Goal: Task Accomplishment & Management: Complete application form

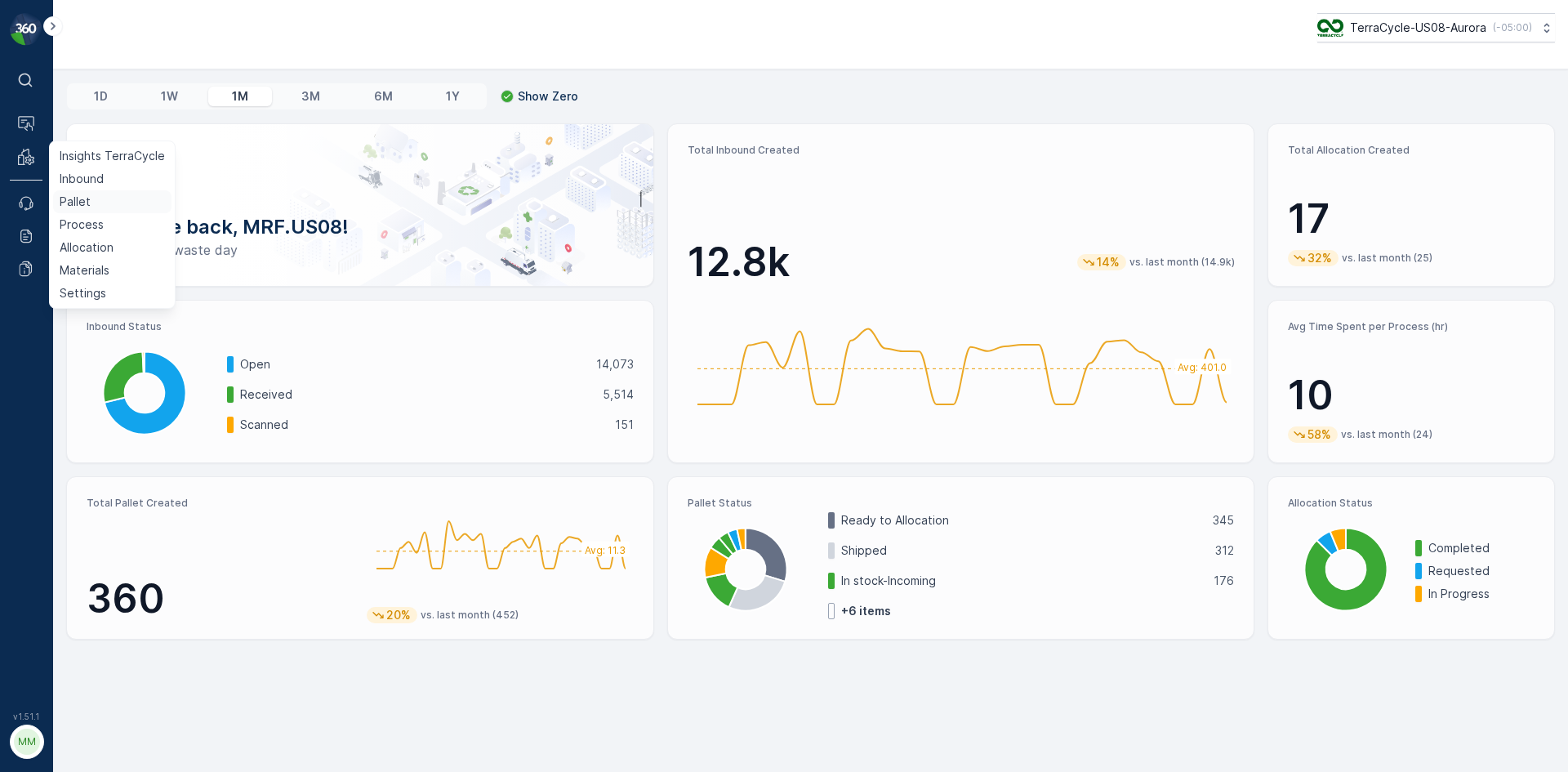
click at [75, 198] on p "Pallet" at bounding box center [75, 201] width 31 height 16
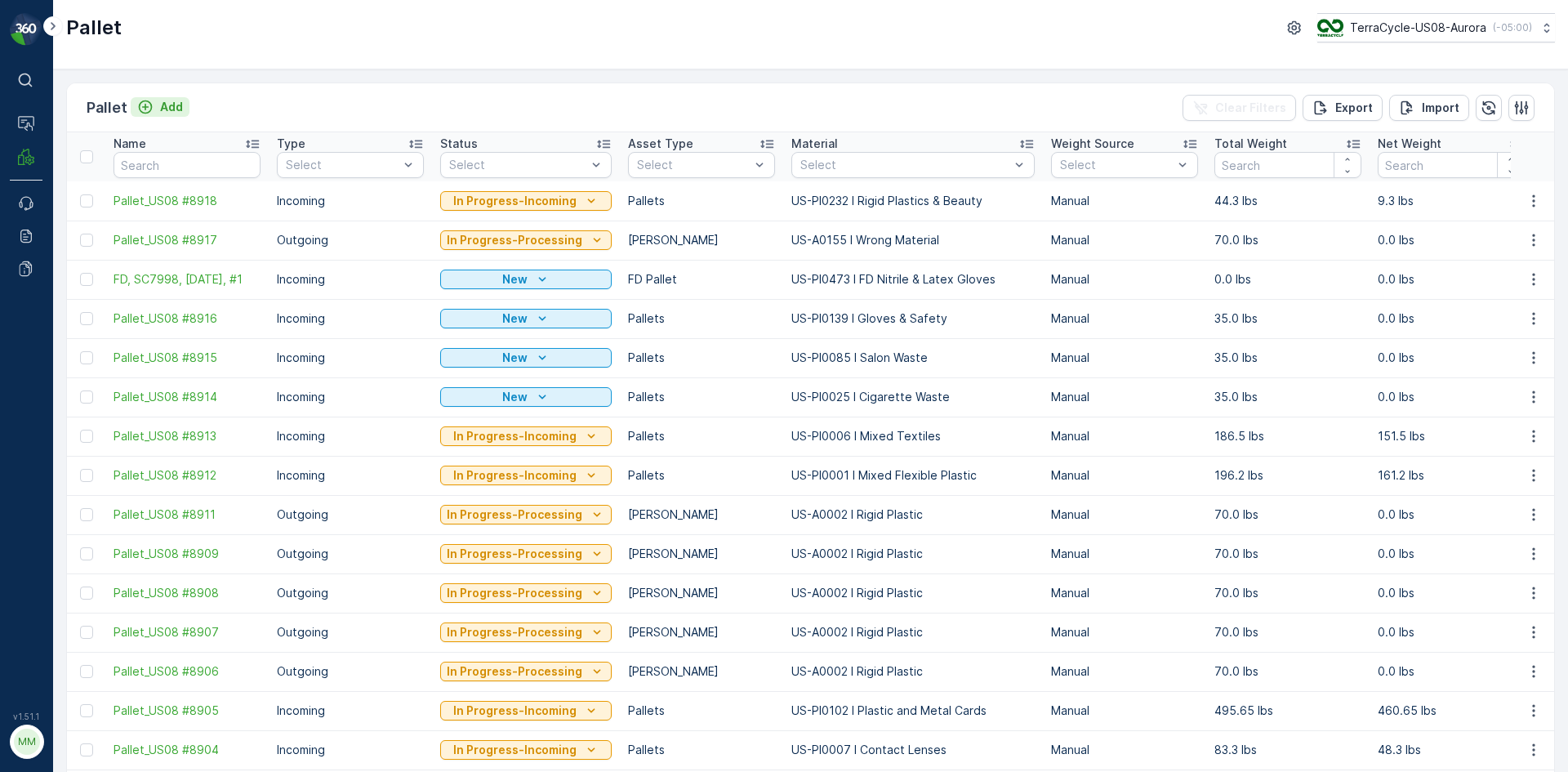
click at [174, 102] on p "Add" at bounding box center [171, 107] width 23 height 16
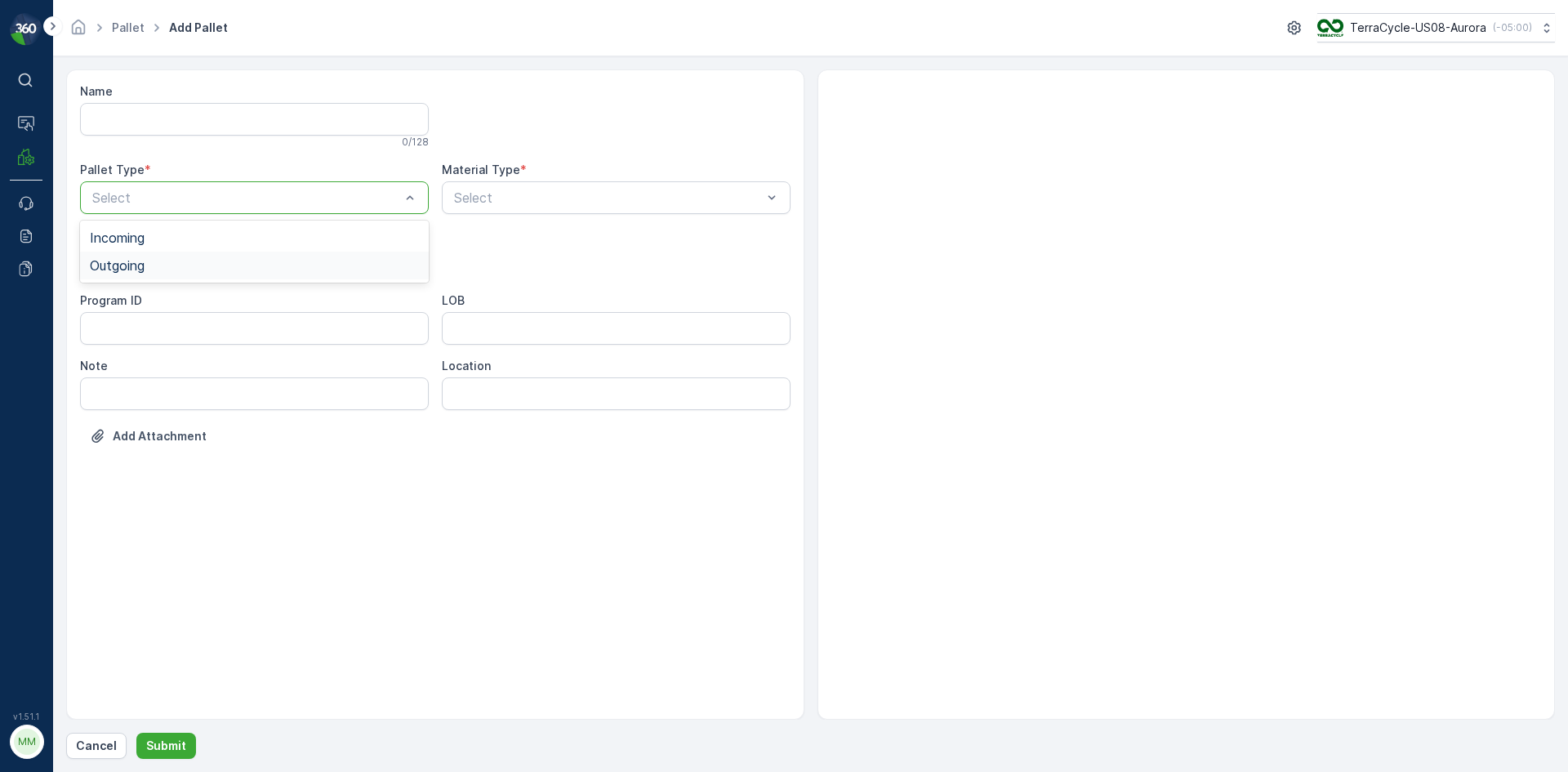
click at [169, 263] on div "Outgoing" at bounding box center [254, 265] width 329 height 15
click at [148, 302] on div "[PERSON_NAME]" at bounding box center [254, 302] width 329 height 15
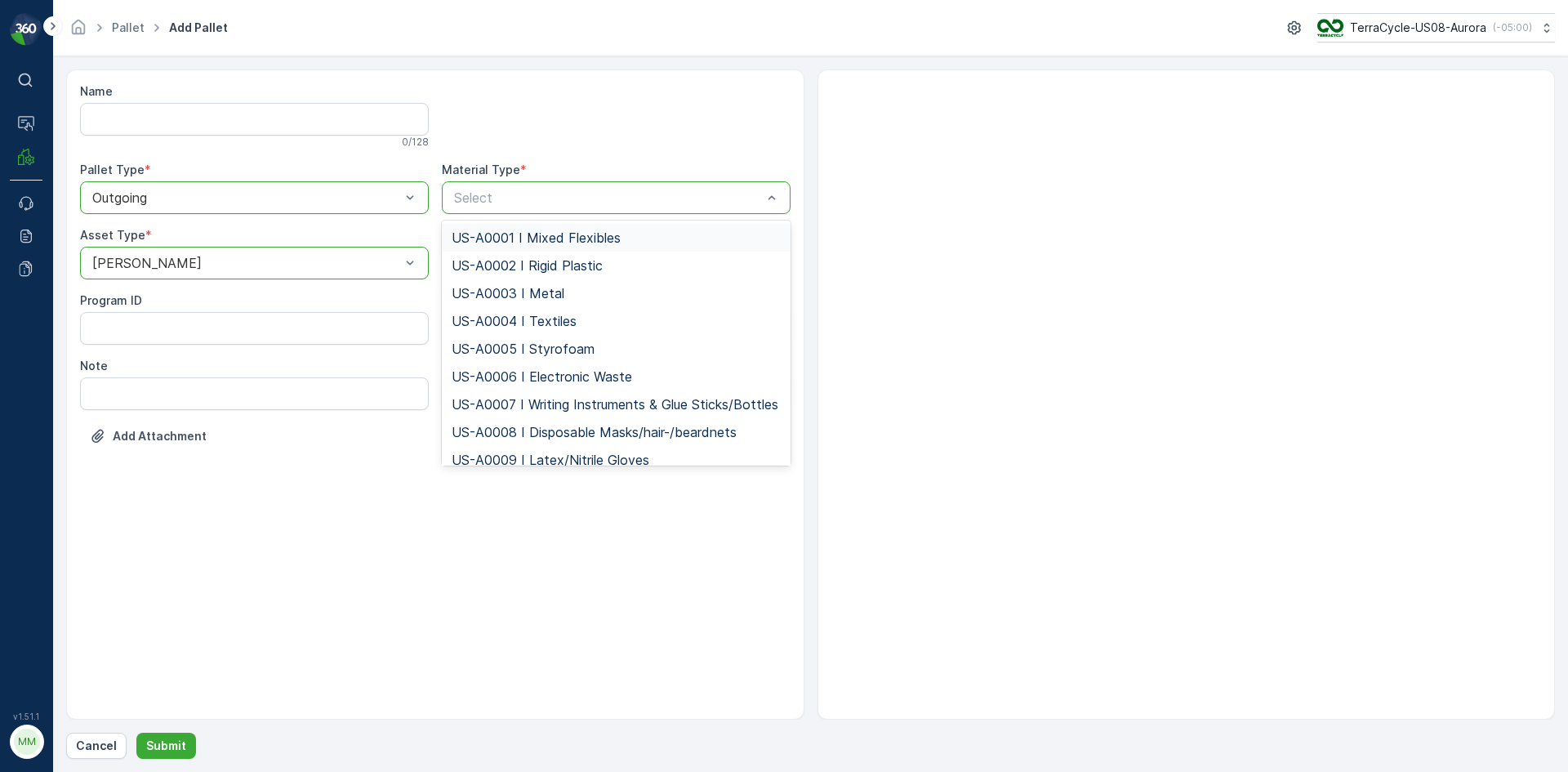
click at [562, 232] on span "US-A0001 I Mixed Flexibles" at bounding box center [536, 237] width 169 height 15
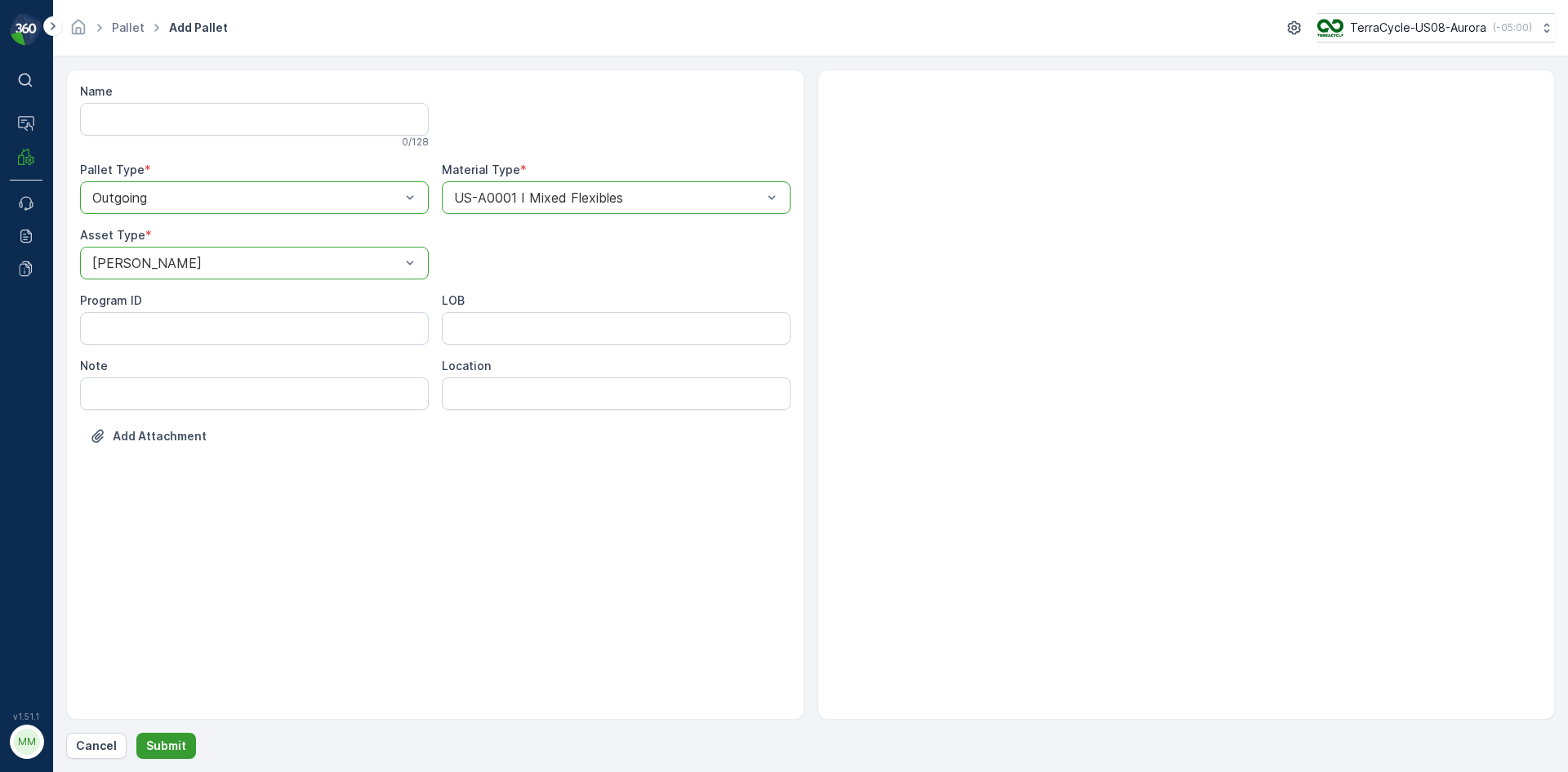
click at [169, 744] on p "Submit" at bounding box center [167, 745] width 40 height 16
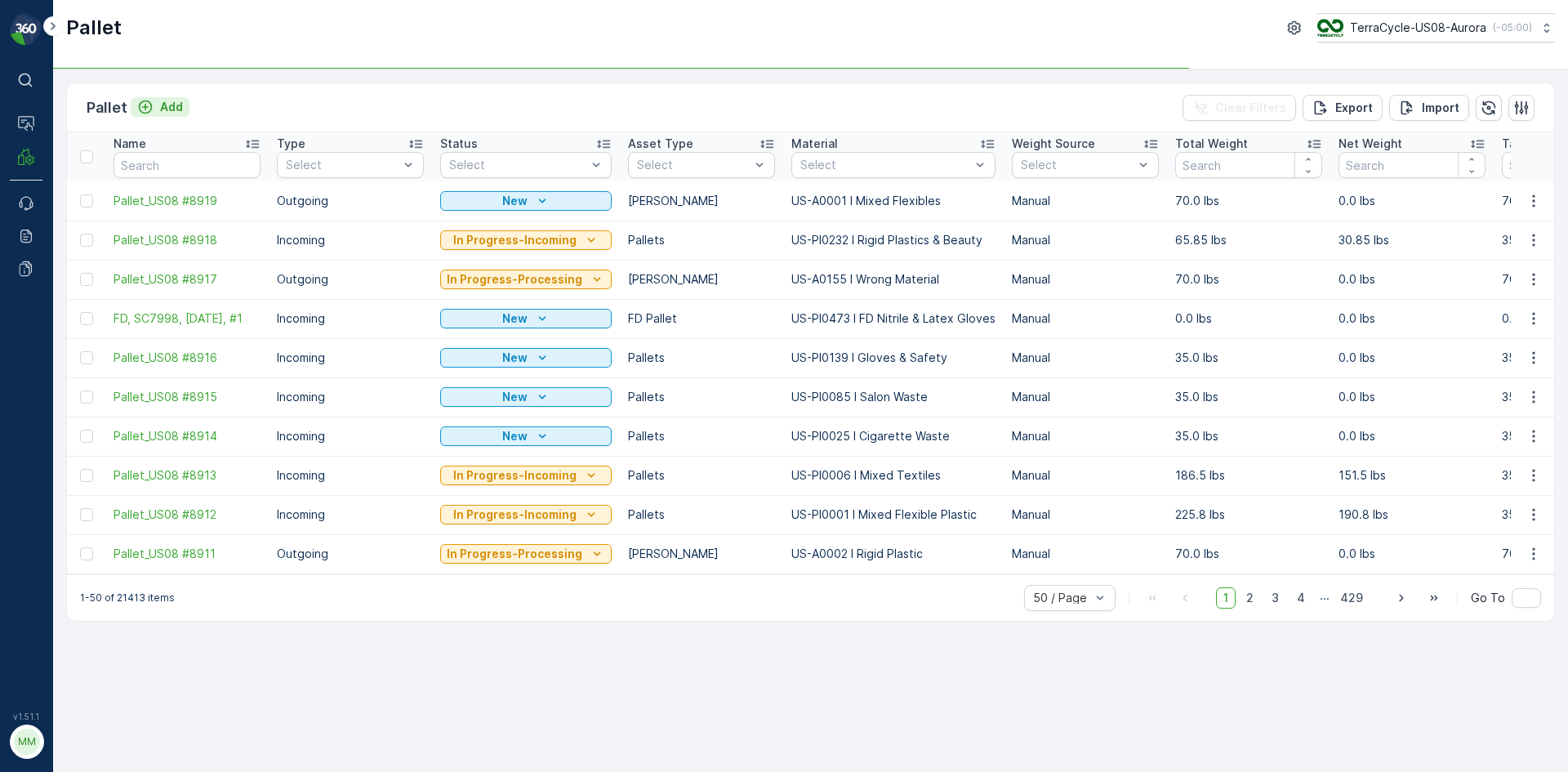
click at [160, 109] on p "Add" at bounding box center [171, 107] width 23 height 16
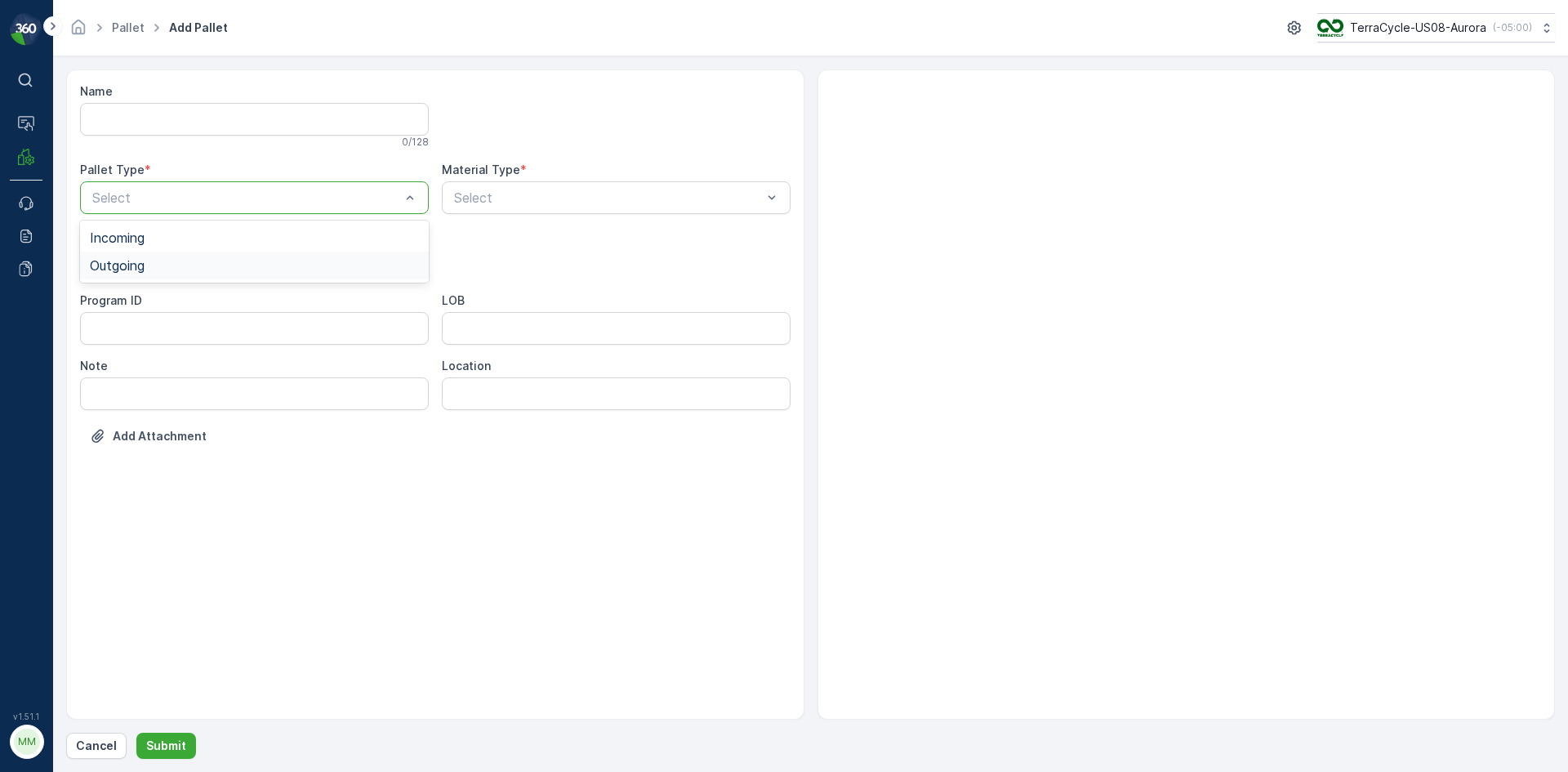
click at [119, 268] on span "Outgoing" at bounding box center [117, 265] width 55 height 15
click at [115, 303] on span "[PERSON_NAME]" at bounding box center [145, 302] width 110 height 15
click at [597, 196] on div at bounding box center [608, 197] width 311 height 15
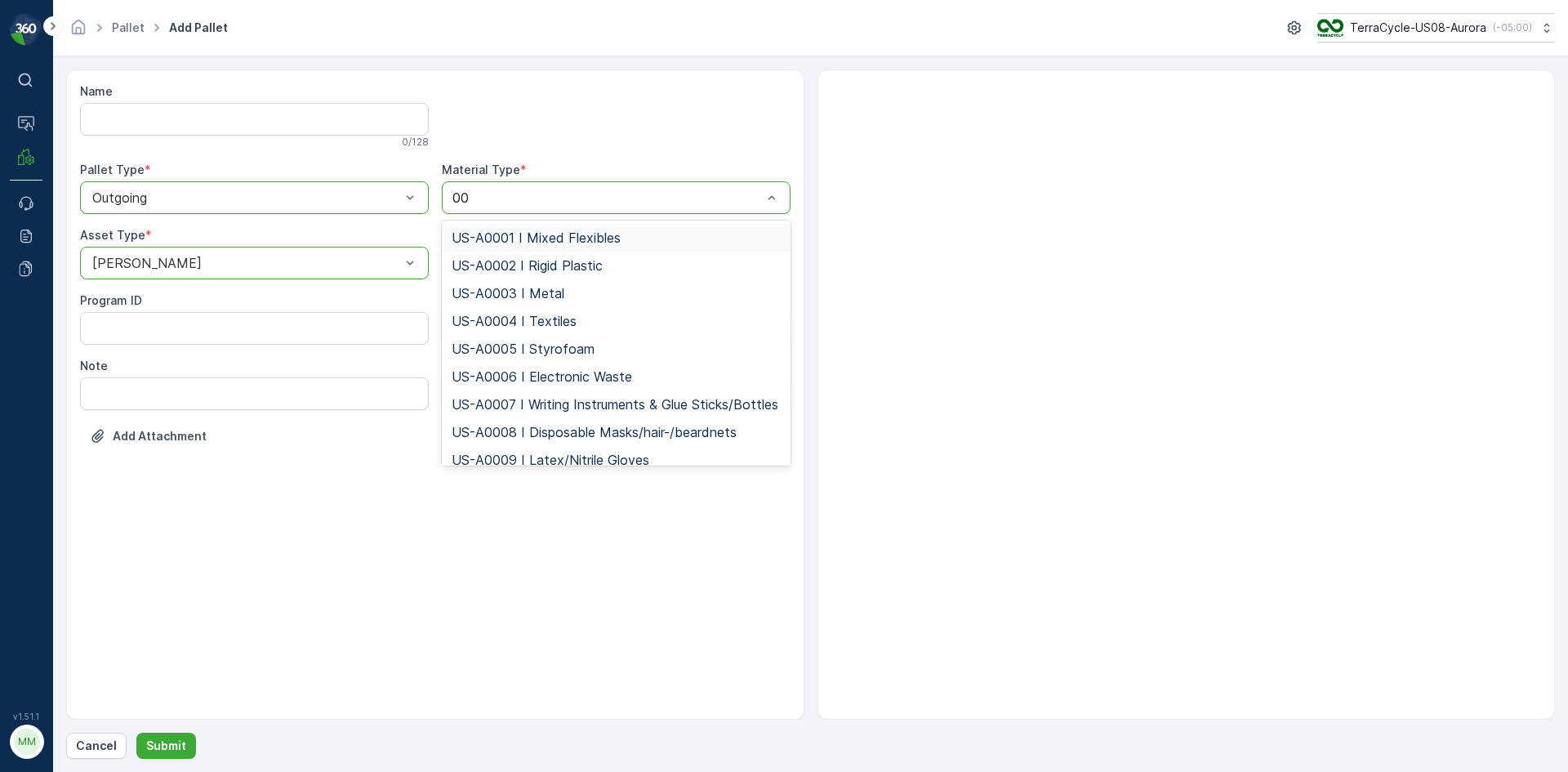
type input "008"
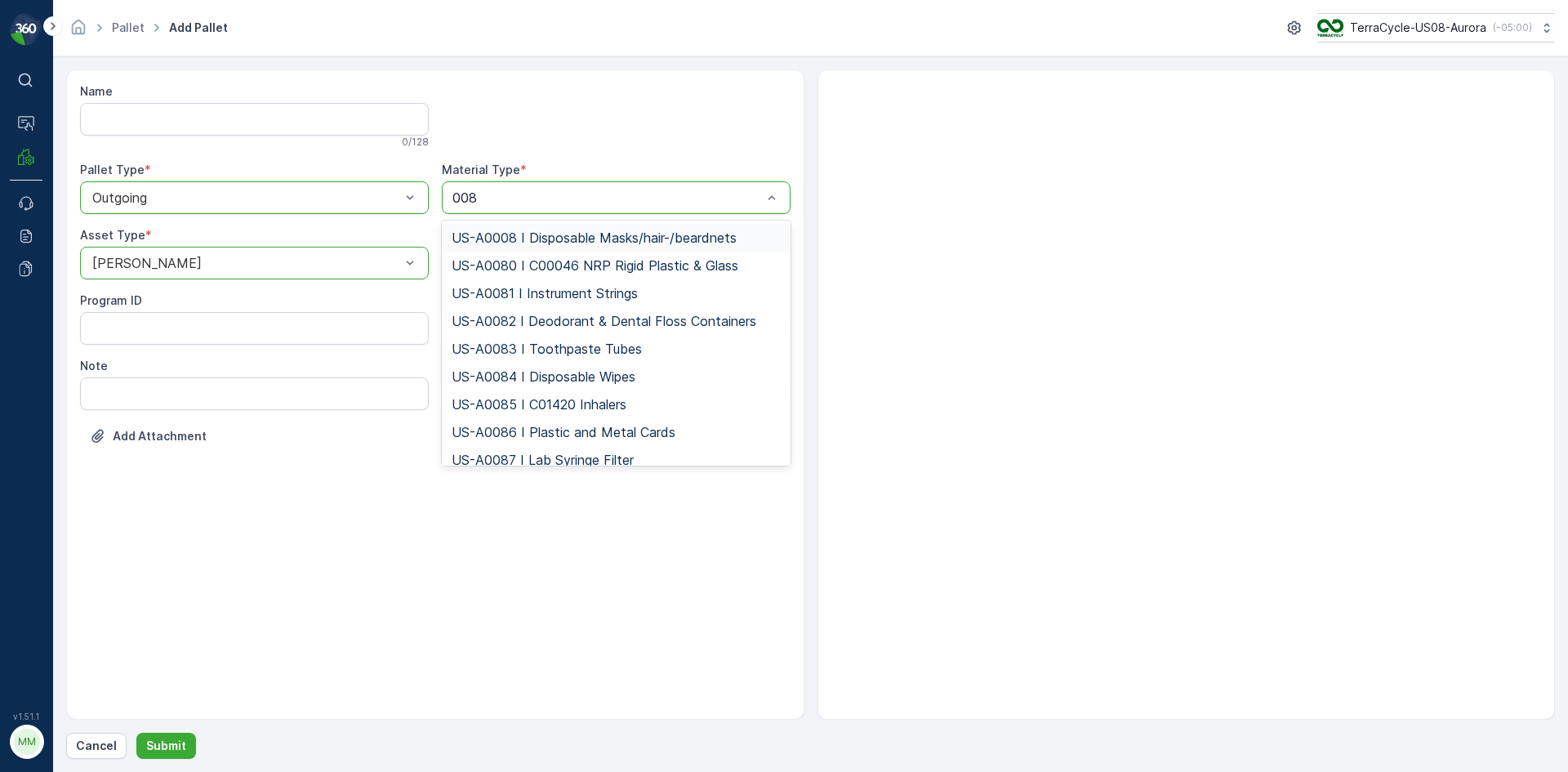
drag, startPoint x: 601, startPoint y: 236, endPoint x: 601, endPoint y: 227, distance: 9.0
click at [601, 230] on span "US-A0008 I Disposable Masks/hair-/beardnets" at bounding box center [594, 237] width 285 height 15
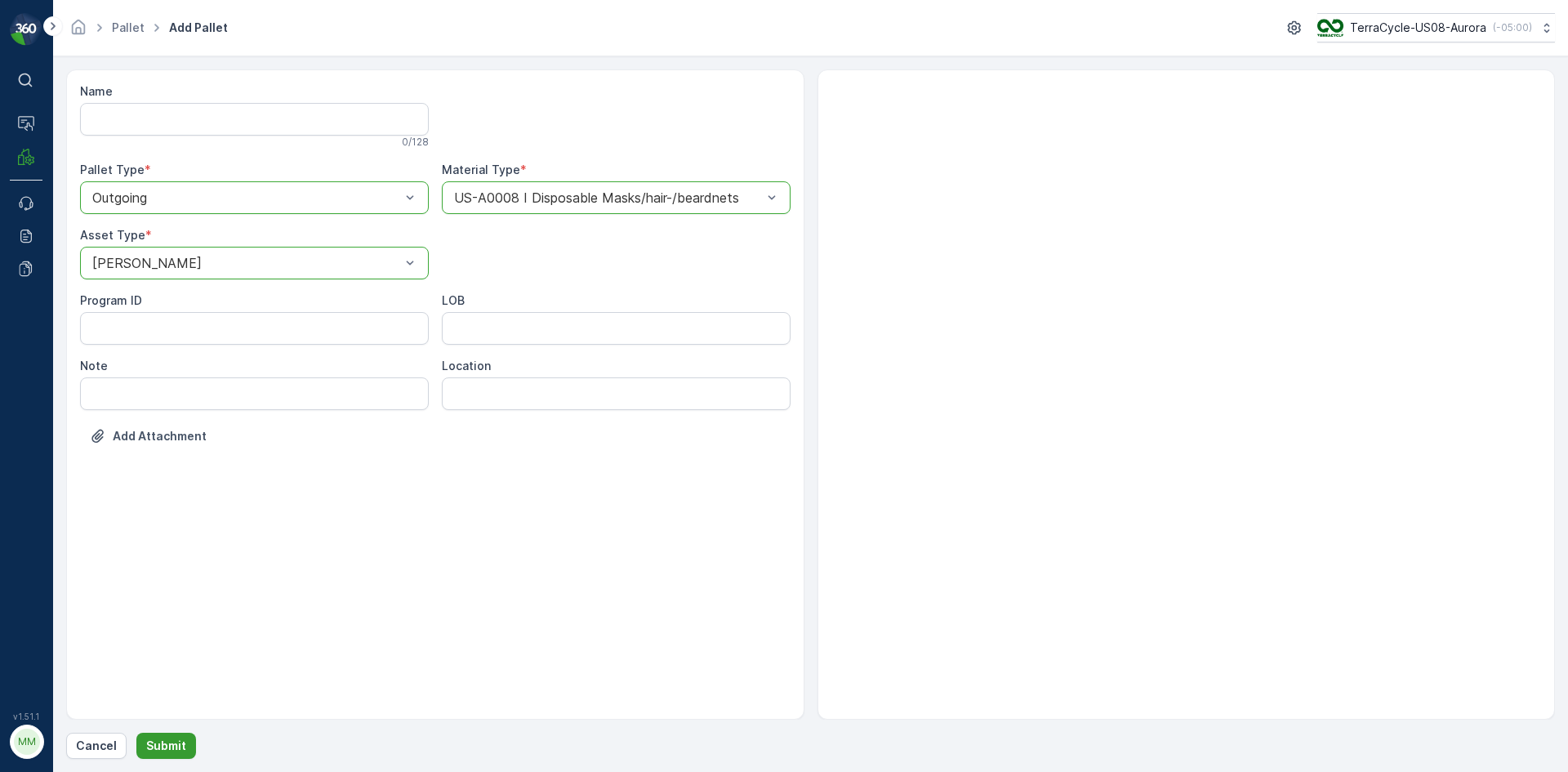
click at [172, 738] on p "Submit" at bounding box center [167, 745] width 40 height 16
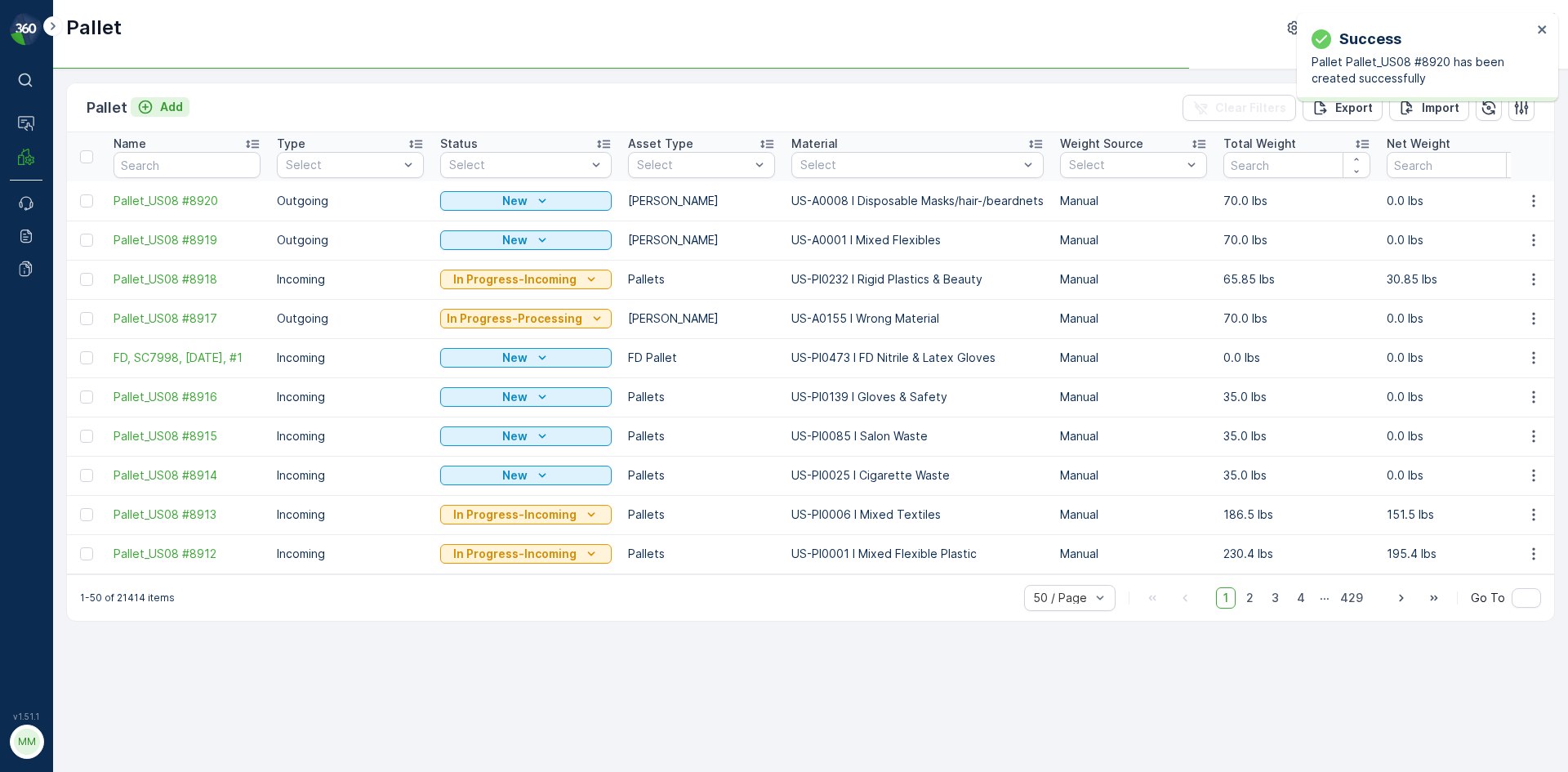
click at [169, 108] on p "Add" at bounding box center [171, 107] width 23 height 16
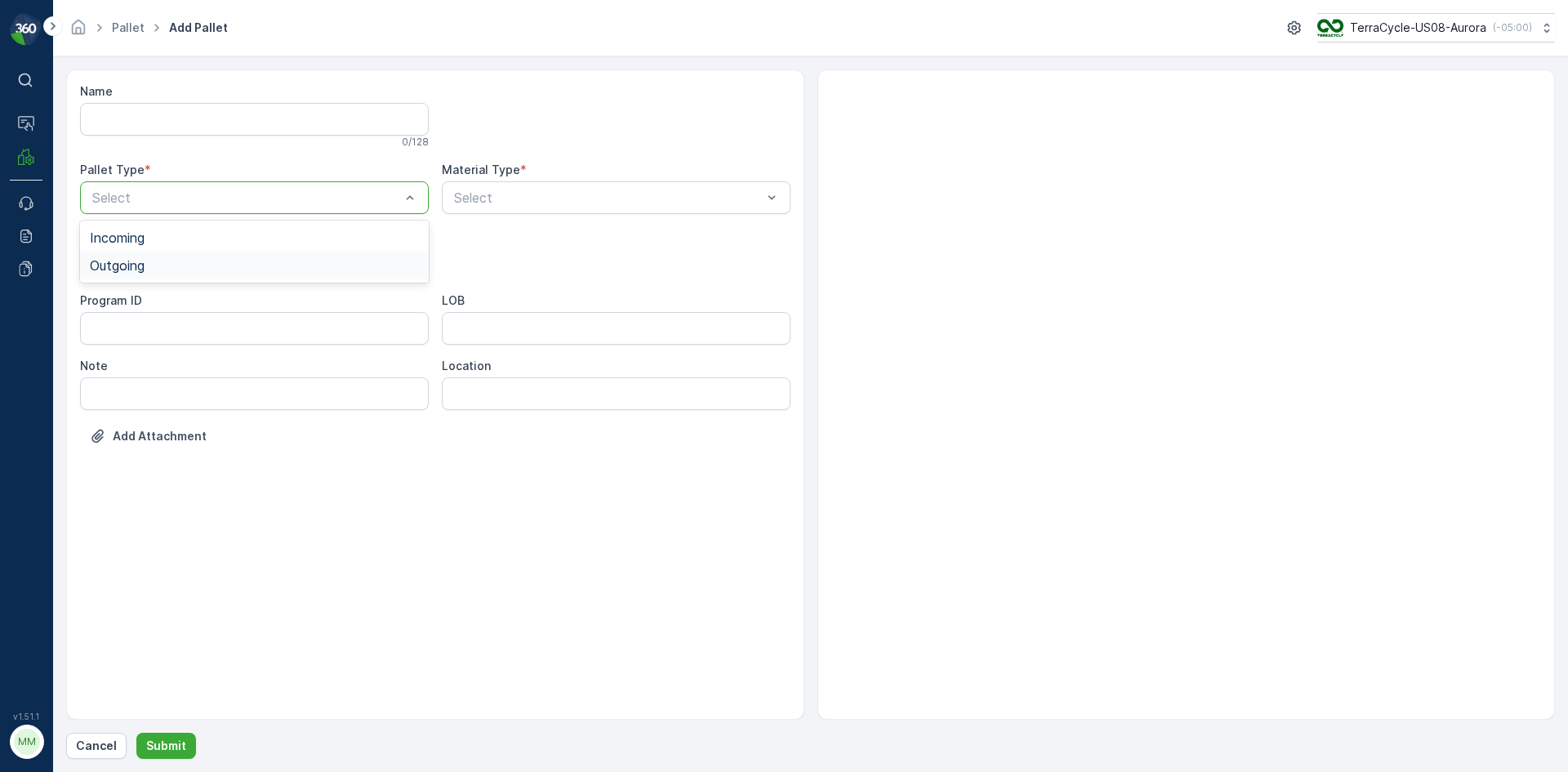
click at [225, 265] on div "Outgoing" at bounding box center [254, 265] width 329 height 15
click at [156, 306] on div "[PERSON_NAME]" at bounding box center [254, 302] width 329 height 15
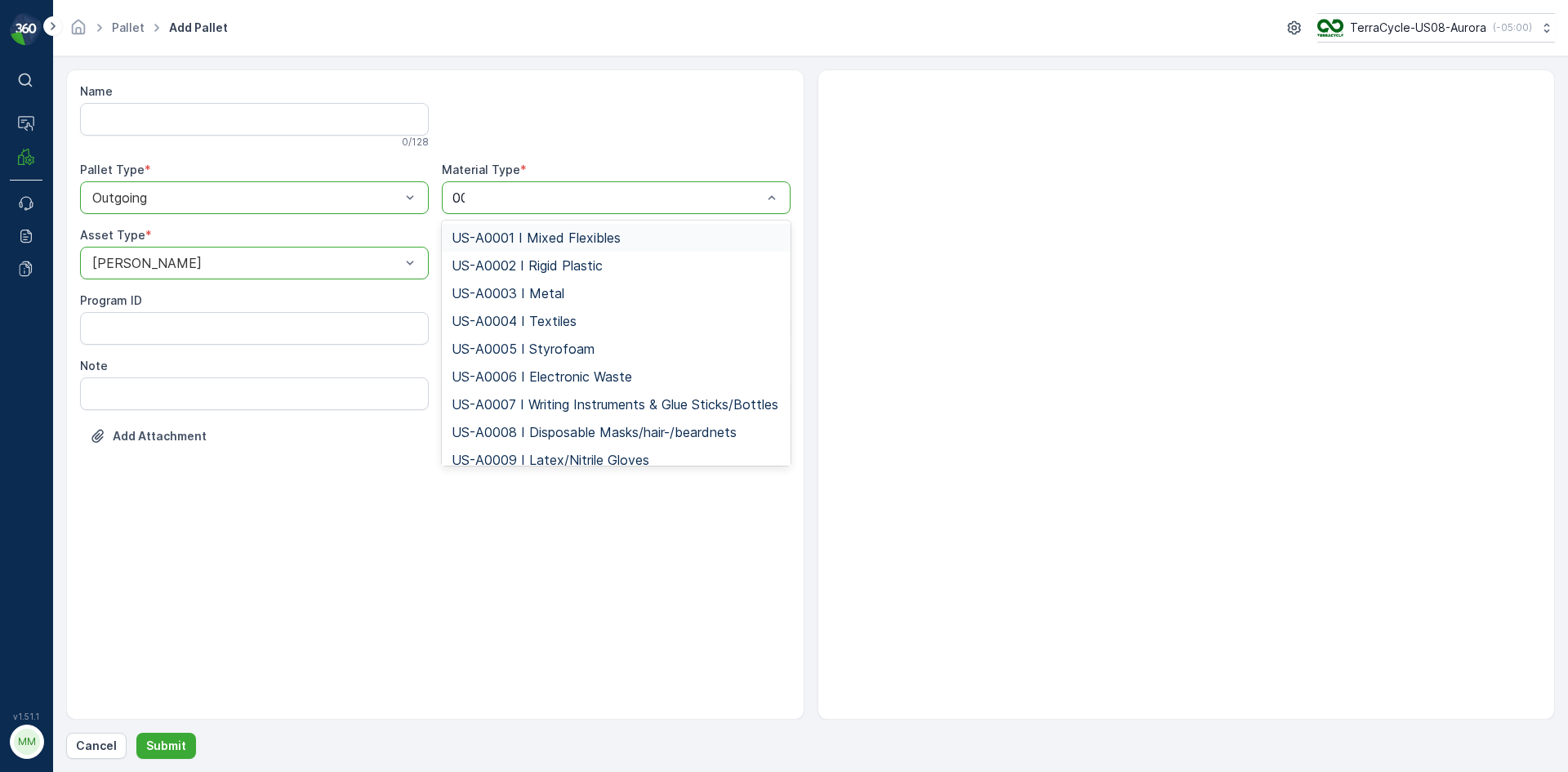
type input "009"
click at [597, 231] on span "US-A0009 I Latex/Nitrile Gloves" at bounding box center [551, 237] width 197 height 15
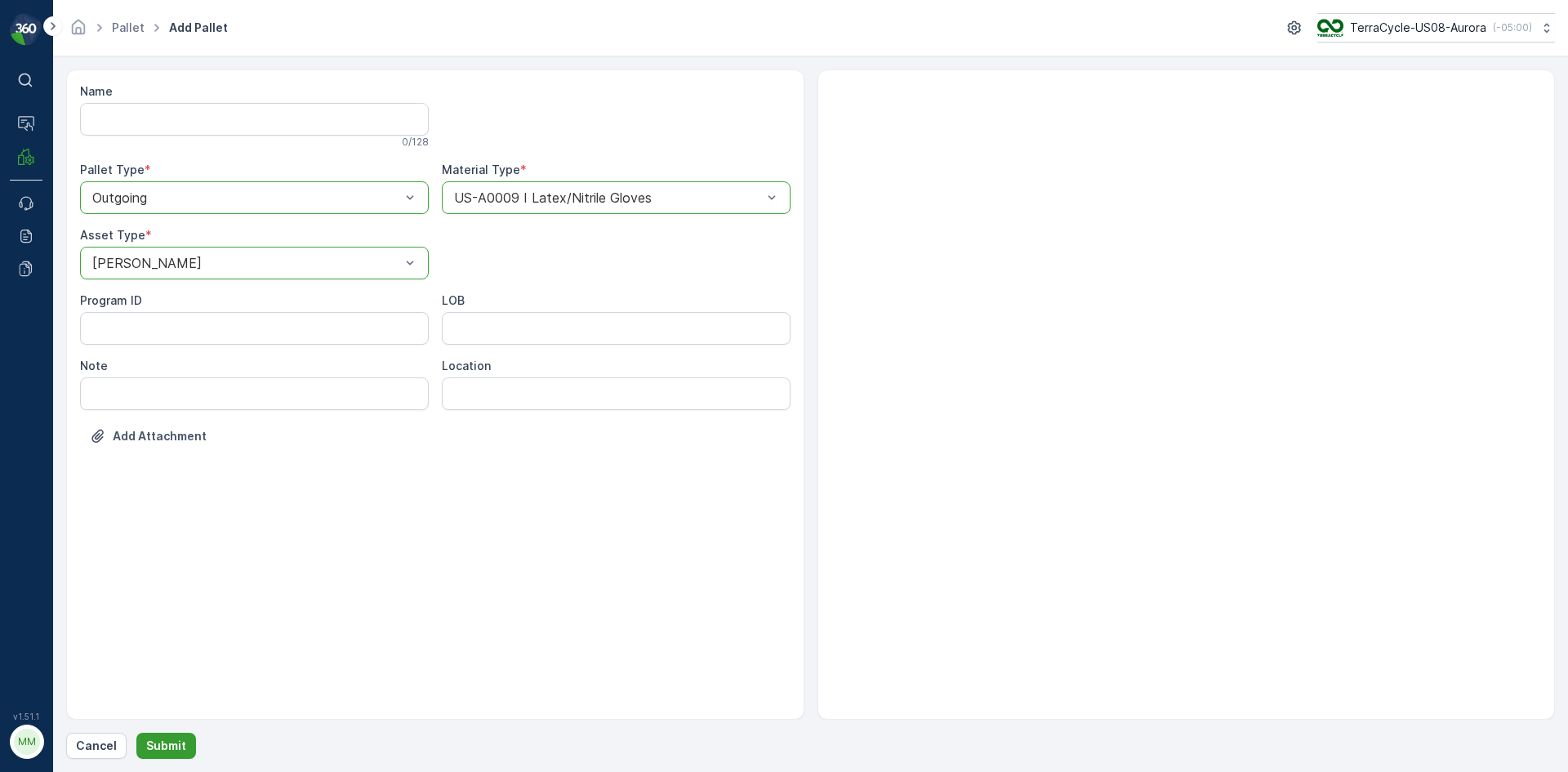
click at [170, 739] on p "Submit" at bounding box center [167, 745] width 40 height 16
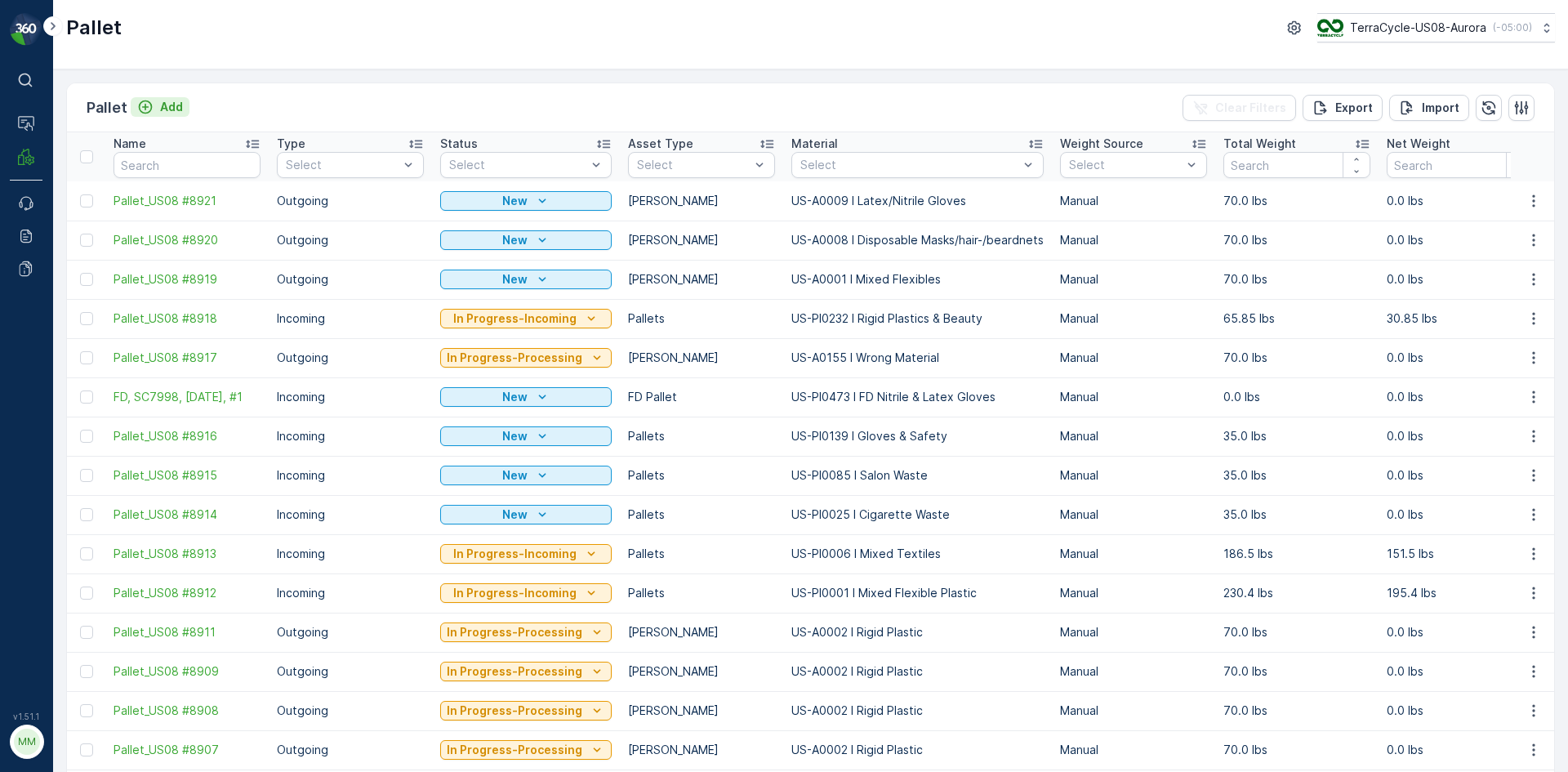
click at [172, 108] on p "Add" at bounding box center [171, 107] width 23 height 16
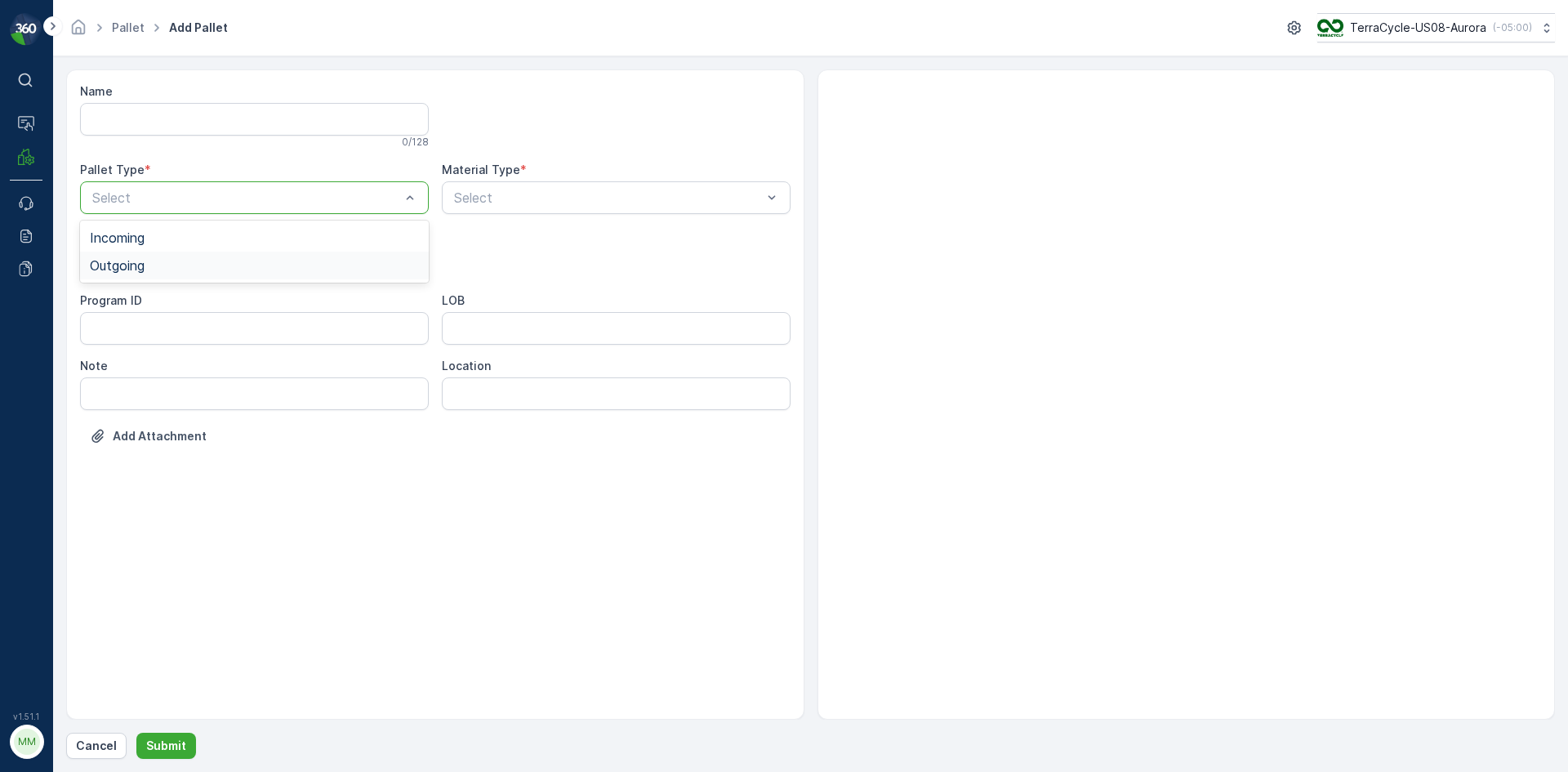
click at [131, 274] on div "Outgoing" at bounding box center [254, 265] width 349 height 28
click at [125, 300] on span "[PERSON_NAME]" at bounding box center [145, 302] width 110 height 15
click at [488, 209] on div "Select" at bounding box center [616, 197] width 349 height 33
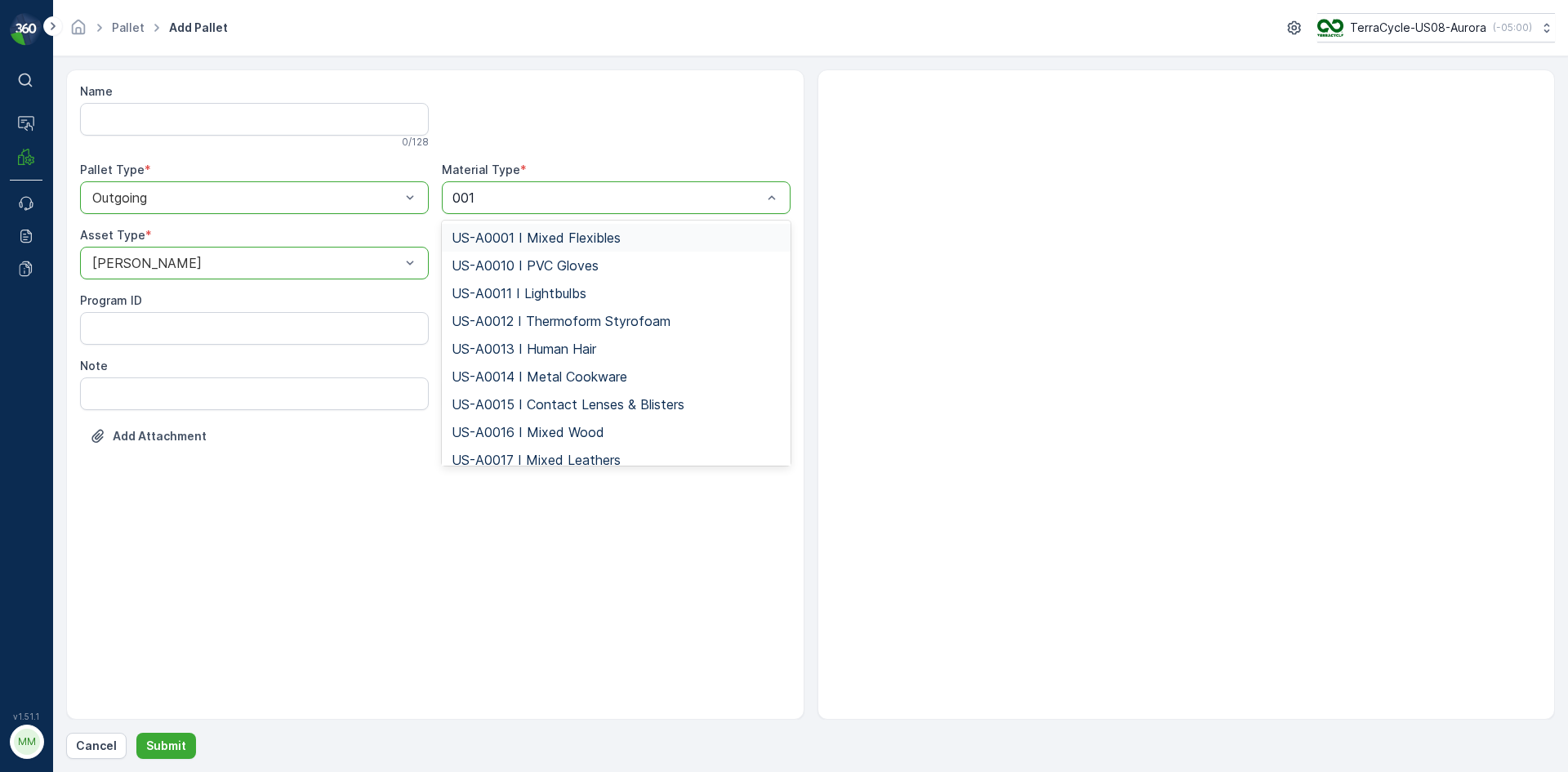
type input "0010"
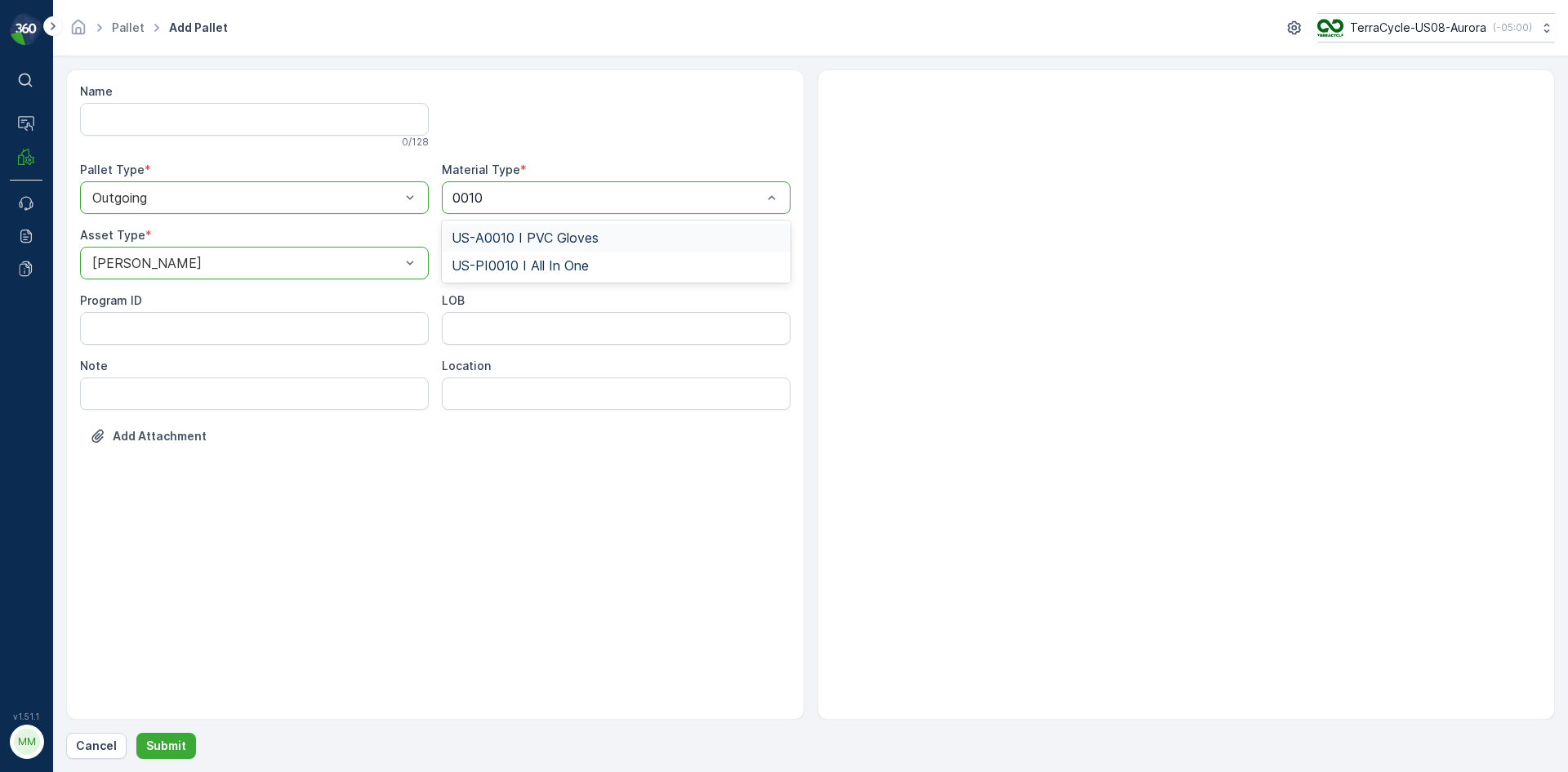
click at [543, 236] on span "US-A0010 I PVC Gloves" at bounding box center [525, 237] width 147 height 15
click at [159, 748] on p "Submit" at bounding box center [167, 745] width 40 height 16
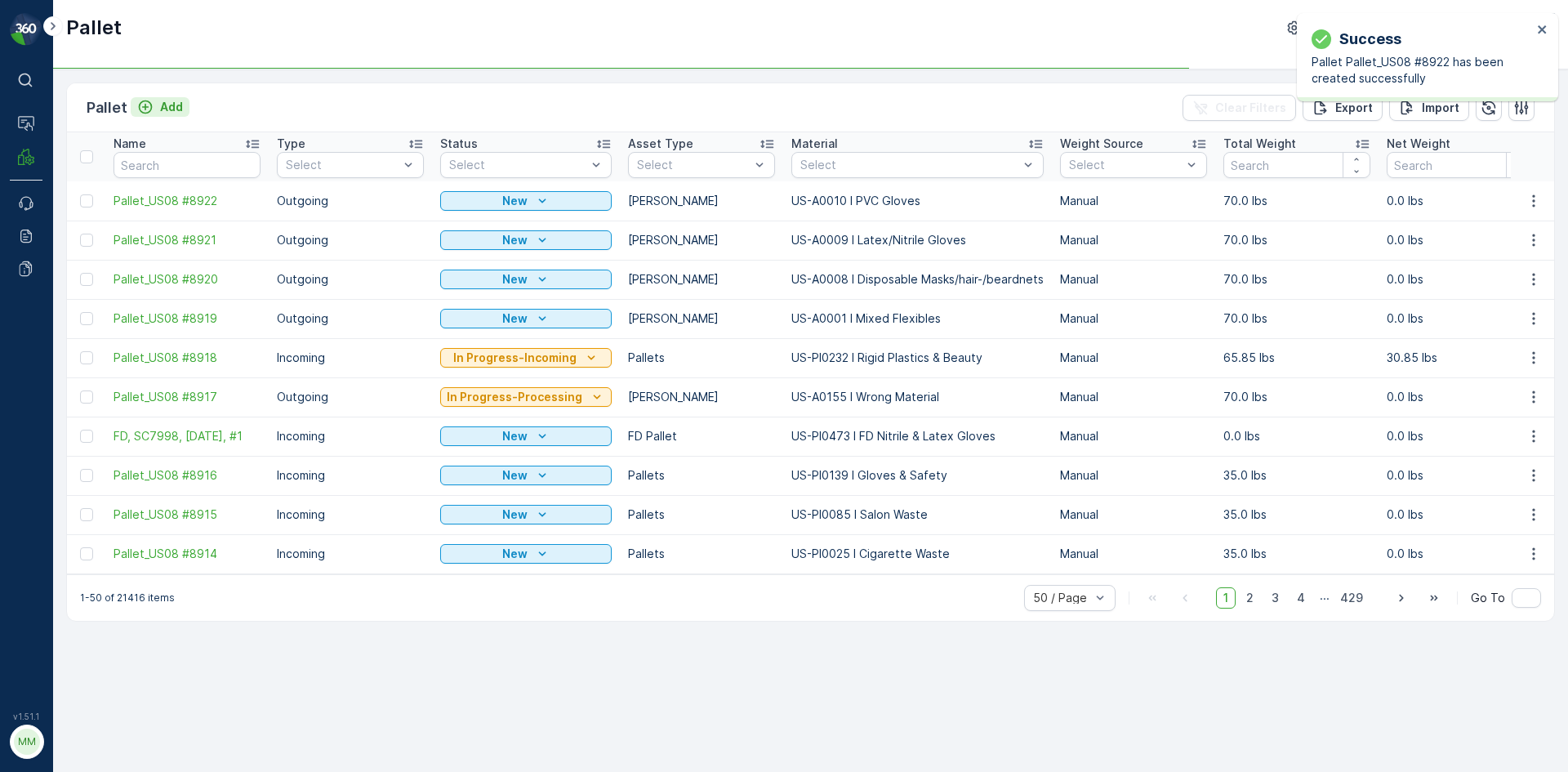
click at [160, 109] on p "Add" at bounding box center [171, 107] width 23 height 16
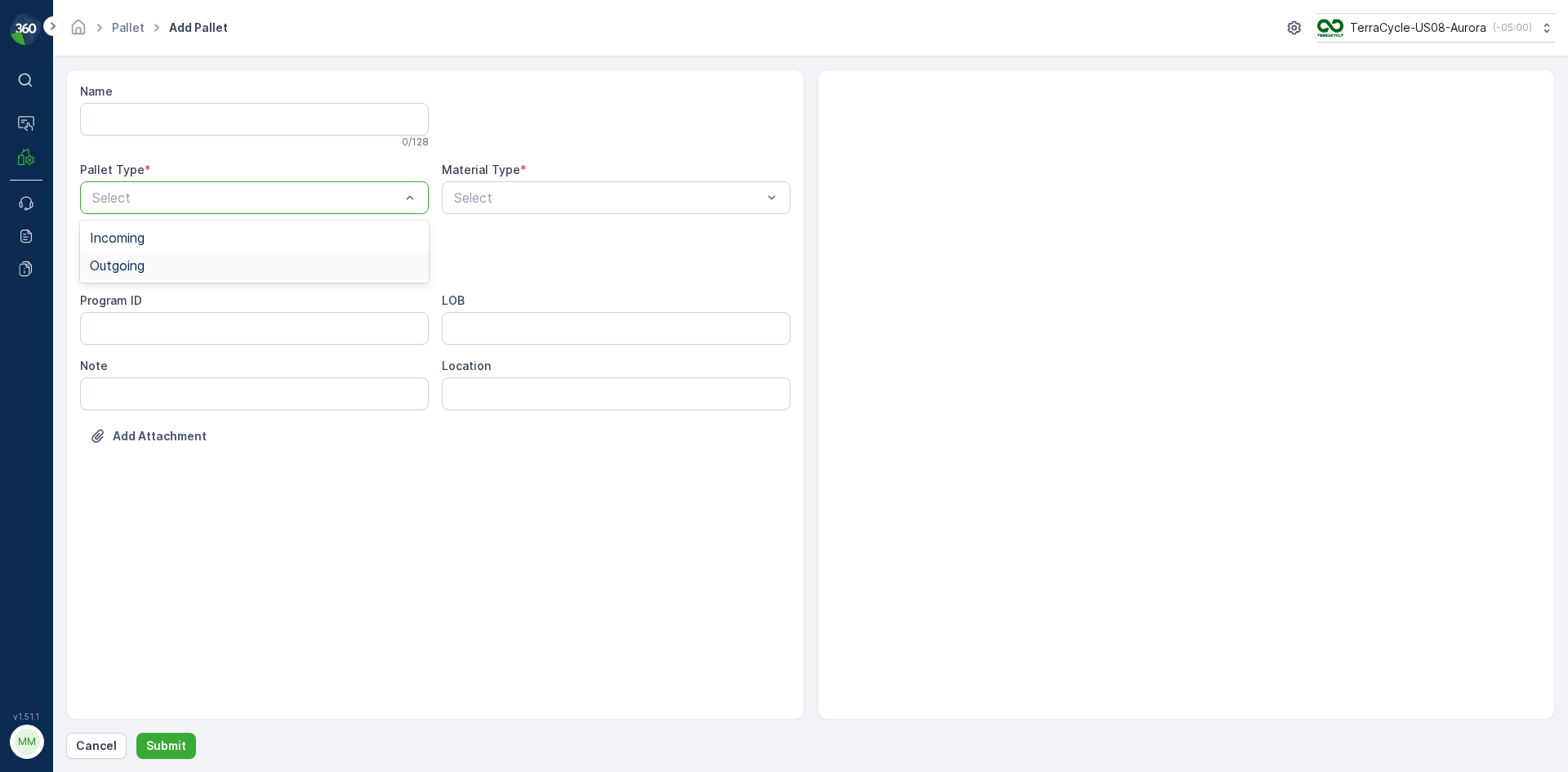
click at [160, 268] on div "Outgoing" at bounding box center [254, 265] width 329 height 15
click at [138, 302] on span "[PERSON_NAME]" at bounding box center [145, 302] width 110 height 15
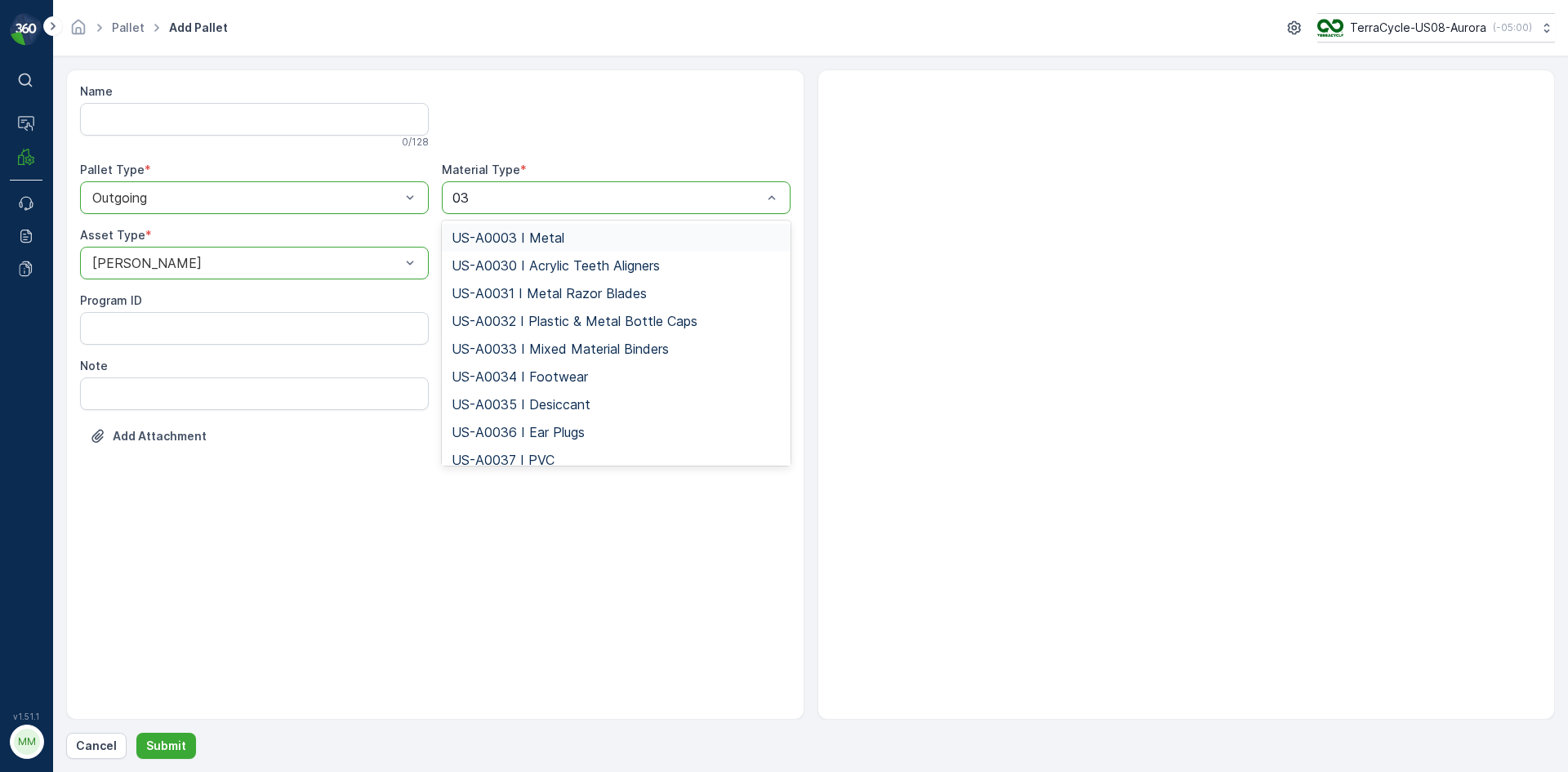
type input "036"
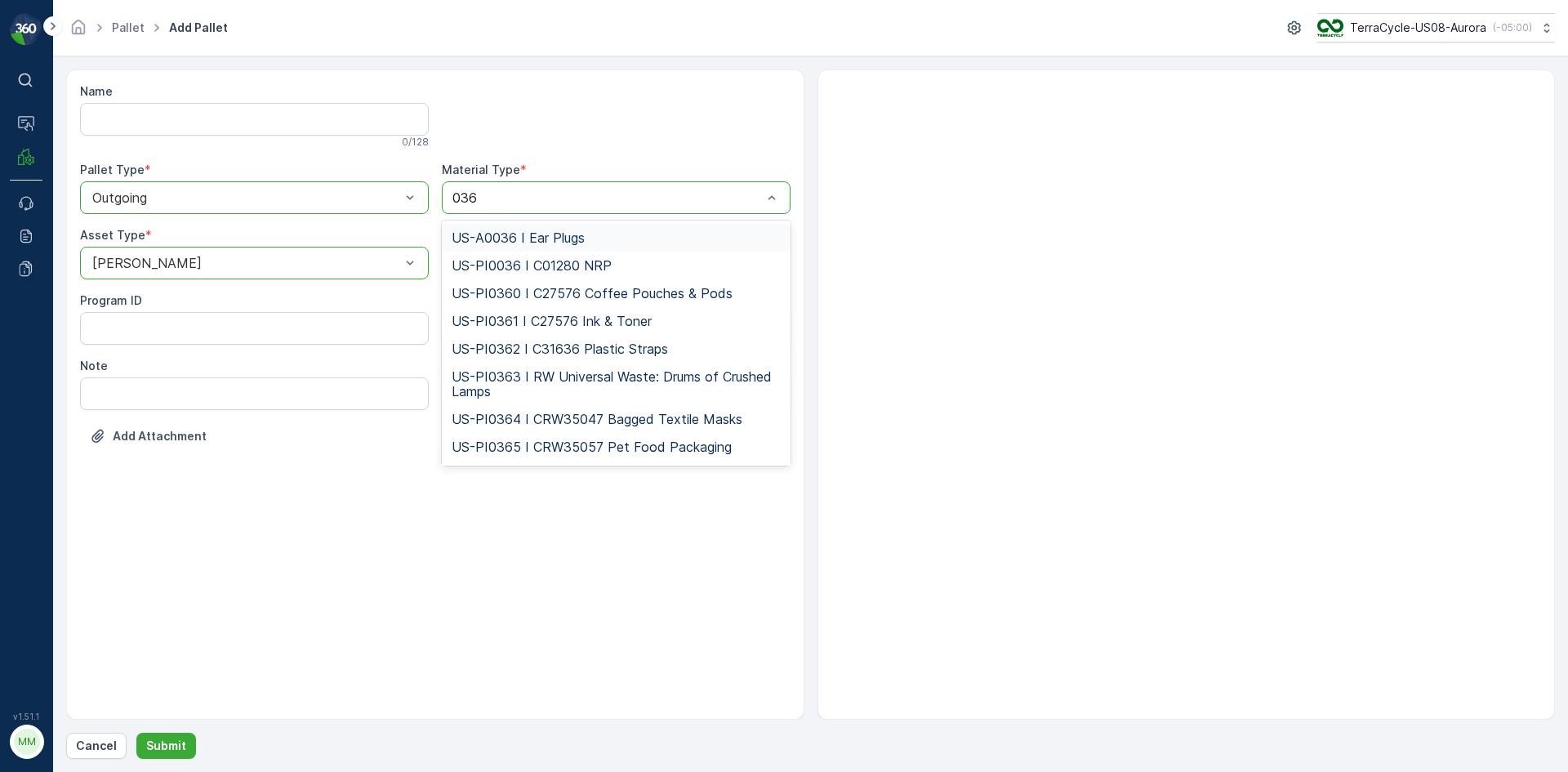
click at [568, 239] on span "US-A0036 I Ear Plugs" at bounding box center [518, 237] width 133 height 15
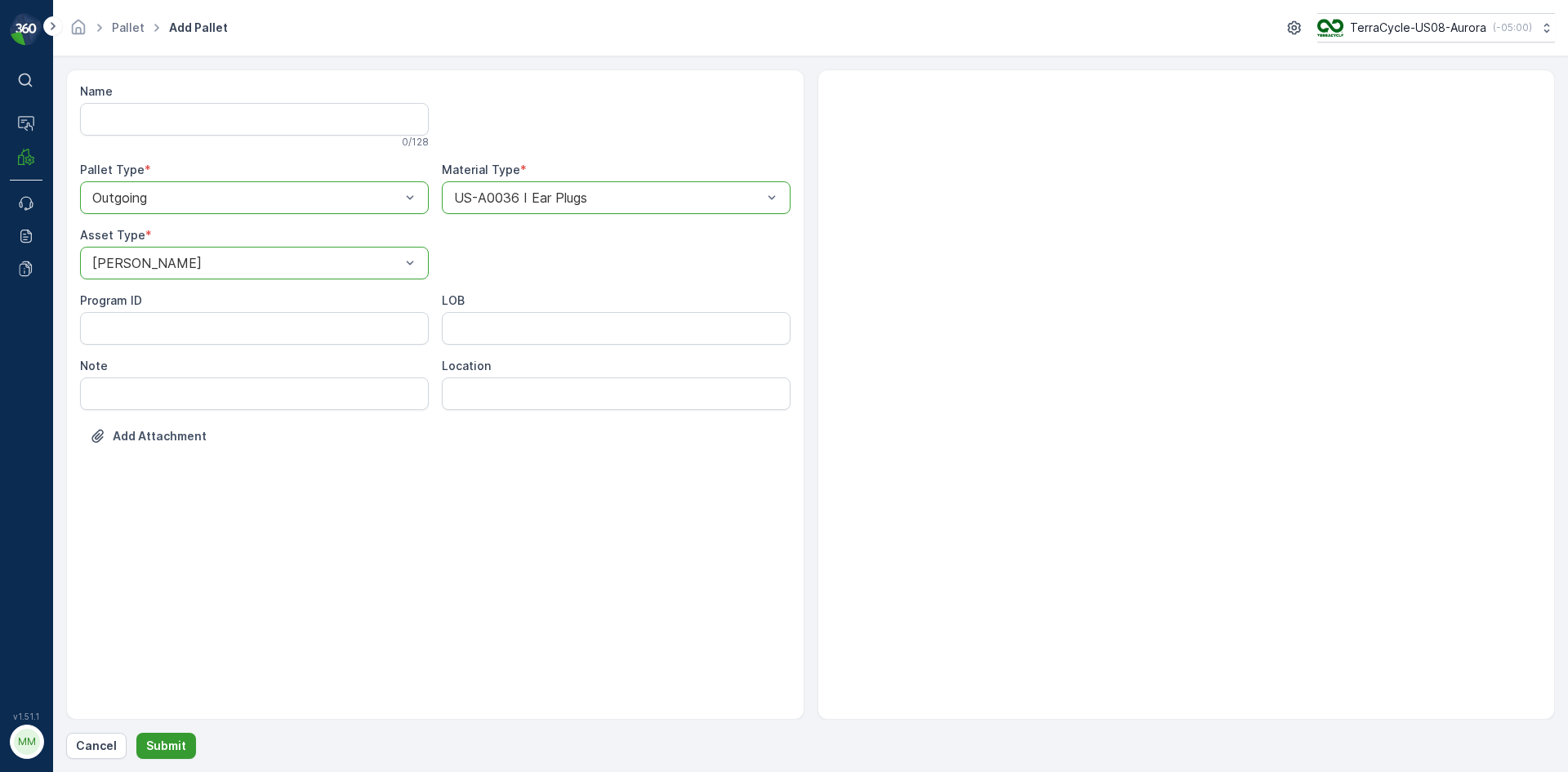
click at [174, 750] on p "Submit" at bounding box center [167, 745] width 40 height 16
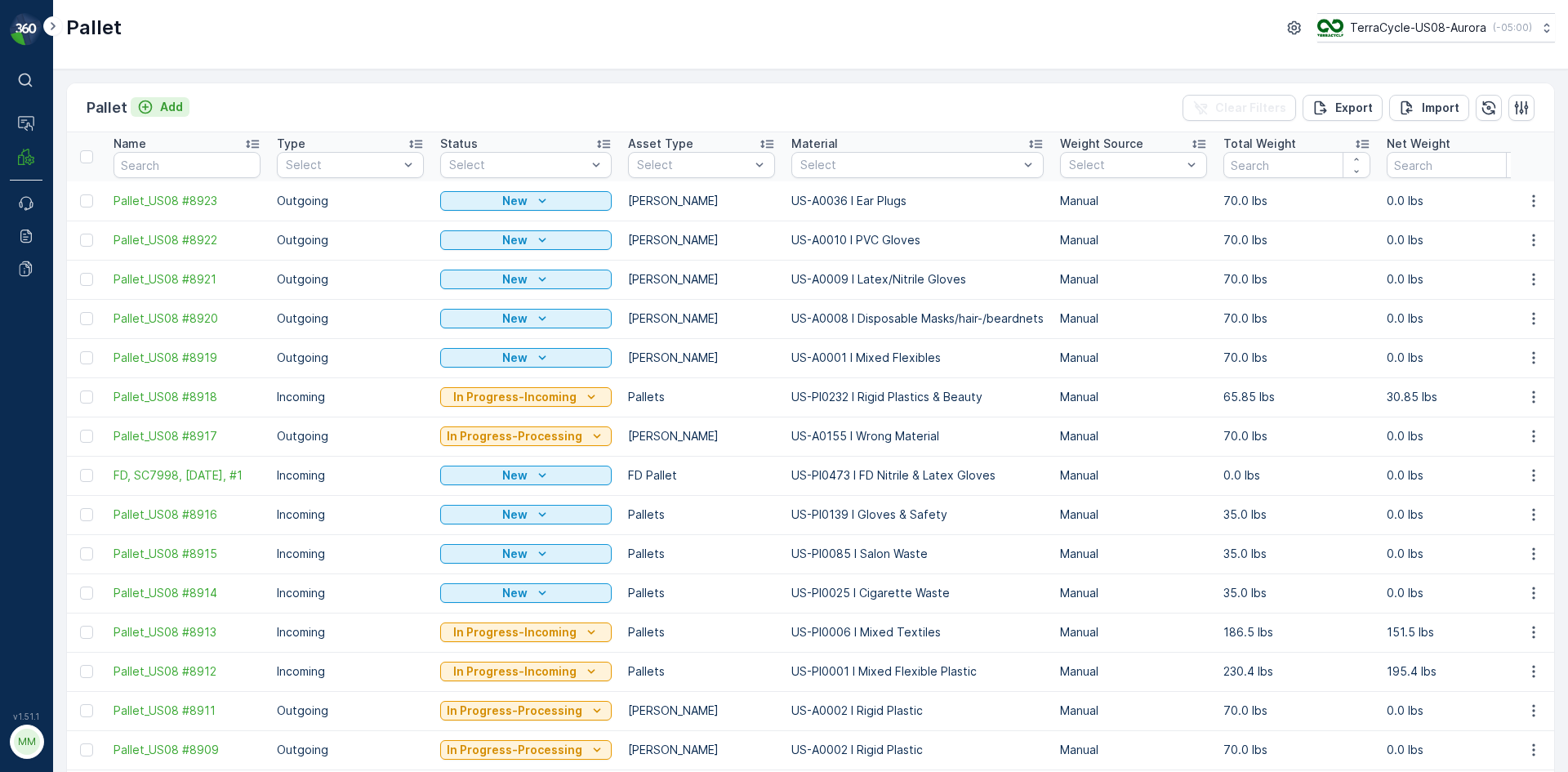
click at [170, 103] on p "Add" at bounding box center [171, 107] width 23 height 16
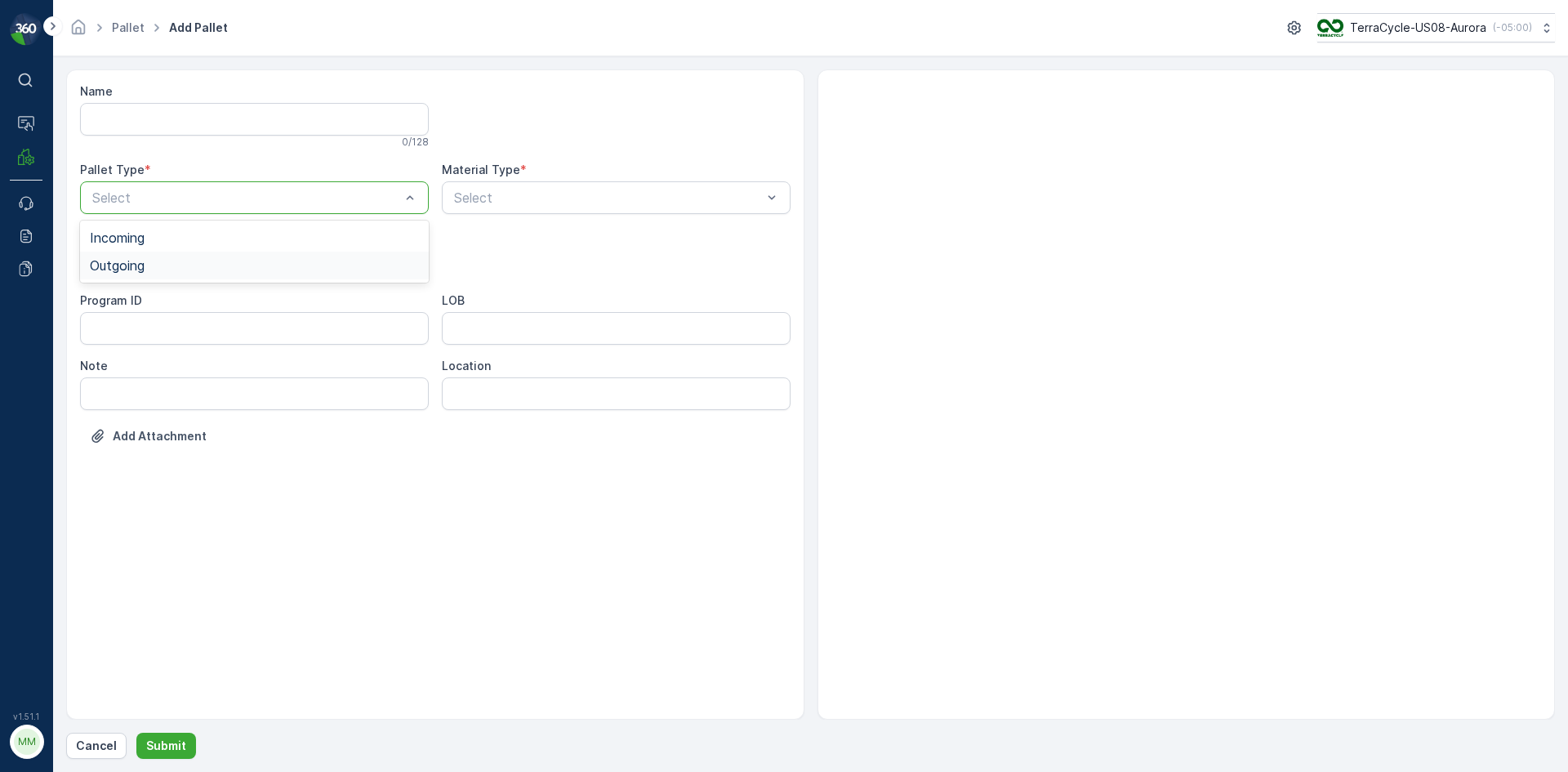
click at [126, 271] on span "Outgoing" at bounding box center [117, 265] width 55 height 15
click at [145, 298] on div "[PERSON_NAME]" at bounding box center [254, 302] width 329 height 15
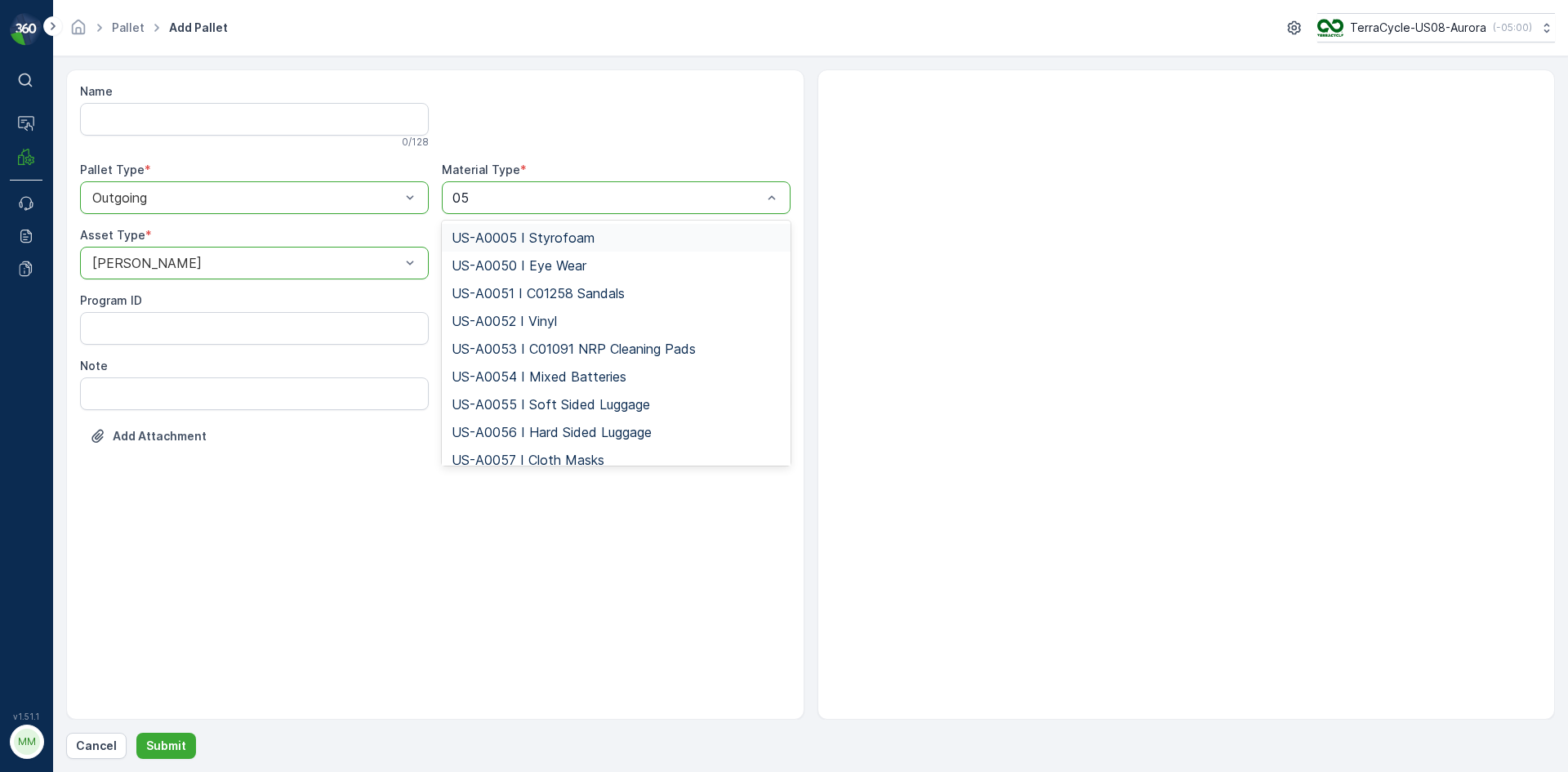
type input "057"
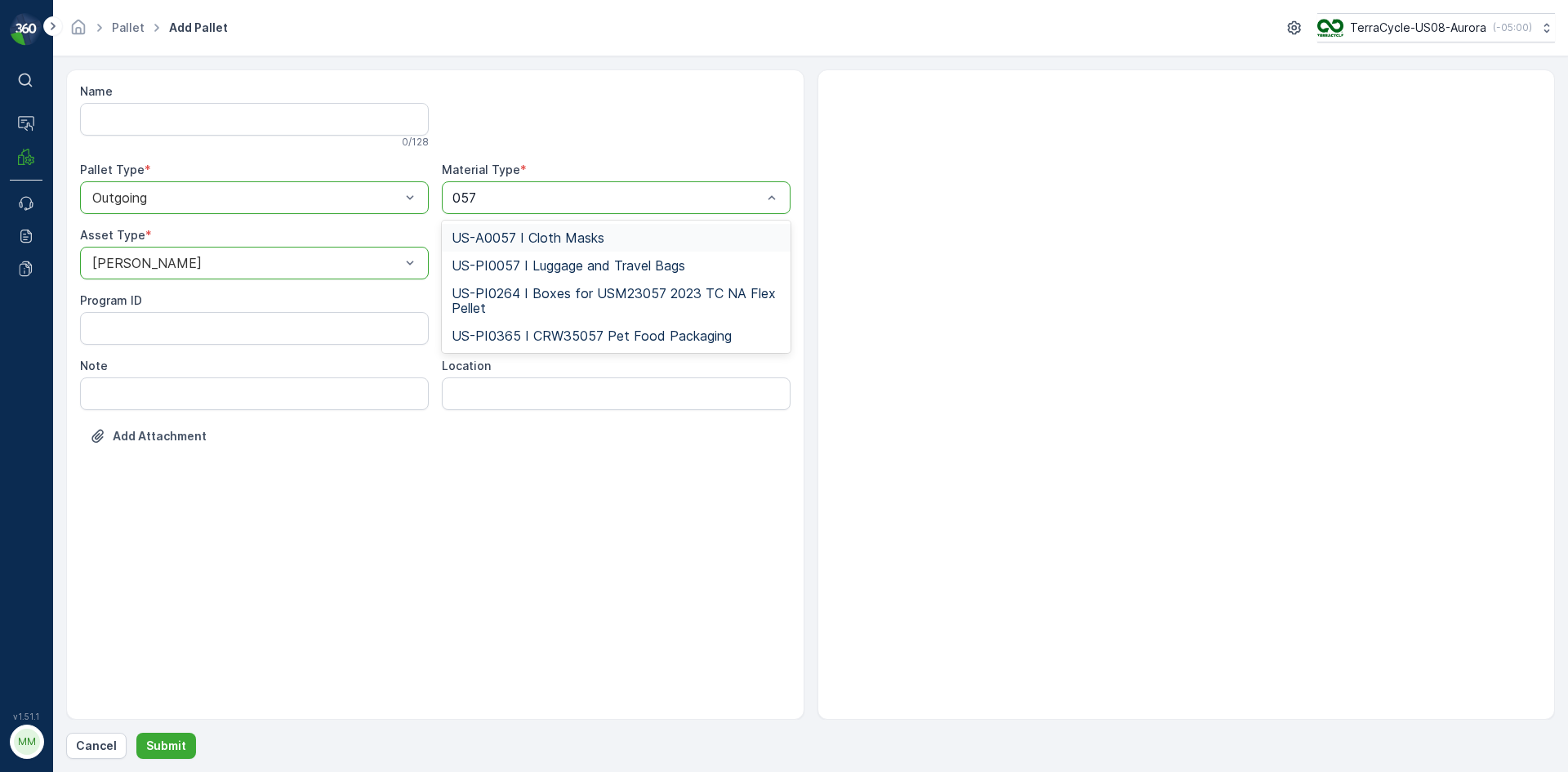
click at [551, 232] on span "US-A0057 I Cloth Masks" at bounding box center [528, 237] width 153 height 15
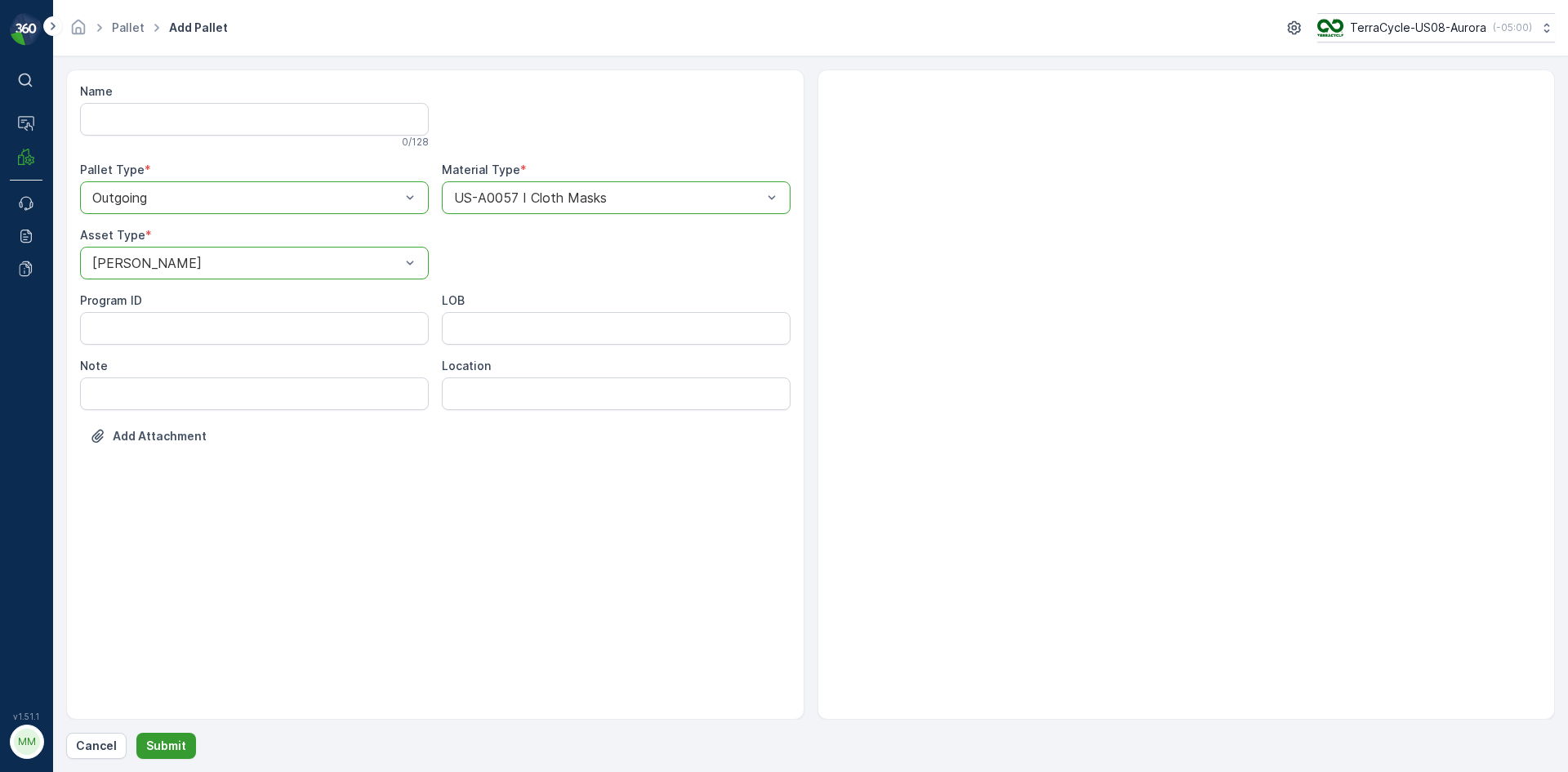
click at [172, 747] on p "Submit" at bounding box center [167, 745] width 40 height 16
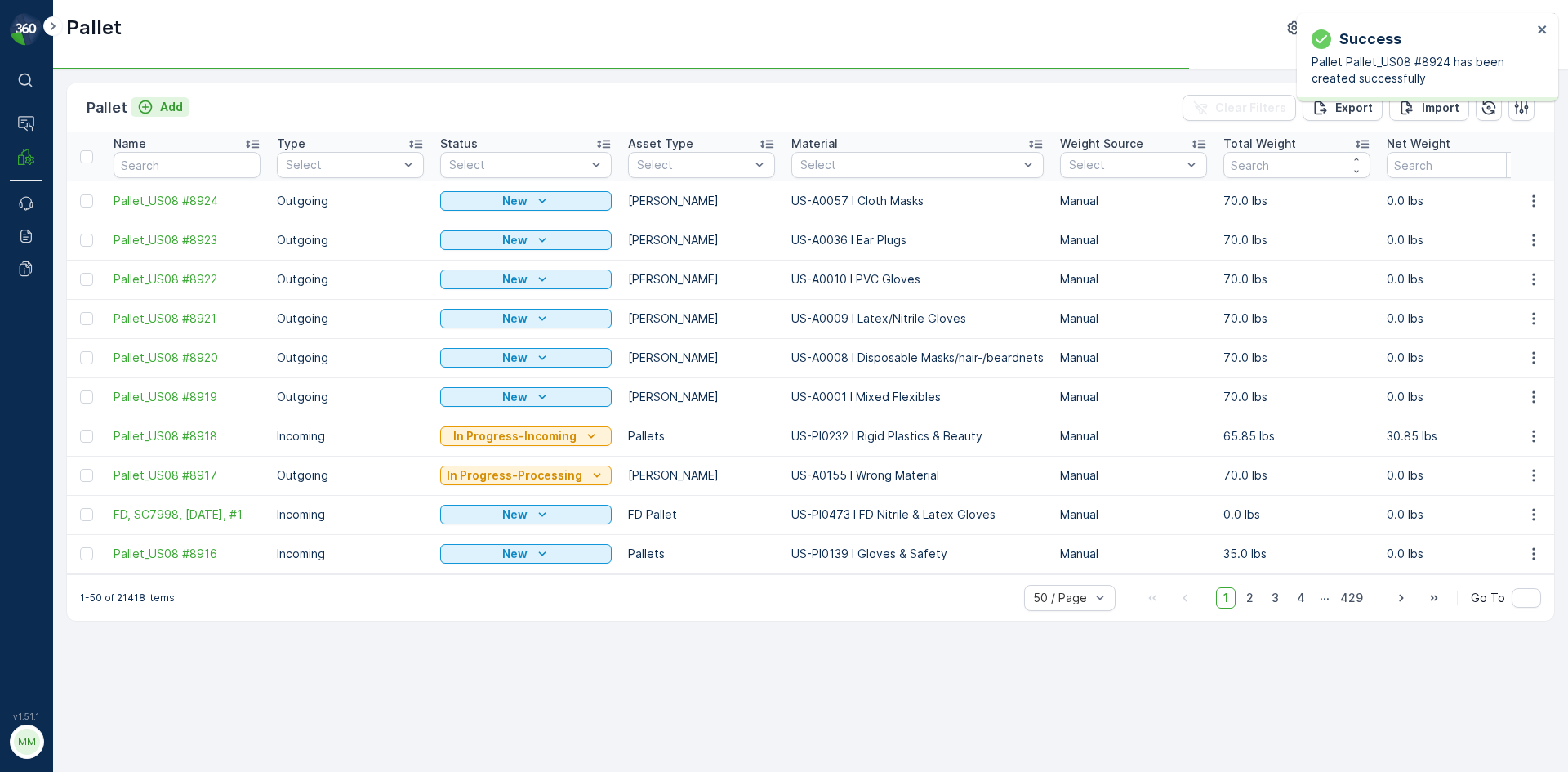
click at [178, 106] on p "Add" at bounding box center [171, 107] width 23 height 16
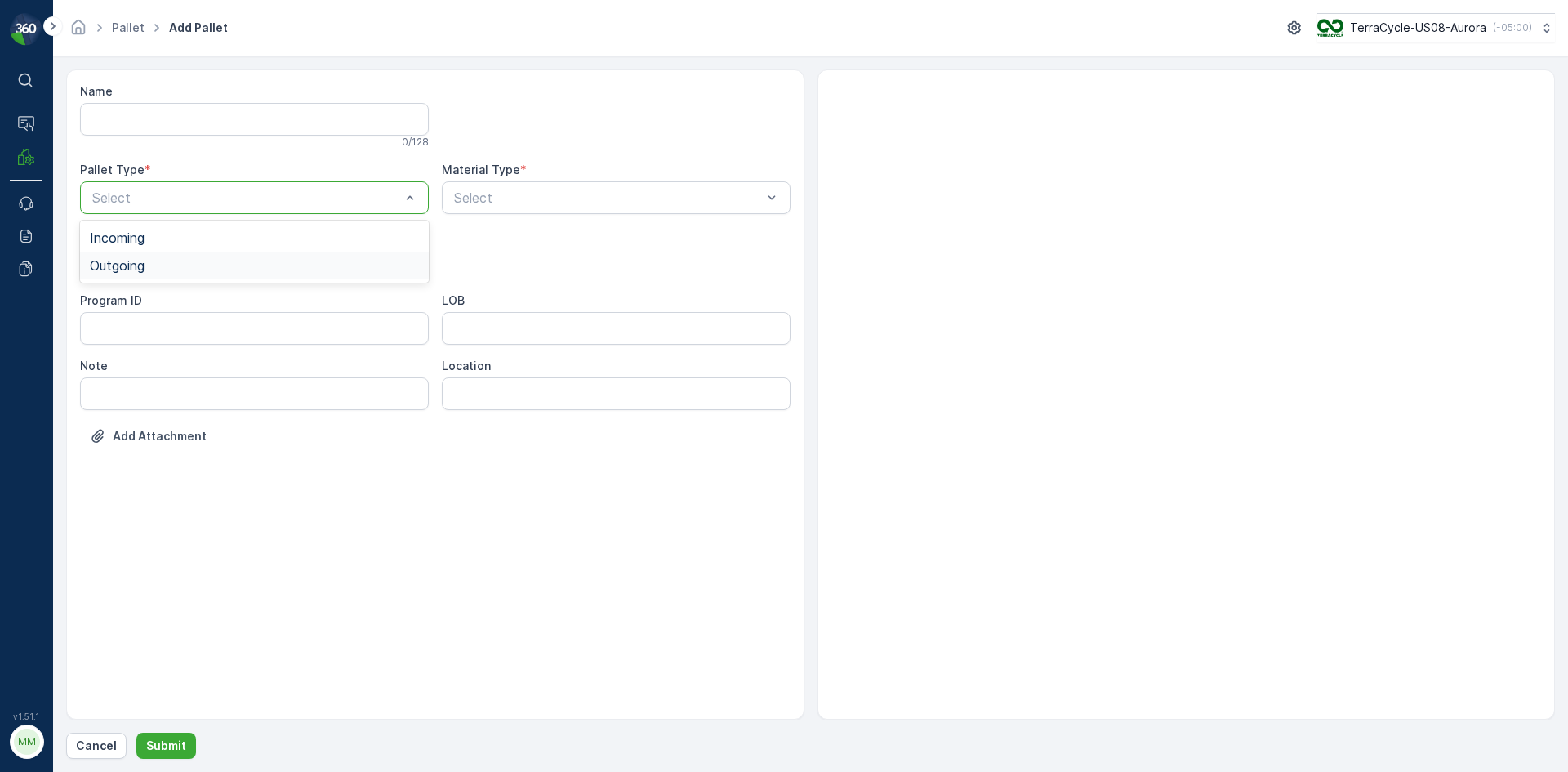
click at [132, 267] on span "Outgoing" at bounding box center [117, 265] width 55 height 15
click at [129, 296] on span "[PERSON_NAME]" at bounding box center [145, 302] width 110 height 15
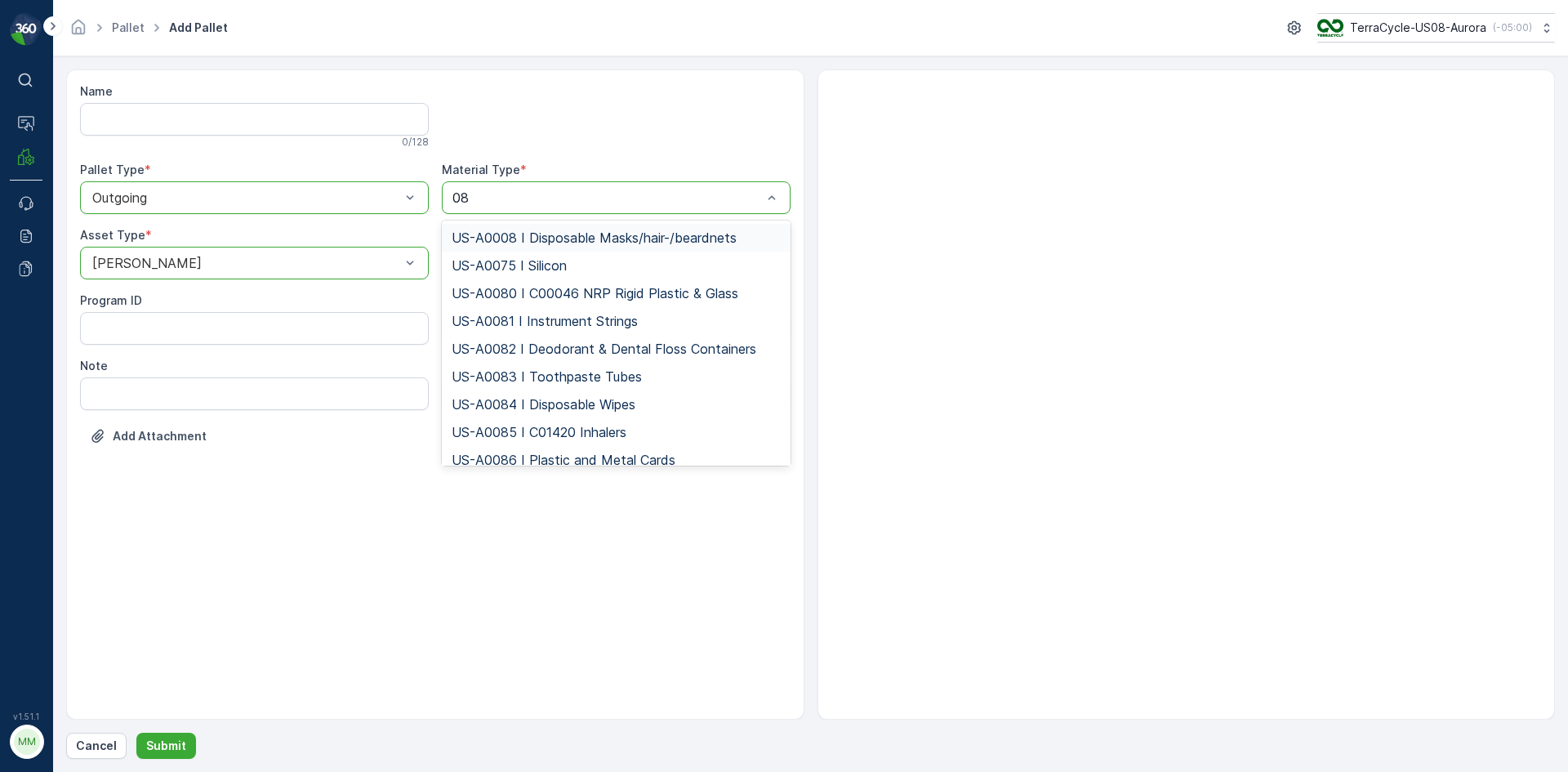
type input "089"
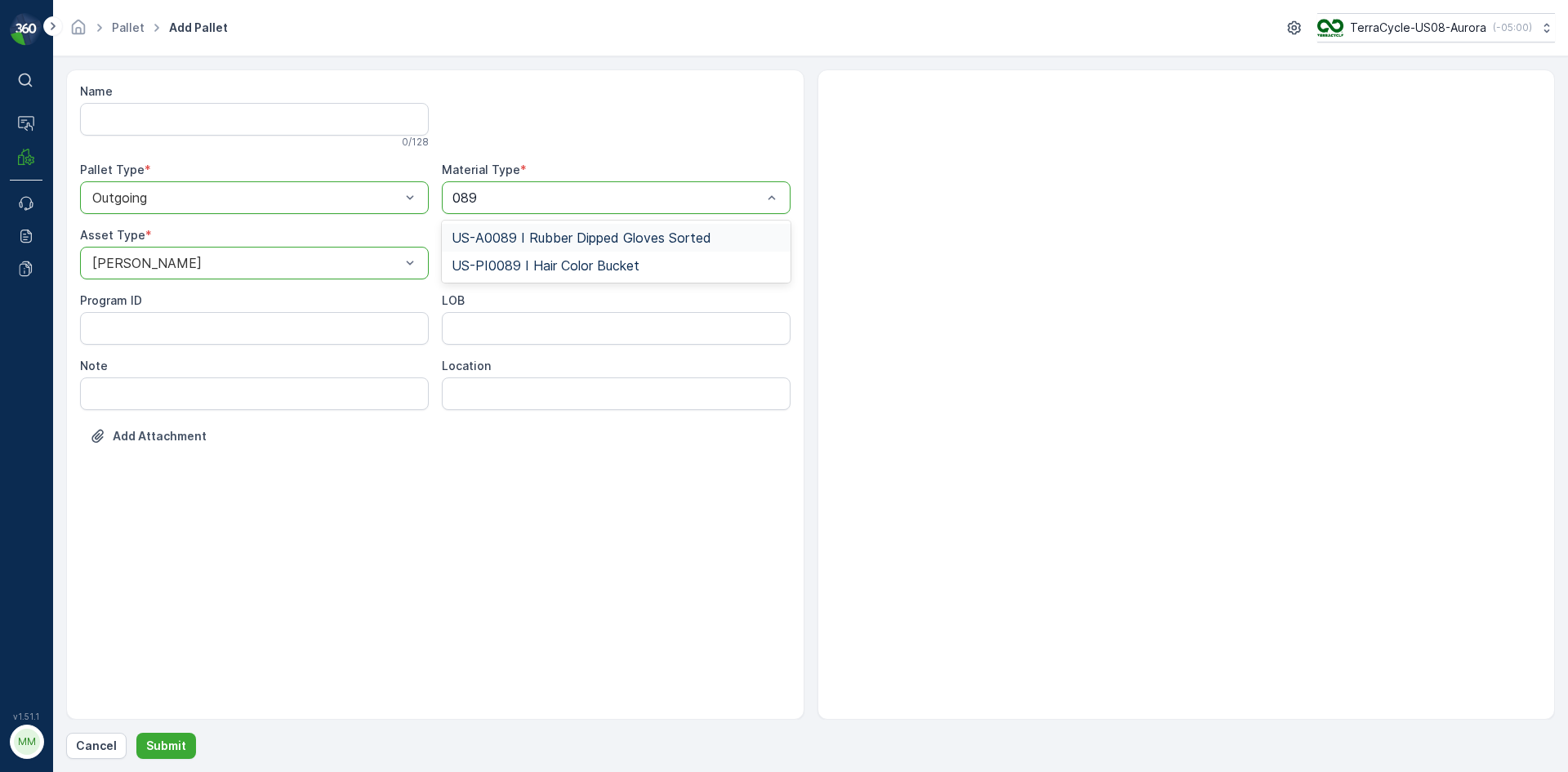
click at [519, 240] on span "US-A0089 I Rubber Dipped Gloves Sorted" at bounding box center [582, 237] width 259 height 15
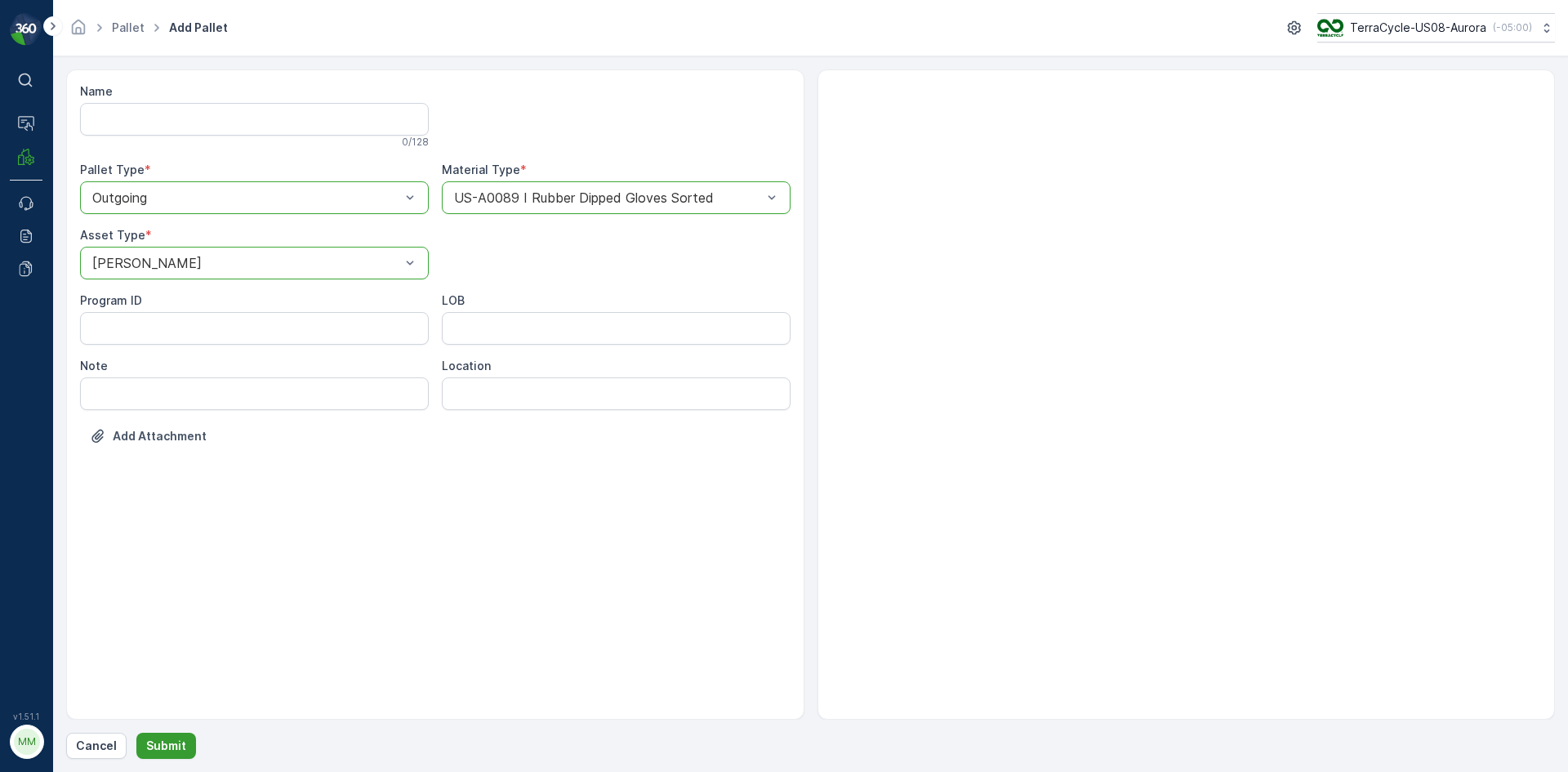
click at [169, 751] on p "Submit" at bounding box center [167, 745] width 40 height 16
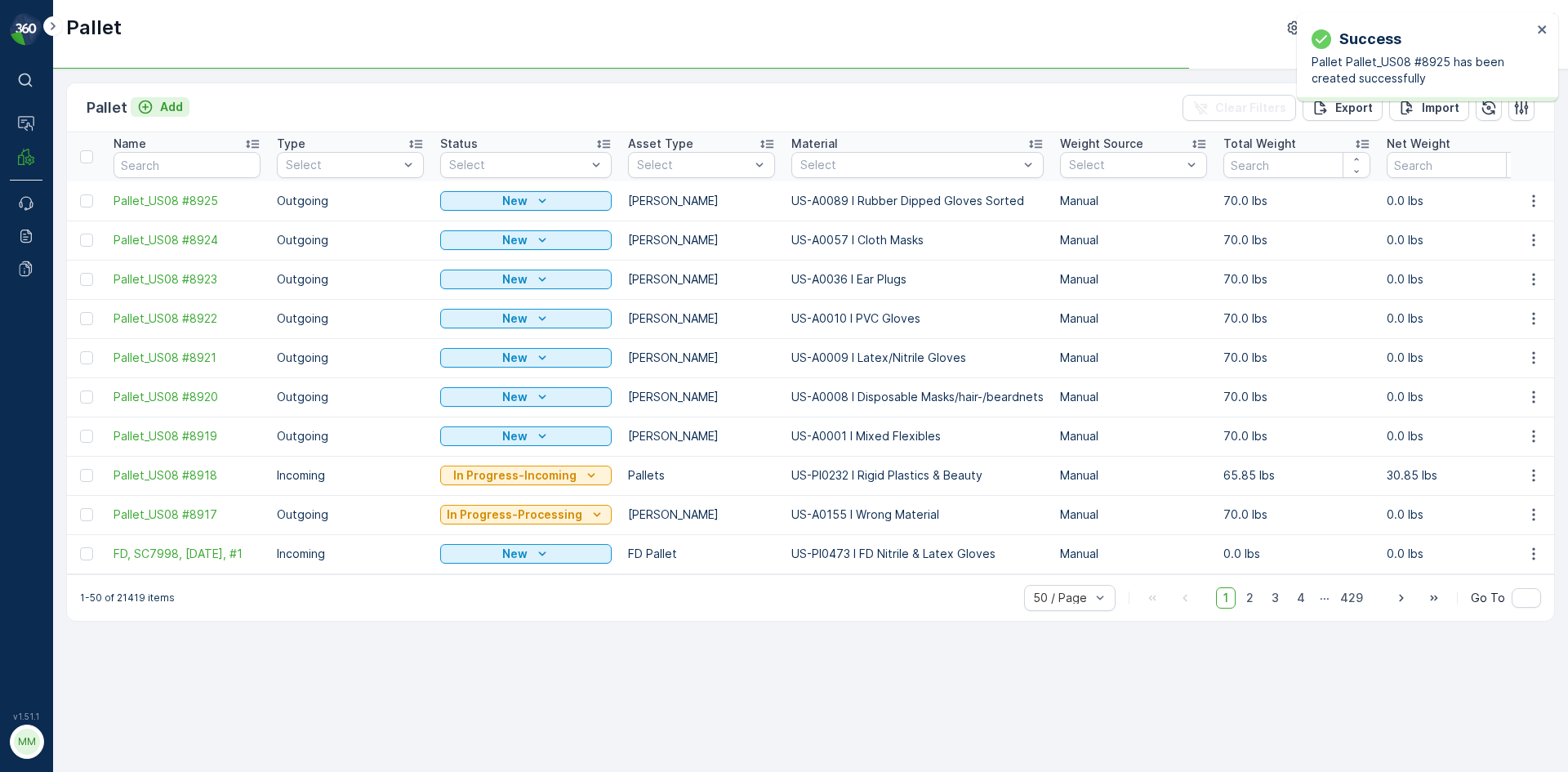
click at [184, 112] on button "Add" at bounding box center [160, 107] width 59 height 20
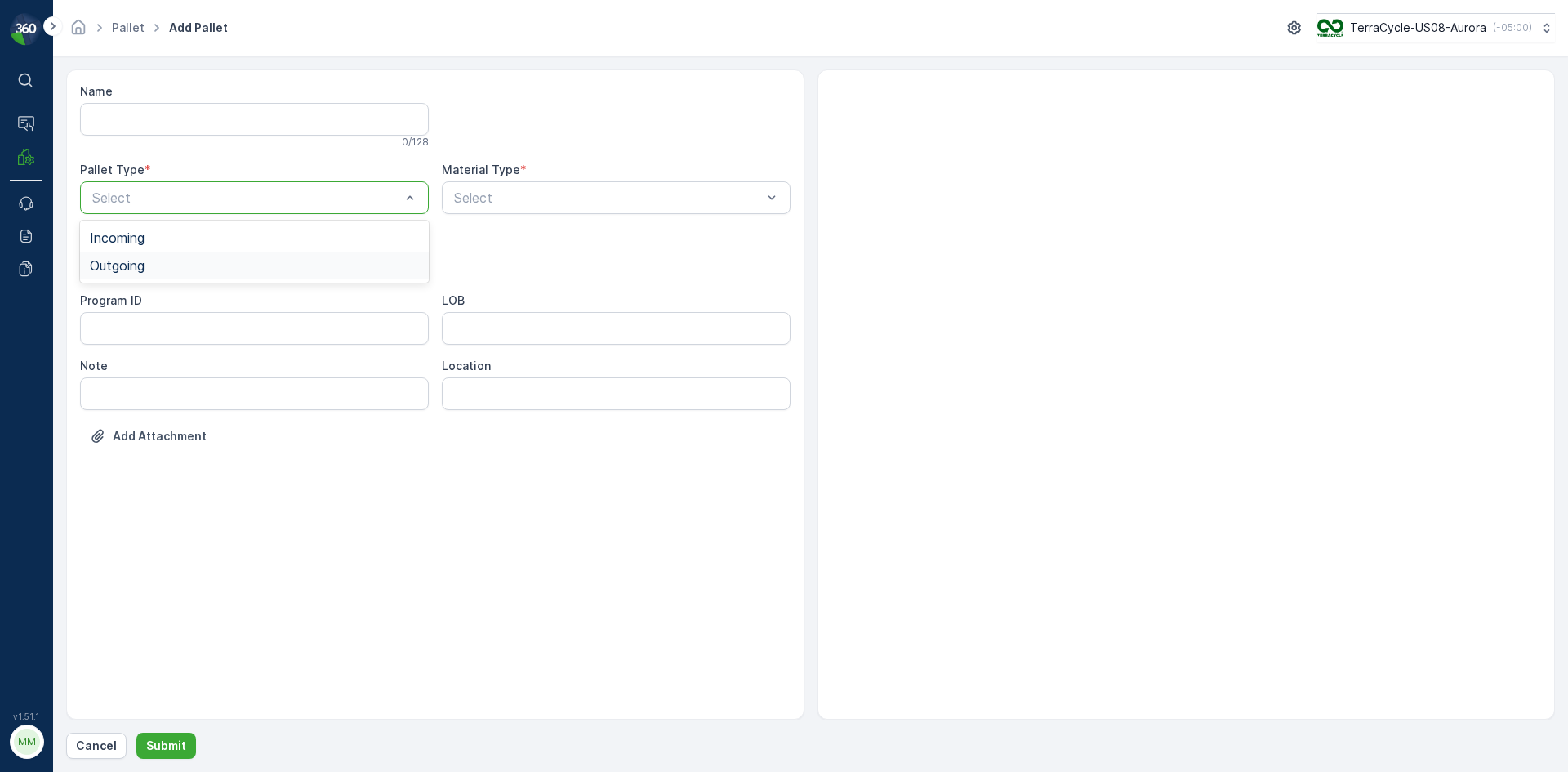
click at [129, 268] on span "Outgoing" at bounding box center [117, 265] width 55 height 15
click at [124, 303] on span "[PERSON_NAME]" at bounding box center [145, 302] width 110 height 15
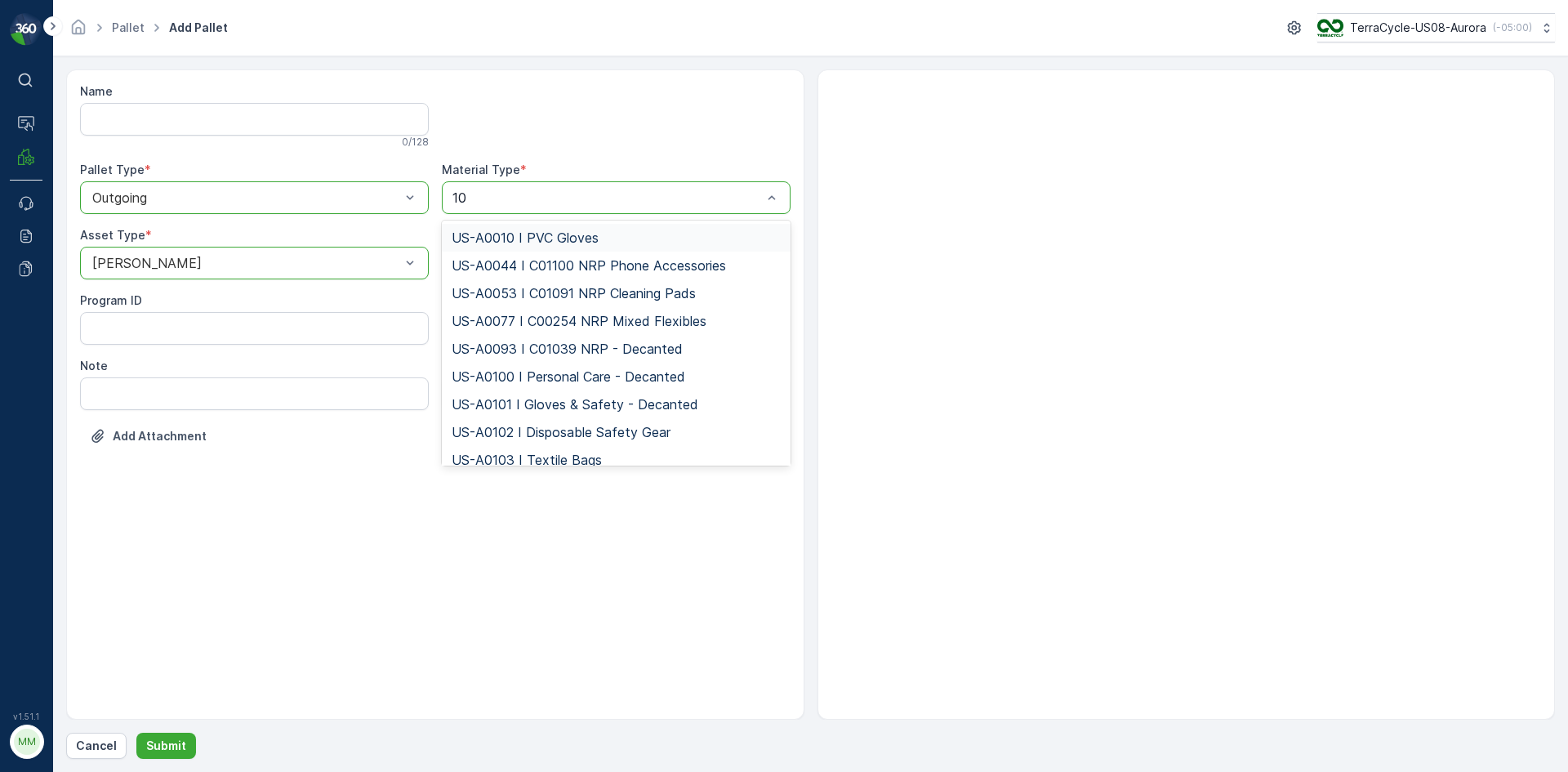
type input "101"
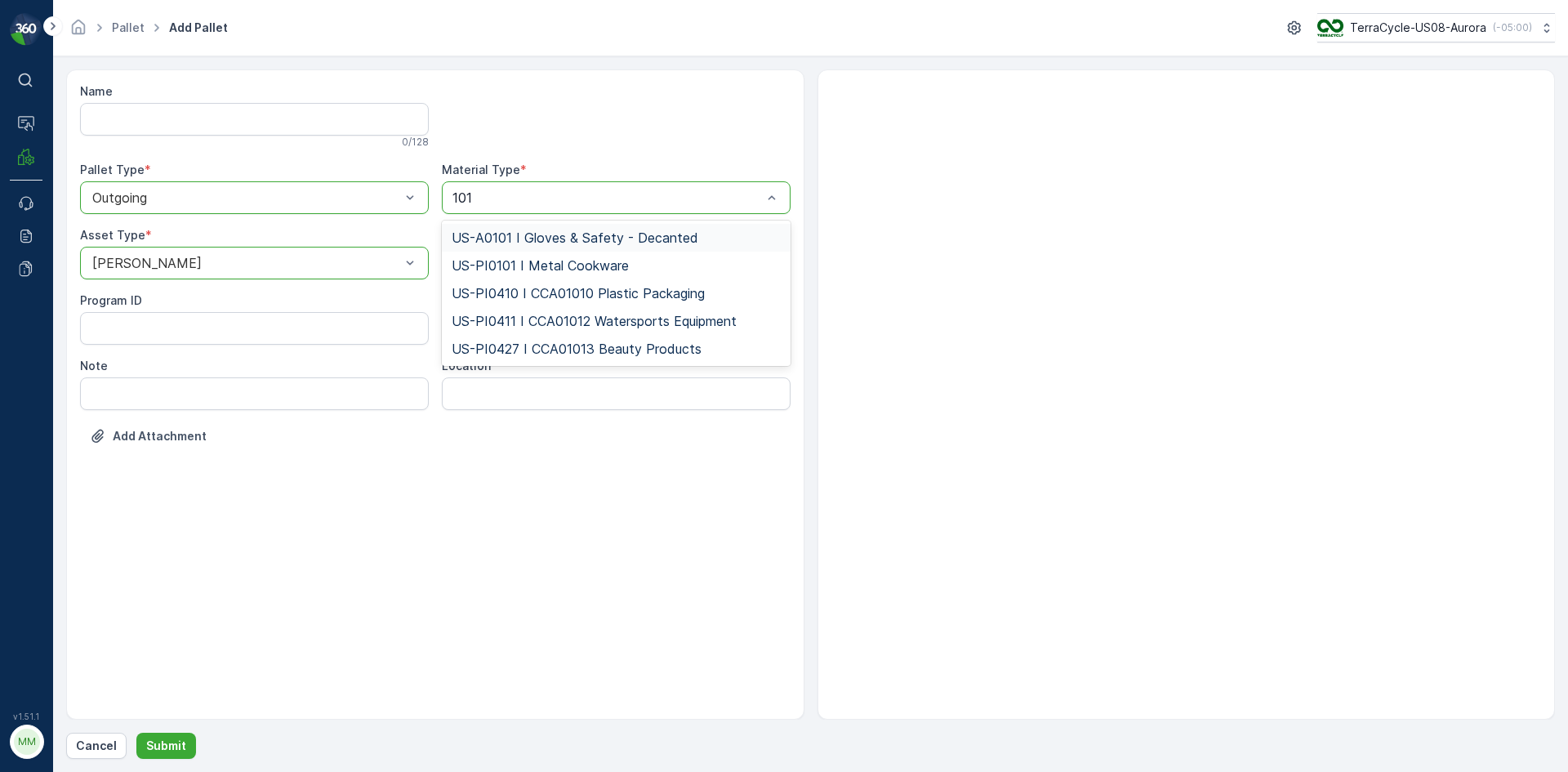
click at [592, 236] on span "US-A0101 I Gloves & Safety - Decanted" at bounding box center [575, 237] width 246 height 15
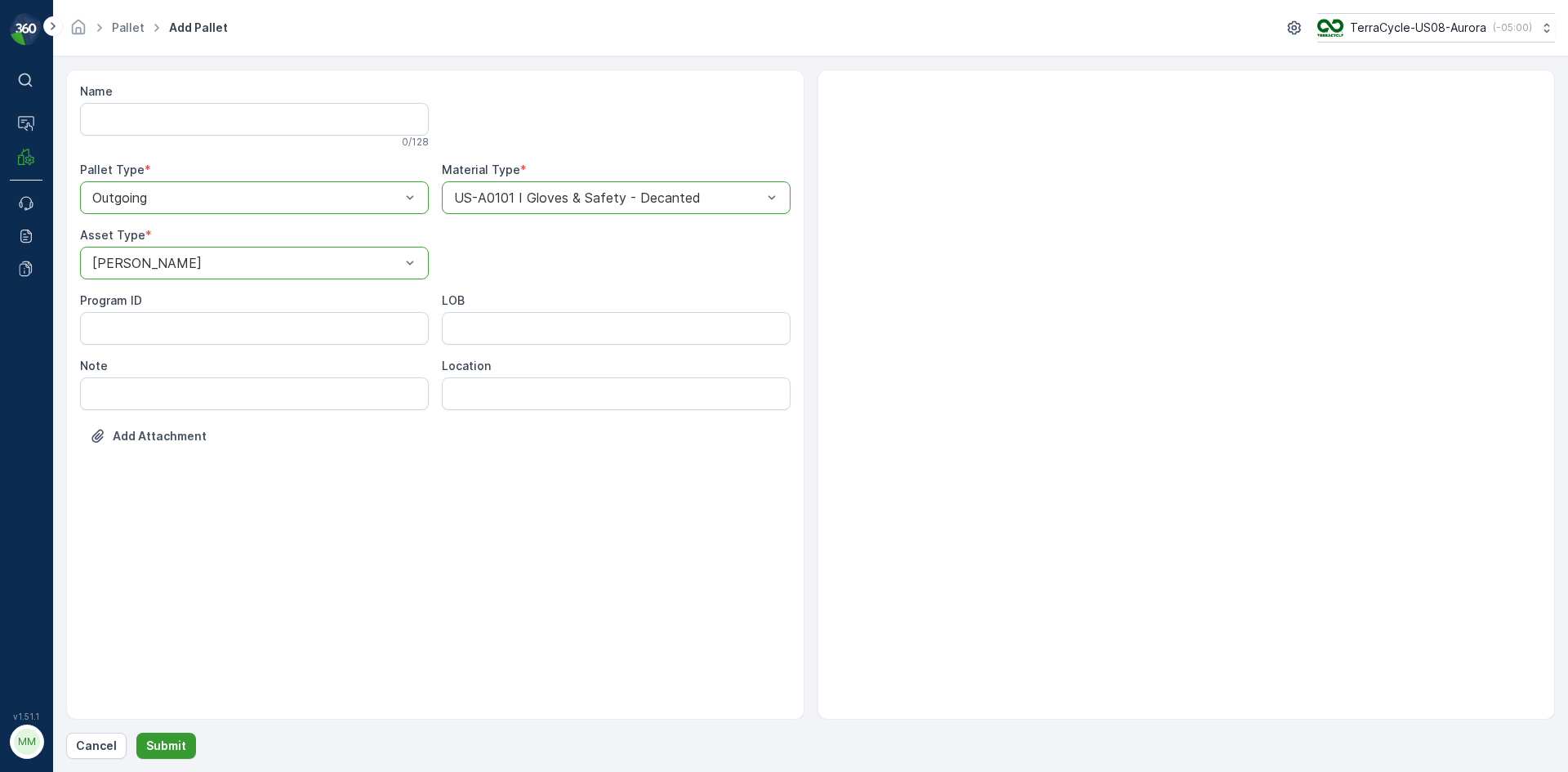
click at [179, 746] on p "Submit" at bounding box center [167, 745] width 40 height 16
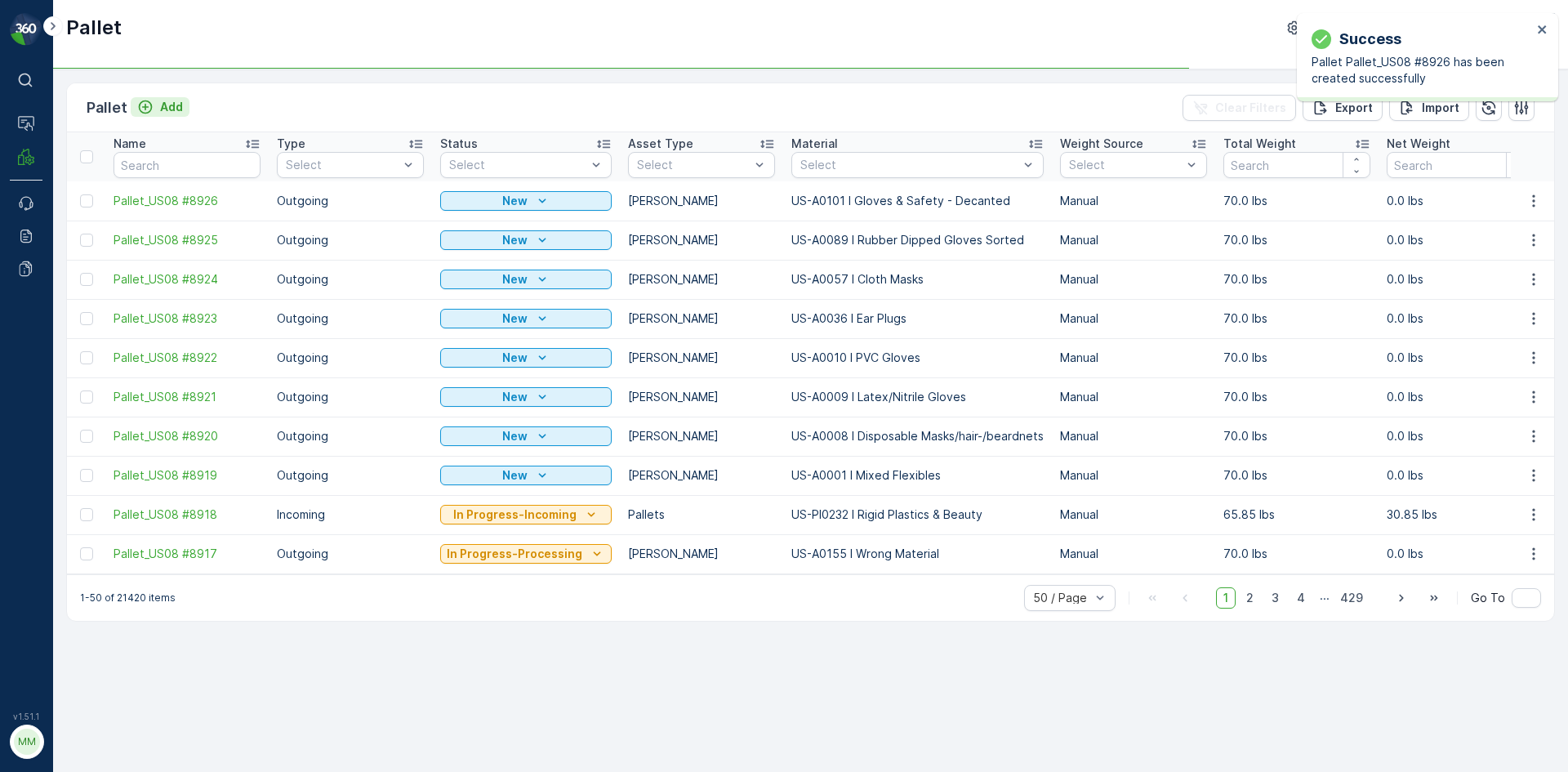
click at [166, 106] on p "Add" at bounding box center [171, 107] width 23 height 16
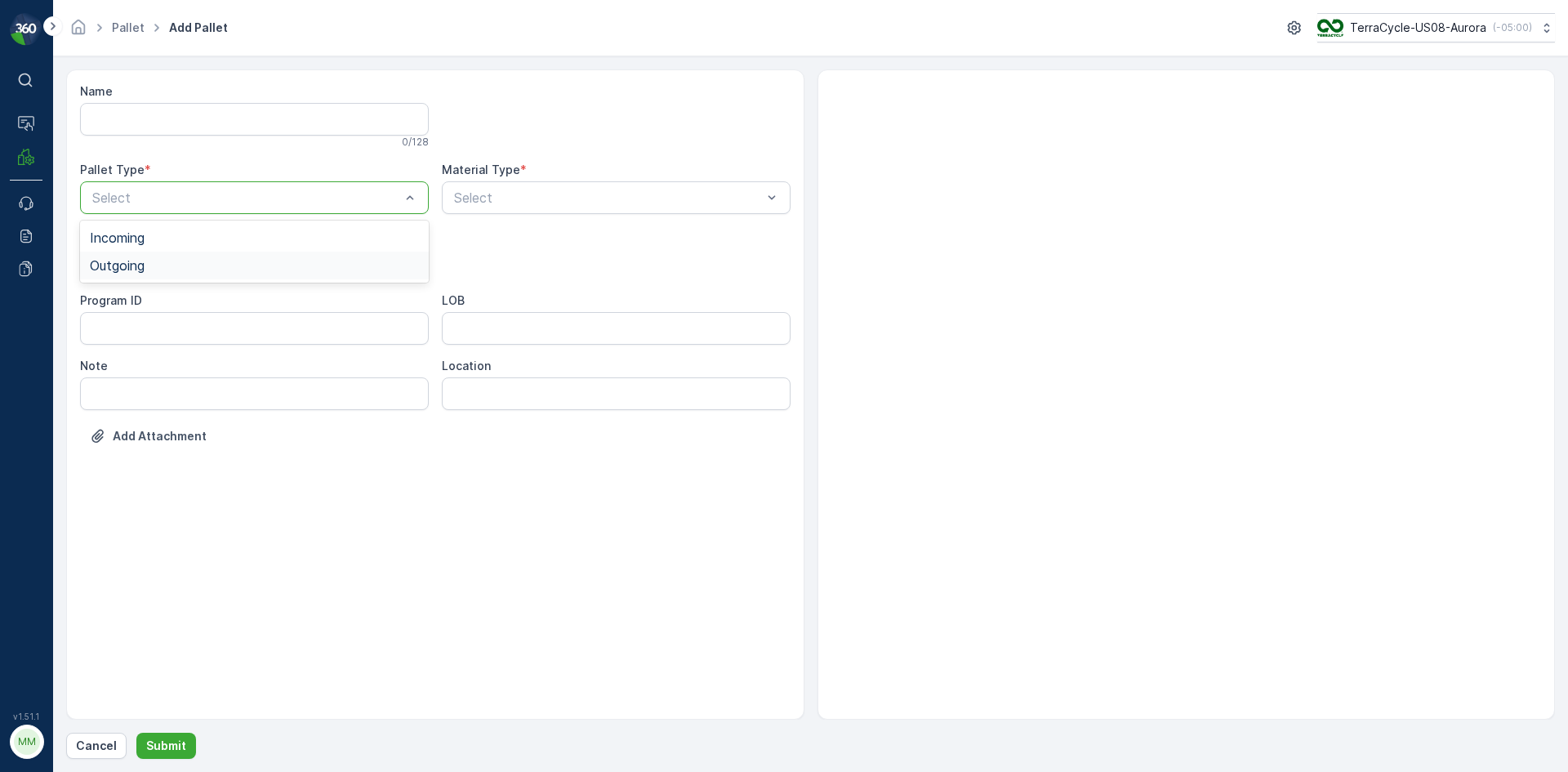
click at [119, 271] on span "Outgoing" at bounding box center [117, 265] width 55 height 15
click at [165, 306] on div "[PERSON_NAME]" at bounding box center [254, 302] width 329 height 15
click at [498, 207] on div "Select" at bounding box center [616, 197] width 349 height 33
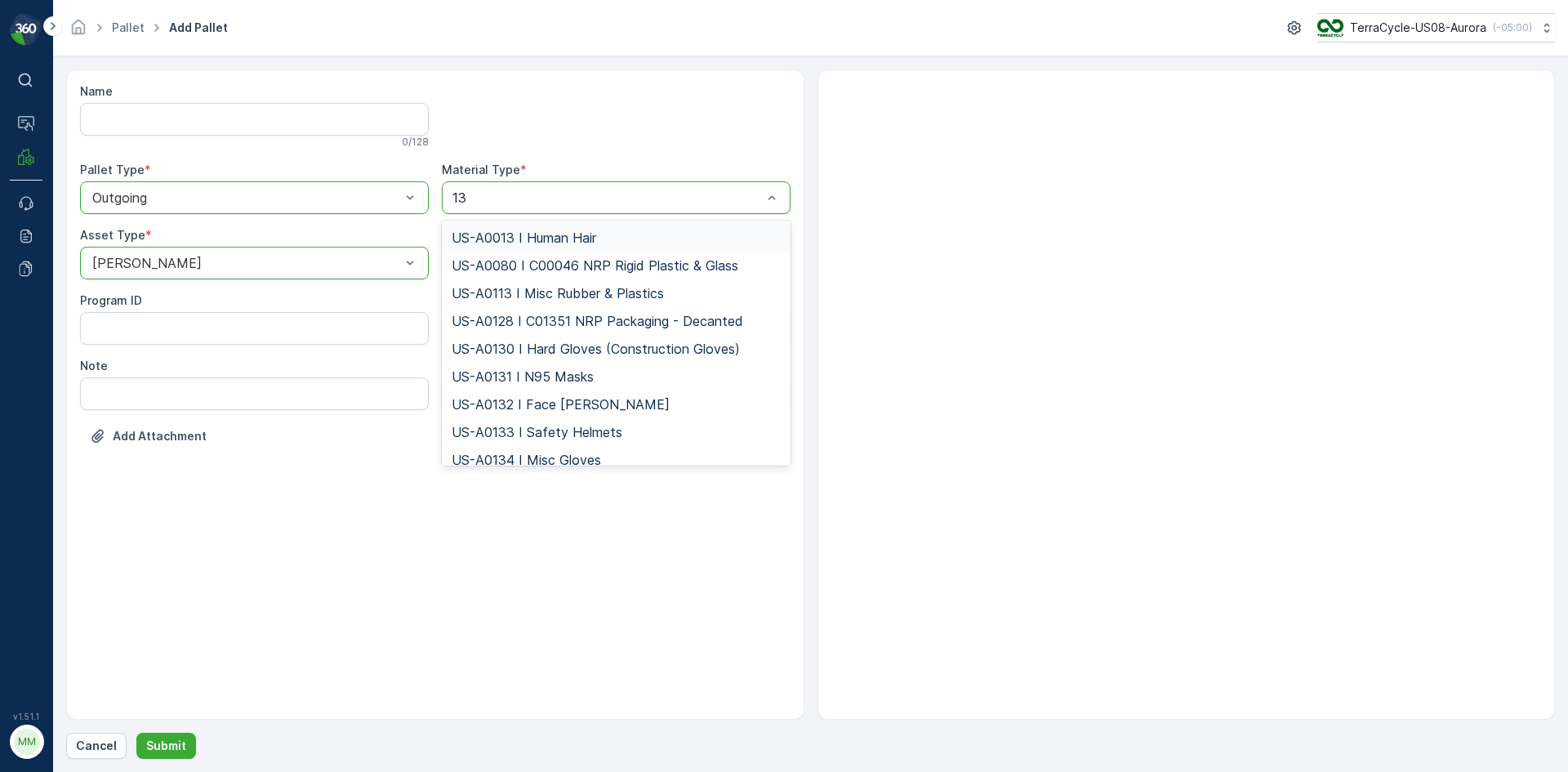
type input "132"
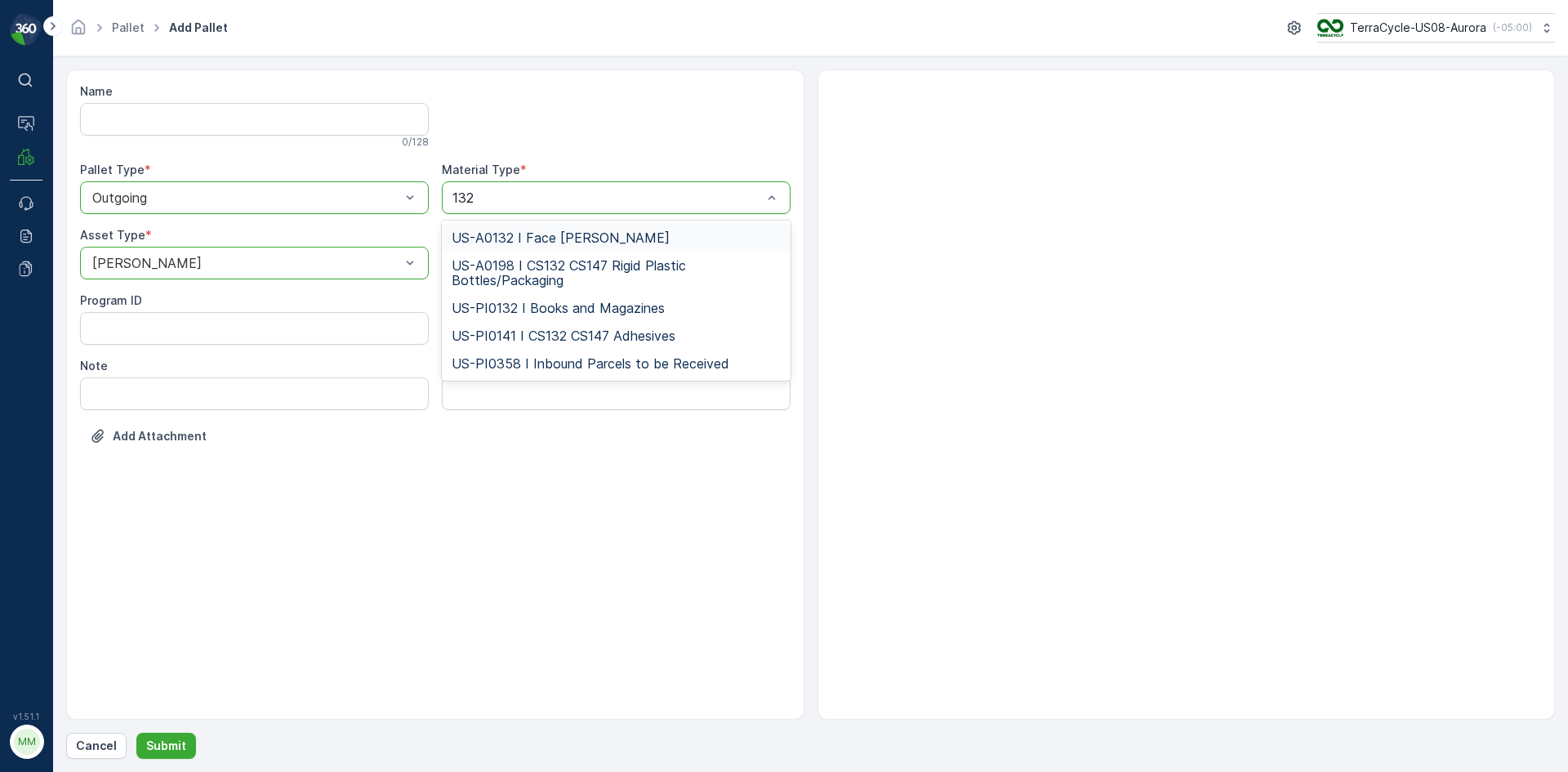
click at [511, 230] on span "US-A0132 I Face [PERSON_NAME]" at bounding box center [561, 237] width 218 height 15
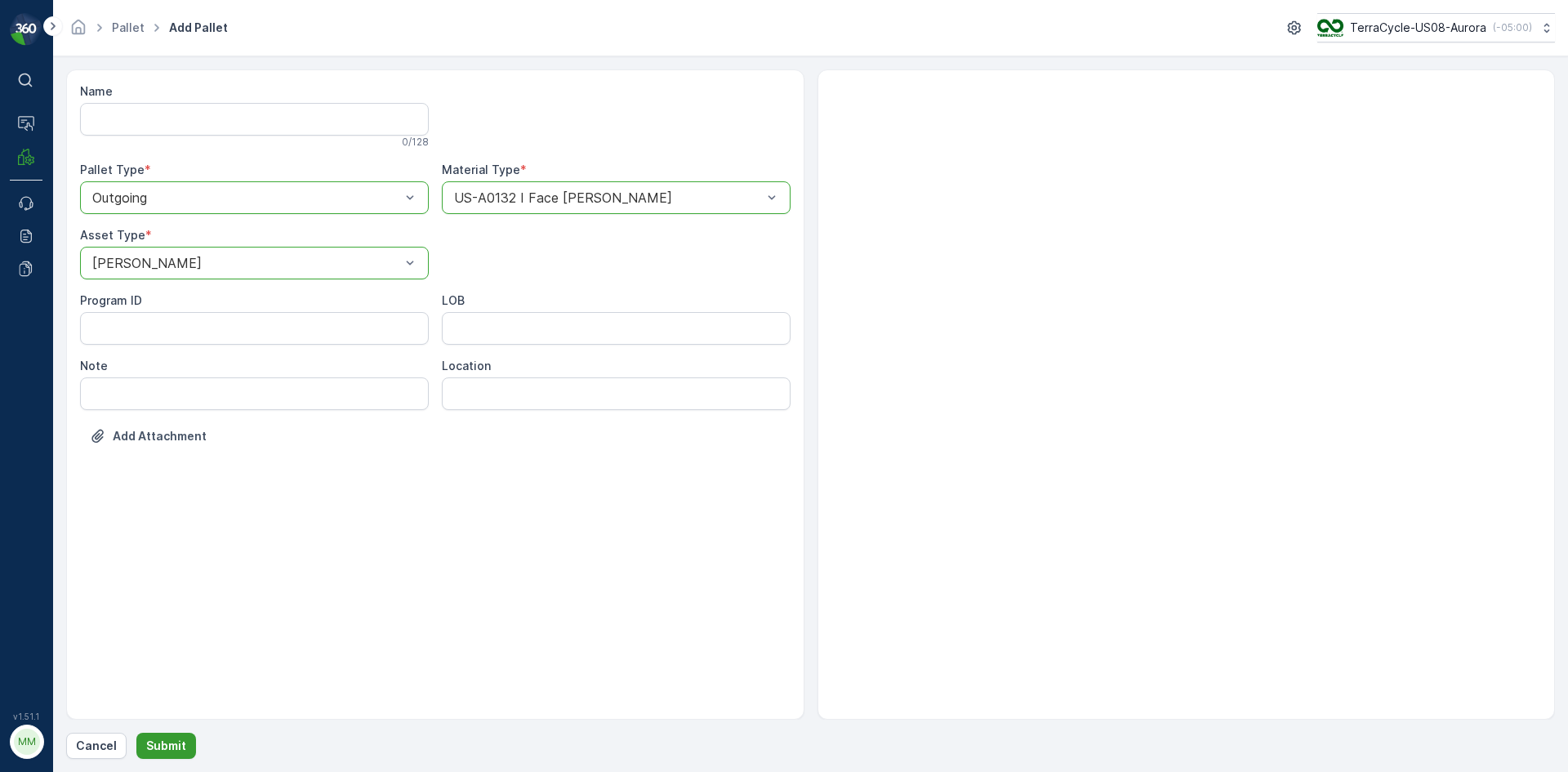
click at [176, 743] on p "Submit" at bounding box center [167, 745] width 40 height 16
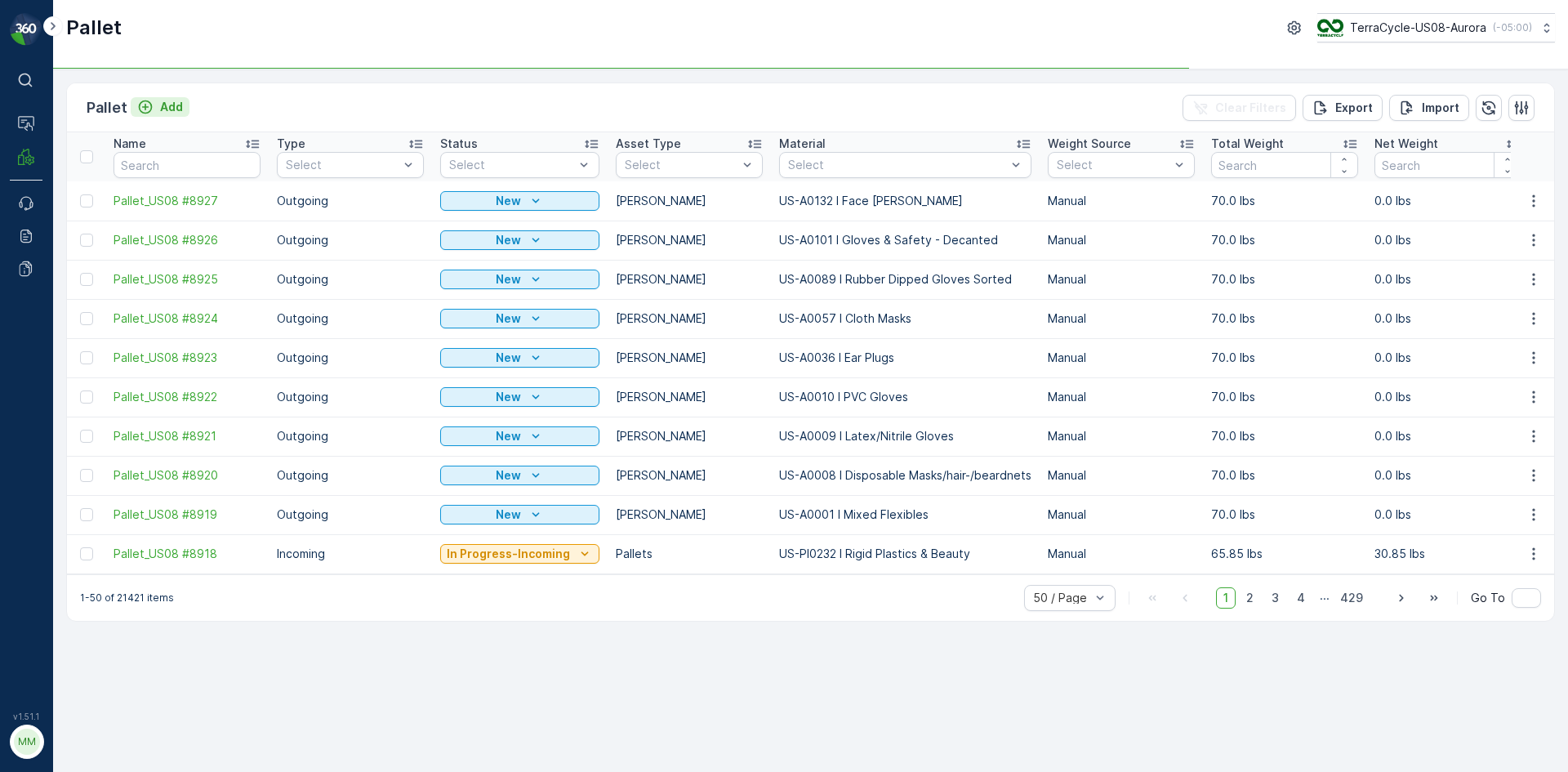
click at [172, 106] on p "Add" at bounding box center [171, 107] width 23 height 16
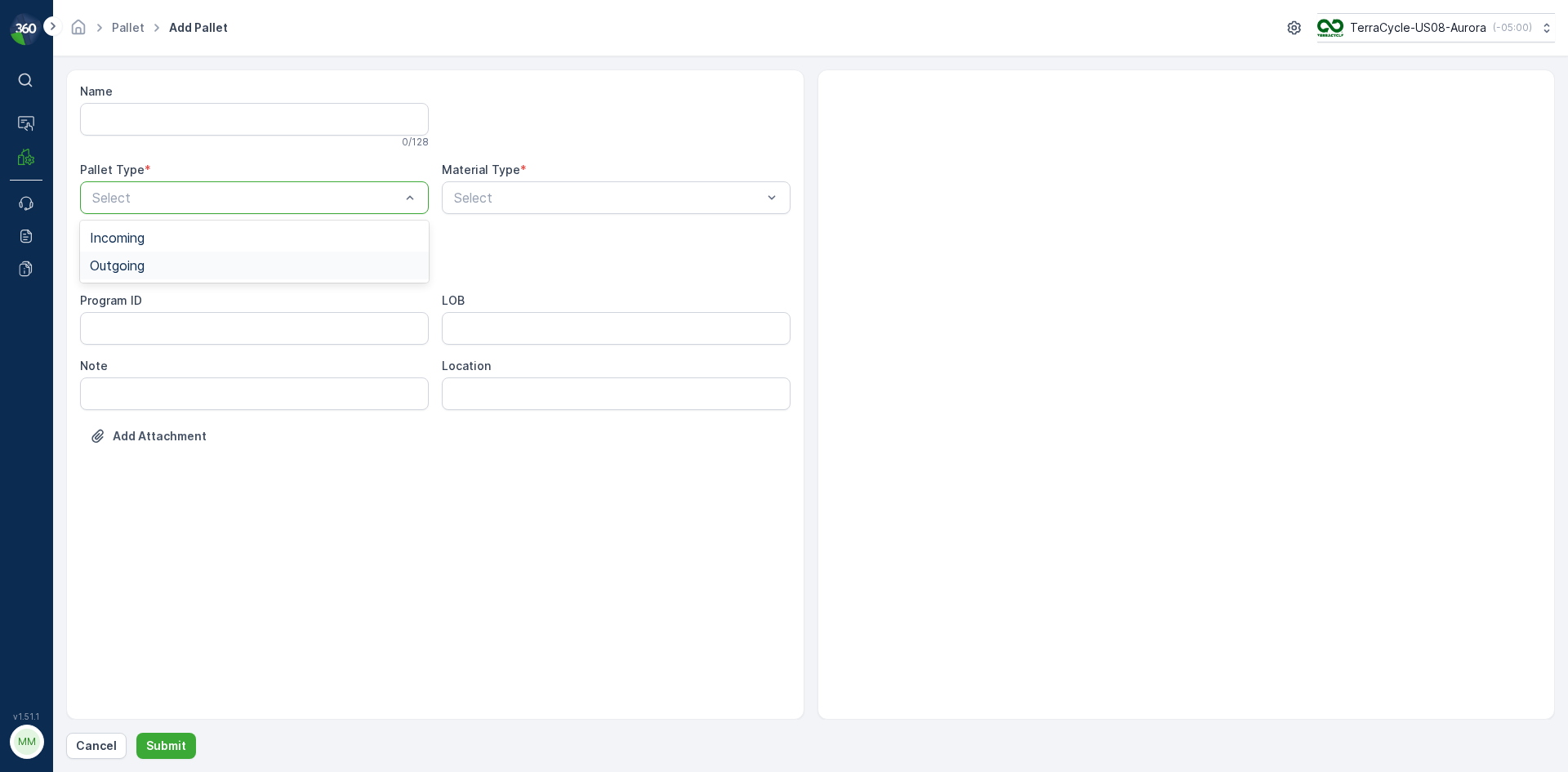
click at [124, 262] on span "Outgoing" at bounding box center [117, 265] width 55 height 15
click at [124, 307] on span "[PERSON_NAME]" at bounding box center [145, 302] width 110 height 15
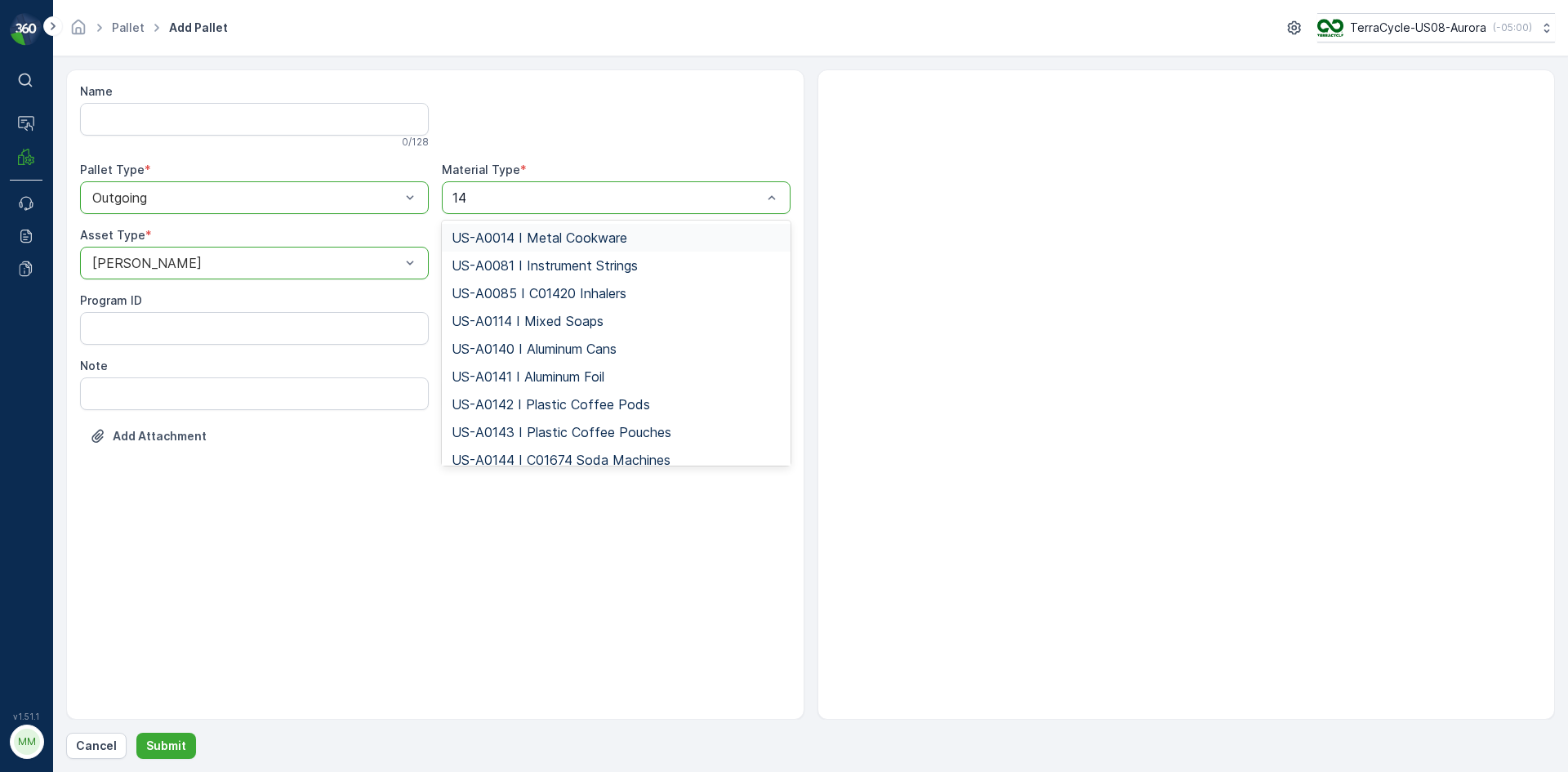
type input "147"
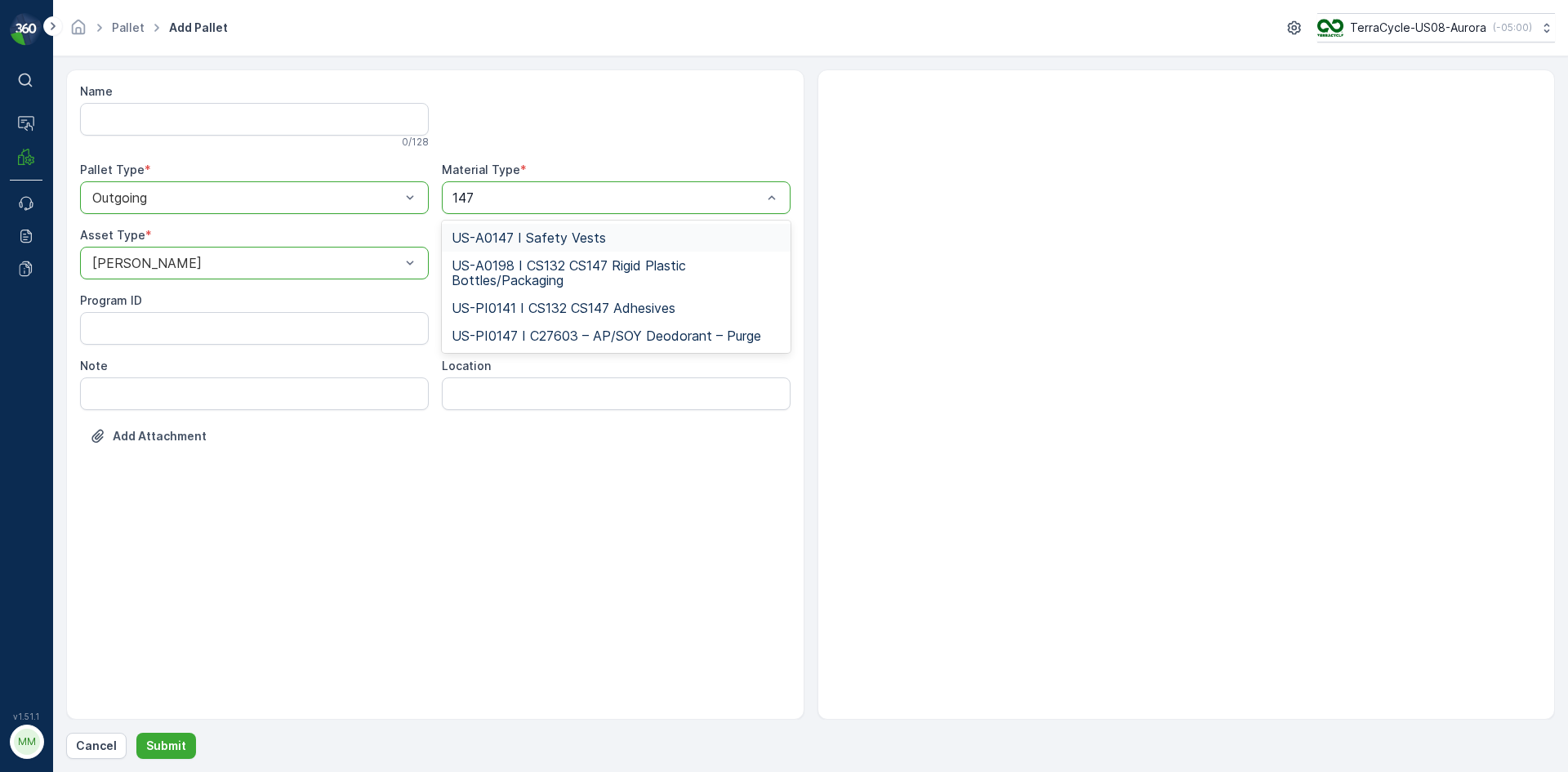
click at [529, 231] on span "US-A0147 I Safety Vests" at bounding box center [529, 237] width 155 height 15
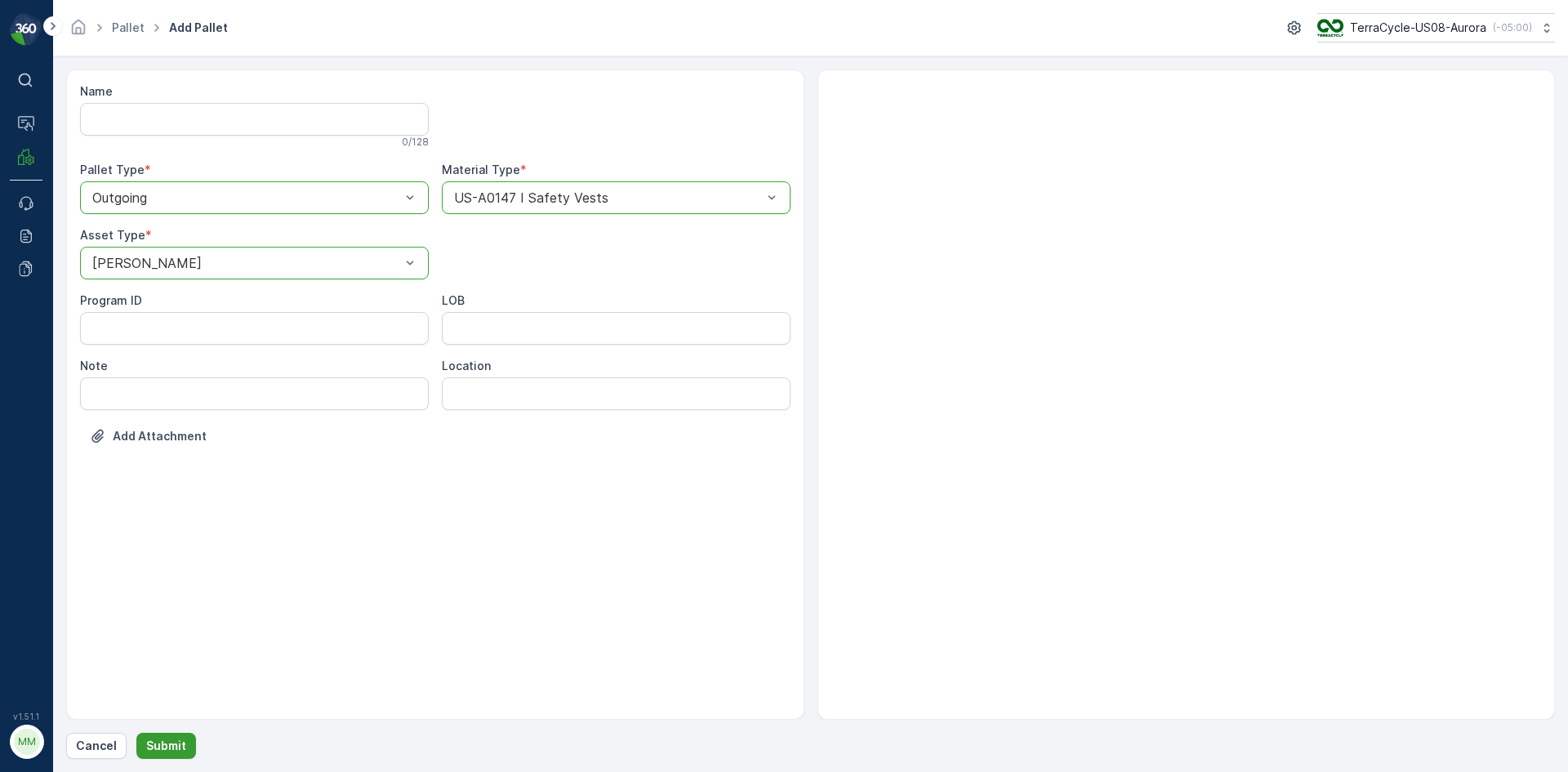
click at [171, 747] on p "Submit" at bounding box center [167, 745] width 40 height 16
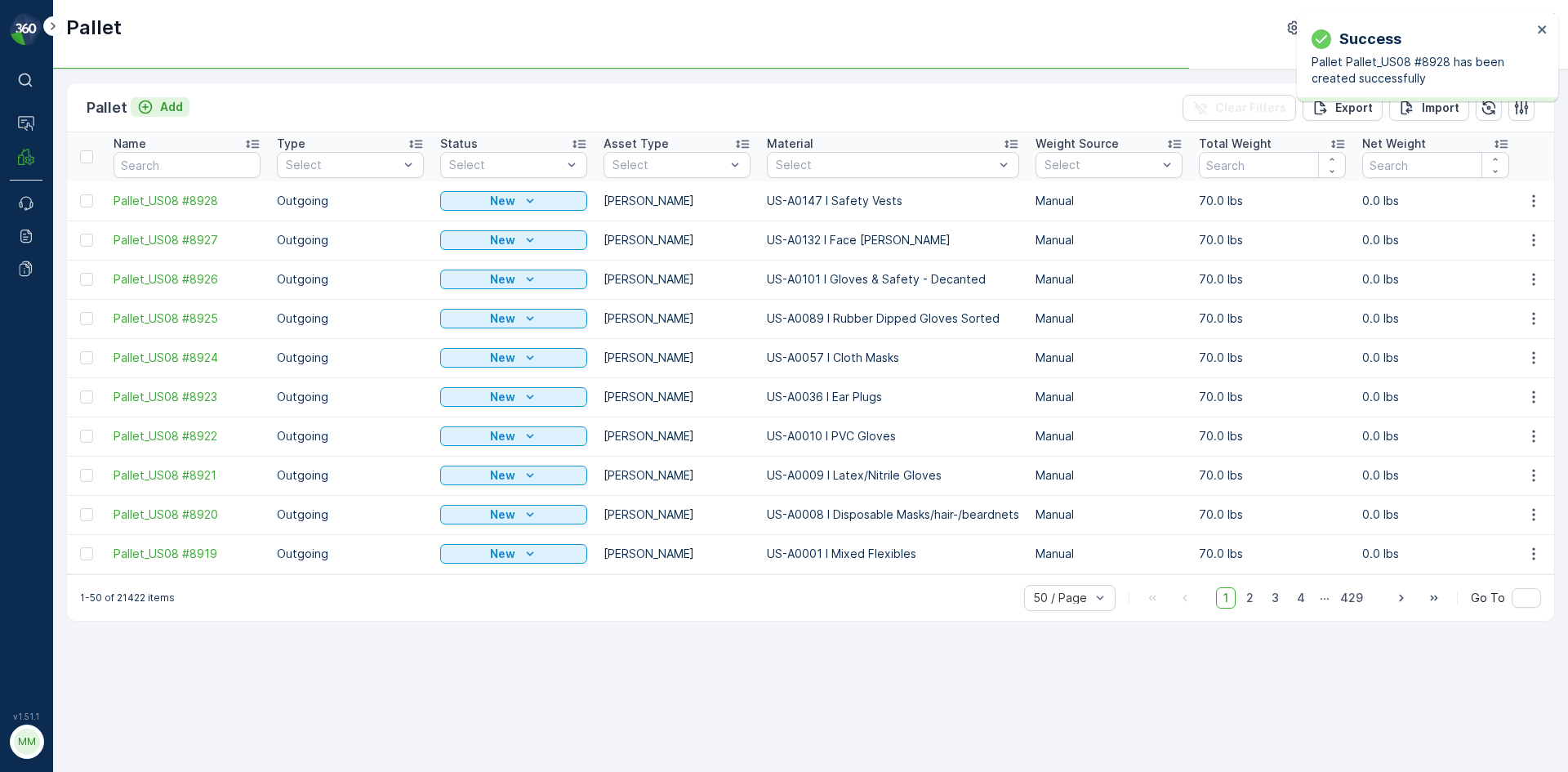
click at [173, 107] on p "Add" at bounding box center [171, 107] width 23 height 16
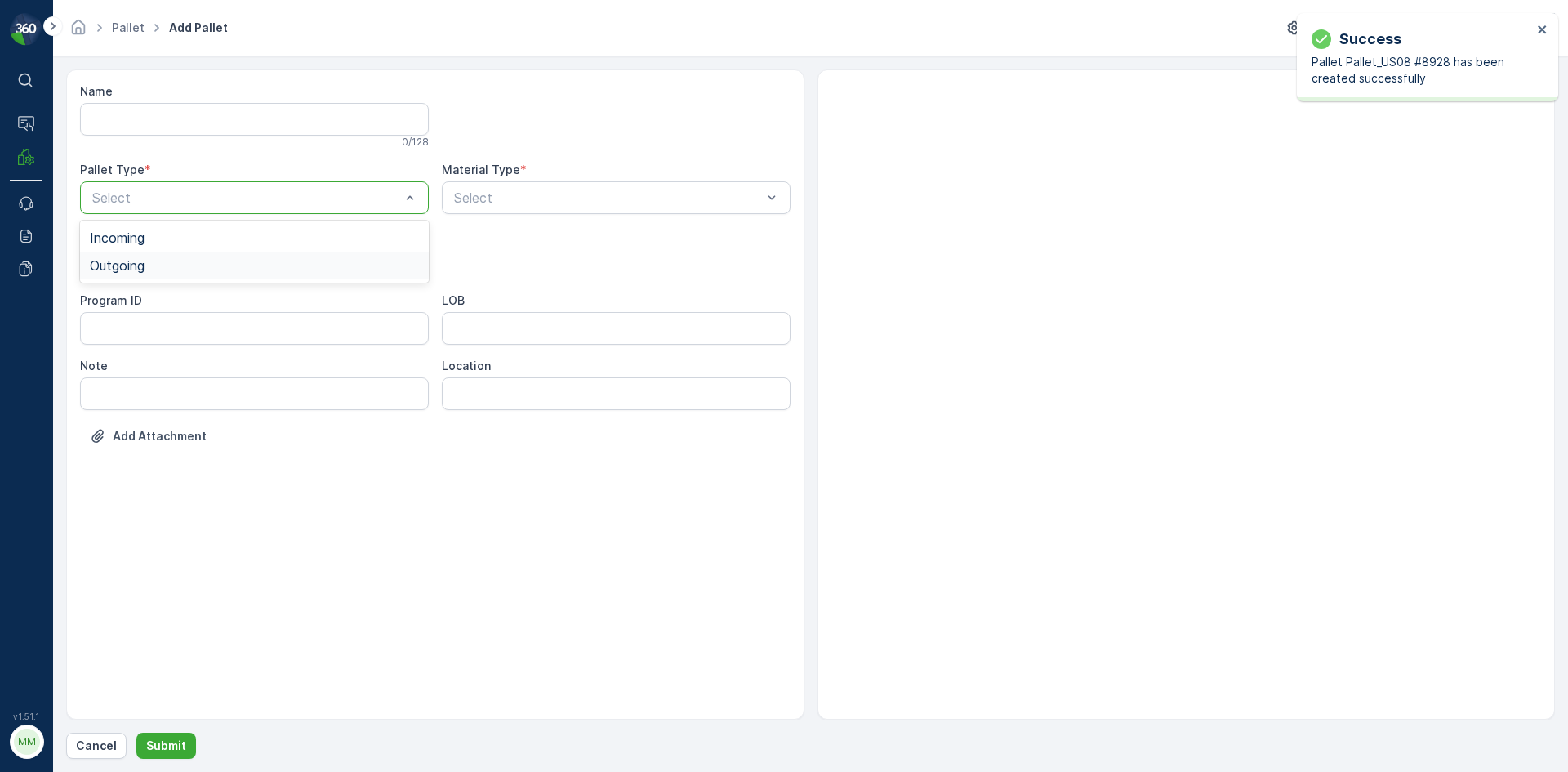
click at [168, 269] on div "Outgoing" at bounding box center [254, 265] width 329 height 15
click at [147, 307] on div "[PERSON_NAME]" at bounding box center [254, 302] width 329 height 15
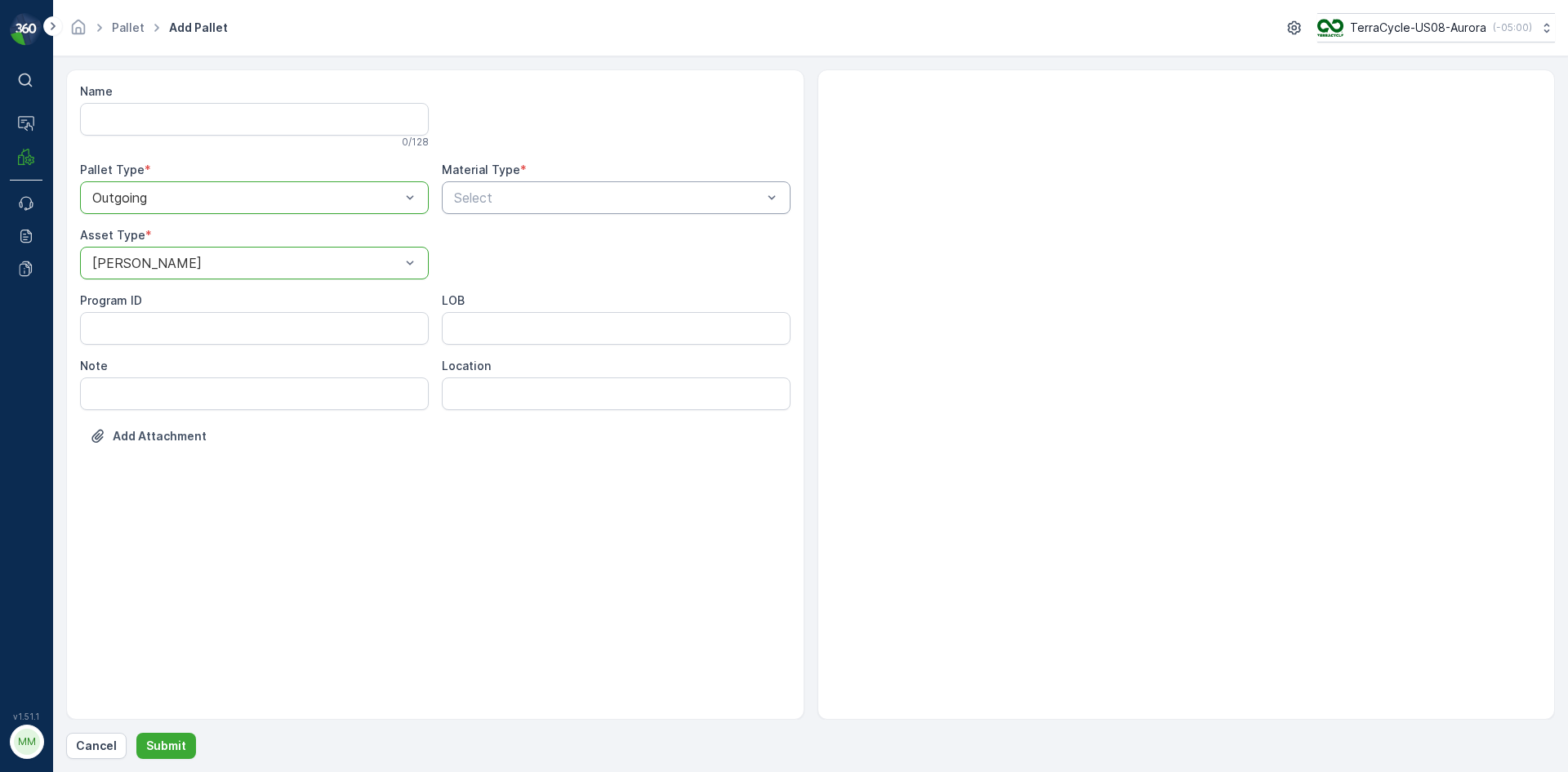
click at [476, 207] on div "Select" at bounding box center [616, 197] width 349 height 33
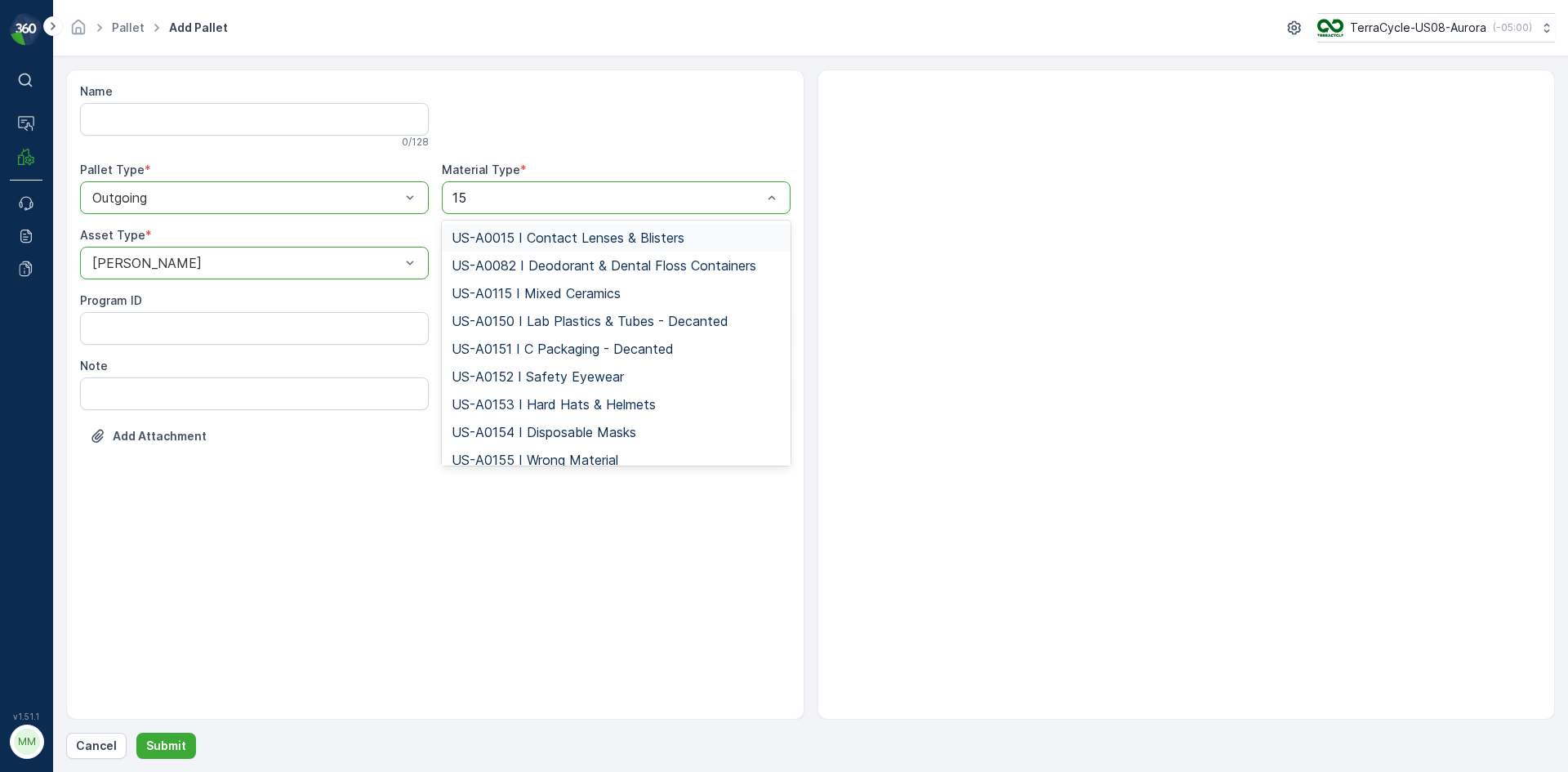
type input "153"
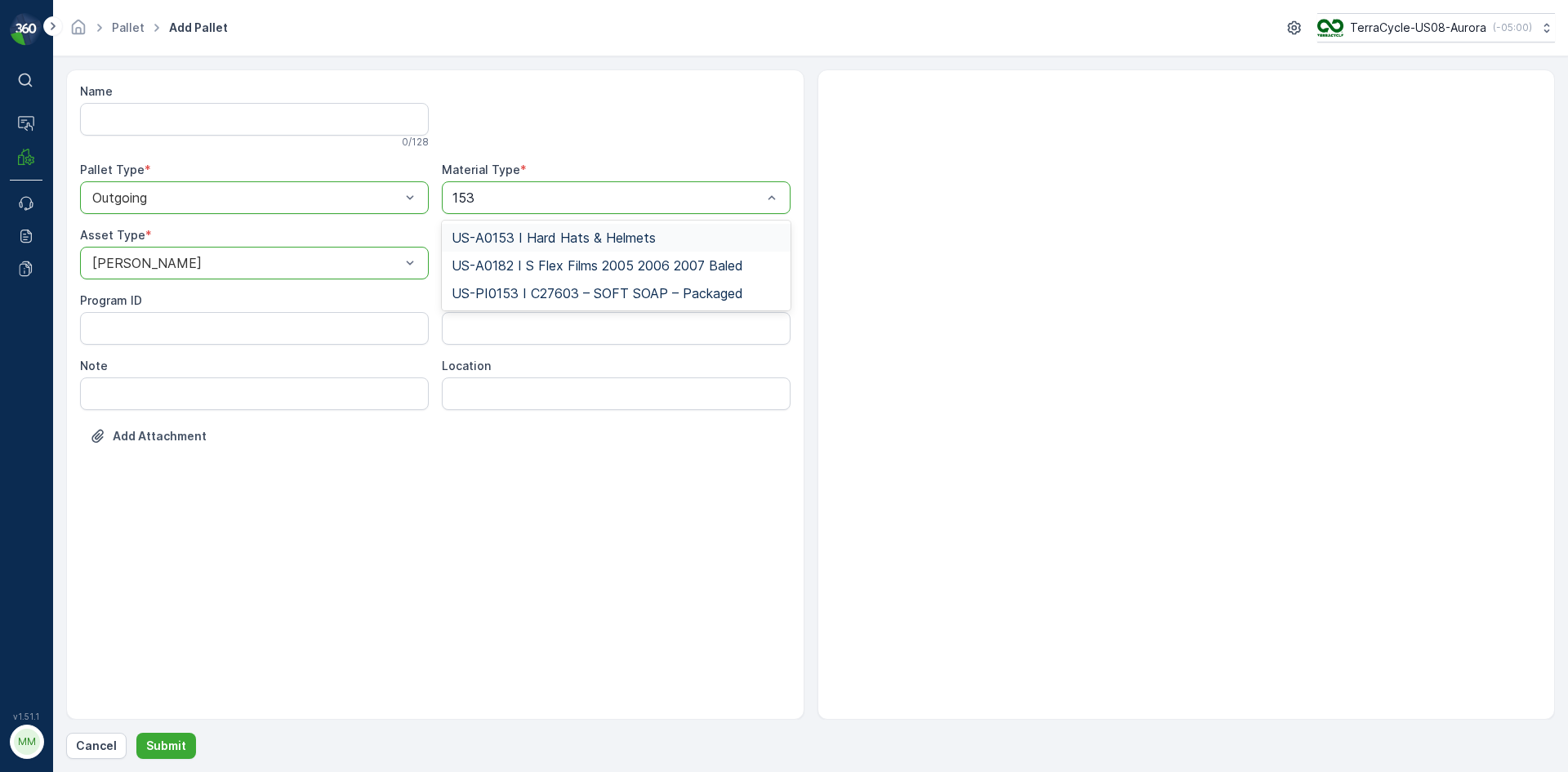
click at [537, 241] on span "US-A0153 I Hard Hats & Helmets" at bounding box center [554, 237] width 204 height 15
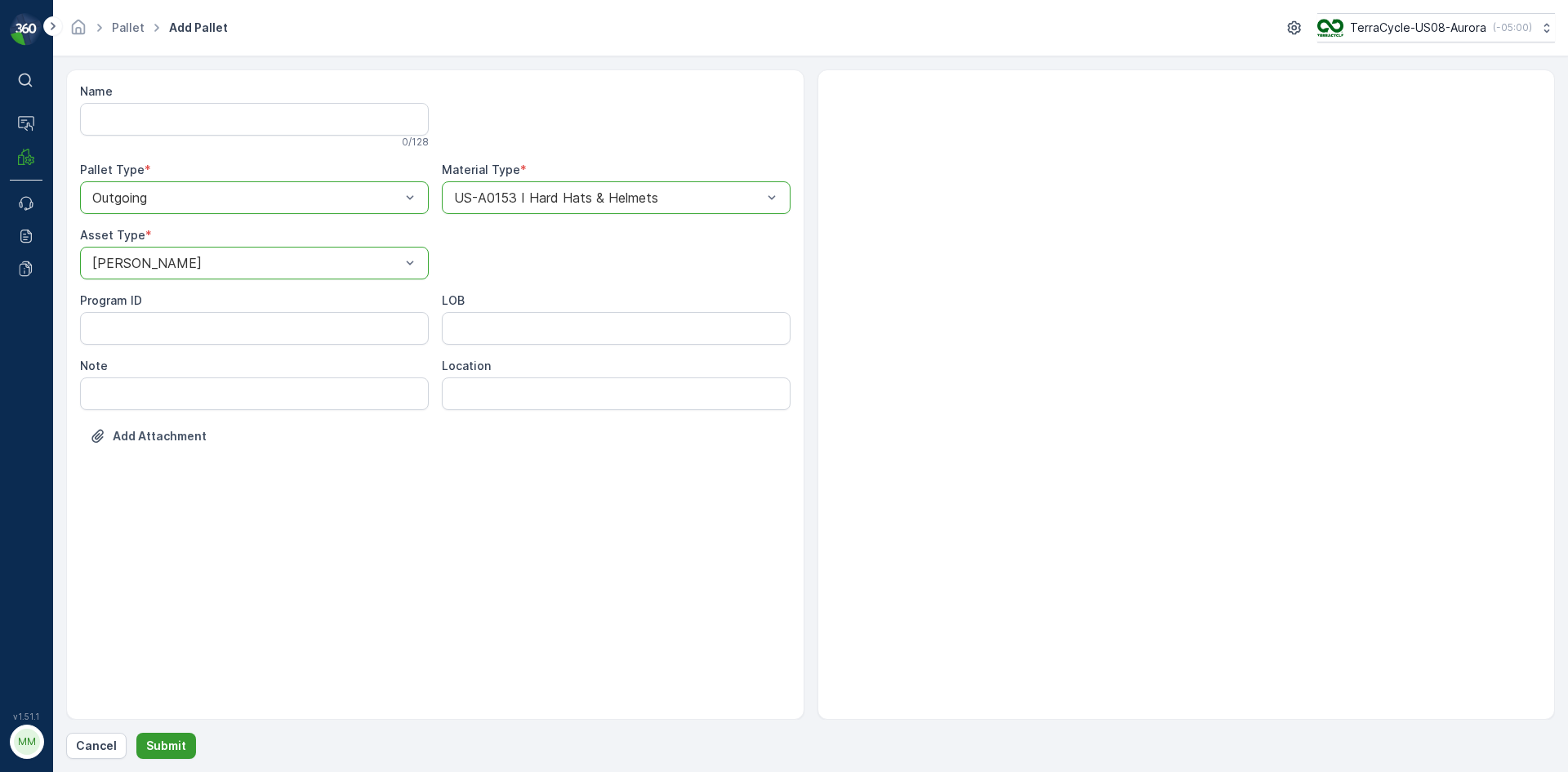
click at [161, 736] on button "Submit" at bounding box center [167, 745] width 60 height 26
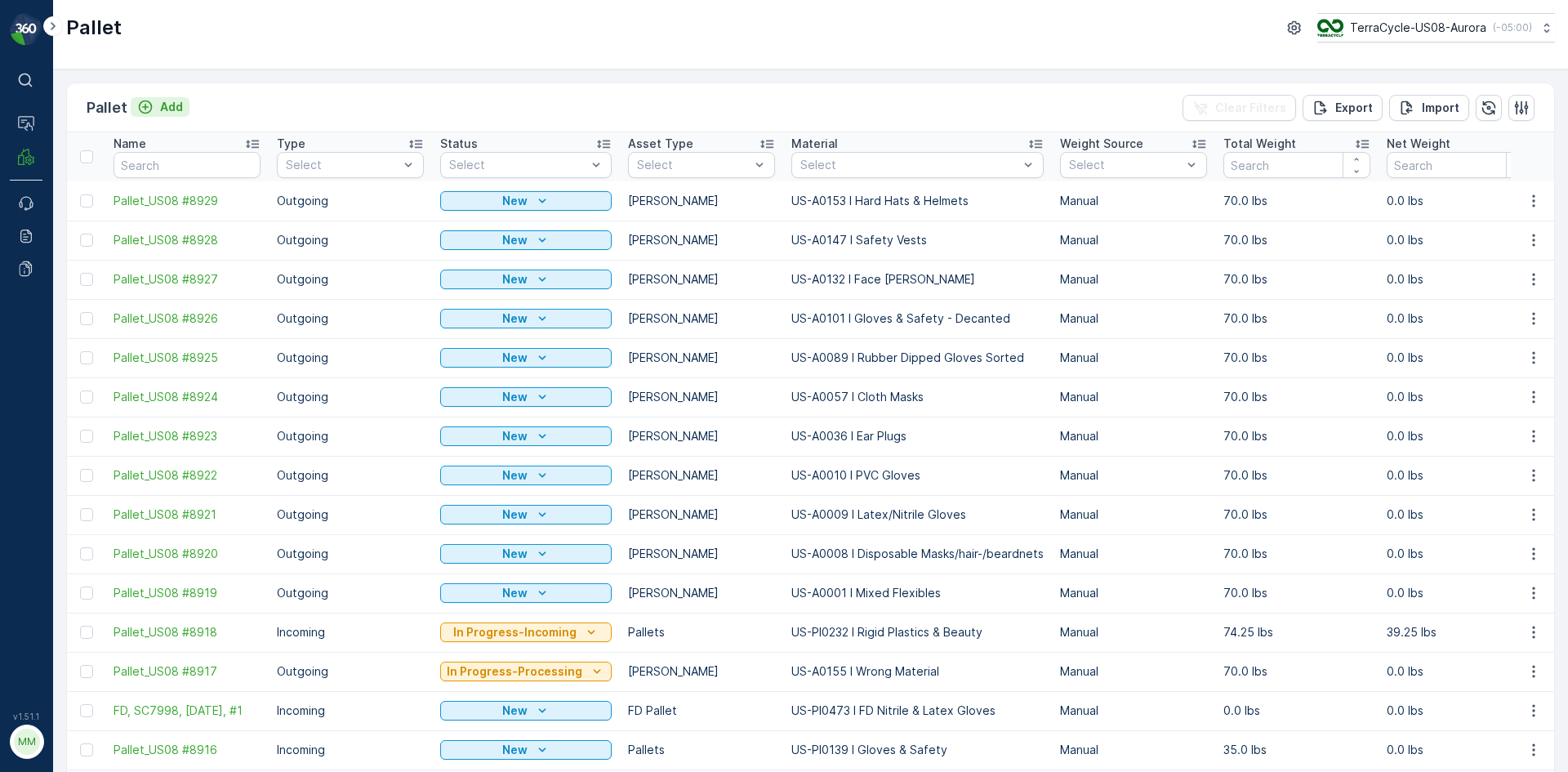
click at [162, 107] on p "Add" at bounding box center [171, 107] width 23 height 16
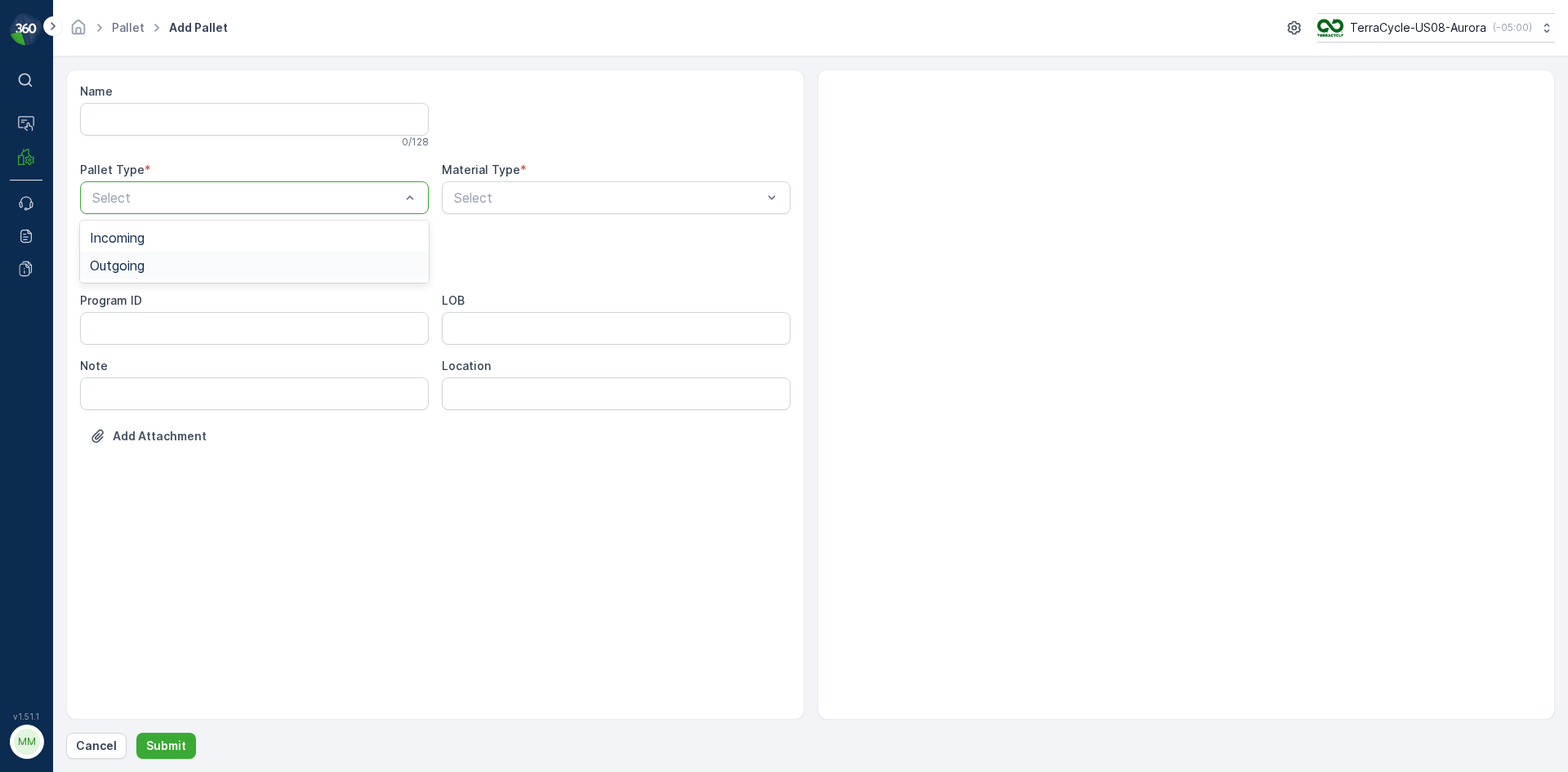
click at [141, 269] on span "Outgoing" at bounding box center [117, 265] width 55 height 15
click at [121, 306] on span "[PERSON_NAME]" at bounding box center [145, 302] width 110 height 15
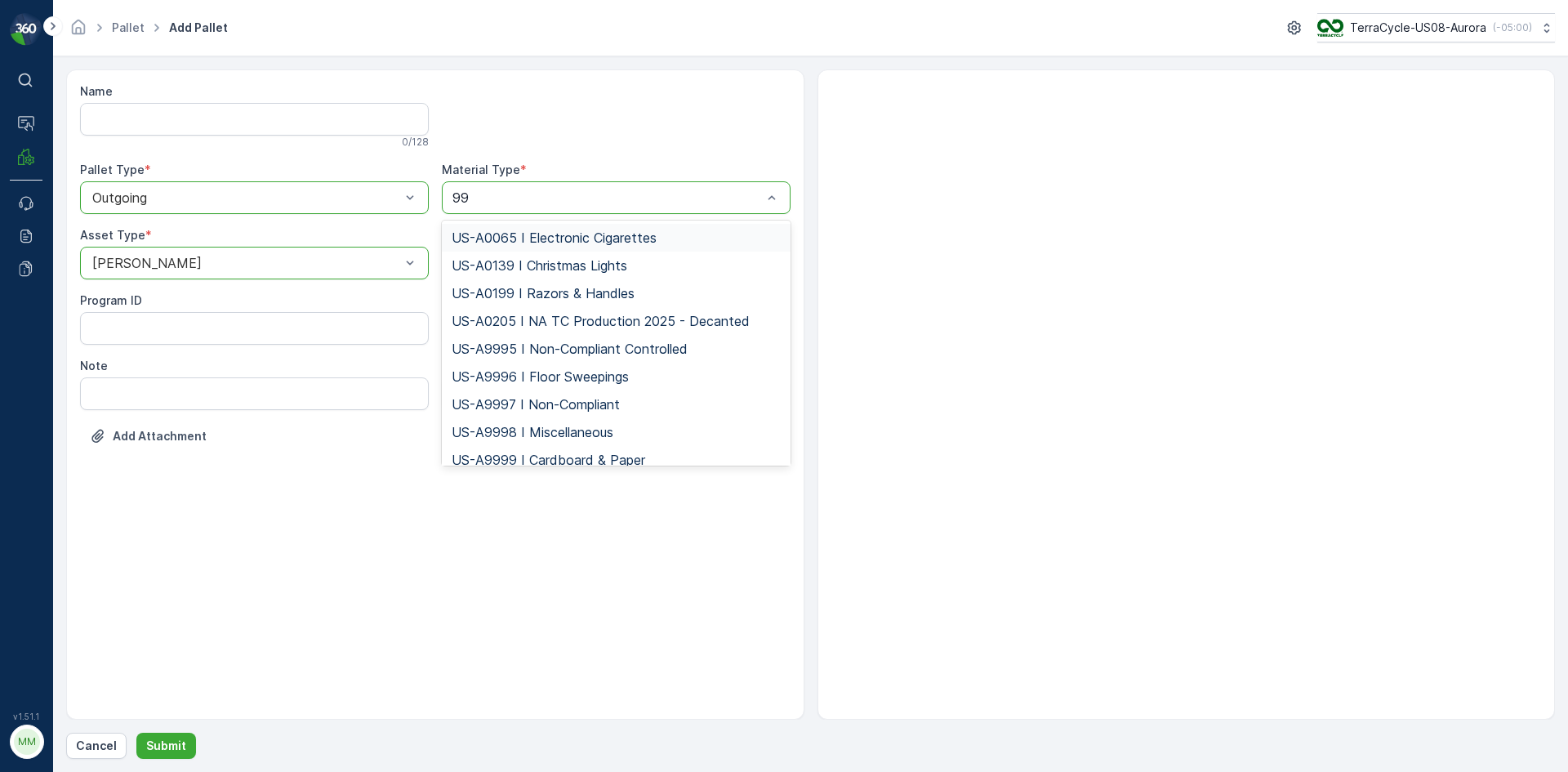
type input "997"
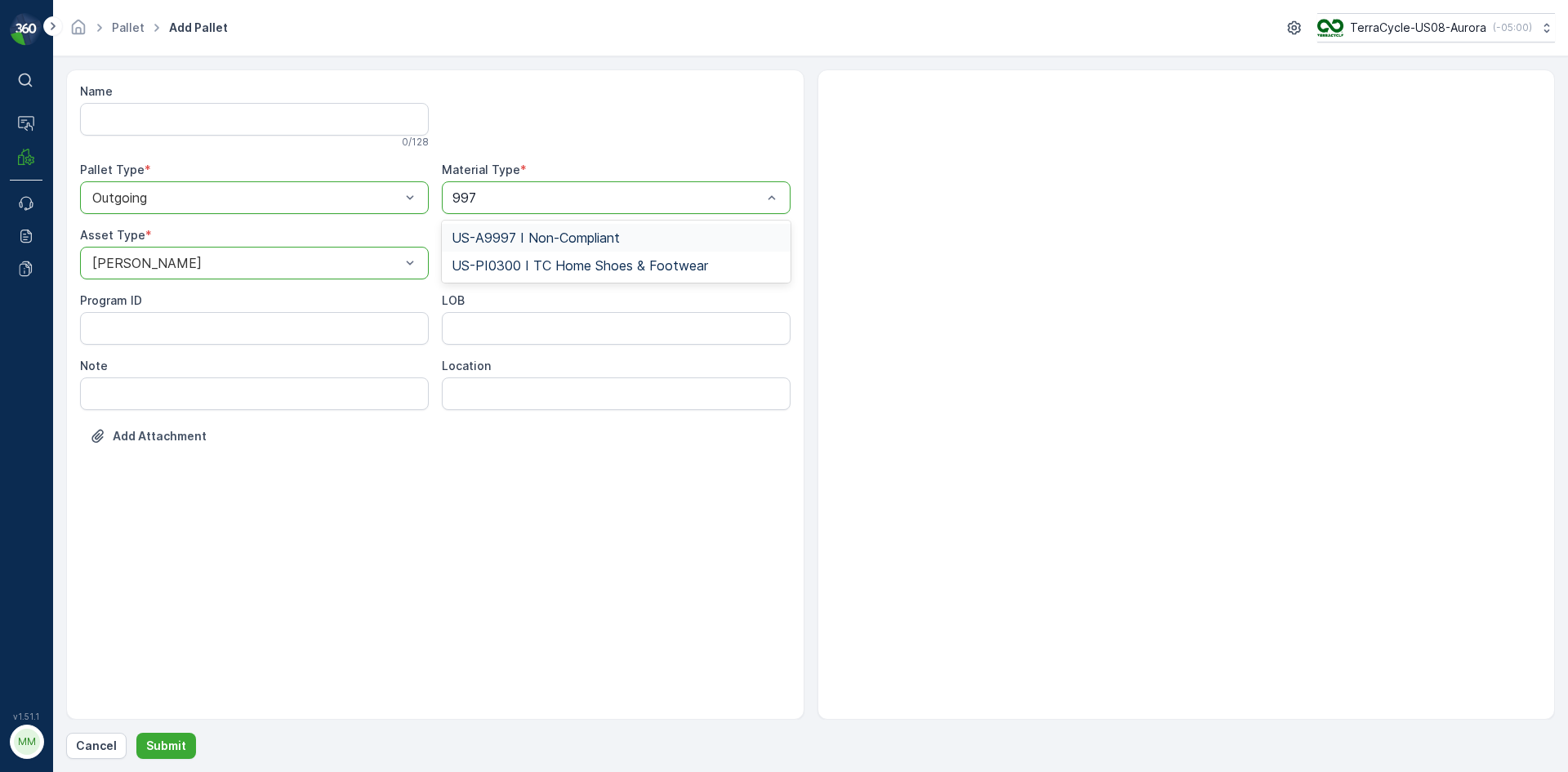
click at [527, 232] on span "US-A9997 I Non-Compliant" at bounding box center [536, 237] width 169 height 15
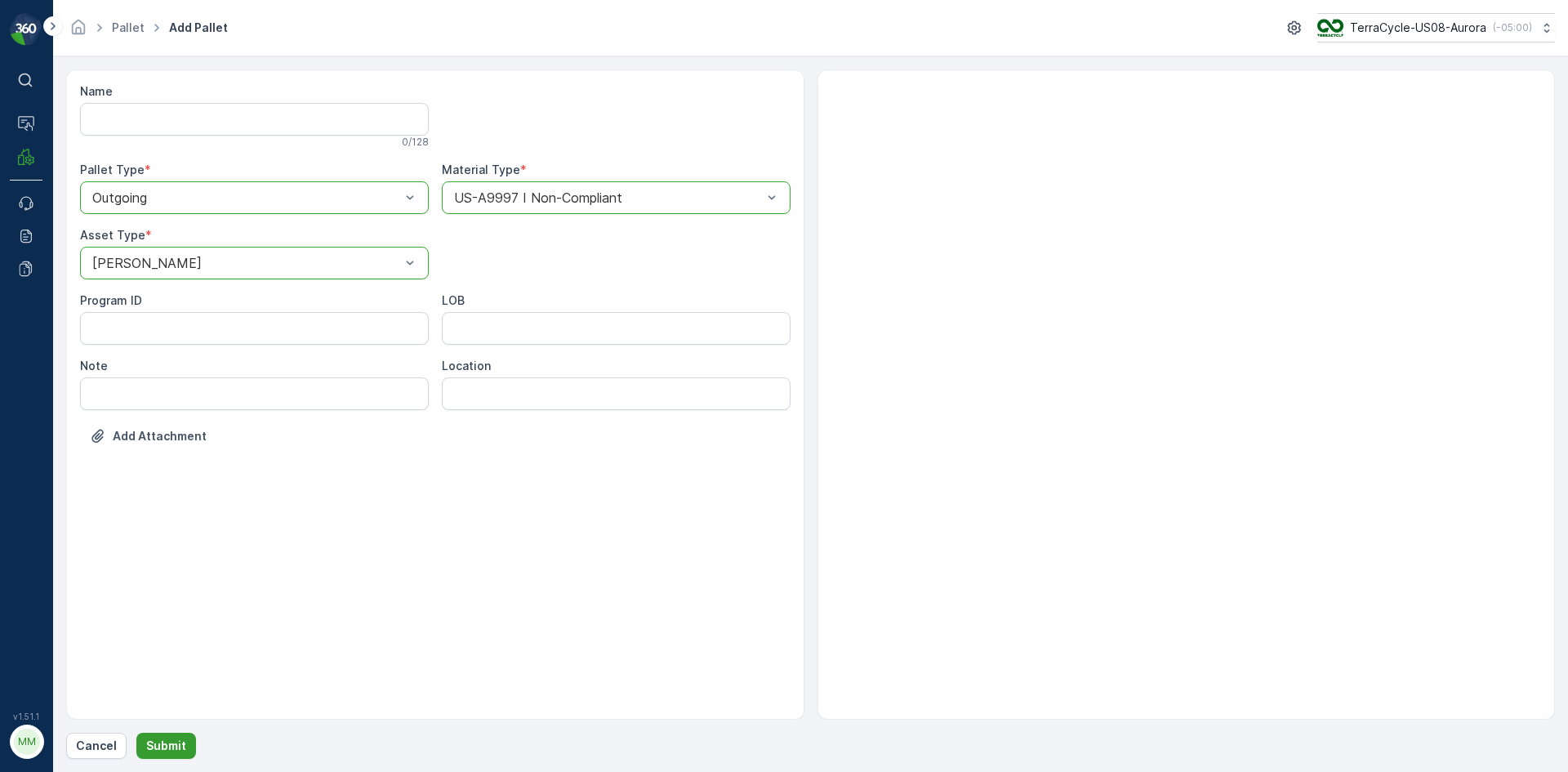
click at [169, 741] on p "Submit" at bounding box center [167, 745] width 40 height 16
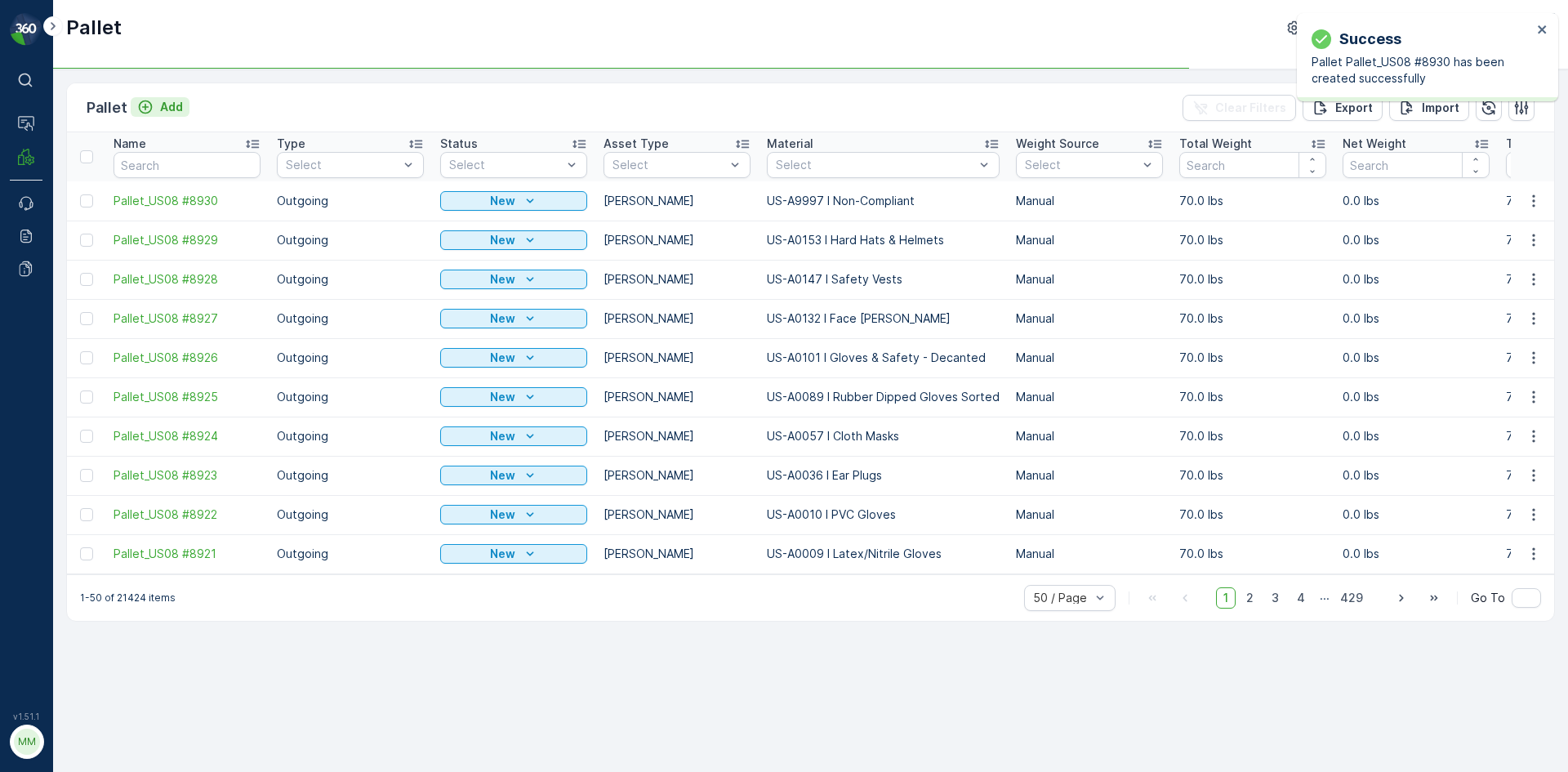
click at [174, 107] on p "Add" at bounding box center [171, 107] width 23 height 16
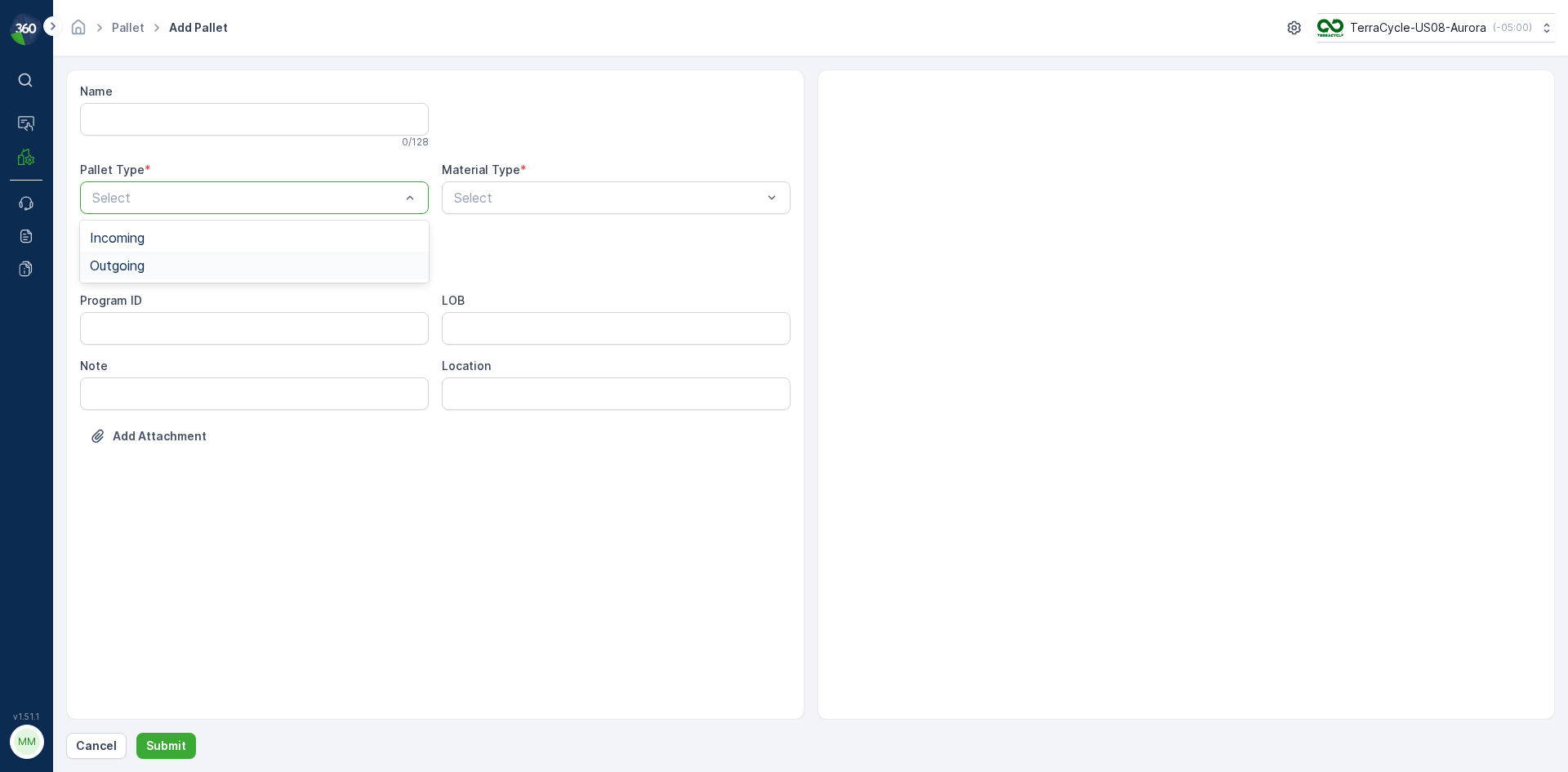
click at [142, 268] on span "Outgoing" at bounding box center [117, 265] width 55 height 15
click at [124, 302] on span "[PERSON_NAME]" at bounding box center [145, 302] width 110 height 15
click at [470, 200] on div at bounding box center [608, 197] width 311 height 15
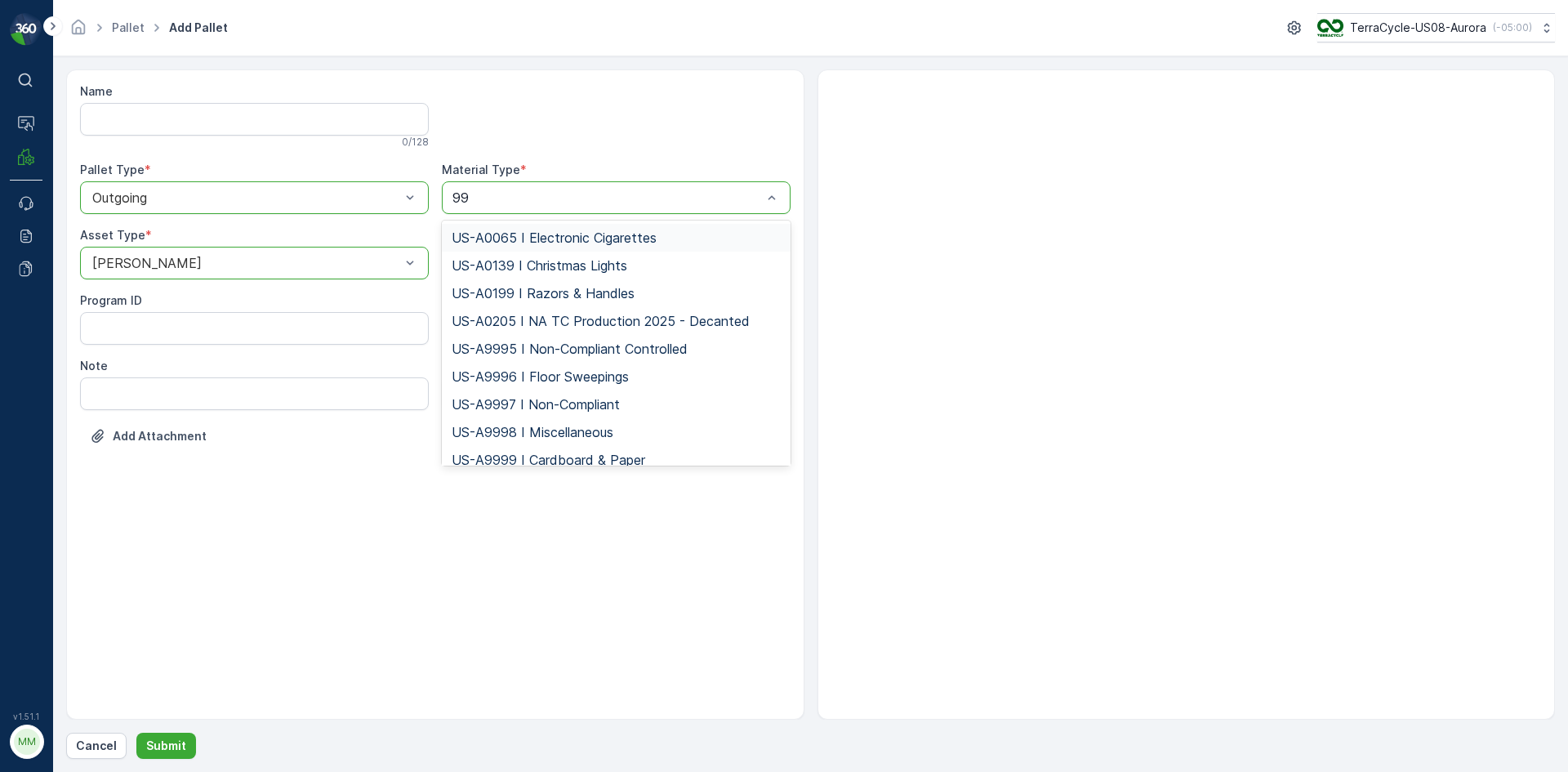
type input "998"
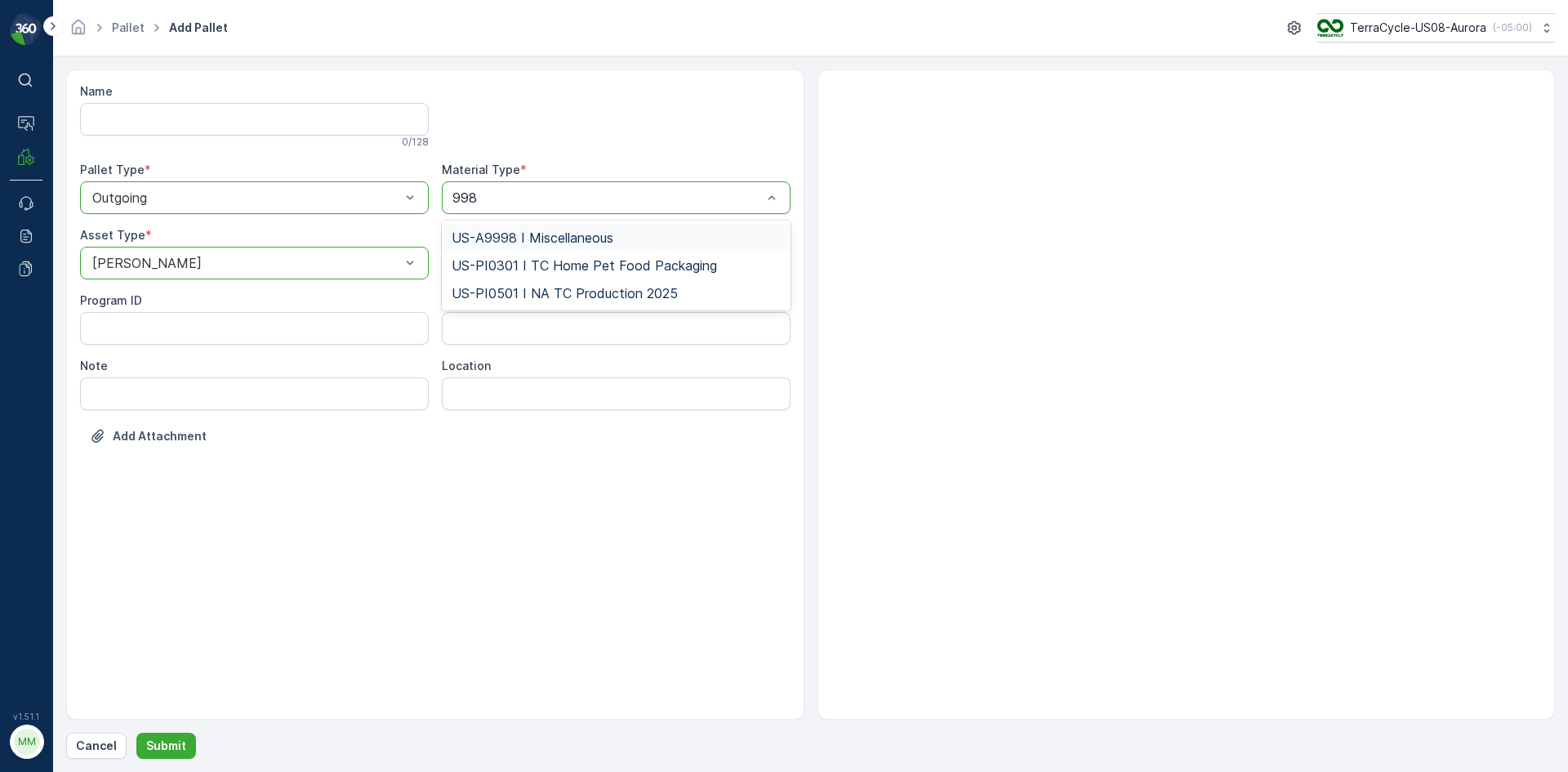
click at [532, 236] on span "US-A9998 I Miscellaneous" at bounding box center [533, 237] width 162 height 15
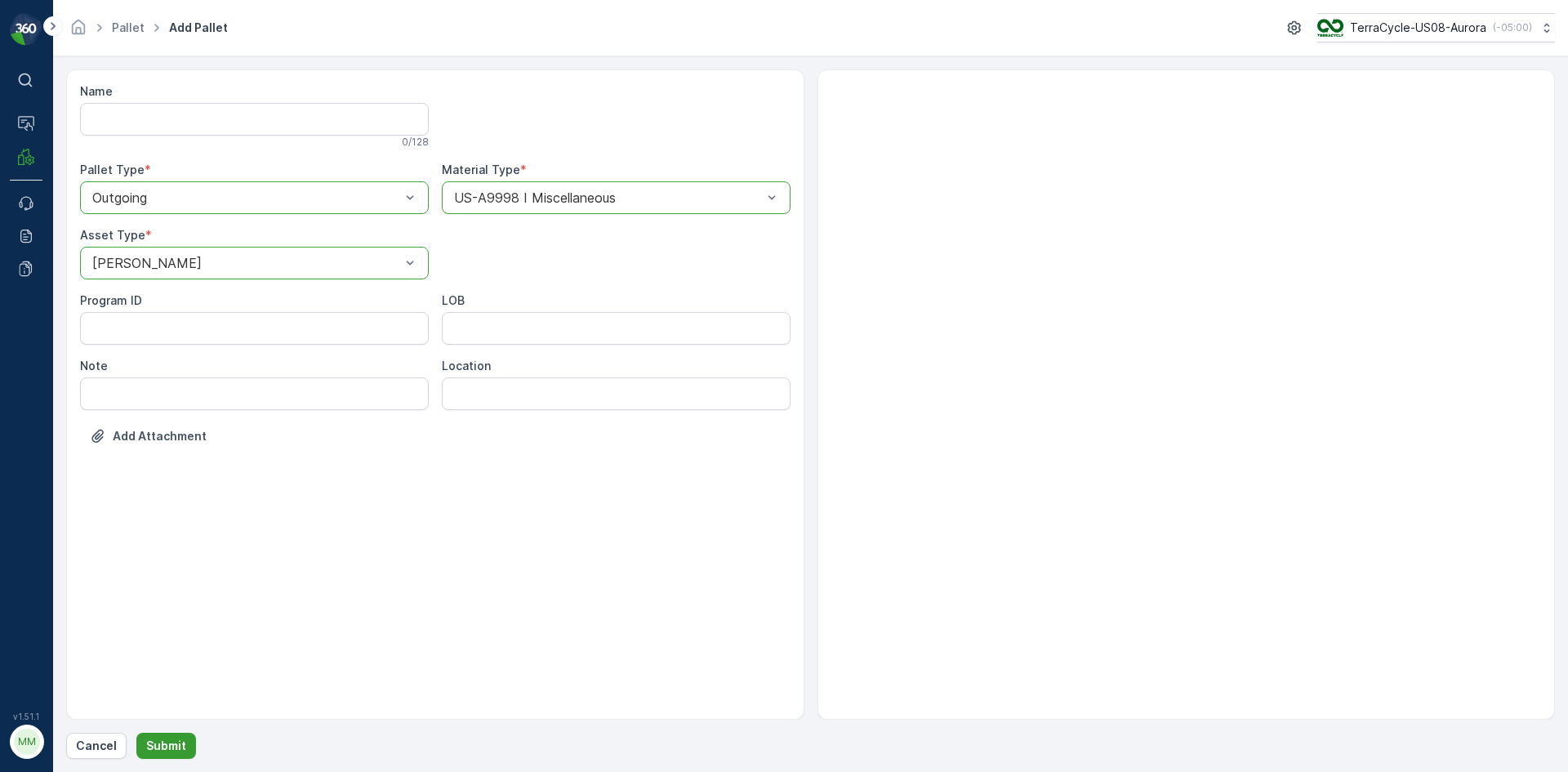
click at [160, 750] on p "Submit" at bounding box center [167, 745] width 40 height 16
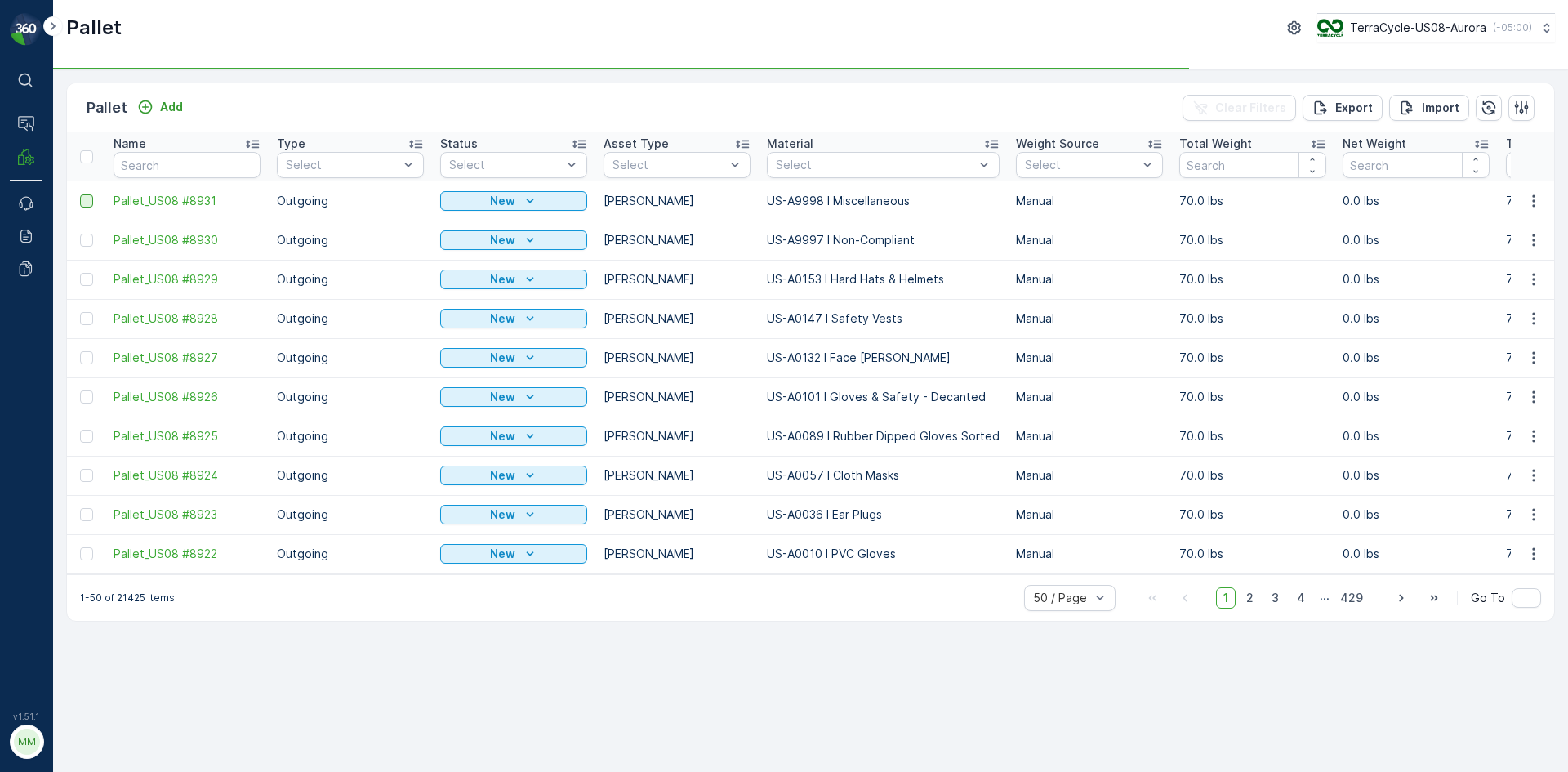
click at [87, 200] on div at bounding box center [86, 200] width 13 height 13
click at [80, 194] on input "checkbox" at bounding box center [80, 194] width 0 height 0
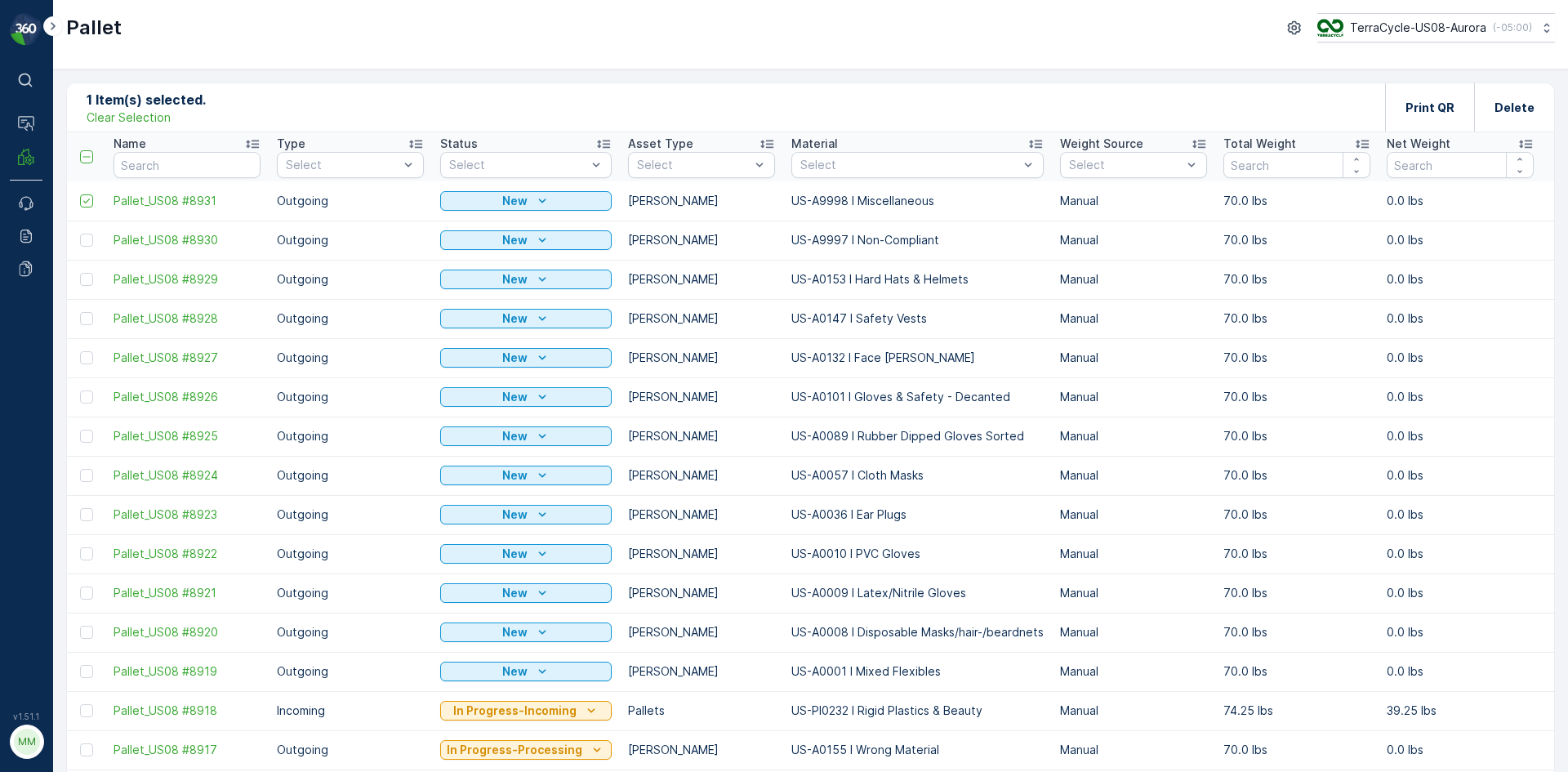
click at [88, 241] on div at bounding box center [86, 239] width 13 height 13
click at [80, 233] on input "checkbox" at bounding box center [80, 233] width 0 height 0
click at [86, 280] on div at bounding box center [86, 278] width 13 height 13
click at [80, 272] on input "checkbox" at bounding box center [80, 272] width 0 height 0
click at [90, 316] on div at bounding box center [86, 318] width 13 height 13
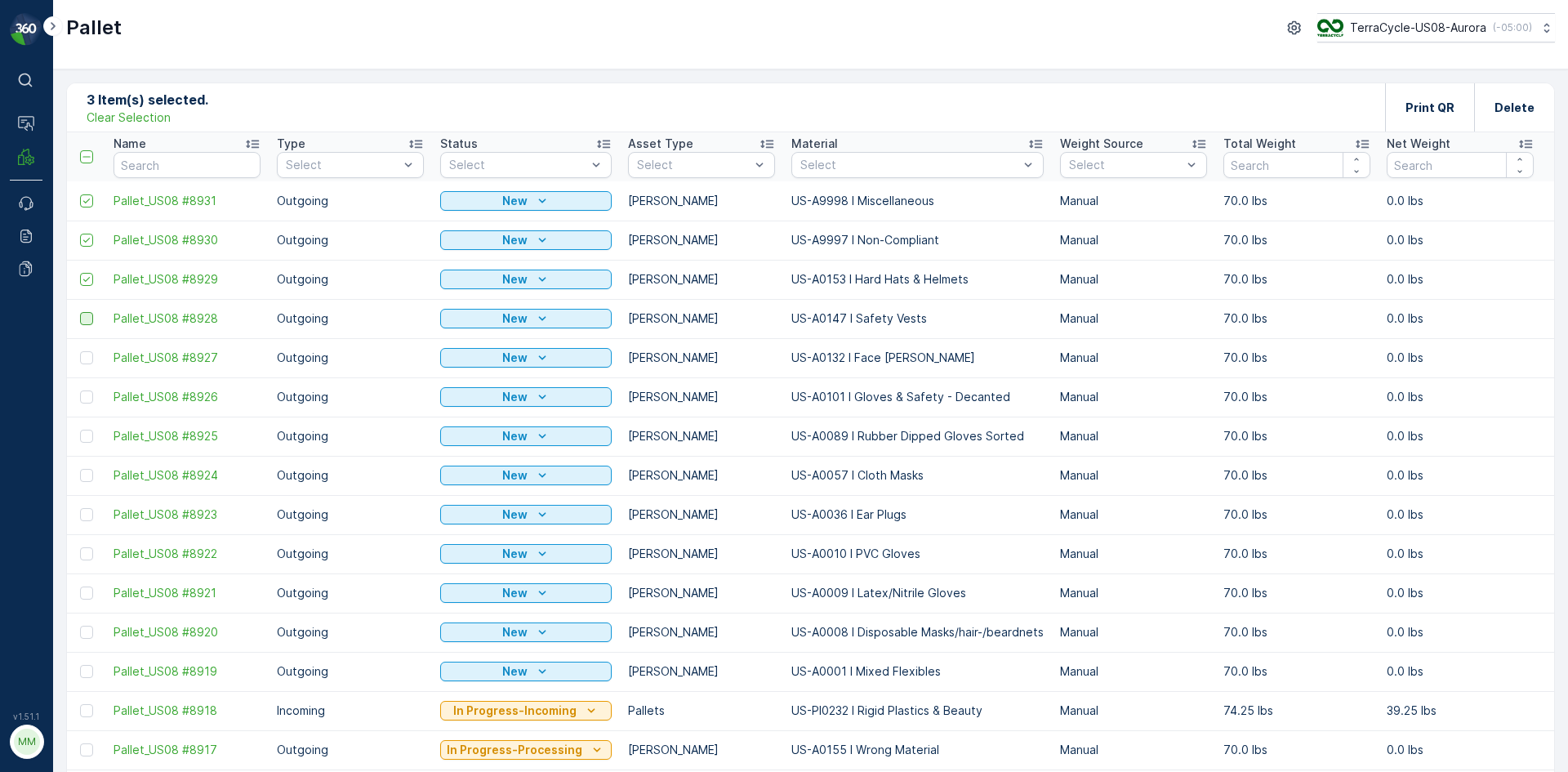
click at [80, 312] on input "checkbox" at bounding box center [80, 312] width 0 height 0
click at [87, 356] on div at bounding box center [86, 357] width 13 height 13
click at [80, 351] on input "checkbox" at bounding box center [80, 351] width 0 height 0
click at [88, 399] on div at bounding box center [86, 396] width 13 height 13
click at [80, 390] on input "checkbox" at bounding box center [80, 390] width 0 height 0
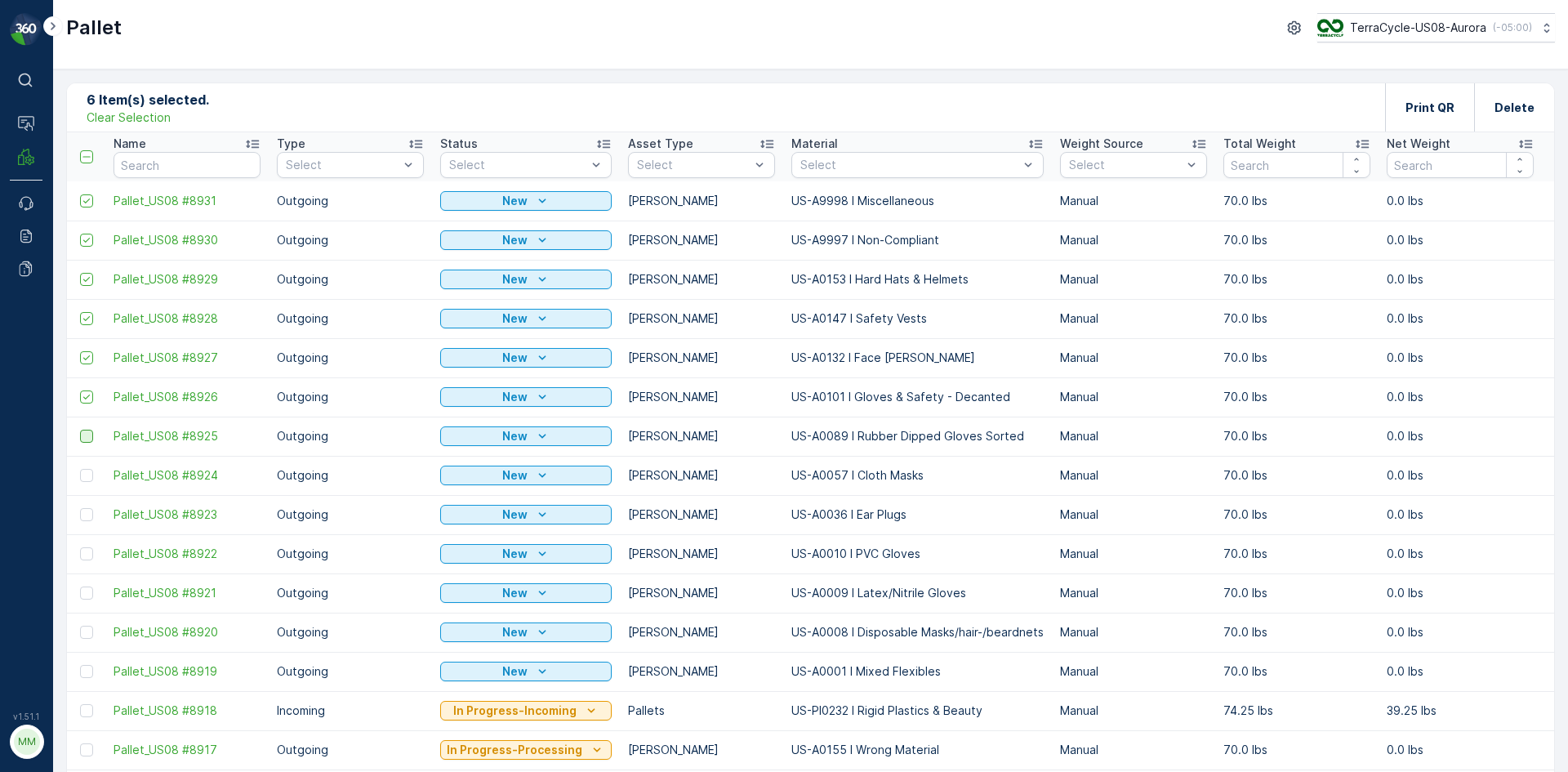
click at [88, 431] on div at bounding box center [86, 436] width 13 height 13
click at [80, 430] on input "checkbox" at bounding box center [80, 430] width 0 height 0
click at [86, 475] on div at bounding box center [86, 475] width 13 height 13
click at [80, 469] on input "checkbox" at bounding box center [80, 469] width 0 height 0
click at [88, 513] on div at bounding box center [86, 514] width 13 height 13
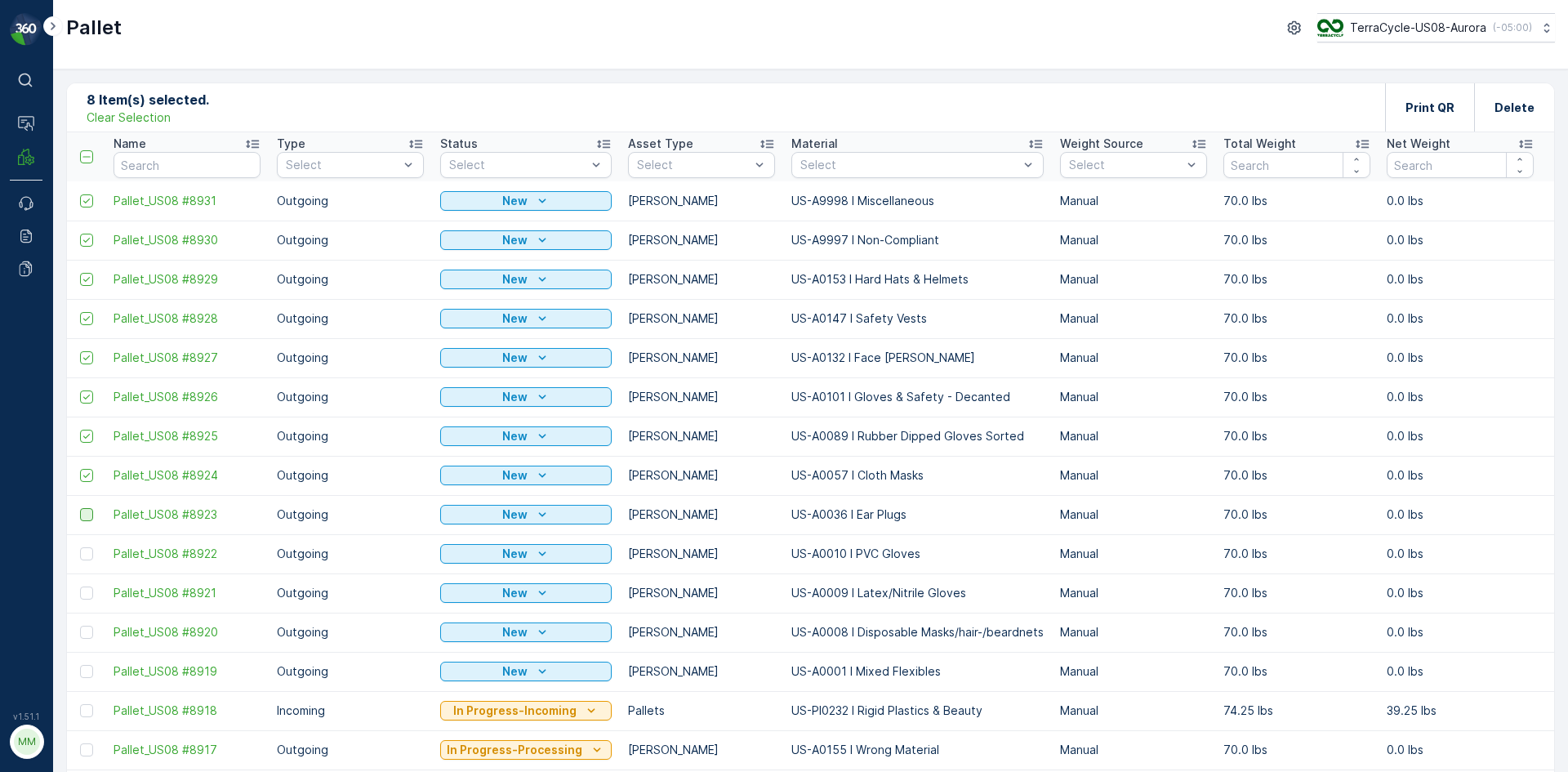
click at [80, 508] on input "checkbox" at bounding box center [80, 508] width 0 height 0
click at [84, 549] on div at bounding box center [86, 554] width 13 height 13
click at [80, 548] on input "checkbox" at bounding box center [80, 548] width 0 height 0
click at [88, 591] on div at bounding box center [86, 592] width 13 height 13
click at [80, 586] on input "checkbox" at bounding box center [80, 586] width 0 height 0
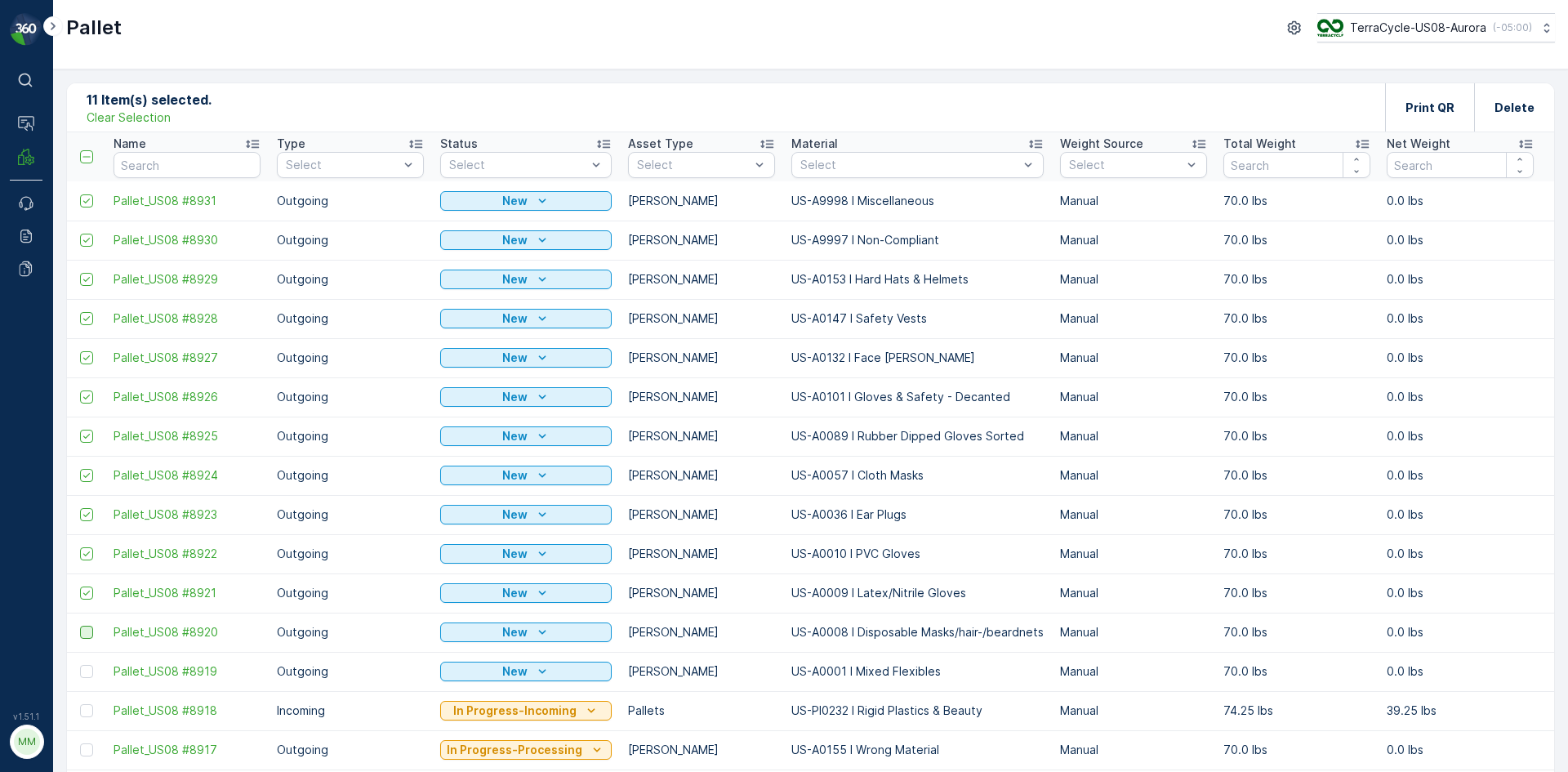
click at [90, 626] on div at bounding box center [86, 631] width 13 height 13
click at [80, 625] on input "checkbox" at bounding box center [80, 625] width 0 height 0
click at [85, 674] on div at bounding box center [86, 671] width 13 height 13
click at [80, 665] on input "checkbox" at bounding box center [80, 665] width 0 height 0
click at [1412, 124] on div "Print QR" at bounding box center [1429, 108] width 49 height 48
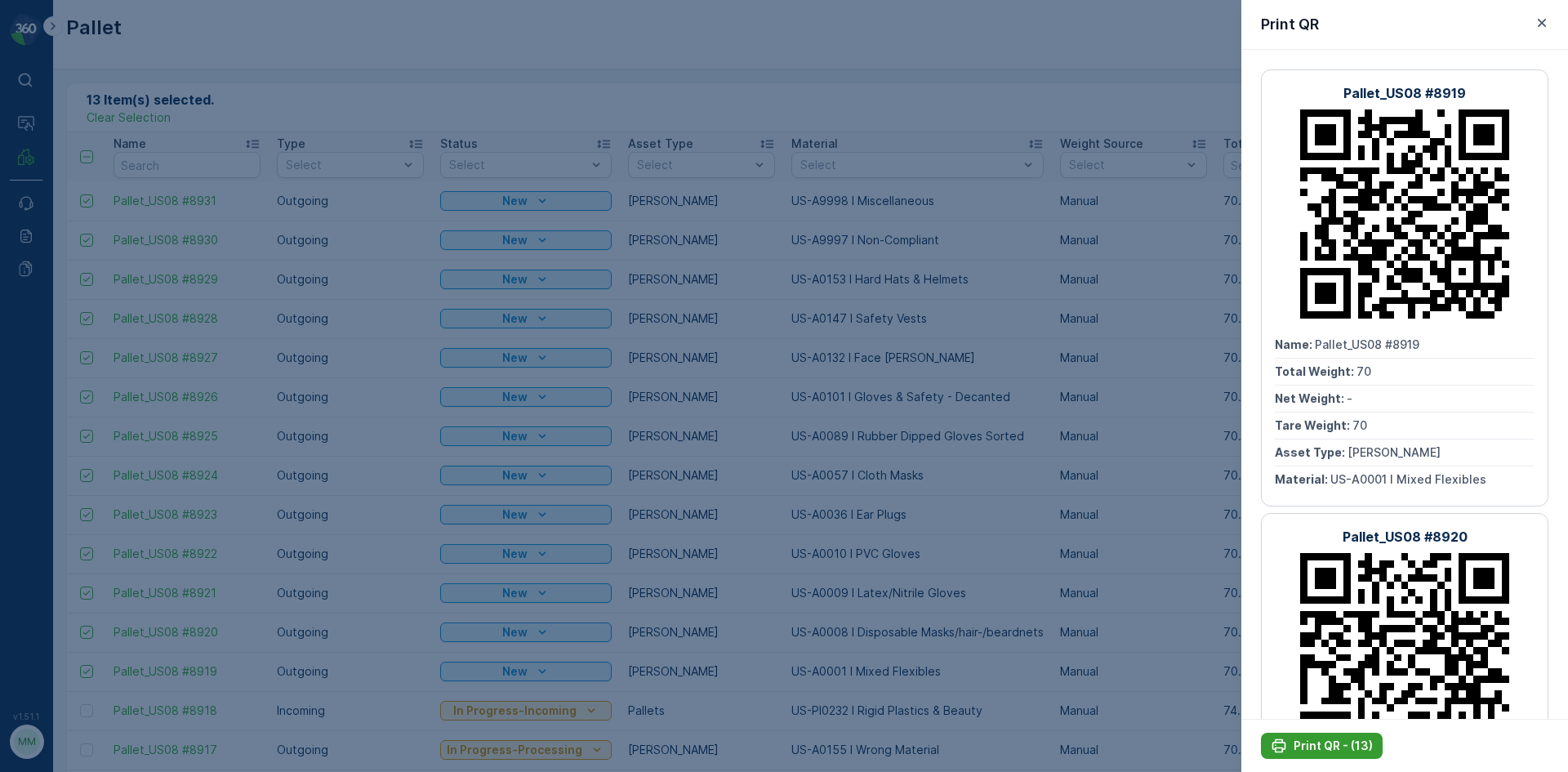
click at [1320, 745] on p "Print QR - (13)" at bounding box center [1333, 745] width 79 height 16
click at [1539, 24] on icon "button" at bounding box center [1542, 23] width 16 height 16
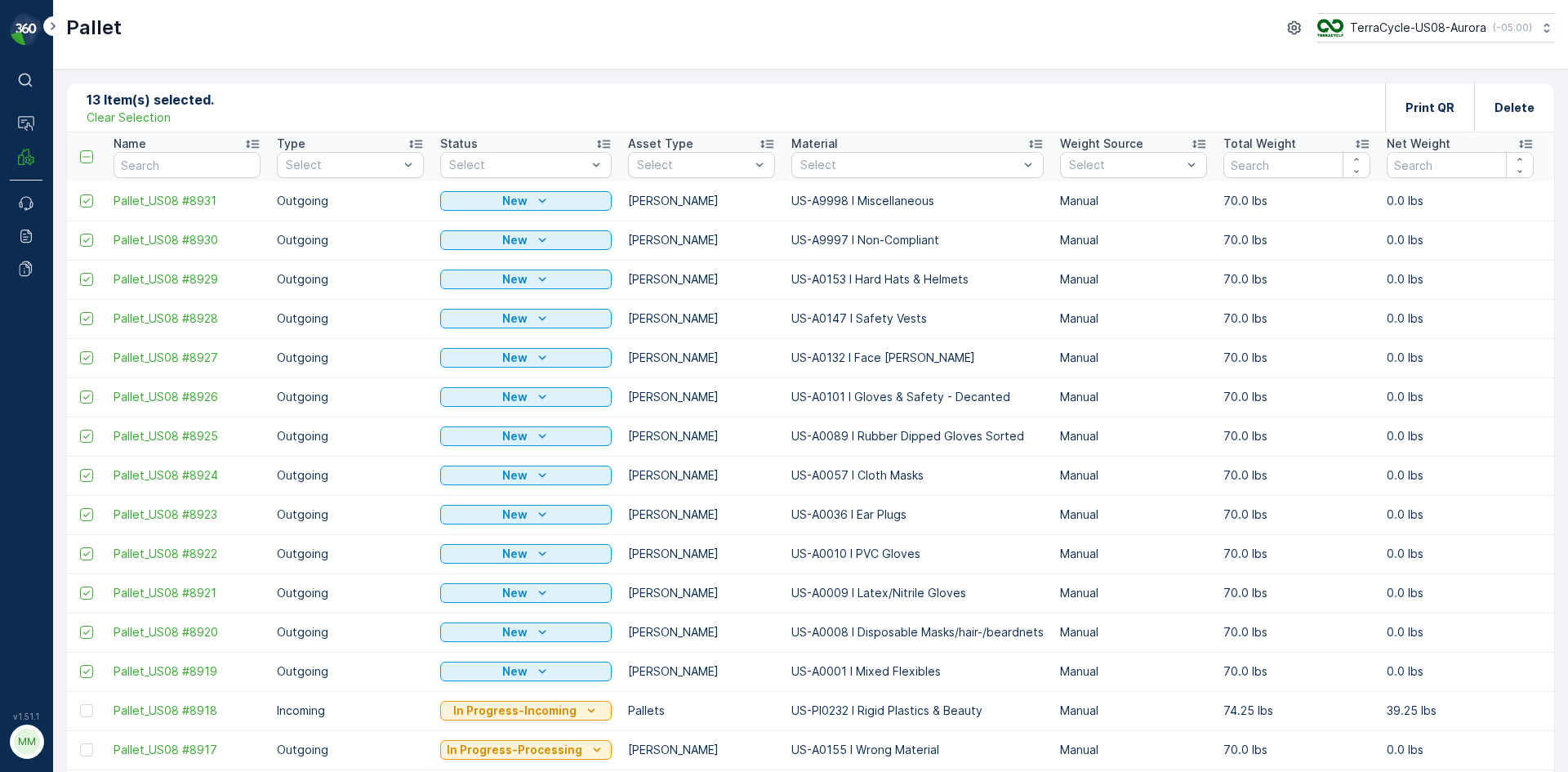
click at [147, 120] on p "Clear Selection" at bounding box center [129, 118] width 84 height 16
click at [174, 114] on p "Add" at bounding box center [171, 107] width 23 height 16
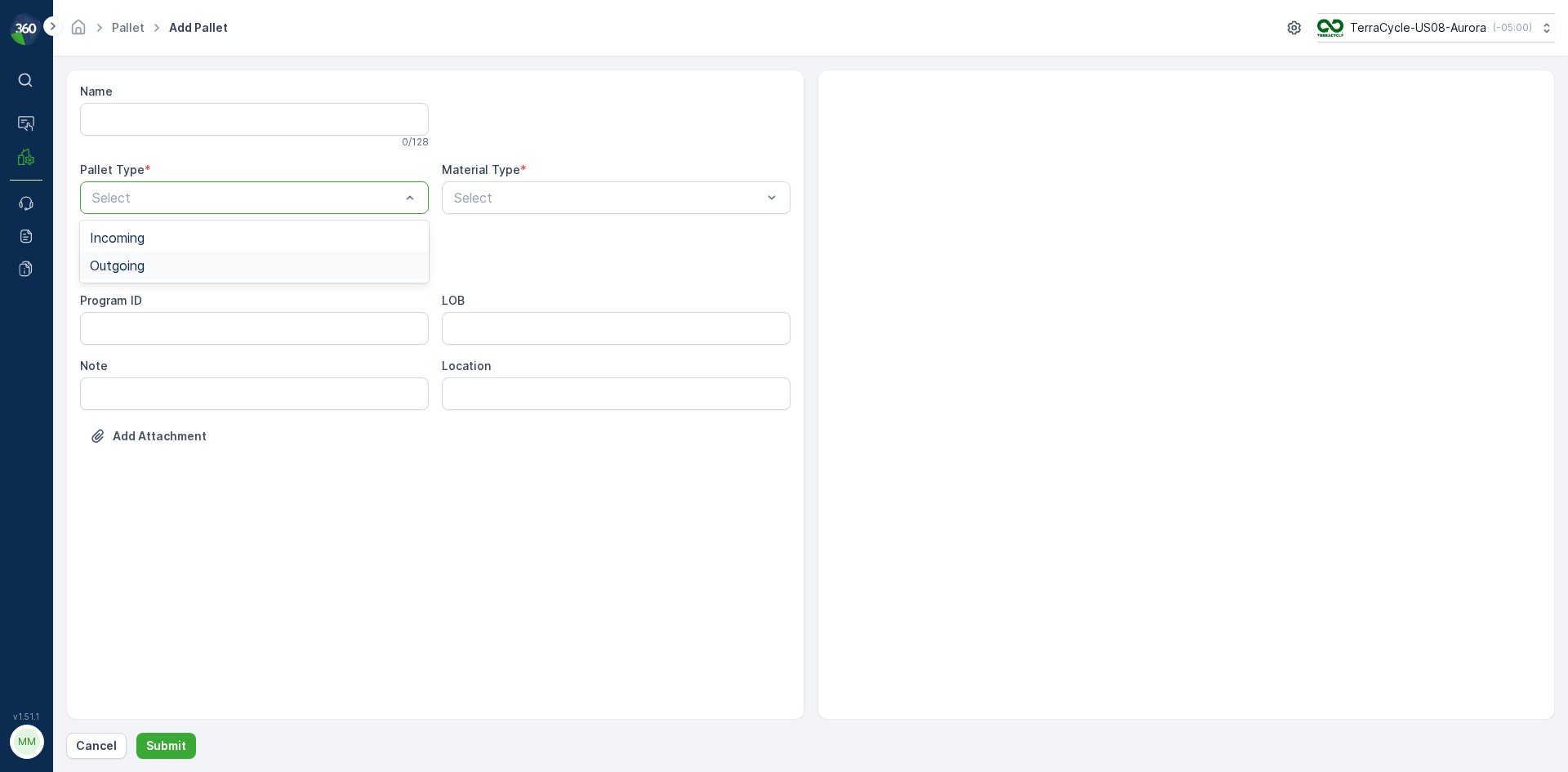
click at [139, 261] on span "Outgoing" at bounding box center [117, 265] width 55 height 15
click at [94, 743] on p "Cancel" at bounding box center [96, 745] width 41 height 16
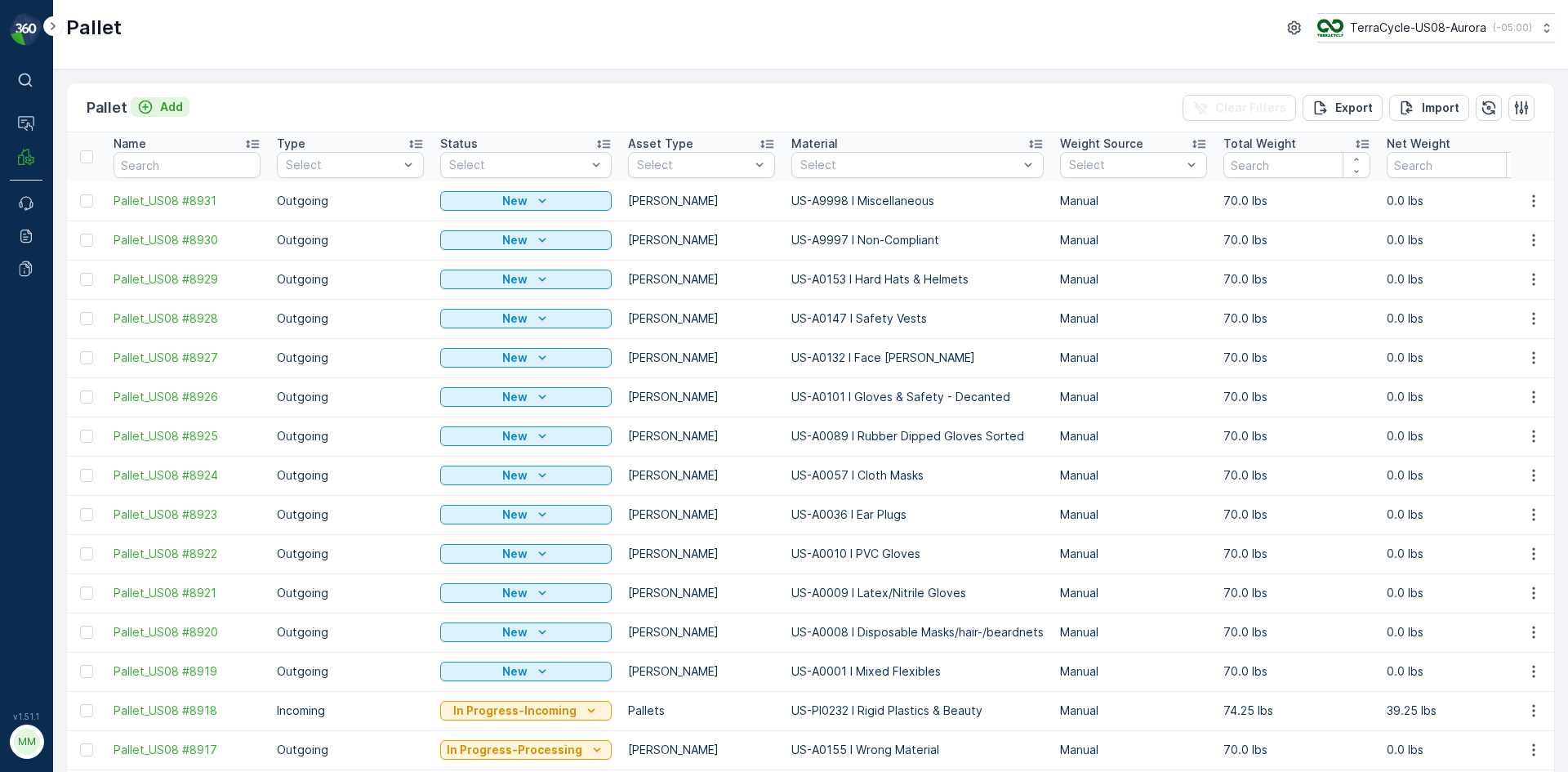
click at [175, 110] on p "Add" at bounding box center [171, 107] width 23 height 16
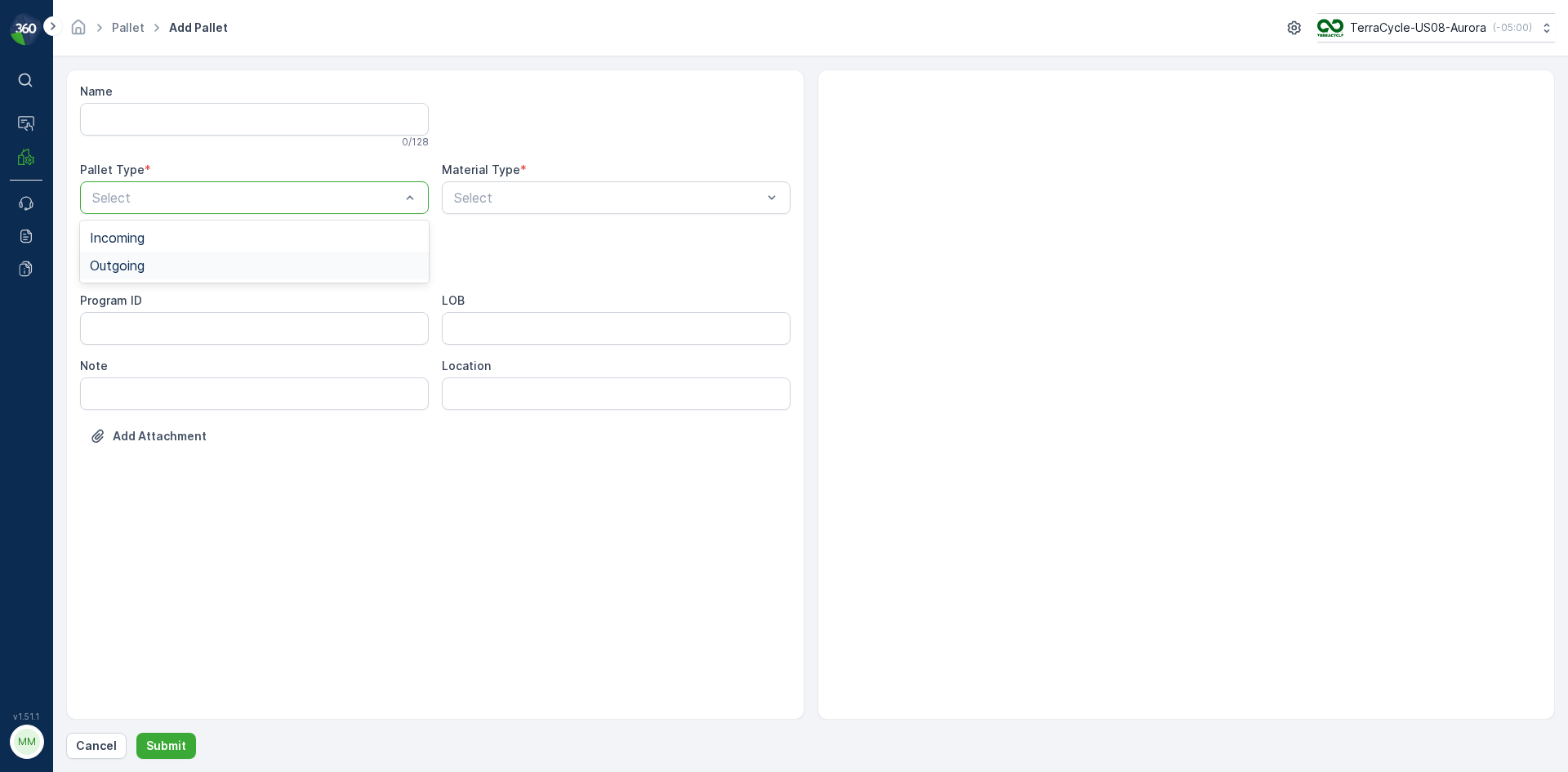
click at [149, 264] on div "Outgoing" at bounding box center [254, 265] width 329 height 15
click at [153, 301] on div "[PERSON_NAME]" at bounding box center [254, 302] width 329 height 15
type input "008"
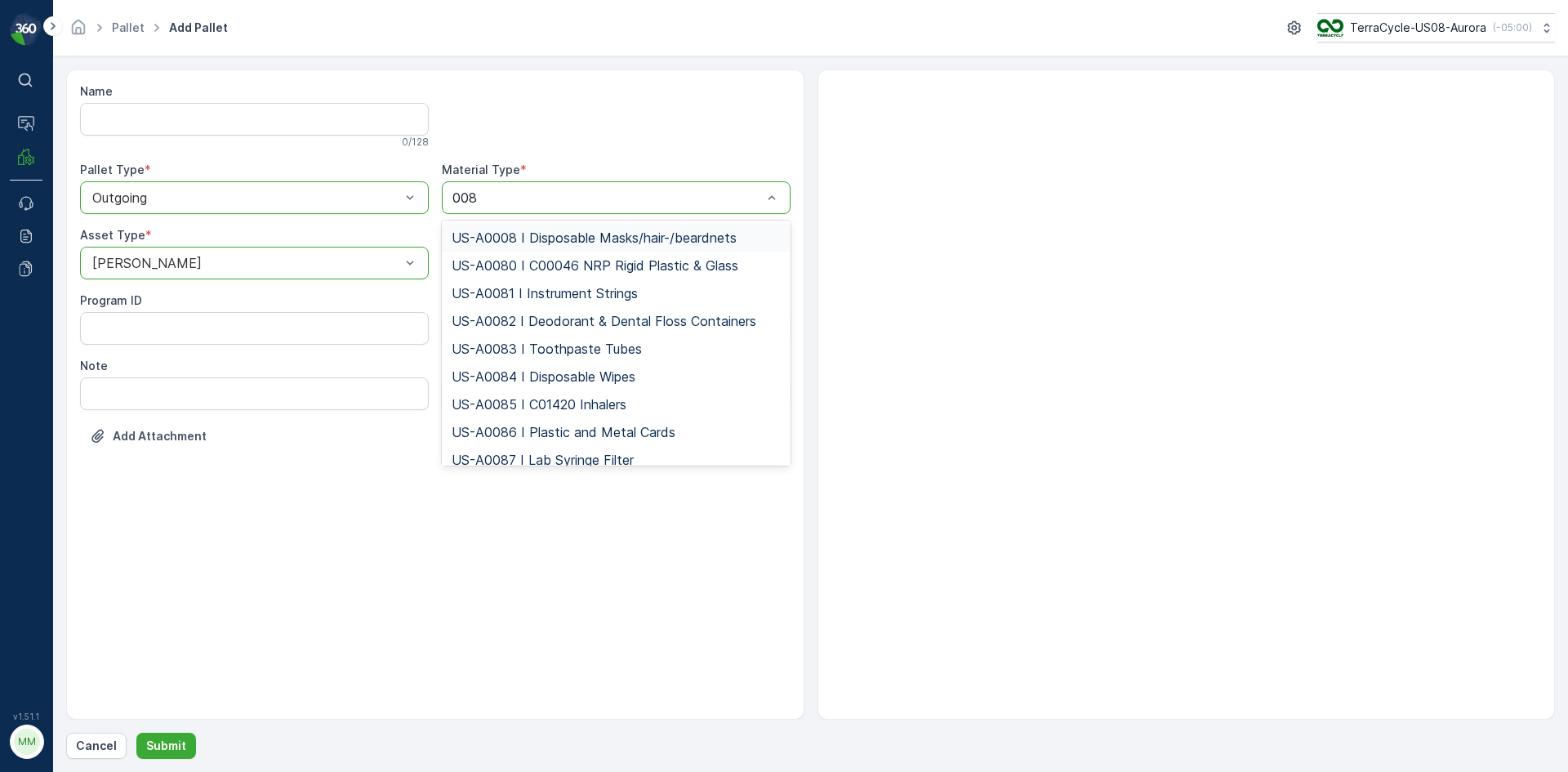
click at [591, 239] on span "US-A0008 I Disposable Masks/hair-/beardnets" at bounding box center [594, 237] width 285 height 15
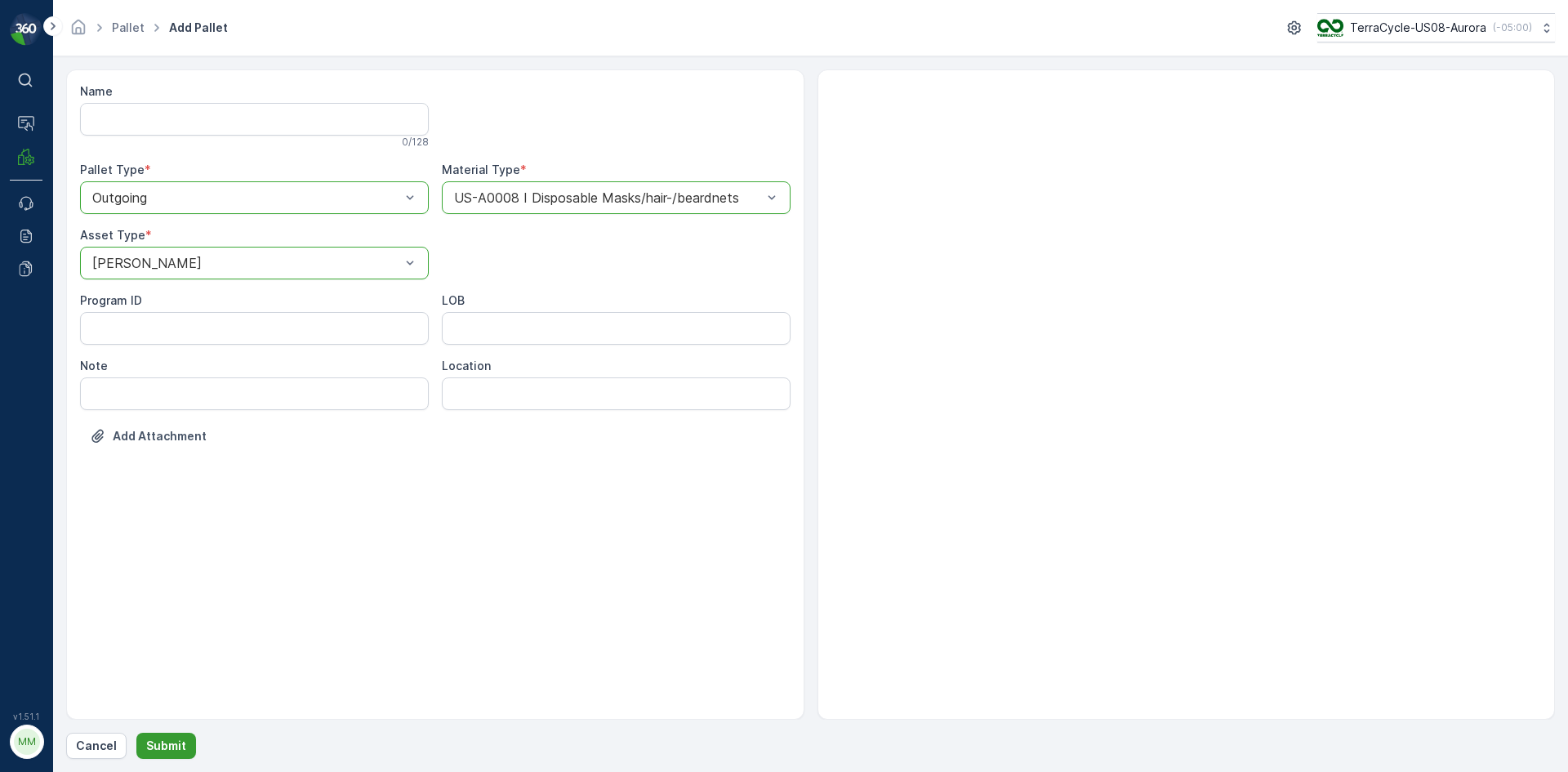
click at [184, 742] on button "Submit" at bounding box center [167, 745] width 60 height 26
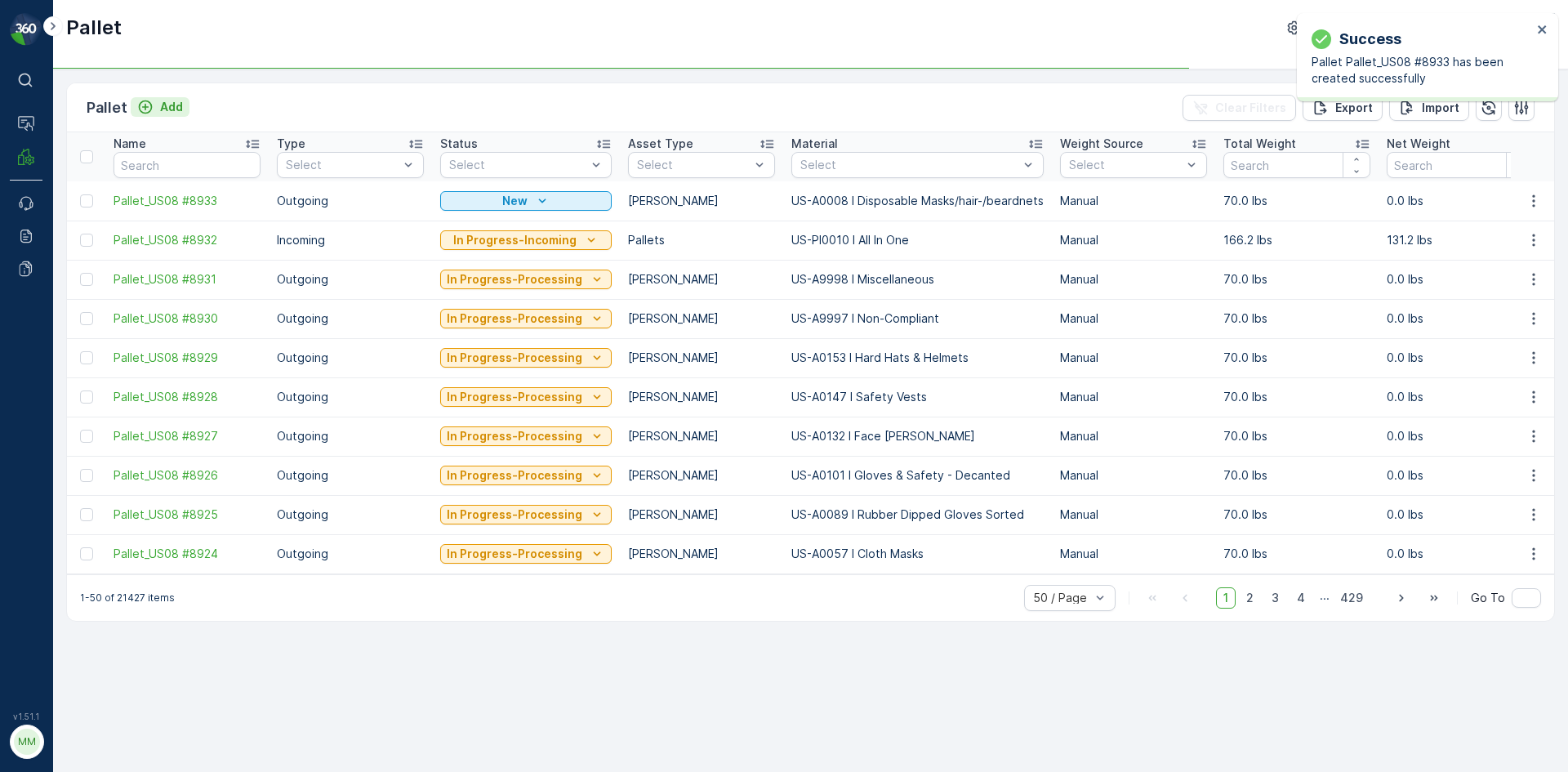
click at [170, 106] on p "Add" at bounding box center [171, 107] width 23 height 16
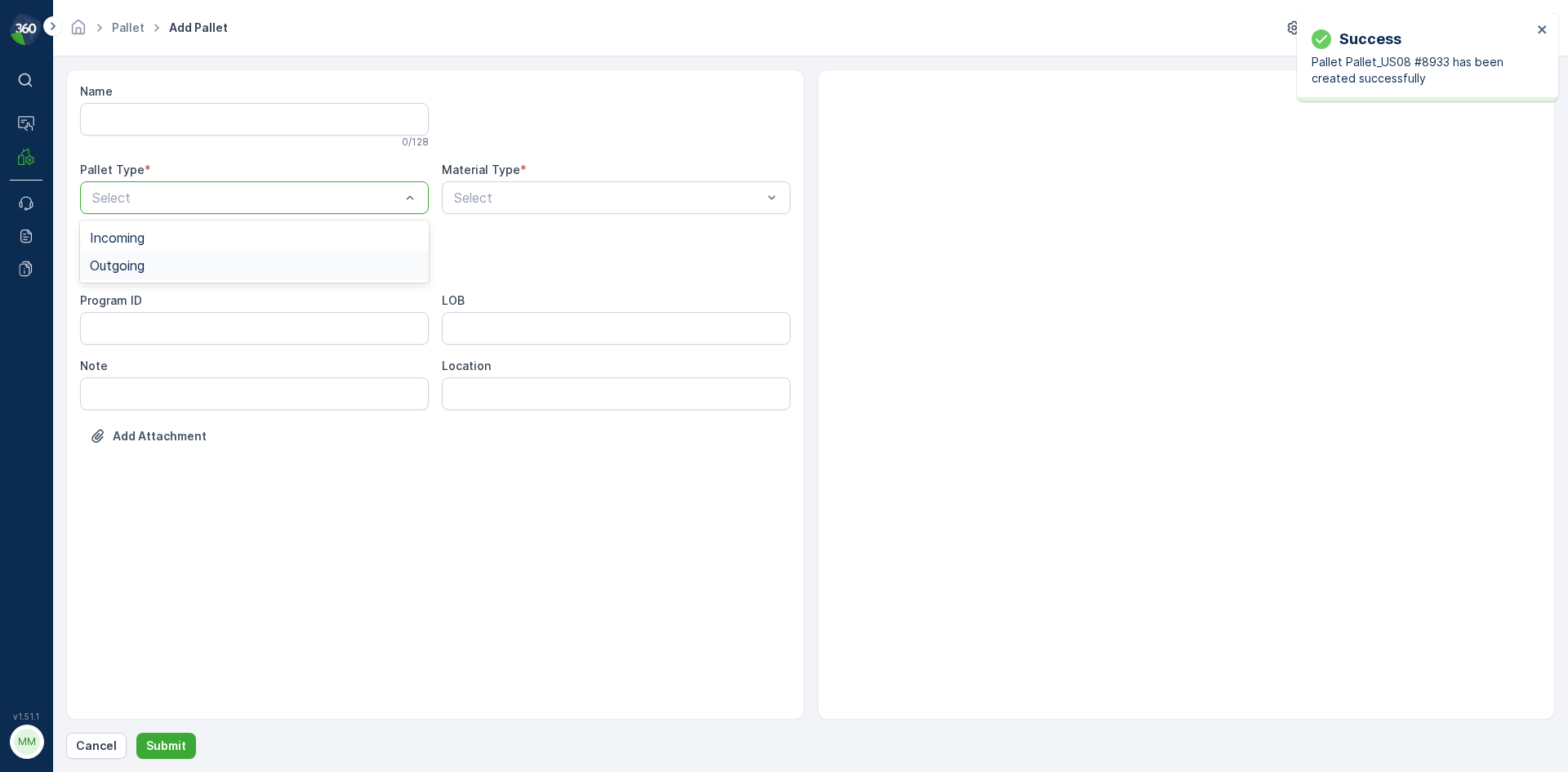
click at [138, 265] on span "Outgoing" at bounding box center [117, 265] width 55 height 15
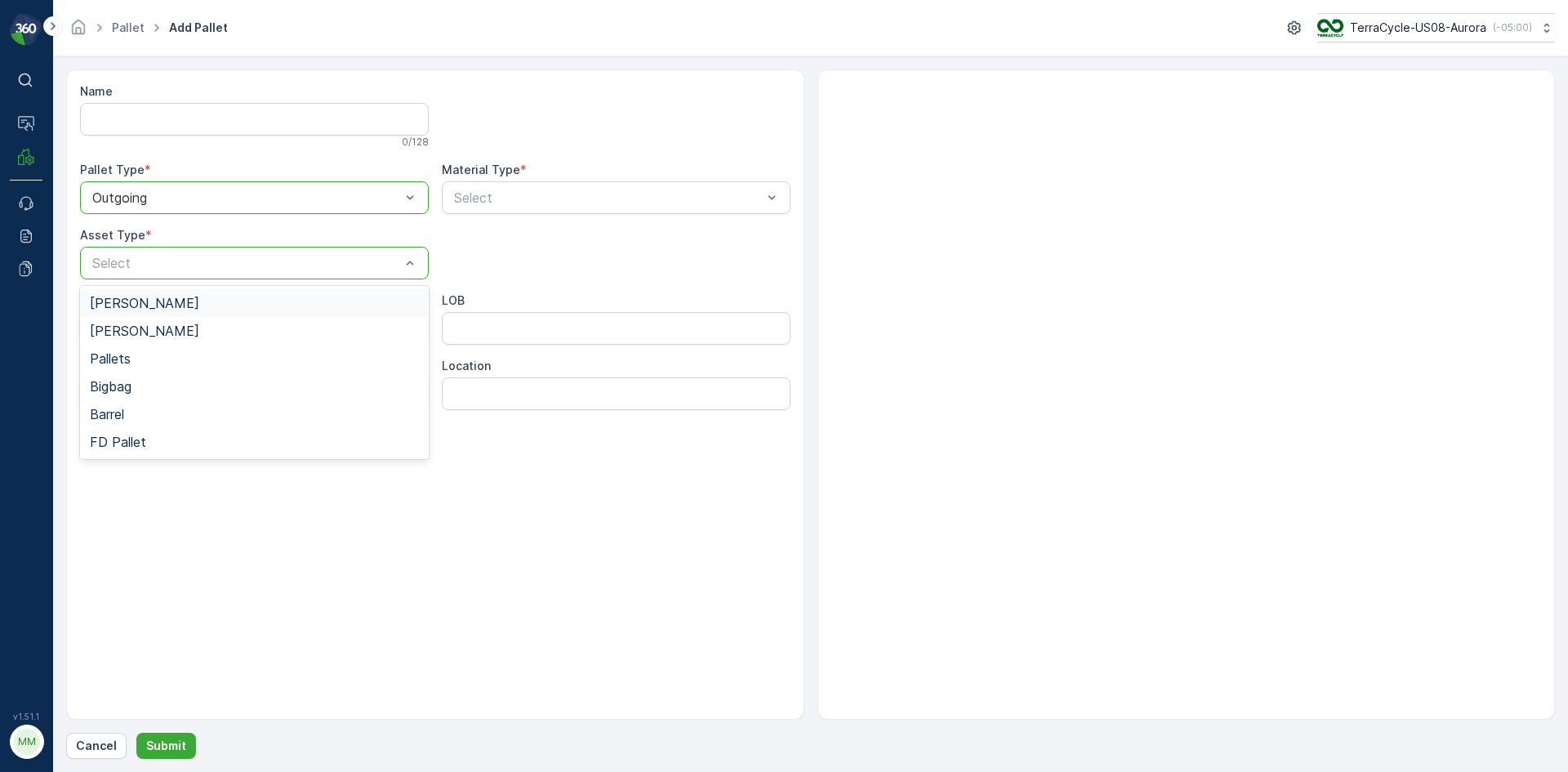
click at [131, 303] on span "[PERSON_NAME]" at bounding box center [145, 302] width 110 height 15
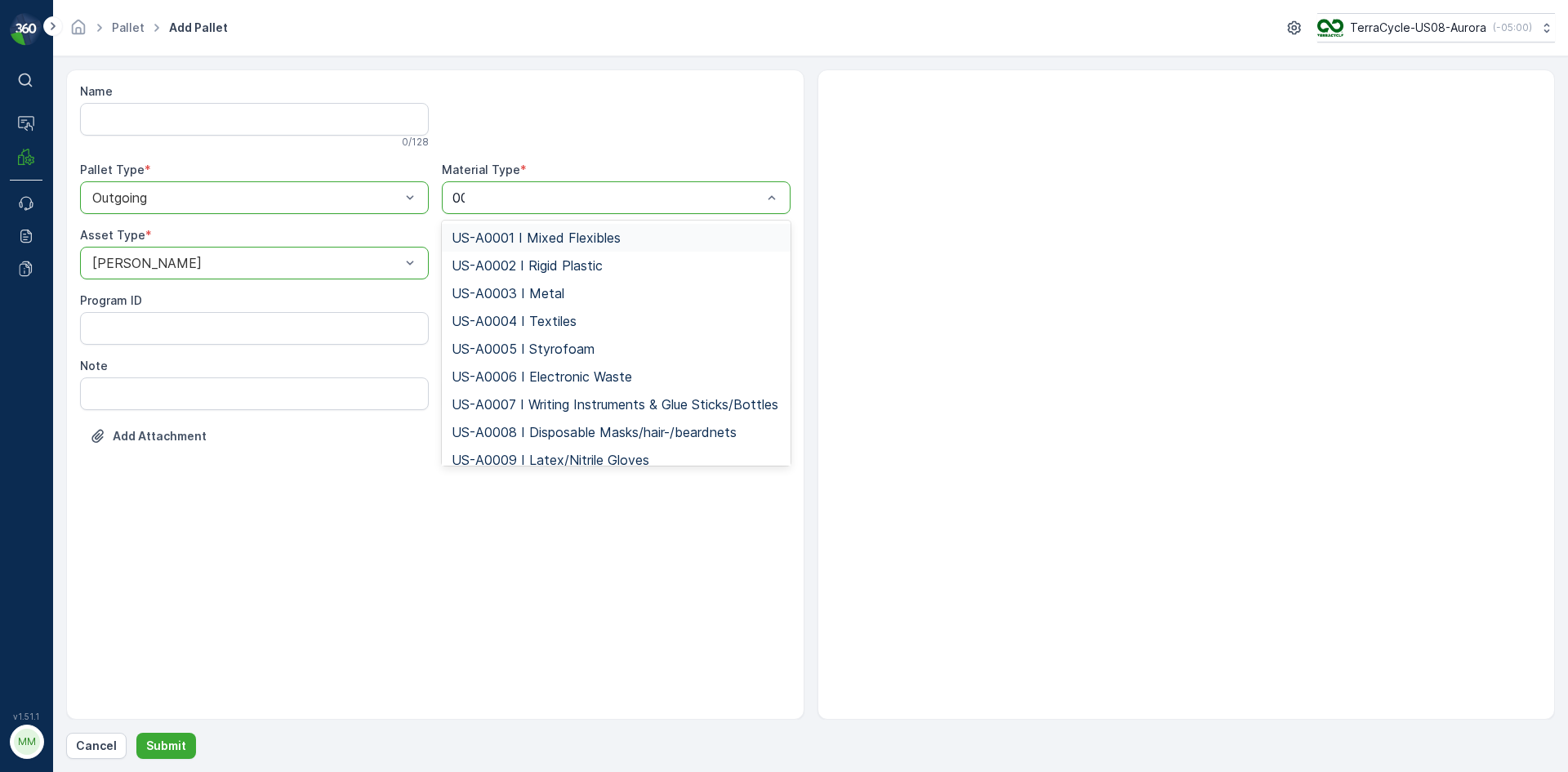
type input "009"
click at [561, 230] on span "US-A0009 I Latex/Nitrile Gloves" at bounding box center [551, 237] width 197 height 15
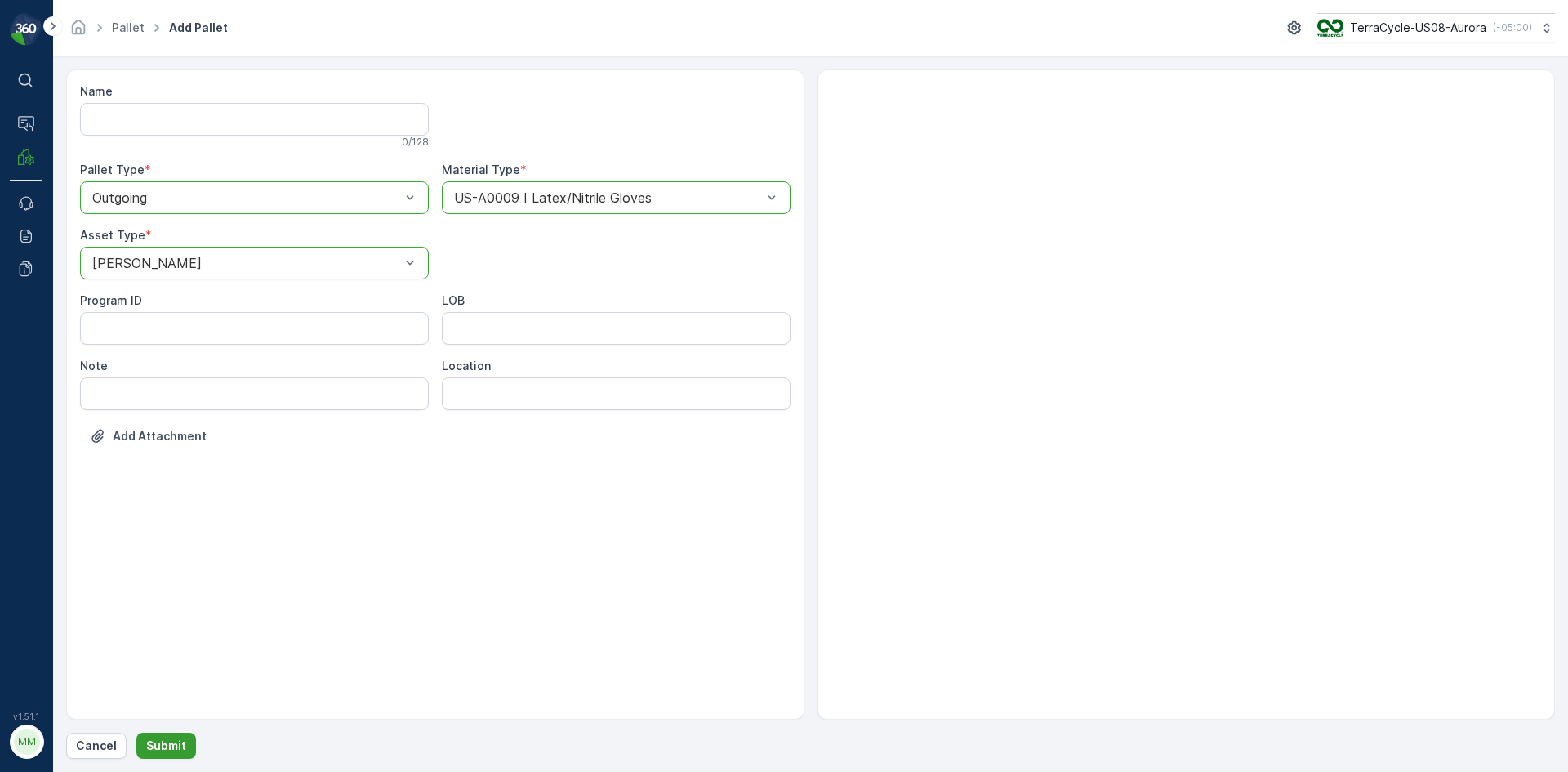
click at [180, 744] on p "Submit" at bounding box center [167, 745] width 40 height 16
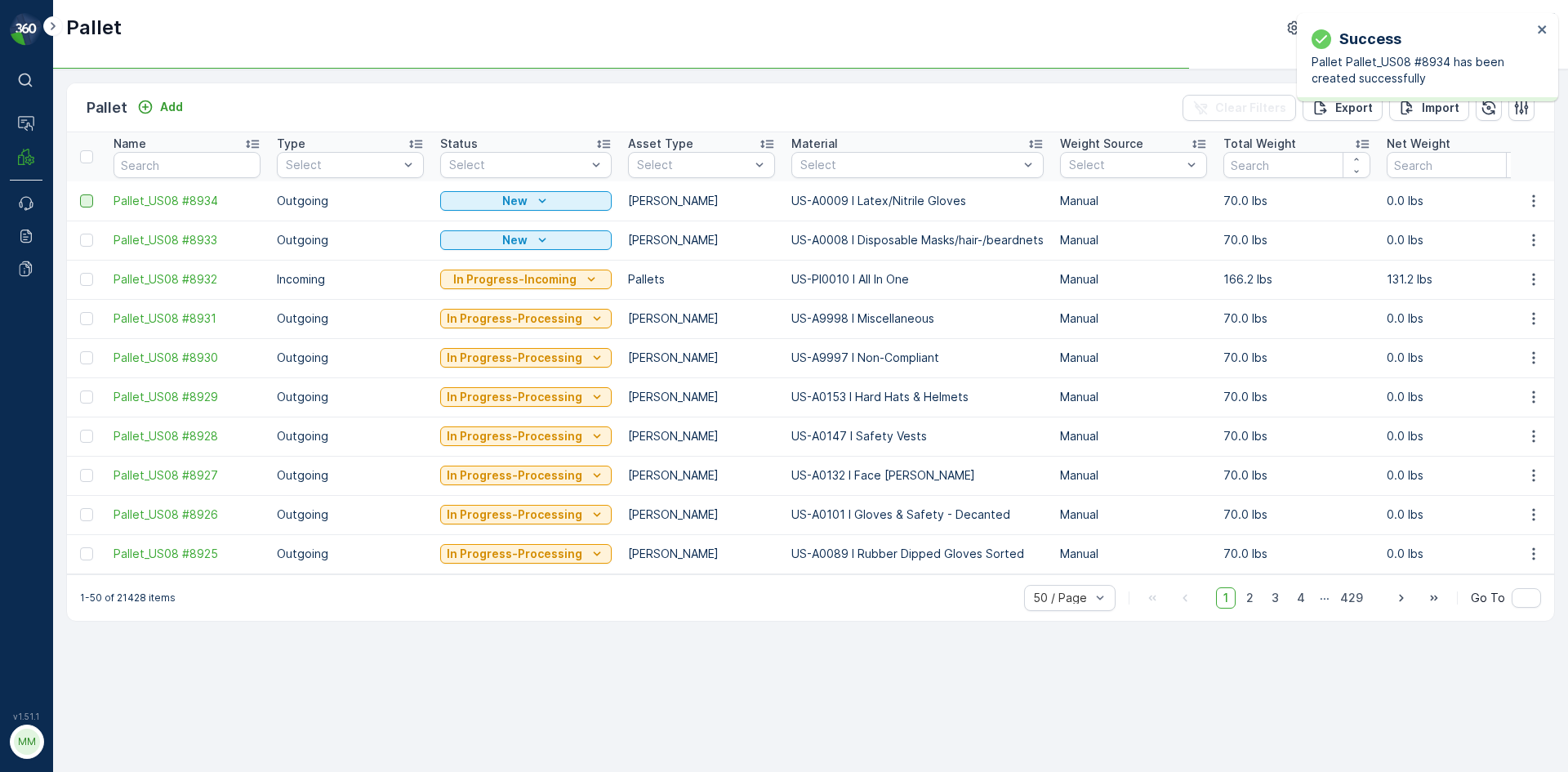
click at [87, 201] on div at bounding box center [86, 200] width 13 height 13
click at [80, 194] on input "checkbox" at bounding box center [80, 194] width 0 height 0
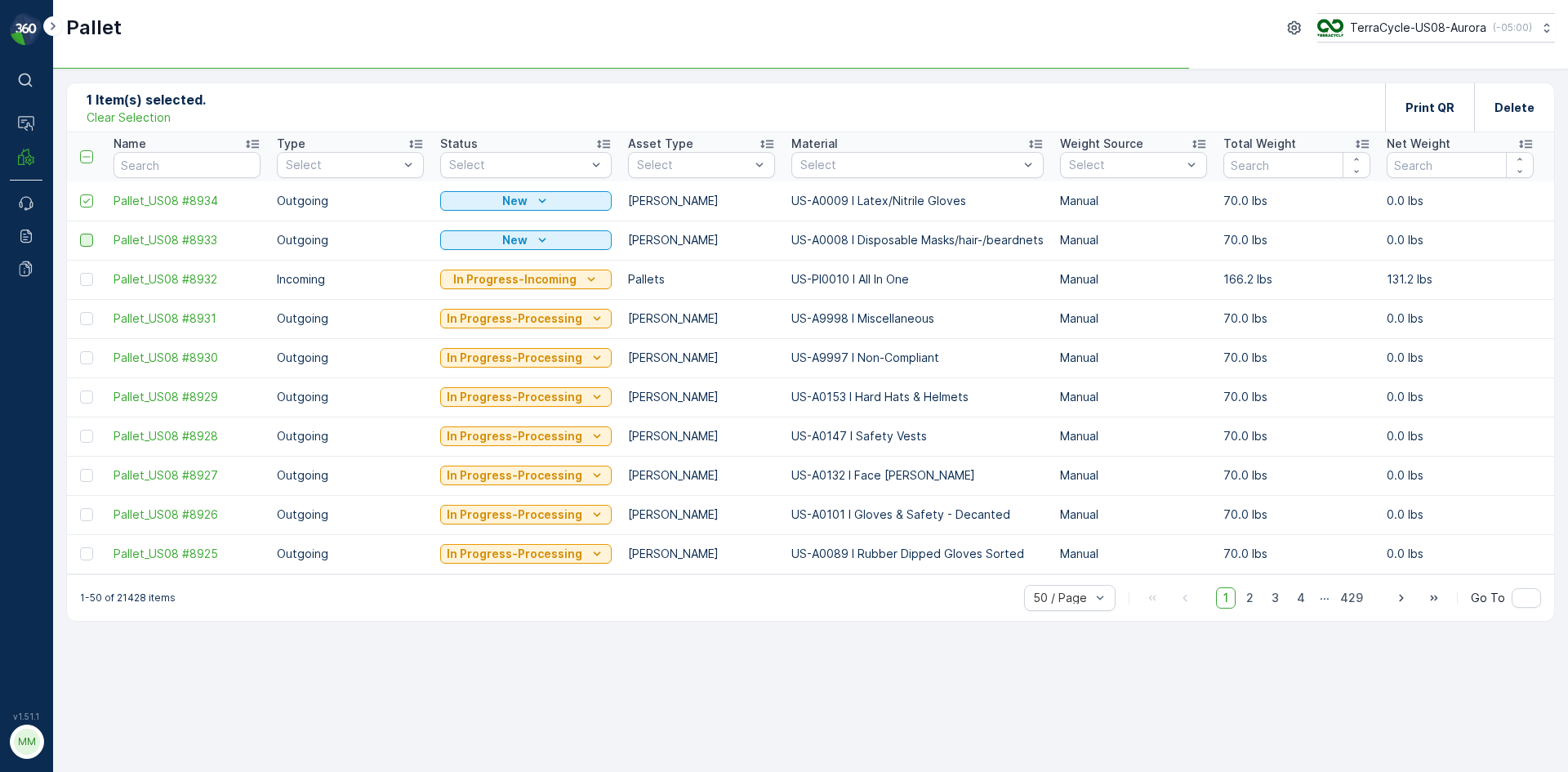
click at [84, 240] on div at bounding box center [86, 239] width 13 height 13
click at [80, 233] on input "checkbox" at bounding box center [80, 233] width 0 height 0
click at [1433, 111] on p "Print QR" at bounding box center [1429, 108] width 49 height 16
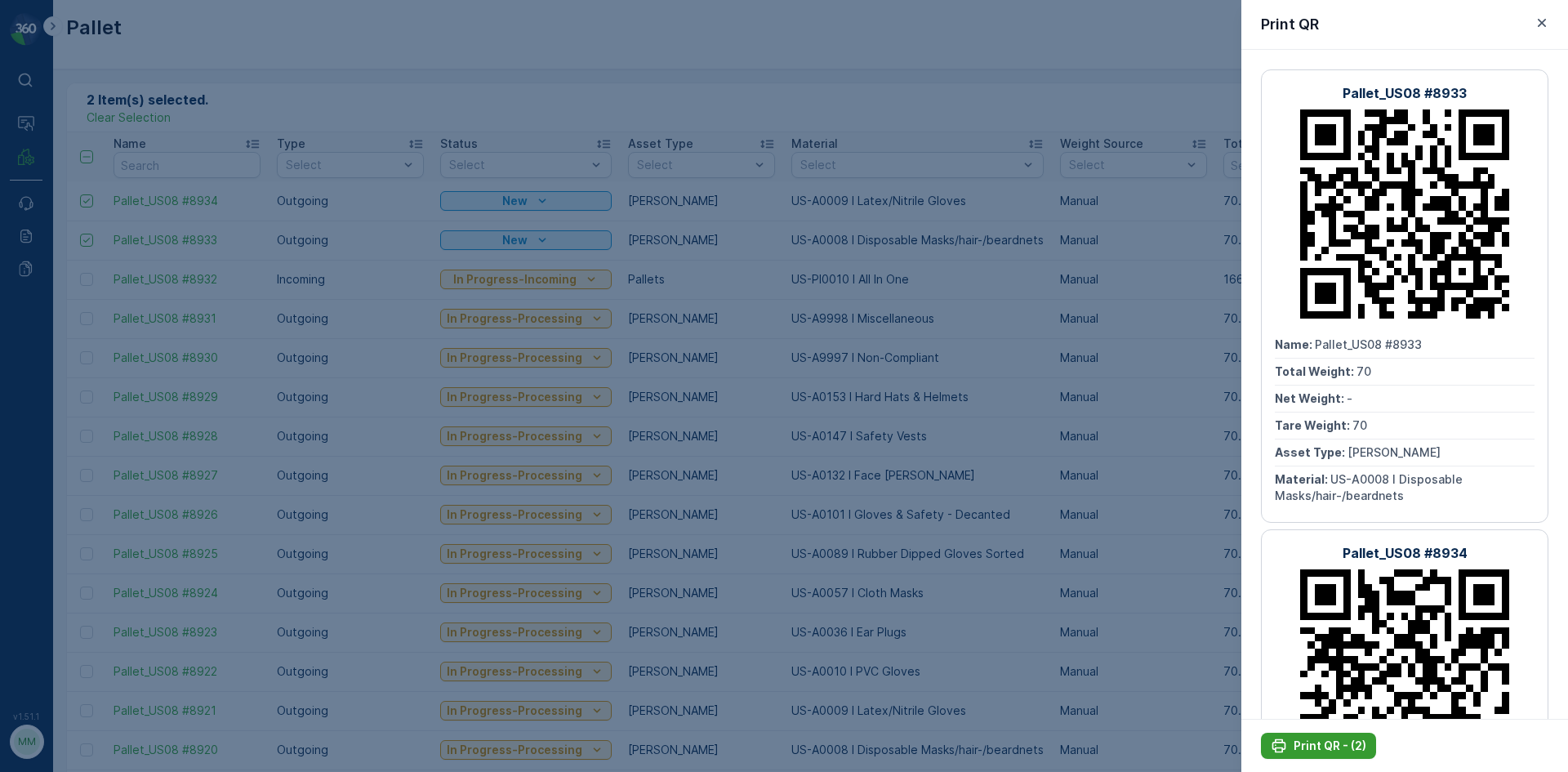
click at [1321, 750] on p "Print QR - (2)" at bounding box center [1330, 745] width 73 height 16
click at [1548, 25] on icon "button" at bounding box center [1542, 23] width 16 height 16
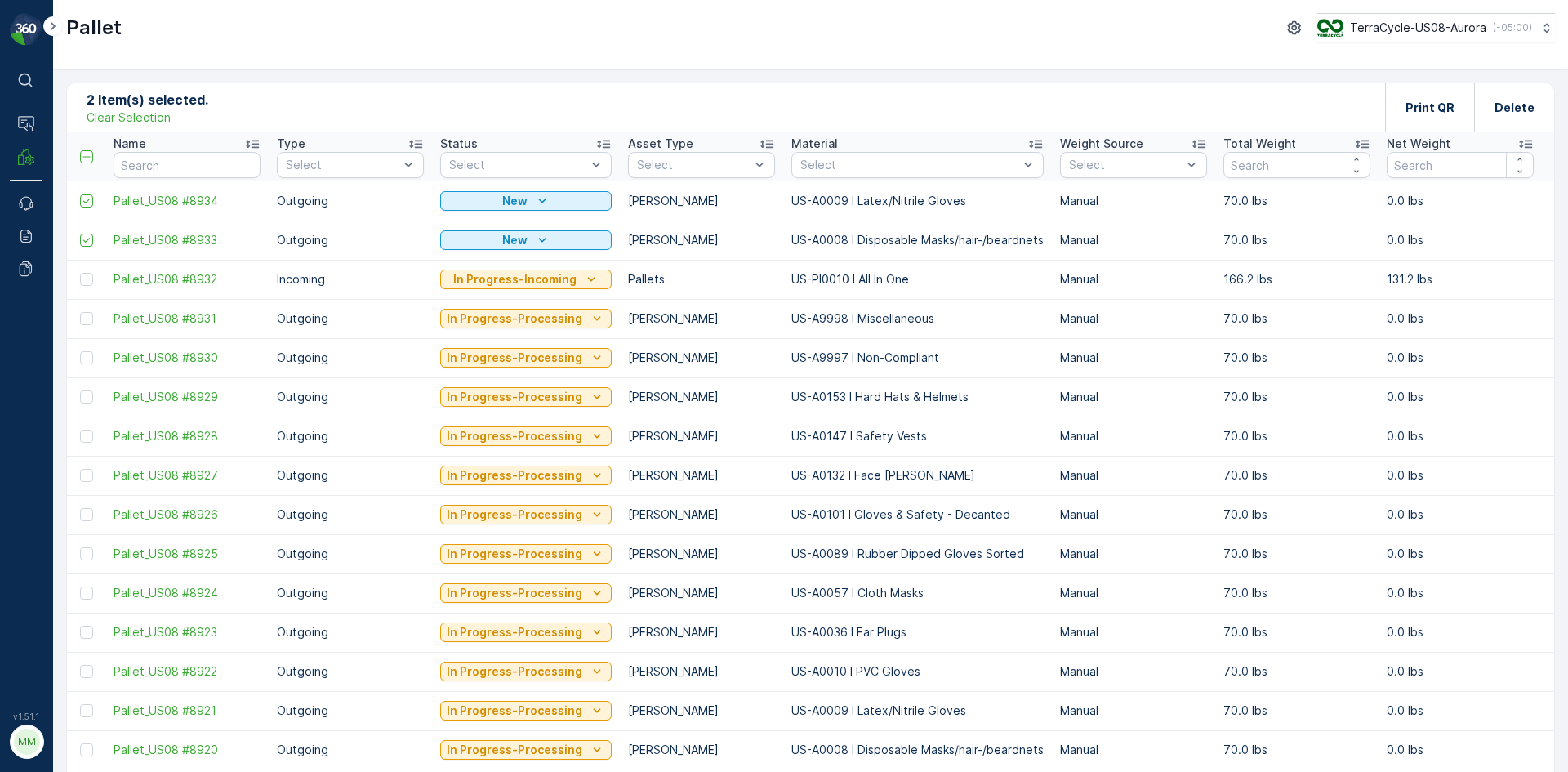
drag, startPoint x: 148, startPoint y: 122, endPoint x: 196, endPoint y: 122, distance: 48.0
click at [148, 122] on p "Clear Selection" at bounding box center [129, 118] width 84 height 16
click at [176, 111] on p "Add" at bounding box center [171, 107] width 23 height 16
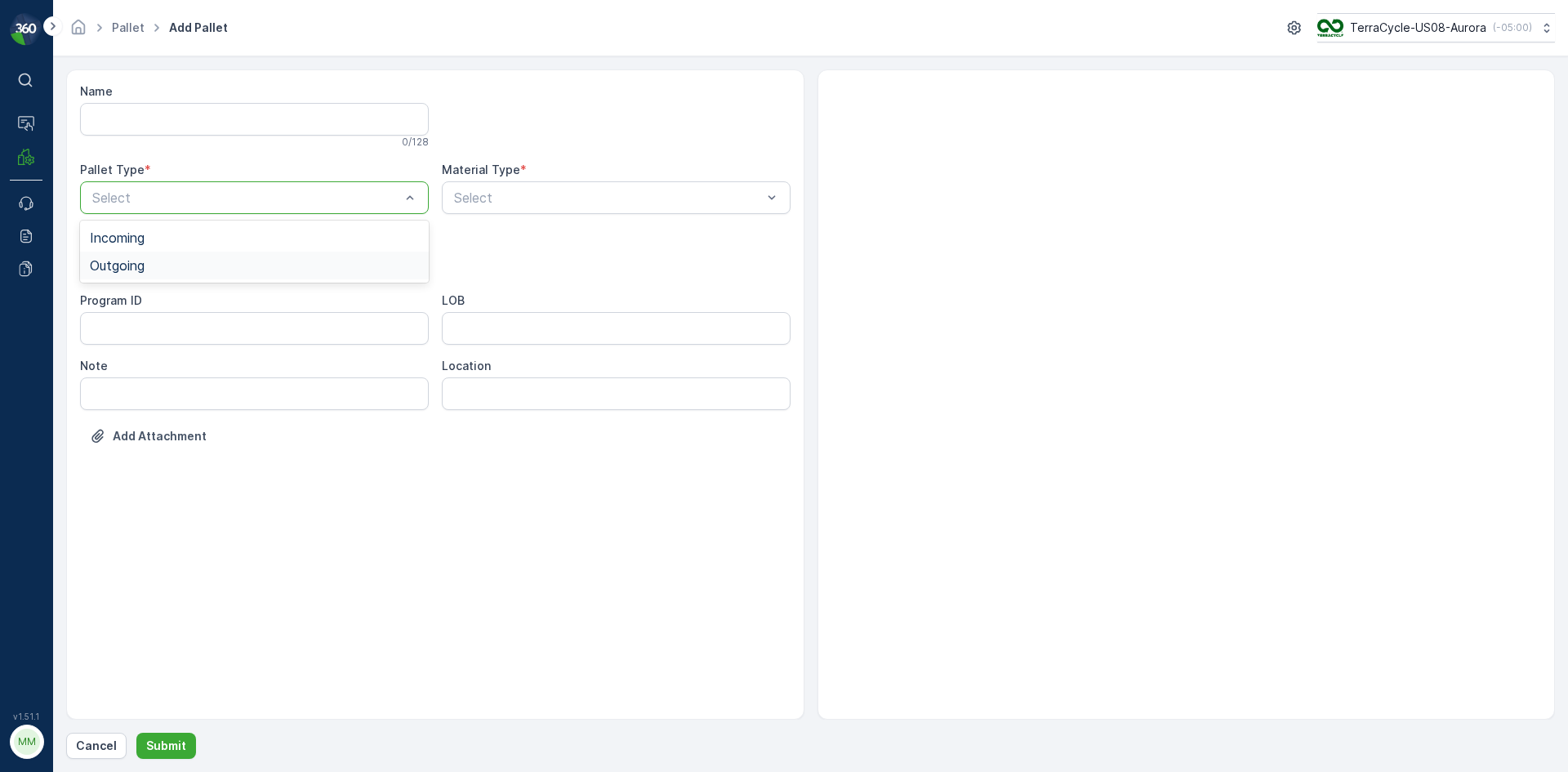
click at [143, 259] on span "Outgoing" at bounding box center [117, 265] width 55 height 15
click at [133, 306] on span "[PERSON_NAME]" at bounding box center [145, 302] width 110 height 15
type input "008"
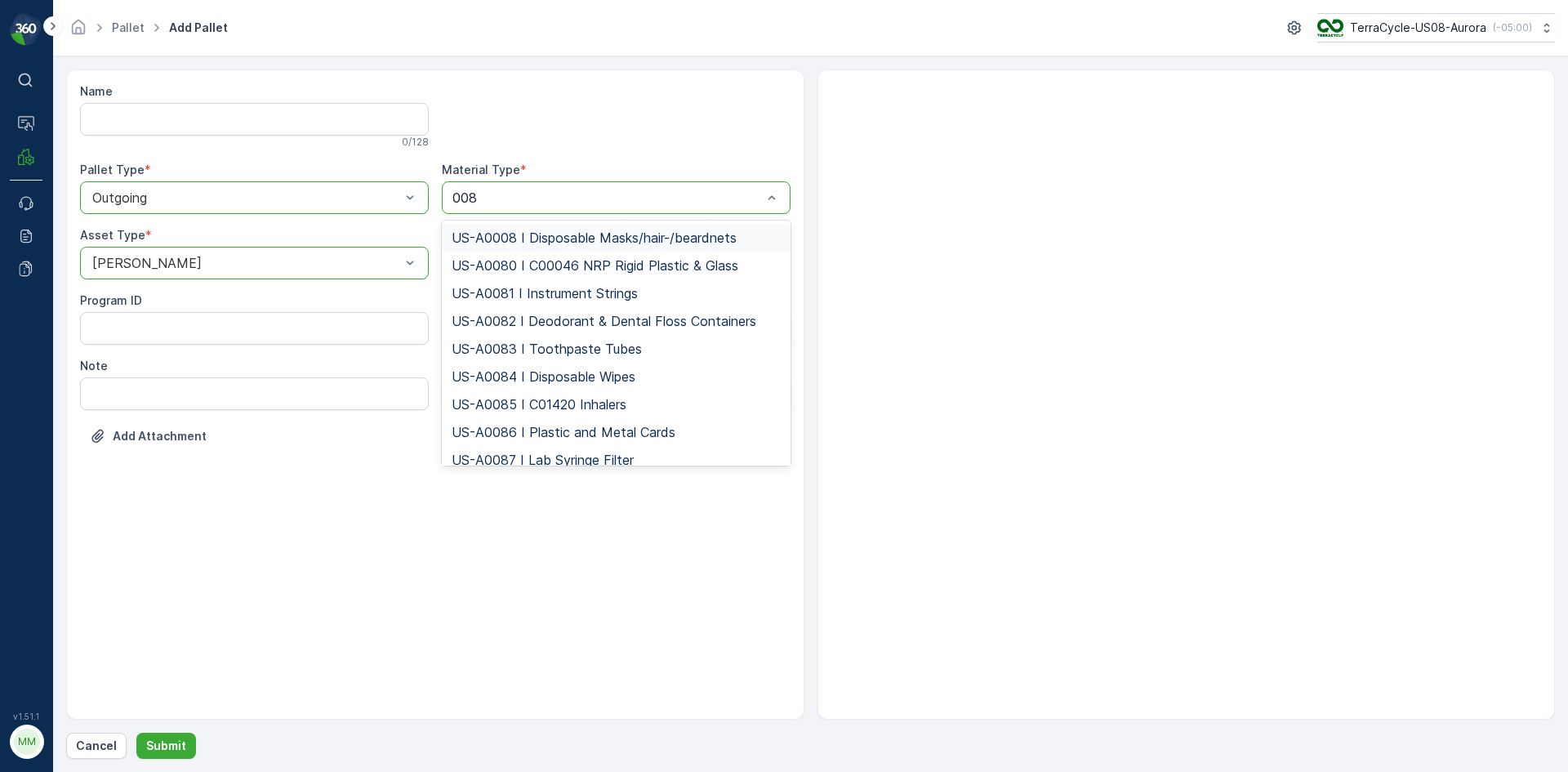
click at [621, 241] on span "US-A0008 I Disposable Masks/hair-/beardnets" at bounding box center [594, 237] width 285 height 15
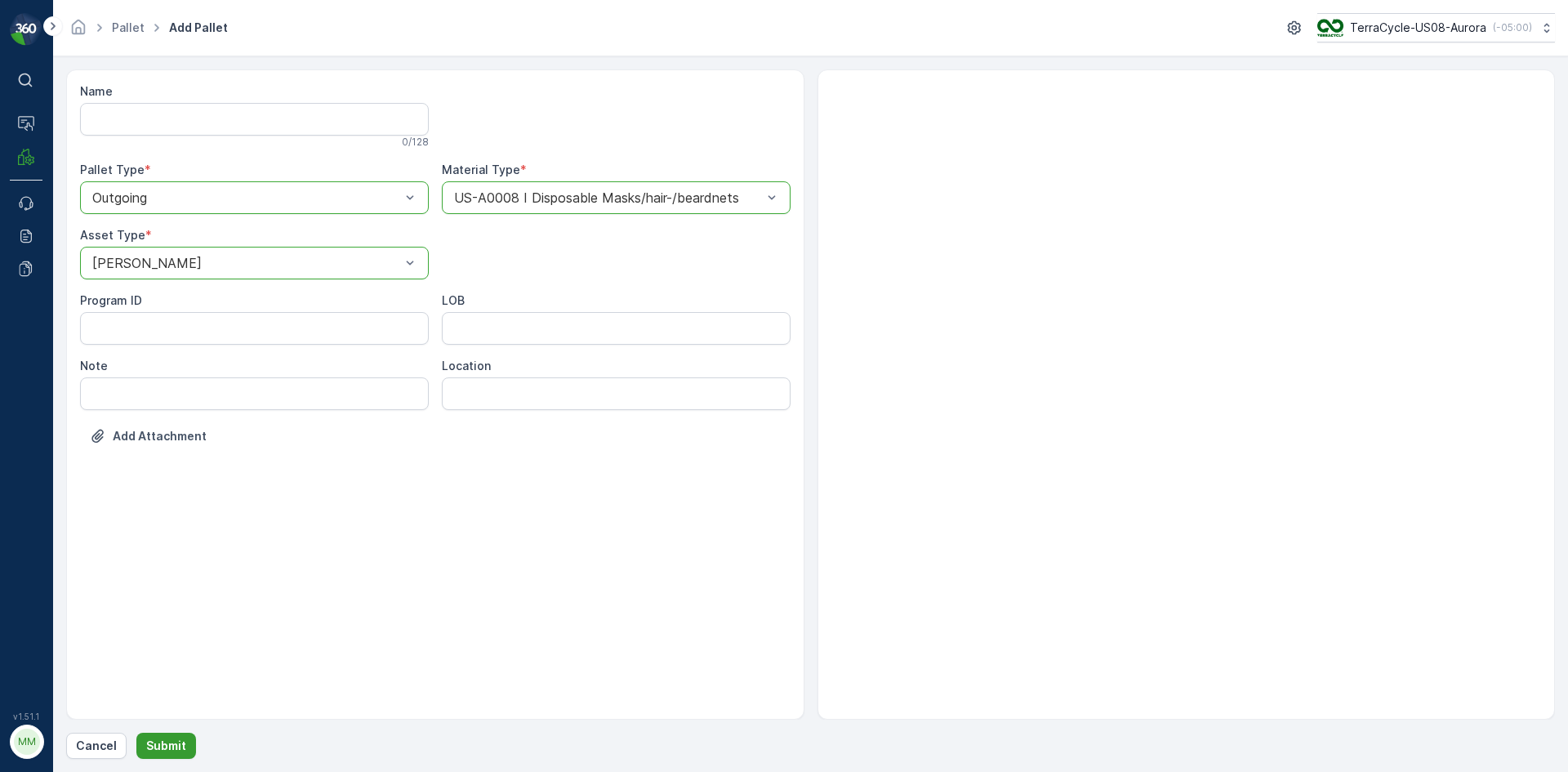
click at [164, 742] on p "Submit" at bounding box center [167, 745] width 40 height 16
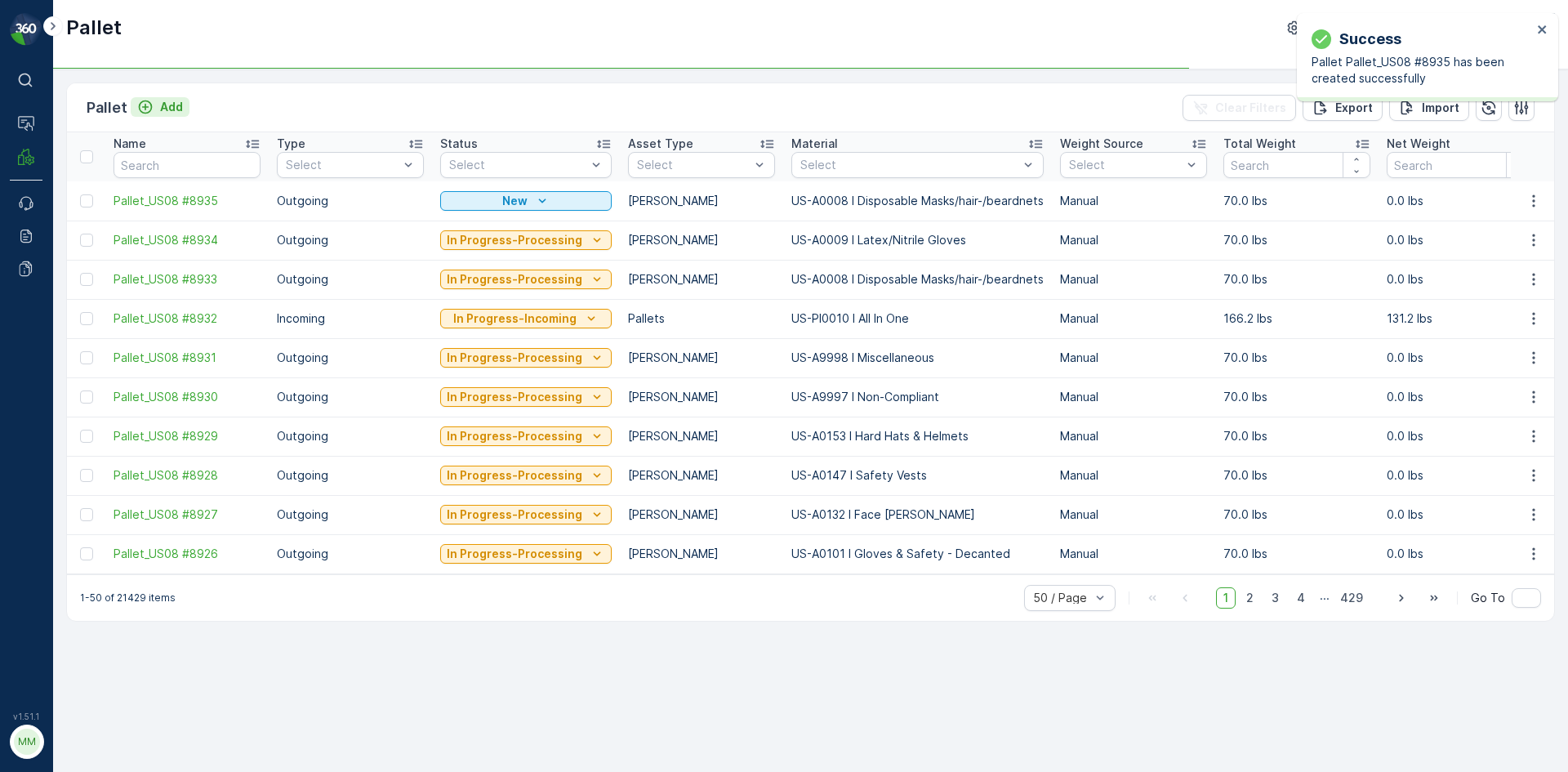
click at [167, 109] on p "Add" at bounding box center [171, 107] width 23 height 16
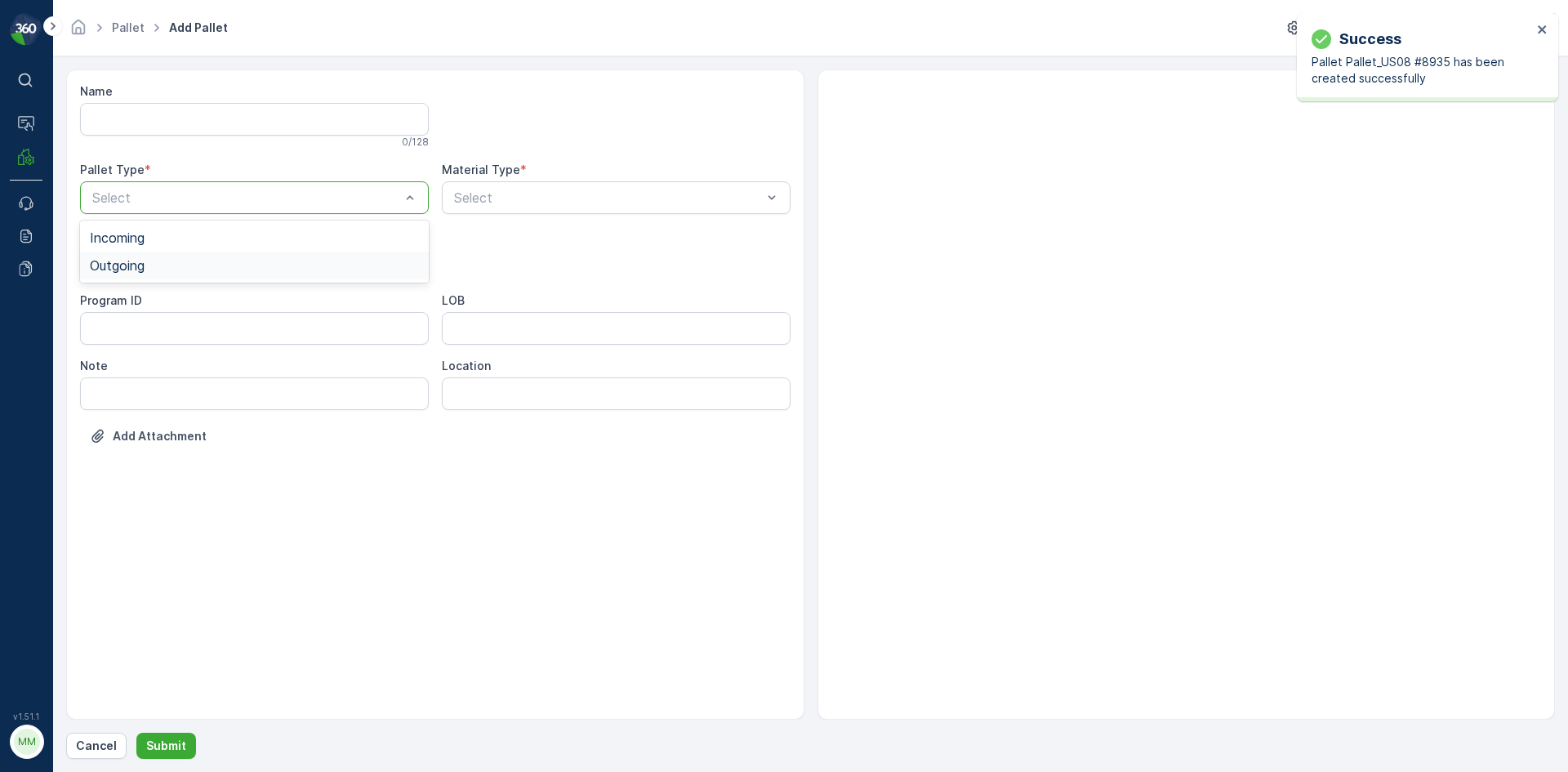
click at [140, 267] on span "Outgoing" at bounding box center [117, 265] width 55 height 15
click at [132, 299] on span "[PERSON_NAME]" at bounding box center [145, 302] width 110 height 15
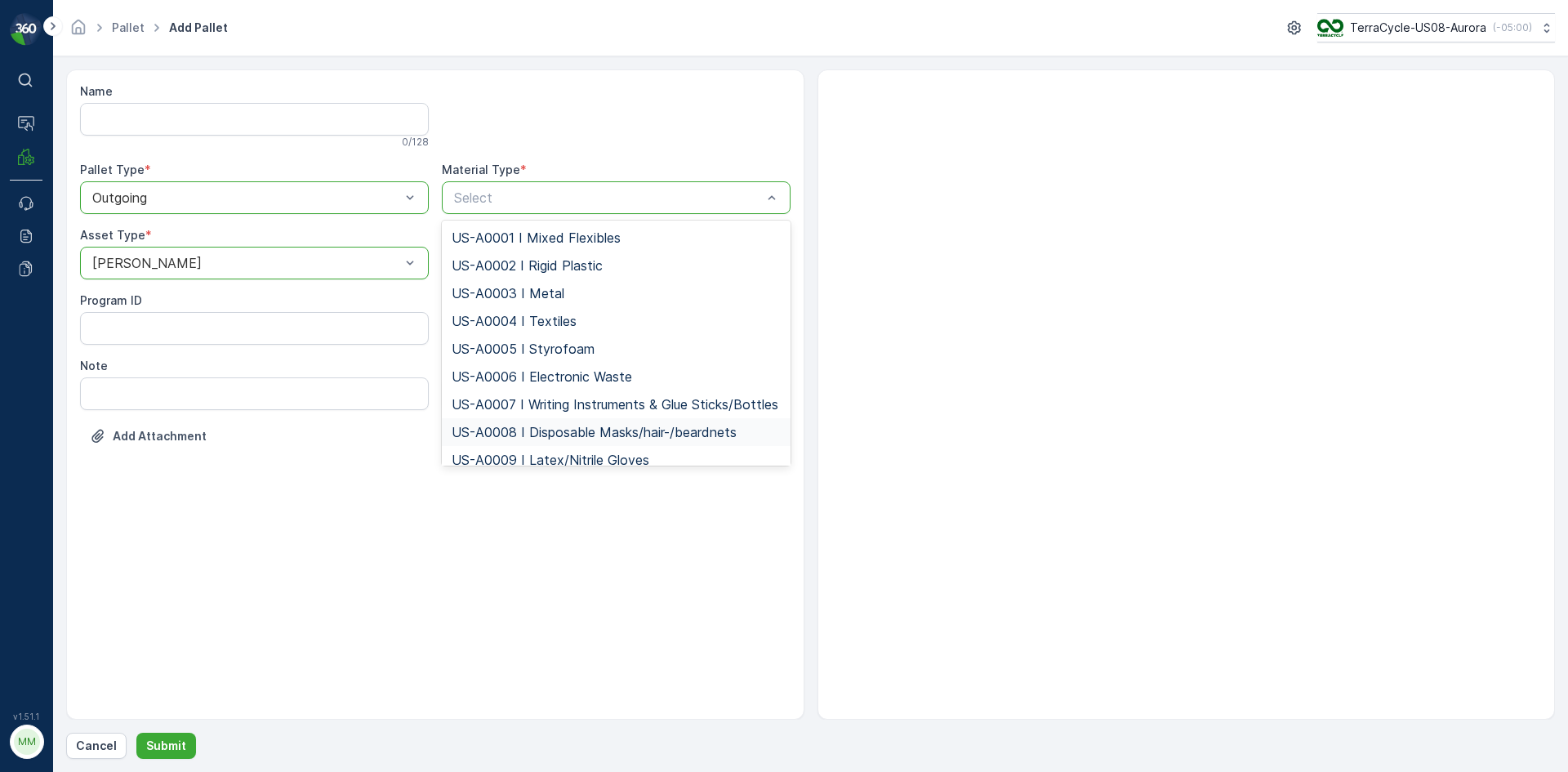
click at [529, 440] on span "US-A0008 I Disposable Masks/hair-/beardnets" at bounding box center [594, 432] width 285 height 15
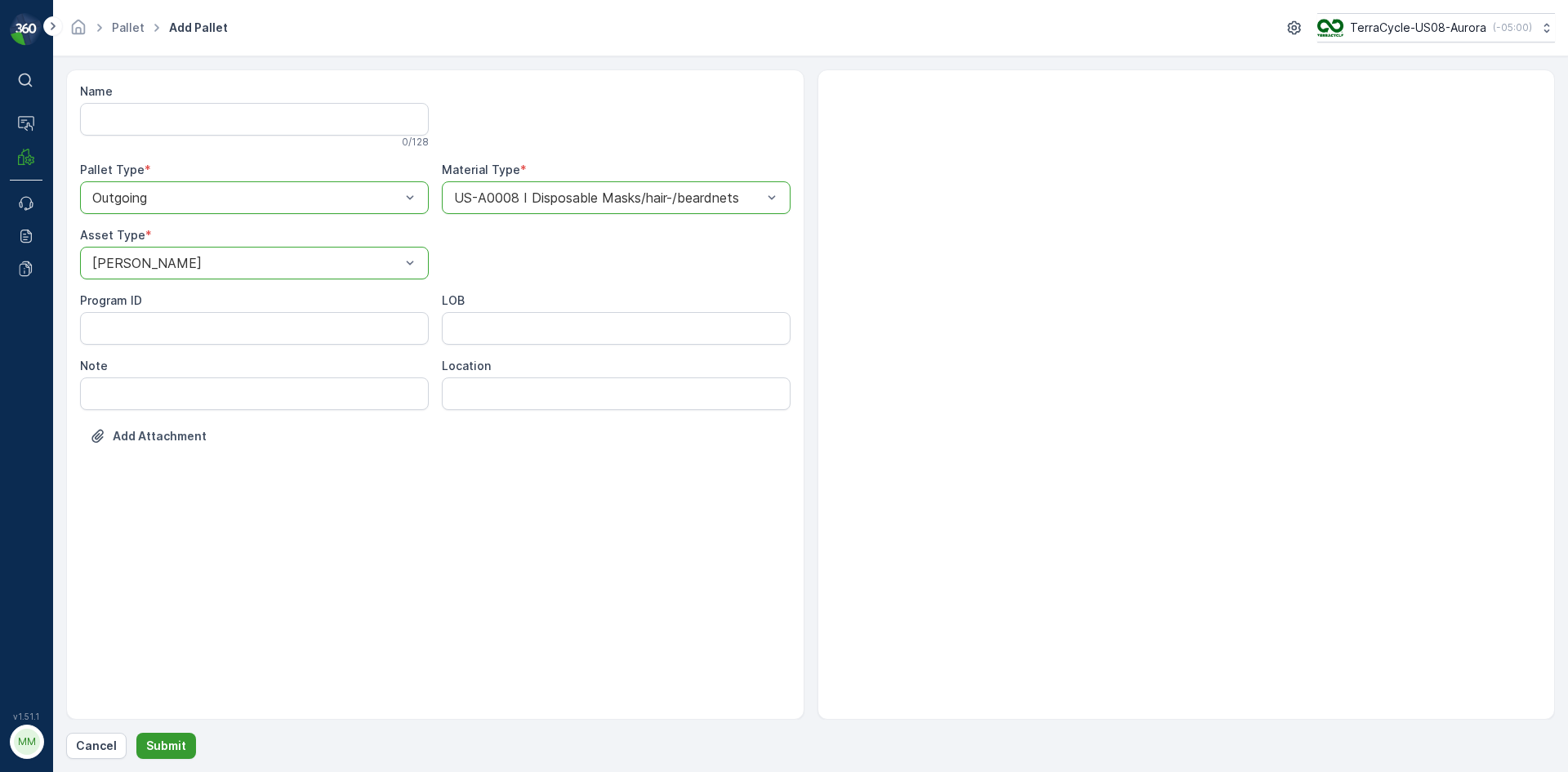
click at [167, 746] on p "Submit" at bounding box center [167, 745] width 40 height 16
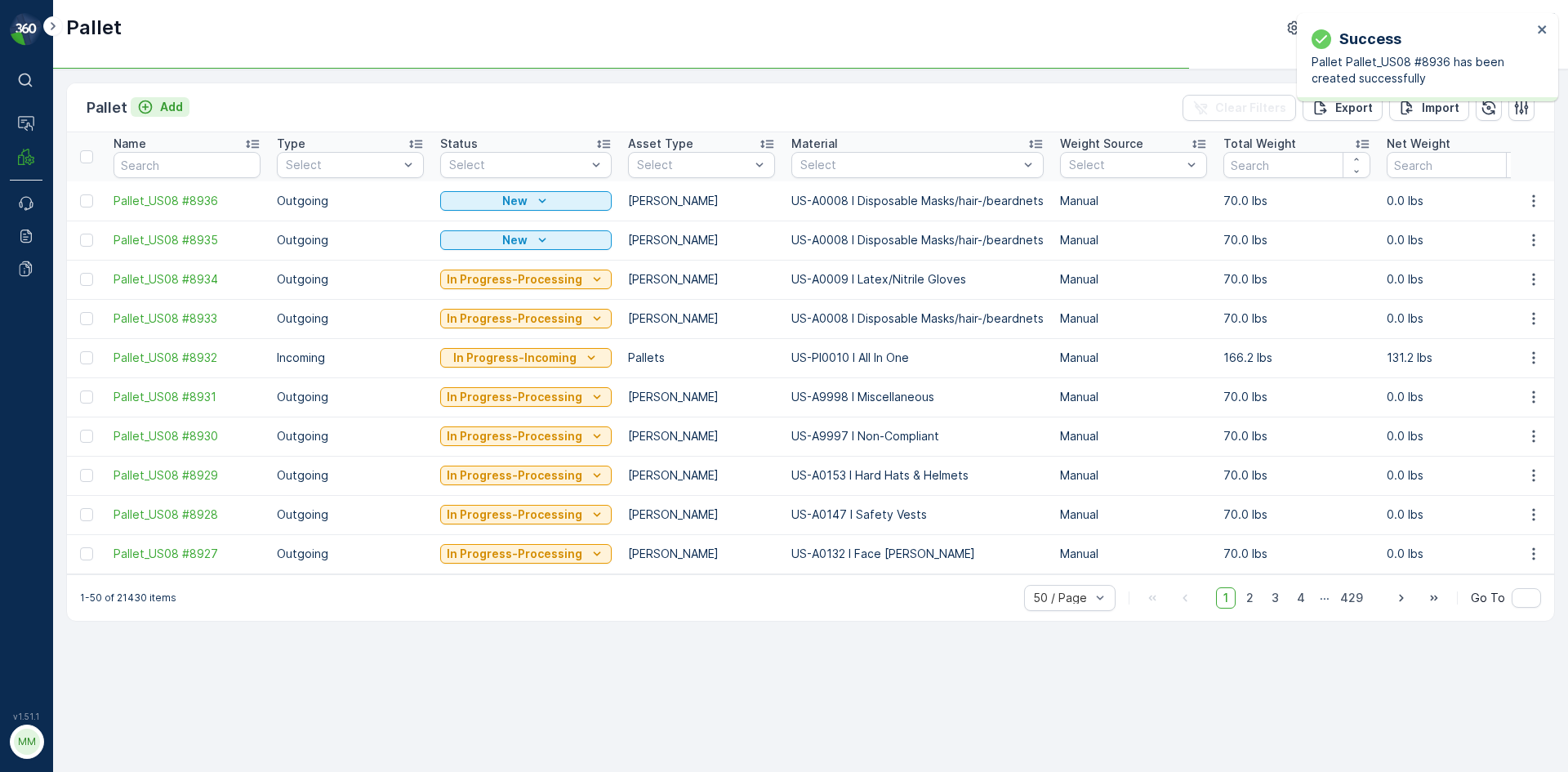
click at [174, 108] on p "Add" at bounding box center [171, 107] width 23 height 16
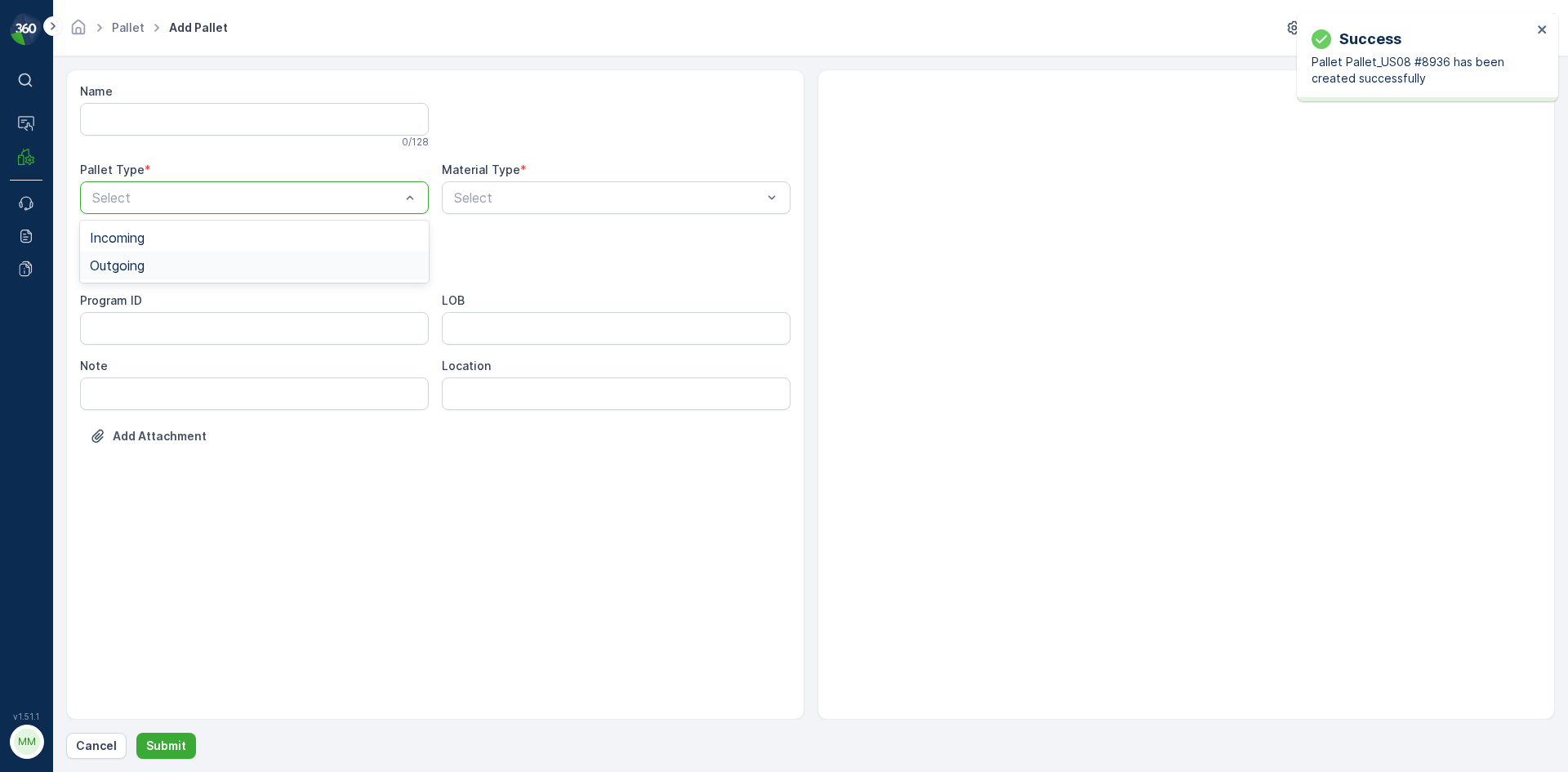
click at [156, 267] on div "Outgoing" at bounding box center [254, 265] width 329 height 15
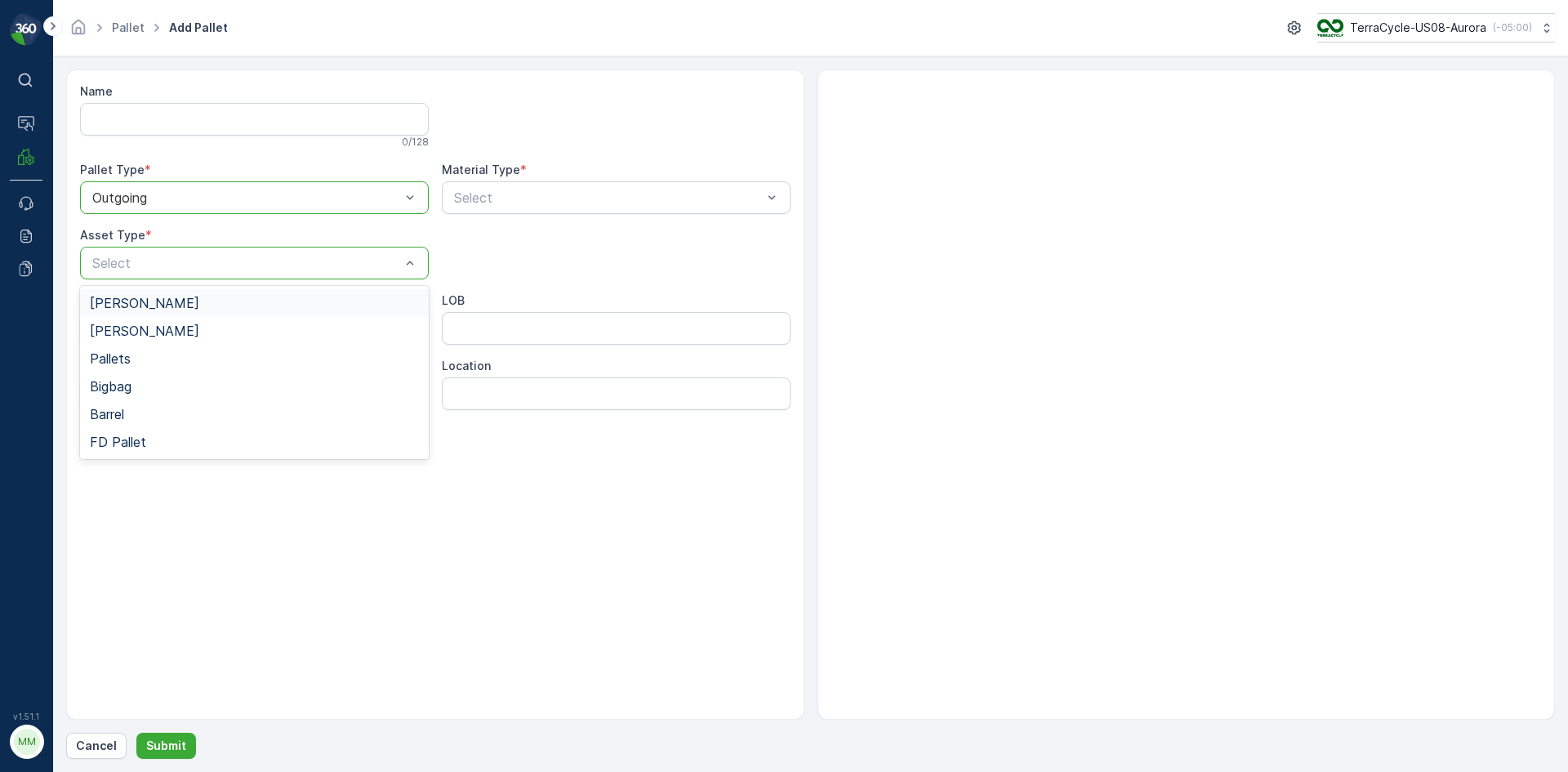
click at [142, 297] on div "[PERSON_NAME]" at bounding box center [254, 302] width 329 height 15
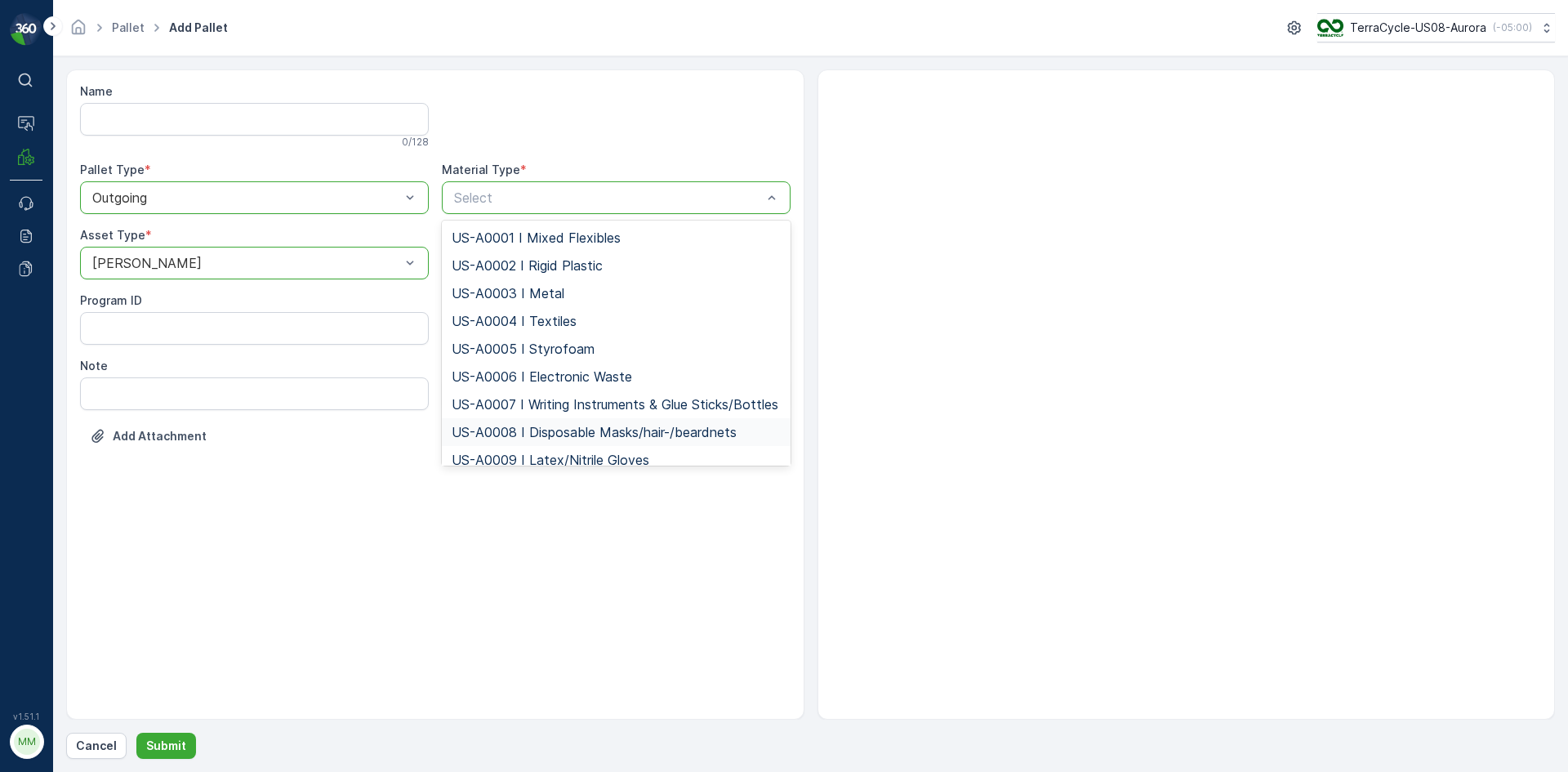
click at [553, 440] on span "US-A0008 I Disposable Masks/hair-/beardnets" at bounding box center [594, 432] width 285 height 15
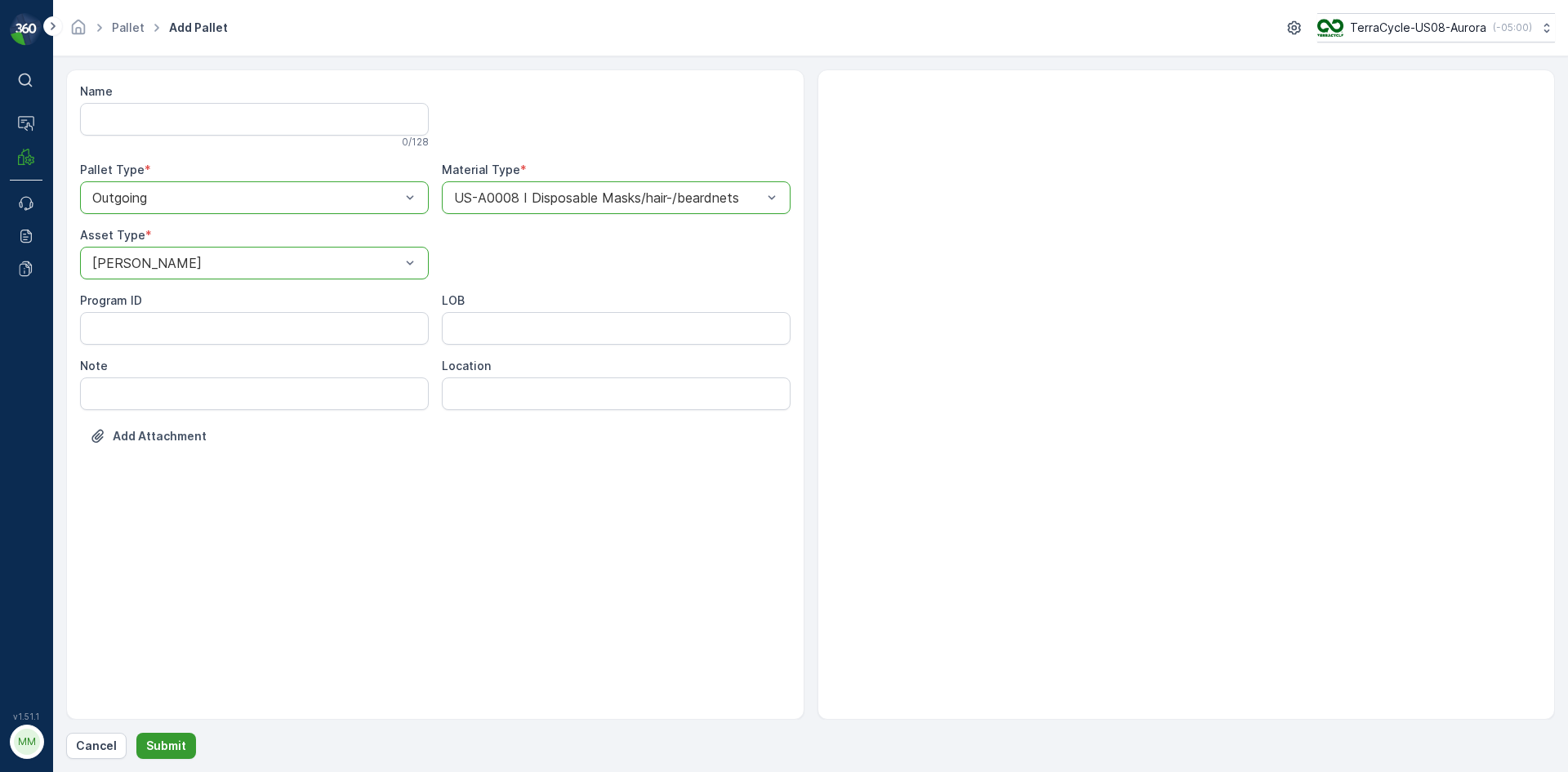
click at [173, 747] on p "Submit" at bounding box center [167, 745] width 40 height 16
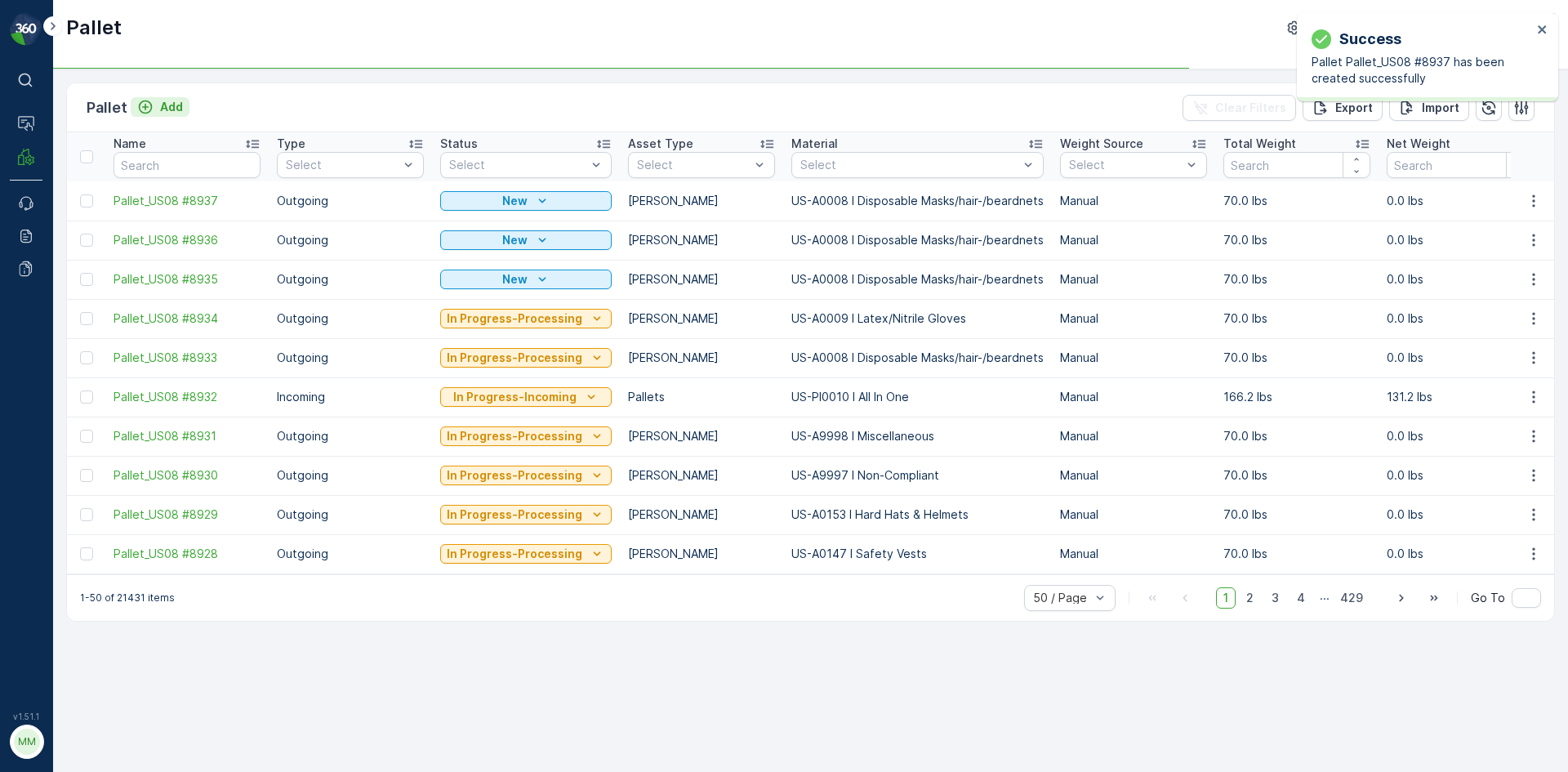
click at [176, 106] on p "Add" at bounding box center [171, 107] width 23 height 16
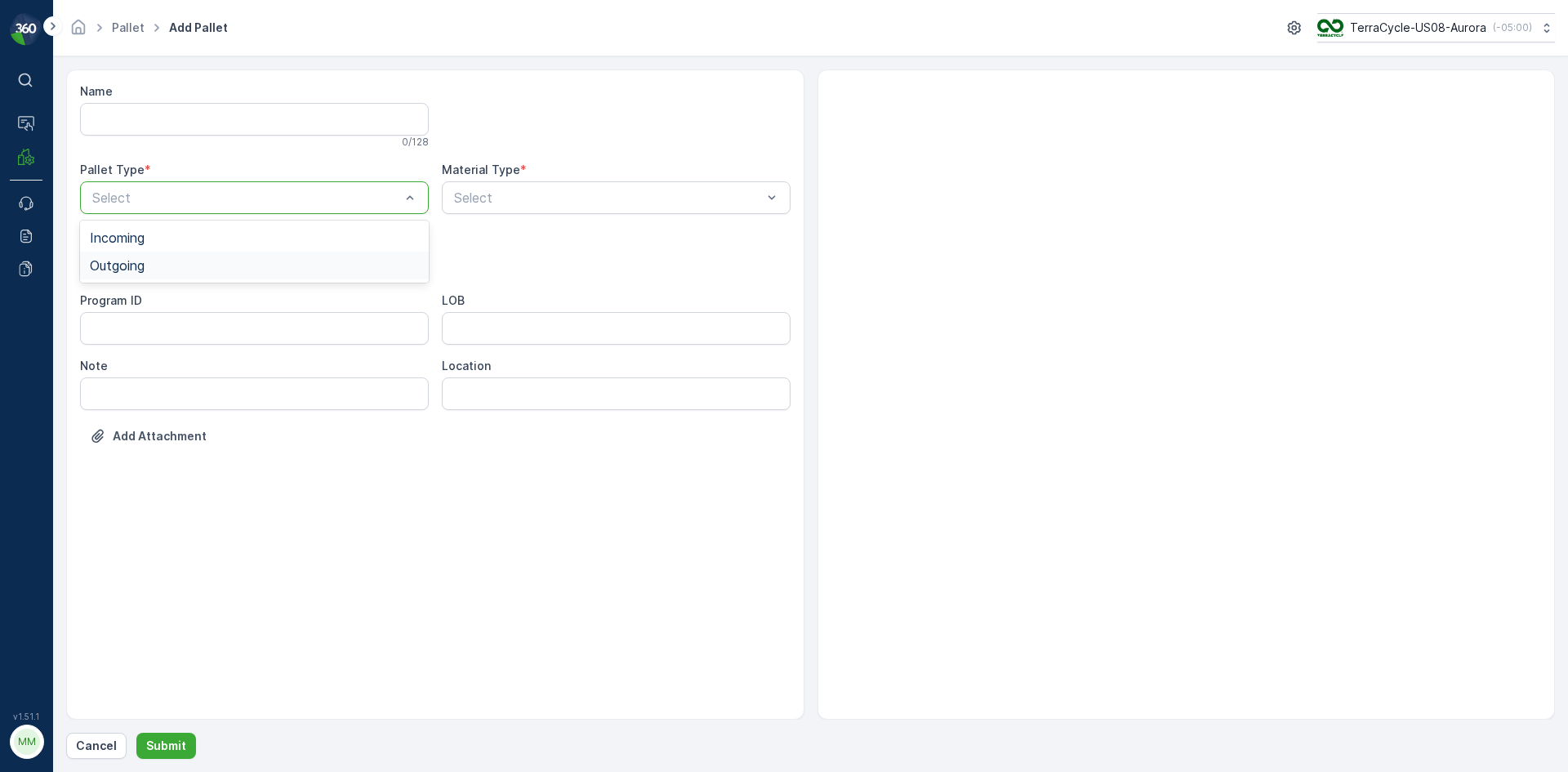
click at [141, 262] on span "Outgoing" at bounding box center [117, 265] width 55 height 15
click at [133, 299] on span "[PERSON_NAME]" at bounding box center [145, 302] width 110 height 15
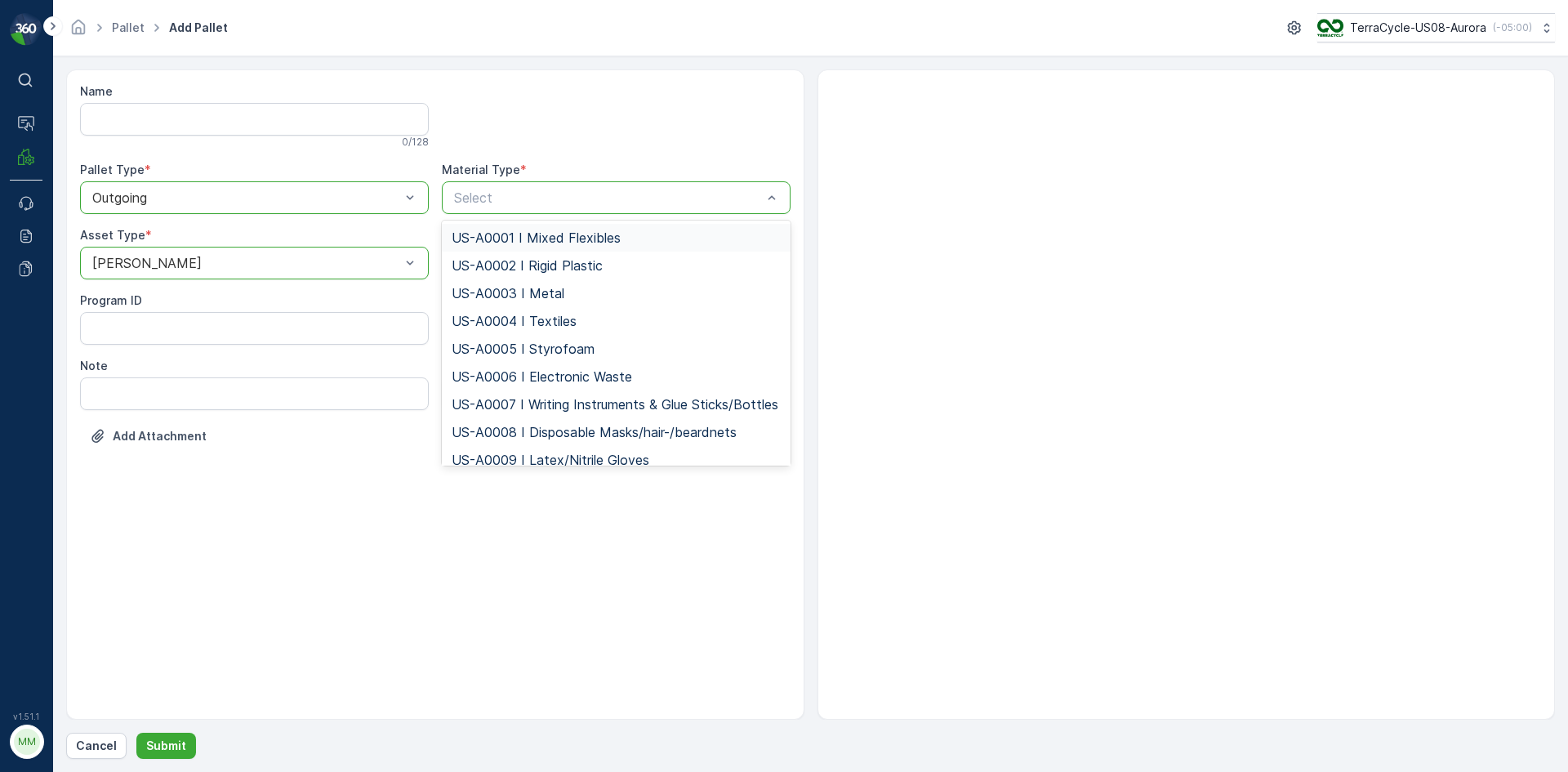
click at [516, 201] on div at bounding box center [608, 197] width 311 height 15
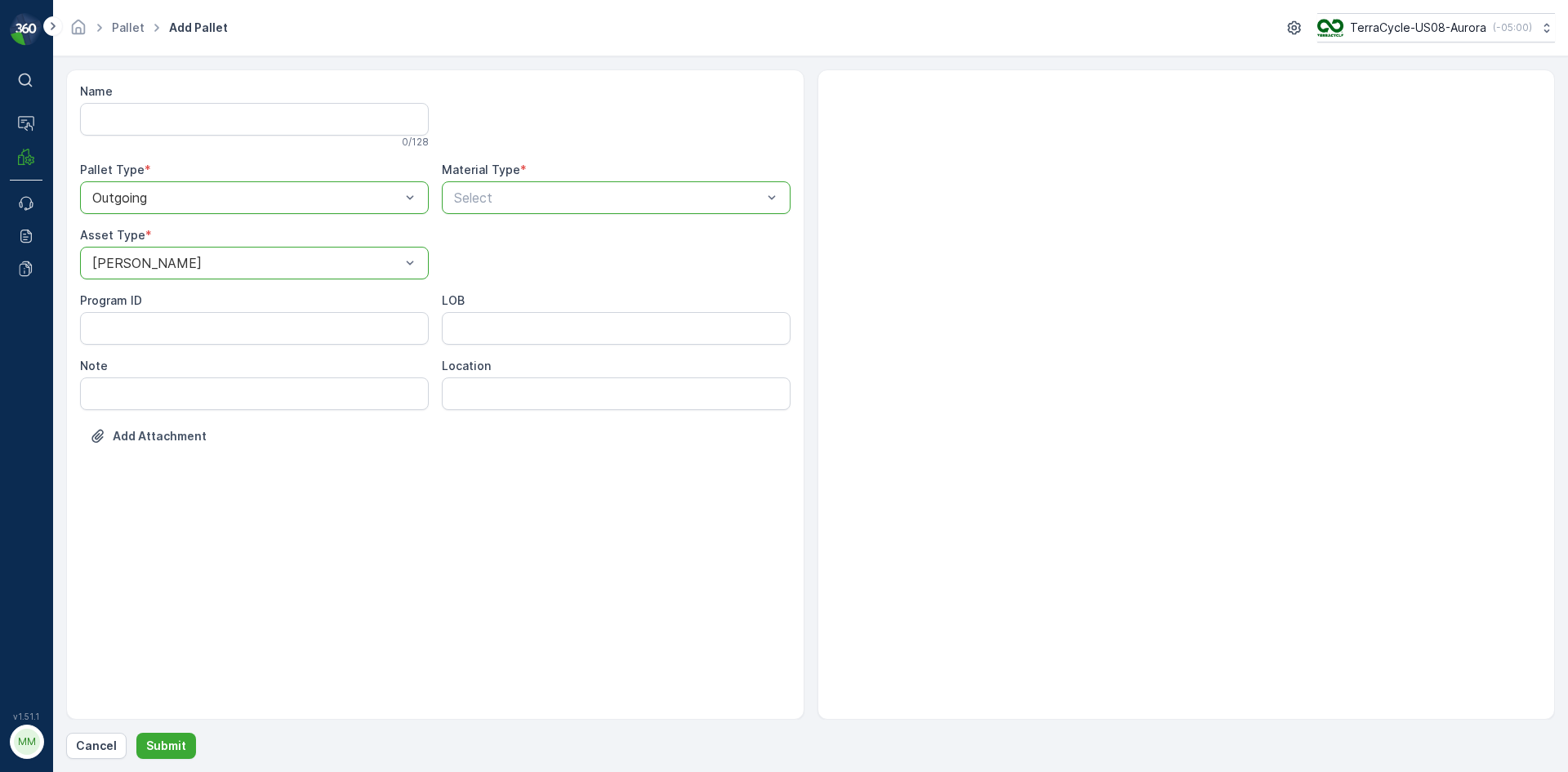
click at [517, 201] on div at bounding box center [608, 197] width 311 height 15
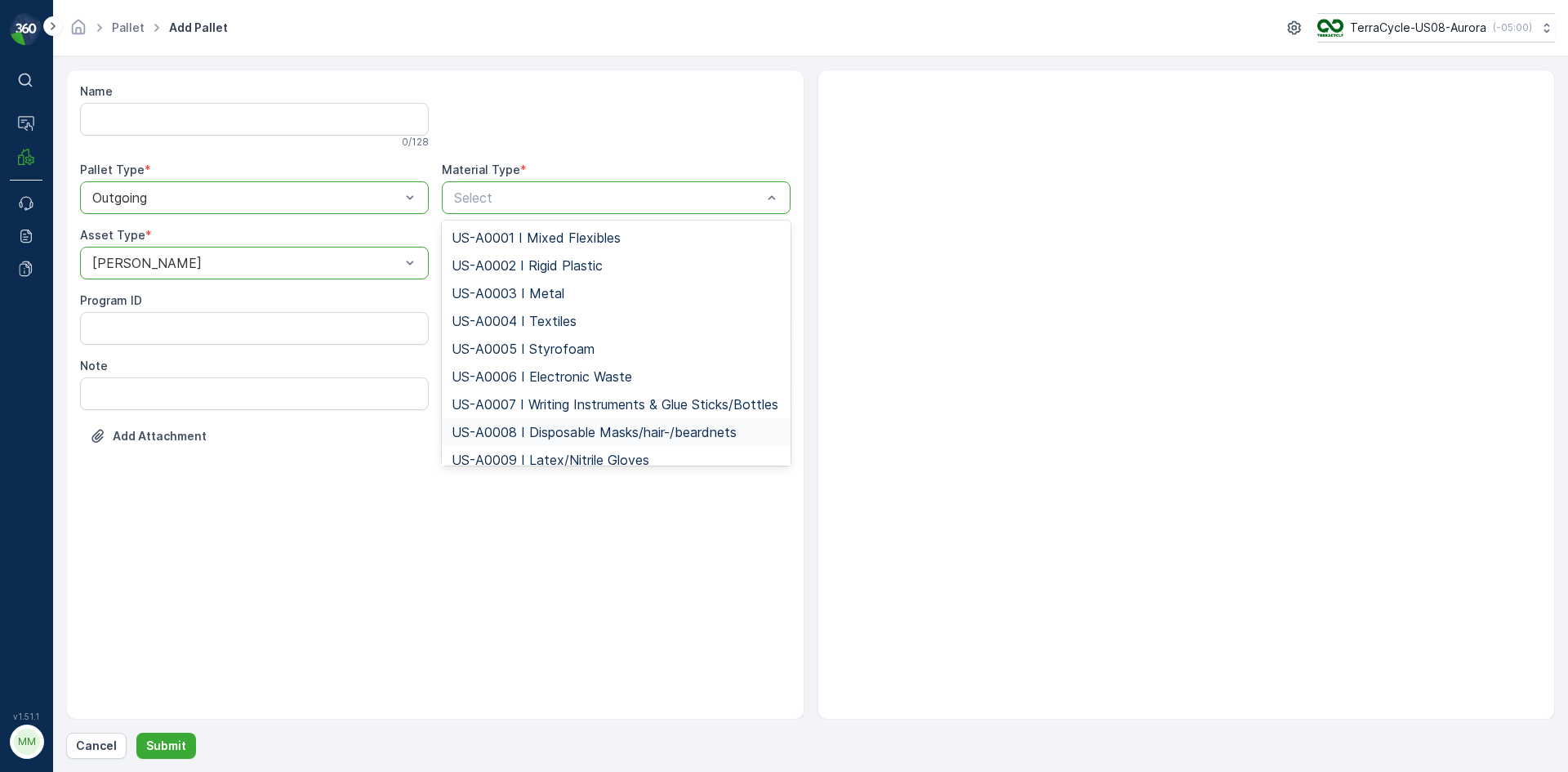
click at [575, 440] on span "US-A0008 I Disposable Masks/hair-/beardnets" at bounding box center [594, 432] width 285 height 15
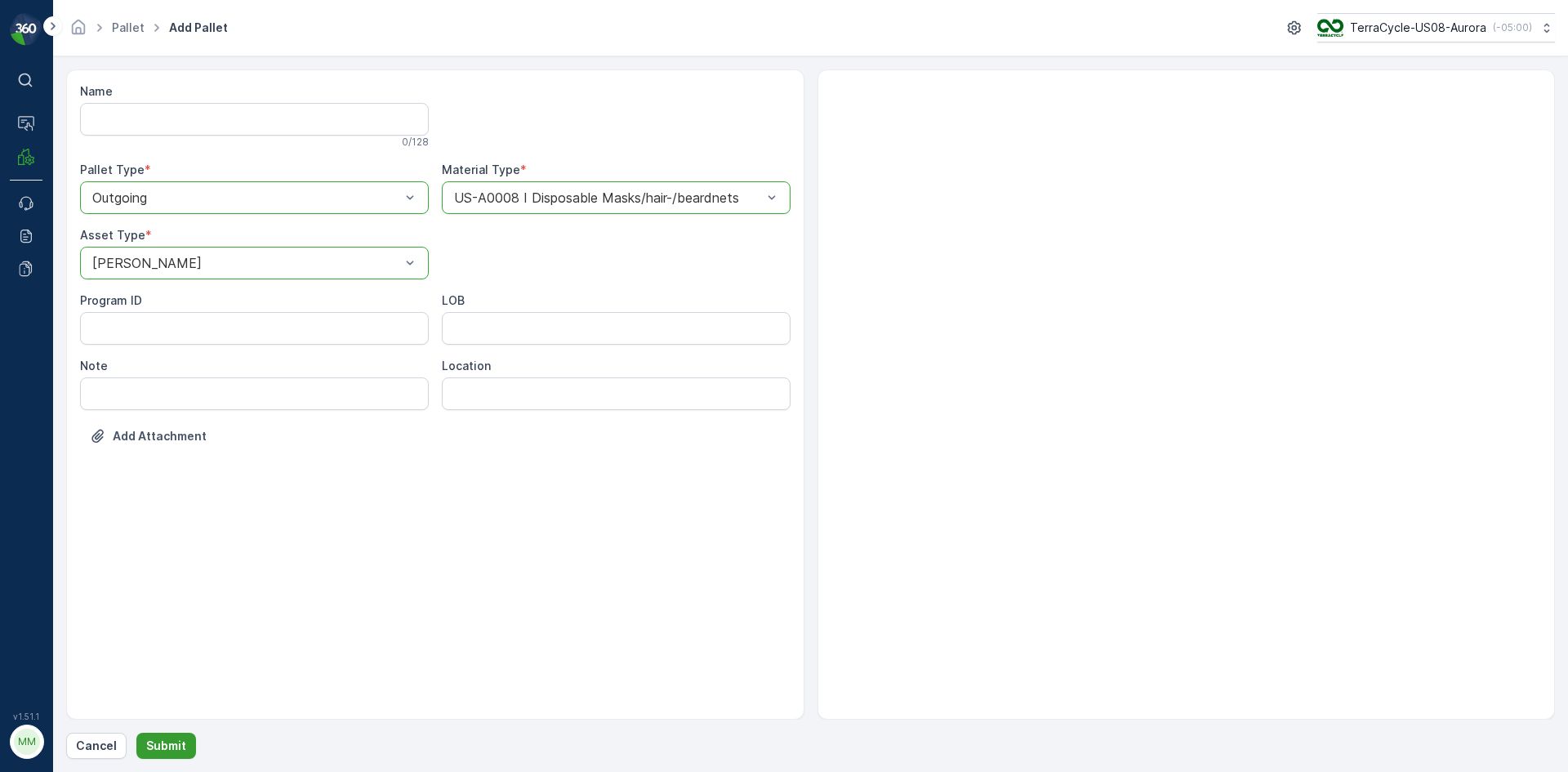
click at [168, 745] on p "Submit" at bounding box center [167, 745] width 40 height 16
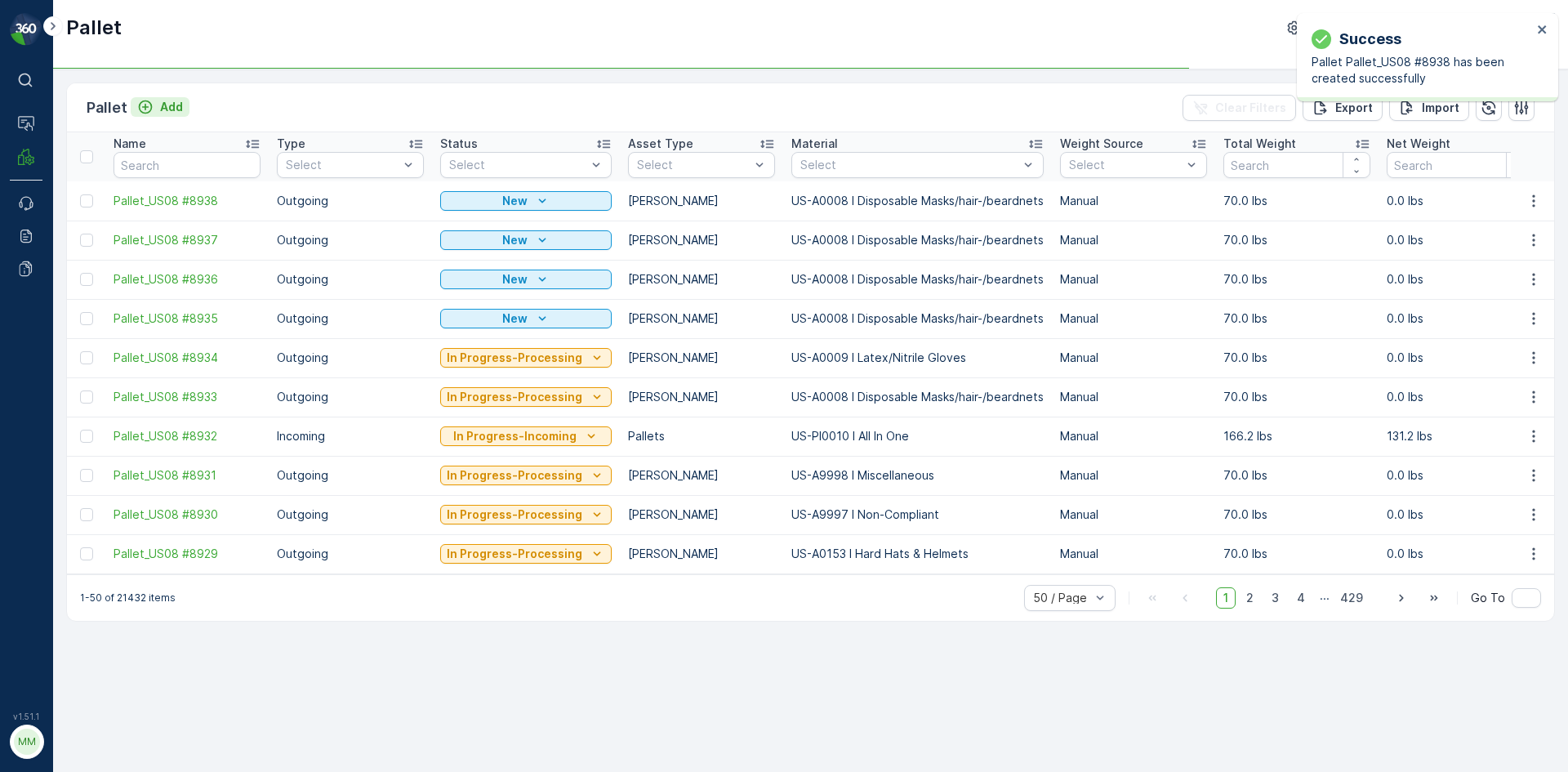
click at [170, 108] on p "Add" at bounding box center [171, 107] width 23 height 16
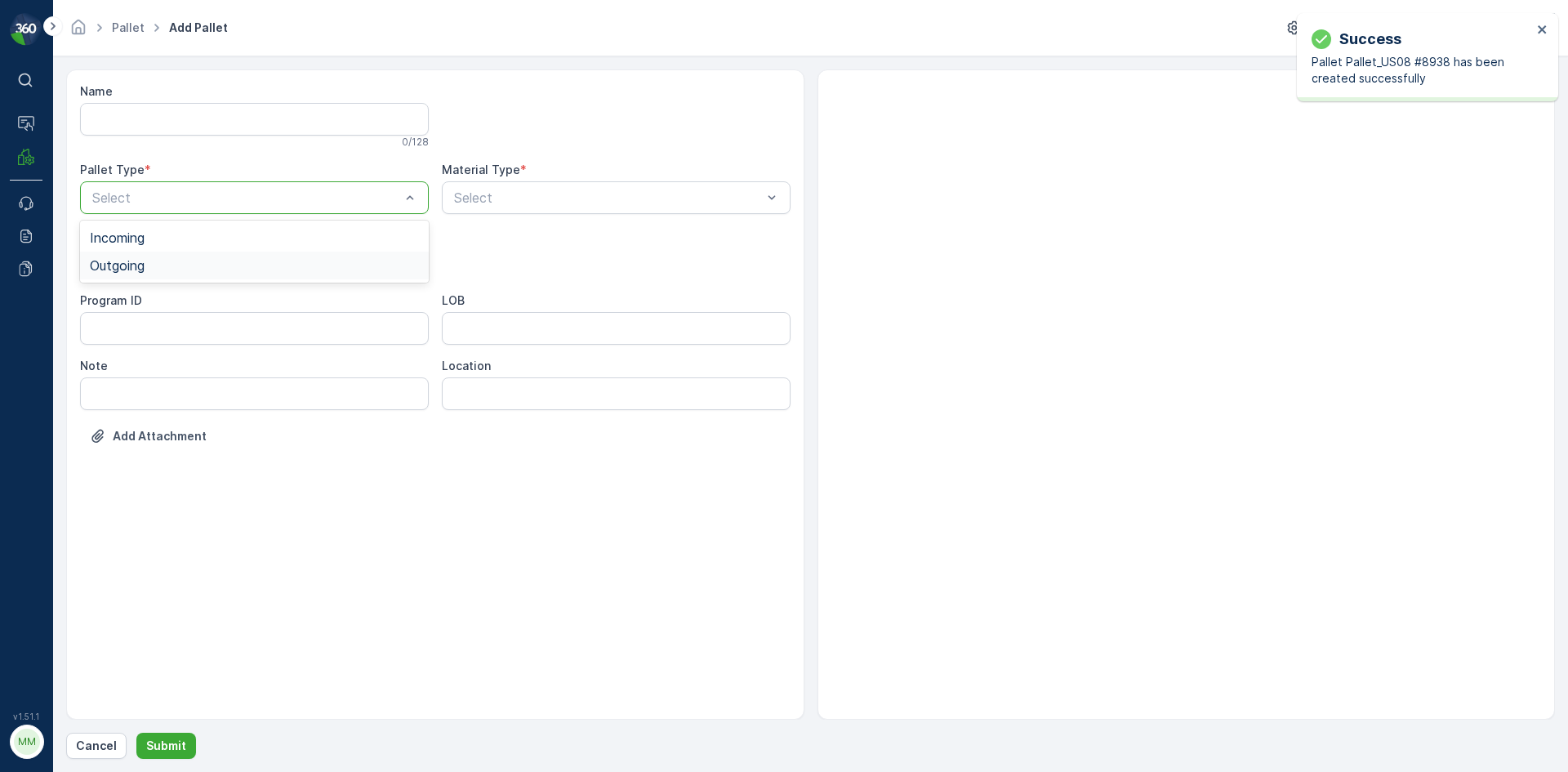
click at [140, 271] on span "Outgoing" at bounding box center [117, 265] width 55 height 15
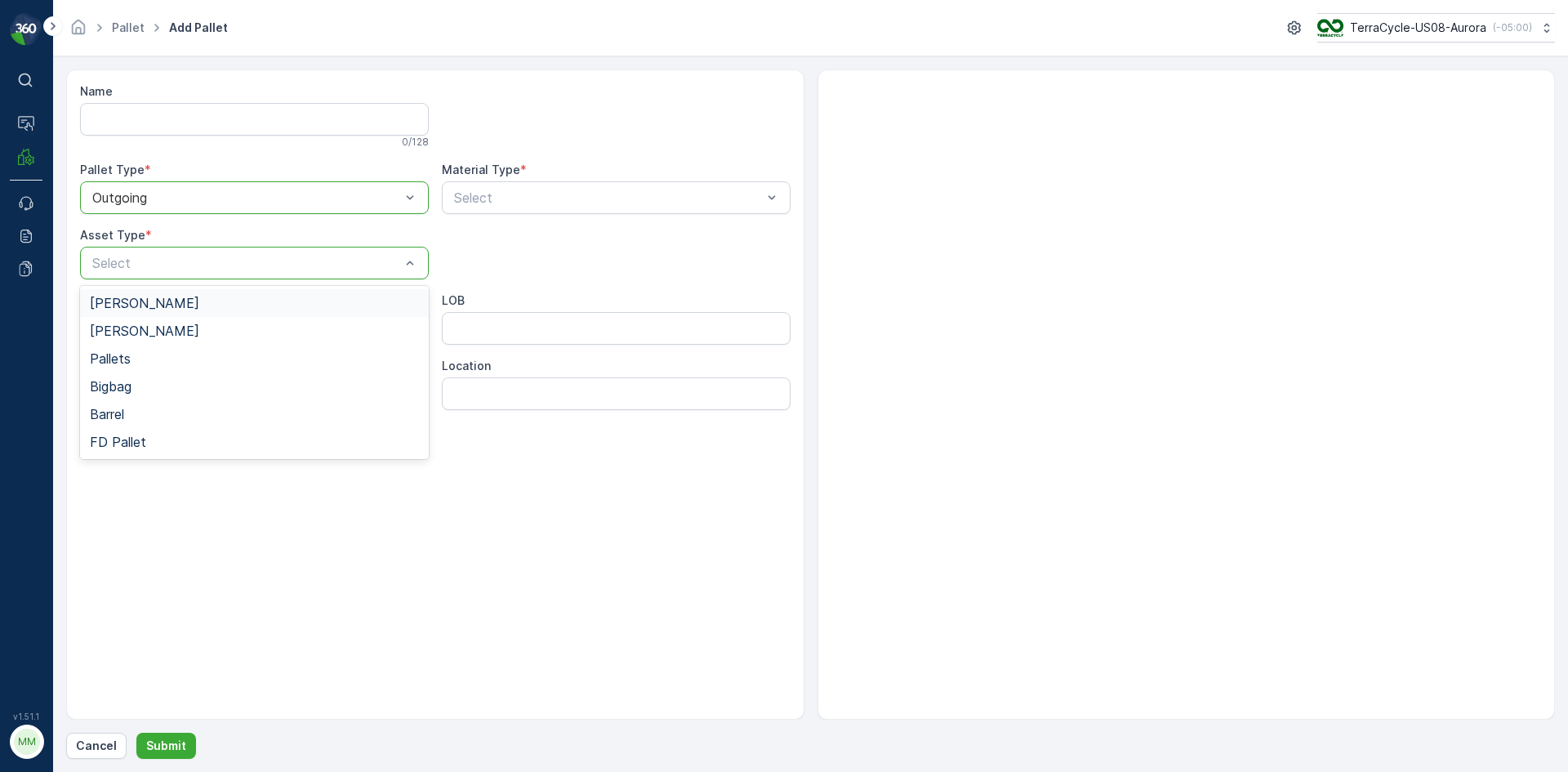
click at [142, 302] on div "[PERSON_NAME]" at bounding box center [254, 302] width 329 height 15
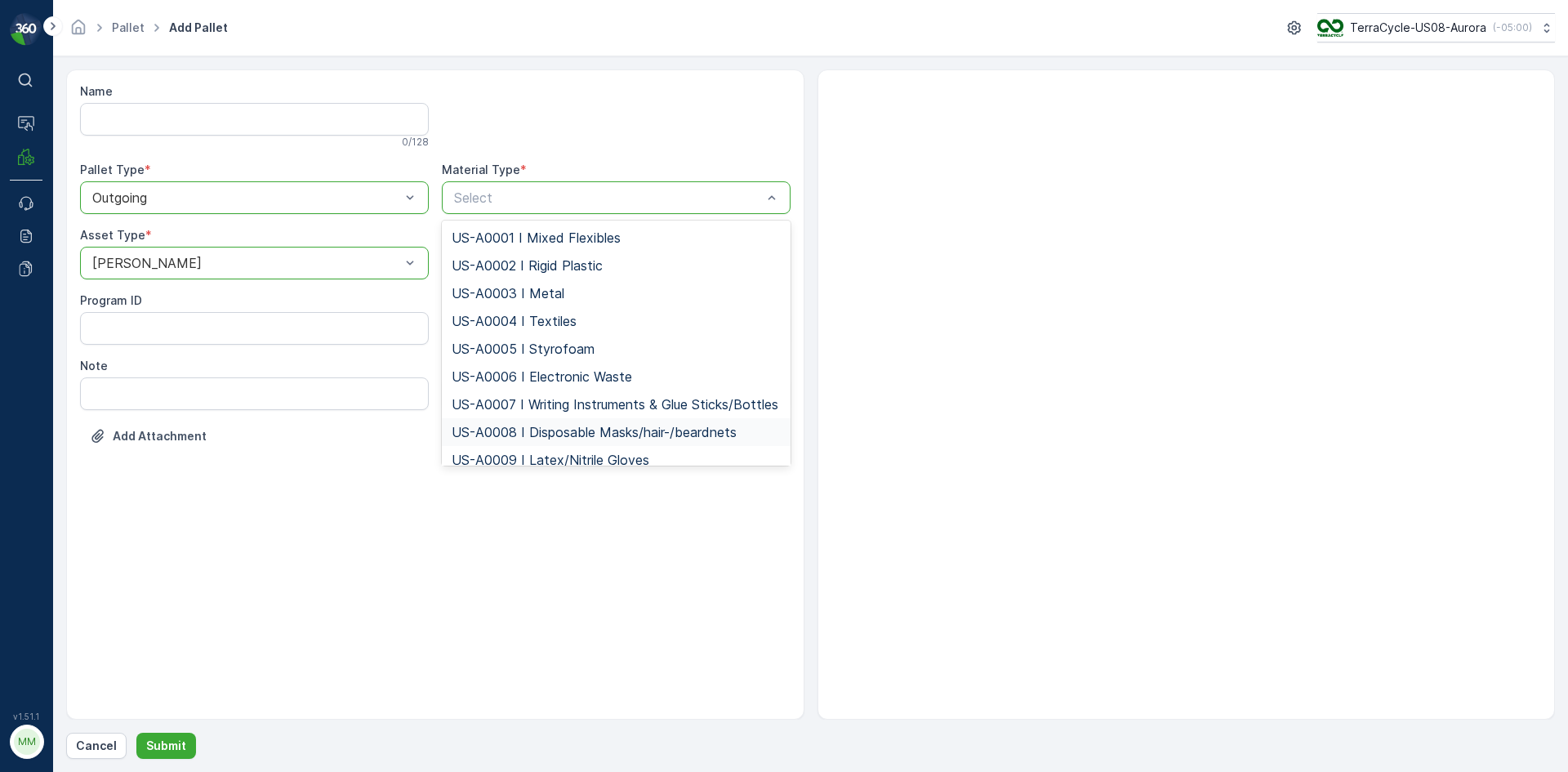
click at [561, 440] on span "US-A0008 I Disposable Masks/hair-/beardnets" at bounding box center [594, 432] width 285 height 15
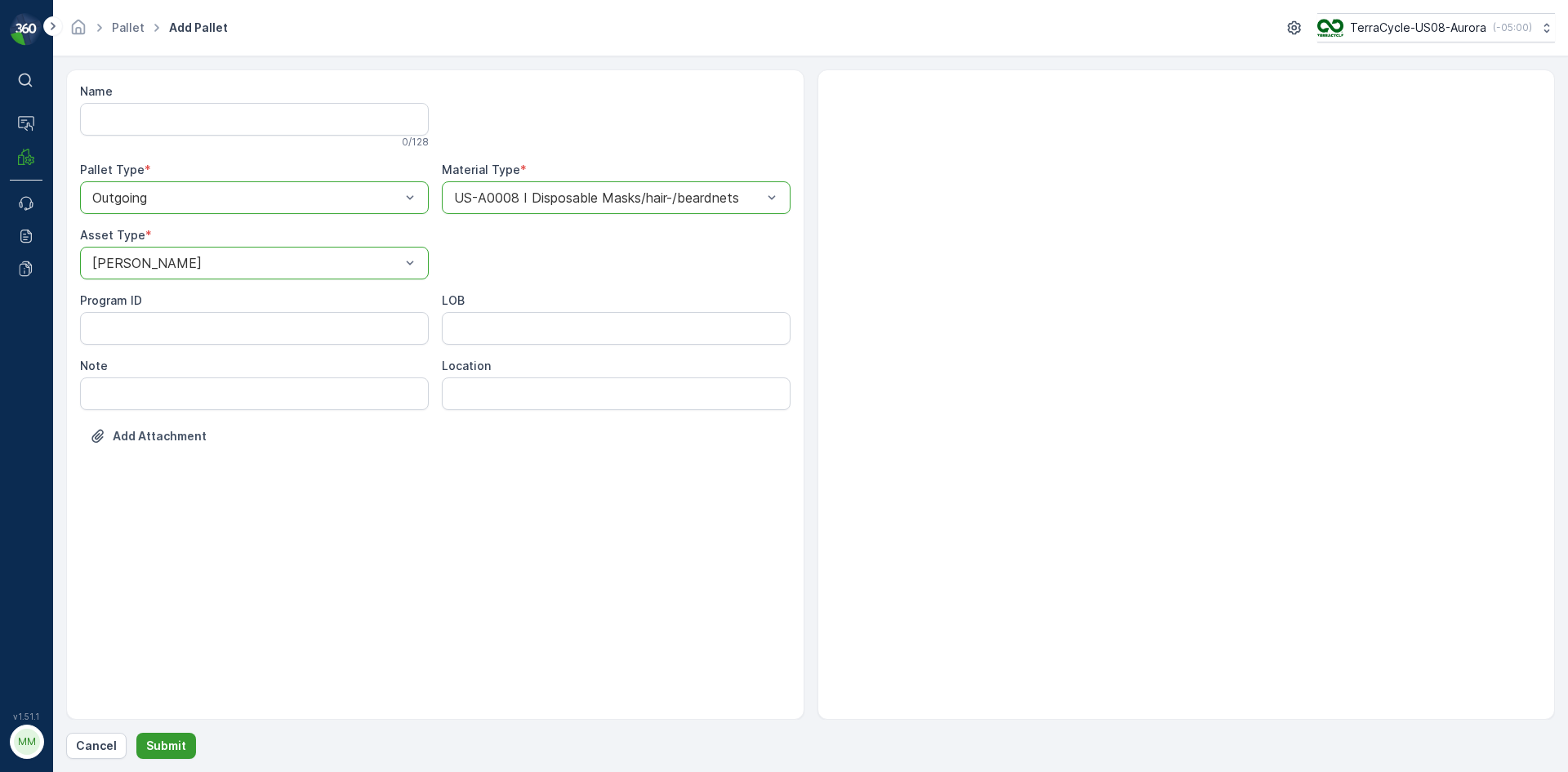
click at [165, 748] on p "Submit" at bounding box center [167, 745] width 40 height 16
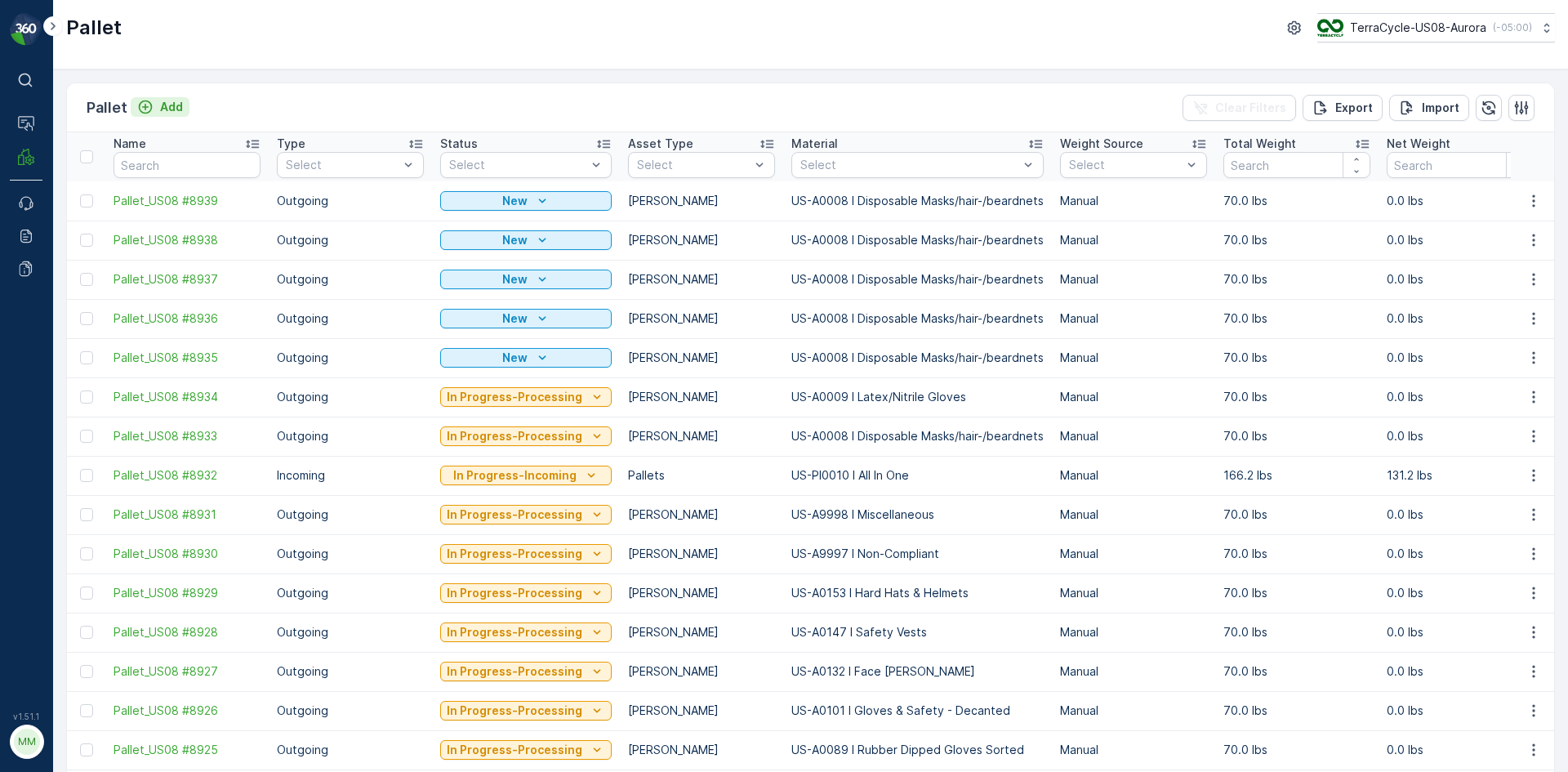
click at [169, 106] on p "Add" at bounding box center [171, 107] width 23 height 16
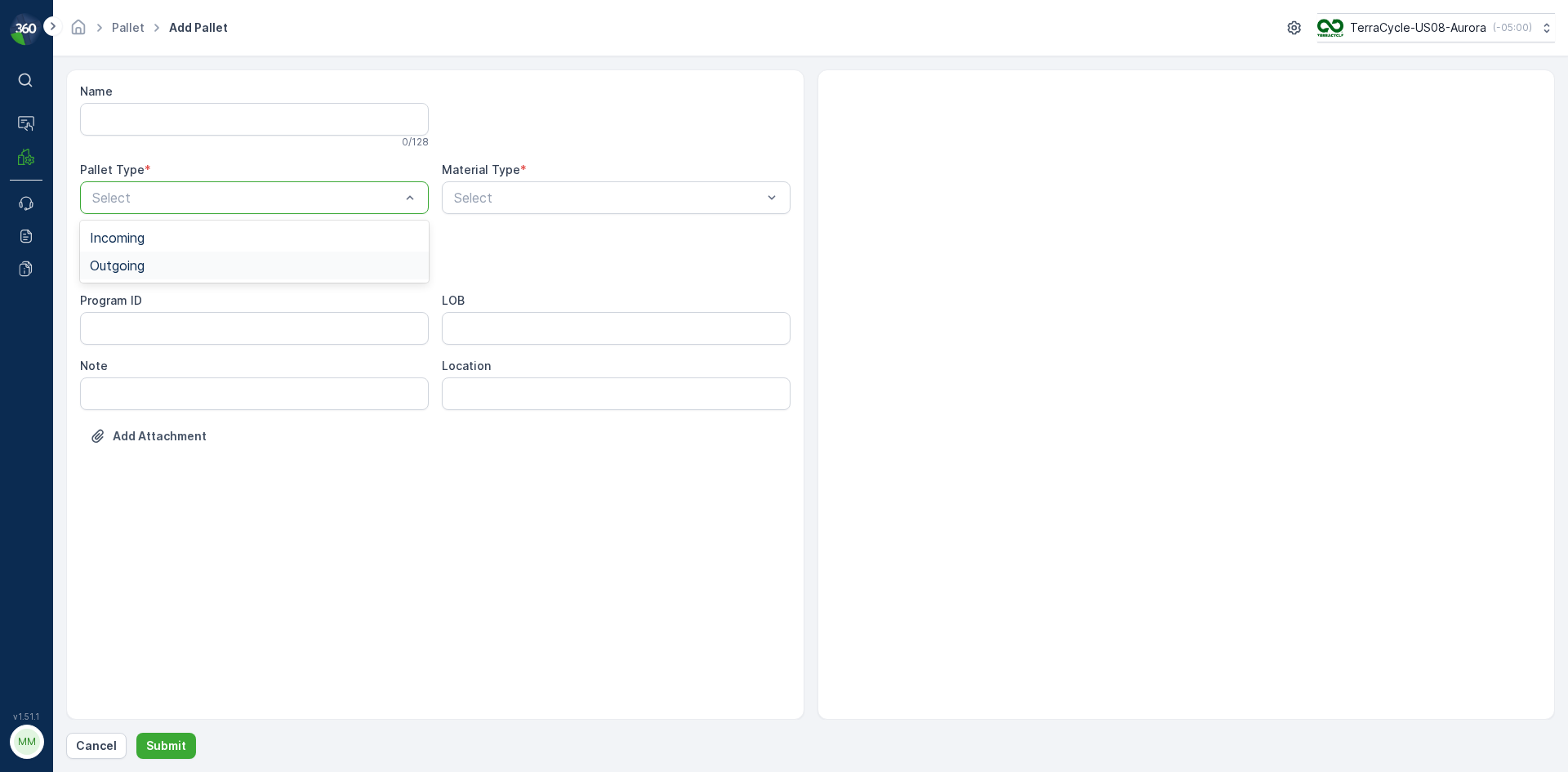
click at [160, 271] on div "Outgoing" at bounding box center [254, 265] width 329 height 15
click at [137, 299] on span "[PERSON_NAME]" at bounding box center [145, 302] width 110 height 15
click at [609, 209] on div "Select" at bounding box center [616, 197] width 349 height 33
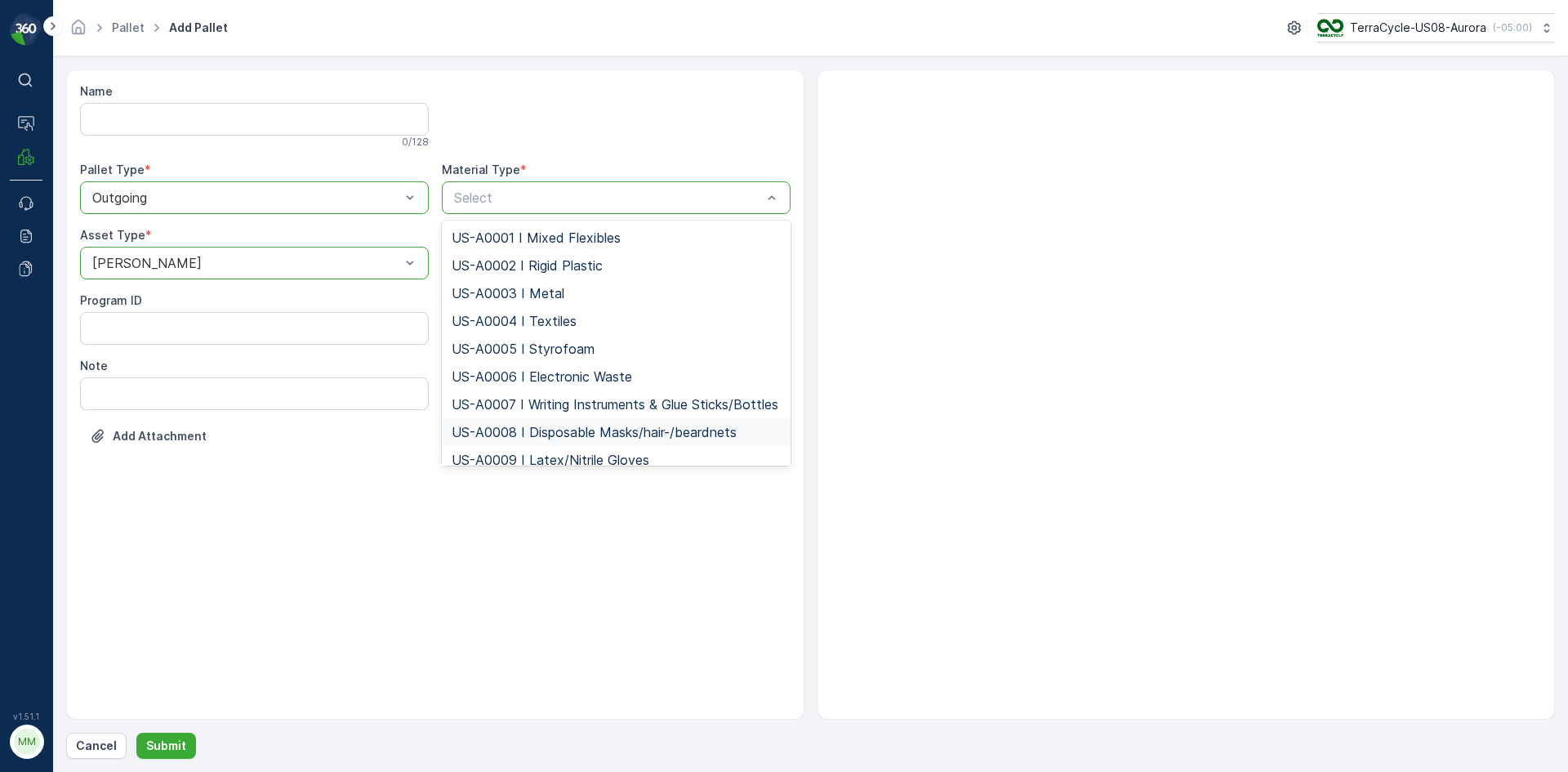
click at [622, 440] on span "US-A0008 I Disposable Masks/hair-/beardnets" at bounding box center [594, 432] width 285 height 15
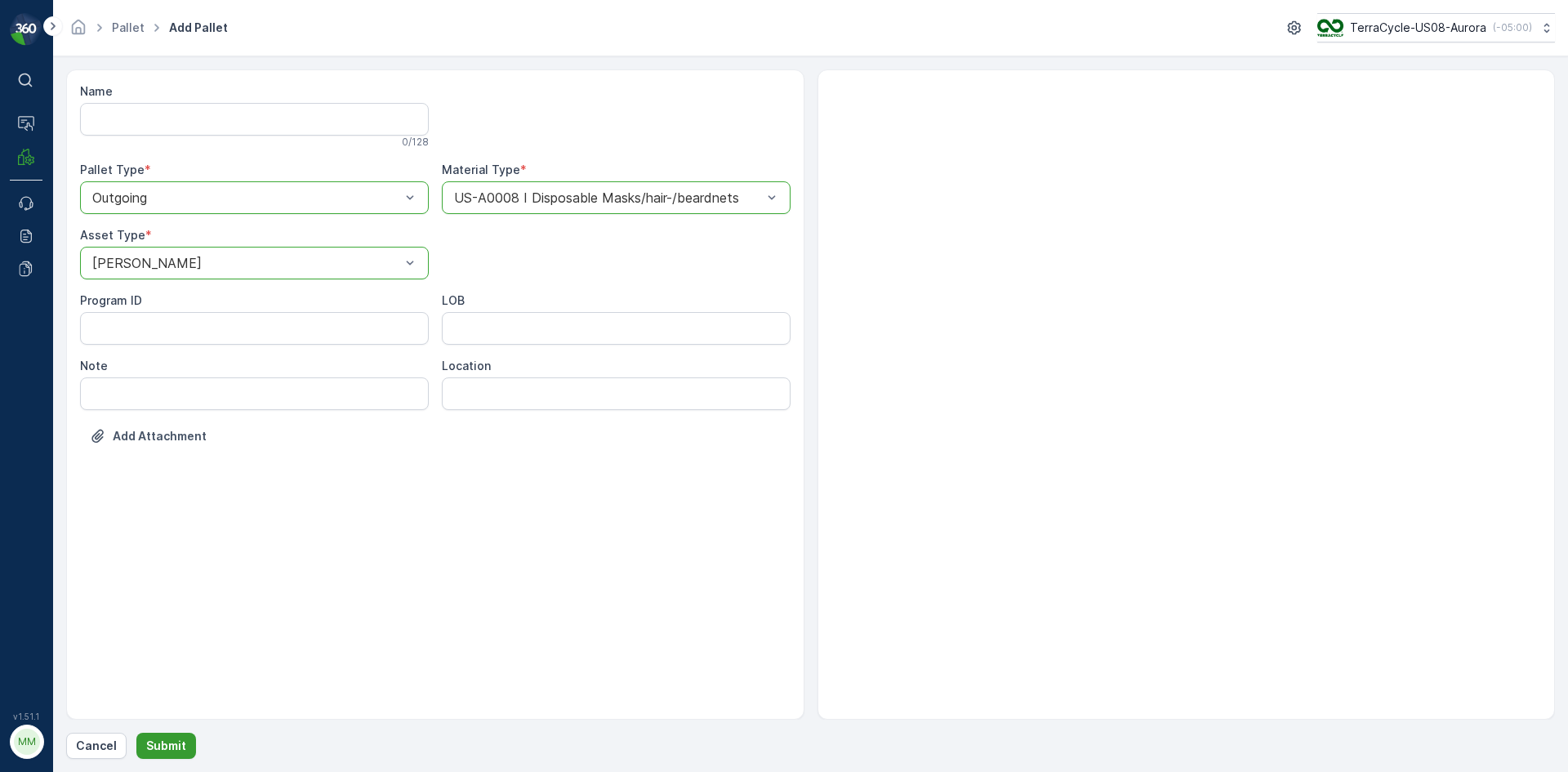
click at [155, 746] on p "Submit" at bounding box center [167, 745] width 40 height 16
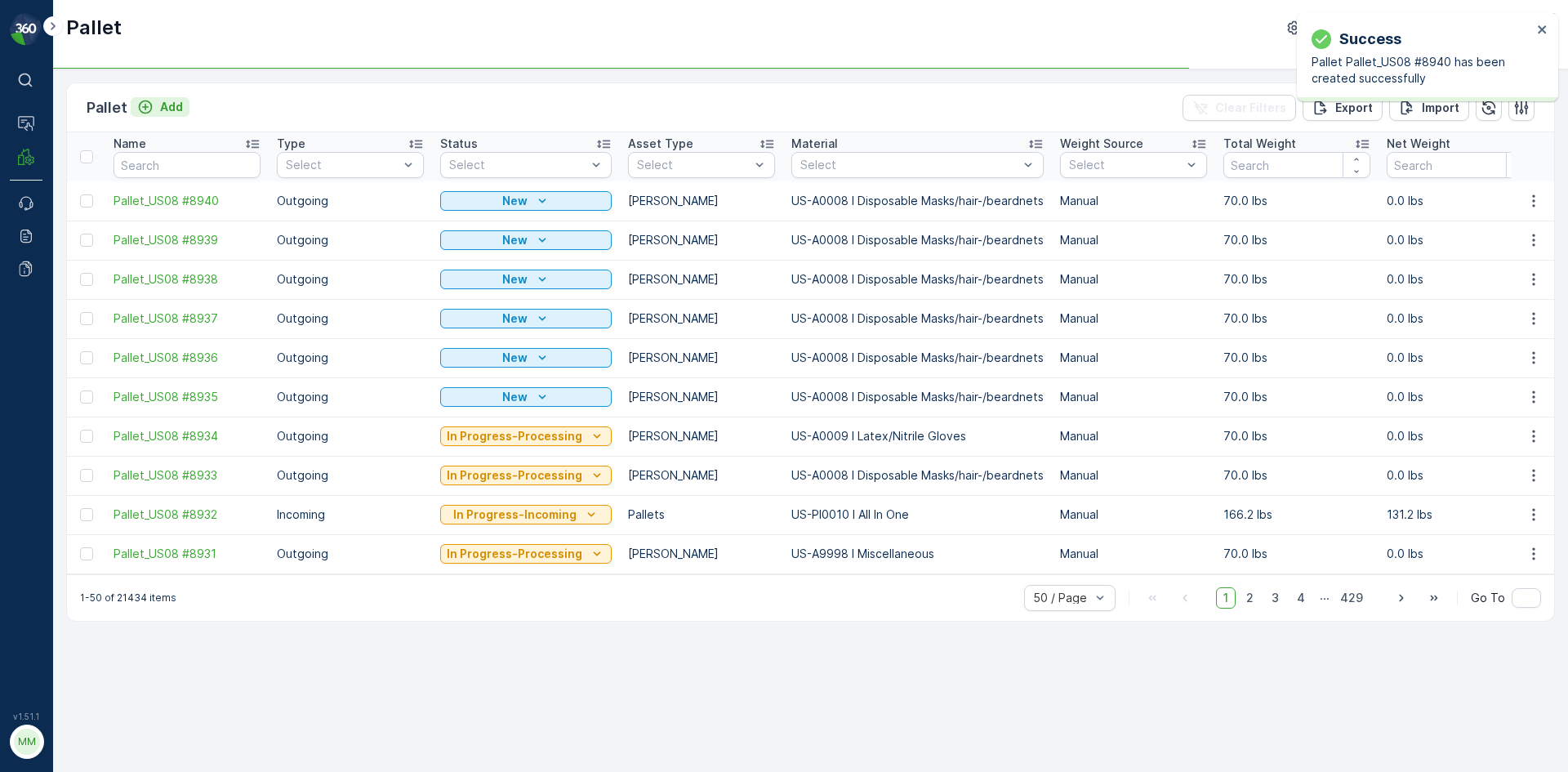
click at [165, 113] on p "Add" at bounding box center [171, 107] width 23 height 16
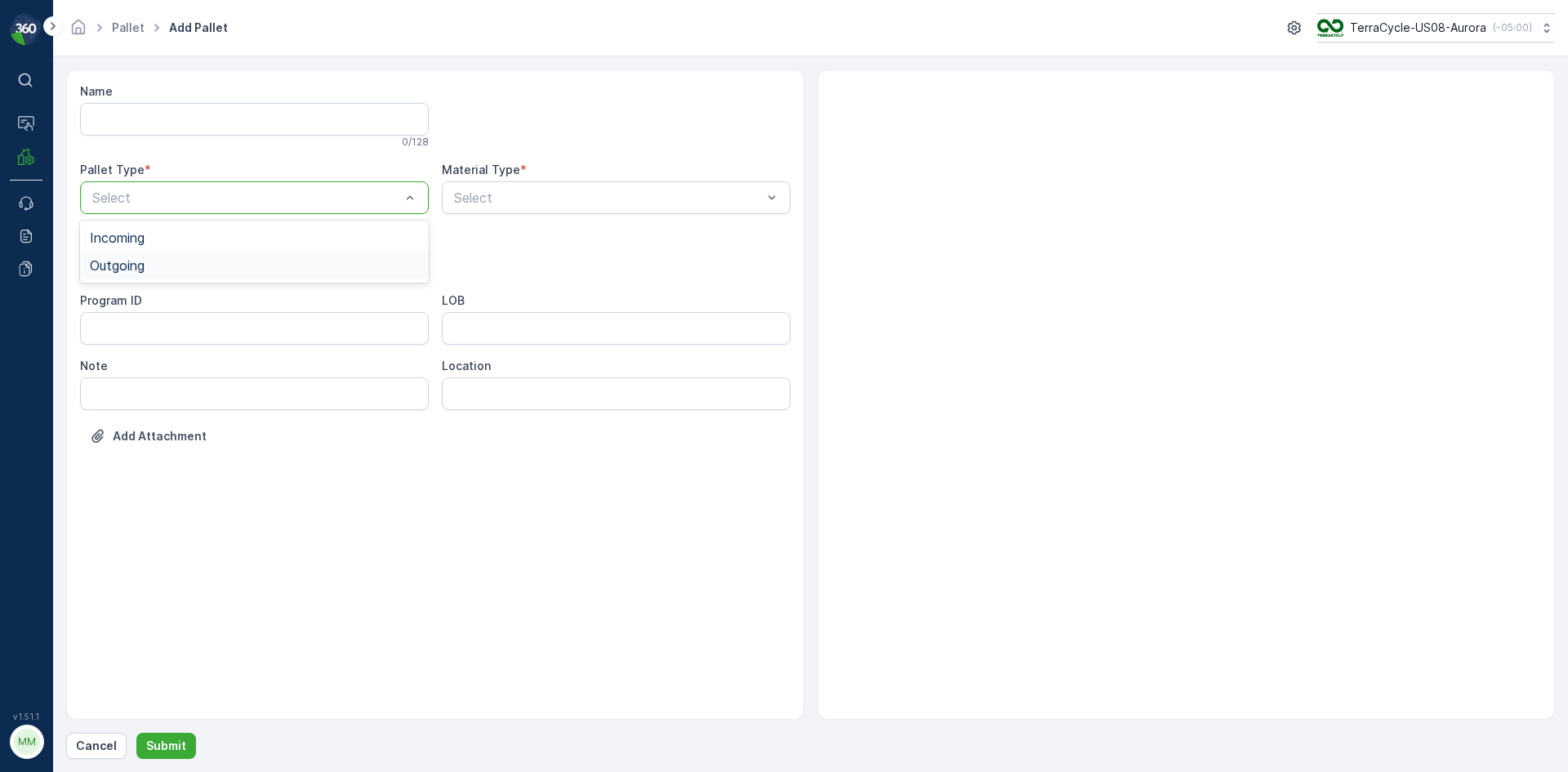
click at [170, 274] on div "Outgoing" at bounding box center [254, 265] width 349 height 28
click at [144, 306] on div "[PERSON_NAME]" at bounding box center [254, 302] width 329 height 15
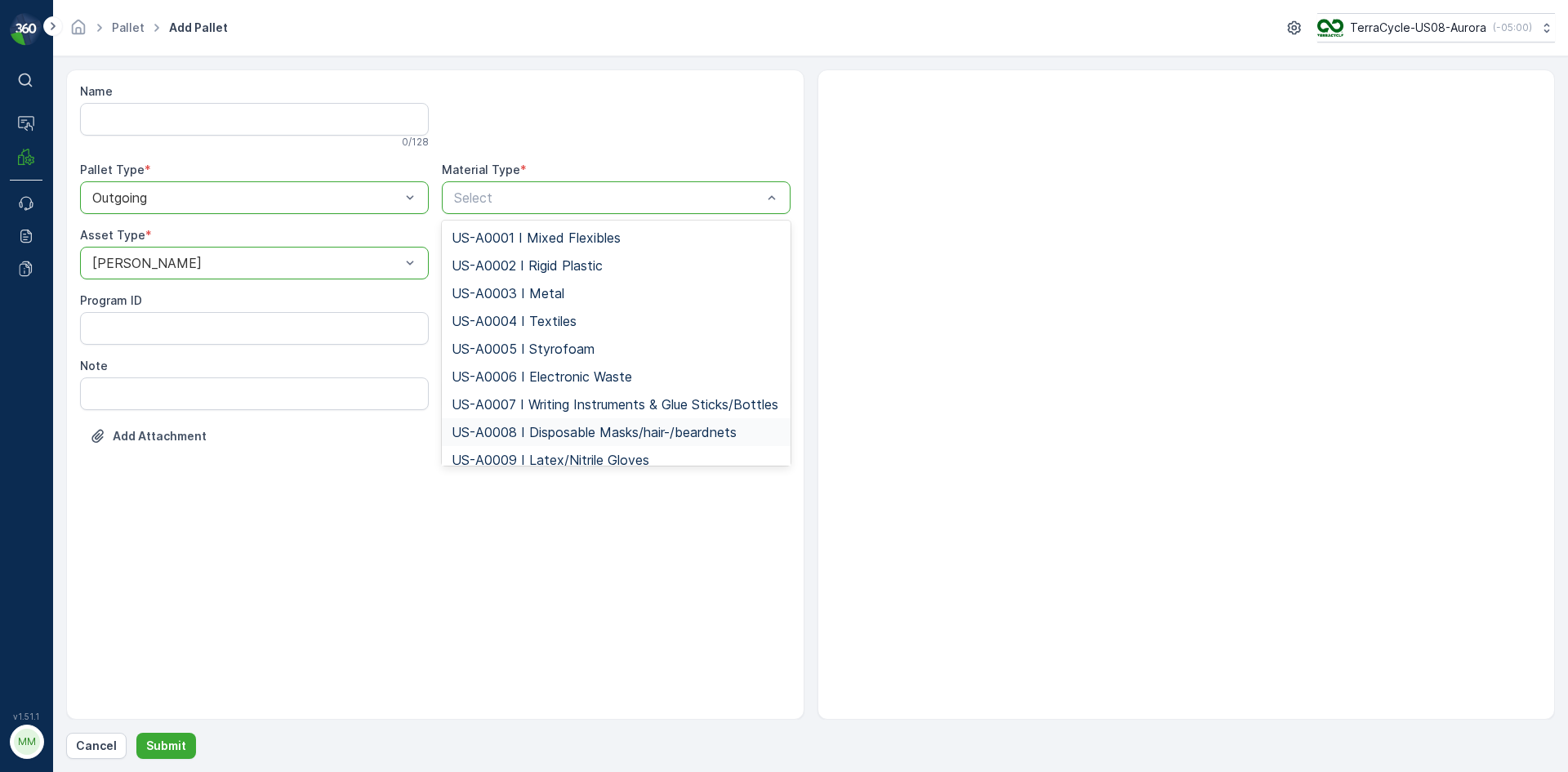
click at [579, 440] on span "US-A0008 I Disposable Masks/hair-/beardnets" at bounding box center [594, 432] width 285 height 15
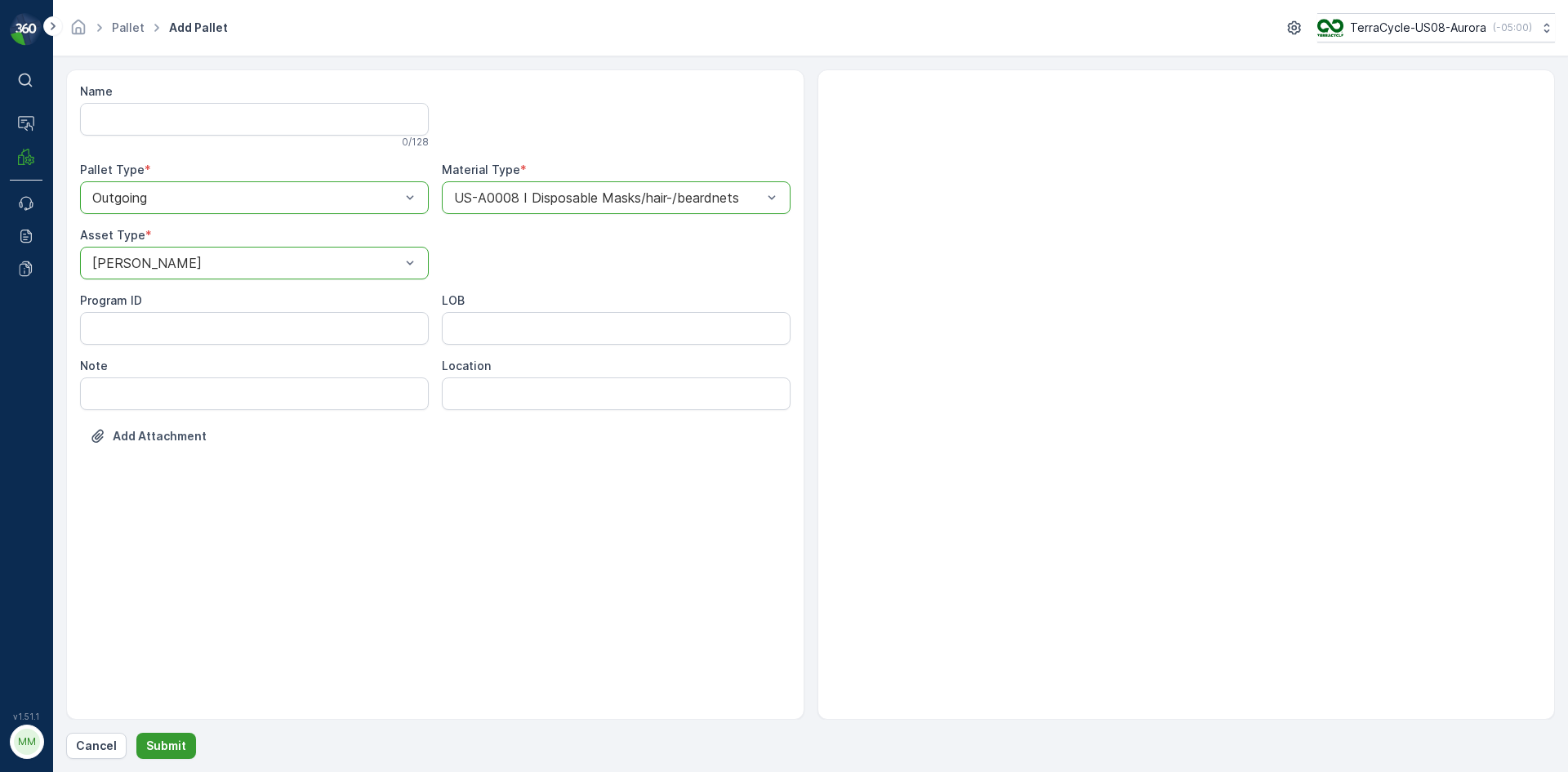
click at [168, 751] on p "Submit" at bounding box center [167, 745] width 40 height 16
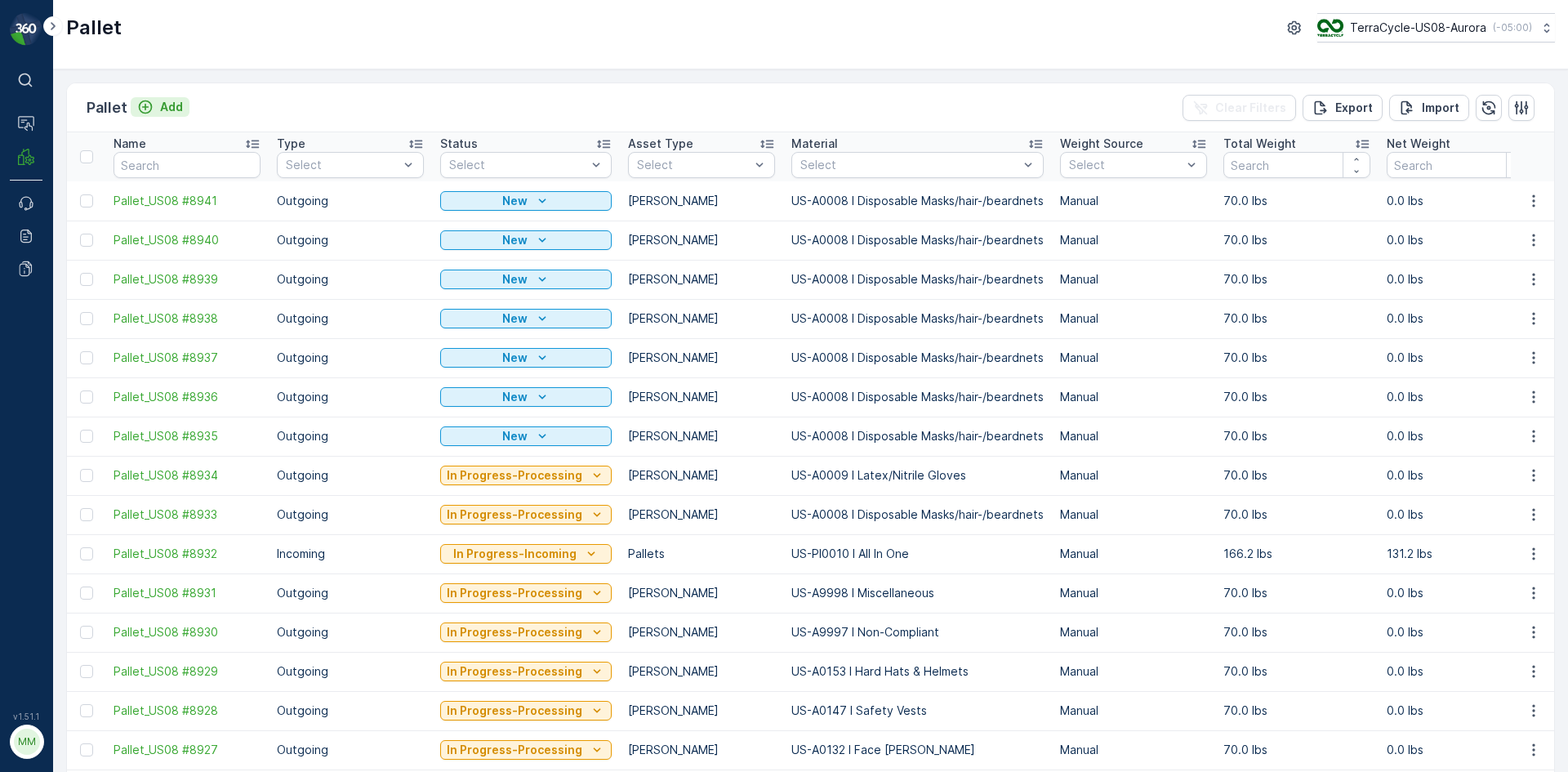
click at [179, 100] on p "Add" at bounding box center [171, 107] width 23 height 16
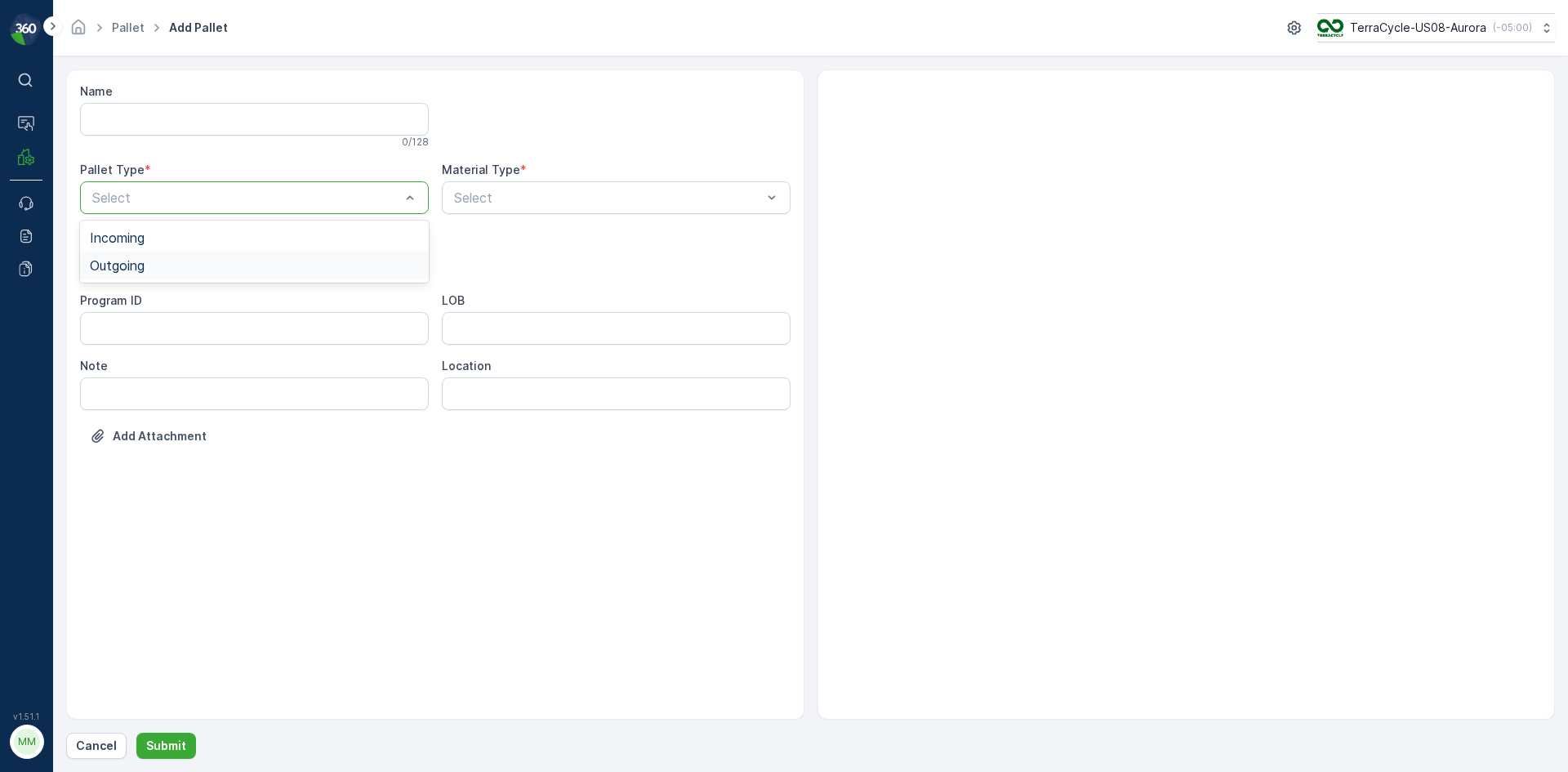
click at [168, 259] on div "Outgoing" at bounding box center [254, 265] width 329 height 15
click at [149, 309] on div "[PERSON_NAME]" at bounding box center [254, 302] width 329 height 15
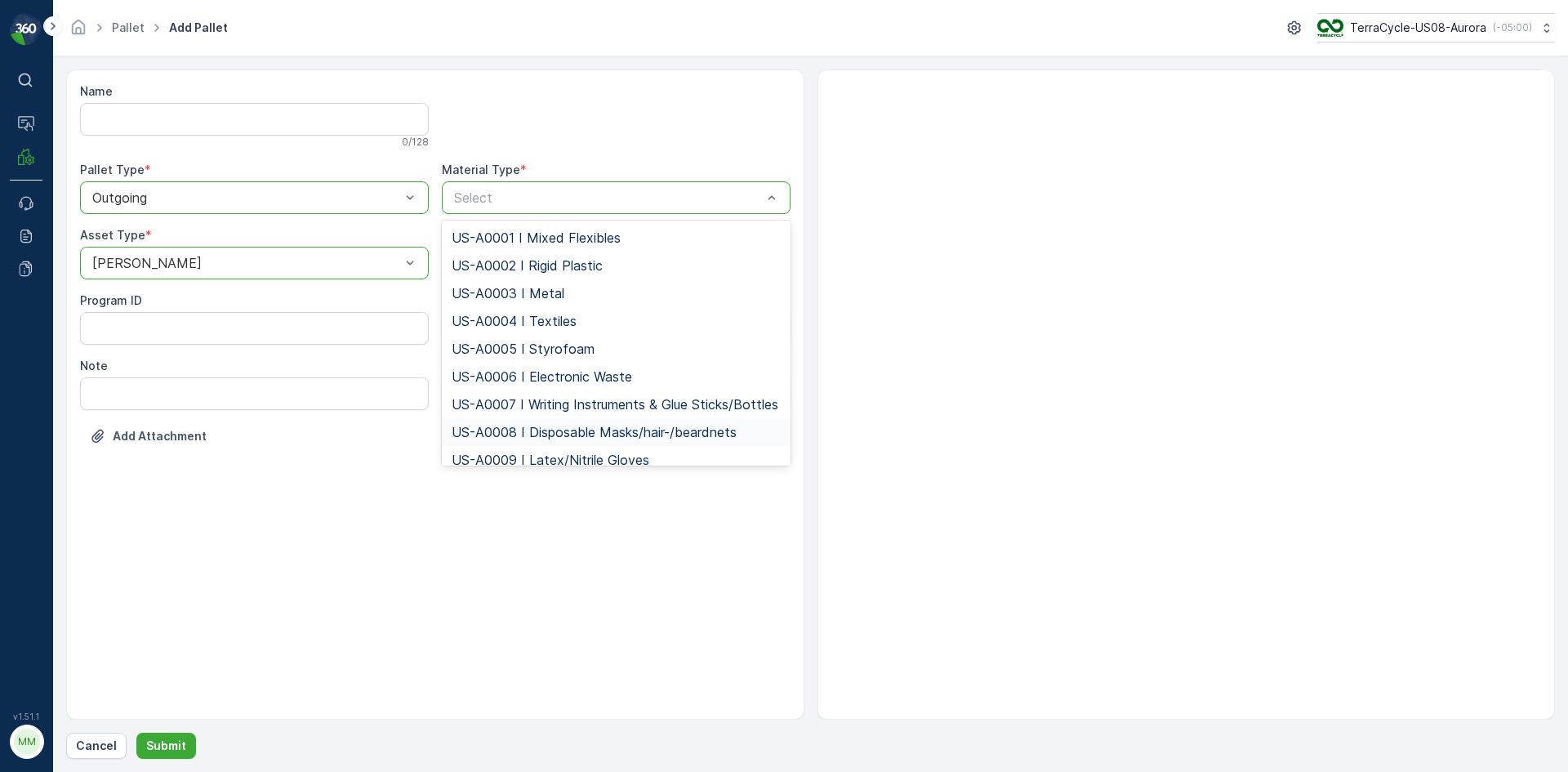
click at [559, 440] on span "US-A0008 I Disposable Masks/hair-/beardnets" at bounding box center [594, 432] width 285 height 15
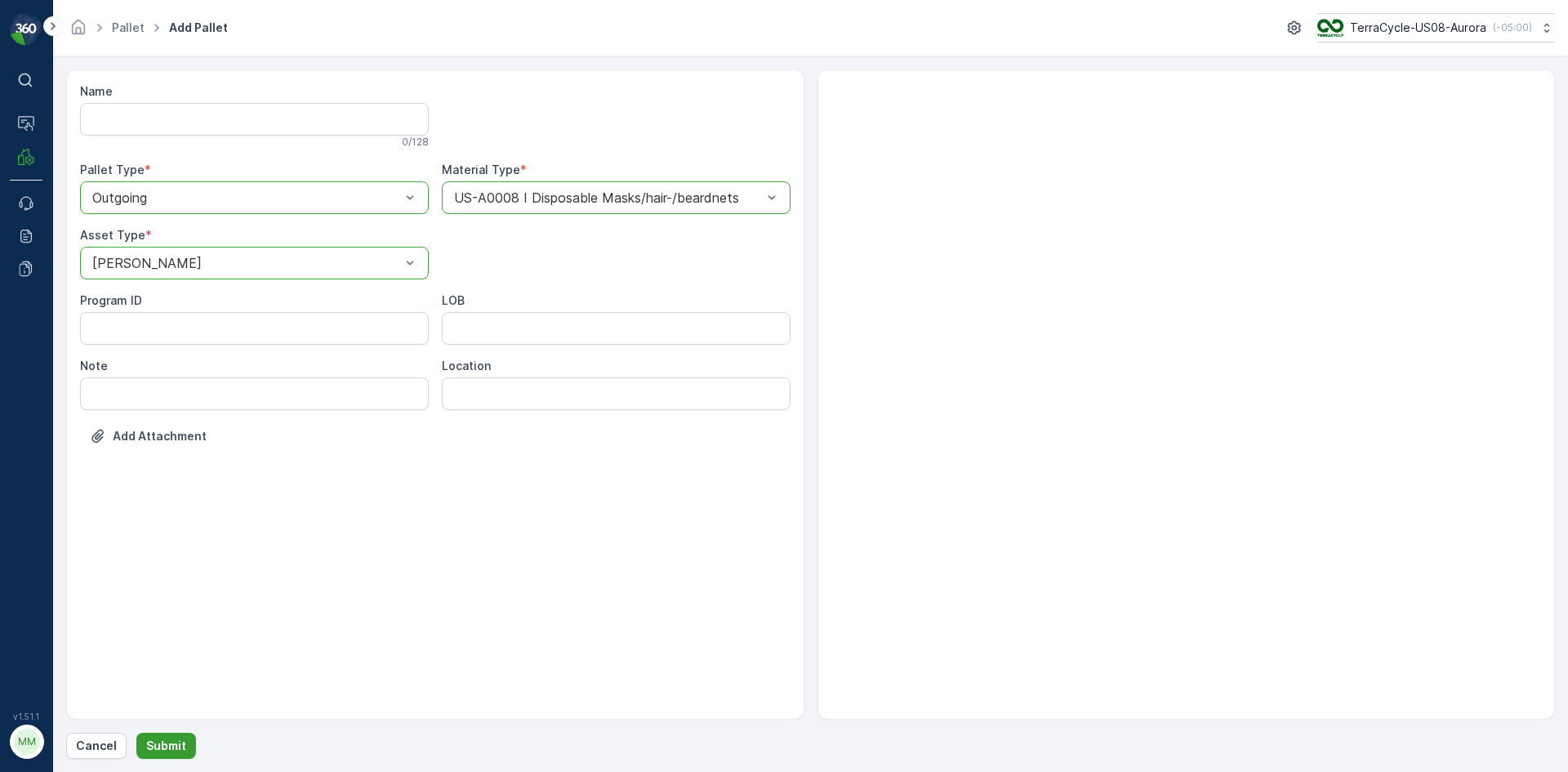
click at [175, 749] on p "Submit" at bounding box center [167, 745] width 40 height 16
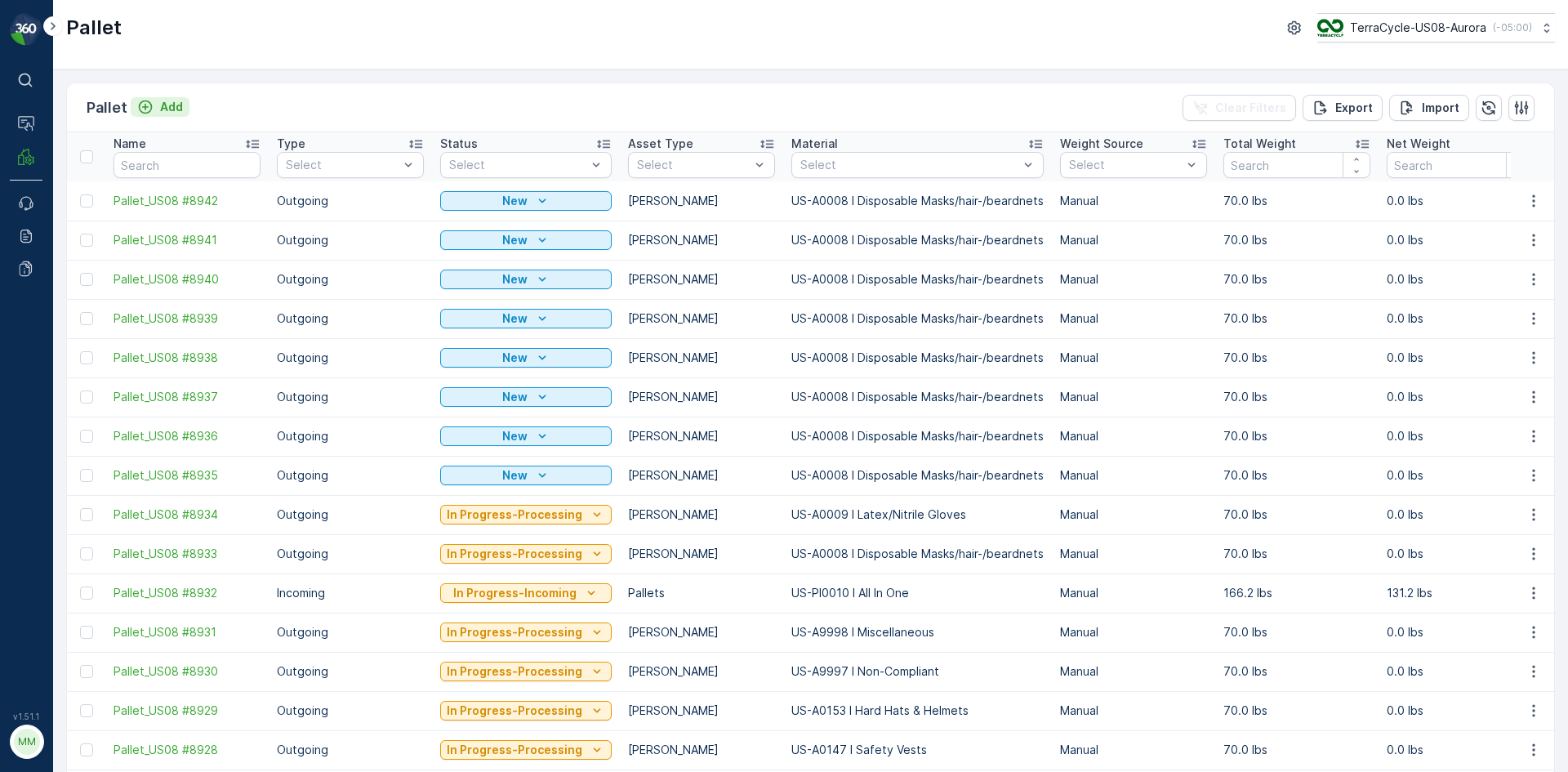
click at [171, 102] on p "Add" at bounding box center [171, 107] width 23 height 16
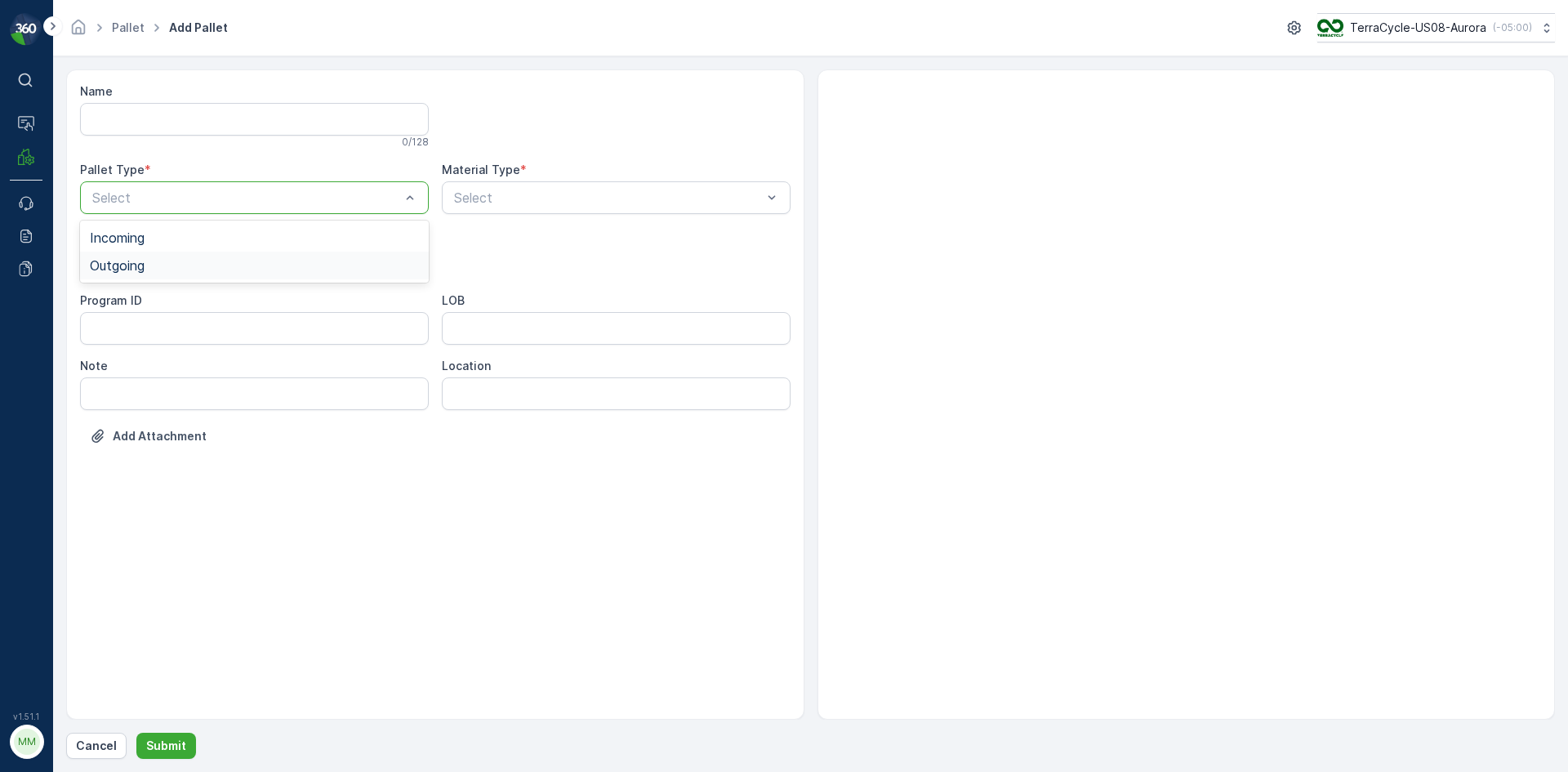
click at [143, 266] on span "Outgoing" at bounding box center [117, 265] width 55 height 15
click at [136, 297] on span "[PERSON_NAME]" at bounding box center [145, 302] width 110 height 15
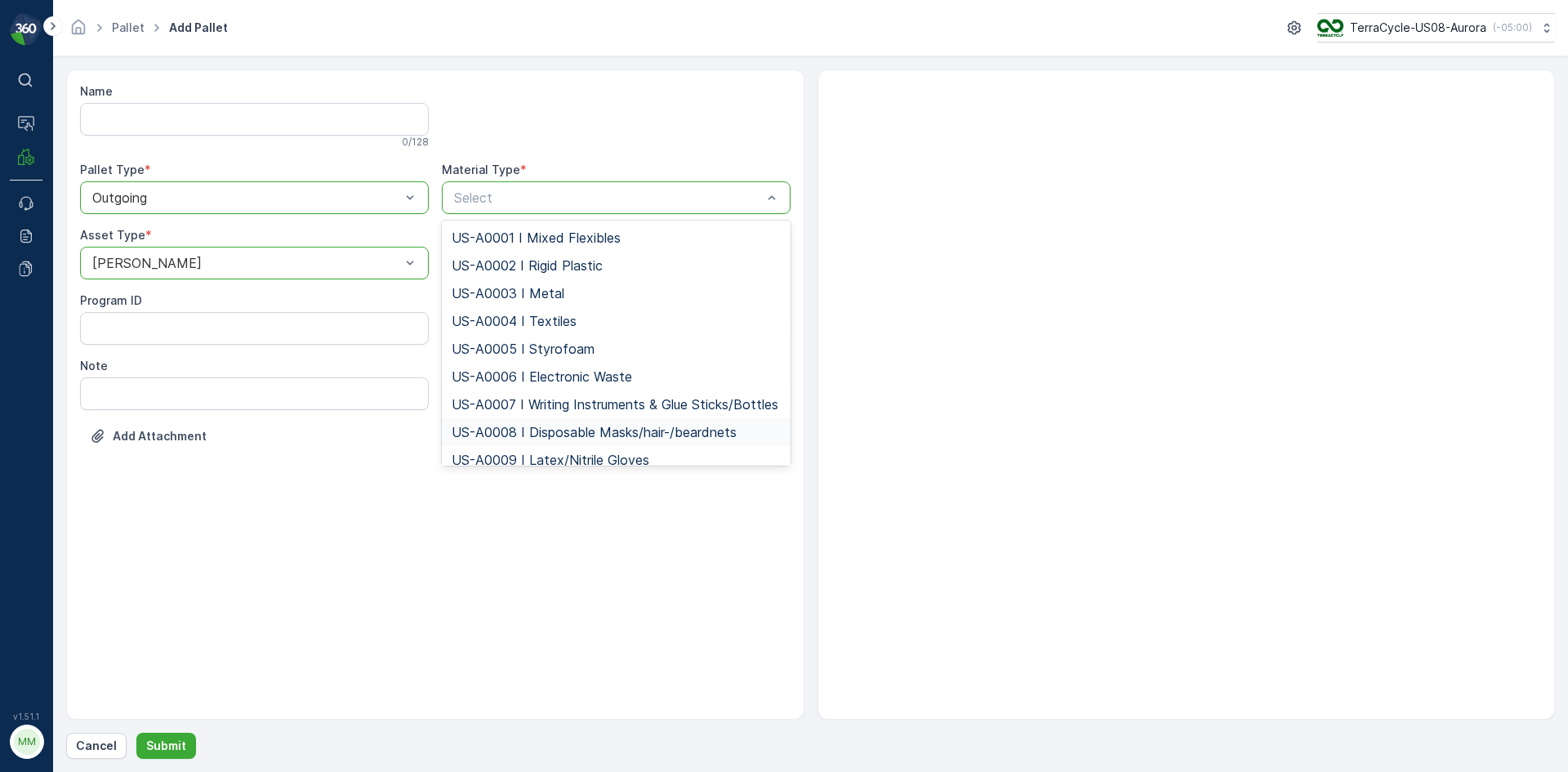
click at [562, 440] on span "US-A0008 I Disposable Masks/hair-/beardnets" at bounding box center [594, 432] width 285 height 15
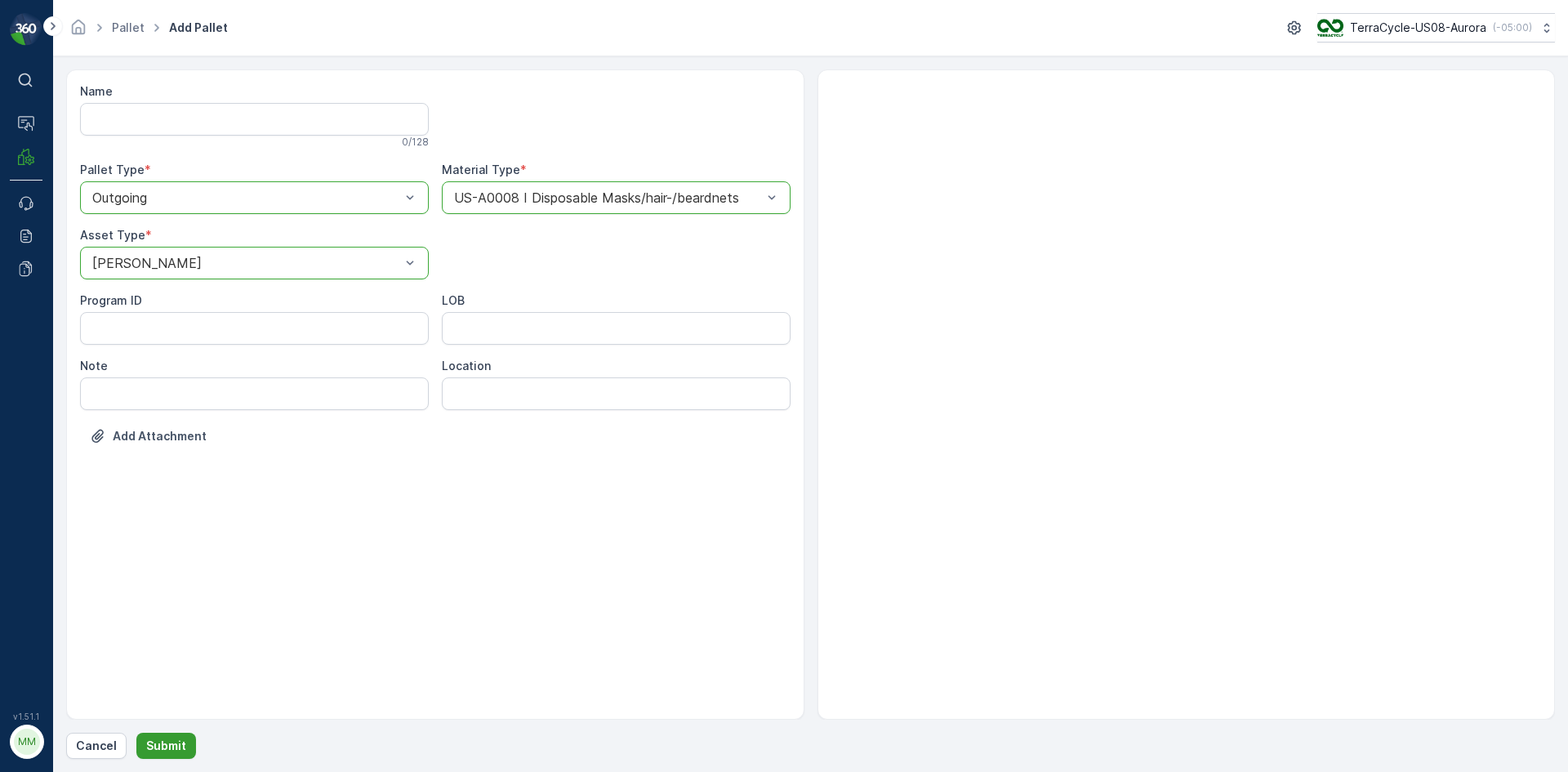
click at [163, 746] on p "Submit" at bounding box center [167, 745] width 40 height 16
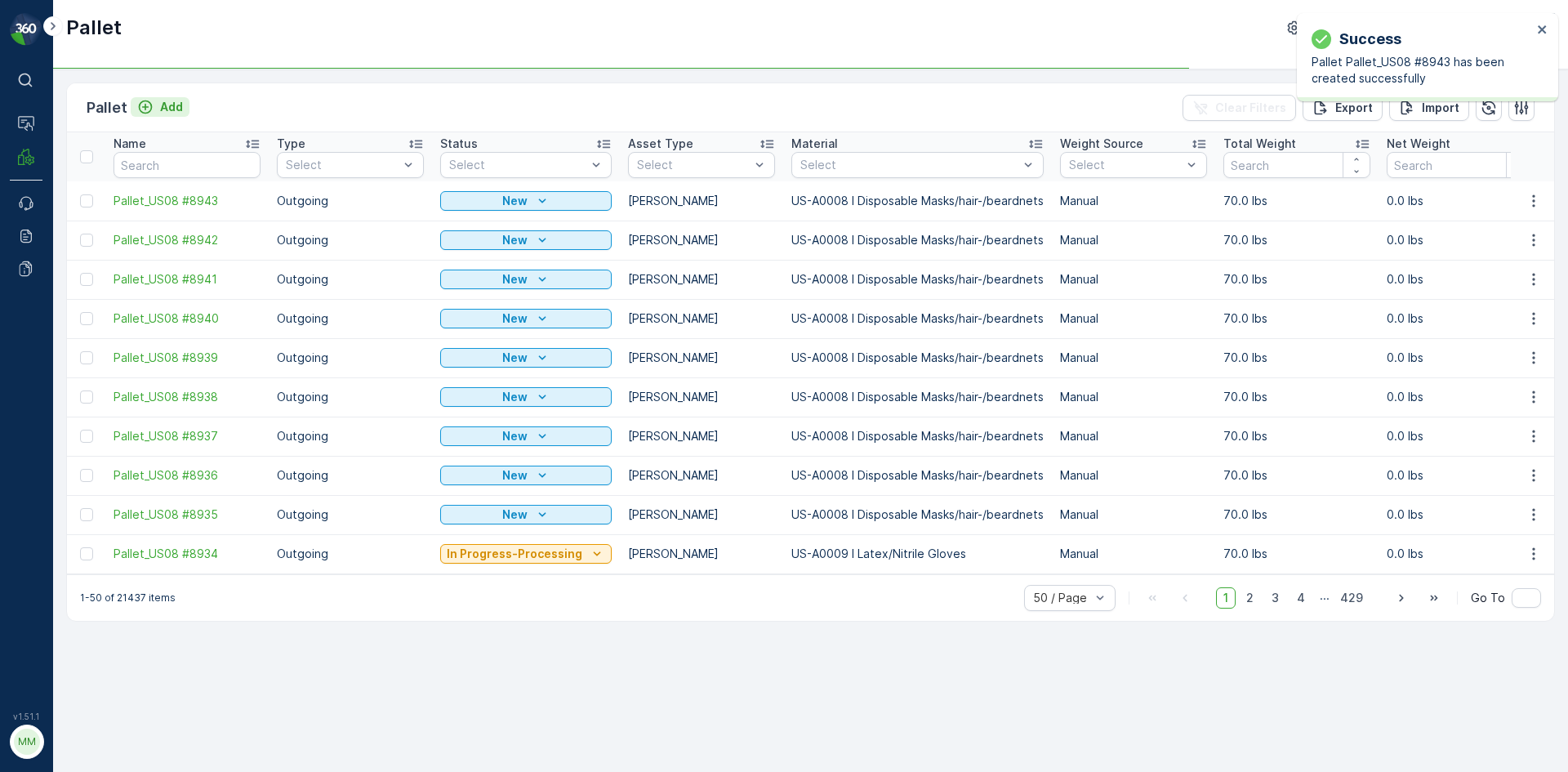
click at [176, 106] on p "Add" at bounding box center [171, 107] width 23 height 16
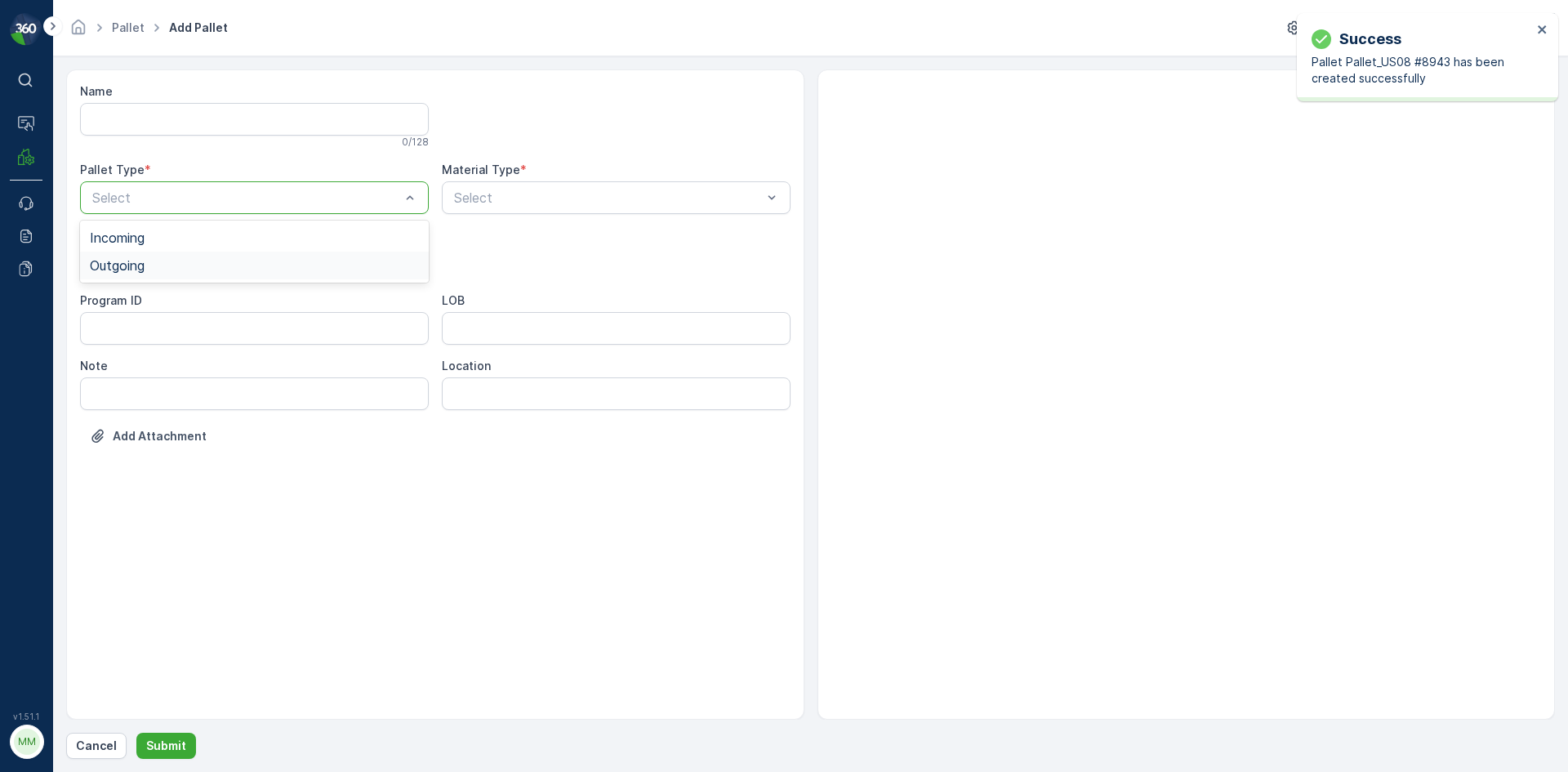
click at [143, 261] on span "Outgoing" at bounding box center [117, 265] width 55 height 15
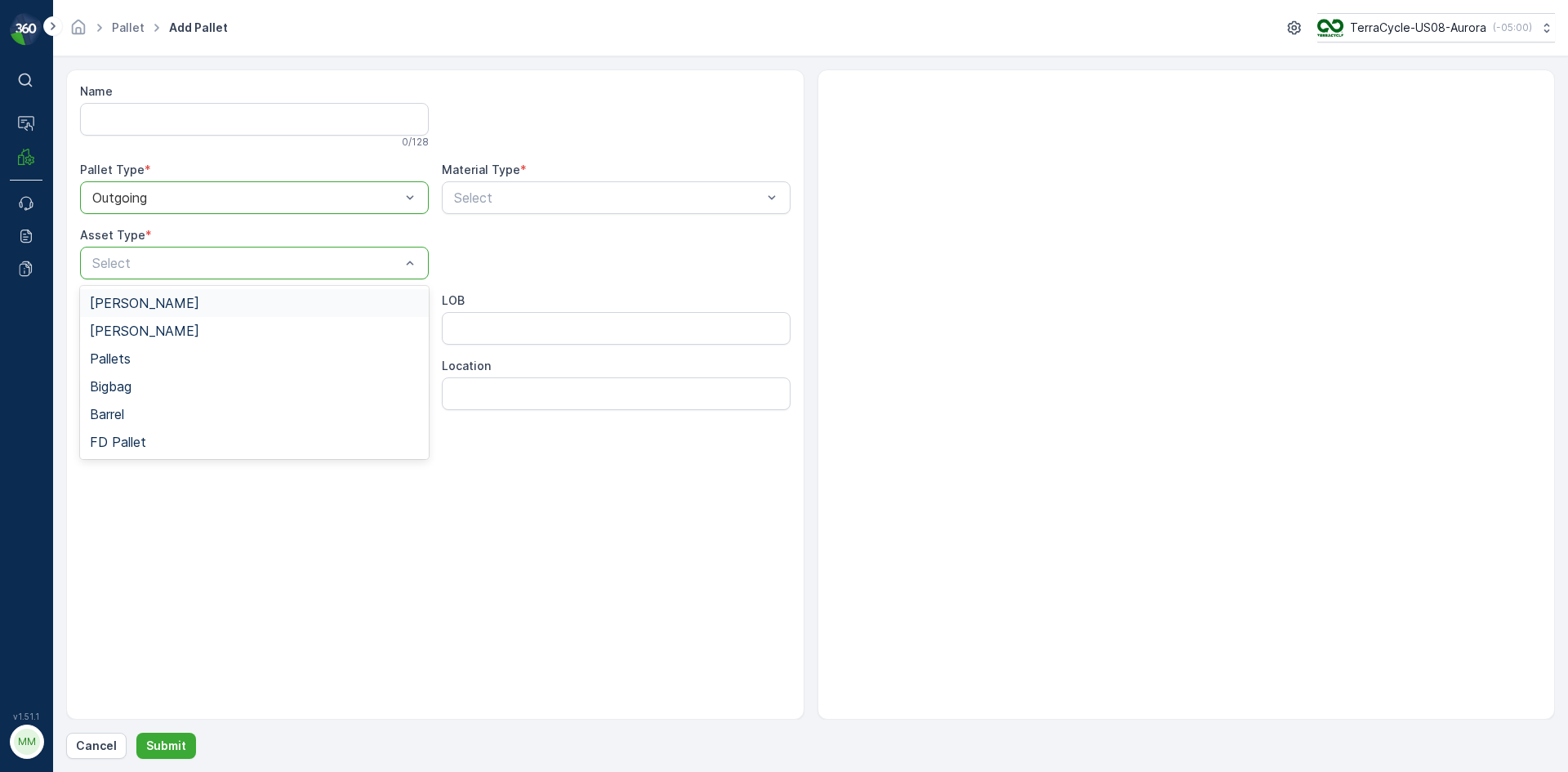
click at [140, 297] on div "[PERSON_NAME]" at bounding box center [254, 302] width 329 height 15
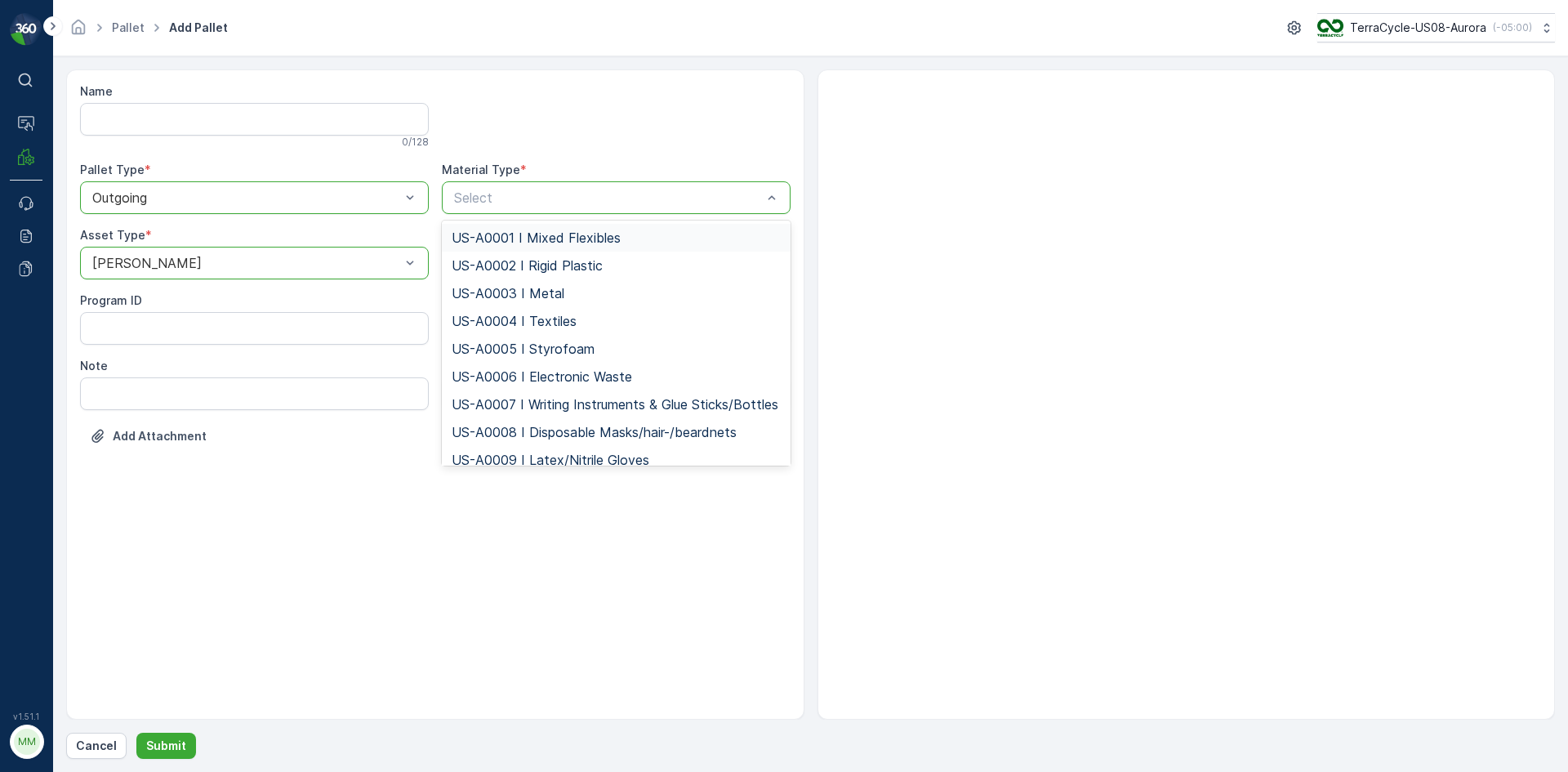
click at [604, 194] on div at bounding box center [608, 197] width 311 height 15
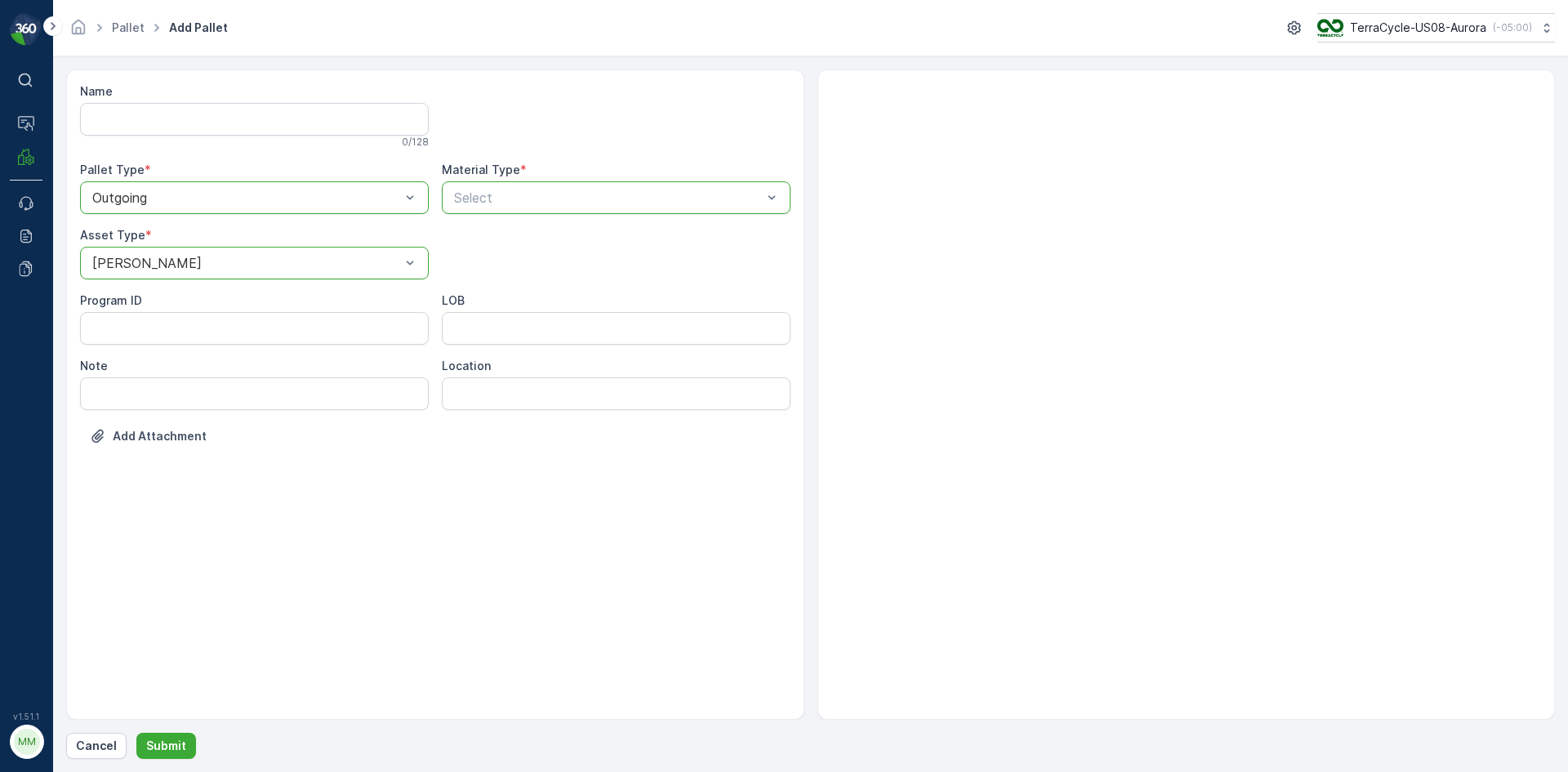
click at [605, 194] on div at bounding box center [608, 197] width 311 height 15
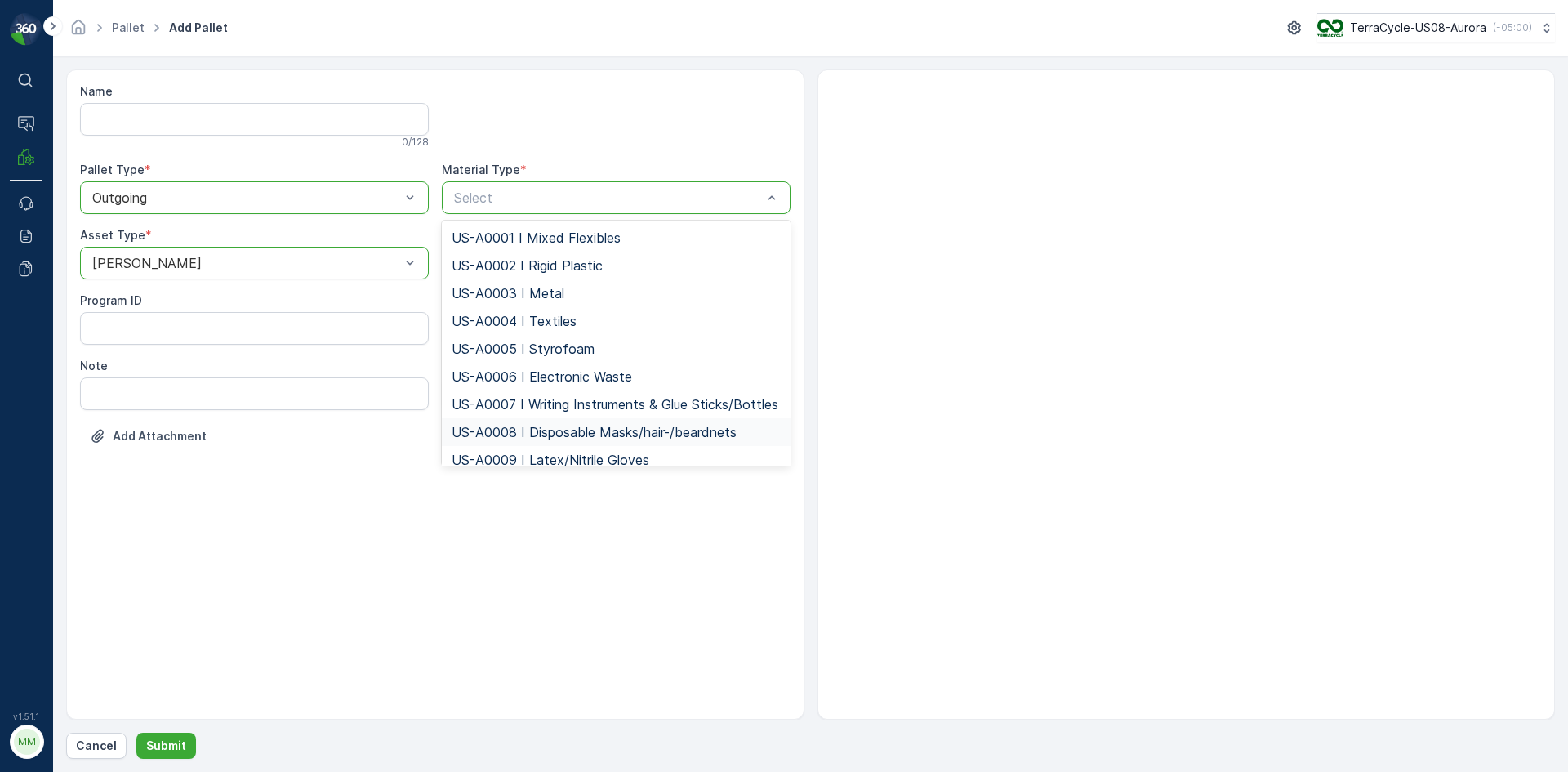
click at [631, 440] on span "US-A0008 I Disposable Masks/hair-/beardnets" at bounding box center [594, 432] width 285 height 15
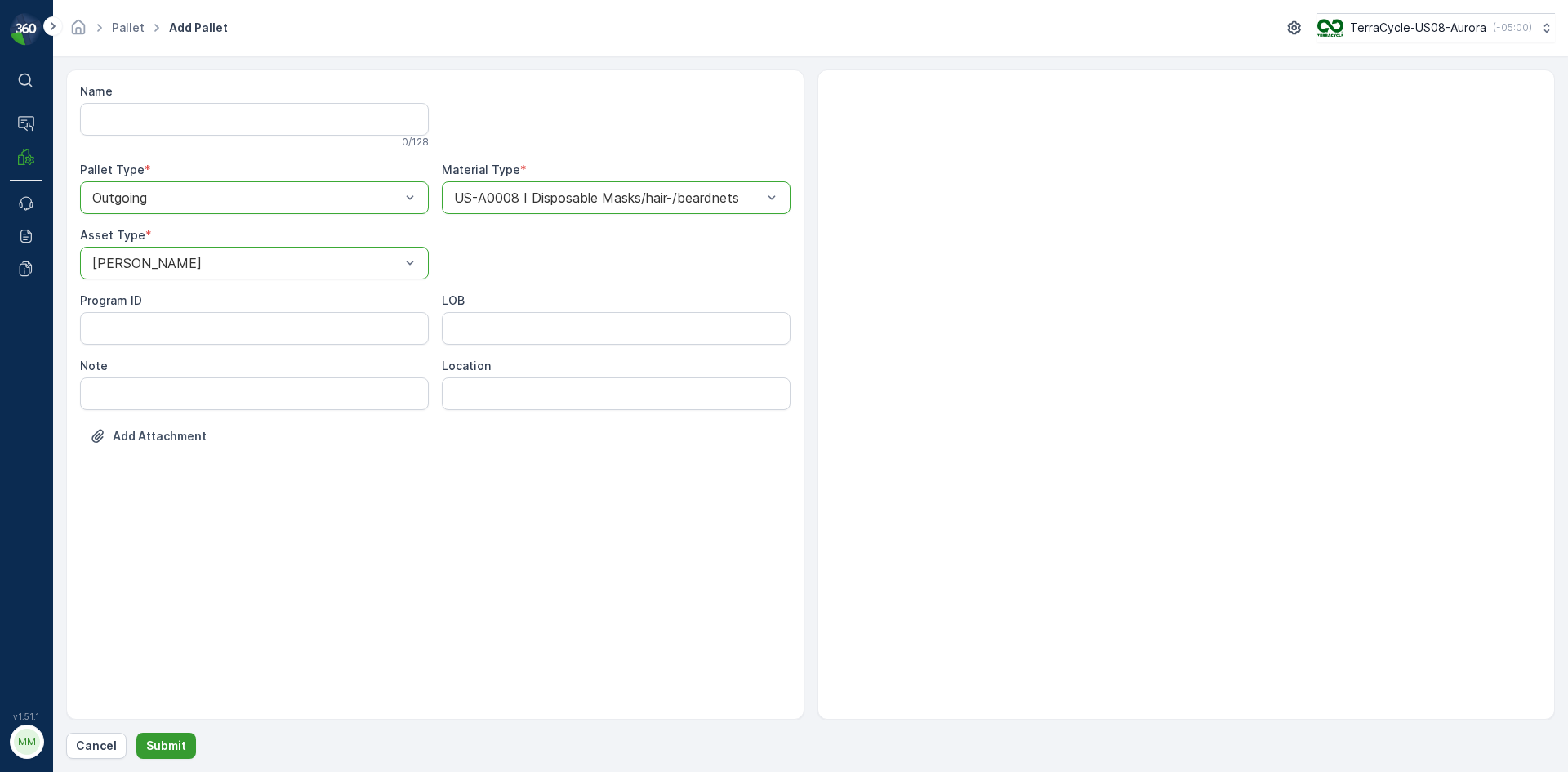
click at [184, 736] on button "Submit" at bounding box center [167, 745] width 60 height 26
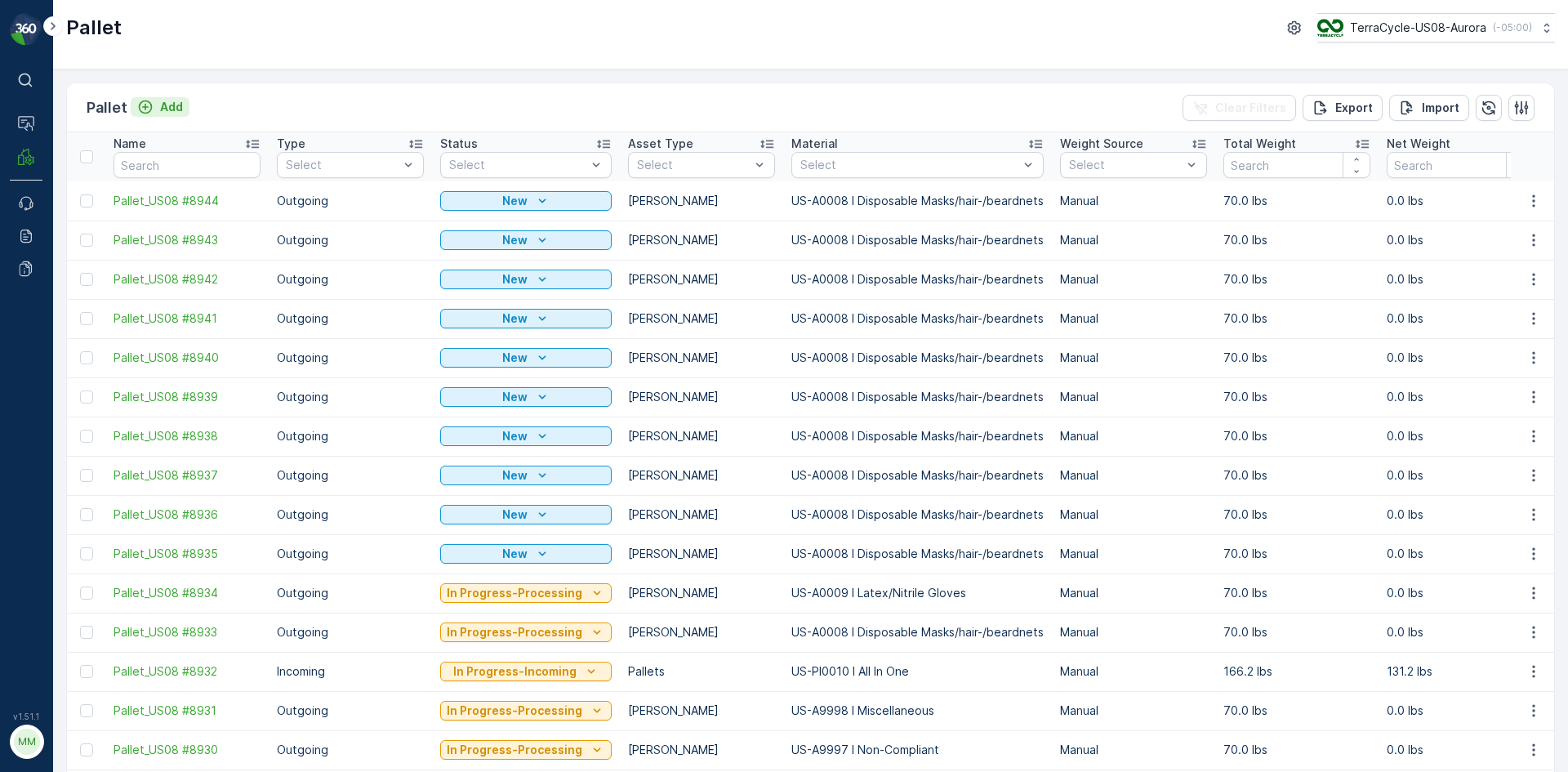
click at [172, 109] on p "Add" at bounding box center [171, 107] width 23 height 16
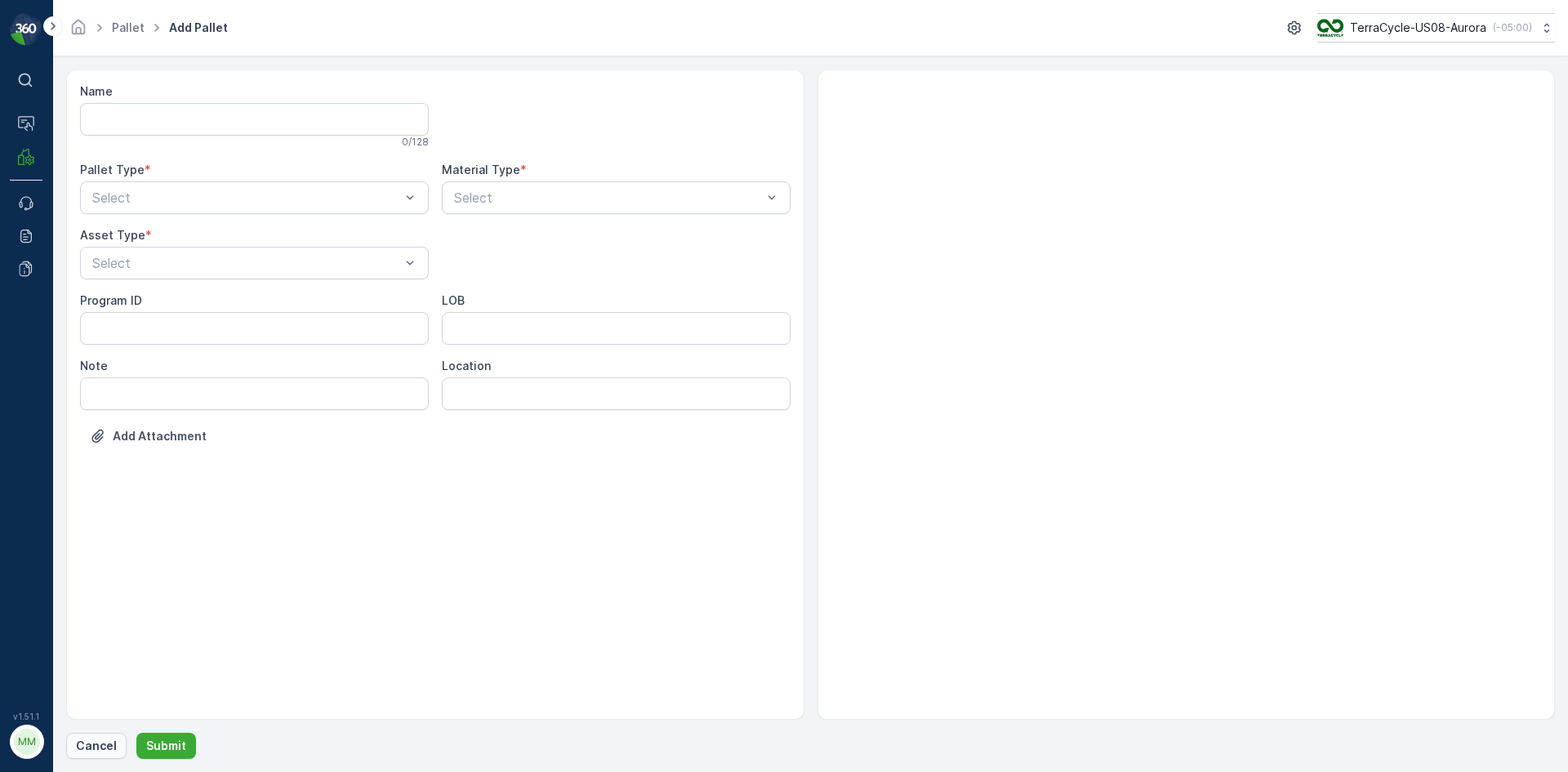
click at [102, 741] on p "Cancel" at bounding box center [96, 745] width 41 height 16
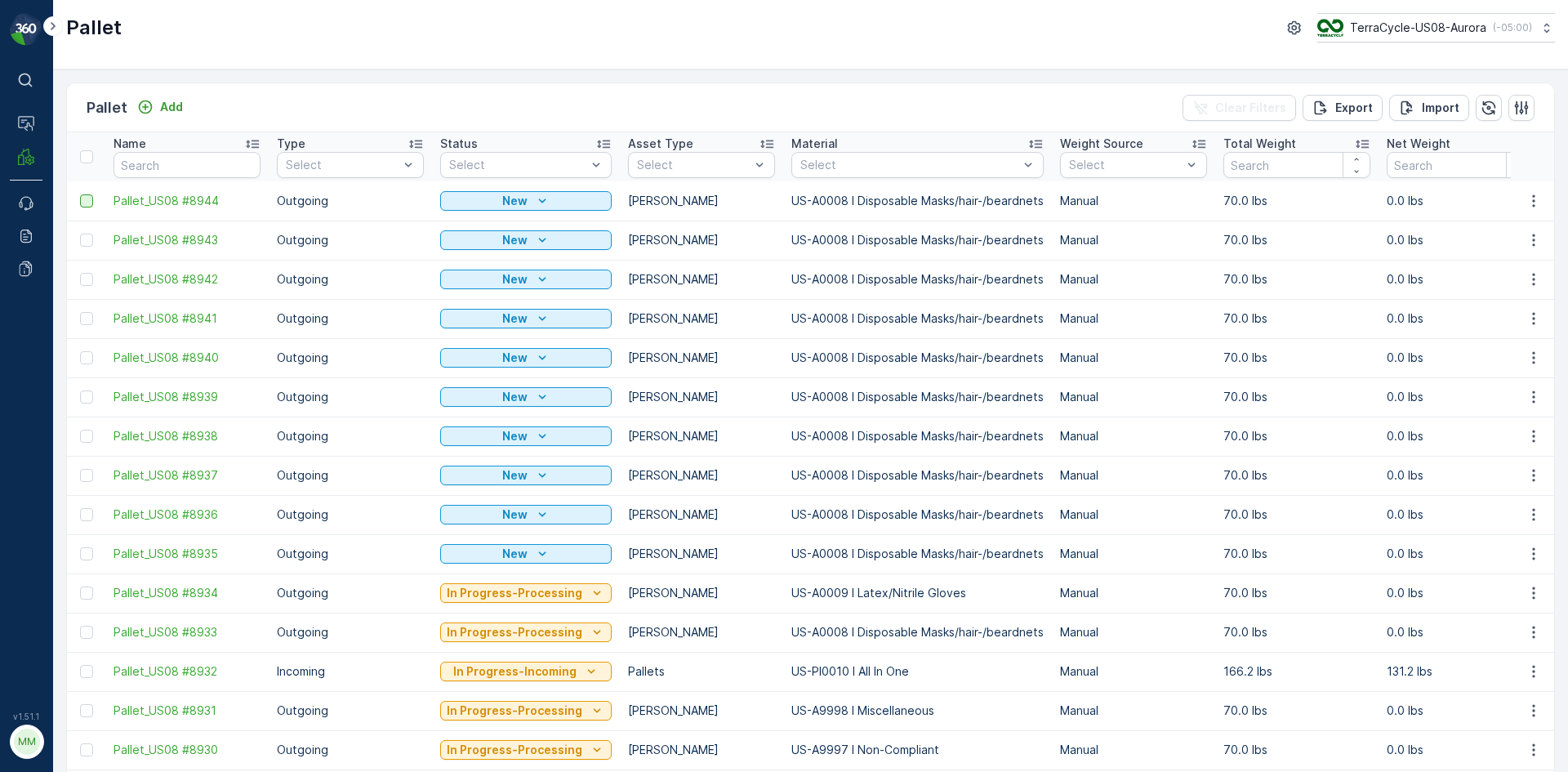
click at [87, 202] on div at bounding box center [86, 200] width 13 height 13
click at [80, 194] on input "checkbox" at bounding box center [80, 194] width 0 height 0
click at [88, 245] on div at bounding box center [86, 239] width 13 height 13
click at [80, 233] on input "checkbox" at bounding box center [80, 233] width 0 height 0
click at [84, 280] on div at bounding box center [86, 278] width 13 height 13
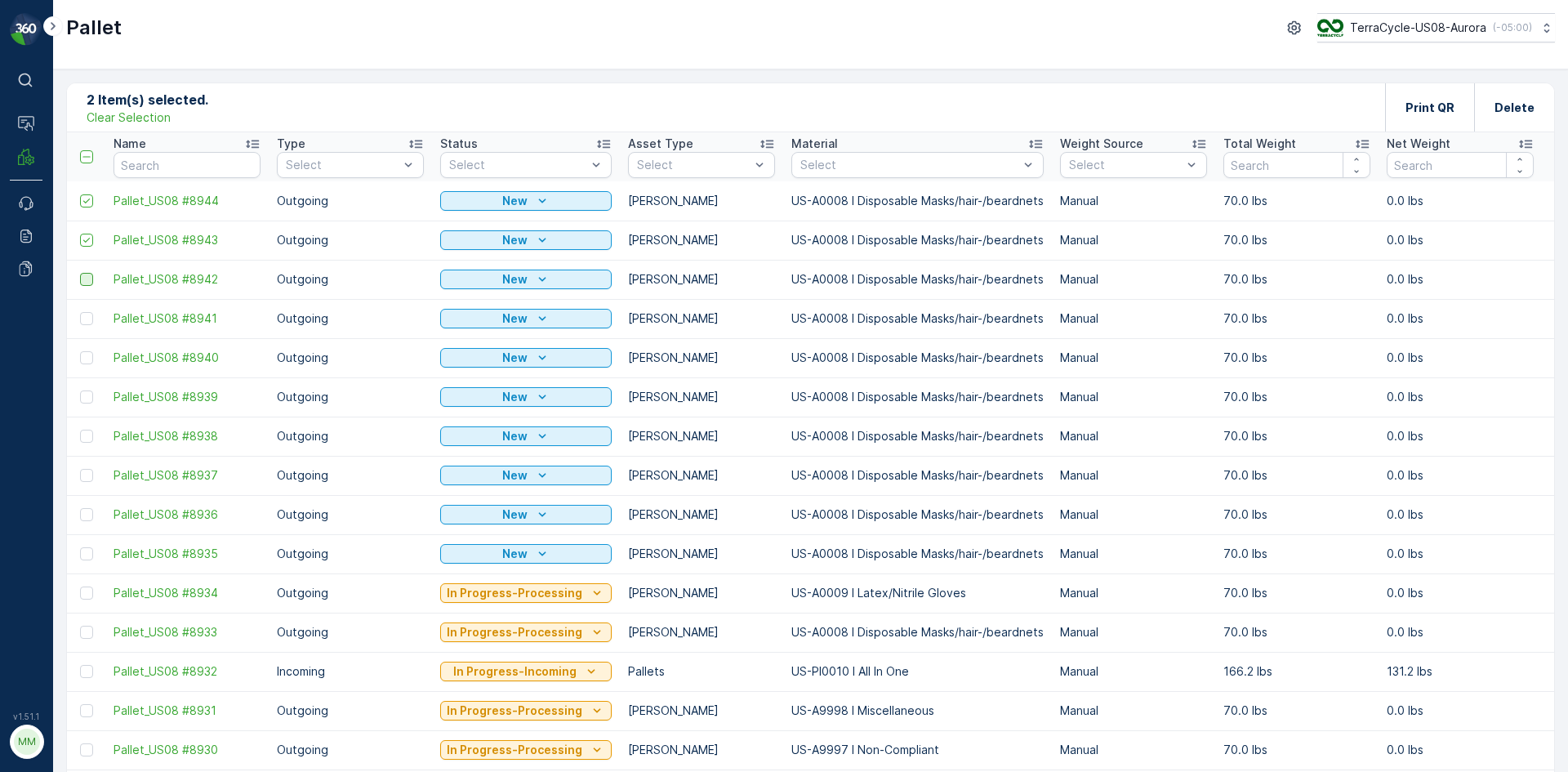
click at [80, 272] on input "checkbox" at bounding box center [80, 272] width 0 height 0
click at [87, 322] on div at bounding box center [86, 318] width 13 height 13
click at [80, 312] on input "checkbox" at bounding box center [80, 312] width 0 height 0
click at [86, 361] on div at bounding box center [86, 357] width 13 height 13
click at [80, 351] on input "checkbox" at bounding box center [80, 351] width 0 height 0
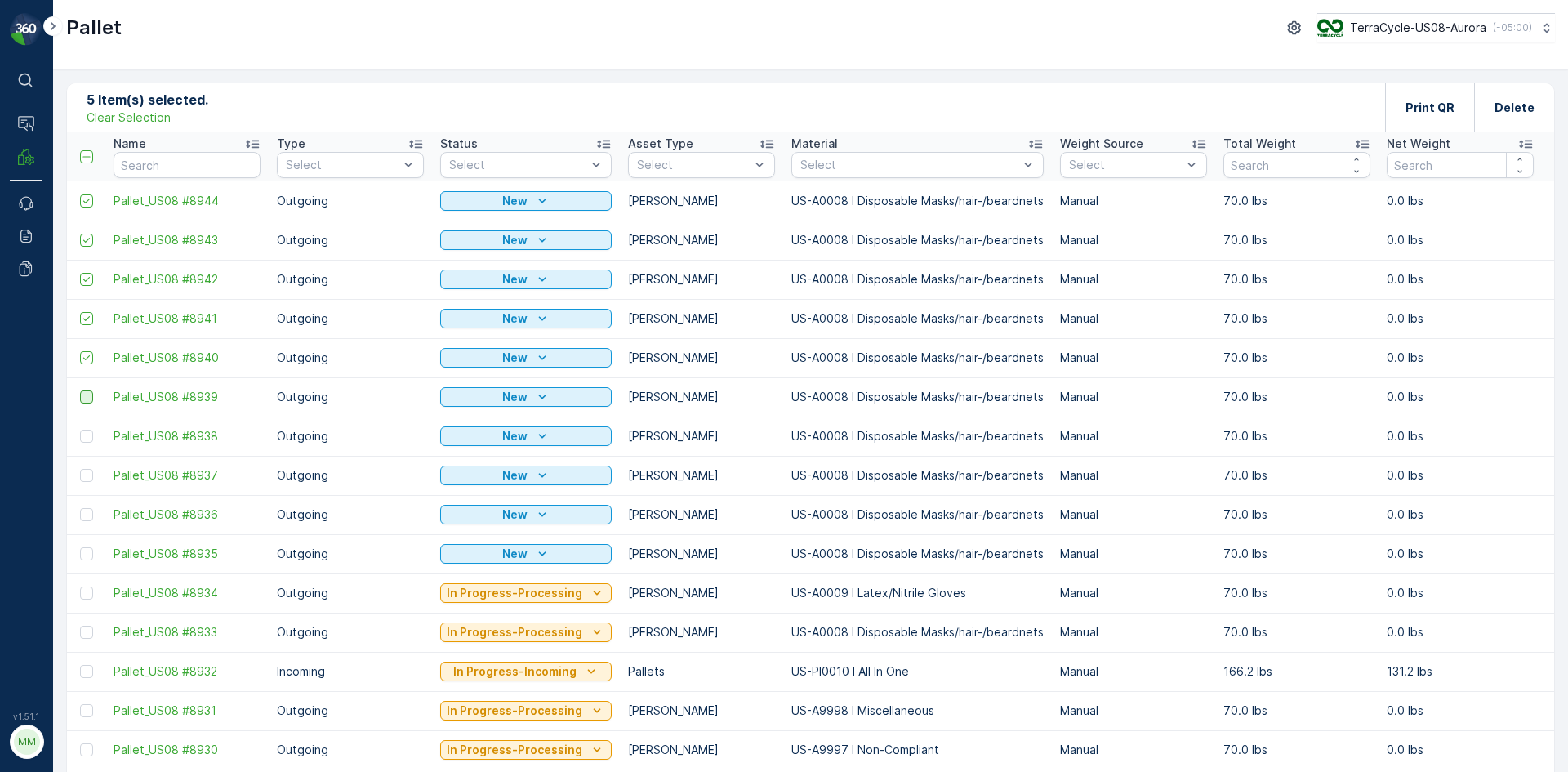
click at [86, 399] on div at bounding box center [86, 396] width 13 height 13
click at [80, 390] on input "checkbox" at bounding box center [80, 390] width 0 height 0
click at [89, 437] on div at bounding box center [86, 436] width 13 height 13
click at [80, 430] on input "checkbox" at bounding box center [80, 430] width 0 height 0
click at [86, 473] on div at bounding box center [86, 475] width 13 height 13
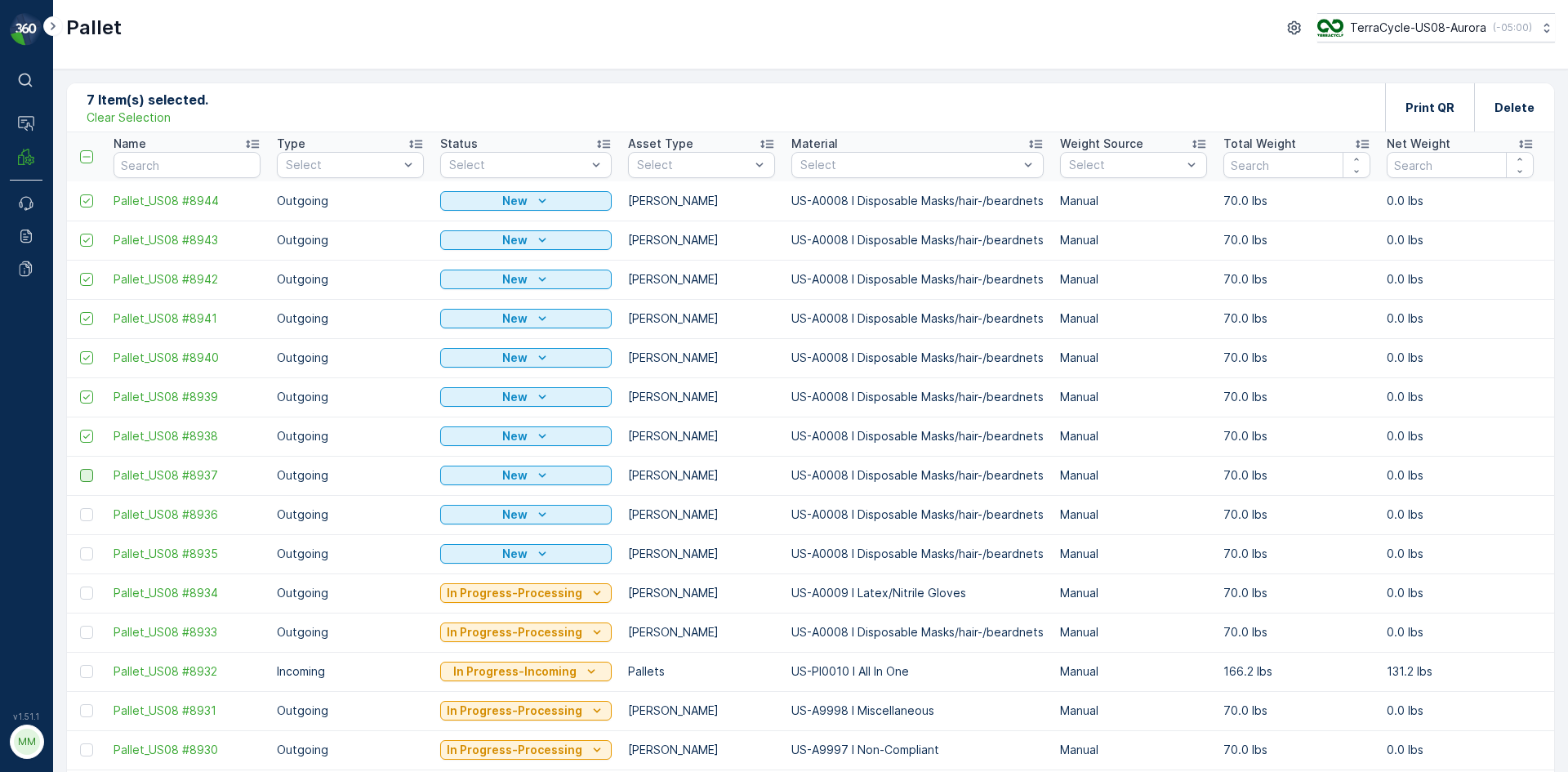
click at [80, 469] on input "checkbox" at bounding box center [80, 469] width 0 height 0
click at [84, 515] on div at bounding box center [86, 514] width 13 height 13
click at [80, 508] on input "checkbox" at bounding box center [80, 508] width 0 height 0
click at [89, 555] on div at bounding box center [86, 554] width 13 height 13
click at [80, 548] on input "checkbox" at bounding box center [80, 548] width 0 height 0
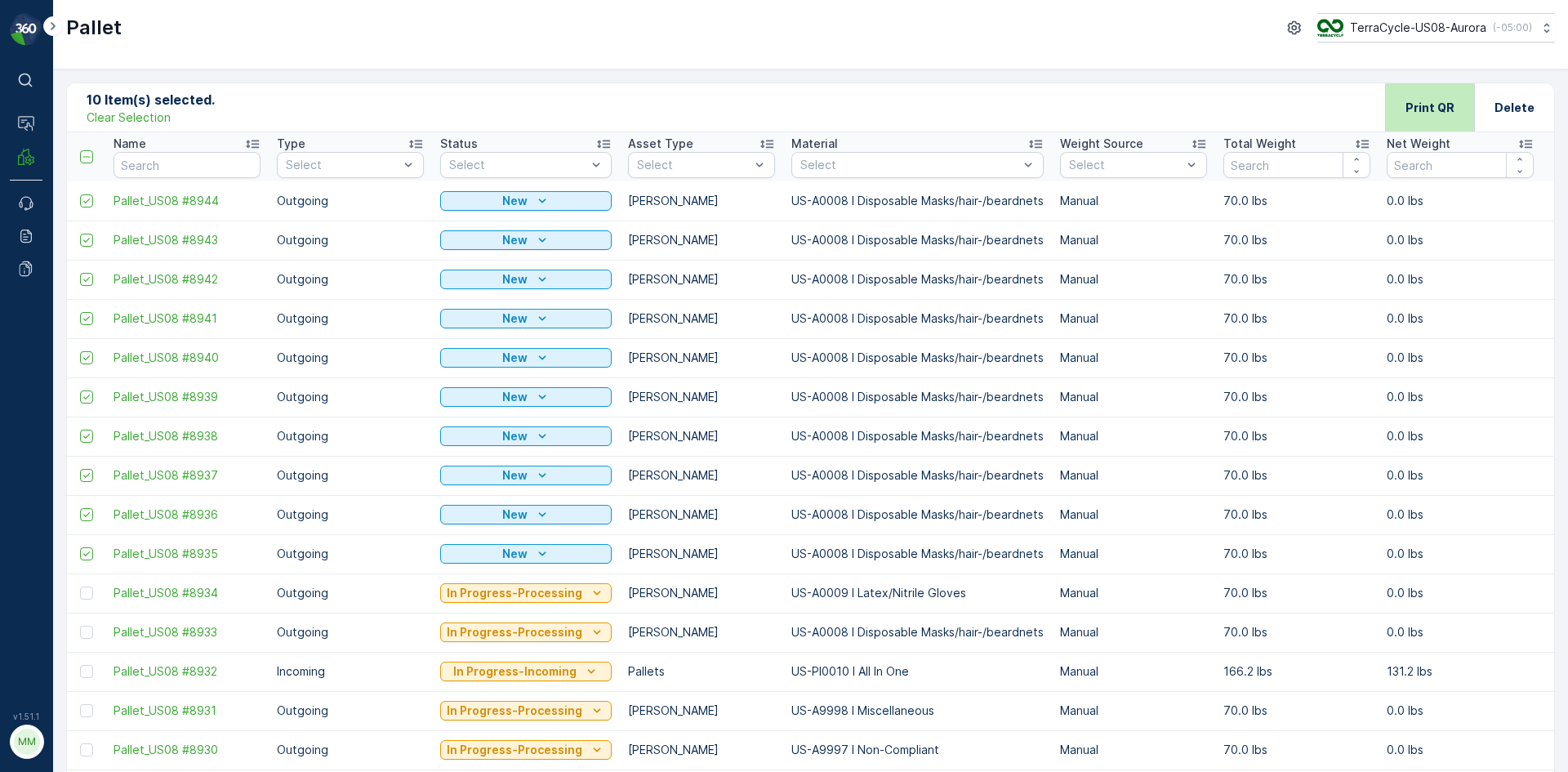
click at [1430, 117] on div "Print QR" at bounding box center [1429, 108] width 49 height 48
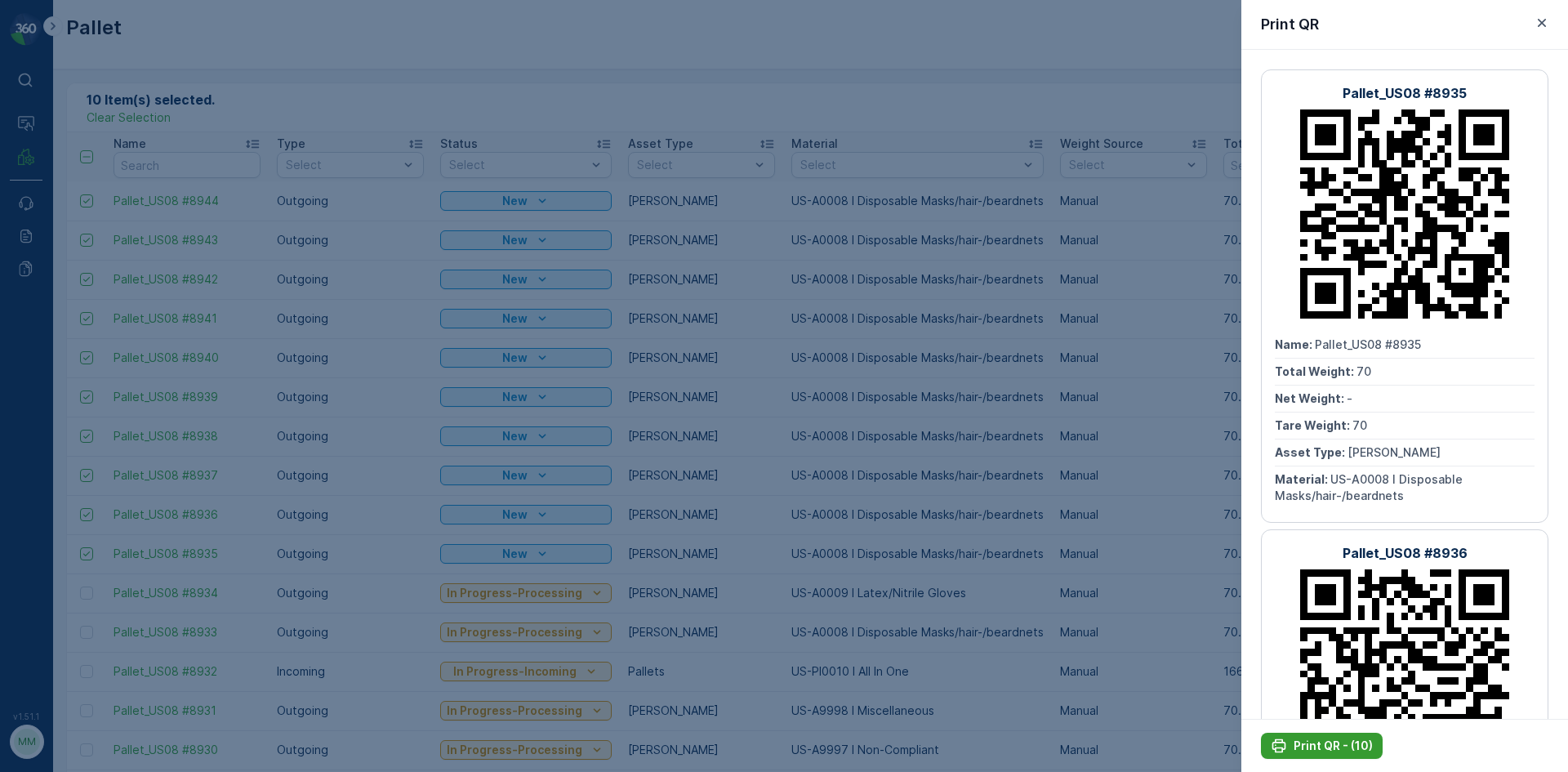
click at [1333, 746] on p "Print QR - (10)" at bounding box center [1333, 745] width 79 height 16
click at [1542, 20] on icon "button" at bounding box center [1542, 23] width 16 height 16
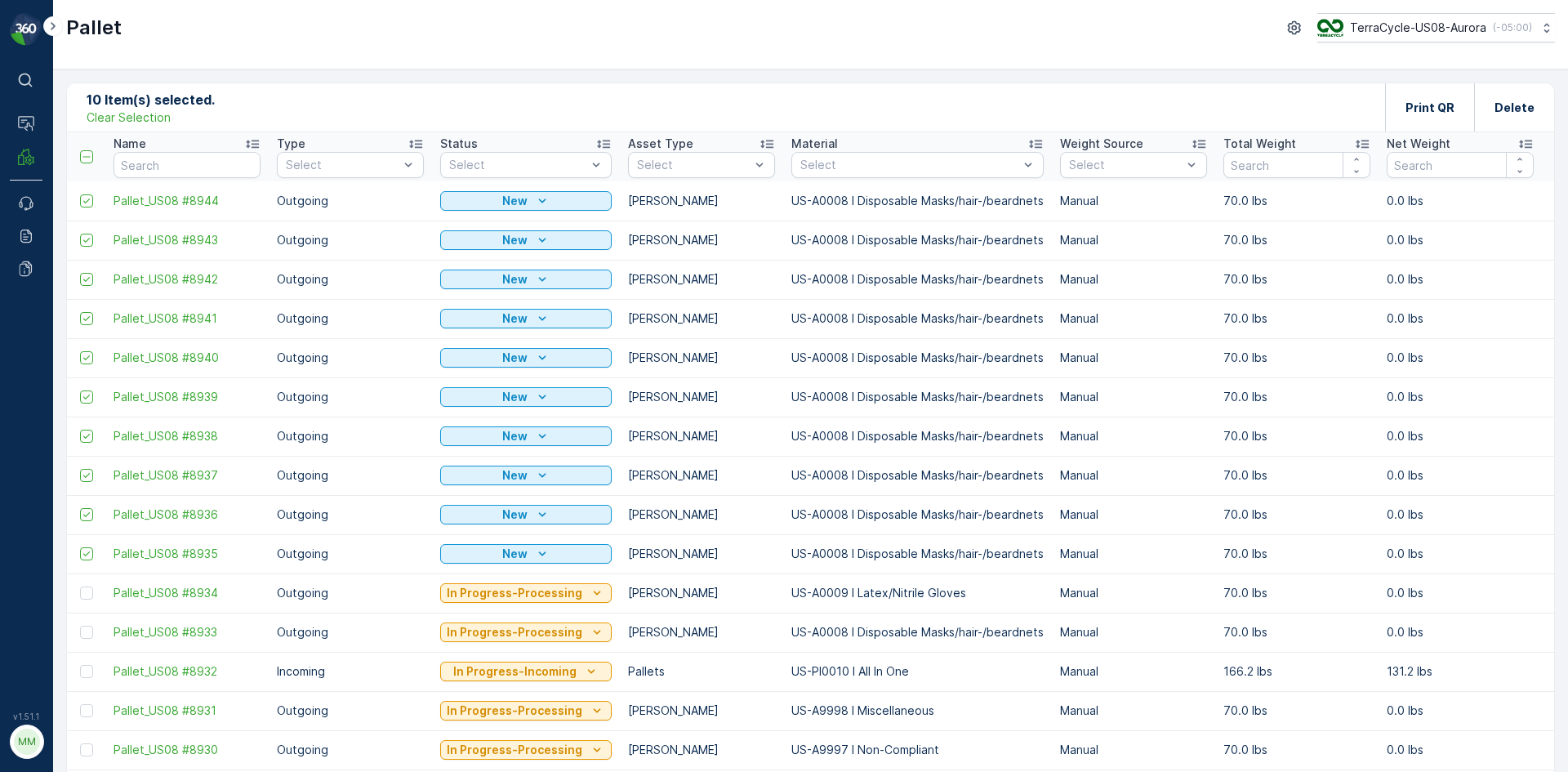
click at [144, 119] on p "Clear Selection" at bounding box center [129, 118] width 84 height 16
click at [174, 102] on p "Add" at bounding box center [171, 107] width 23 height 16
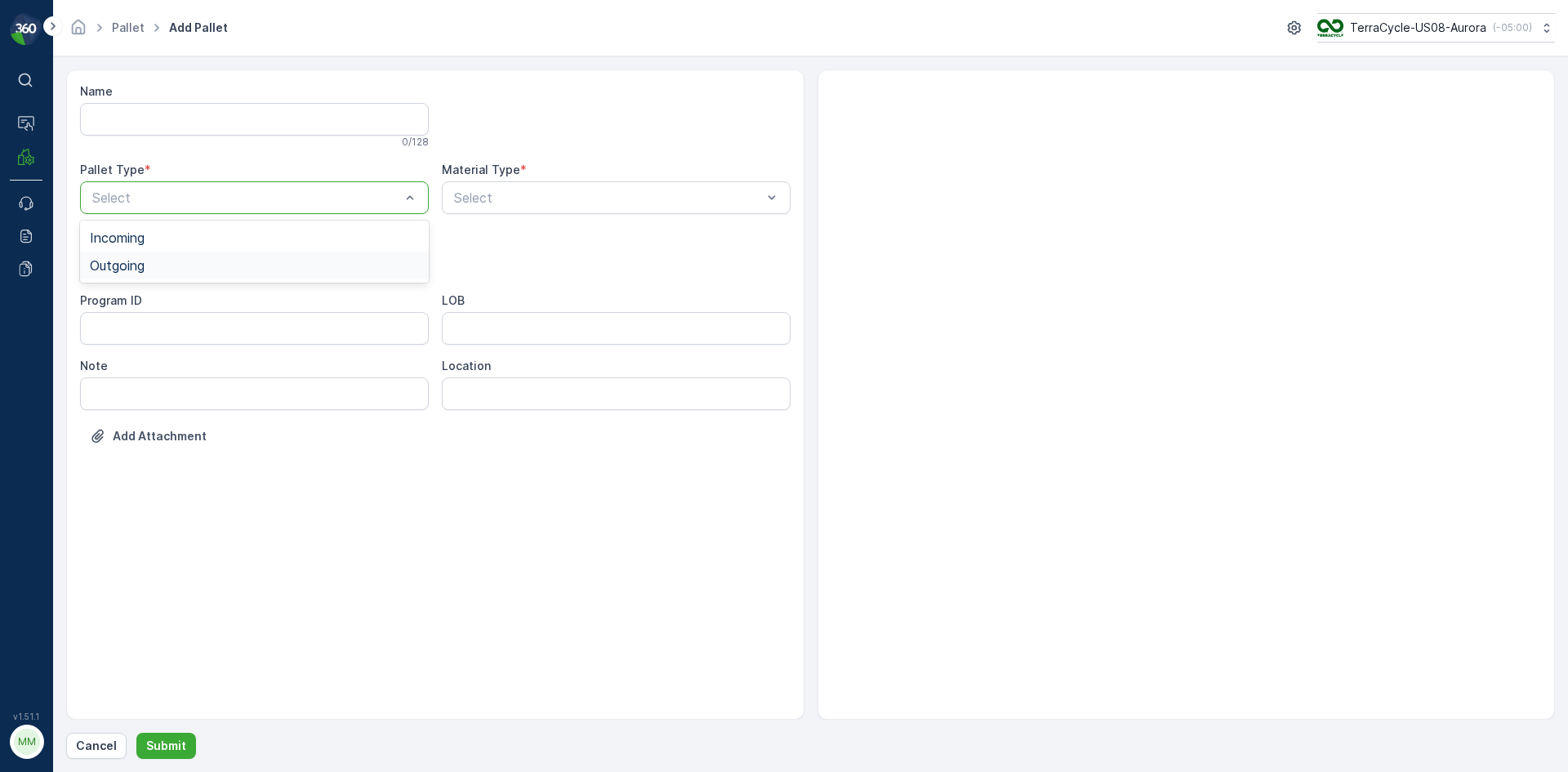
click at [200, 263] on div "Outgoing" at bounding box center [254, 265] width 329 height 15
click at [151, 305] on div "[PERSON_NAME]" at bounding box center [254, 302] width 329 height 15
type input "009"
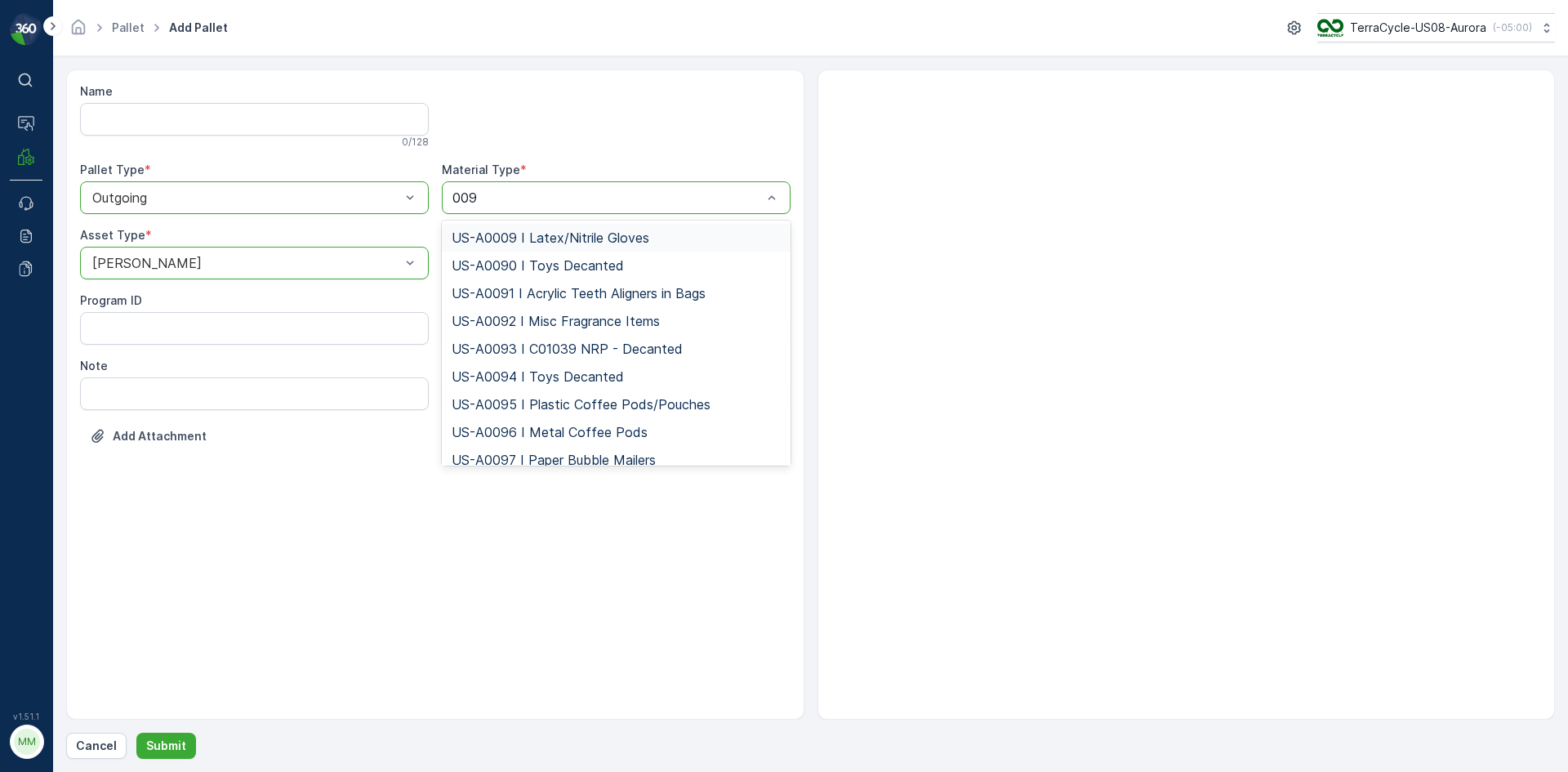
click at [569, 238] on span "US-A0009 I Latex/Nitrile Gloves" at bounding box center [551, 237] width 197 height 15
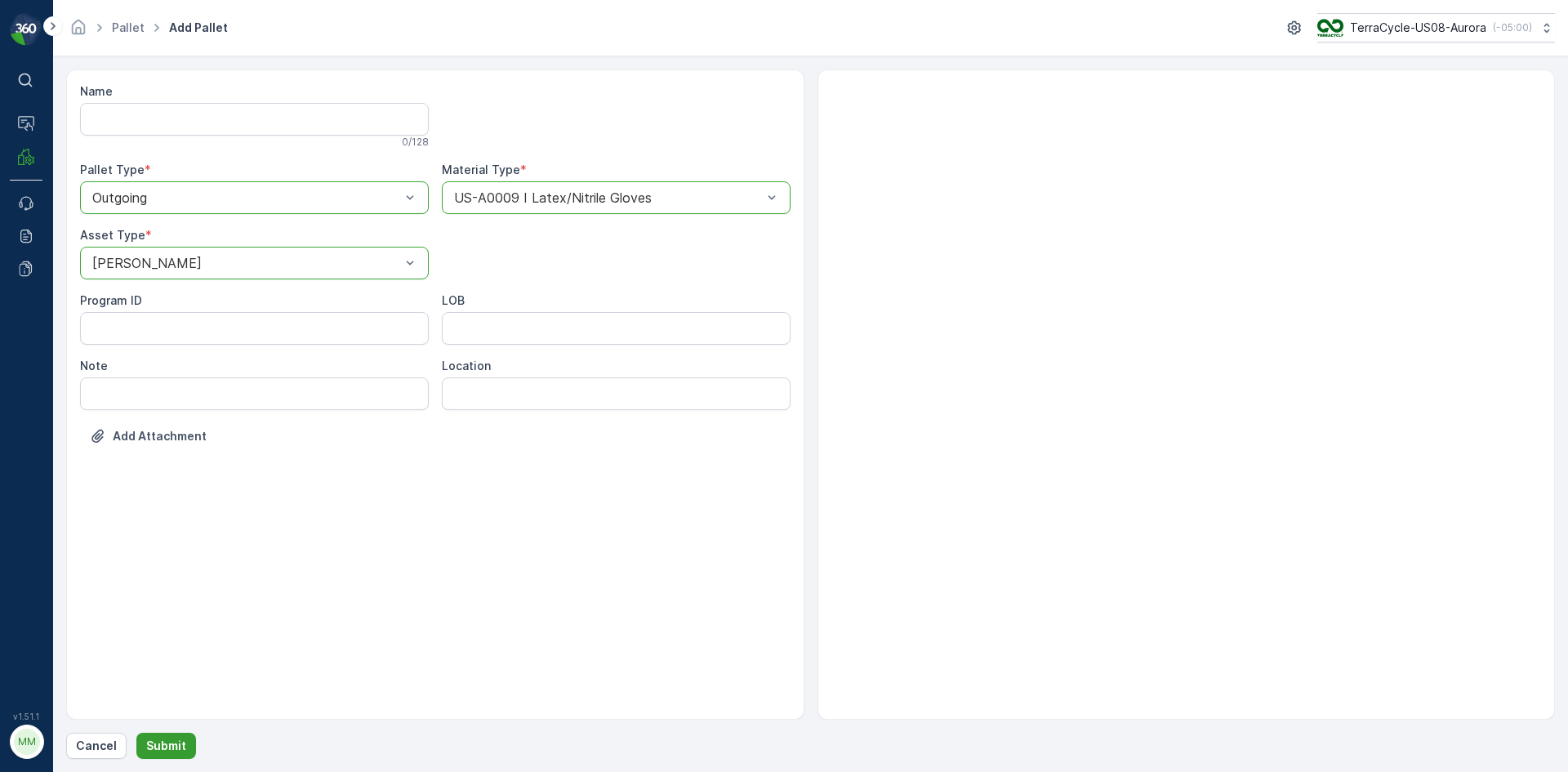
click at [178, 741] on p "Submit" at bounding box center [167, 745] width 40 height 16
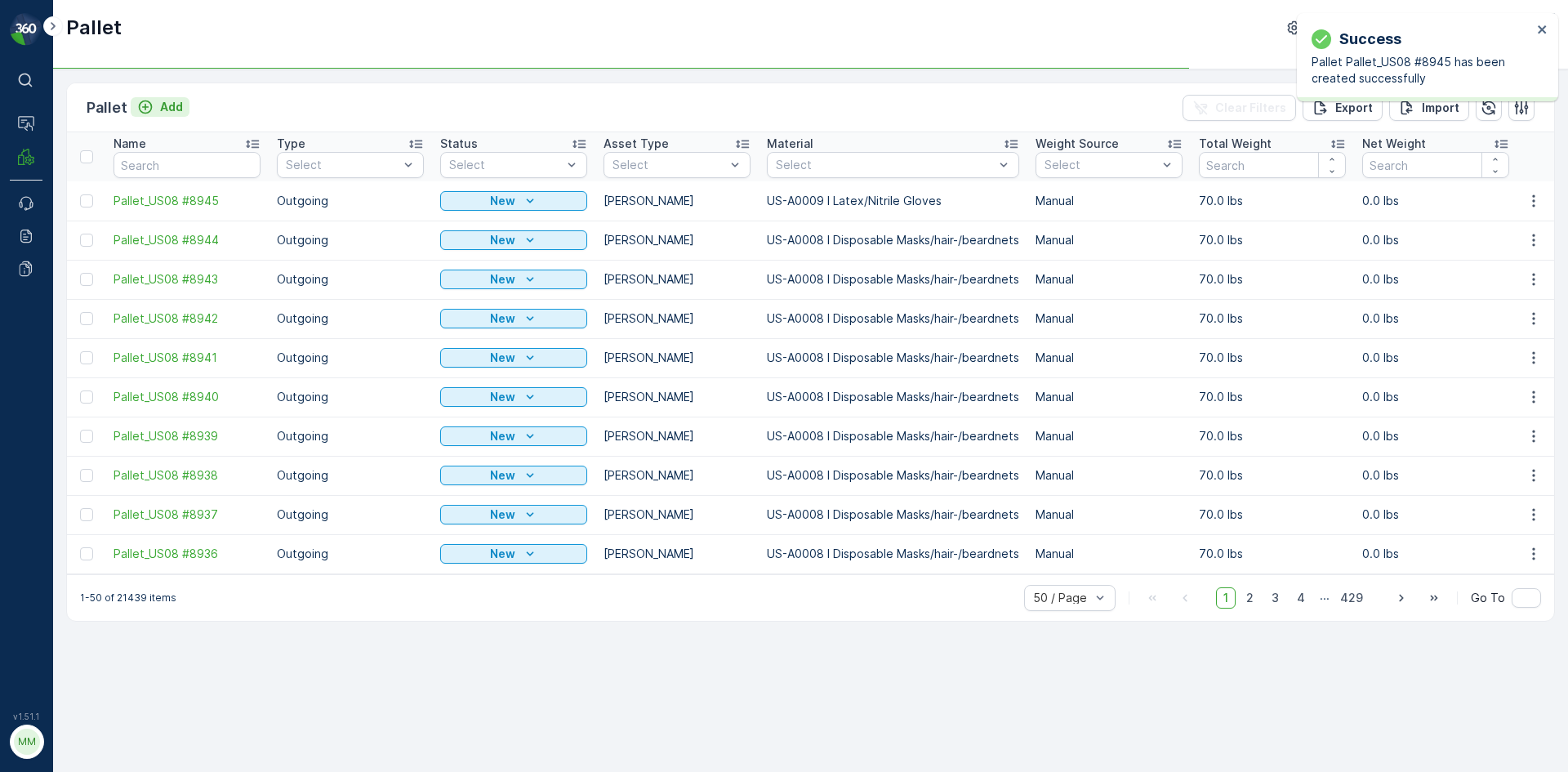
click at [167, 110] on p "Add" at bounding box center [171, 107] width 23 height 16
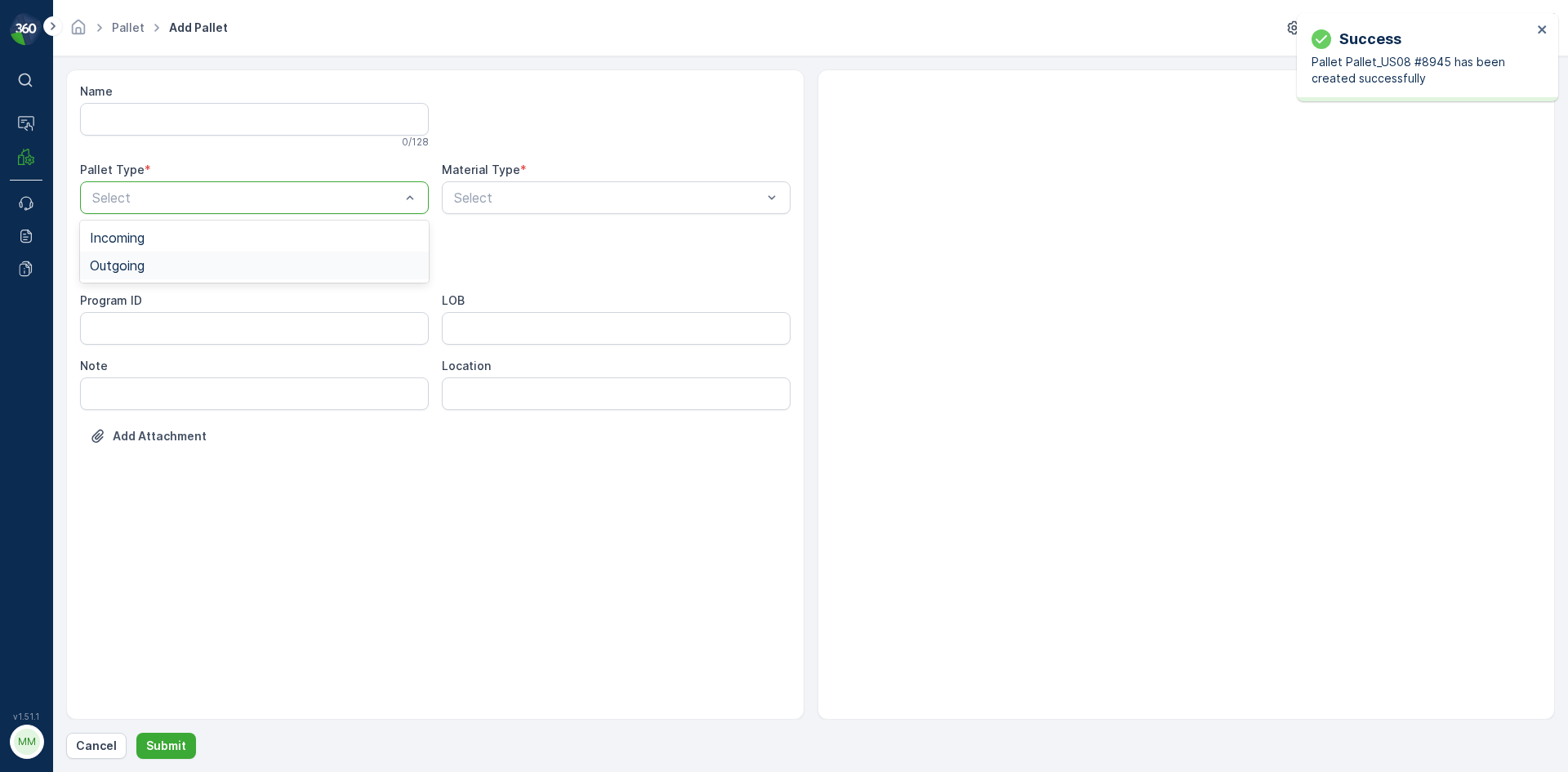
click at [181, 261] on div "Outgoing" at bounding box center [254, 265] width 329 height 15
click at [157, 298] on div "[PERSON_NAME]" at bounding box center [254, 302] width 329 height 15
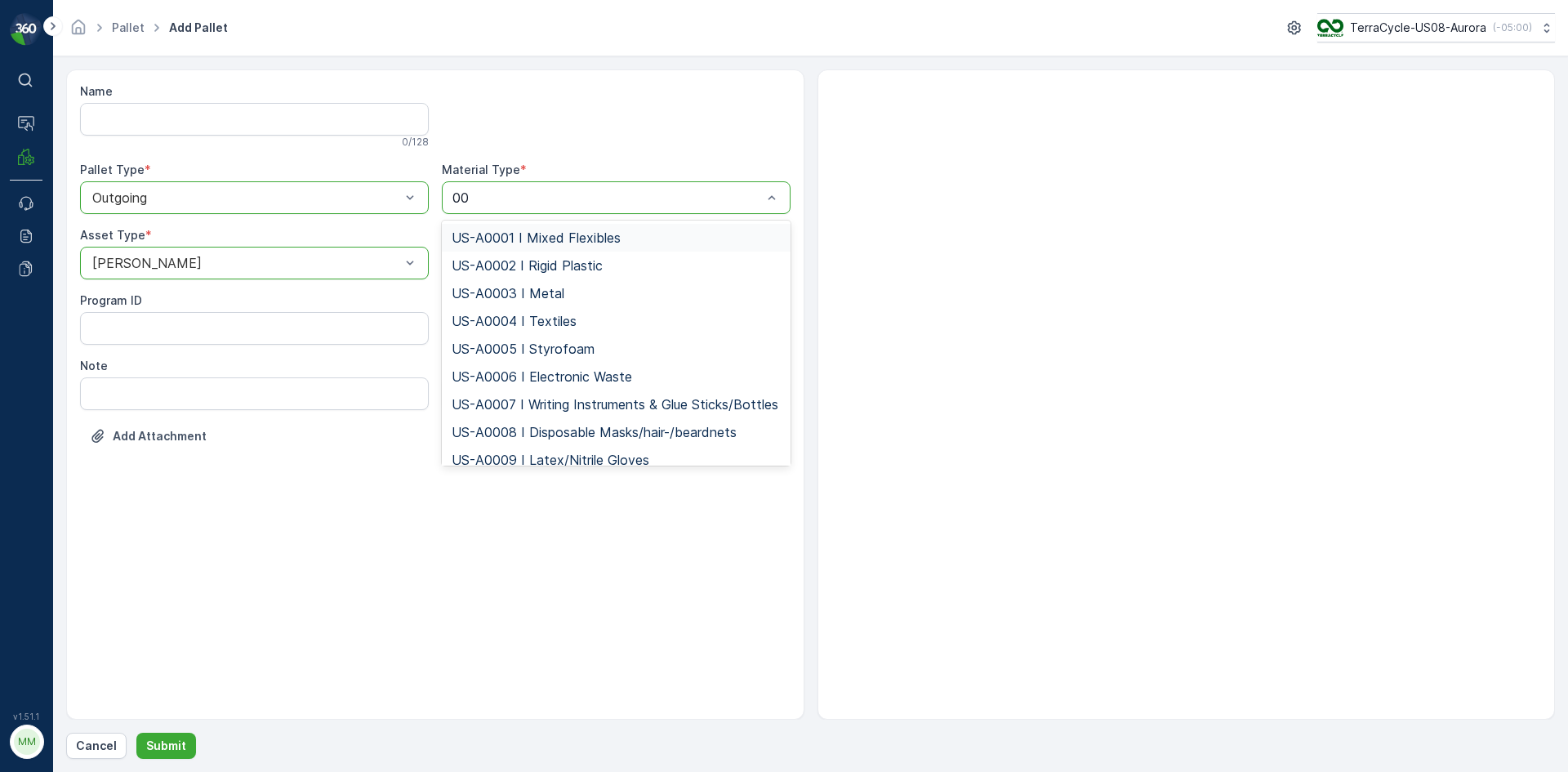
type input "009"
click at [556, 235] on span "US-A0009 I Latex/Nitrile Gloves" at bounding box center [551, 237] width 197 height 15
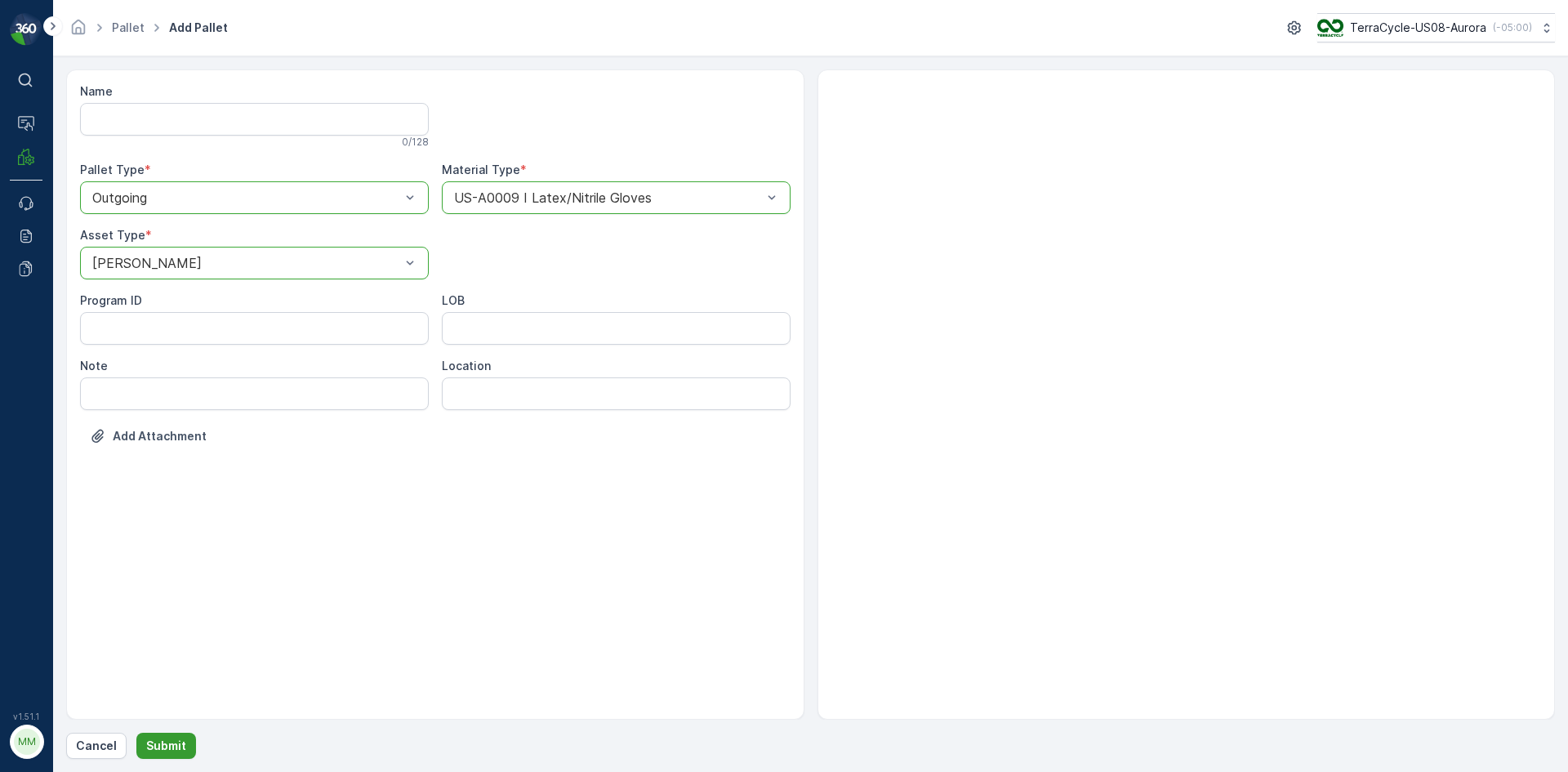
click at [167, 746] on p "Submit" at bounding box center [167, 745] width 40 height 16
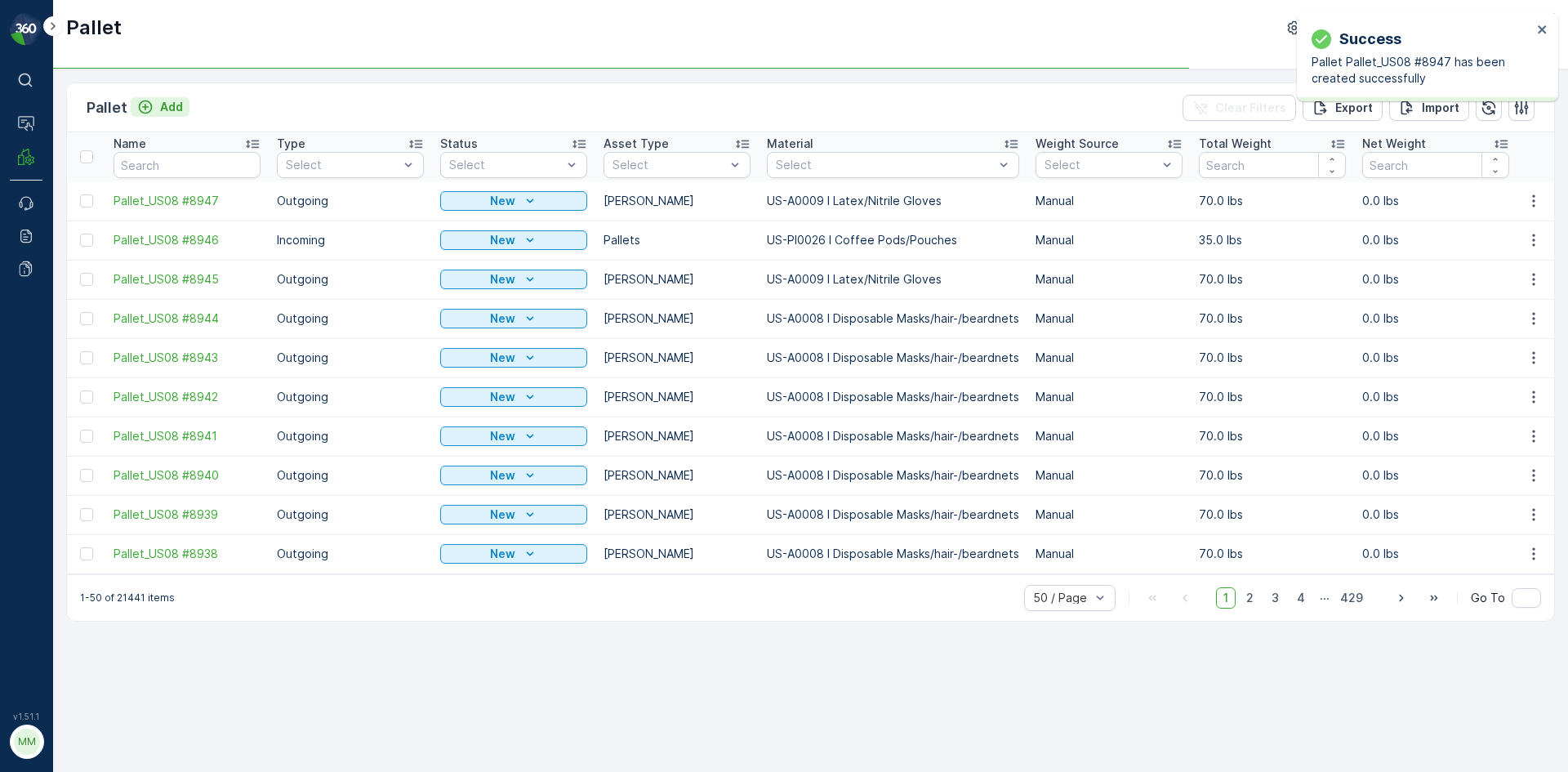
click at [169, 107] on p "Add" at bounding box center [171, 107] width 23 height 16
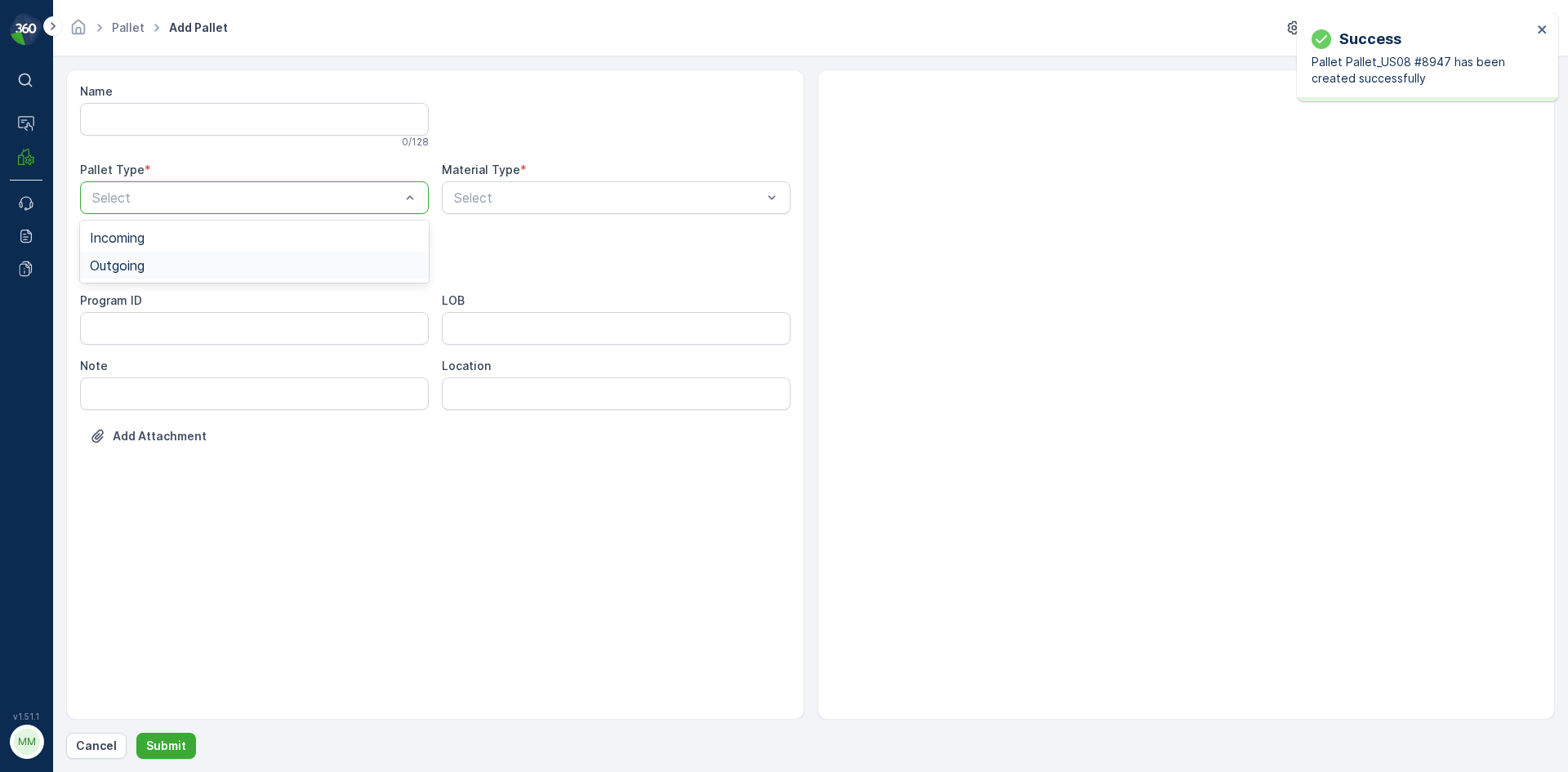
click at [172, 265] on div "Outgoing" at bounding box center [254, 265] width 329 height 15
click at [156, 307] on div "[PERSON_NAME]" at bounding box center [254, 302] width 329 height 15
click at [517, 187] on div "Select" at bounding box center [616, 197] width 349 height 33
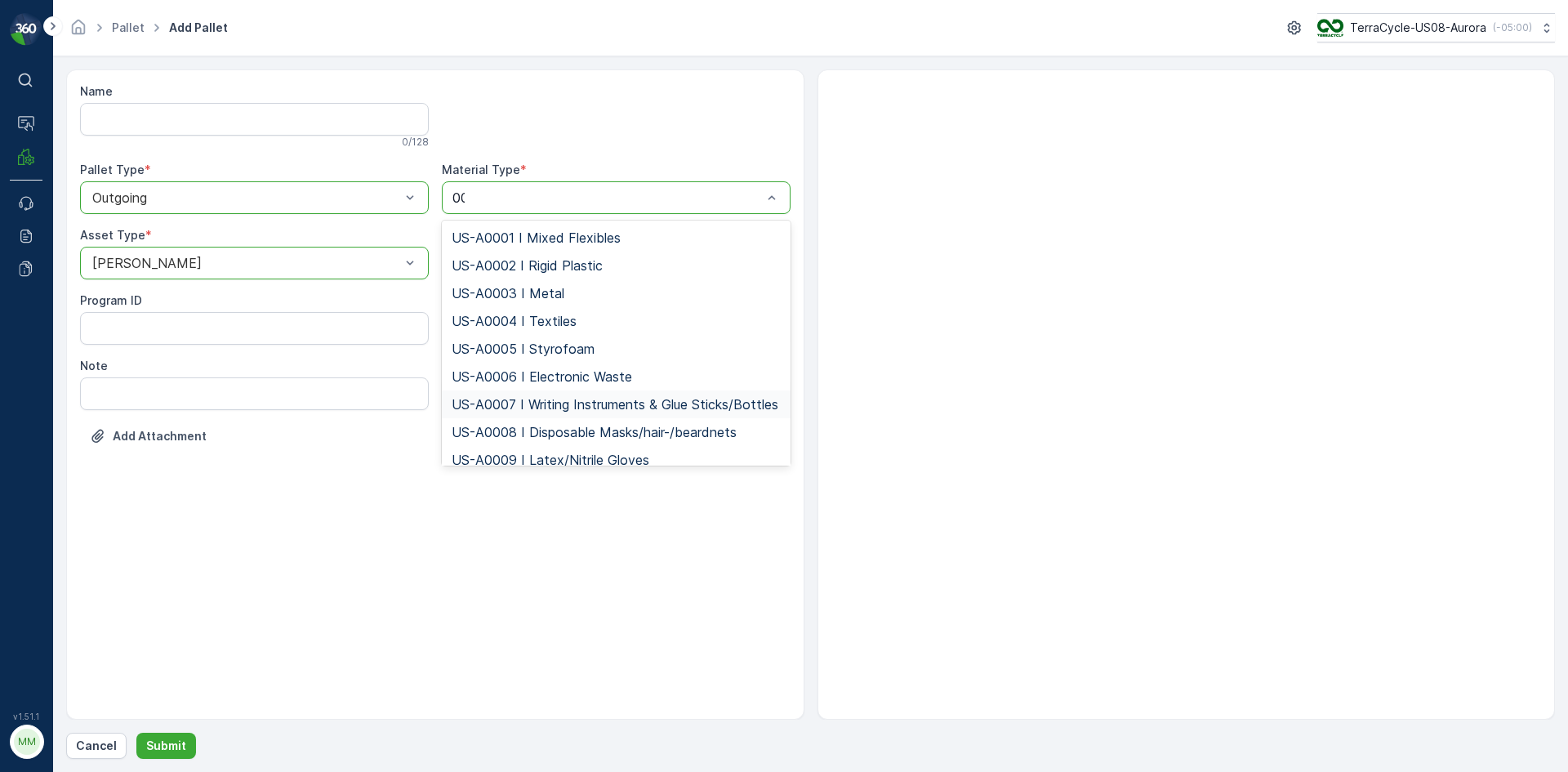
type input "009"
click at [577, 241] on span "US-A0009 I Latex/Nitrile Gloves" at bounding box center [551, 237] width 197 height 15
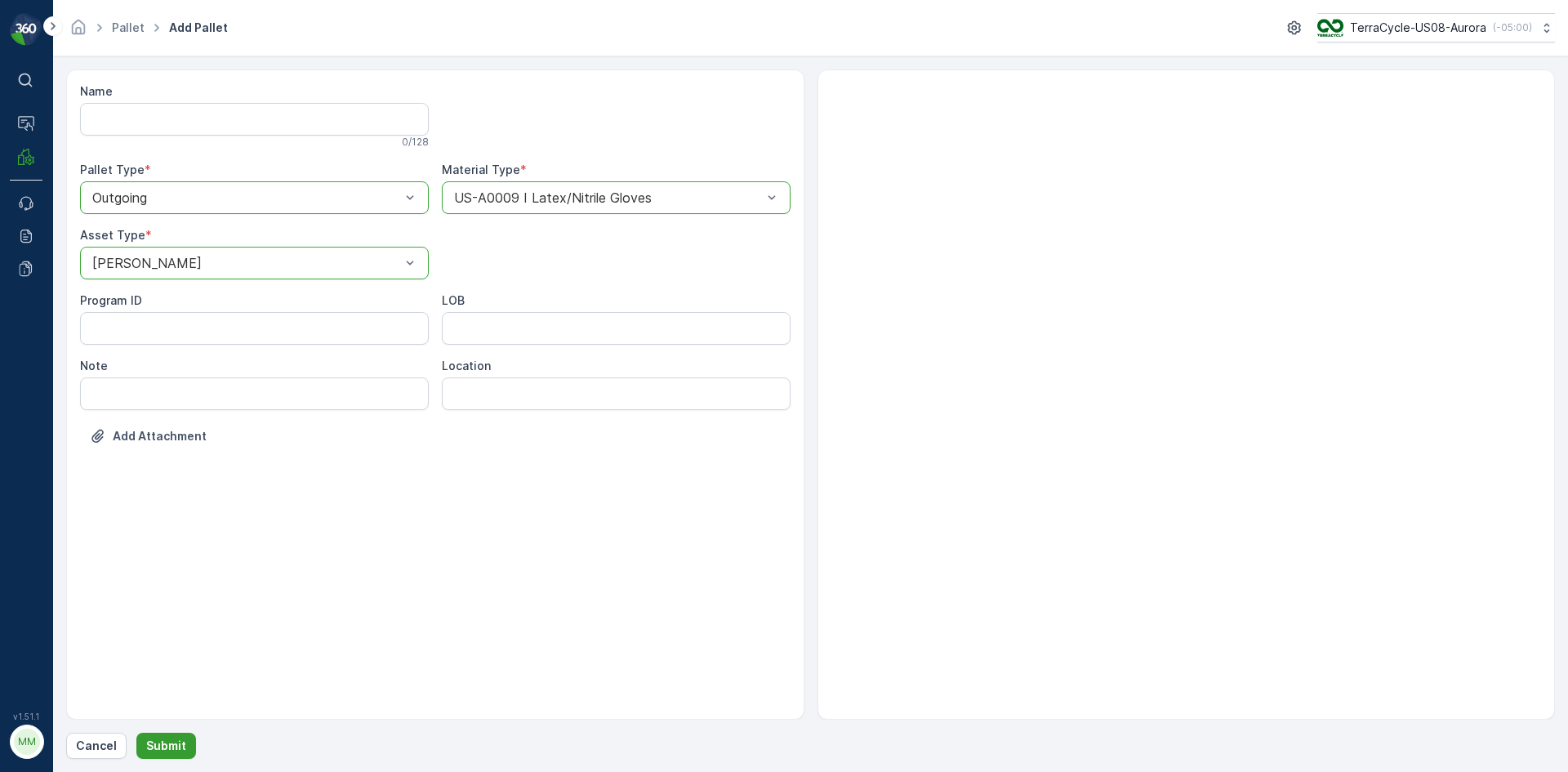
click at [160, 748] on p "Submit" at bounding box center [167, 745] width 40 height 16
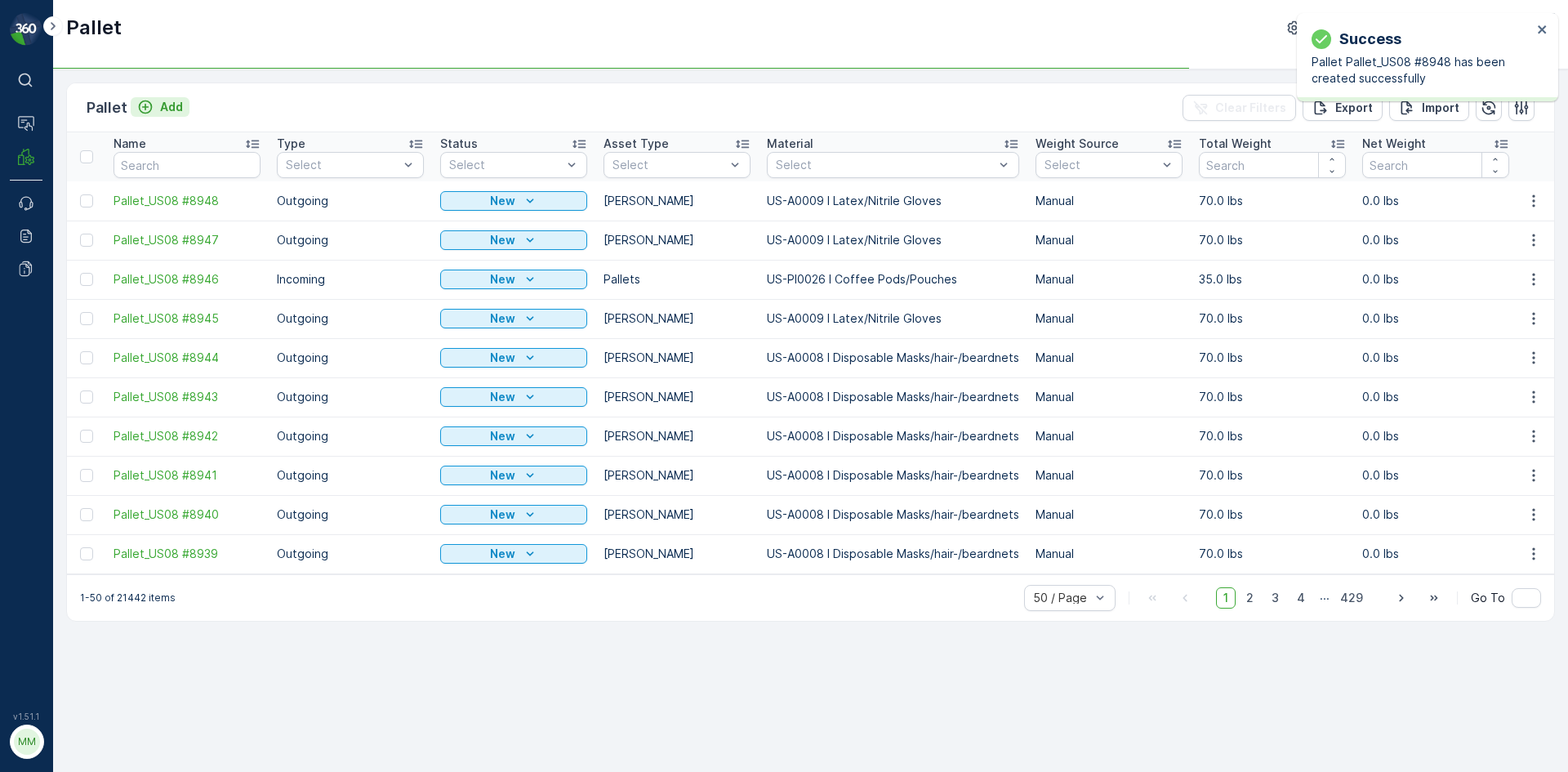
click at [170, 106] on p "Add" at bounding box center [171, 107] width 23 height 16
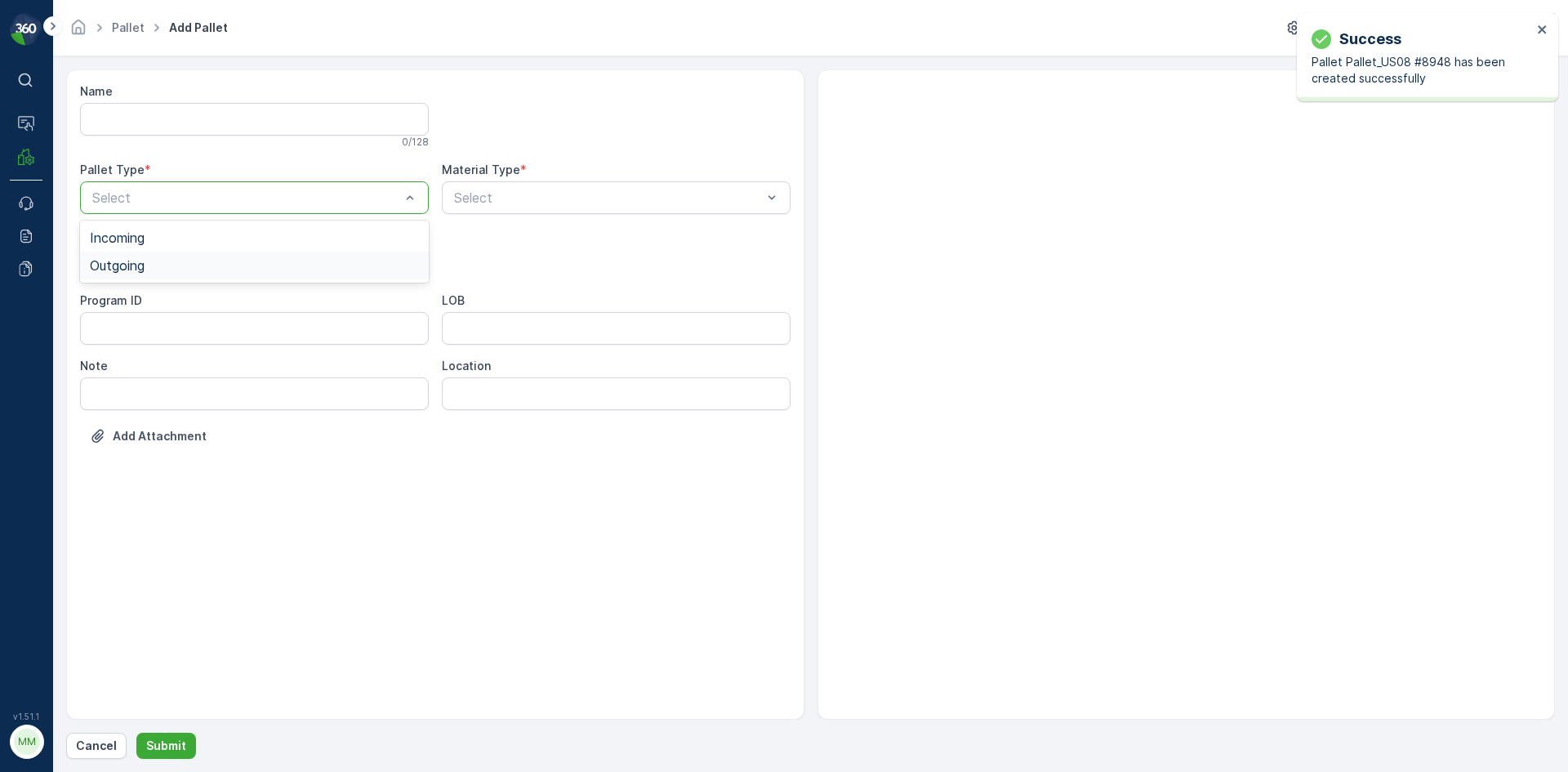
click at [152, 266] on div "Outgoing" at bounding box center [254, 265] width 329 height 15
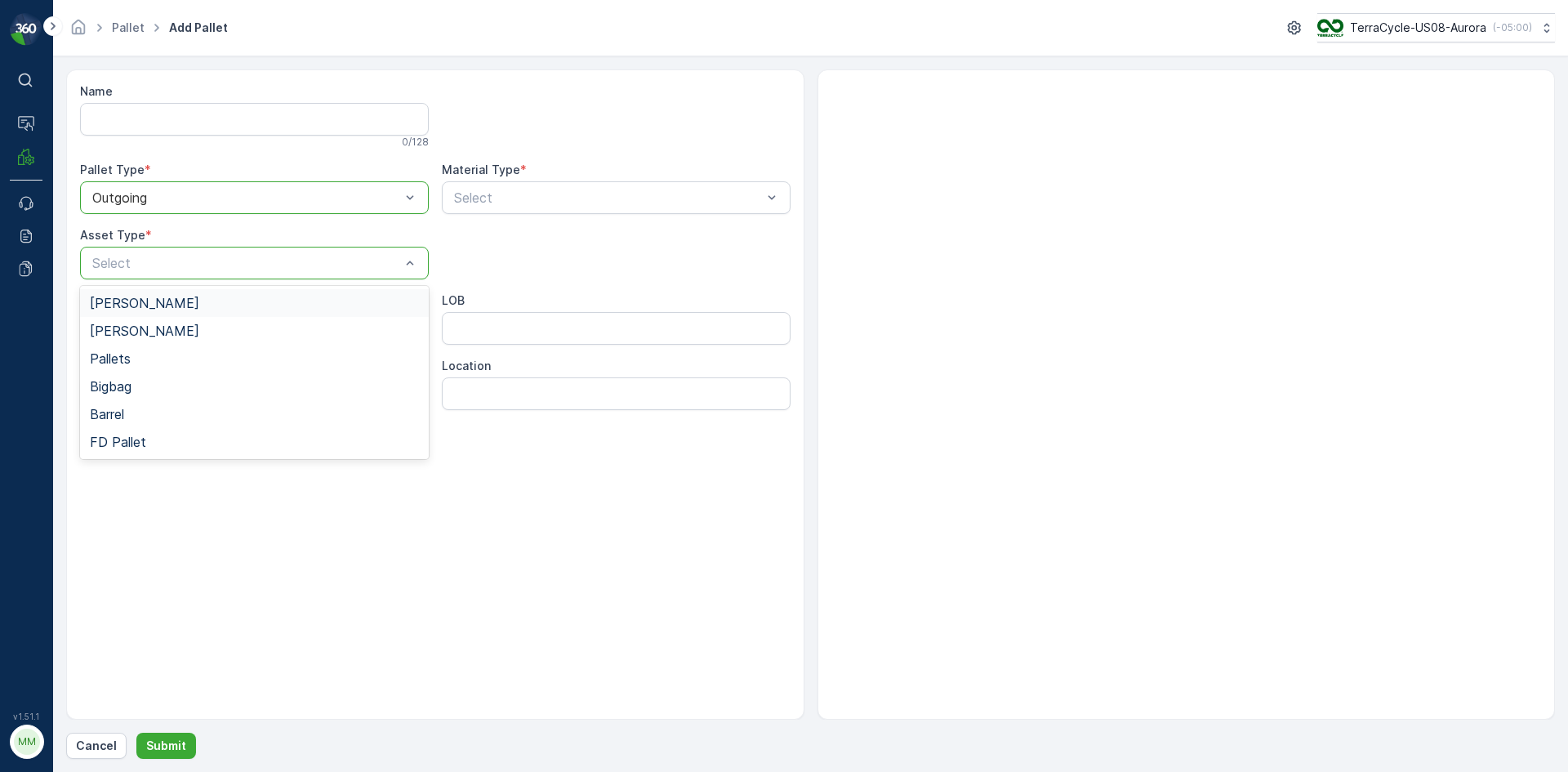
click at [142, 301] on div "[PERSON_NAME]" at bounding box center [254, 302] width 329 height 15
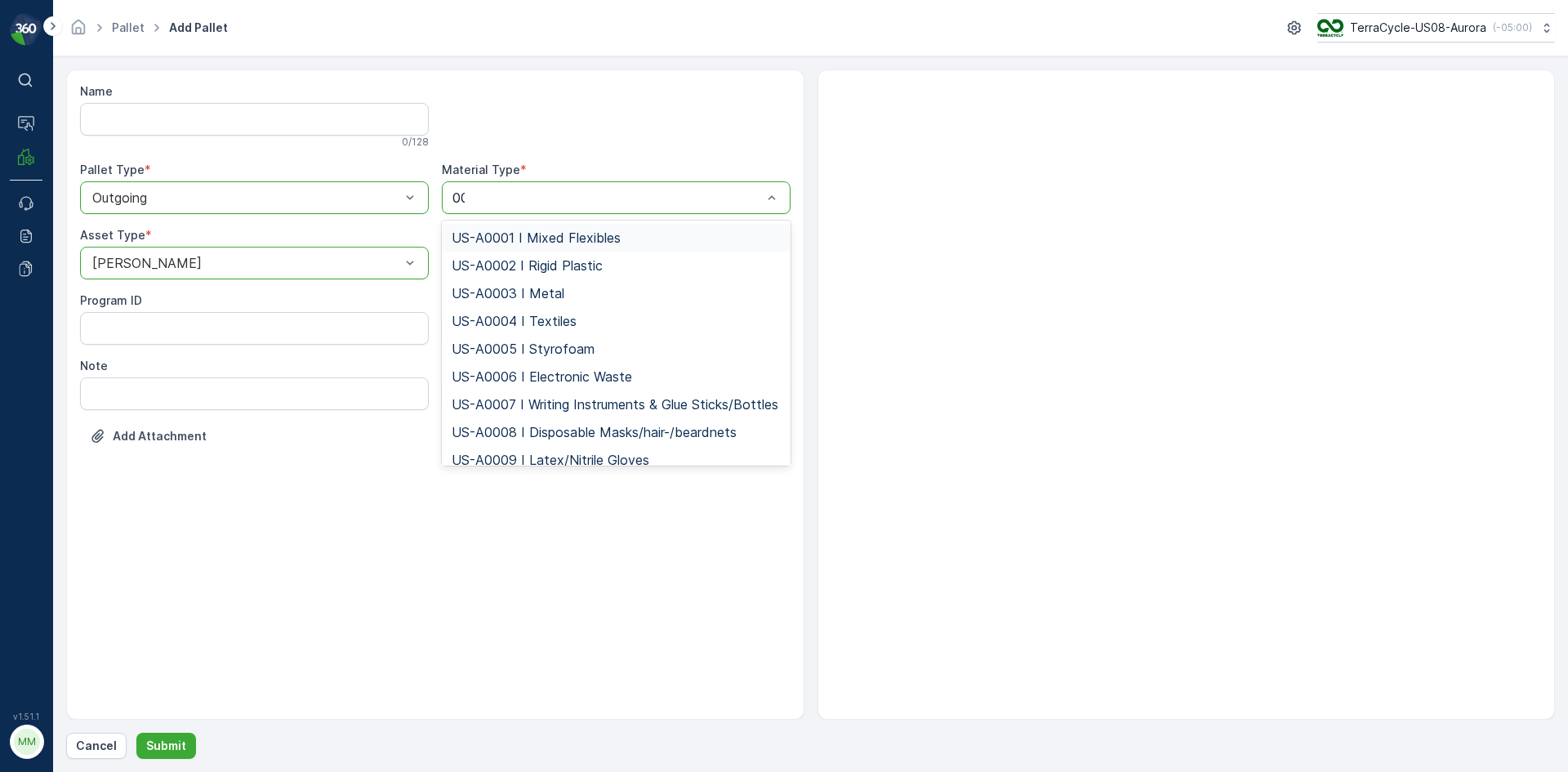
type input "009"
click at [532, 241] on span "US-A0009 I Latex/Nitrile Gloves" at bounding box center [551, 237] width 197 height 15
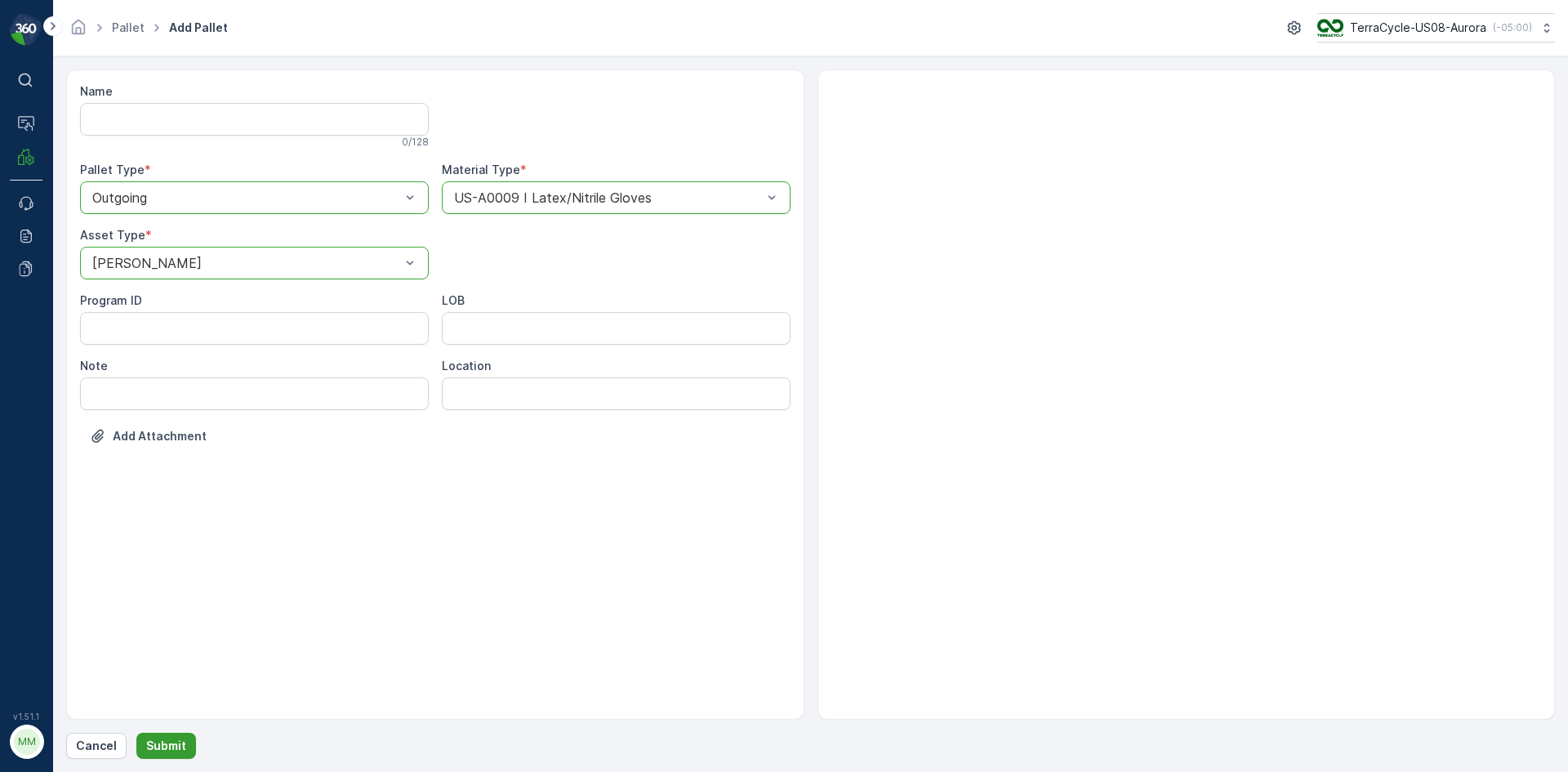
click at [185, 749] on button "Submit" at bounding box center [167, 745] width 60 height 26
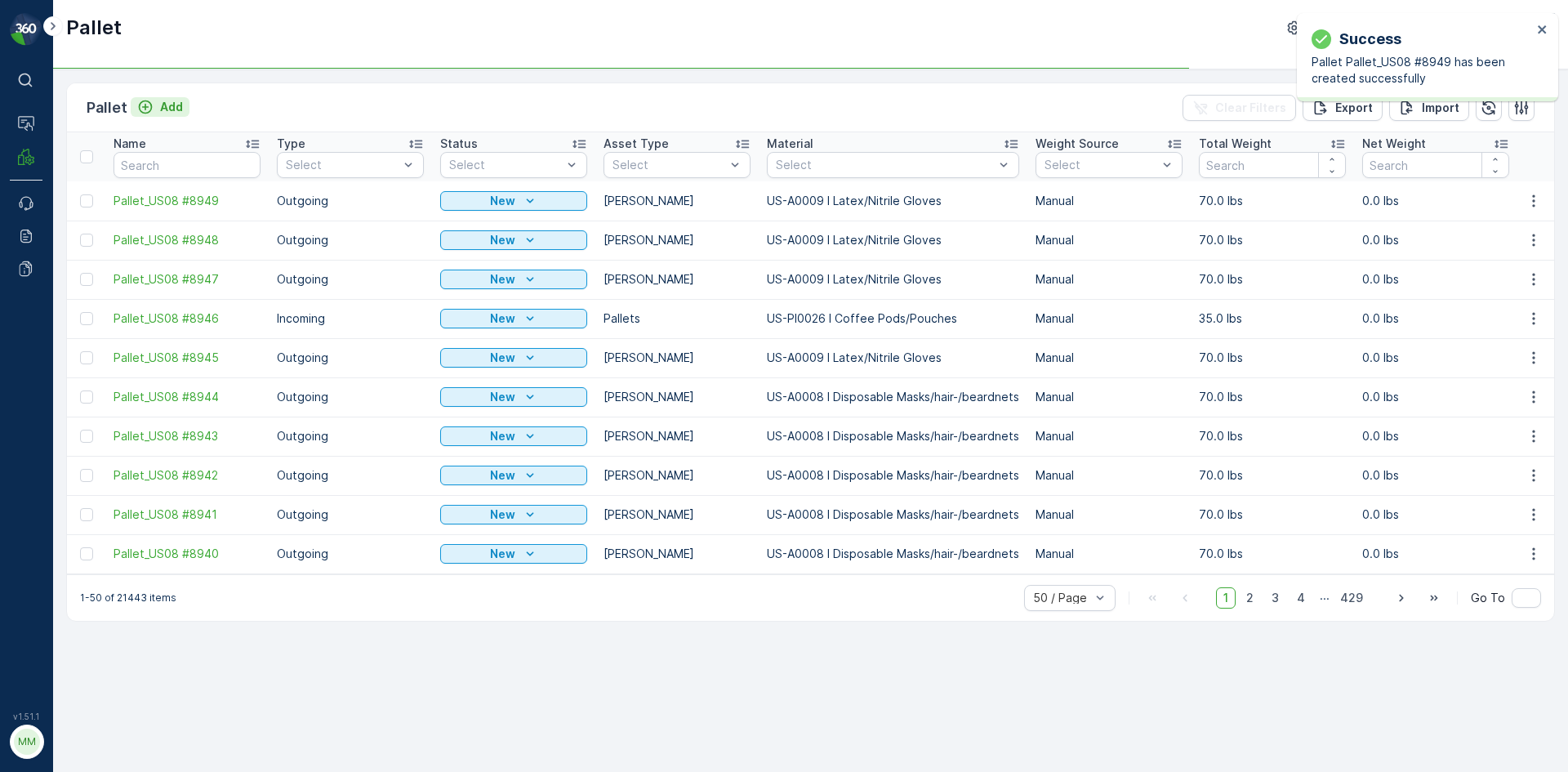
click at [175, 108] on p "Add" at bounding box center [171, 107] width 23 height 16
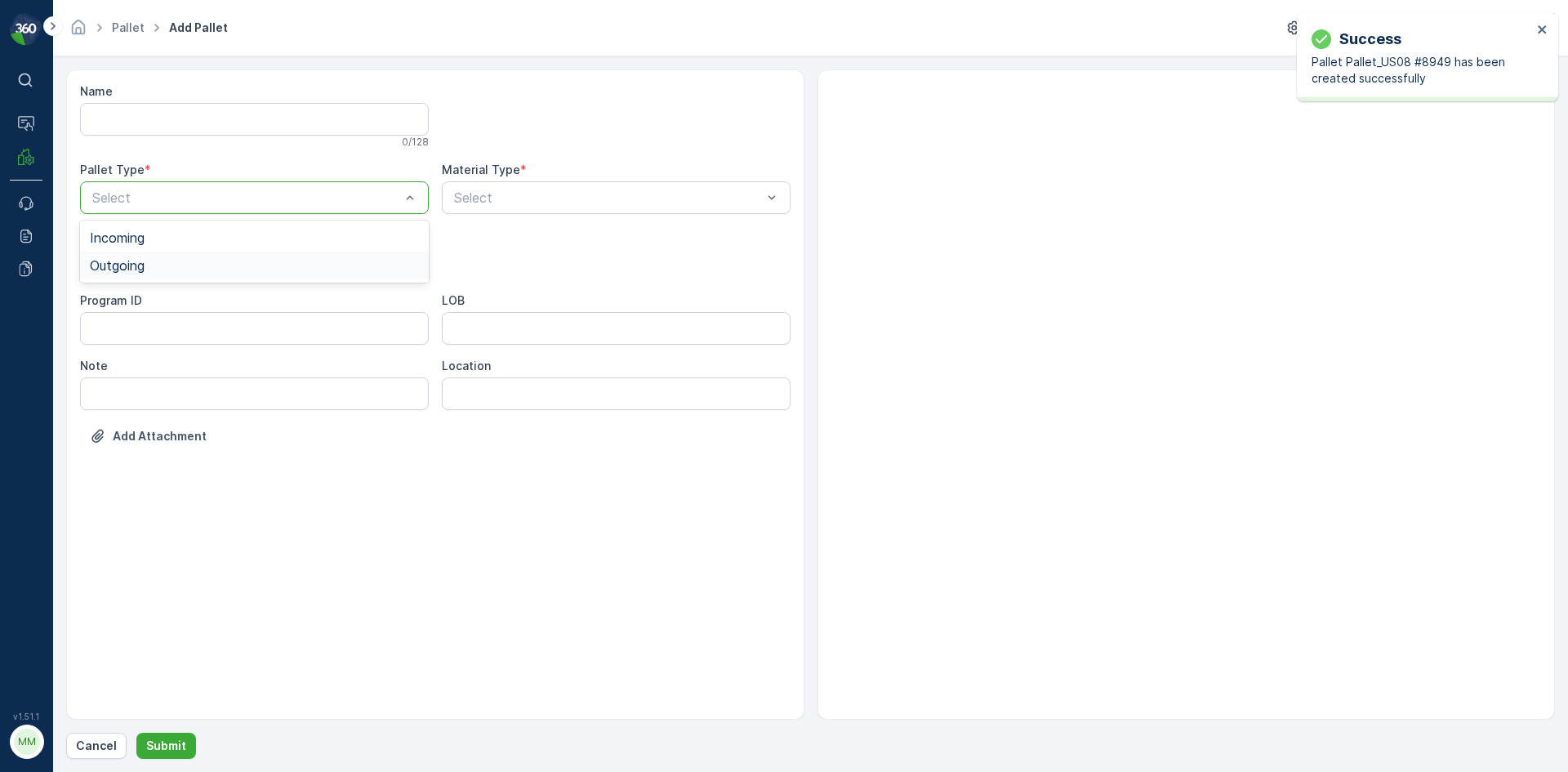
click at [142, 267] on span "Outgoing" at bounding box center [117, 265] width 55 height 15
click at [142, 300] on div "[PERSON_NAME]" at bounding box center [254, 302] width 329 height 15
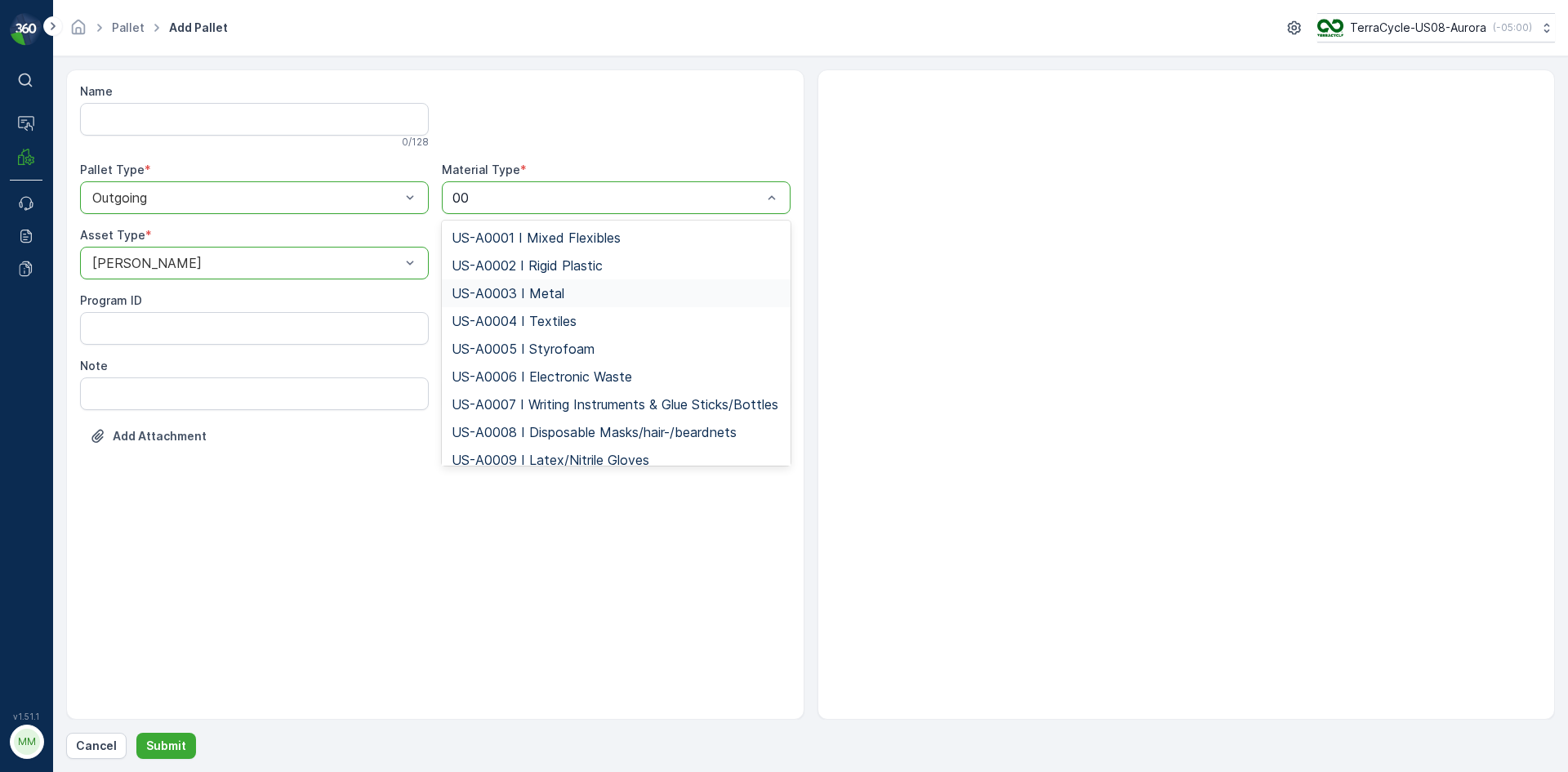
type input "009"
click at [644, 234] on span "US-A0009 I Latex/Nitrile Gloves" at bounding box center [551, 237] width 197 height 15
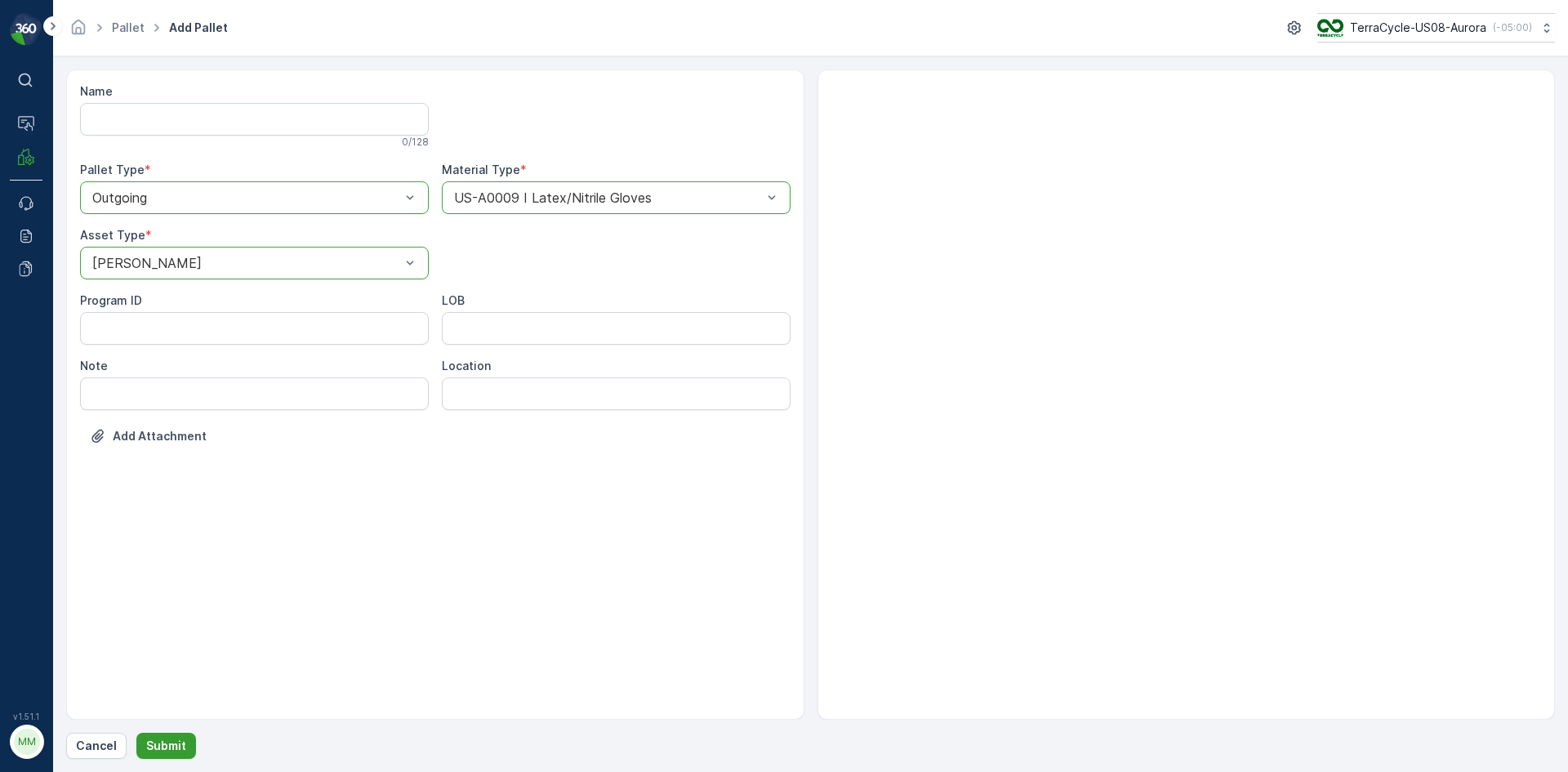
click at [174, 745] on p "Submit" at bounding box center [167, 745] width 40 height 16
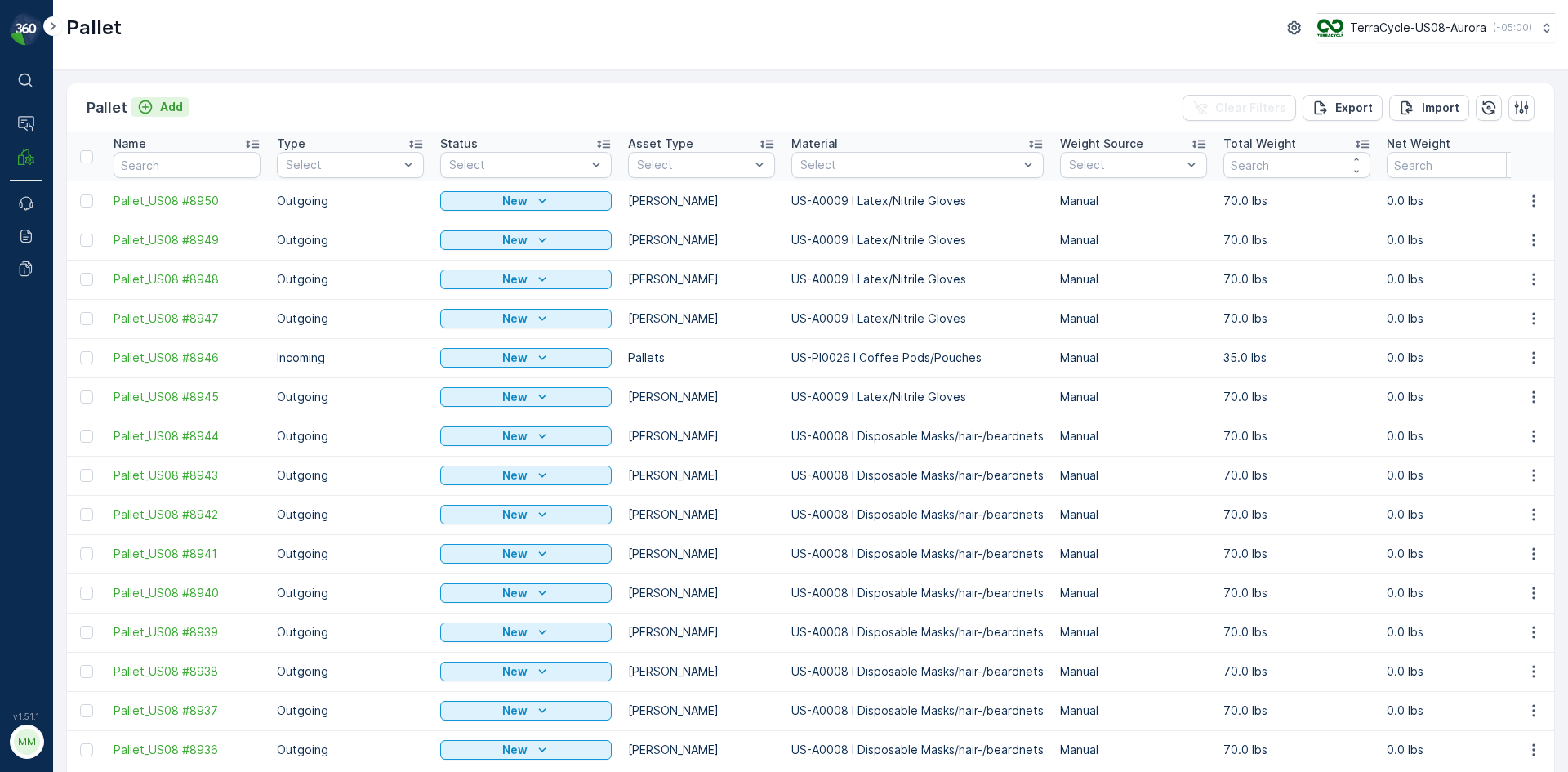
click at [174, 106] on p "Add" at bounding box center [171, 107] width 23 height 16
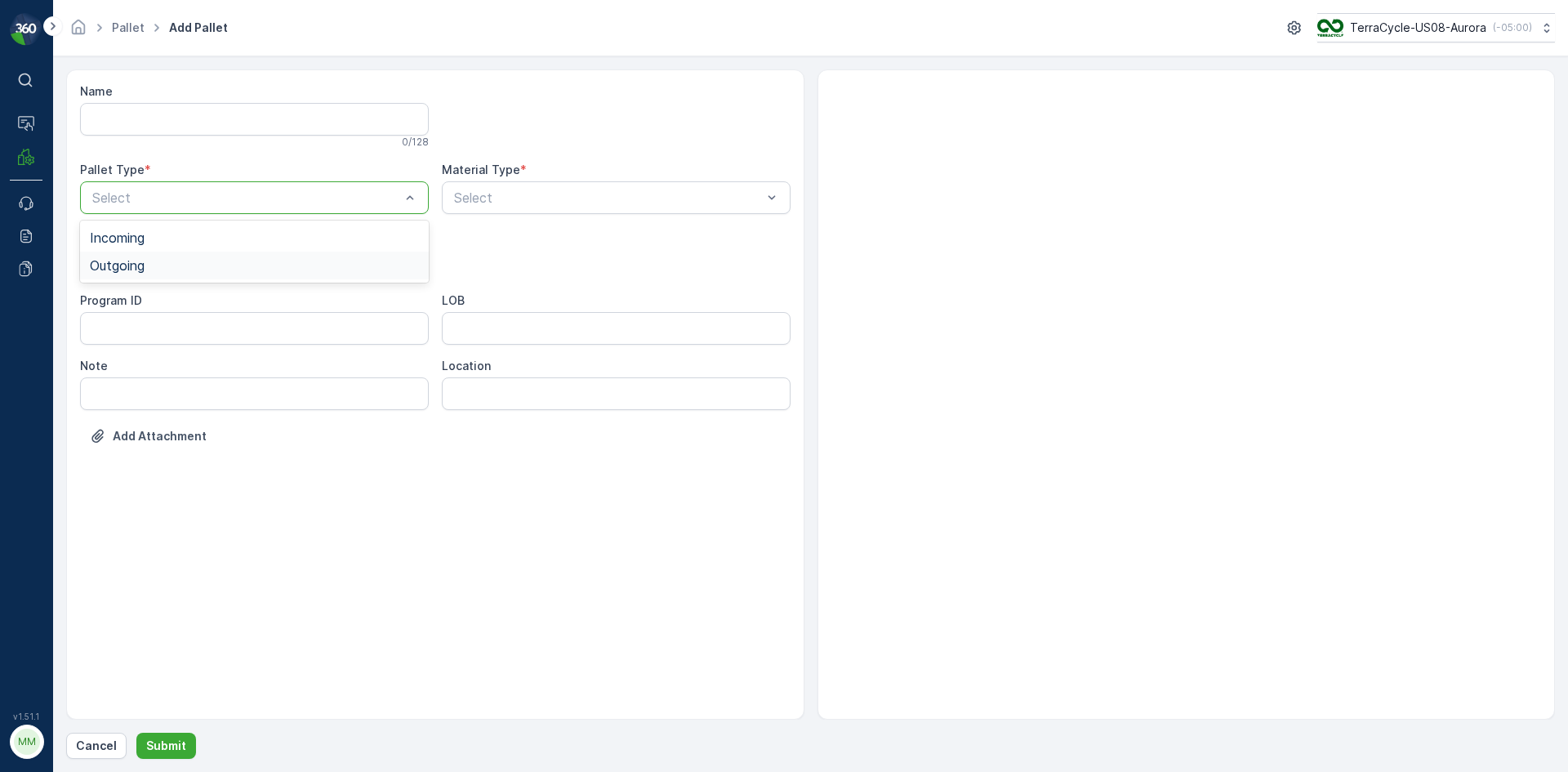
click at [219, 272] on div "Outgoing" at bounding box center [254, 265] width 349 height 28
click at [223, 276] on div "Select" at bounding box center [254, 262] width 349 height 33
click at [214, 307] on div "[PERSON_NAME]" at bounding box center [254, 302] width 329 height 15
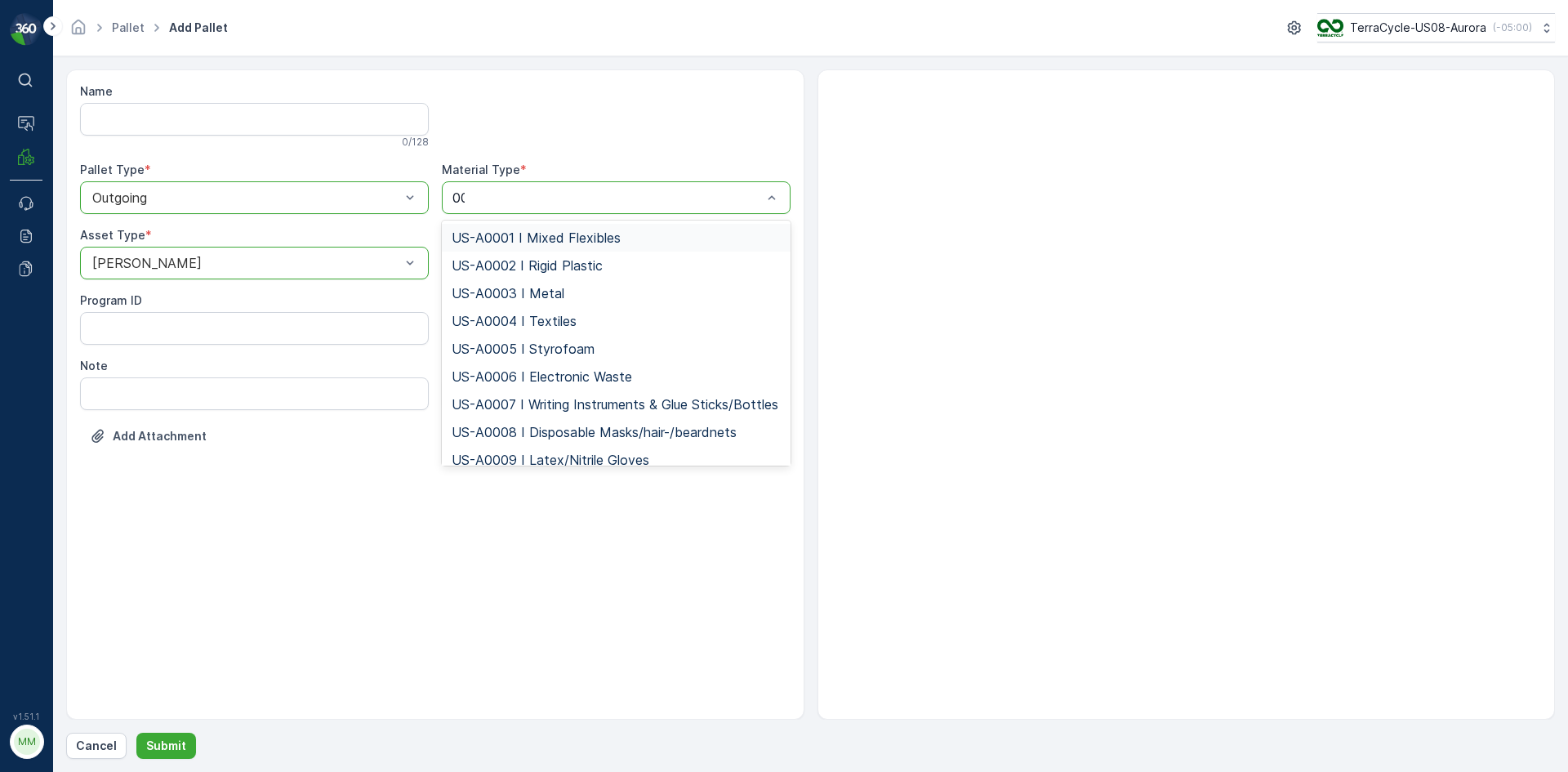
type input "009"
click at [570, 231] on span "US-A0009 I Latex/Nitrile Gloves" at bounding box center [551, 237] width 197 height 15
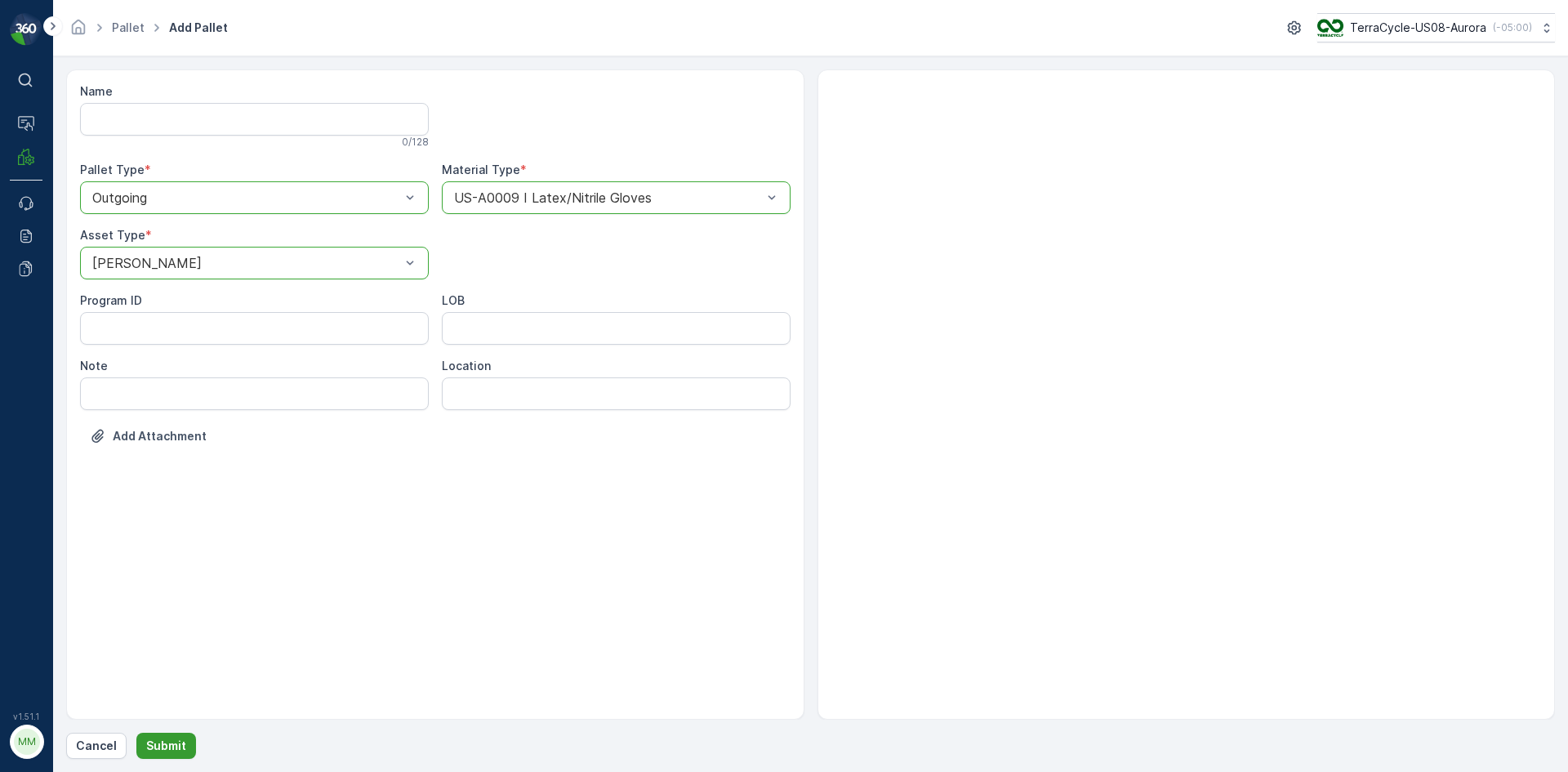
click at [180, 746] on p "Submit" at bounding box center [167, 745] width 40 height 16
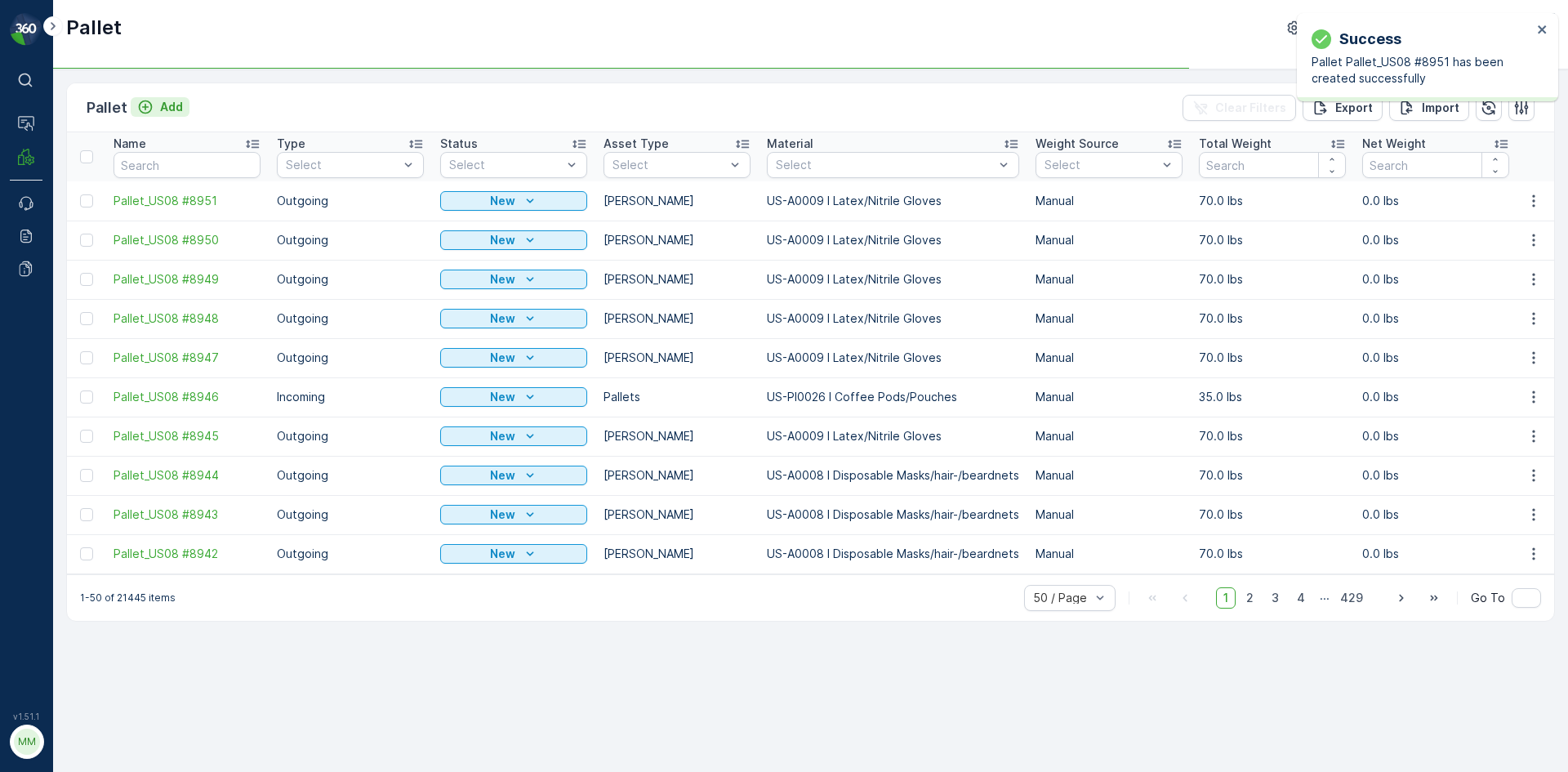
click at [176, 107] on p "Add" at bounding box center [171, 107] width 23 height 16
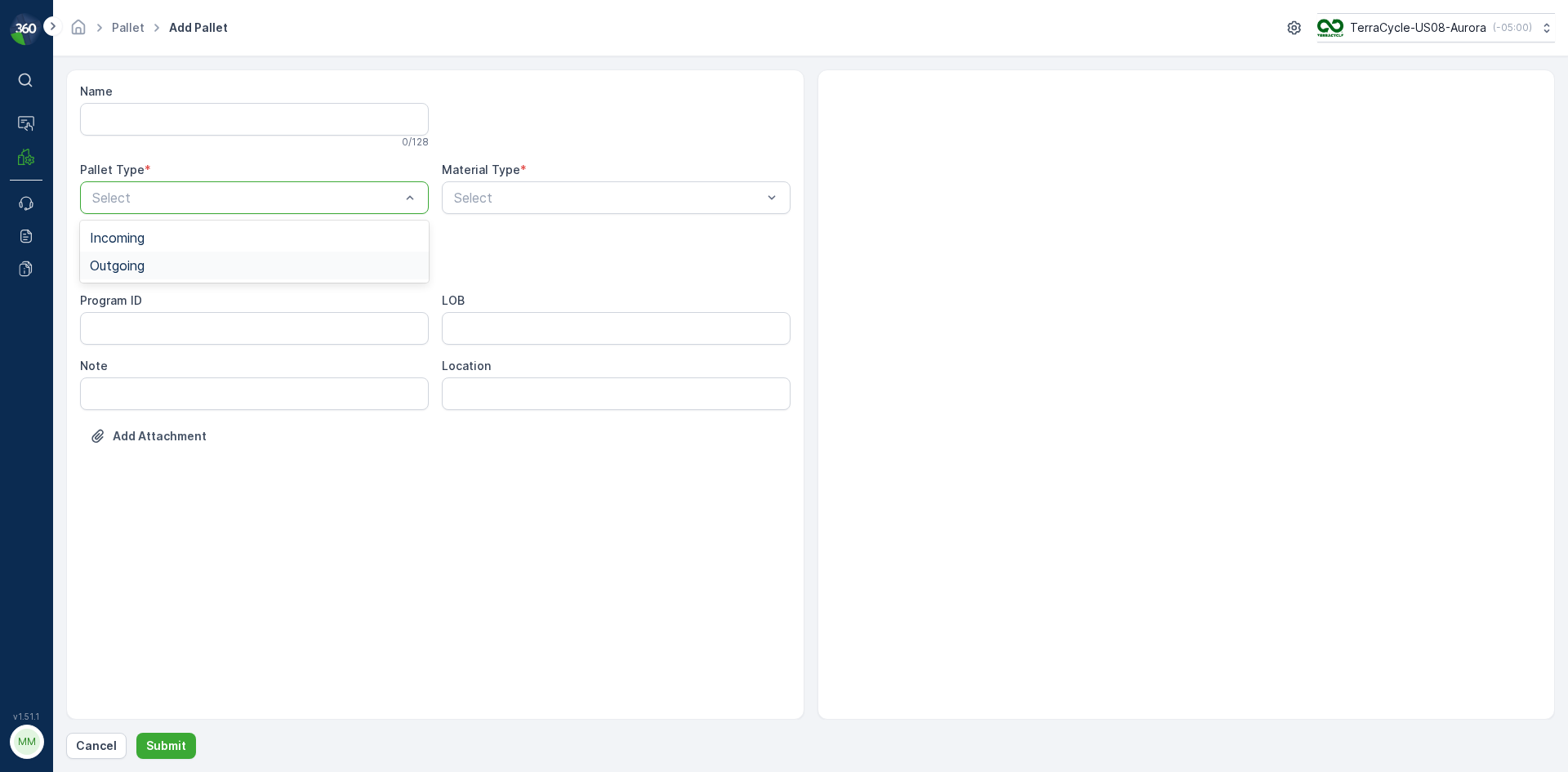
click at [156, 264] on div "Outgoing" at bounding box center [254, 265] width 329 height 15
click at [154, 307] on div "[PERSON_NAME]" at bounding box center [254, 302] width 329 height 15
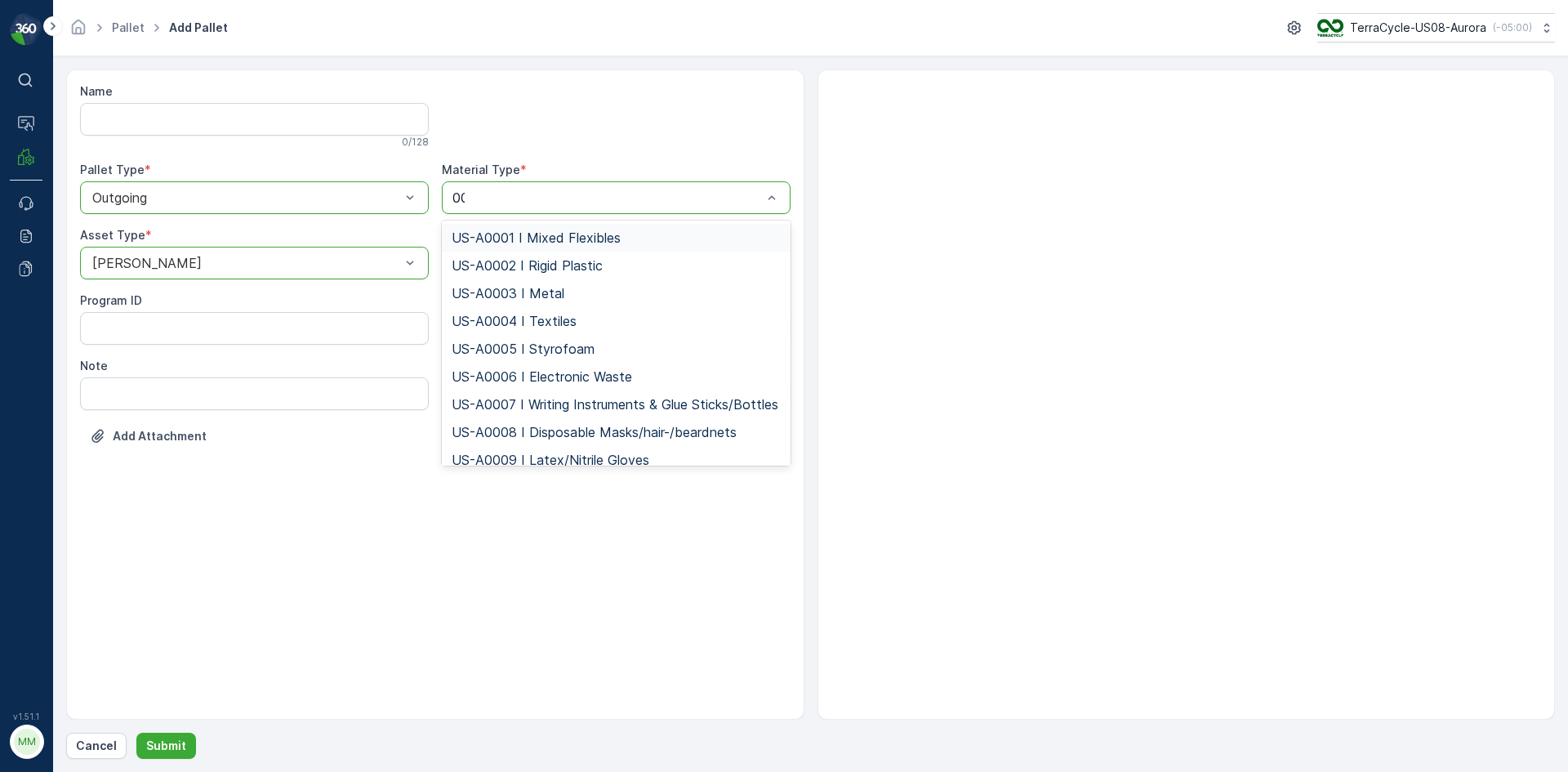
type input "009"
click at [561, 224] on div "US-A0009 I Latex/Nitrile Gloves" at bounding box center [616, 237] width 349 height 28
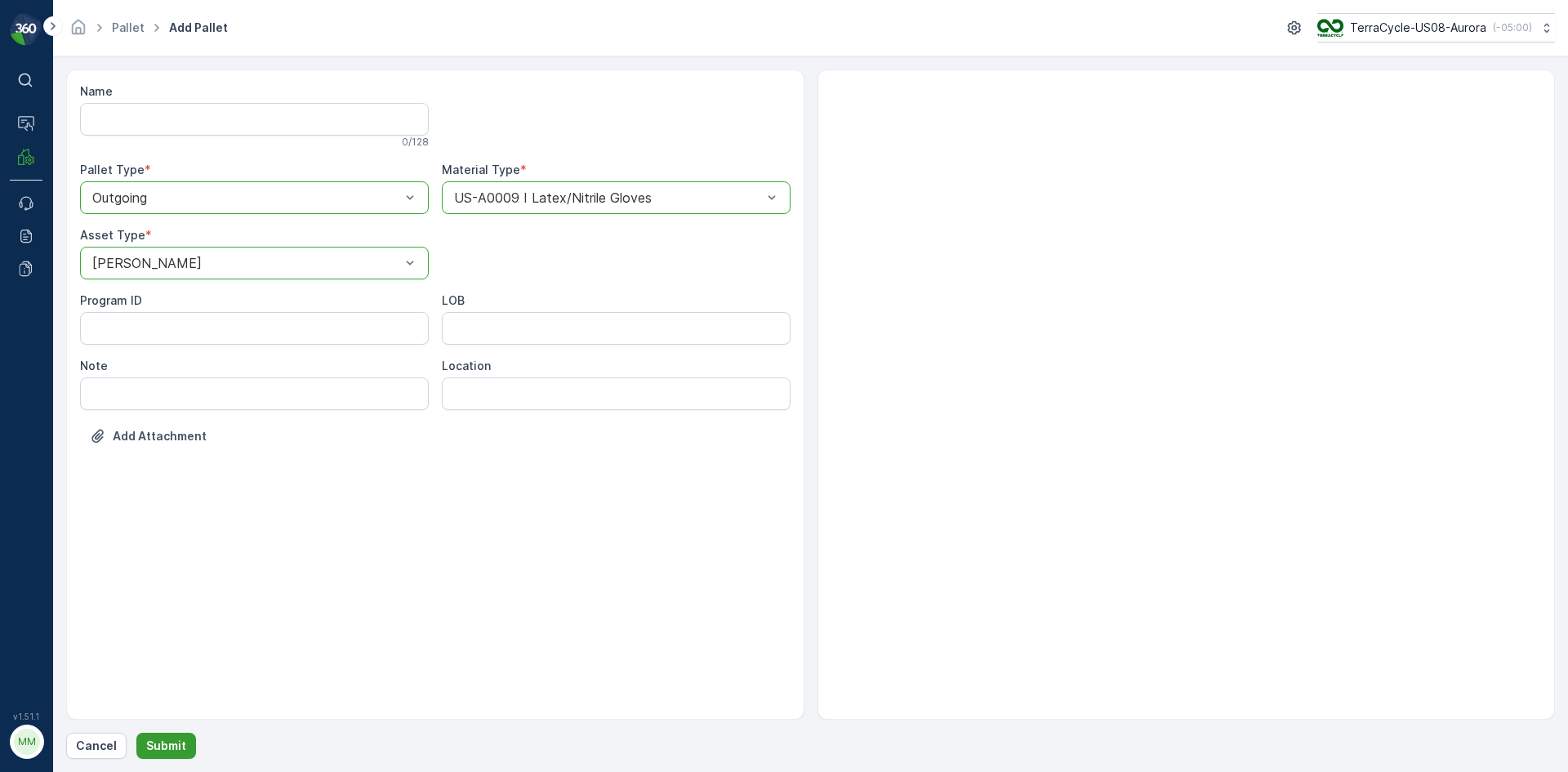
click at [170, 745] on p "Submit" at bounding box center [167, 745] width 40 height 16
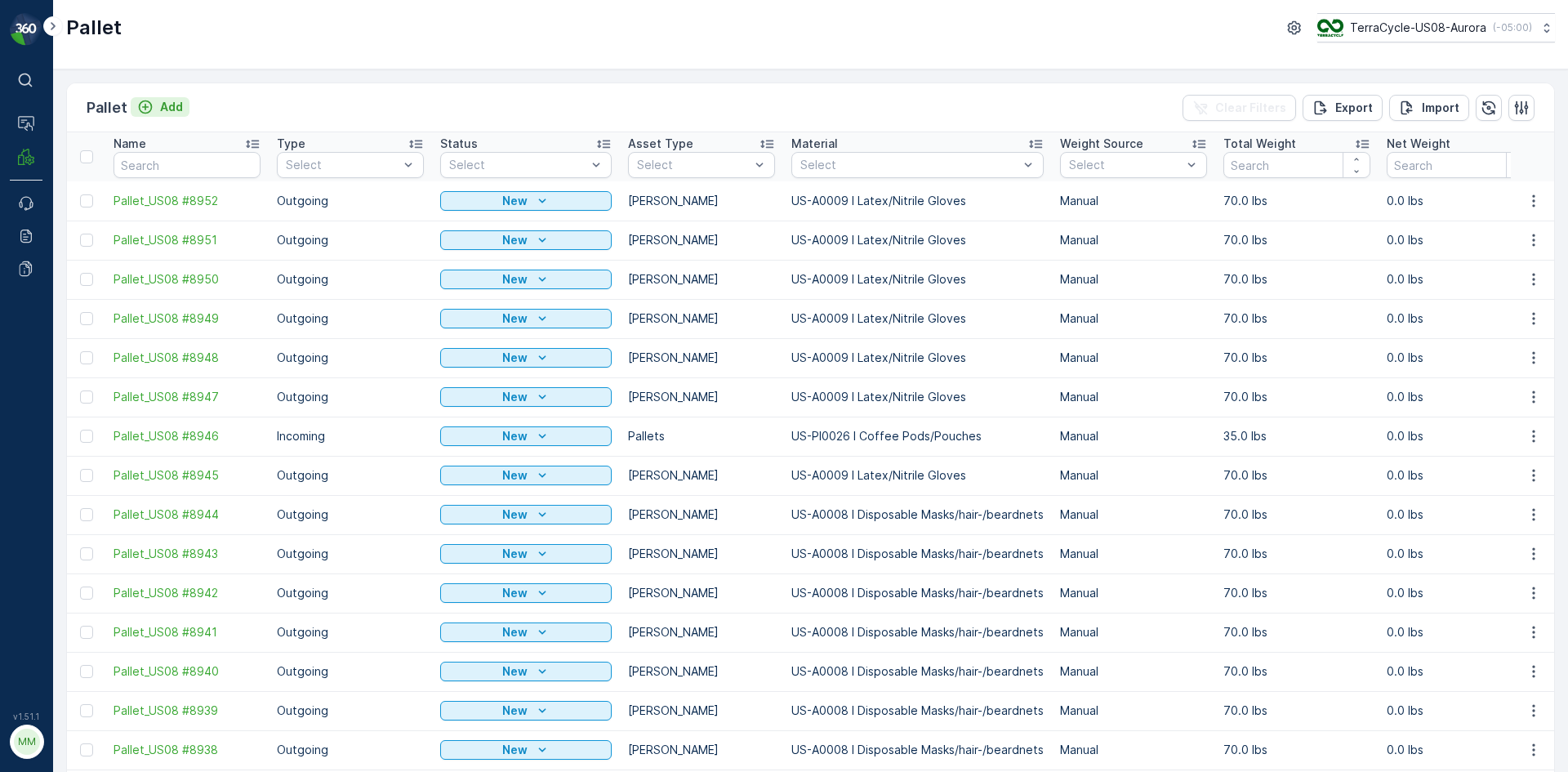
click at [162, 109] on p "Add" at bounding box center [171, 107] width 23 height 16
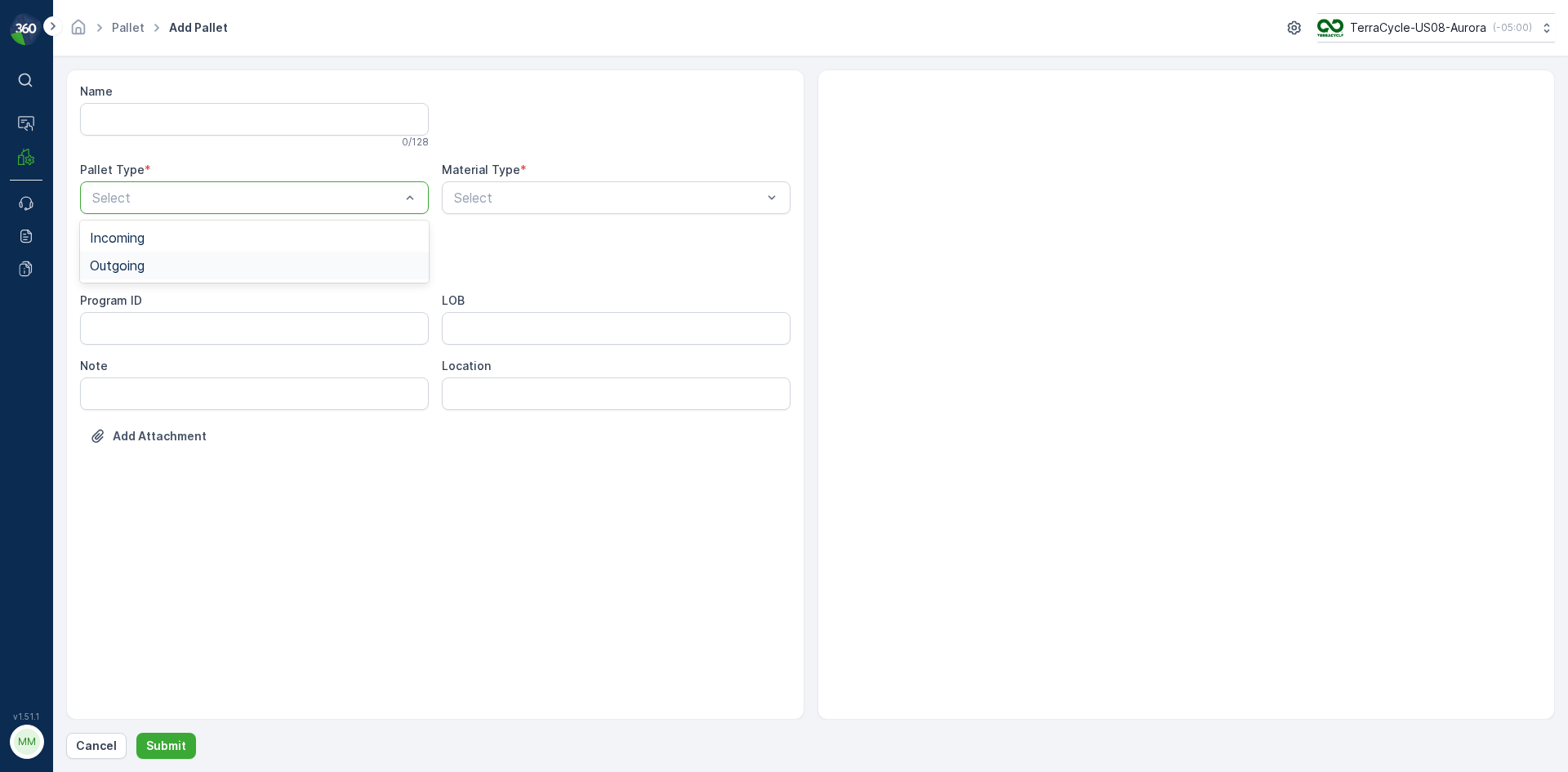
click at [136, 268] on span "Outgoing" at bounding box center [117, 265] width 55 height 15
click at [146, 301] on div "[PERSON_NAME]" at bounding box center [254, 302] width 329 height 15
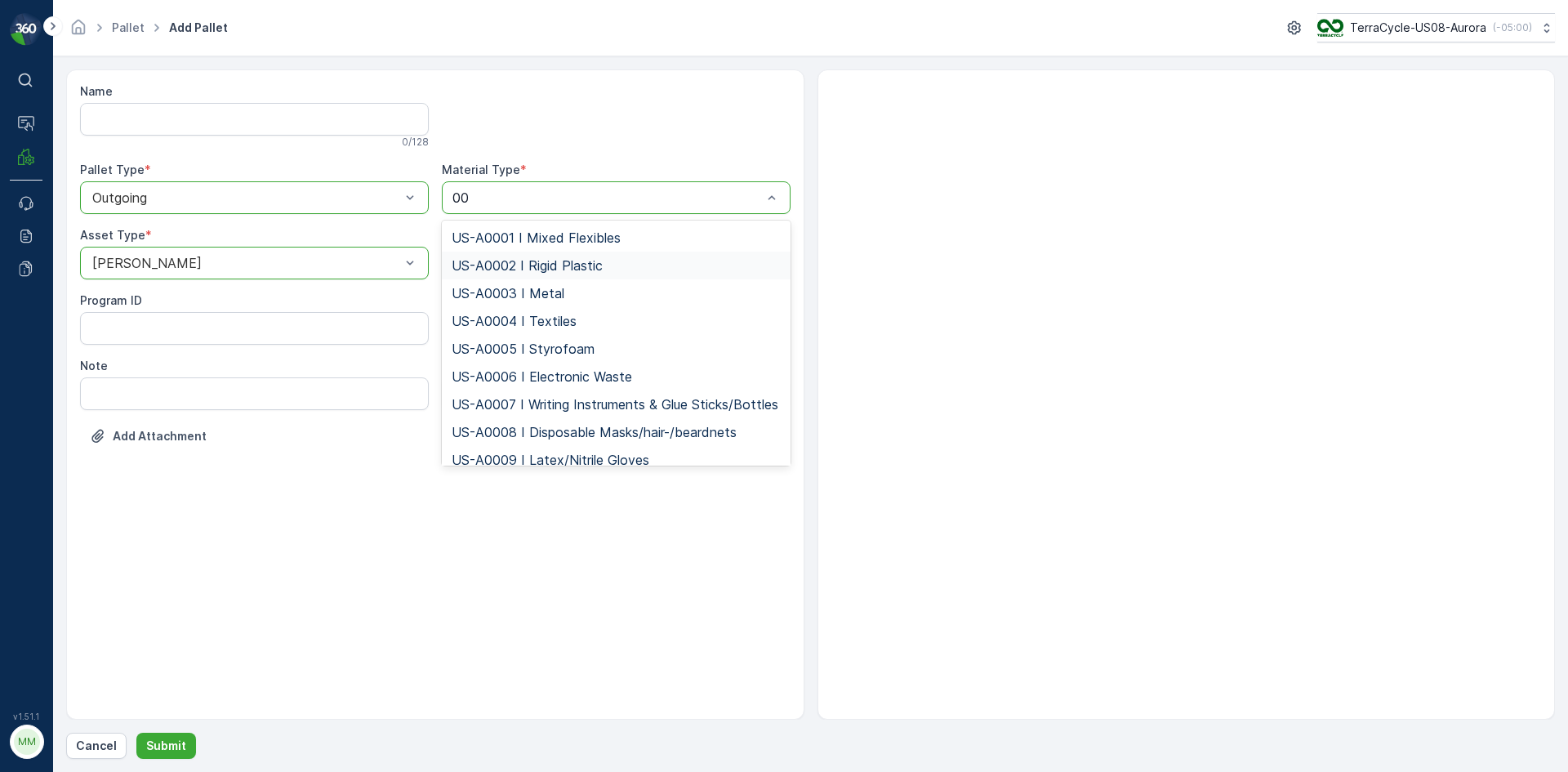
type input "009"
click at [540, 240] on span "US-A0009 I Latex/Nitrile Gloves" at bounding box center [551, 237] width 197 height 15
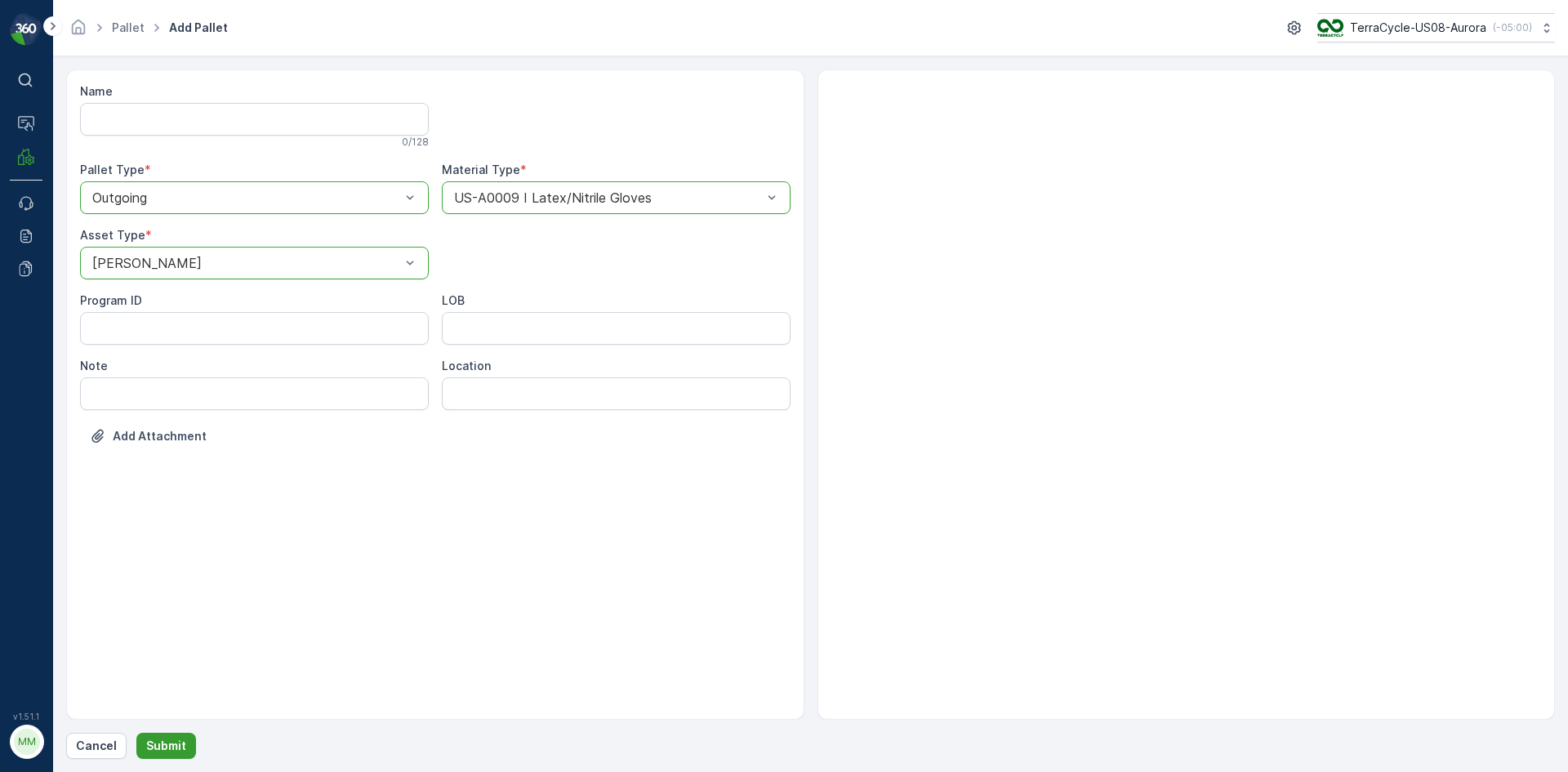
click at [160, 742] on p "Submit" at bounding box center [167, 745] width 40 height 16
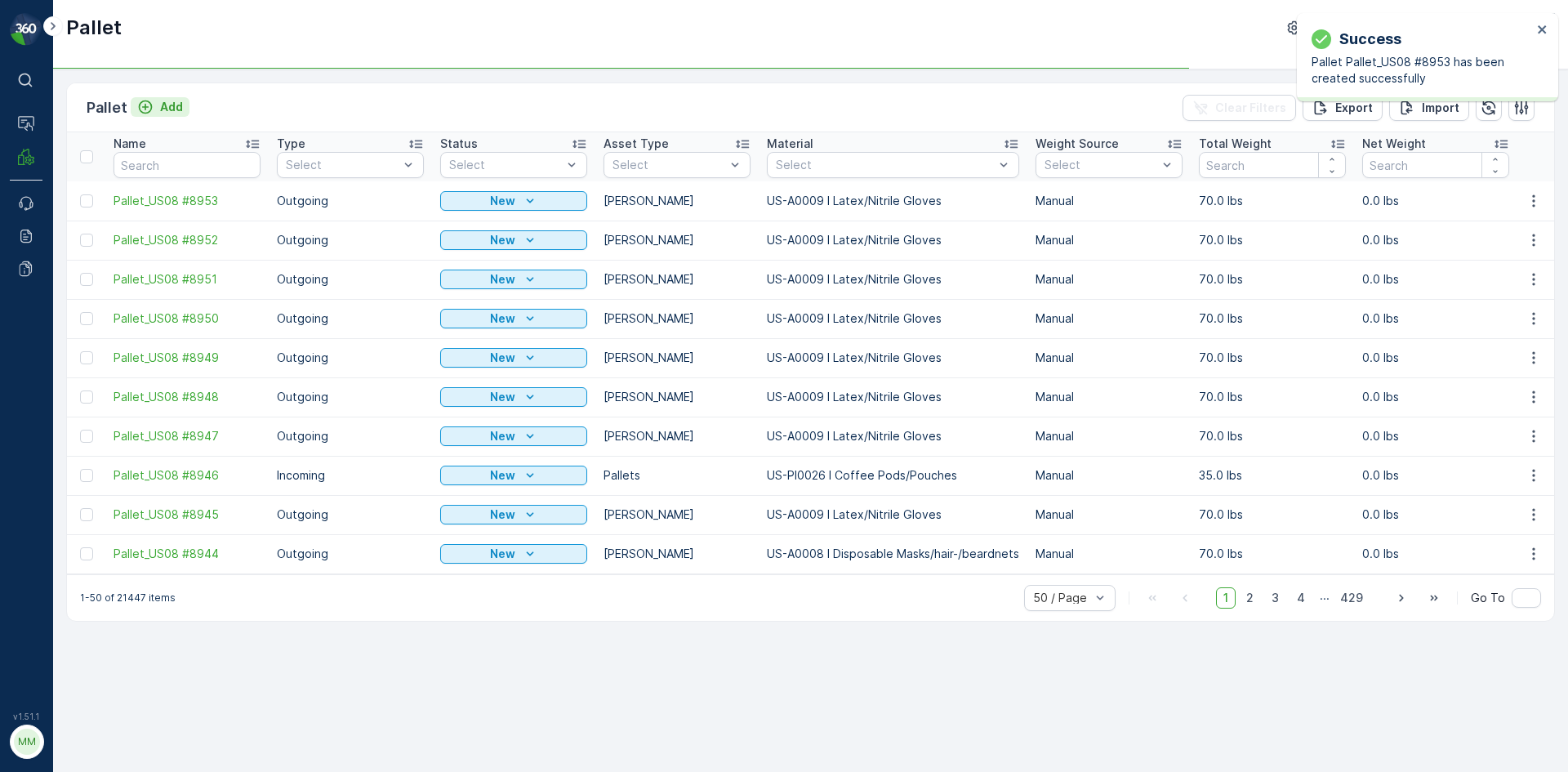
click at [174, 111] on p "Add" at bounding box center [171, 107] width 23 height 16
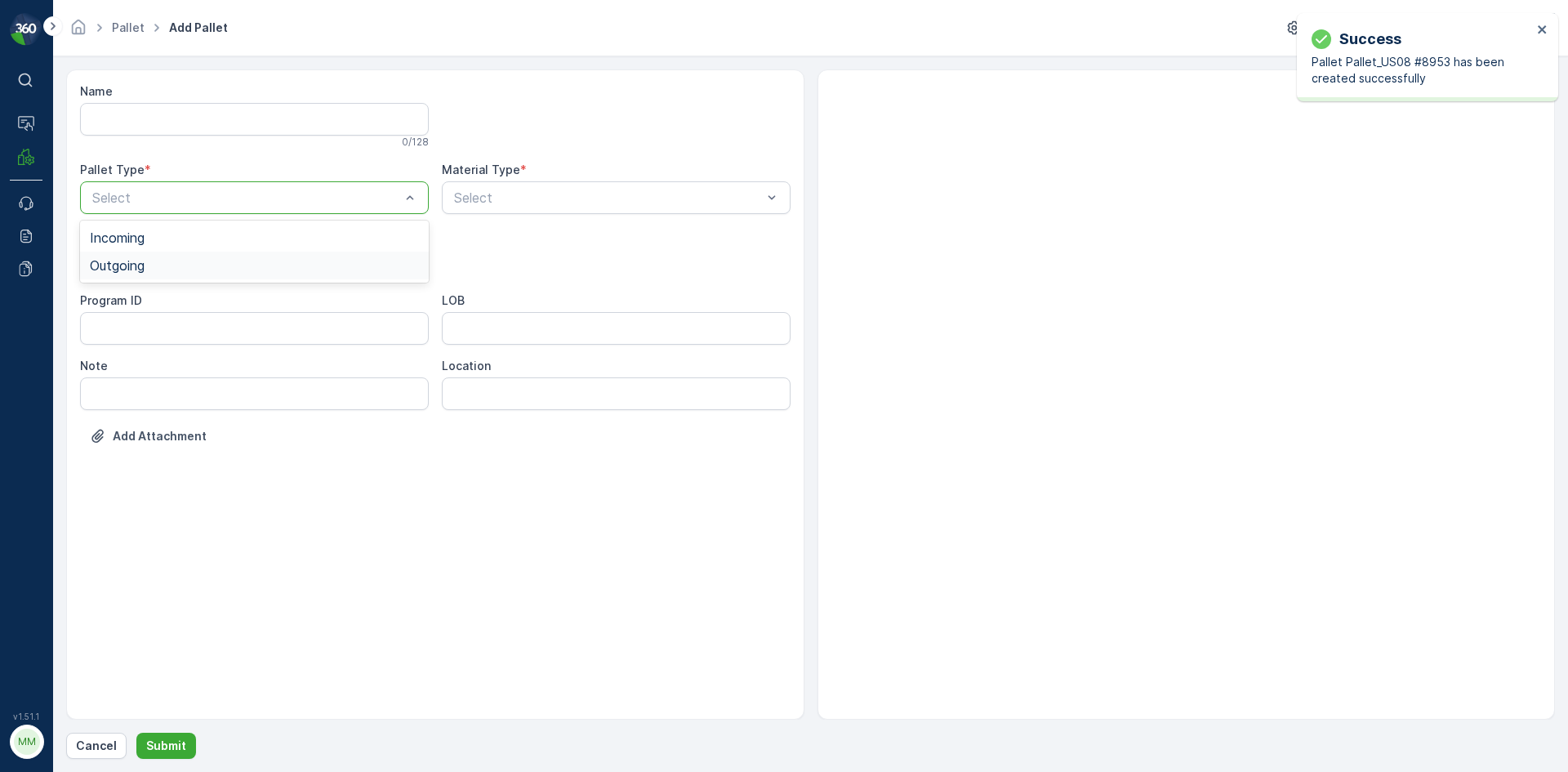
click at [156, 265] on div "Outgoing" at bounding box center [254, 265] width 329 height 15
click at [146, 303] on div "[PERSON_NAME]" at bounding box center [254, 302] width 329 height 15
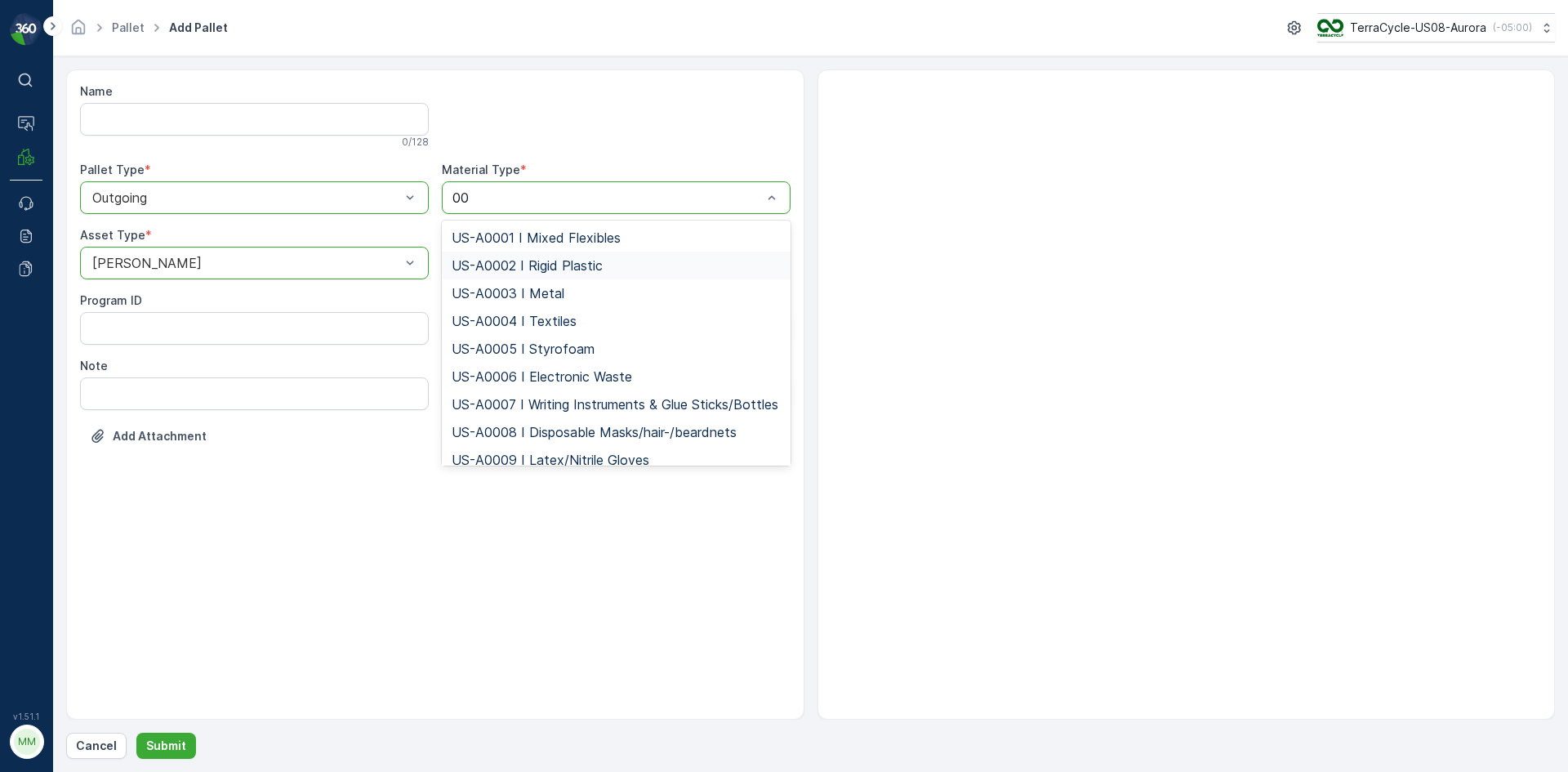
type input "009"
click at [532, 242] on span "US-A0009 I Latex/Nitrile Gloves" at bounding box center [551, 237] width 197 height 15
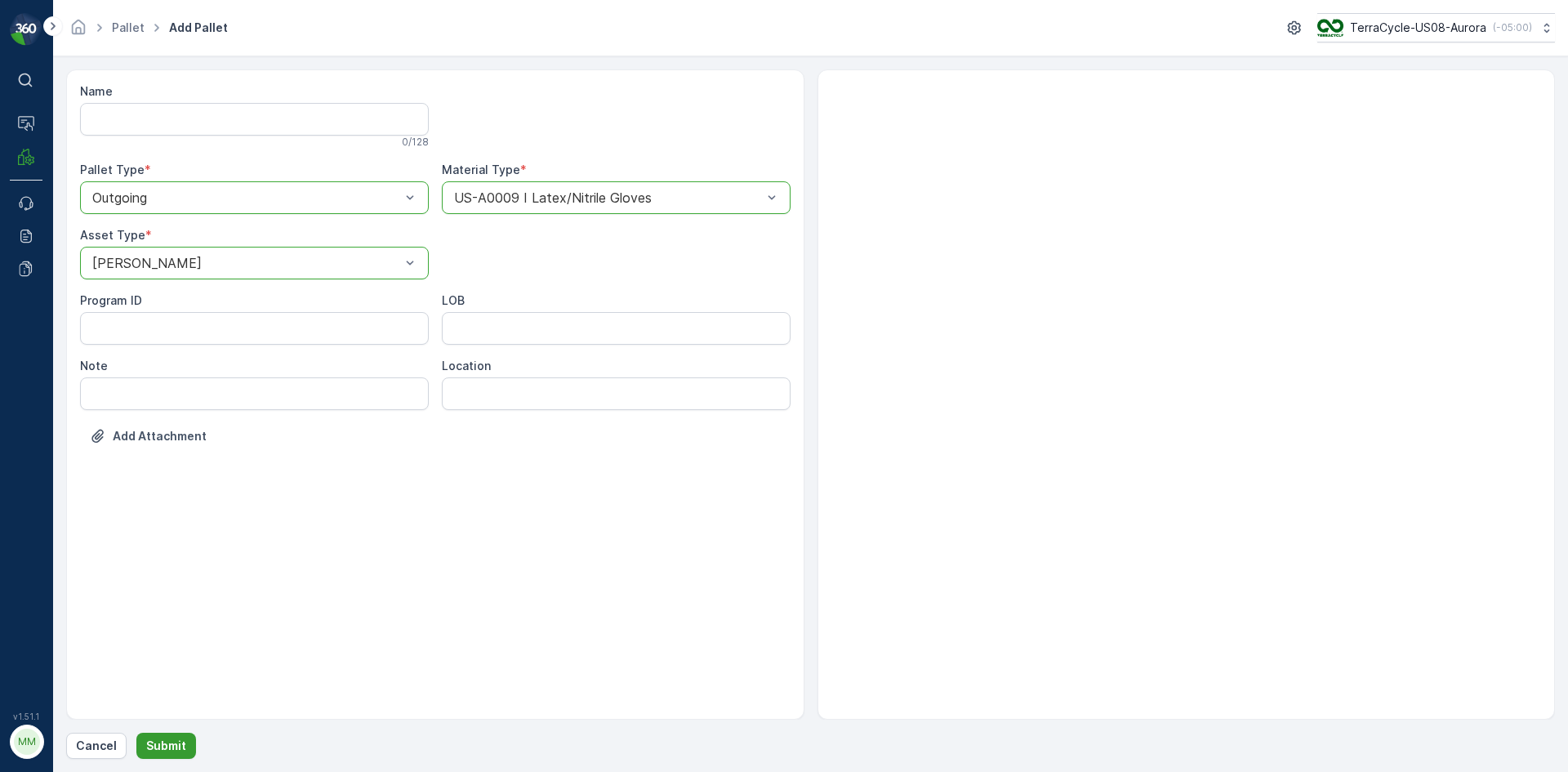
click at [177, 751] on p "Submit" at bounding box center [167, 745] width 40 height 16
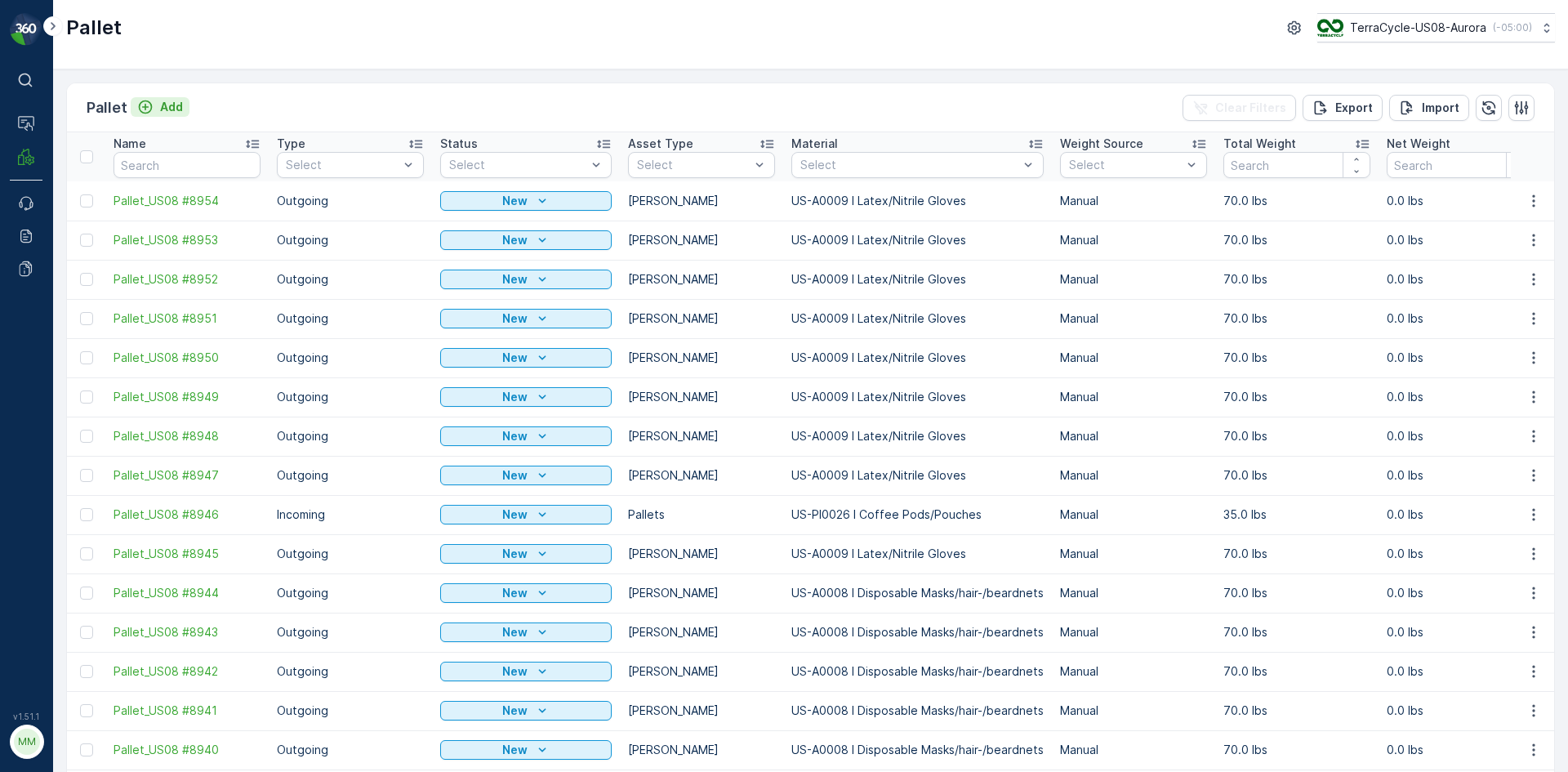
click at [186, 105] on button "Add" at bounding box center [160, 107] width 59 height 20
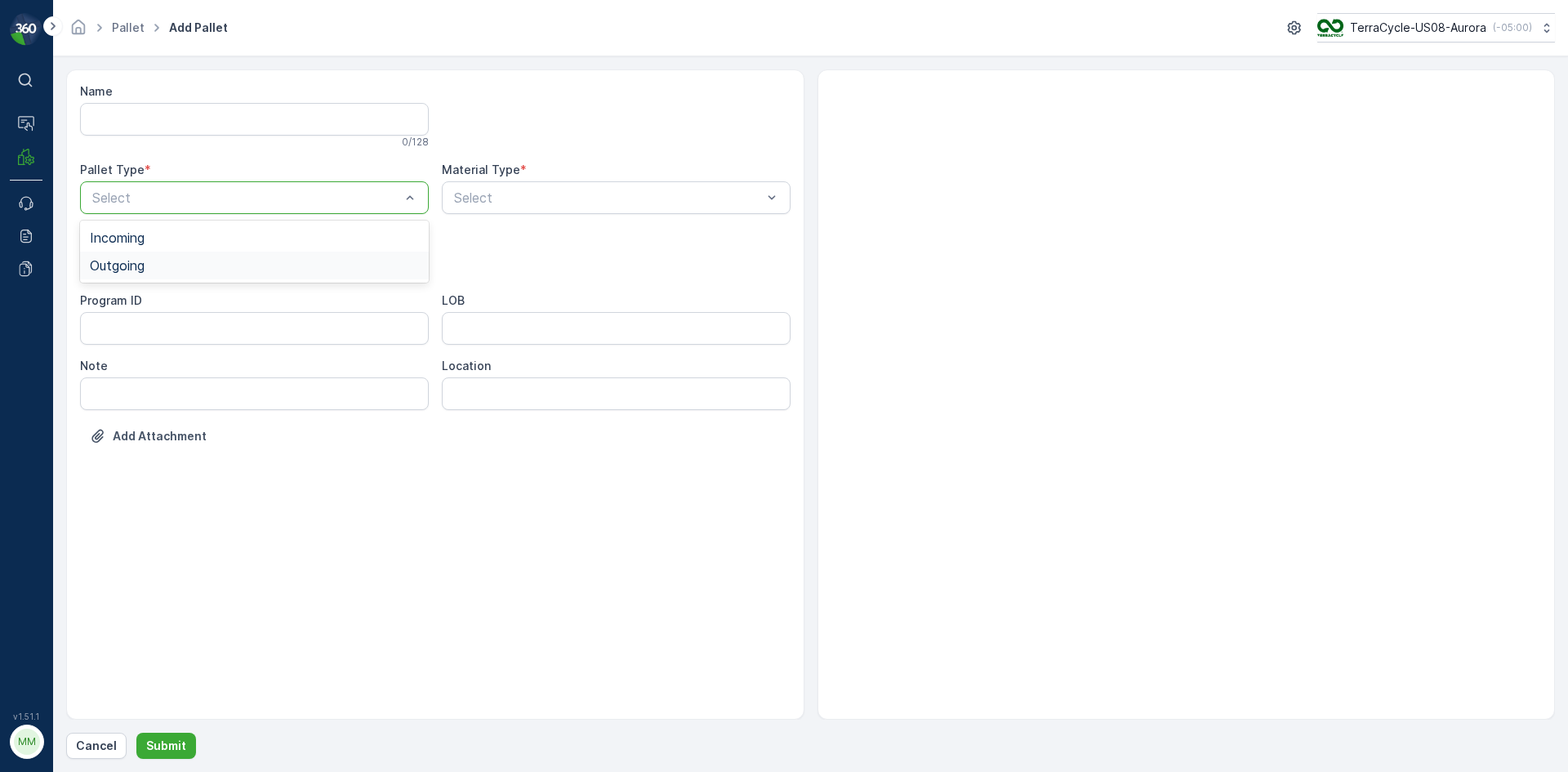
click at [171, 264] on div "Outgoing" at bounding box center [254, 265] width 329 height 15
click at [148, 300] on div "[PERSON_NAME]" at bounding box center [254, 302] width 329 height 15
click at [535, 209] on div "Select" at bounding box center [616, 197] width 349 height 33
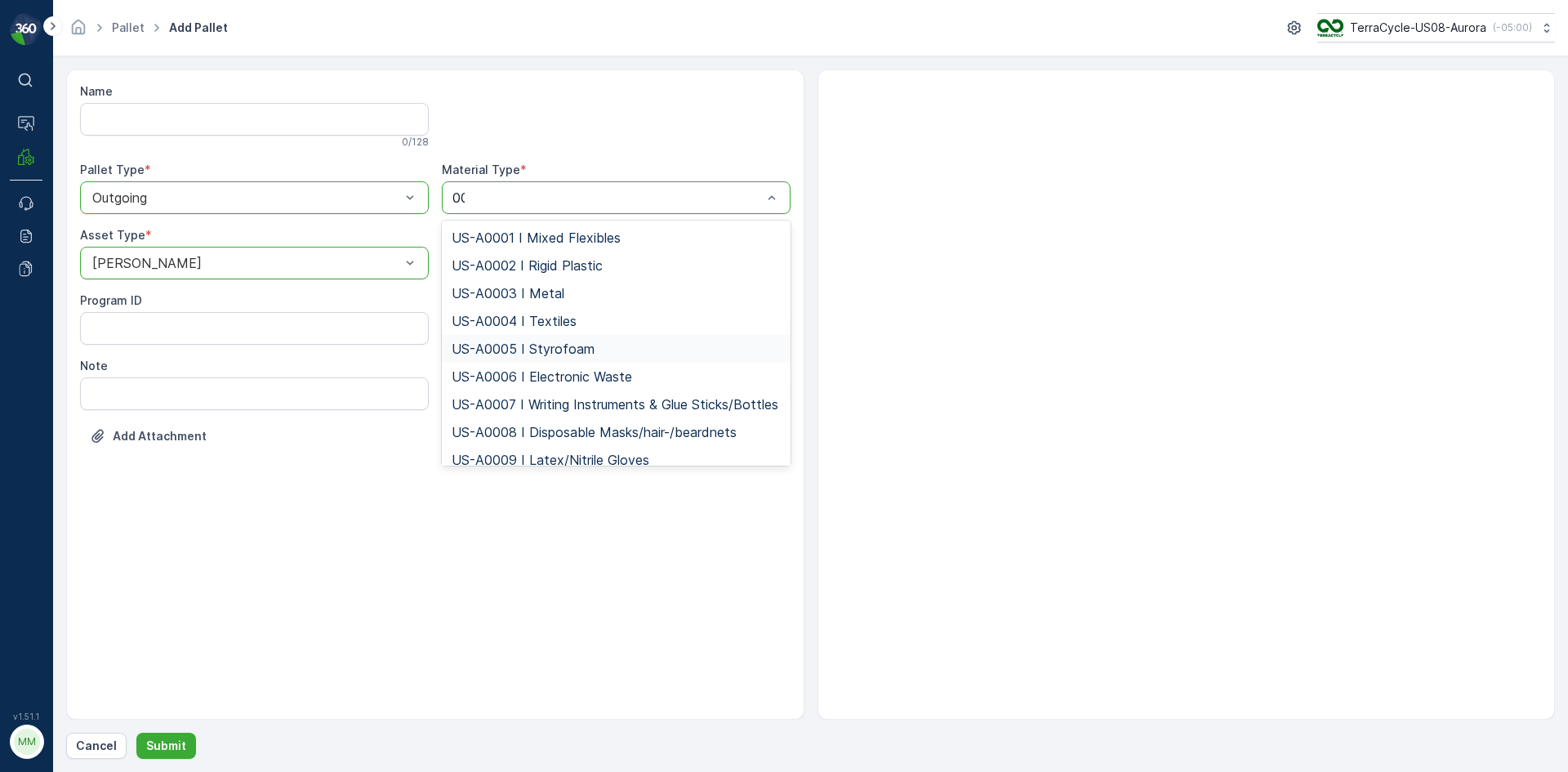
type input "009"
click at [581, 239] on span "US-A0009 I Latex/Nitrile Gloves" at bounding box center [551, 237] width 197 height 15
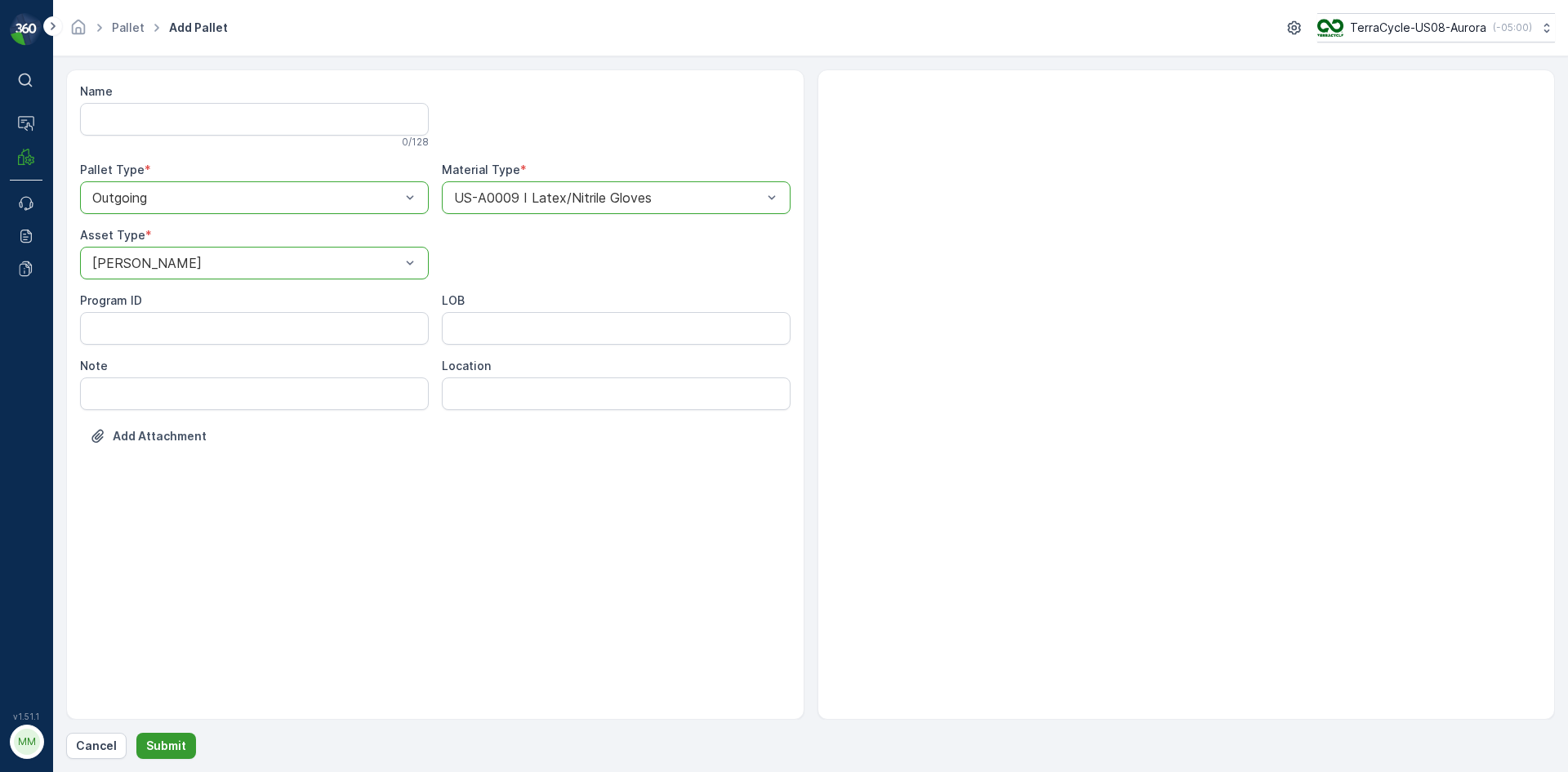
click at [172, 753] on p "Submit" at bounding box center [167, 745] width 40 height 16
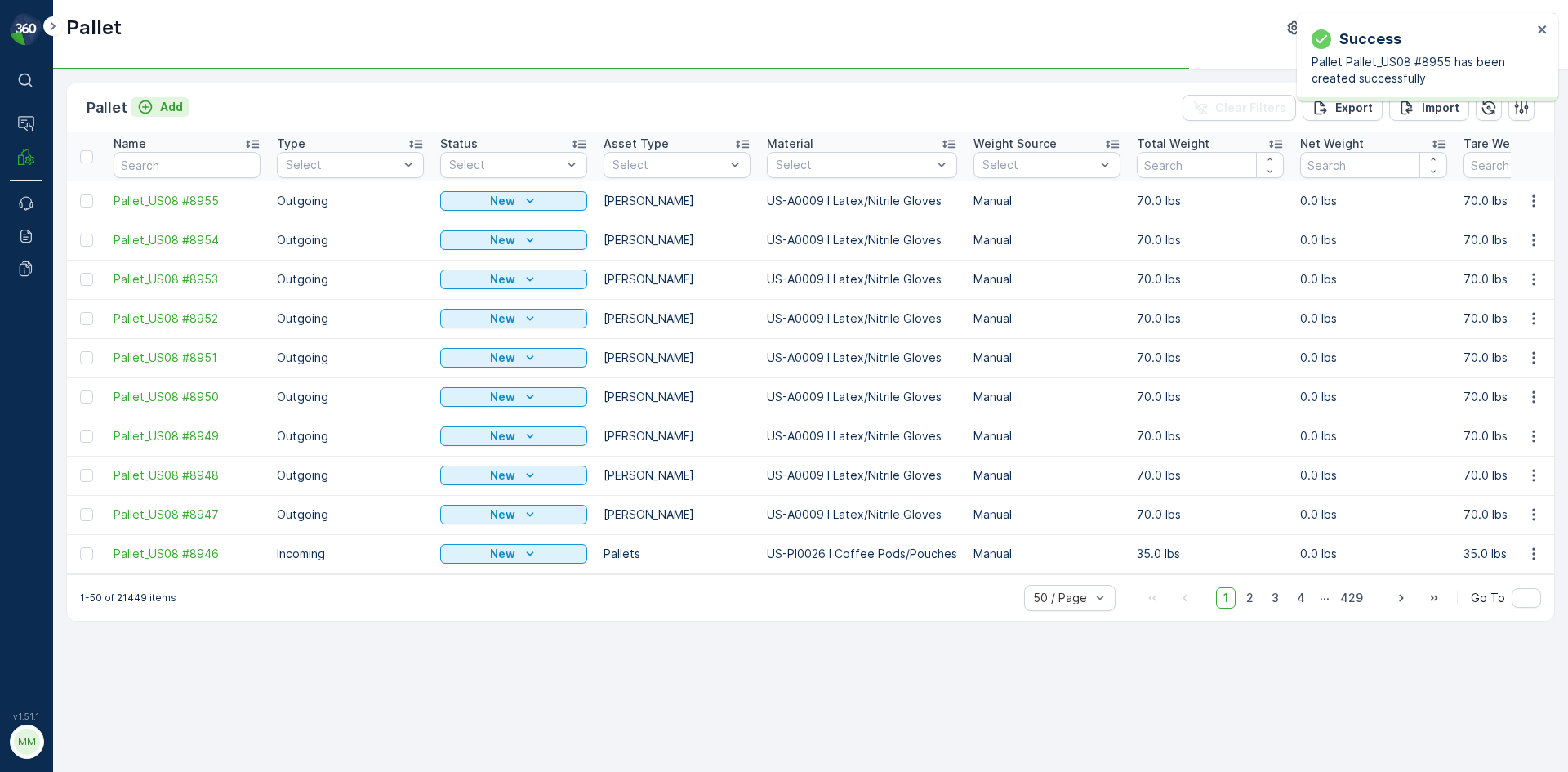
click at [175, 107] on p "Add" at bounding box center [171, 107] width 23 height 16
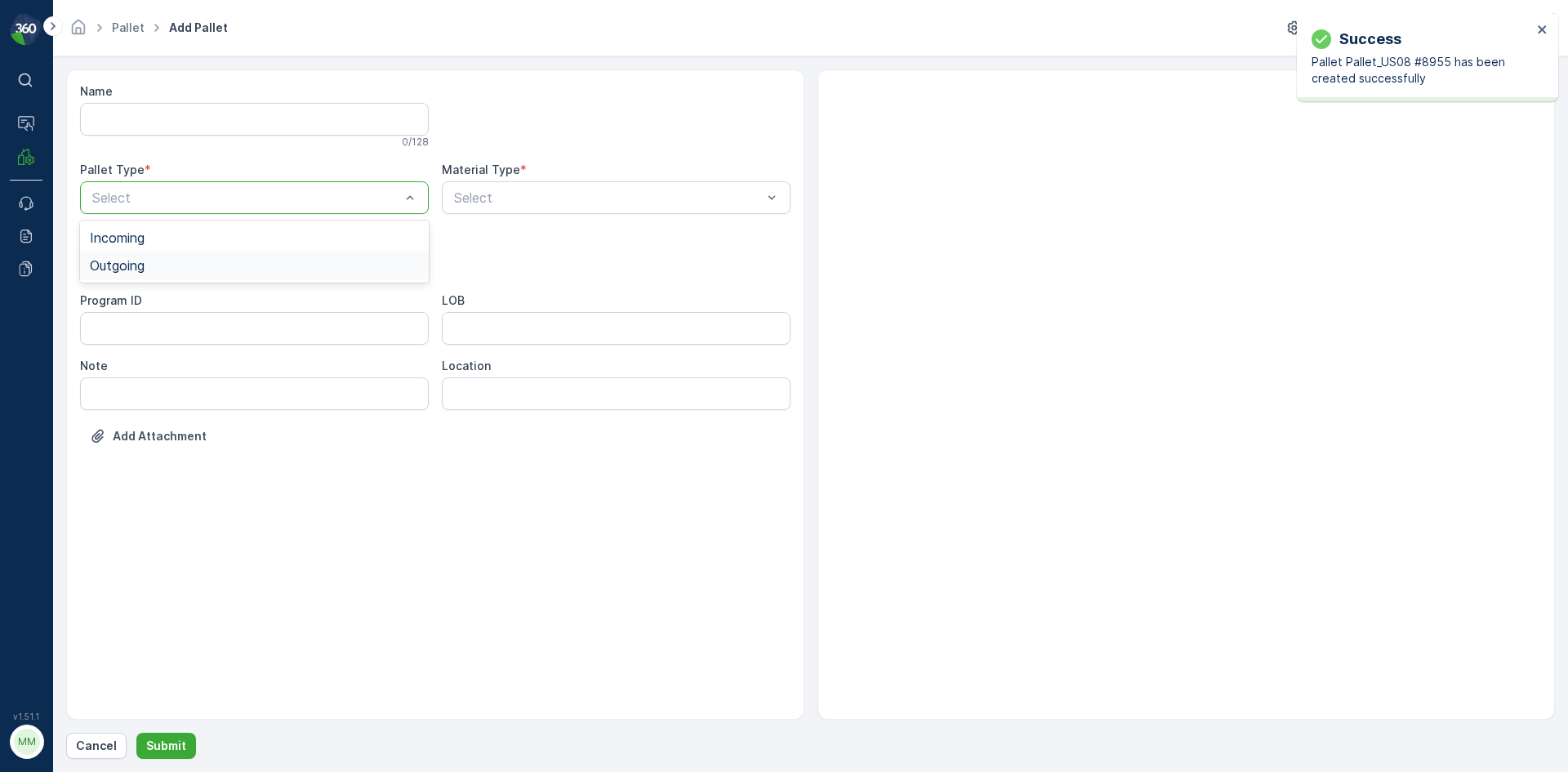
click at [154, 263] on div "Outgoing" at bounding box center [254, 265] width 329 height 15
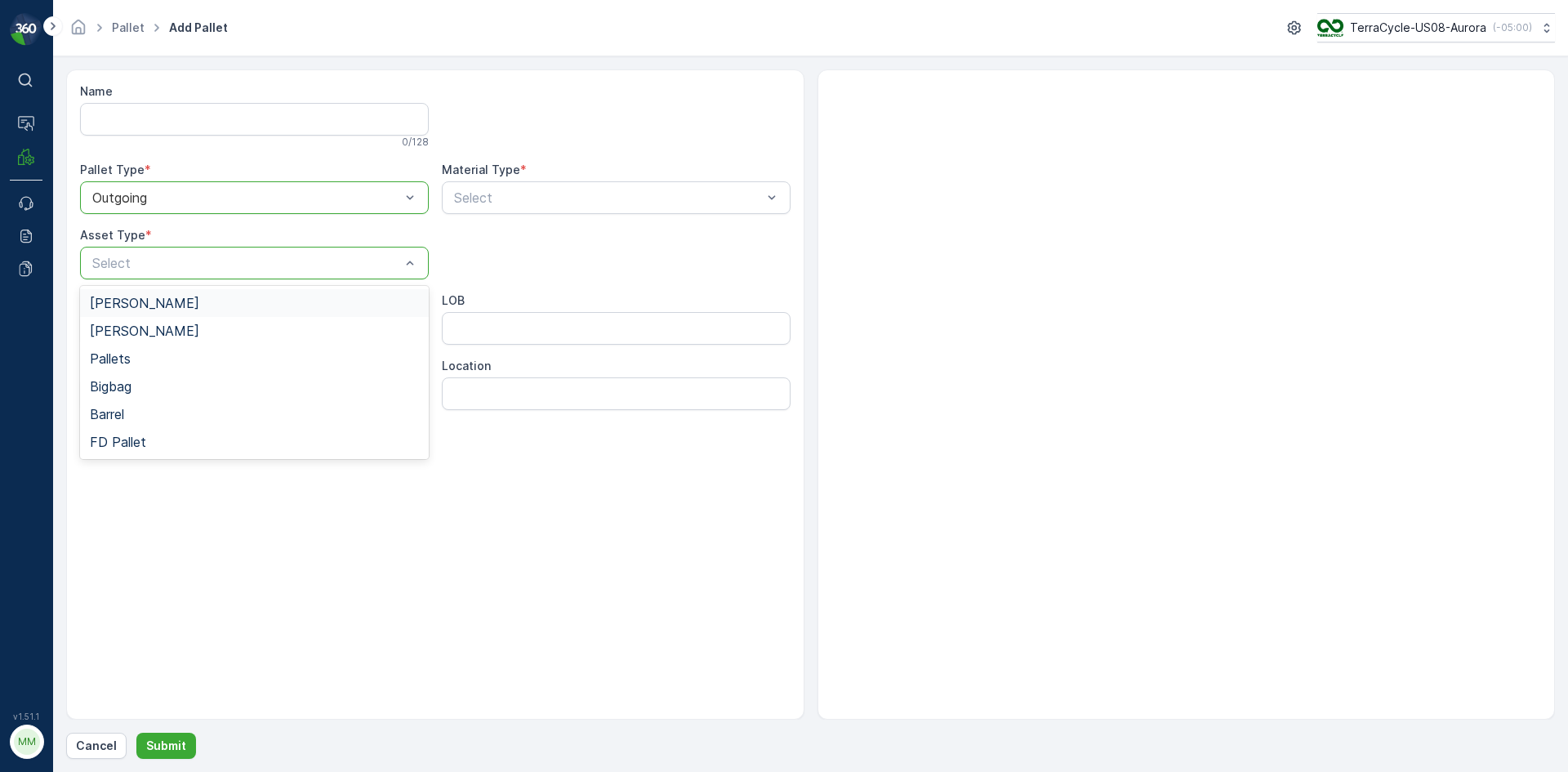
click at [147, 304] on div "[PERSON_NAME]" at bounding box center [254, 302] width 329 height 15
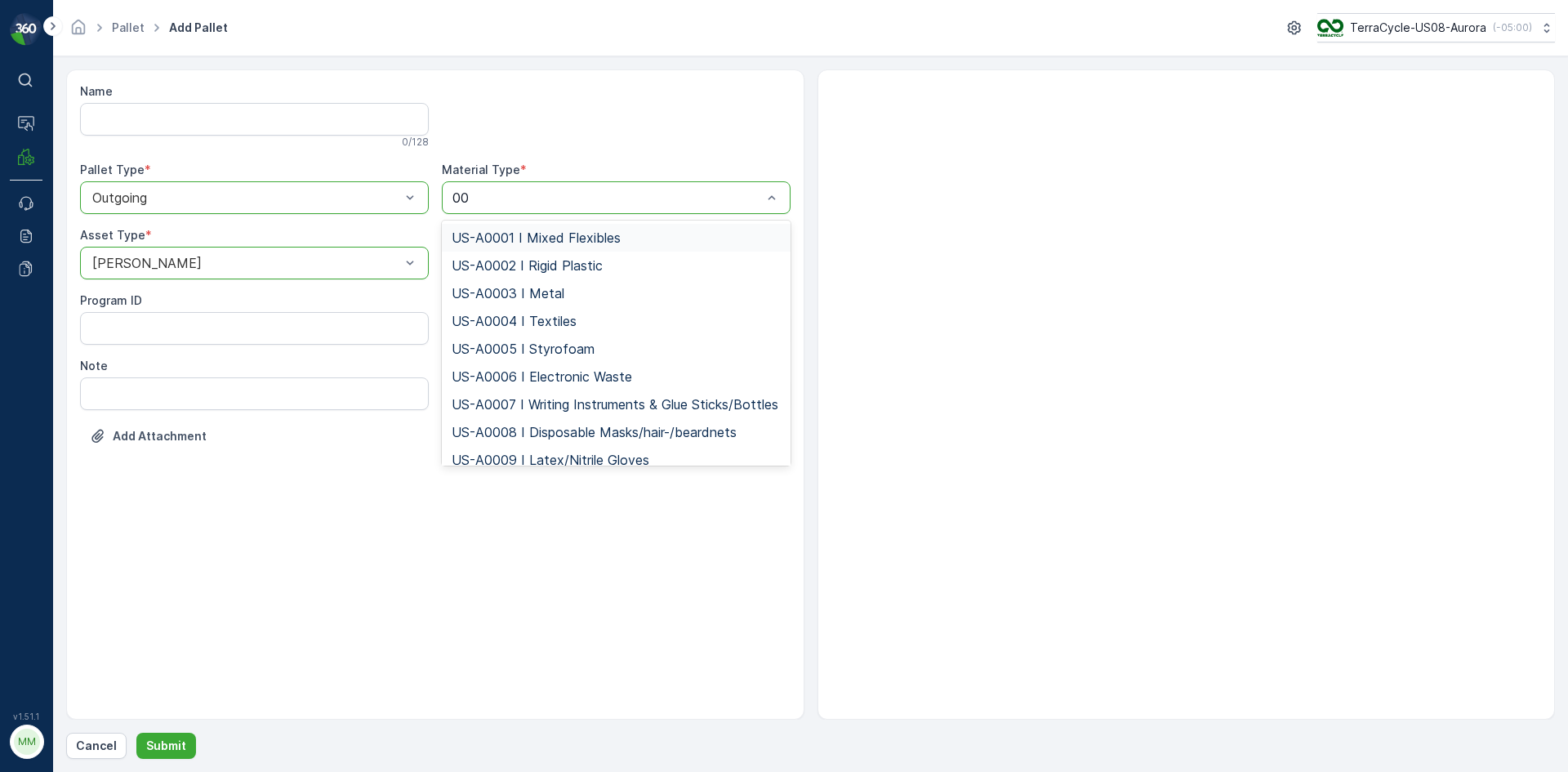
type input "009"
click at [577, 241] on span "US-A0009 I Latex/Nitrile Gloves" at bounding box center [551, 237] width 197 height 15
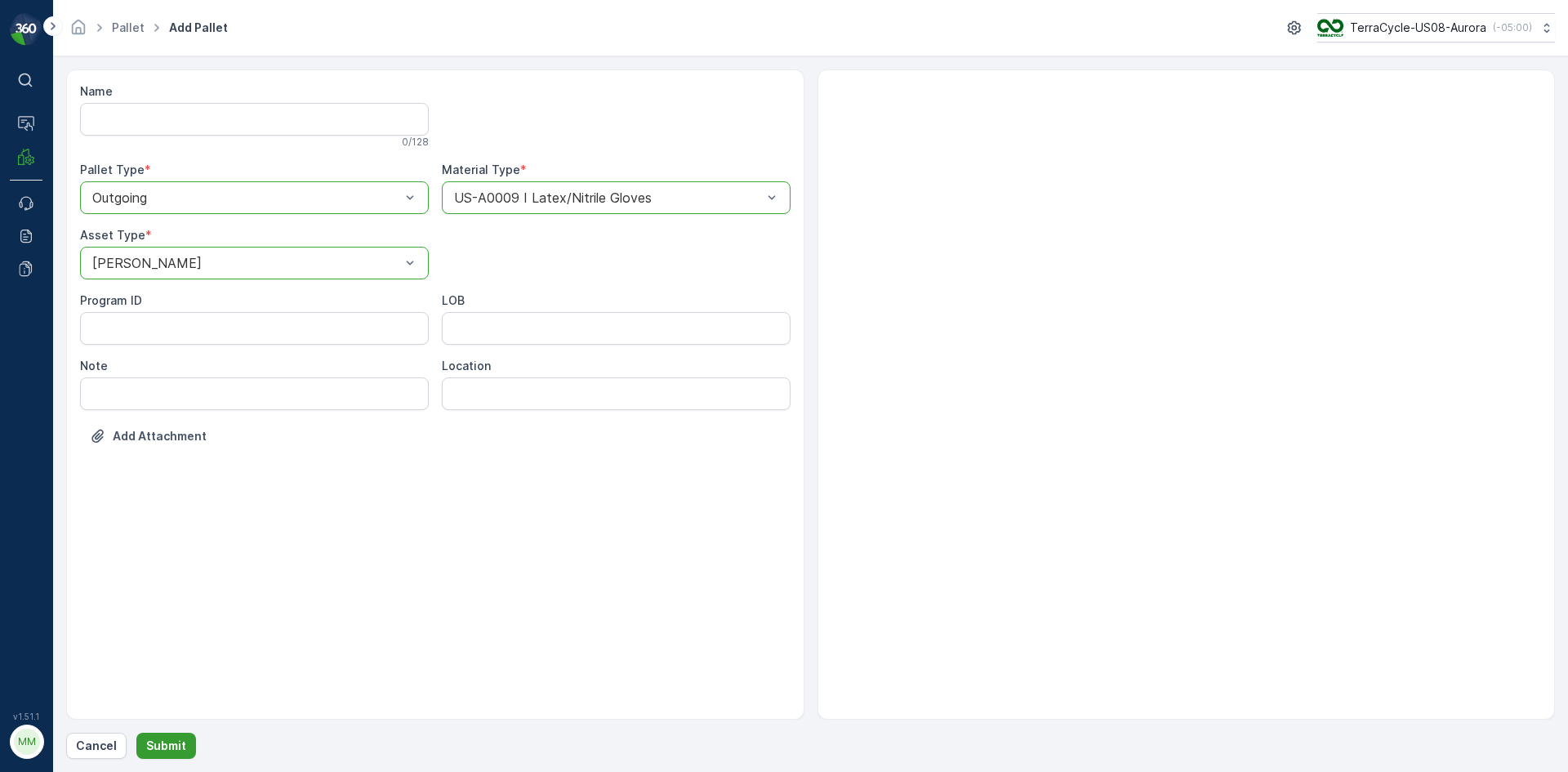
click at [186, 741] on button "Submit" at bounding box center [167, 745] width 60 height 26
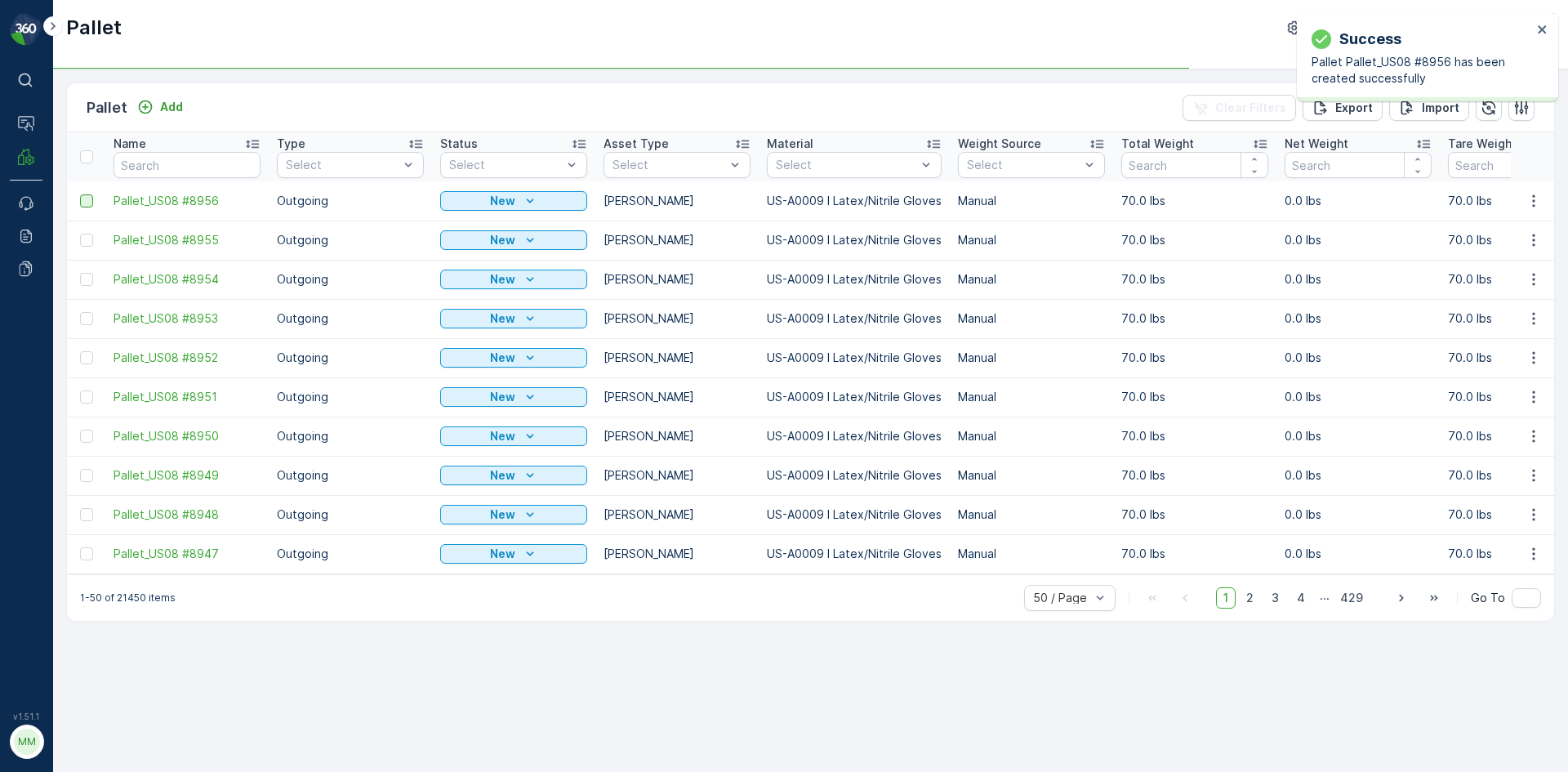
click at [84, 203] on div at bounding box center [86, 200] width 13 height 13
click at [80, 194] on input "checkbox" at bounding box center [80, 194] width 0 height 0
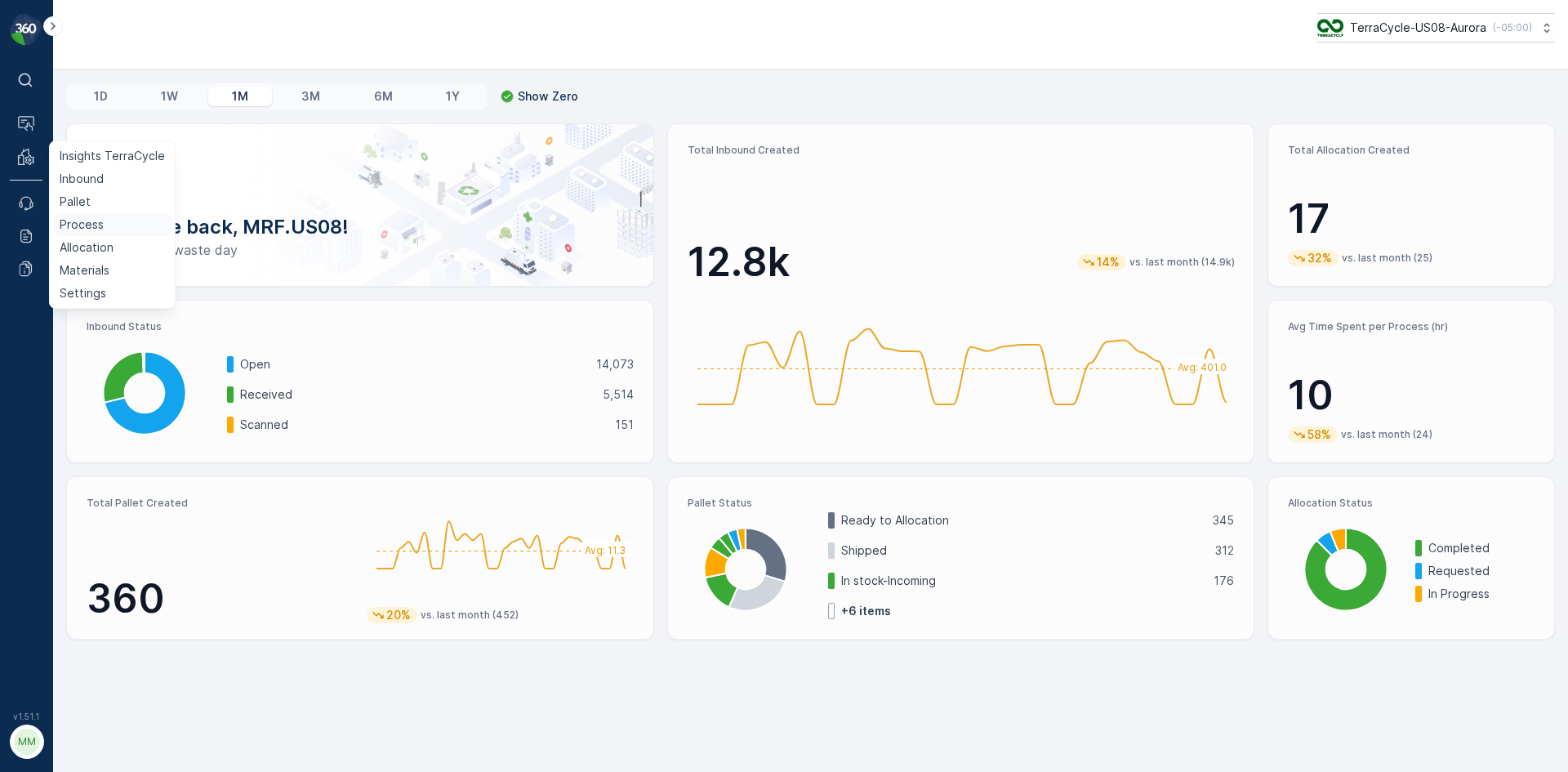
click at [93, 220] on p "Process" at bounding box center [82, 224] width 44 height 16
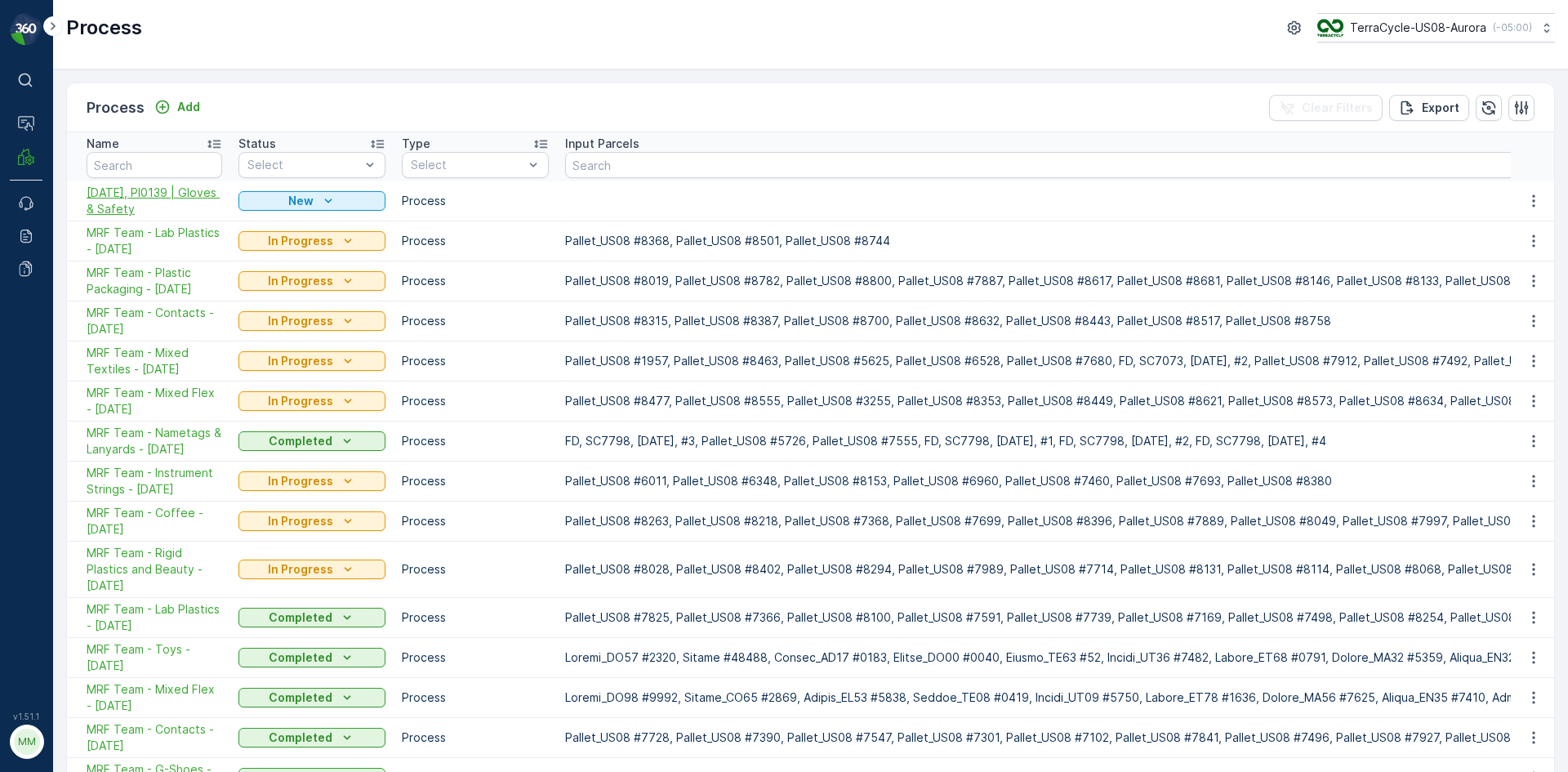
click at [137, 197] on span "[DATE], PI0139 | Gloves & Safety" at bounding box center [155, 200] width 136 height 33
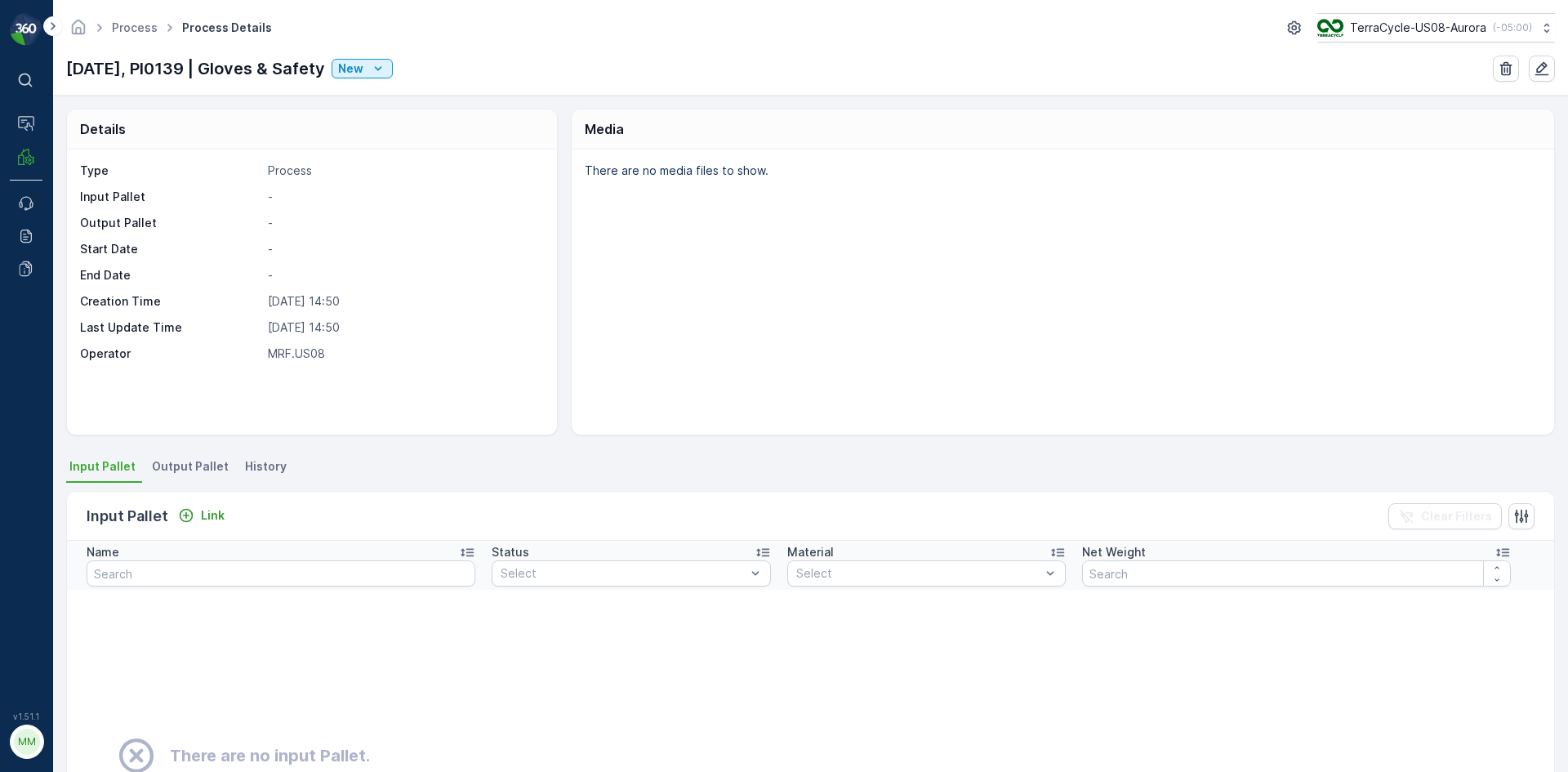
click at [191, 468] on span "Output Pallet" at bounding box center [190, 466] width 77 height 16
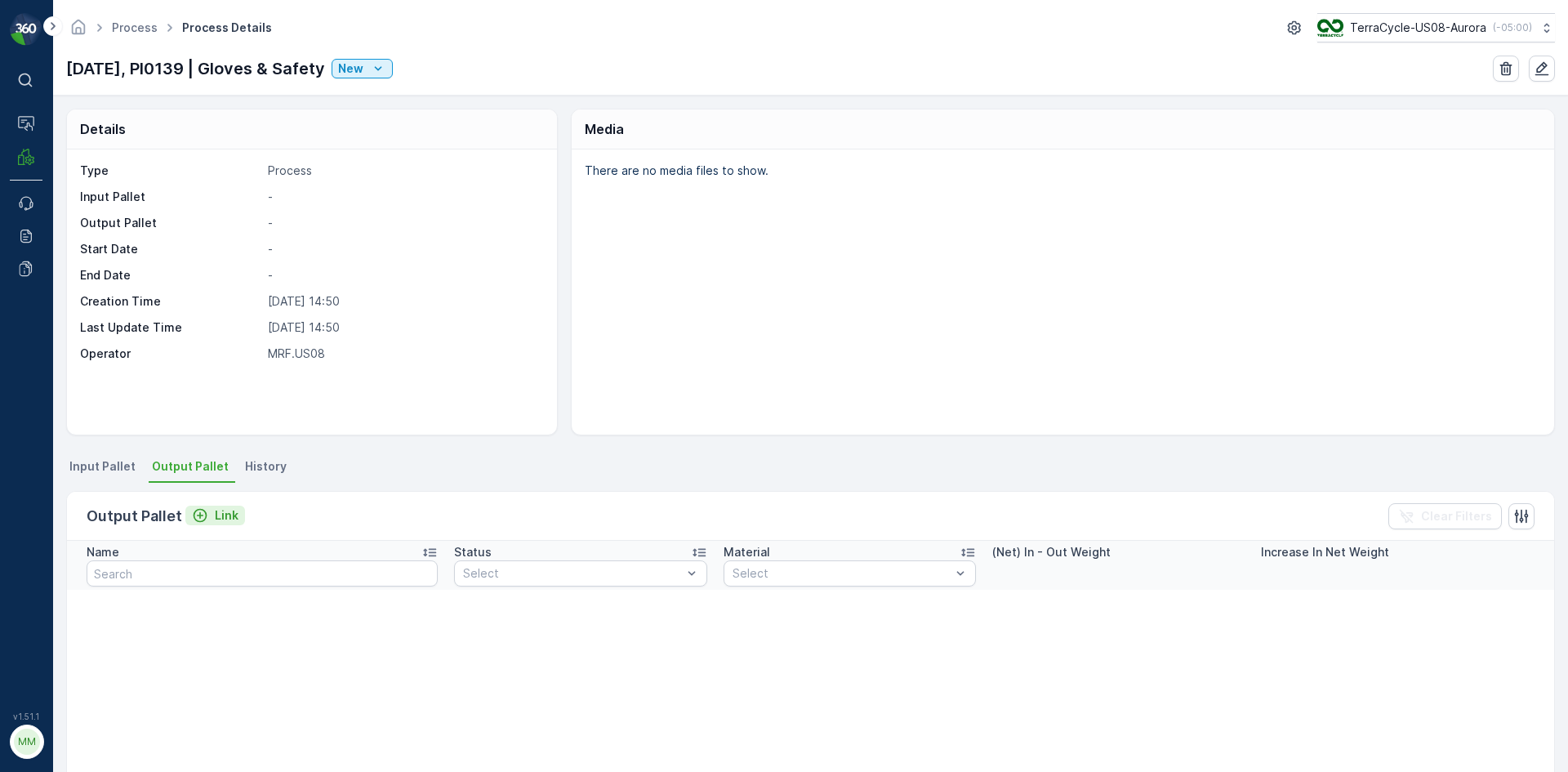
click at [227, 524] on button "Link" at bounding box center [215, 516] width 60 height 20
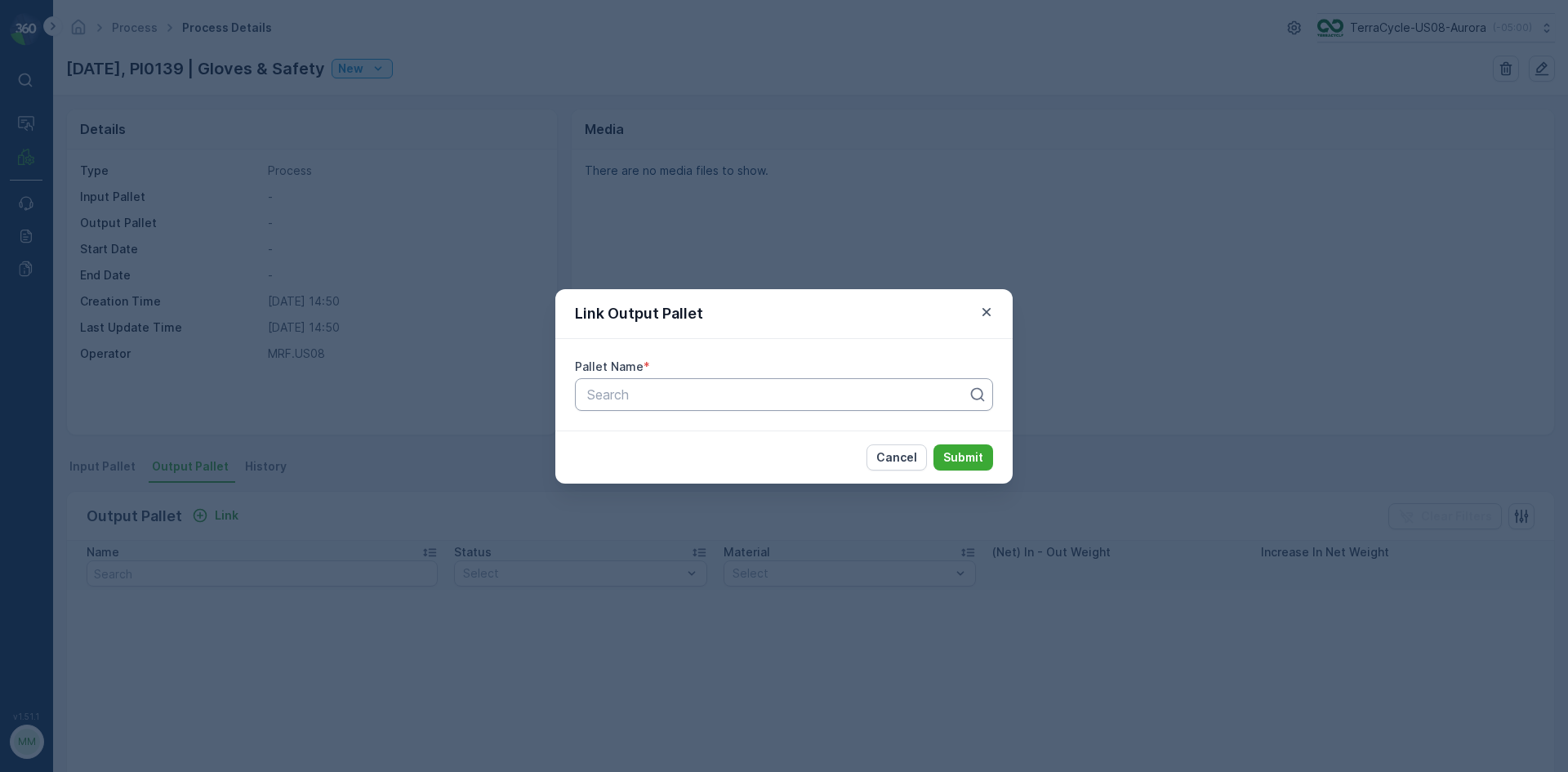
click at [705, 400] on div at bounding box center [777, 394] width 384 height 15
type input "8919"
click at [658, 443] on div "Pallet_US08 #8919" at bounding box center [783, 435] width 418 height 28
click at [972, 462] on p "Submit" at bounding box center [964, 457] width 40 height 16
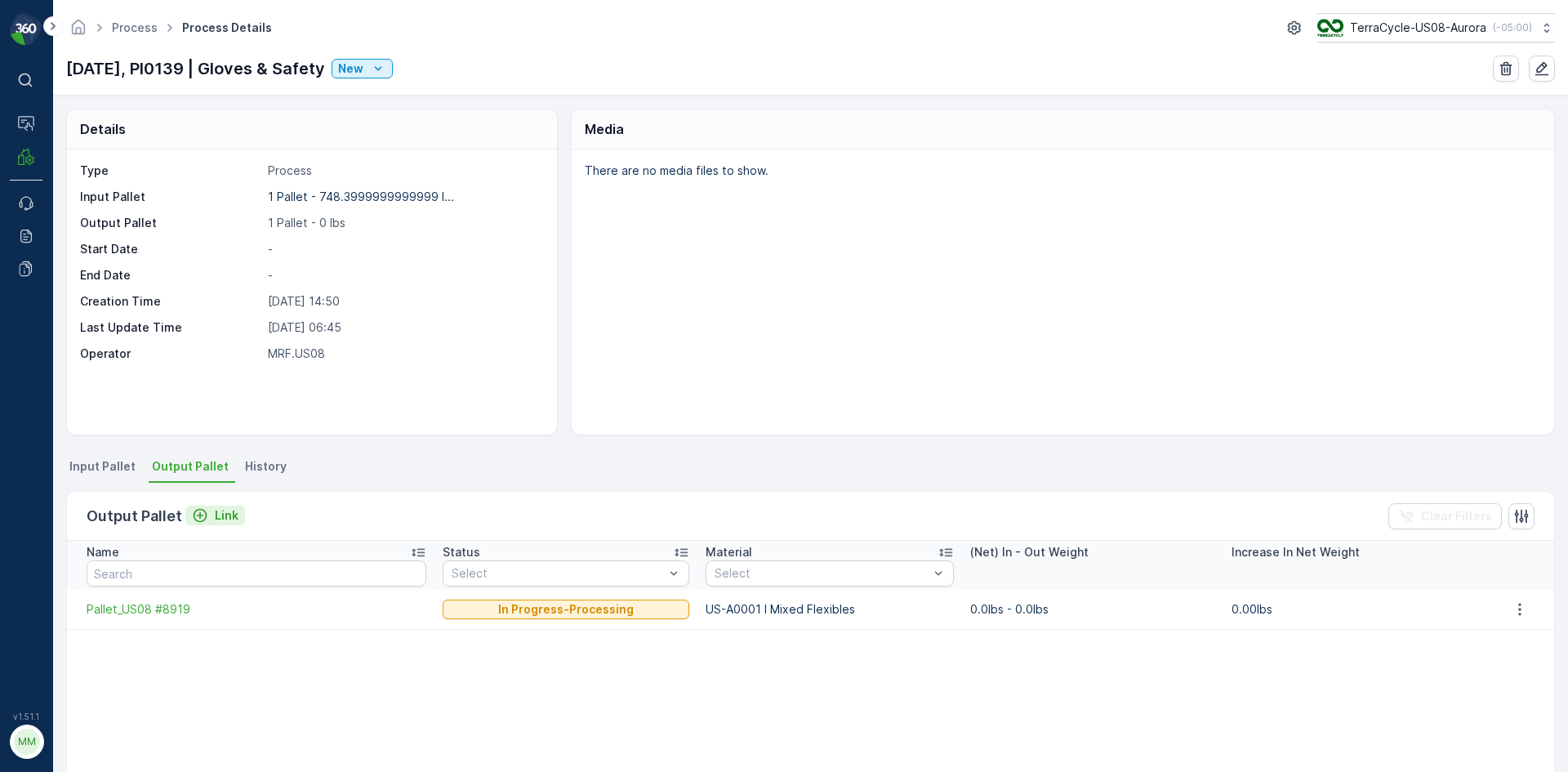
click at [207, 514] on div "Link" at bounding box center [214, 515] width 47 height 16
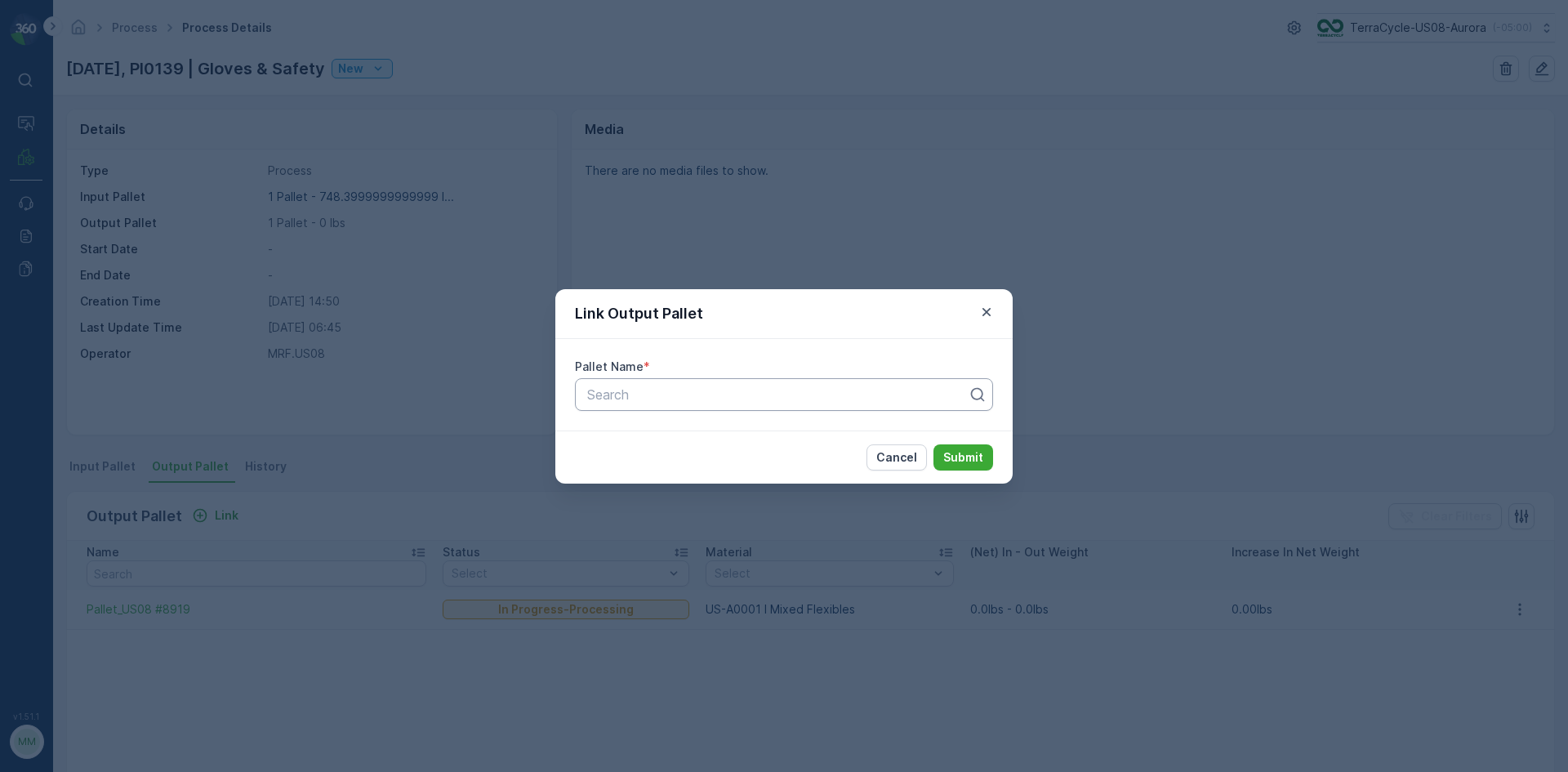
click at [786, 395] on div at bounding box center [777, 394] width 384 height 15
type input "8902"
click at [652, 435] on span "Pallet_US08 #8902" at bounding box center [643, 434] width 118 height 15
click at [954, 460] on p "Submit" at bounding box center [964, 457] width 40 height 16
click at [959, 454] on p "Submit" at bounding box center [964, 457] width 40 height 16
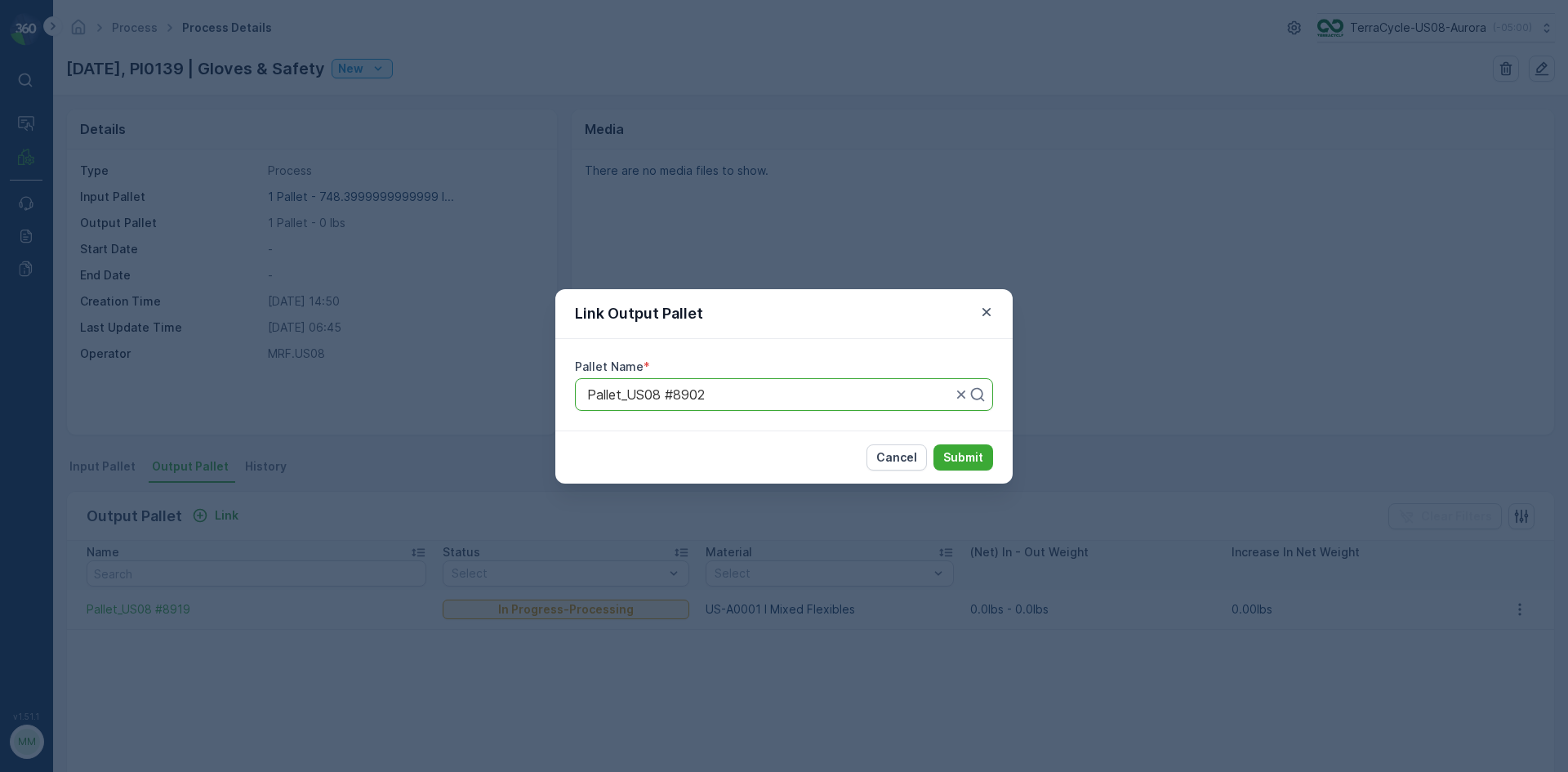
click at [779, 393] on div at bounding box center [769, 394] width 367 height 15
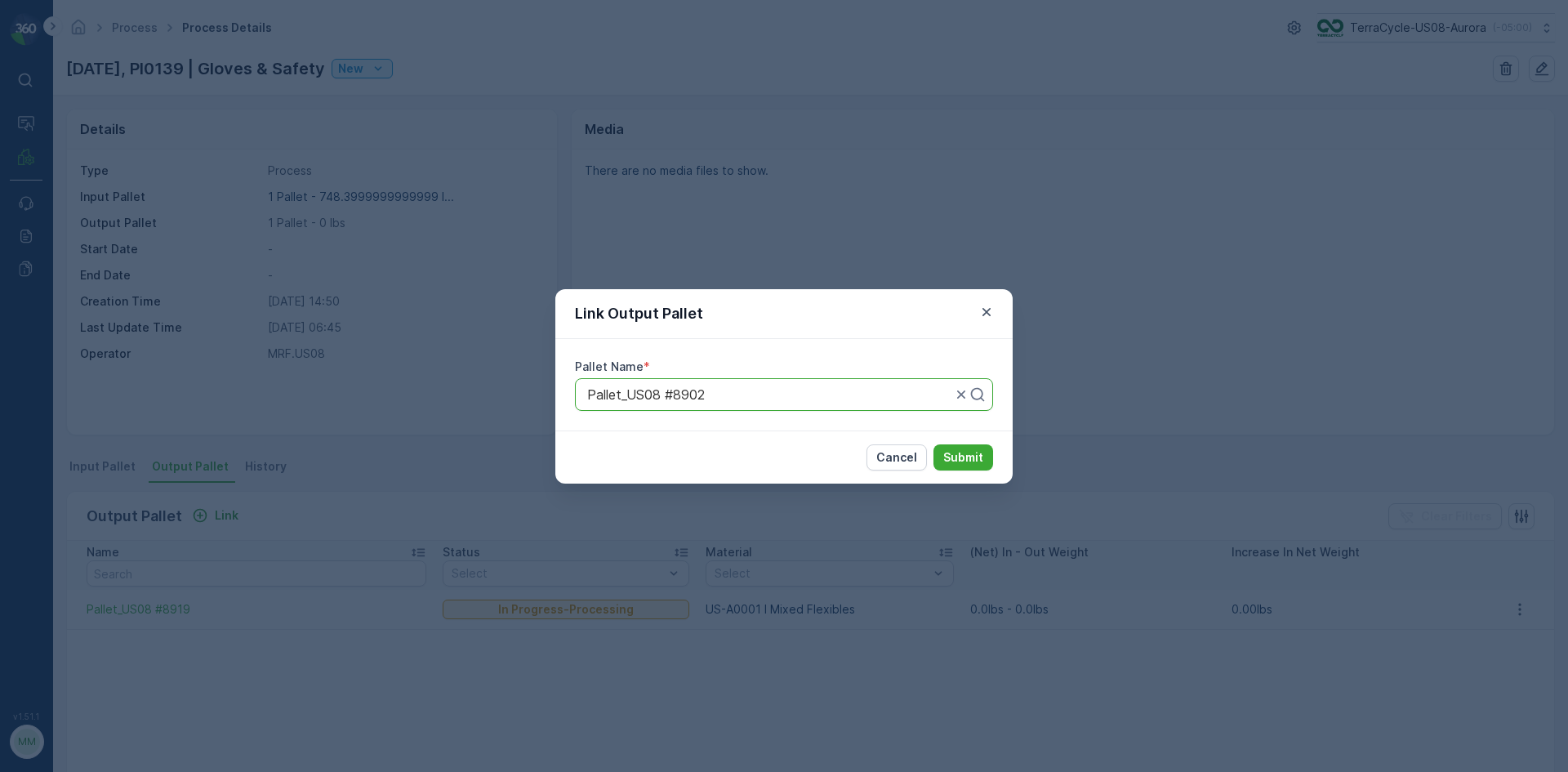
drag, startPoint x: 723, startPoint y: 394, endPoint x: 581, endPoint y: 402, distance: 142.2
click at [581, 402] on div "Pallet_US08 #8902" at bounding box center [783, 394] width 418 height 33
type input "8921"
click at [653, 440] on span "Pallet_US08 #8921" at bounding box center [641, 434] width 115 height 15
click at [949, 458] on p "Submit" at bounding box center [964, 457] width 40 height 16
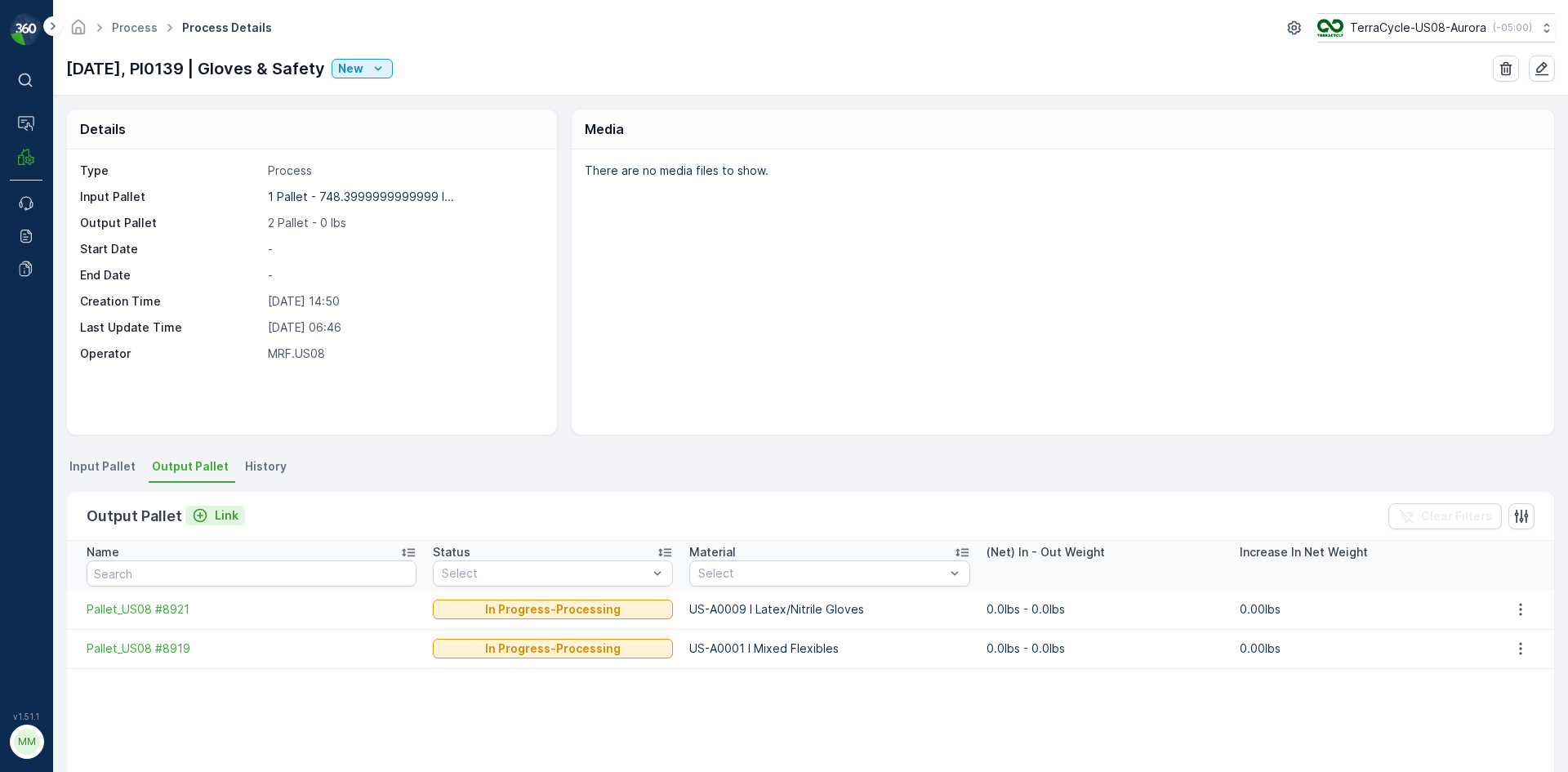
click at [221, 518] on p "Link" at bounding box center [226, 515] width 24 height 16
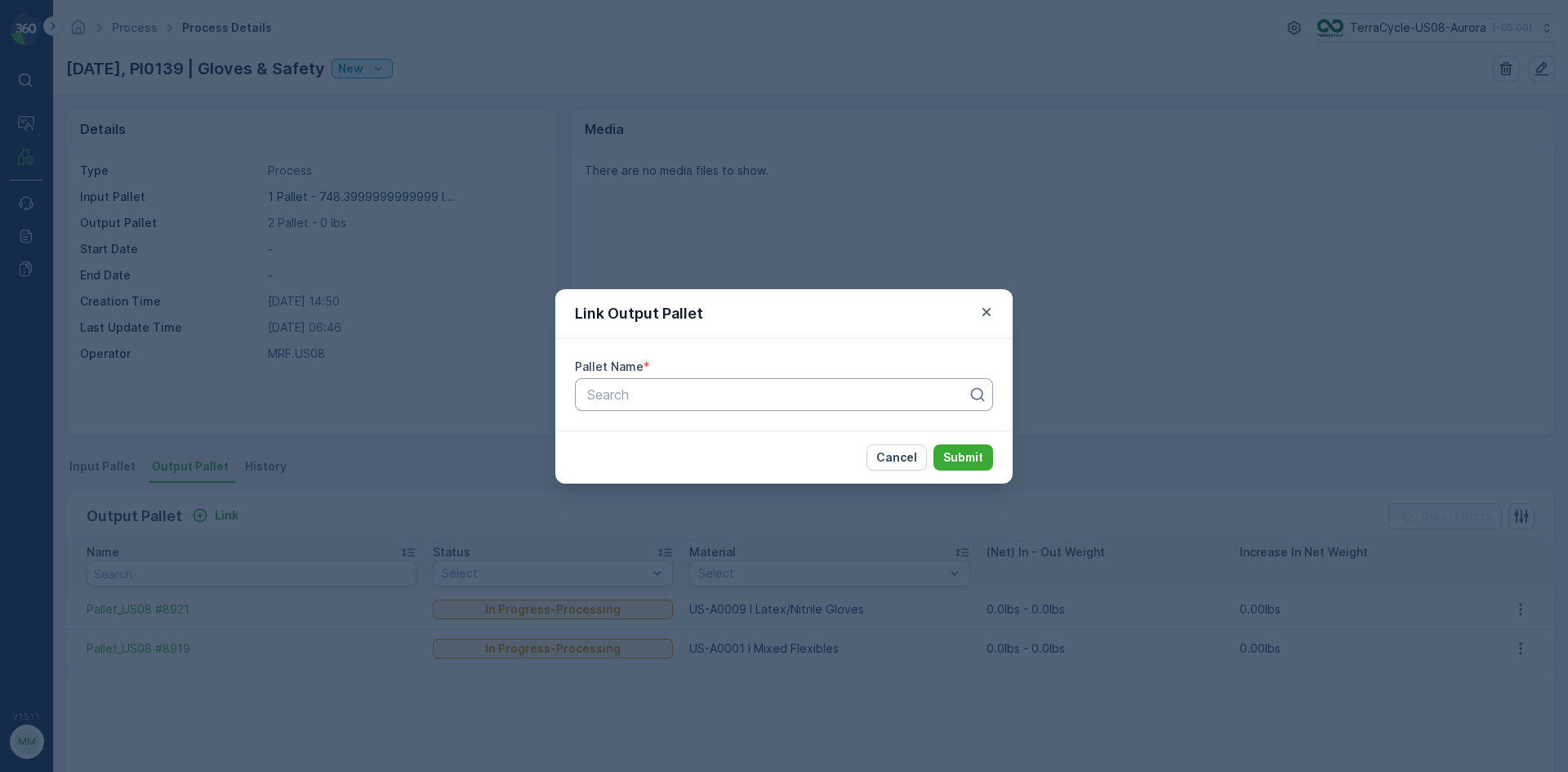
click at [615, 399] on div at bounding box center [777, 394] width 384 height 15
type input "8922"
click at [661, 464] on span "Pallet_US08 #8922" at bounding box center [642, 462] width 117 height 15
click at [980, 458] on p "Submit" at bounding box center [964, 457] width 40 height 16
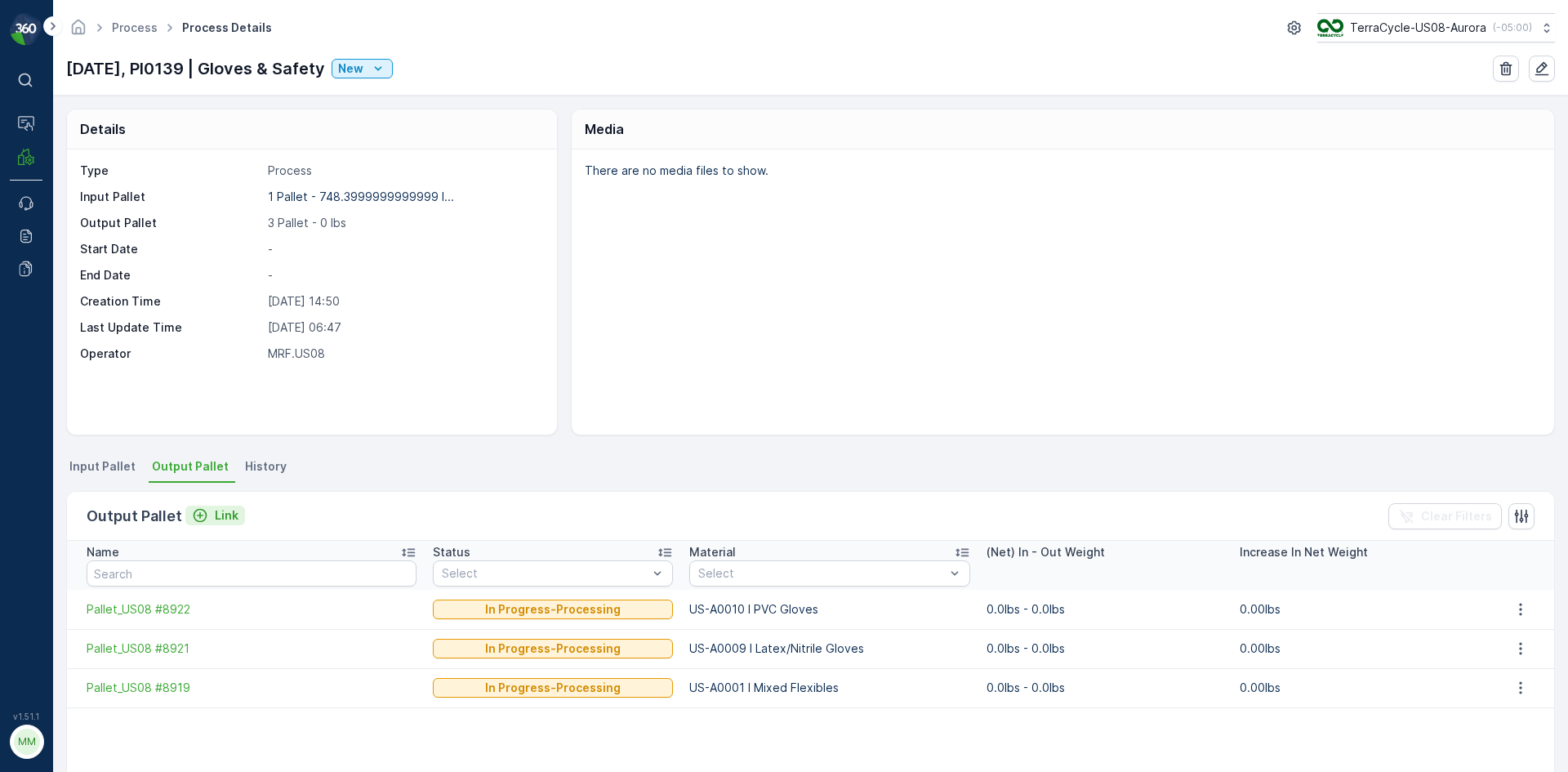
click at [228, 521] on p "Link" at bounding box center [226, 515] width 24 height 16
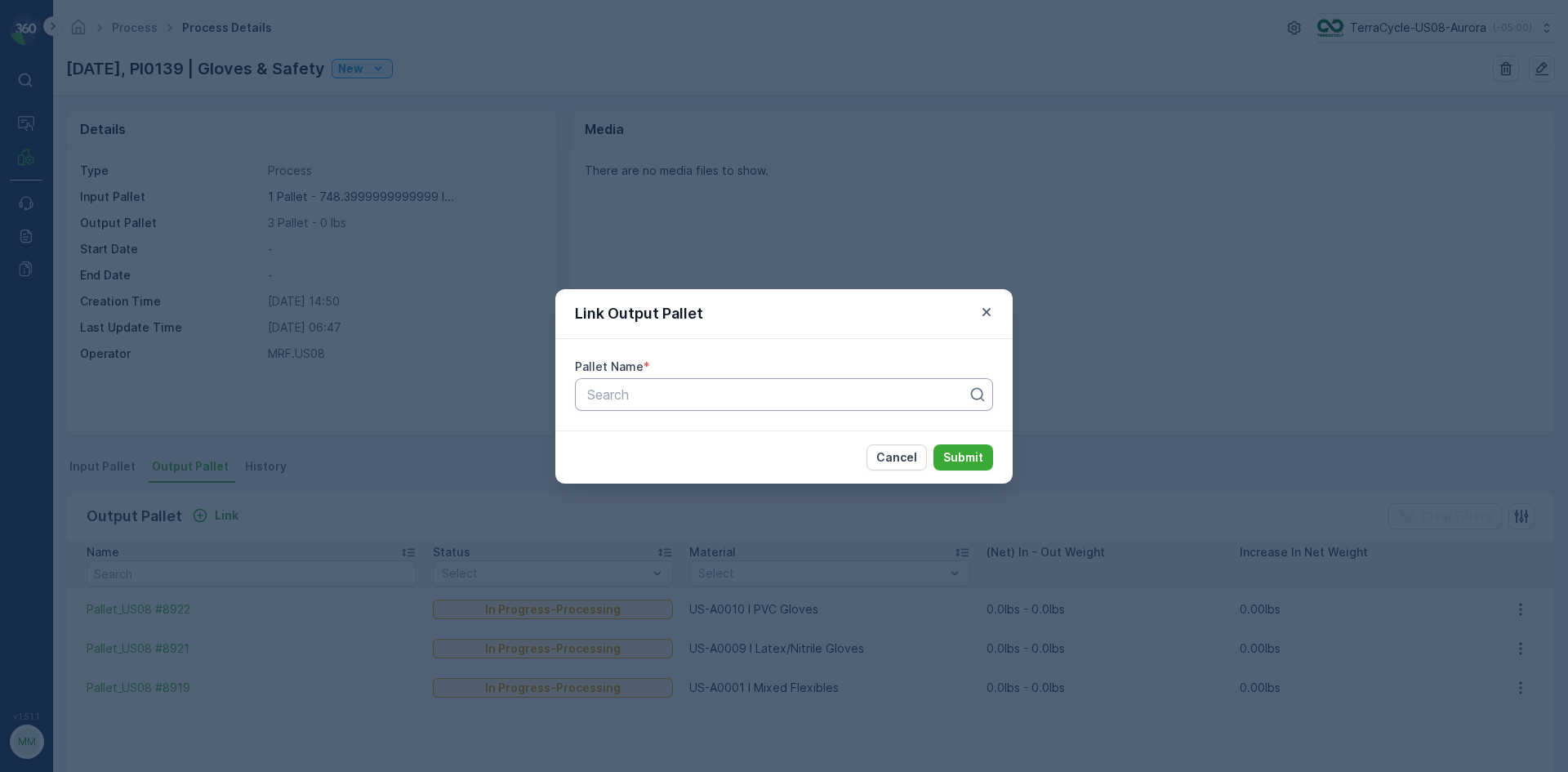
click at [709, 394] on div at bounding box center [777, 394] width 384 height 15
type input "8923"
click at [660, 465] on span "Pallet_US08 #8923" at bounding box center [643, 462] width 118 height 15
click at [972, 461] on p "Submit" at bounding box center [964, 457] width 40 height 16
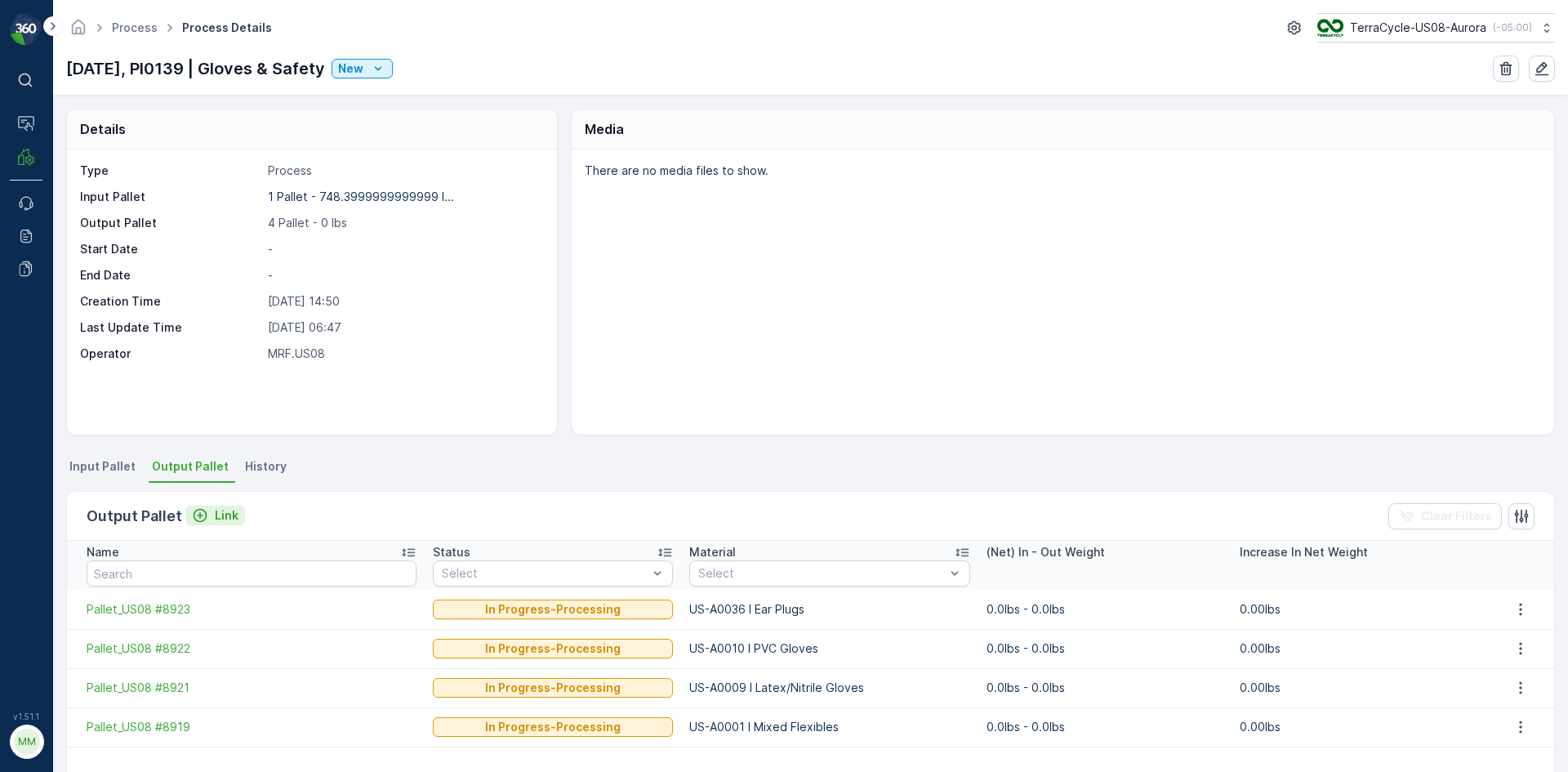
click at [223, 519] on p "Link" at bounding box center [226, 515] width 24 height 16
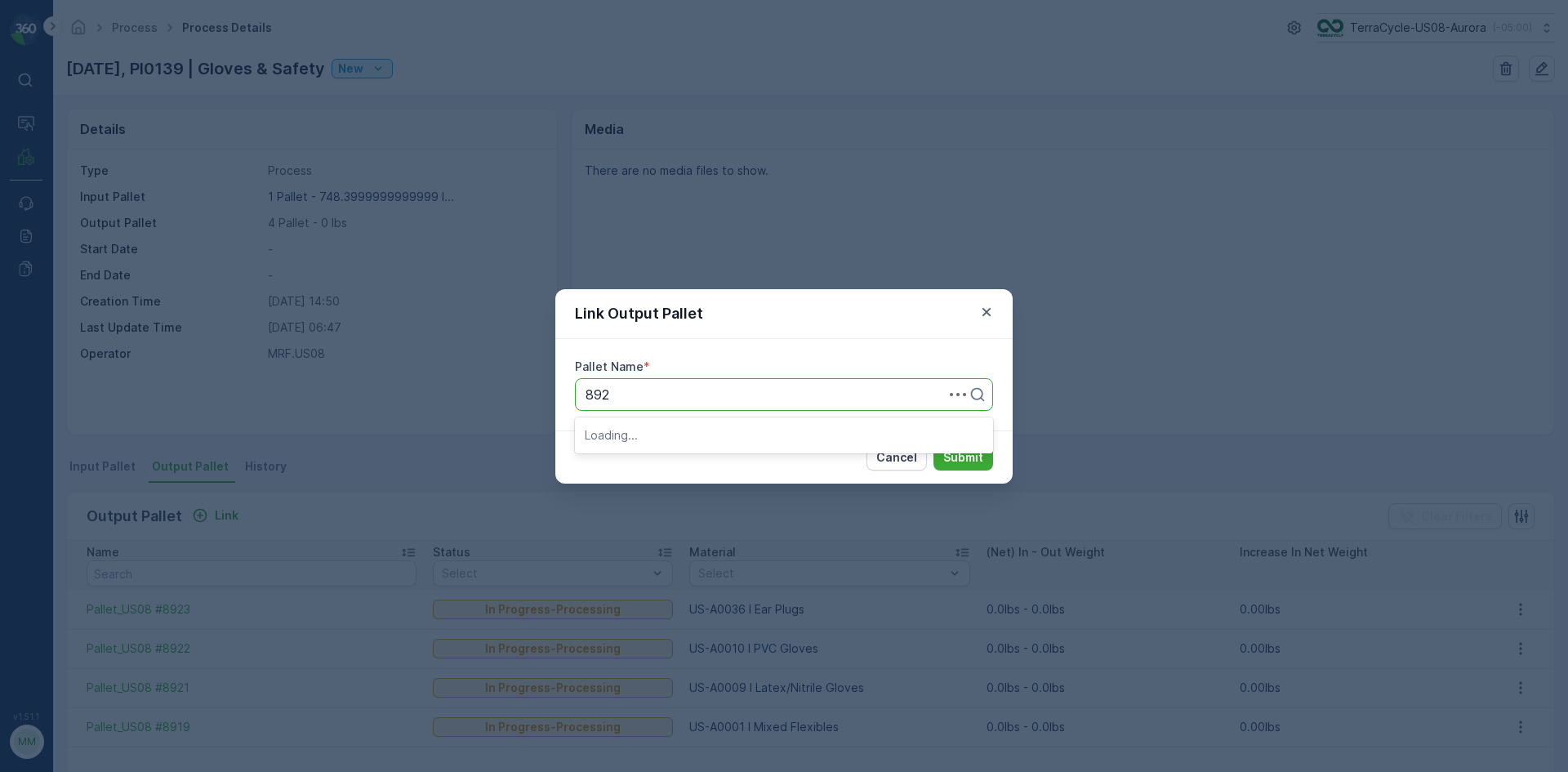
type input "8924"
click at [674, 431] on span "Pallet_US08 #8924" at bounding box center [643, 434] width 118 height 15
click at [969, 459] on p "Submit" at bounding box center [964, 457] width 40 height 16
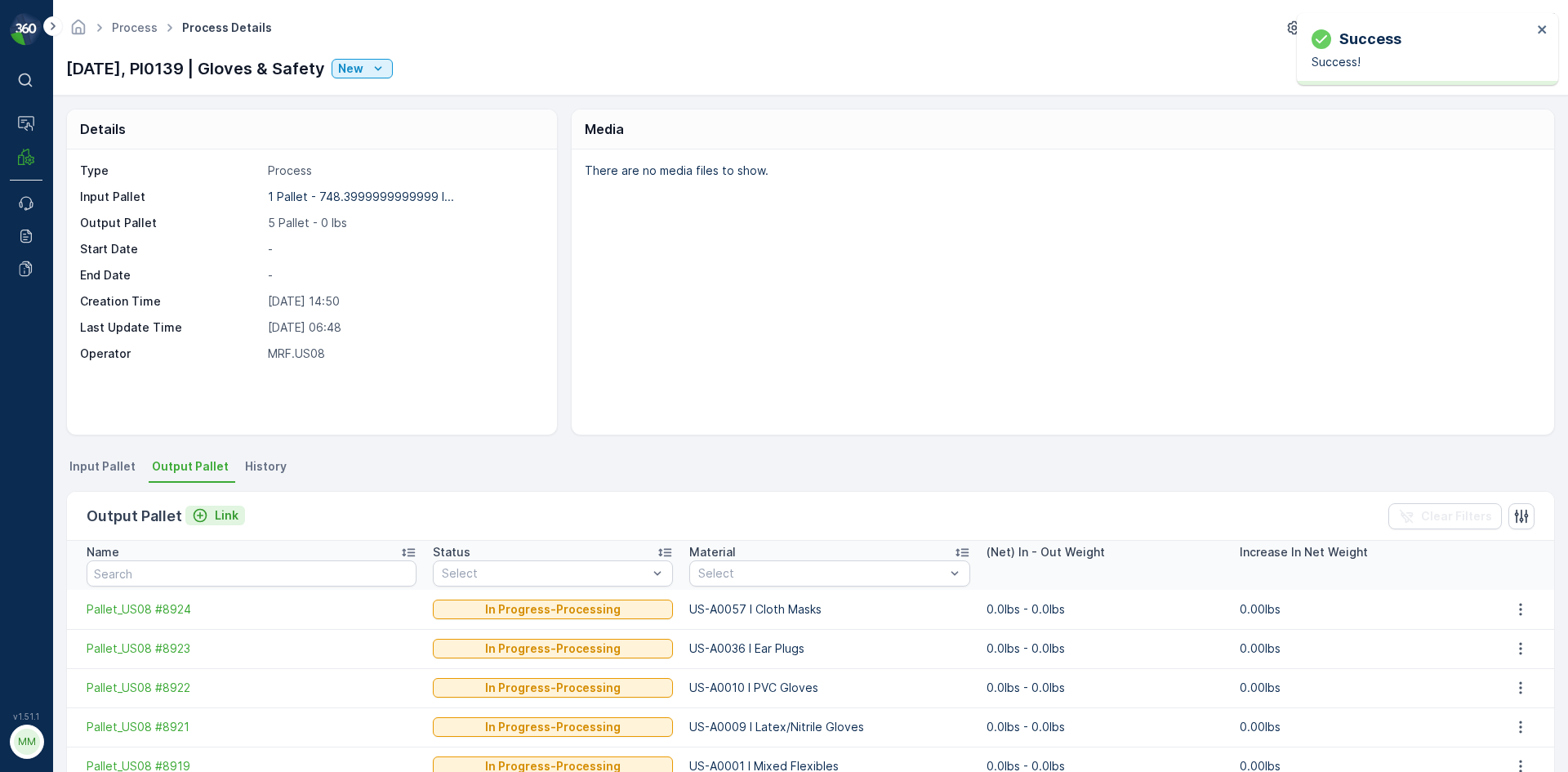
click at [216, 512] on p "Link" at bounding box center [226, 515] width 24 height 16
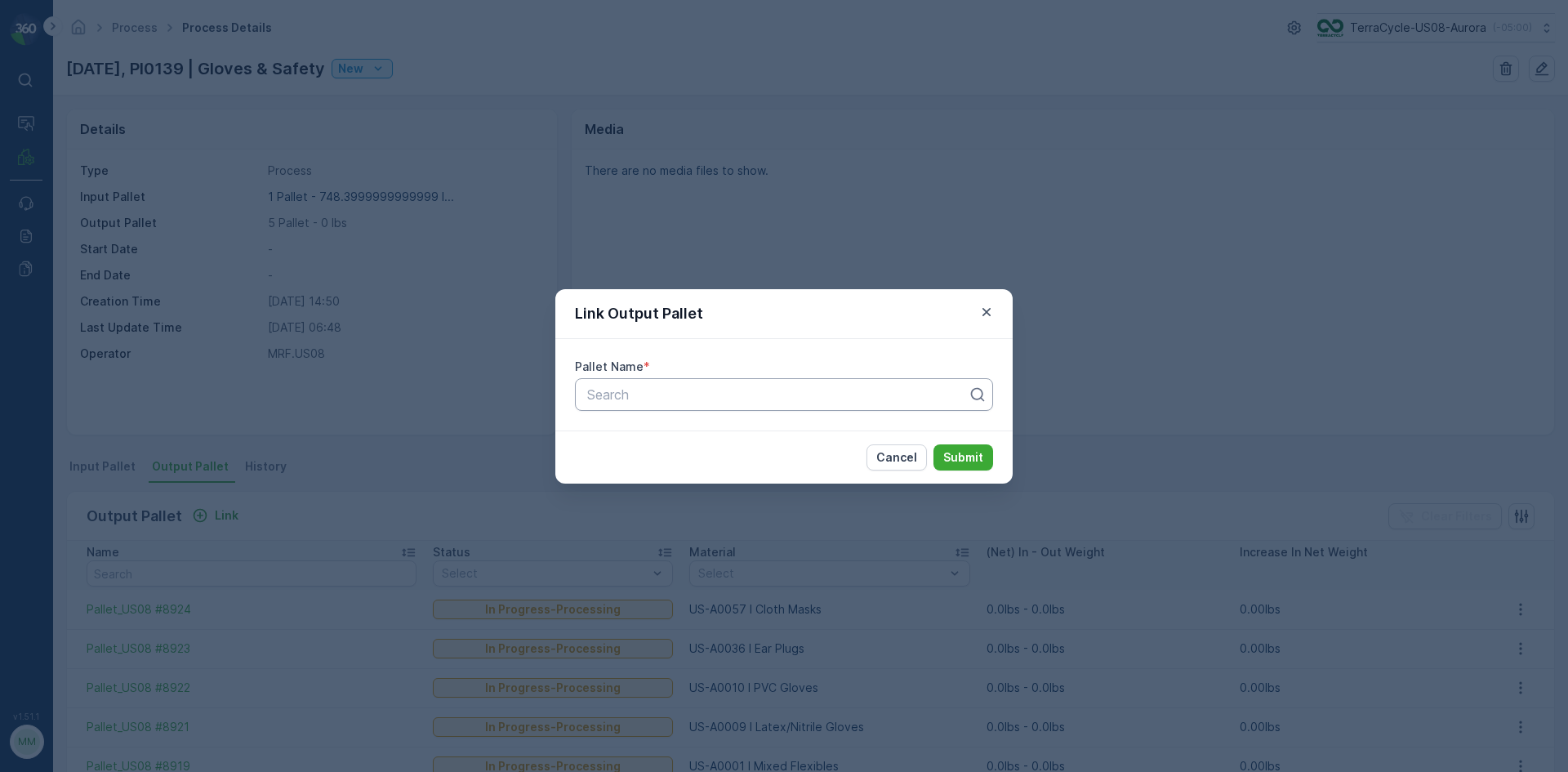
click at [777, 398] on div at bounding box center [777, 394] width 384 height 15
type input "8925"
click at [687, 430] on span "Pallet_US08 #8925" at bounding box center [643, 434] width 118 height 15
click at [949, 456] on p "Submit" at bounding box center [964, 457] width 40 height 16
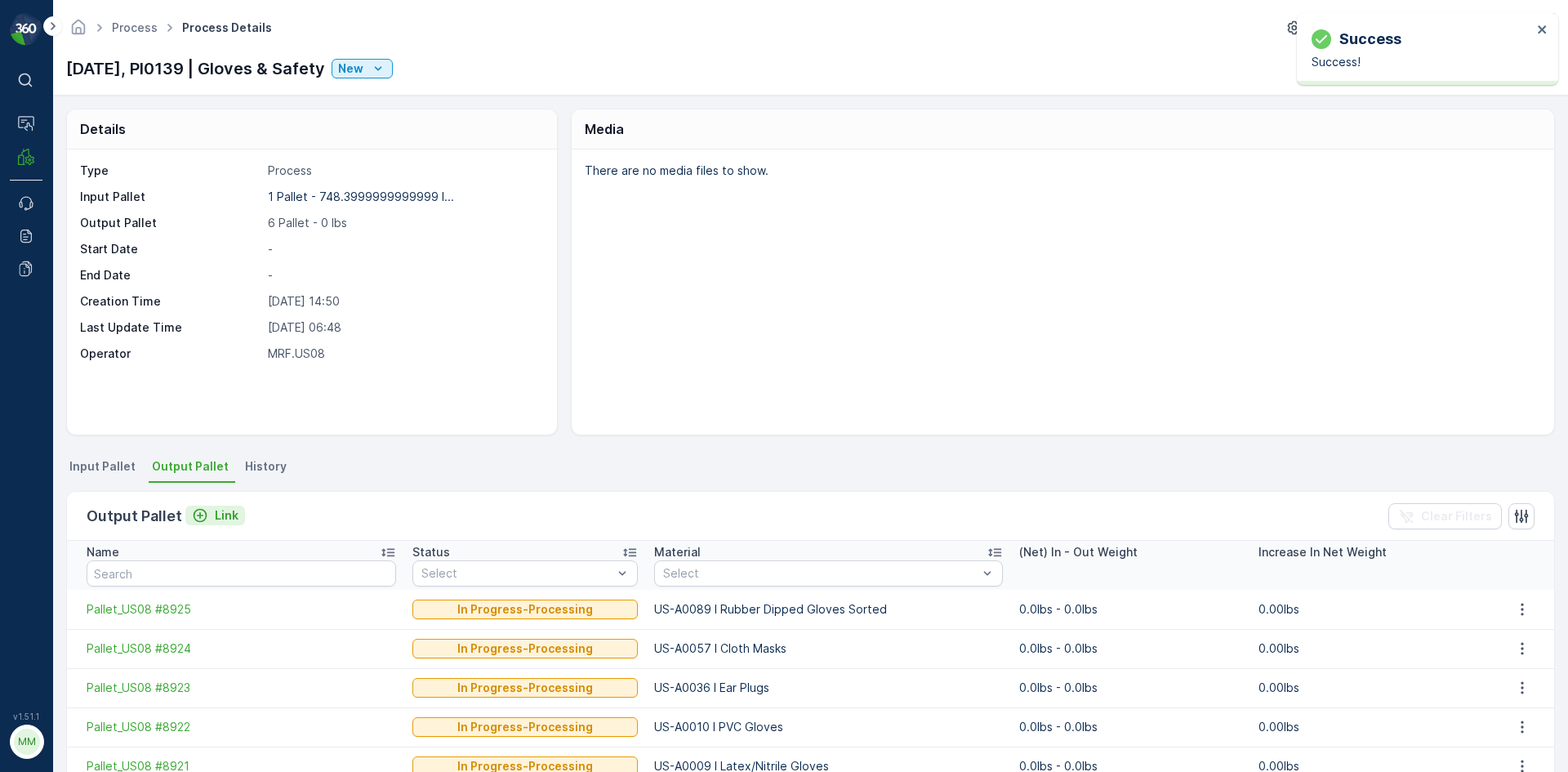
click at [230, 512] on p "Link" at bounding box center [226, 515] width 24 height 16
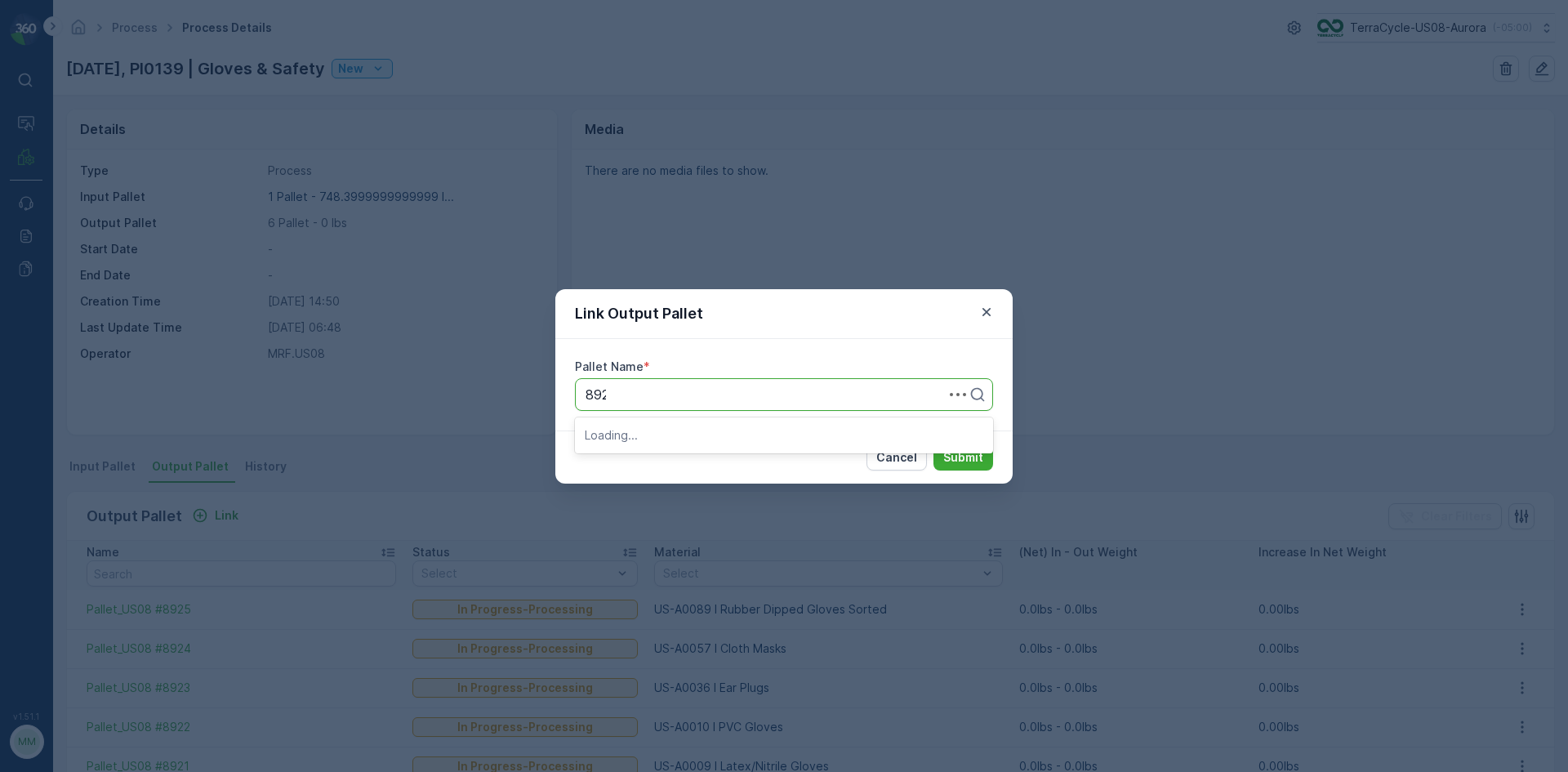
type input "8926"
click at [669, 431] on span "Pallet_US08 #8926" at bounding box center [643, 434] width 118 height 15
click at [961, 463] on p "Submit" at bounding box center [964, 457] width 40 height 16
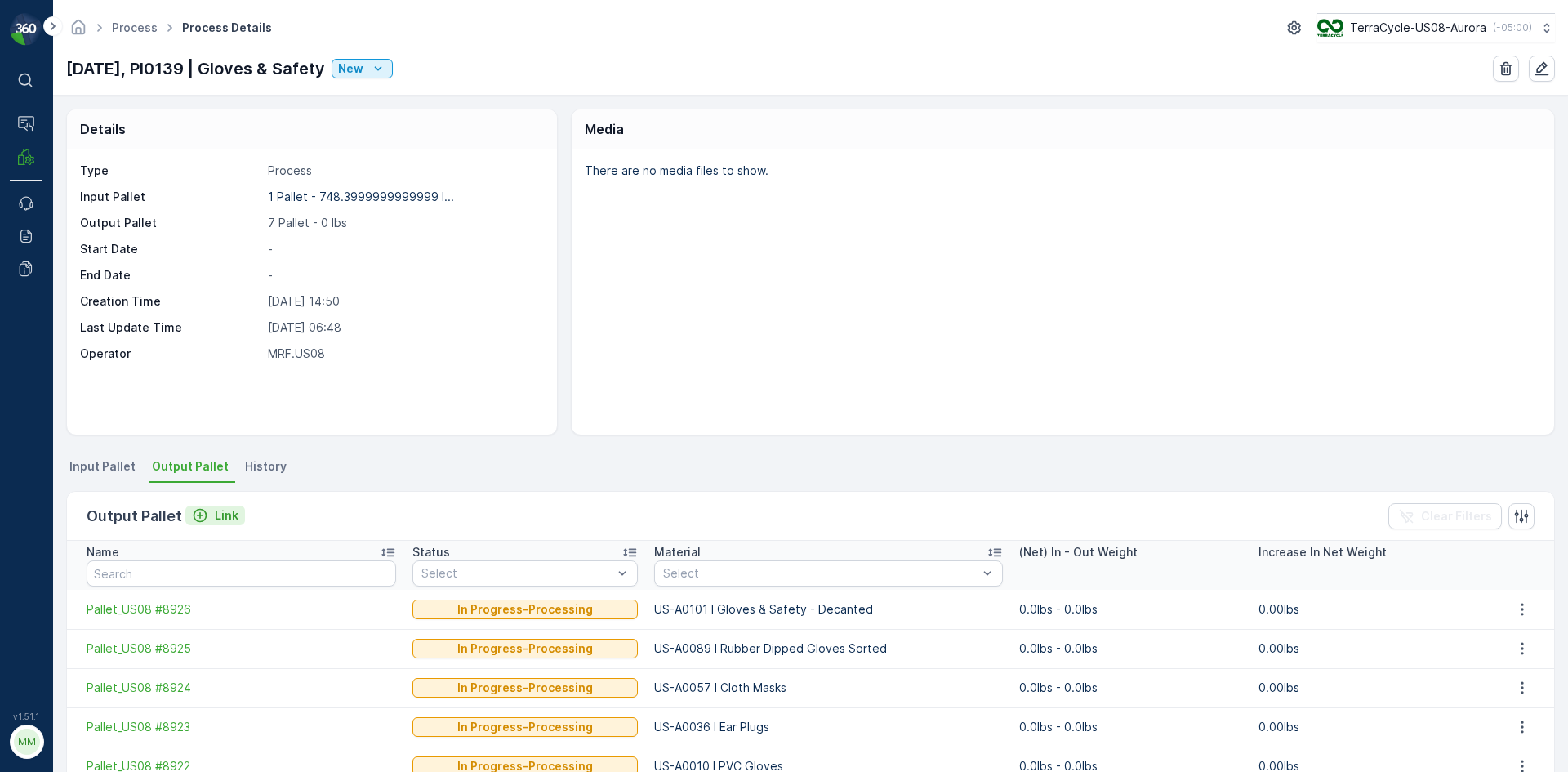
click at [220, 513] on p "Link" at bounding box center [226, 515] width 24 height 16
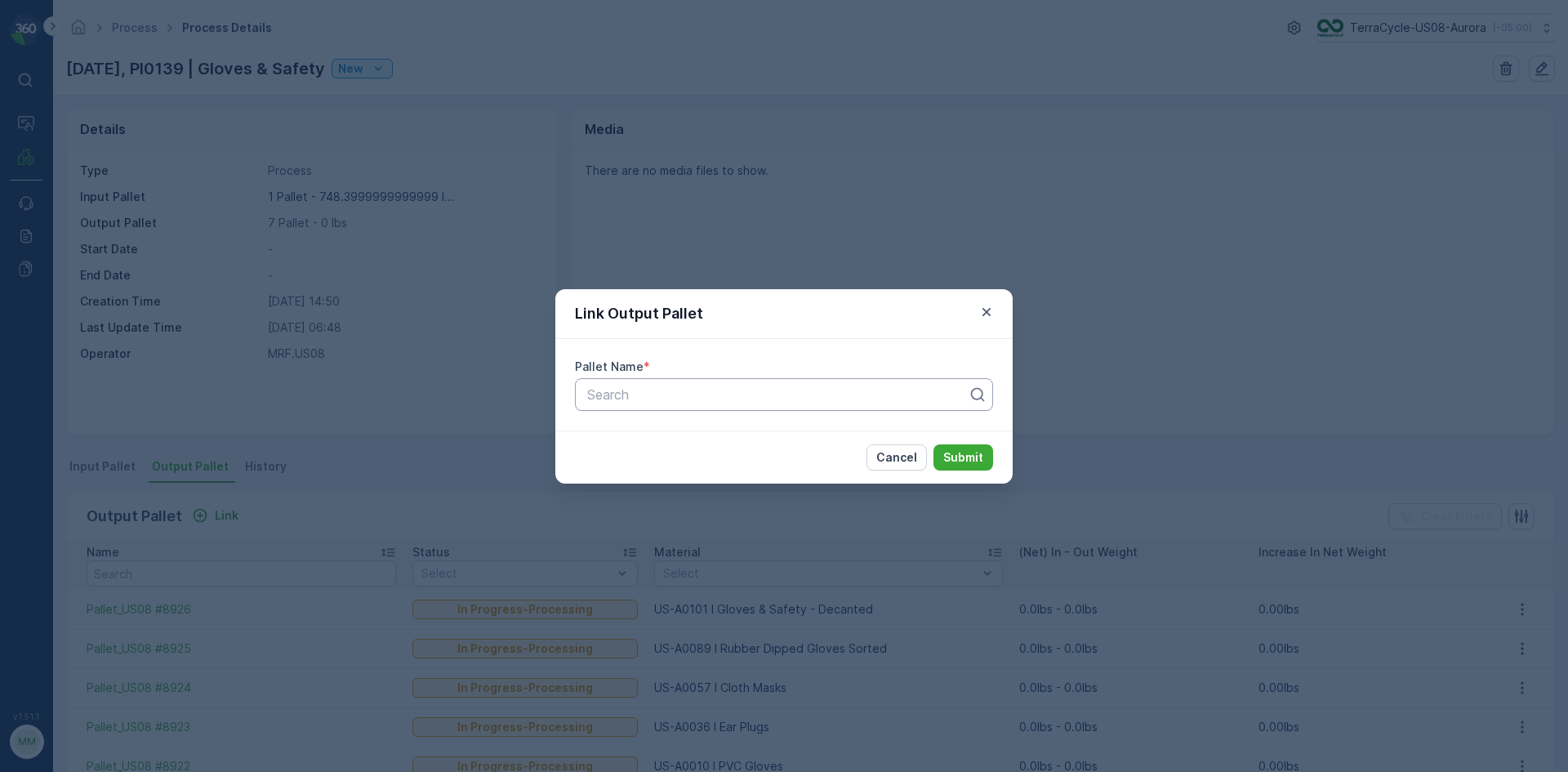
click at [746, 399] on div at bounding box center [777, 394] width 384 height 15
type input "8927"
click at [687, 426] on div "Pallet_US08 #8927" at bounding box center [783, 435] width 418 height 28
click at [959, 456] on p "Submit" at bounding box center [964, 457] width 40 height 16
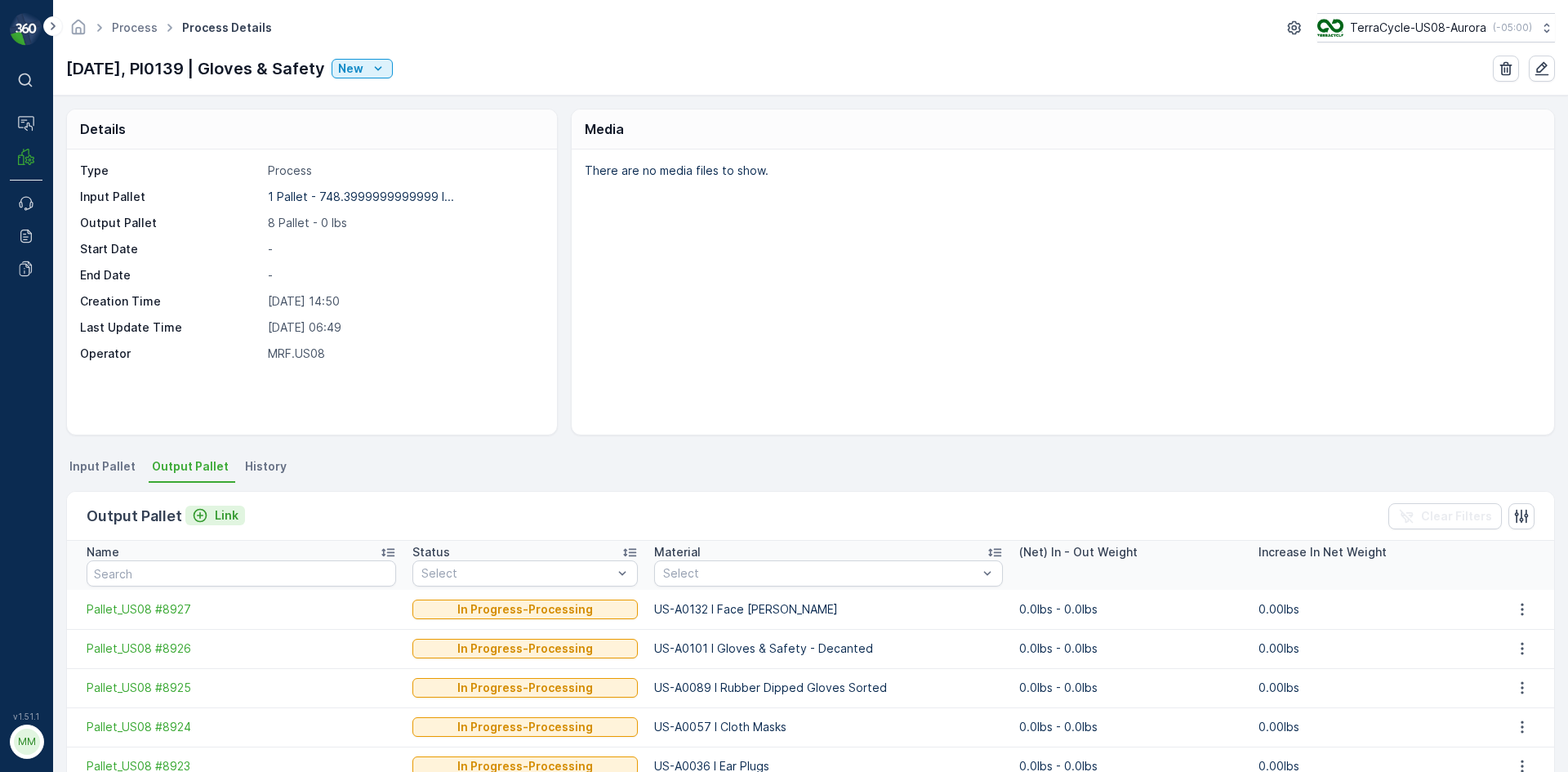
click at [226, 513] on p "Link" at bounding box center [226, 515] width 24 height 16
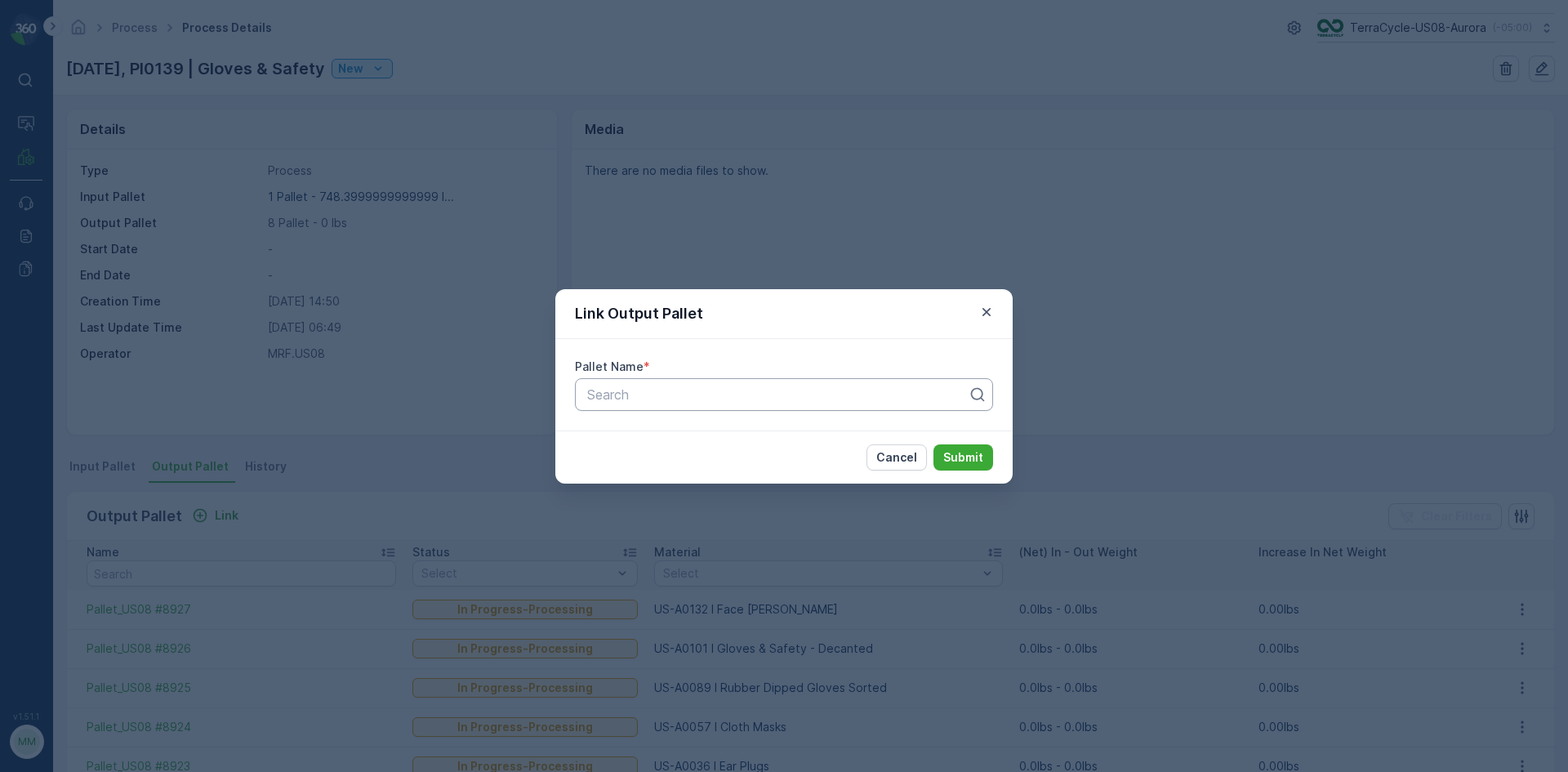
click at [791, 396] on div at bounding box center [777, 394] width 384 height 15
type input "8928"
click at [682, 459] on span "Pallet_US08 #8928" at bounding box center [643, 462] width 118 height 15
click at [963, 456] on p "Submit" at bounding box center [964, 457] width 40 height 16
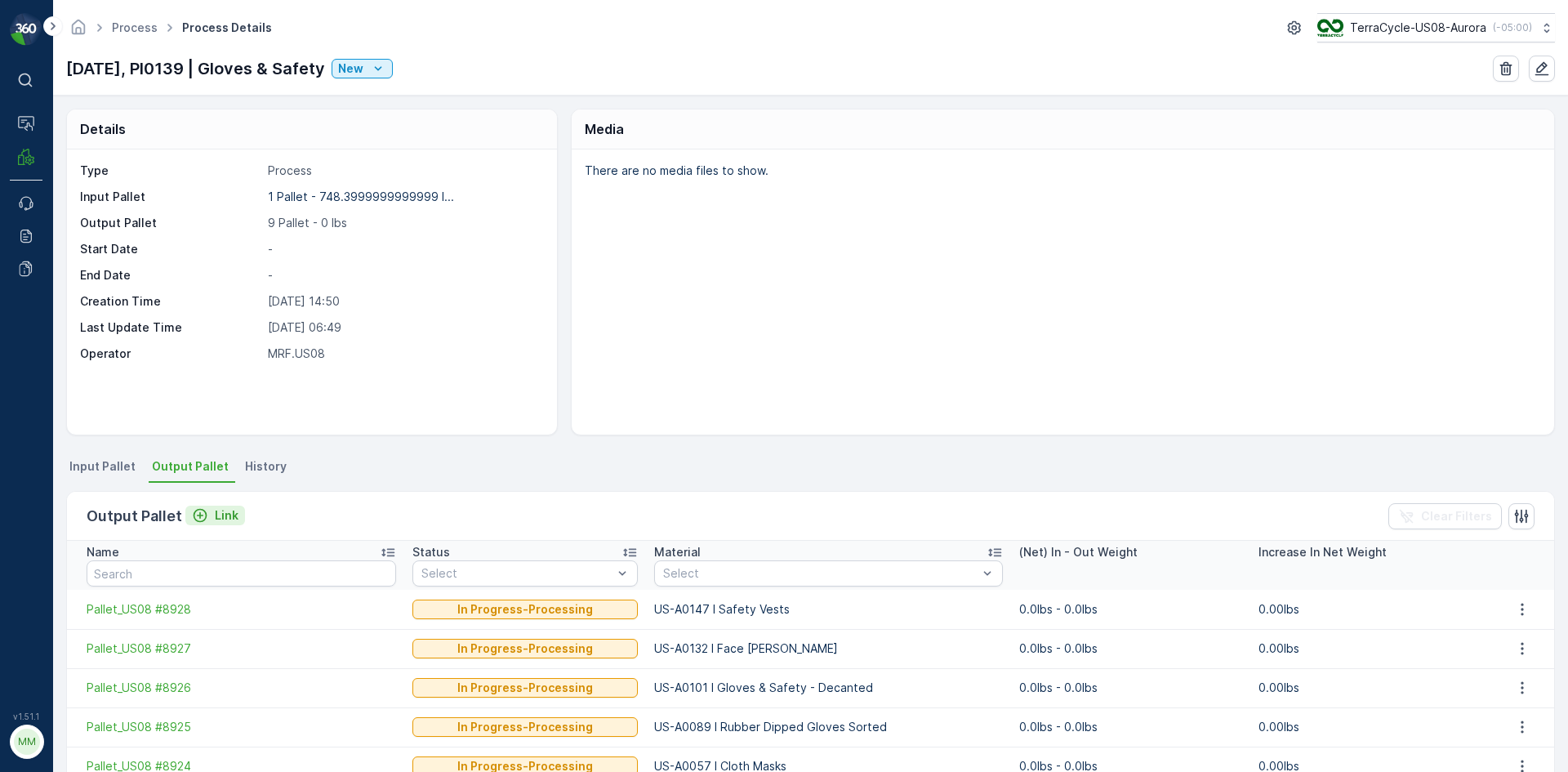
click at [224, 519] on p "Link" at bounding box center [226, 515] width 24 height 16
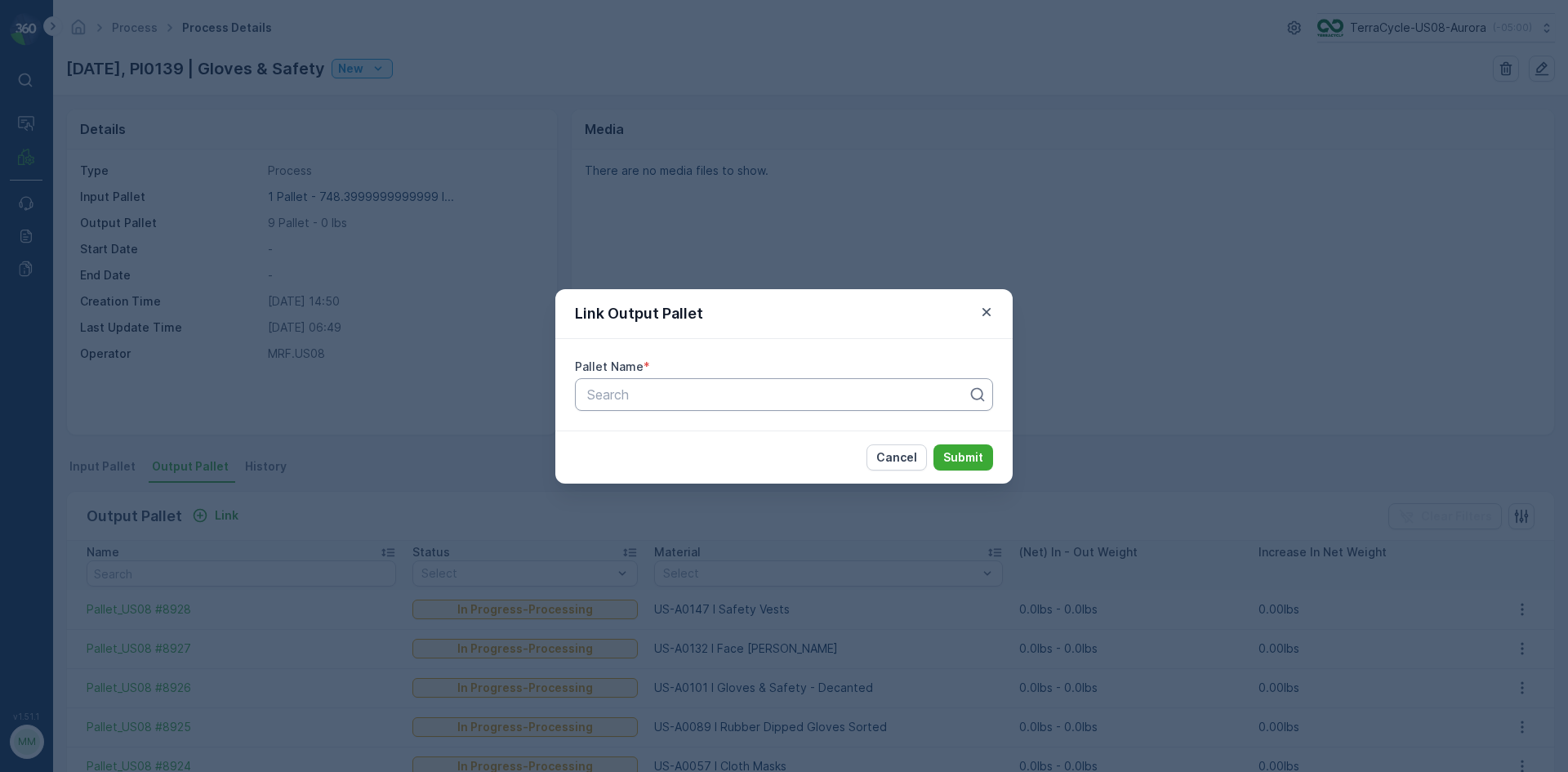
click at [864, 399] on div at bounding box center [777, 394] width 384 height 15
type input "8929"
click at [676, 431] on span "Pallet_US08 #8929" at bounding box center [643, 434] width 118 height 15
click at [956, 454] on p "Submit" at bounding box center [964, 457] width 40 height 16
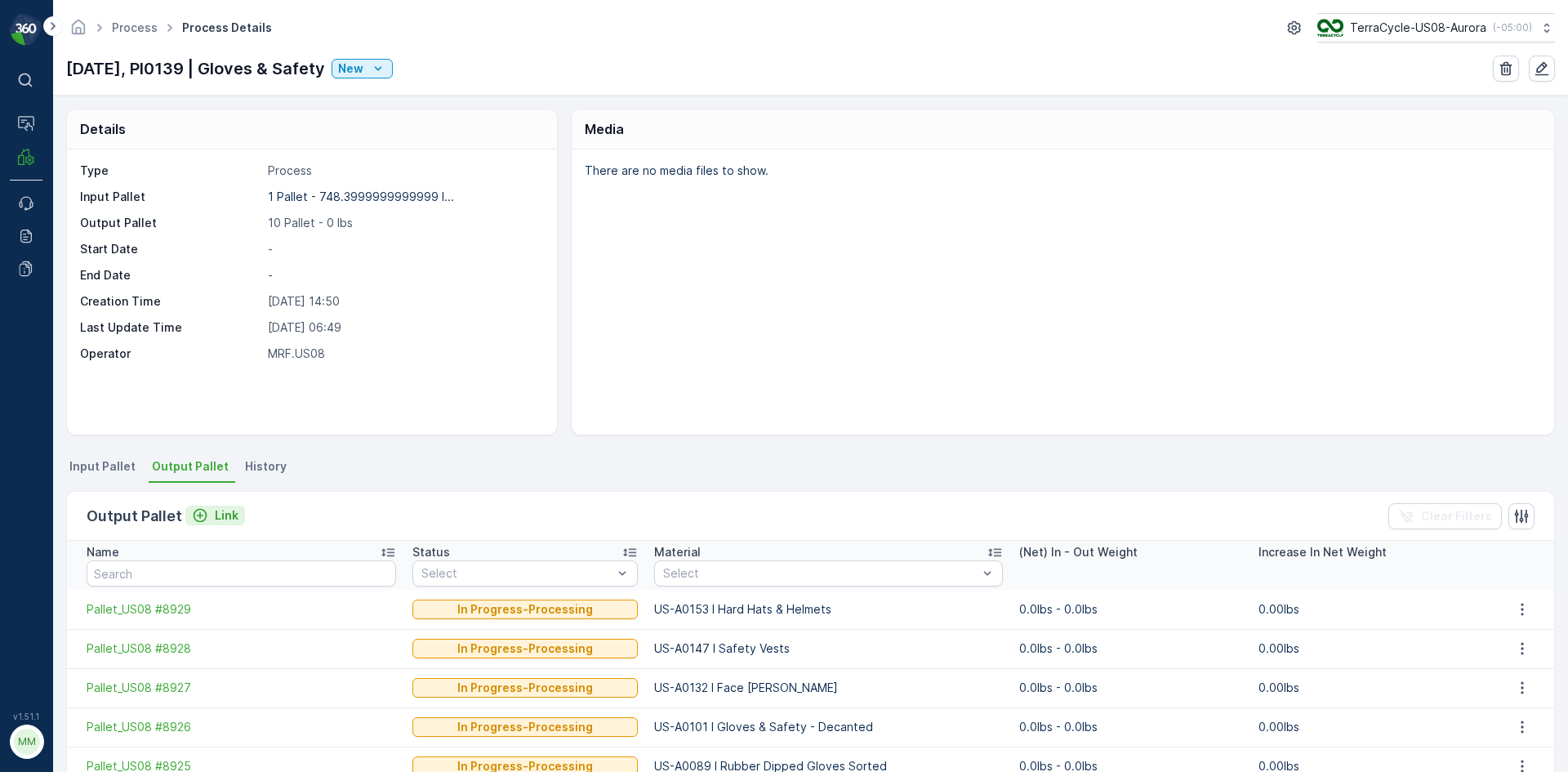
click at [223, 514] on p "Link" at bounding box center [226, 515] width 24 height 16
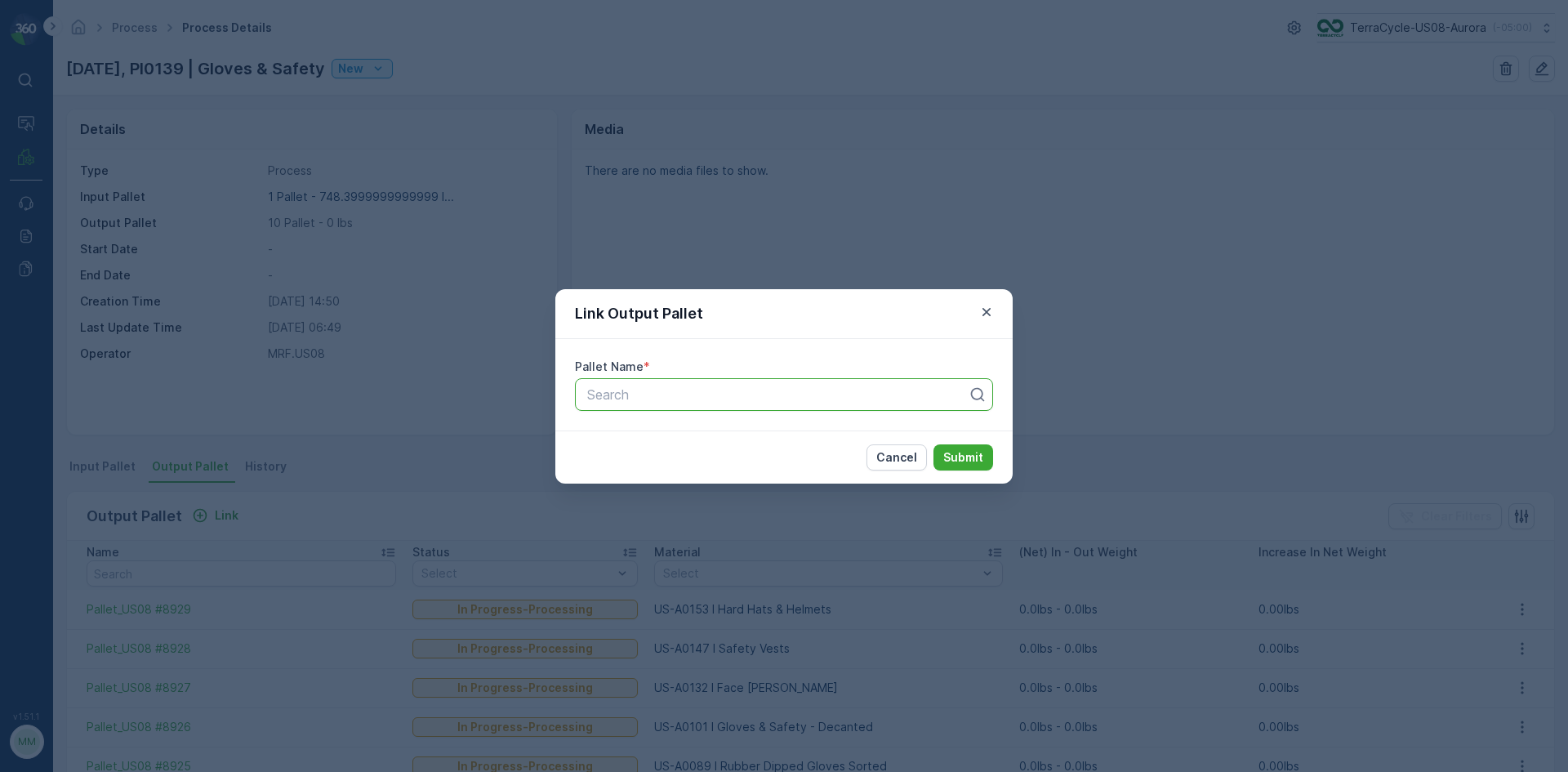
click at [782, 399] on div at bounding box center [777, 394] width 384 height 15
type input "8930"
drag, startPoint x: 694, startPoint y: 434, endPoint x: 683, endPoint y: 453, distance: 22.0
click at [683, 453] on div "Cancel Submit" at bounding box center [784, 457] width 458 height 53
click at [771, 404] on div "Search" at bounding box center [783, 394] width 418 height 33
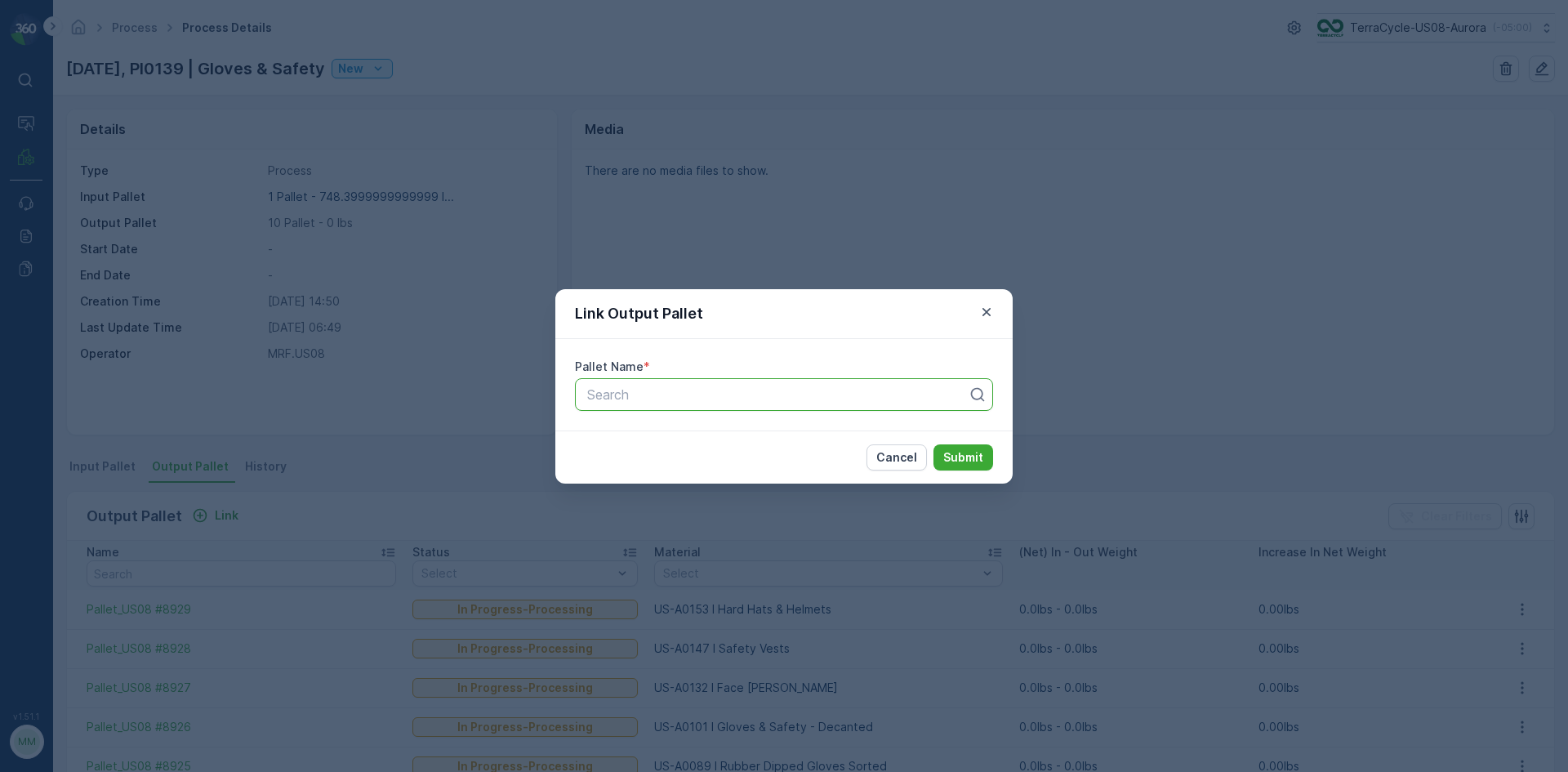
click at [771, 404] on div "Search" at bounding box center [783, 394] width 418 height 33
type input "8930"
click at [710, 432] on div "Pallet_US08 #8930" at bounding box center [784, 434] width 399 height 15
click at [960, 455] on p "Submit" at bounding box center [964, 457] width 40 height 16
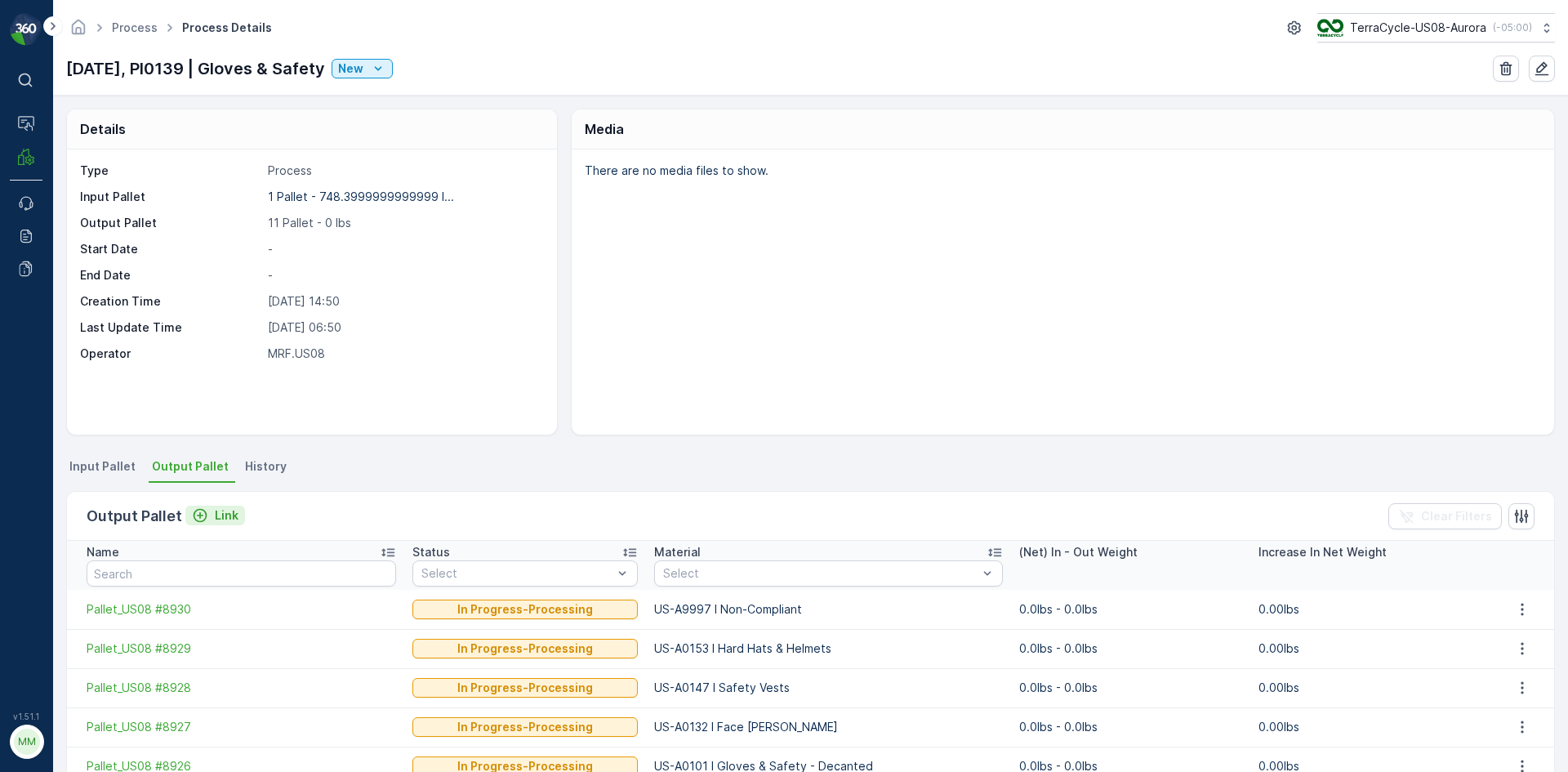
click at [218, 522] on p "Link" at bounding box center [226, 515] width 24 height 16
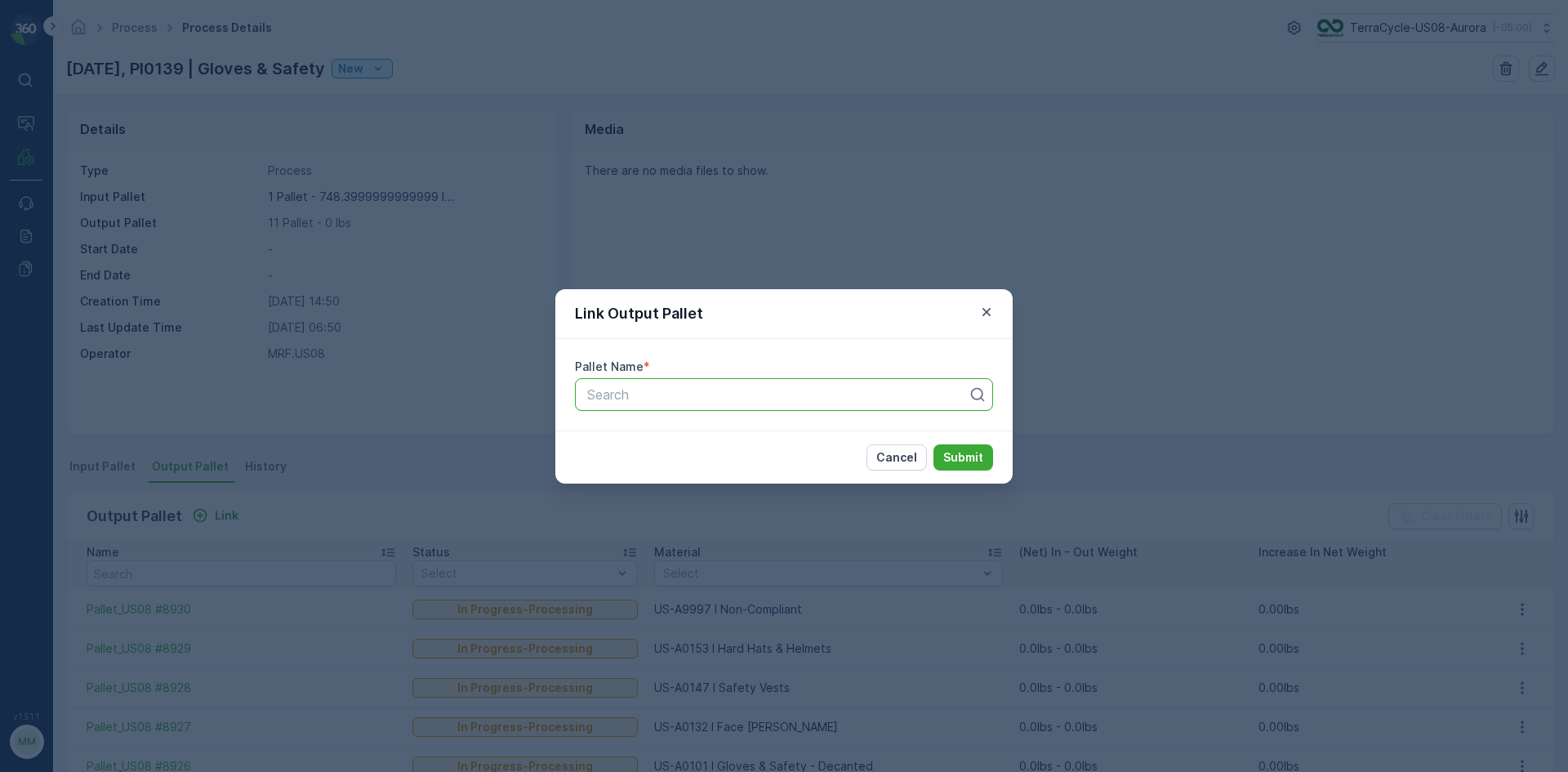
click at [815, 400] on div at bounding box center [777, 394] width 384 height 15
type input "8931"
click at [758, 430] on div "Pallet_US08 #8931" at bounding box center [784, 434] width 399 height 15
click at [958, 462] on p "Submit" at bounding box center [964, 457] width 40 height 16
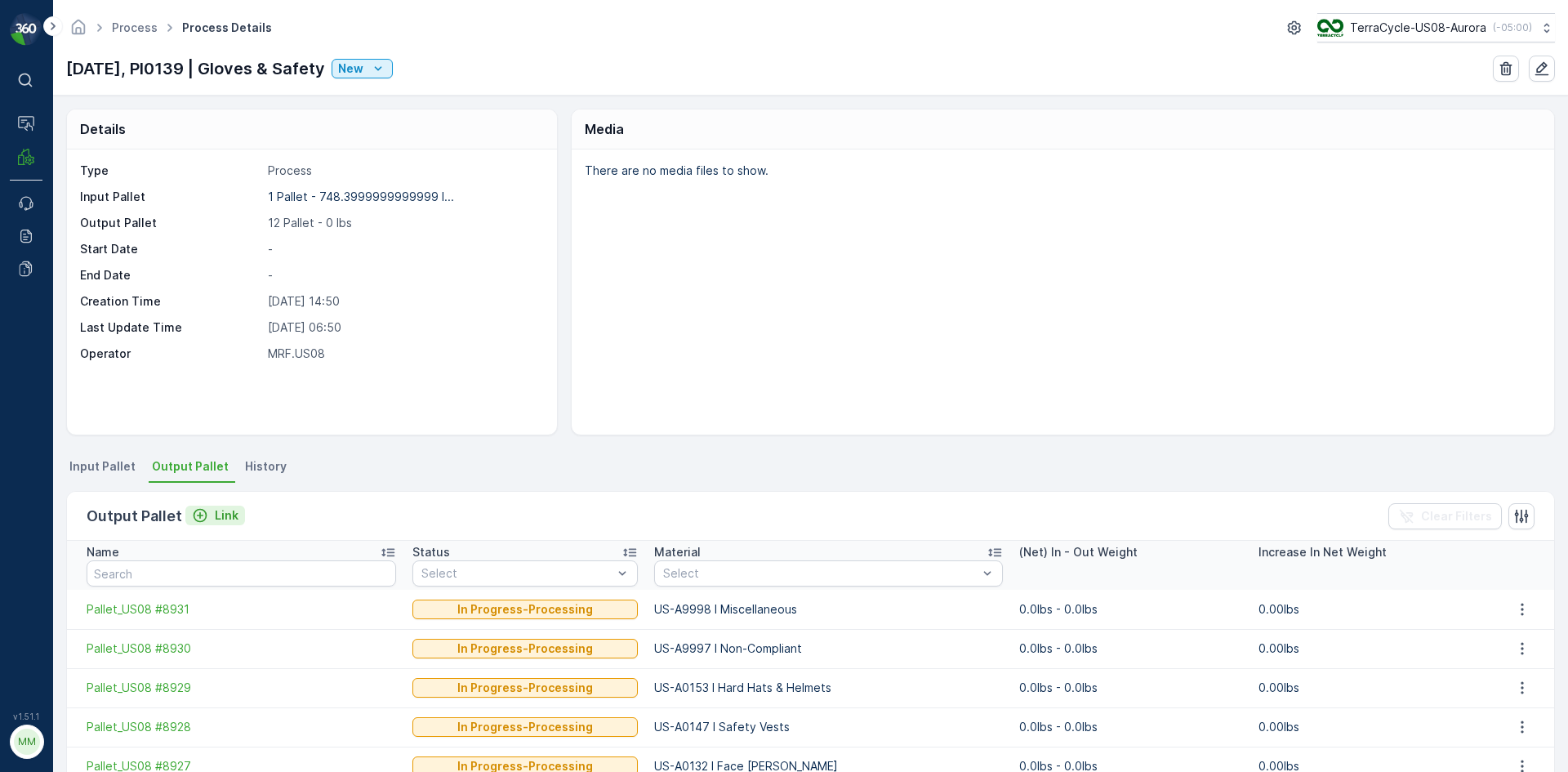
click at [219, 512] on p "Link" at bounding box center [226, 515] width 24 height 16
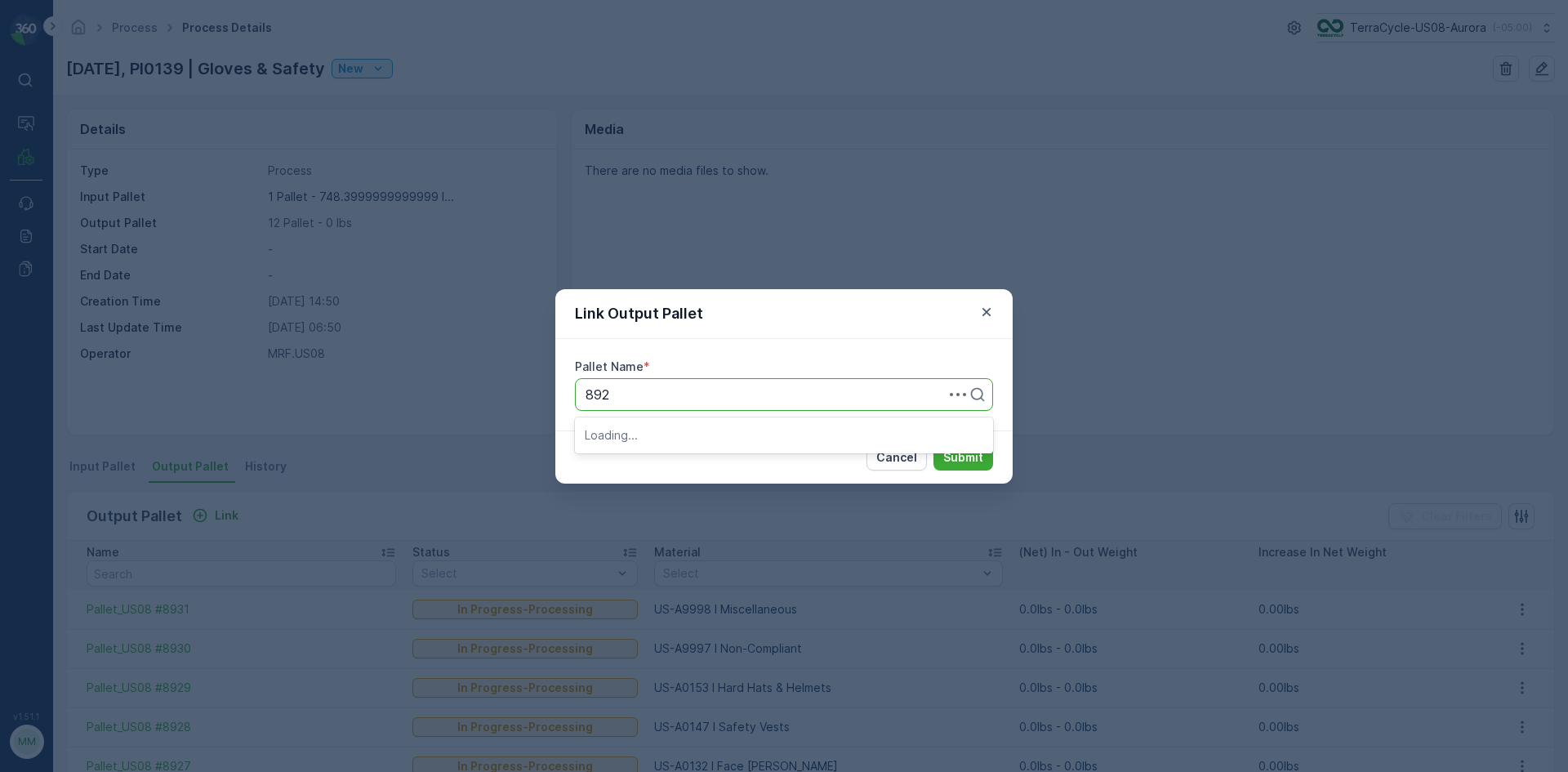
type input "8920"
click at [686, 463] on span "Pallet_US08 #8920" at bounding box center [643, 462] width 118 height 15
click at [954, 461] on p "Submit" at bounding box center [964, 457] width 40 height 16
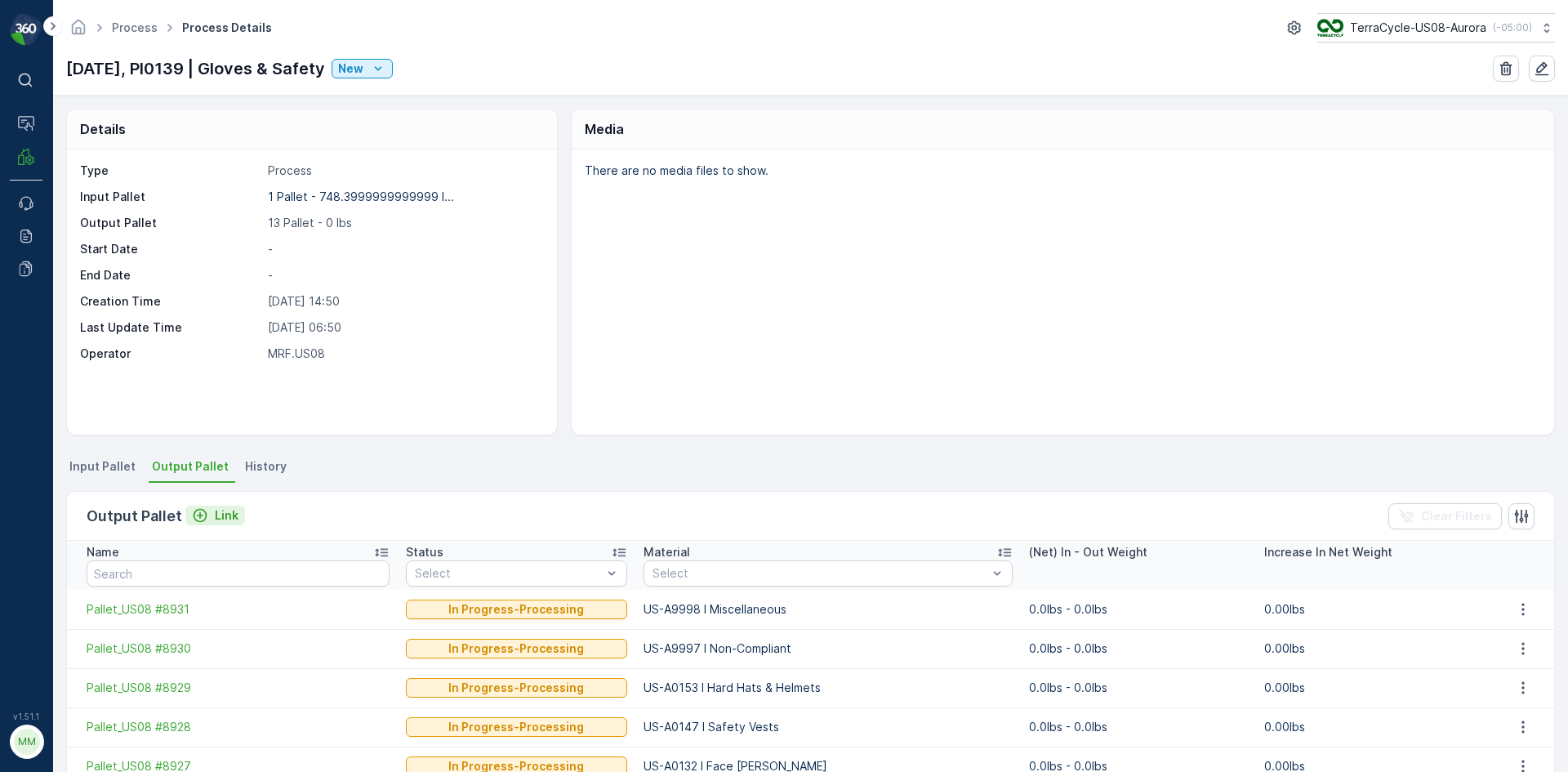
click at [232, 516] on p "Link" at bounding box center [226, 515] width 24 height 16
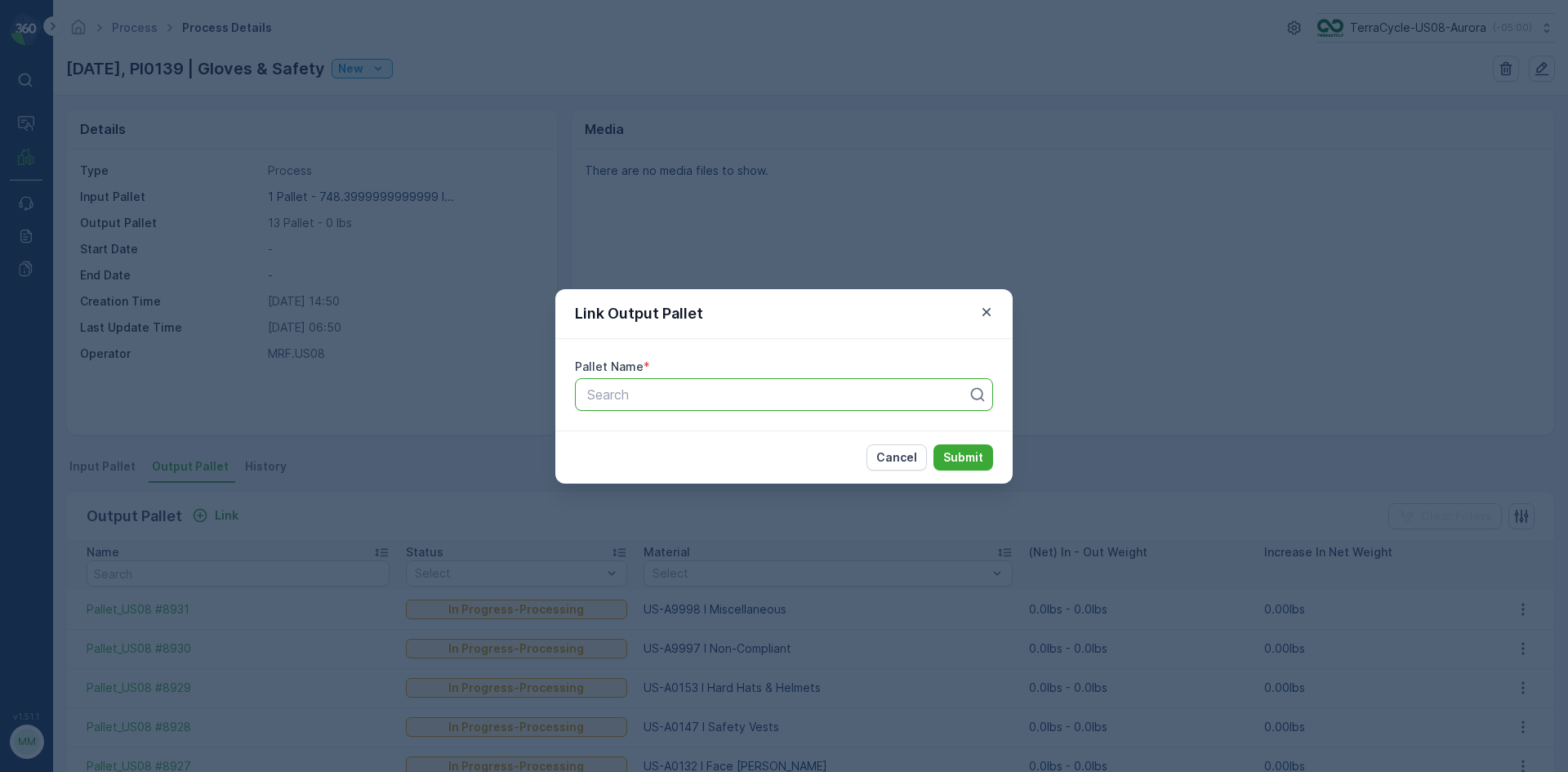
click at [716, 405] on div "Search" at bounding box center [783, 394] width 418 height 33
type input "8933"
click at [698, 439] on span "Pallet_US08 #8933" at bounding box center [643, 434] width 119 height 15
click at [972, 454] on p "Submit" at bounding box center [964, 457] width 40 height 16
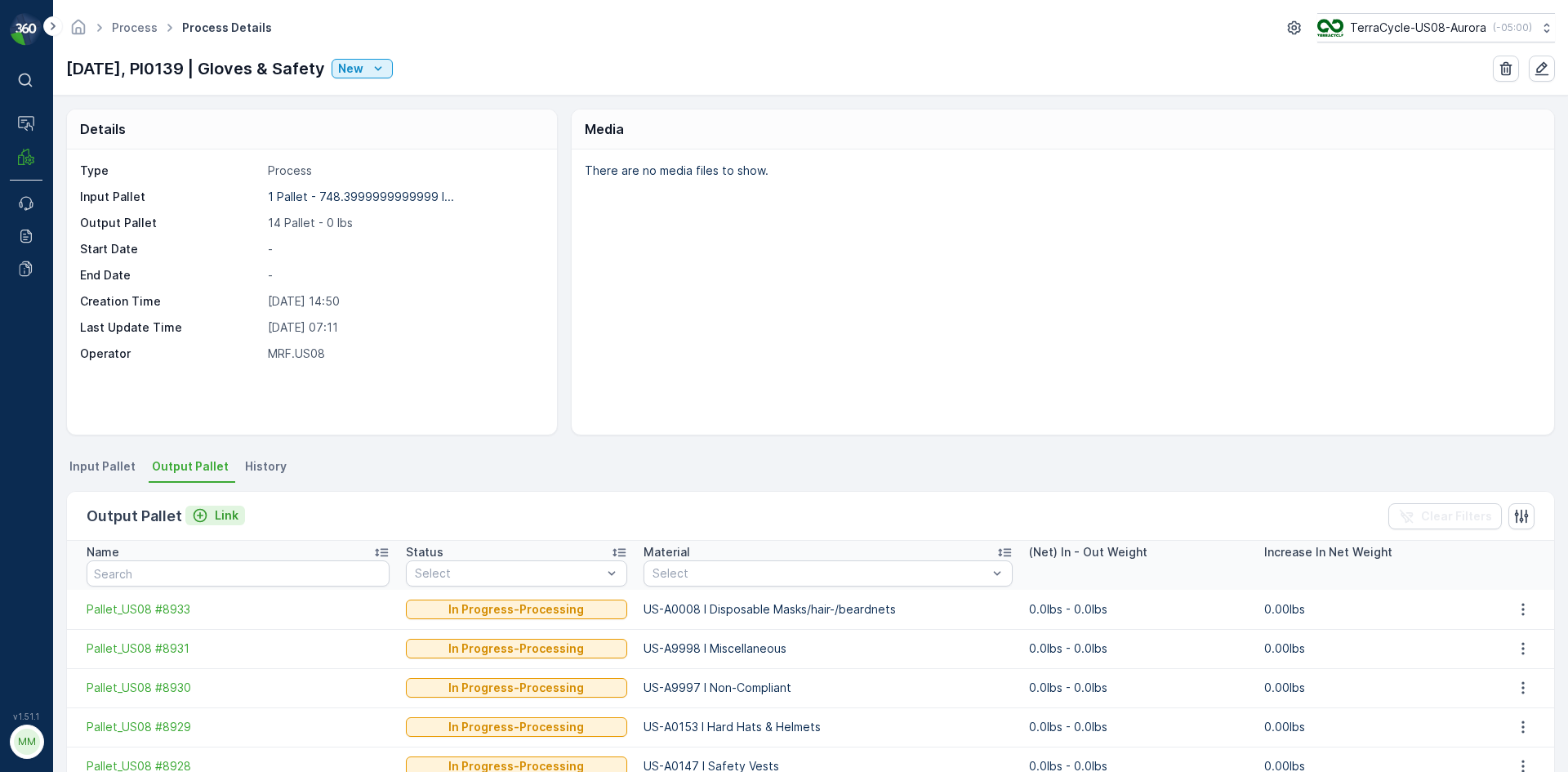
click at [224, 518] on p "Link" at bounding box center [226, 515] width 24 height 16
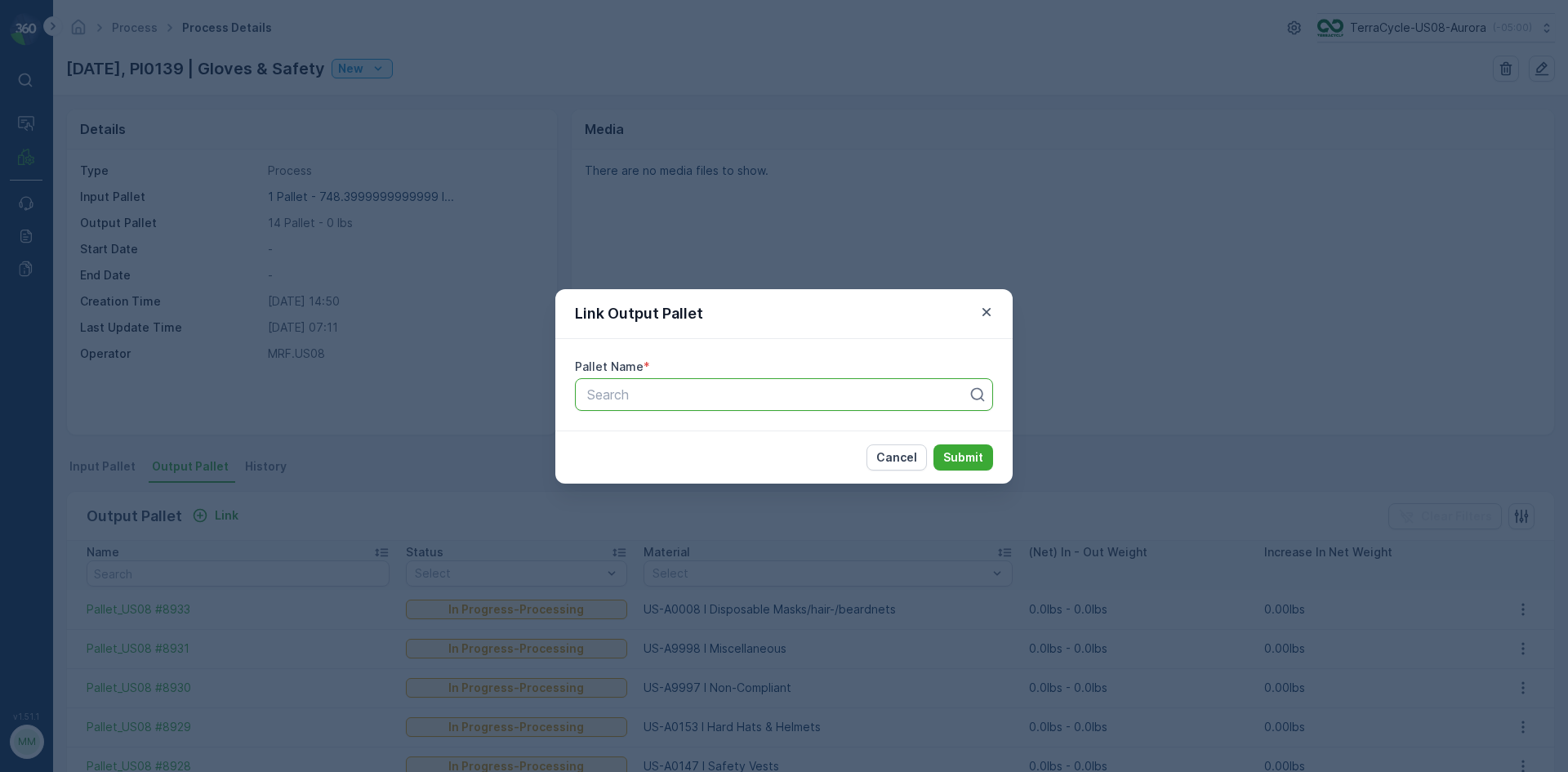
click at [832, 399] on div at bounding box center [777, 394] width 384 height 15
type input "8934"
click at [681, 467] on span "Pallet_US08 #8934" at bounding box center [643, 462] width 119 height 15
click at [967, 453] on p "Submit" at bounding box center [964, 457] width 40 height 16
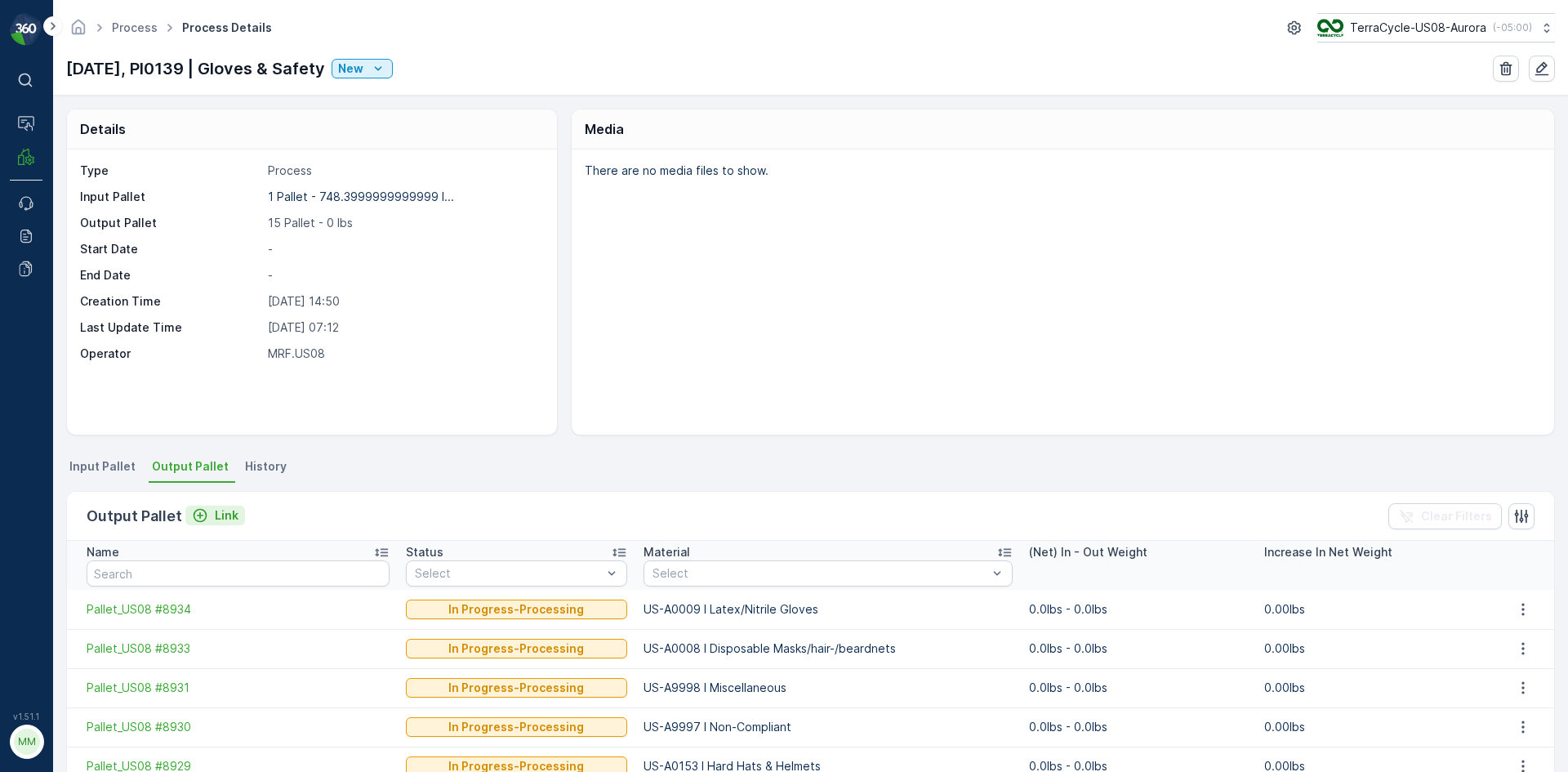
click at [214, 516] on p "Link" at bounding box center [226, 515] width 24 height 16
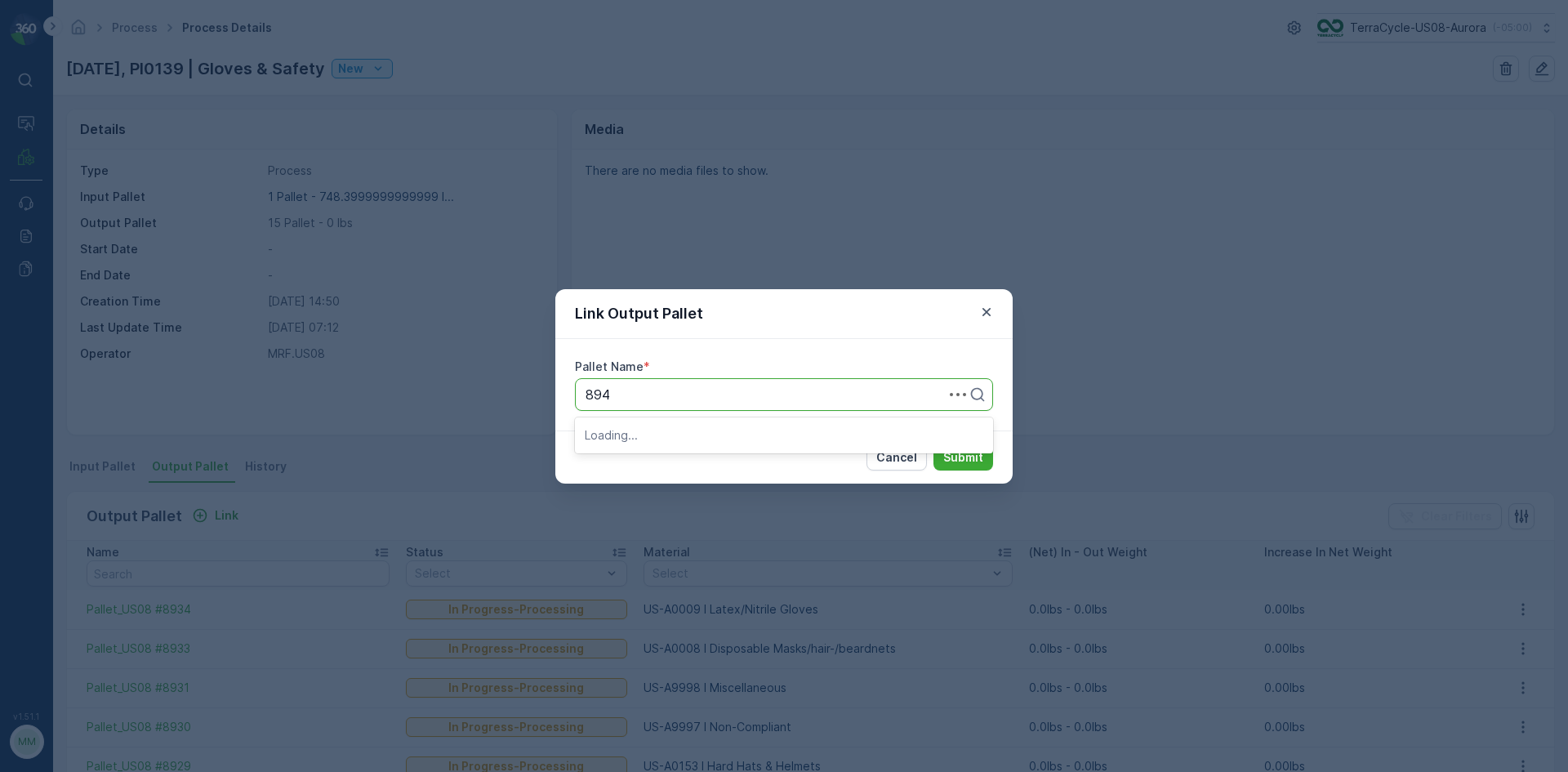
type input "8944"
click at [669, 440] on span "Pallet_US08 #8944" at bounding box center [643, 434] width 119 height 15
click at [970, 463] on p "Submit" at bounding box center [964, 457] width 40 height 16
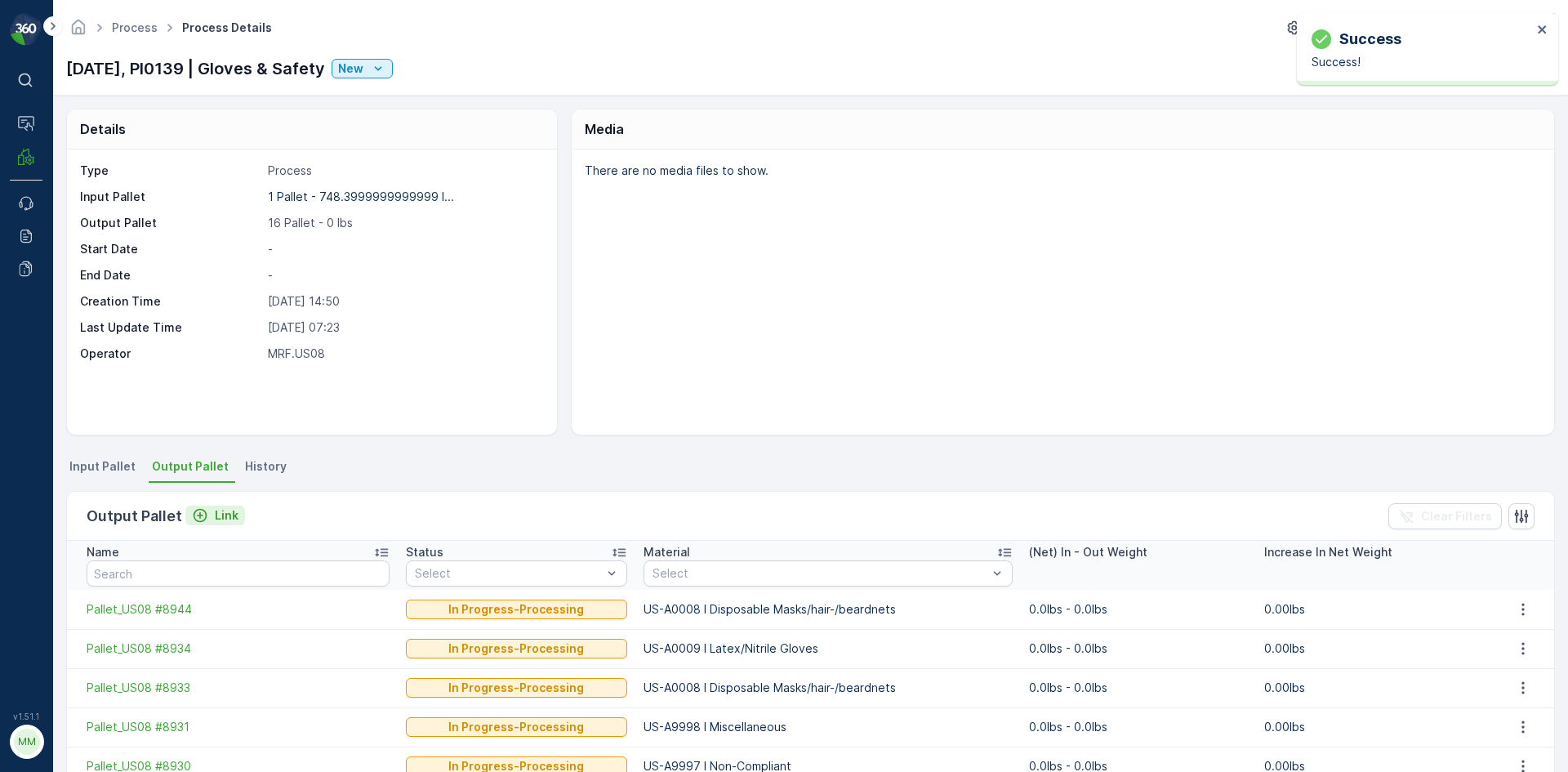
click at [220, 520] on p "Link" at bounding box center [226, 515] width 24 height 16
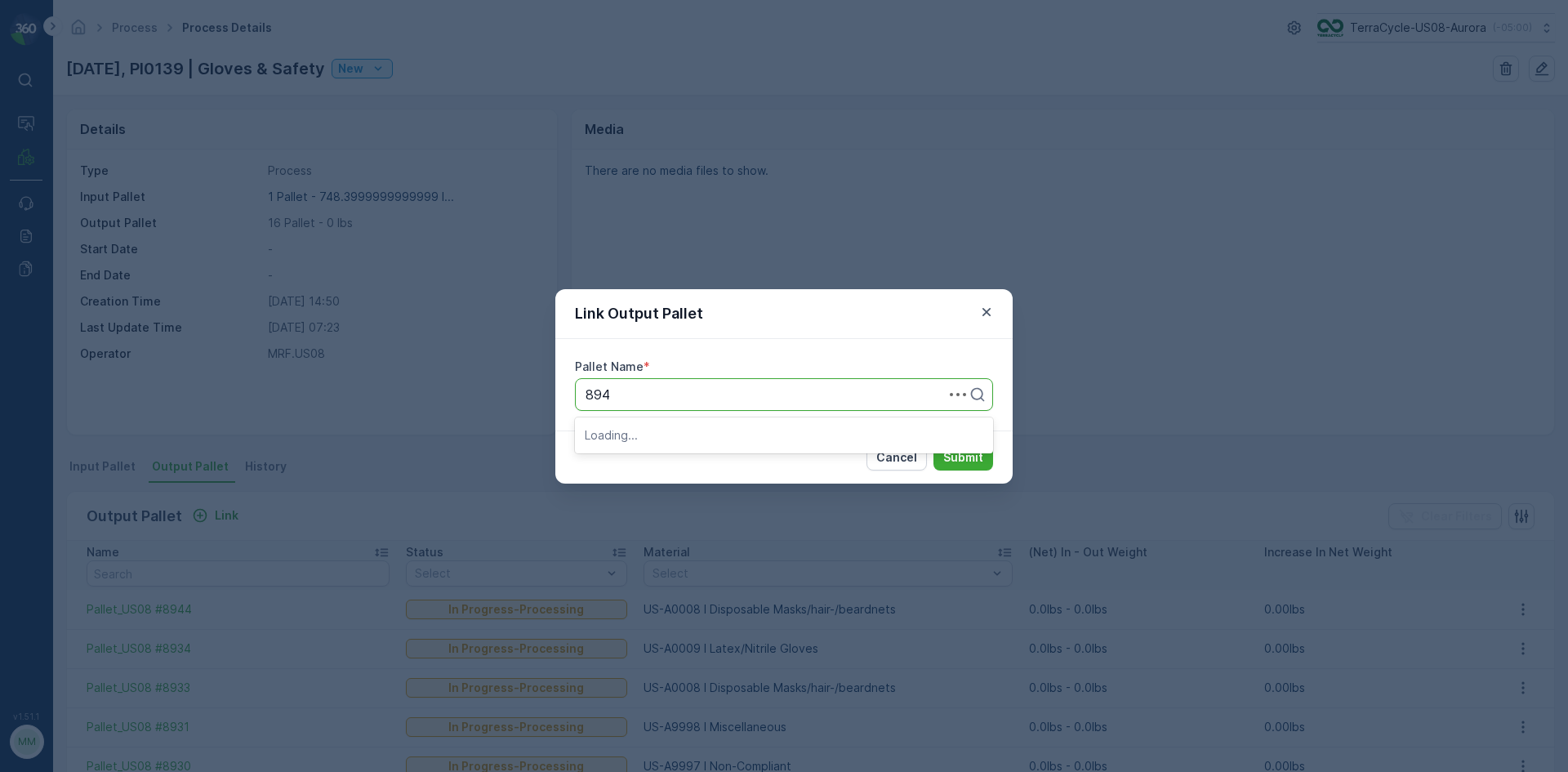
type input "8943"
click at [711, 431] on div "Pallet_US08 #8943" at bounding box center [784, 434] width 399 height 15
click at [711, 431] on div "Cancel Submit" at bounding box center [784, 457] width 458 height 53
click at [962, 462] on p "Submit" at bounding box center [964, 457] width 40 height 16
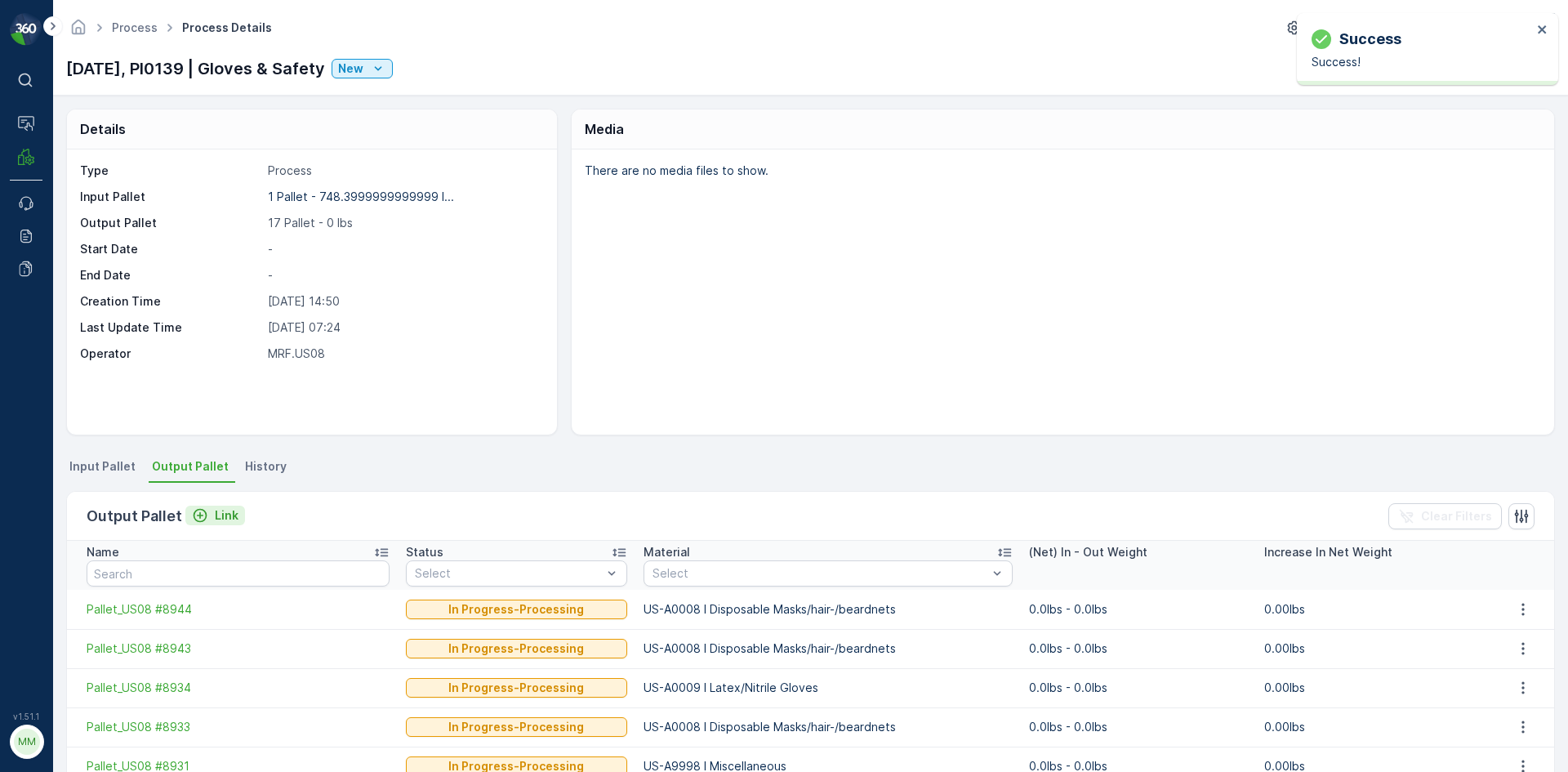
click at [228, 512] on p "Link" at bounding box center [226, 515] width 24 height 16
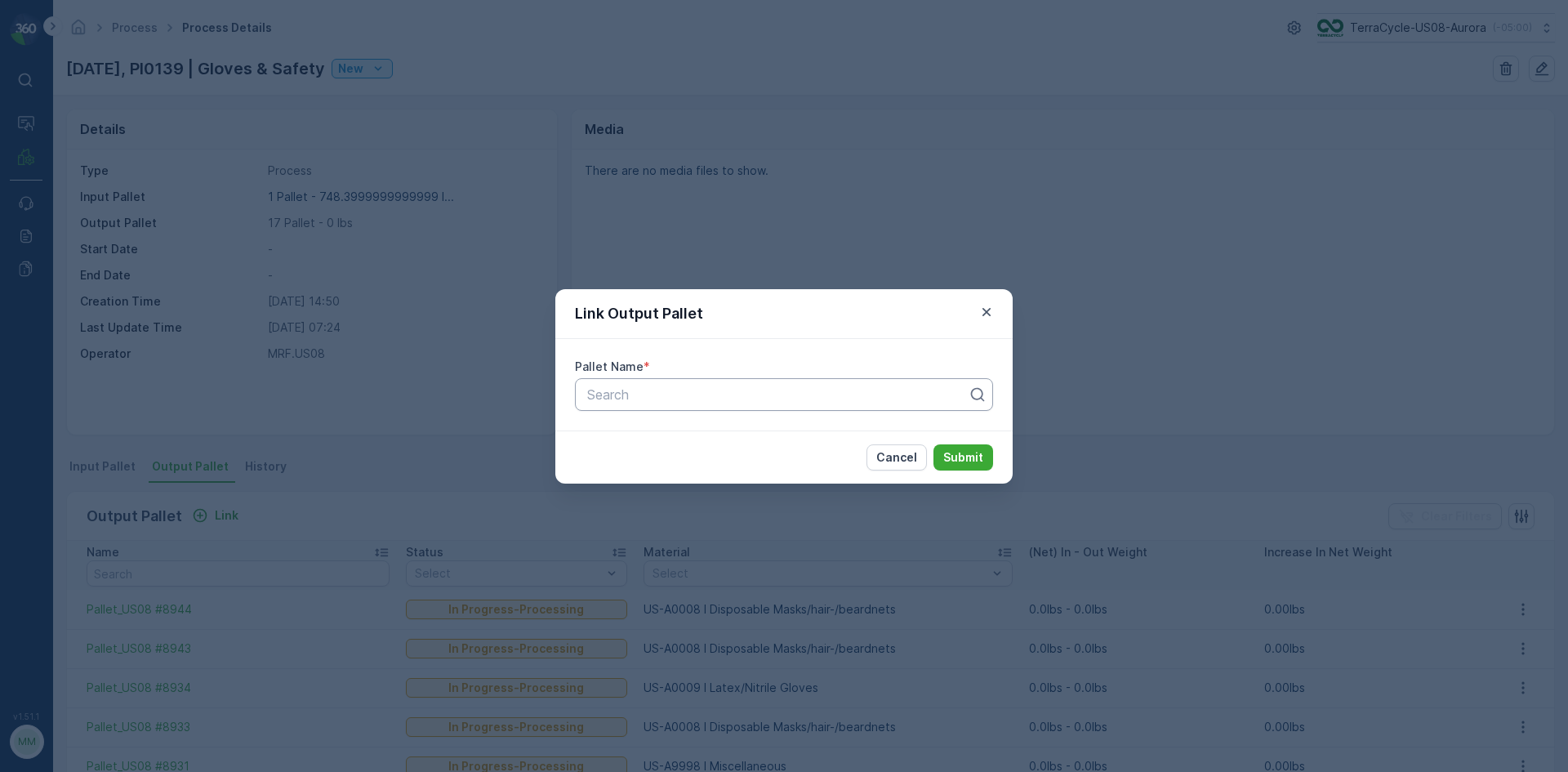
click at [739, 392] on div at bounding box center [777, 394] width 384 height 15
type input "8942"
click at [672, 460] on span "Pallet_US08 #8942" at bounding box center [643, 462] width 118 height 15
click at [954, 461] on p "Submit" at bounding box center [964, 457] width 40 height 16
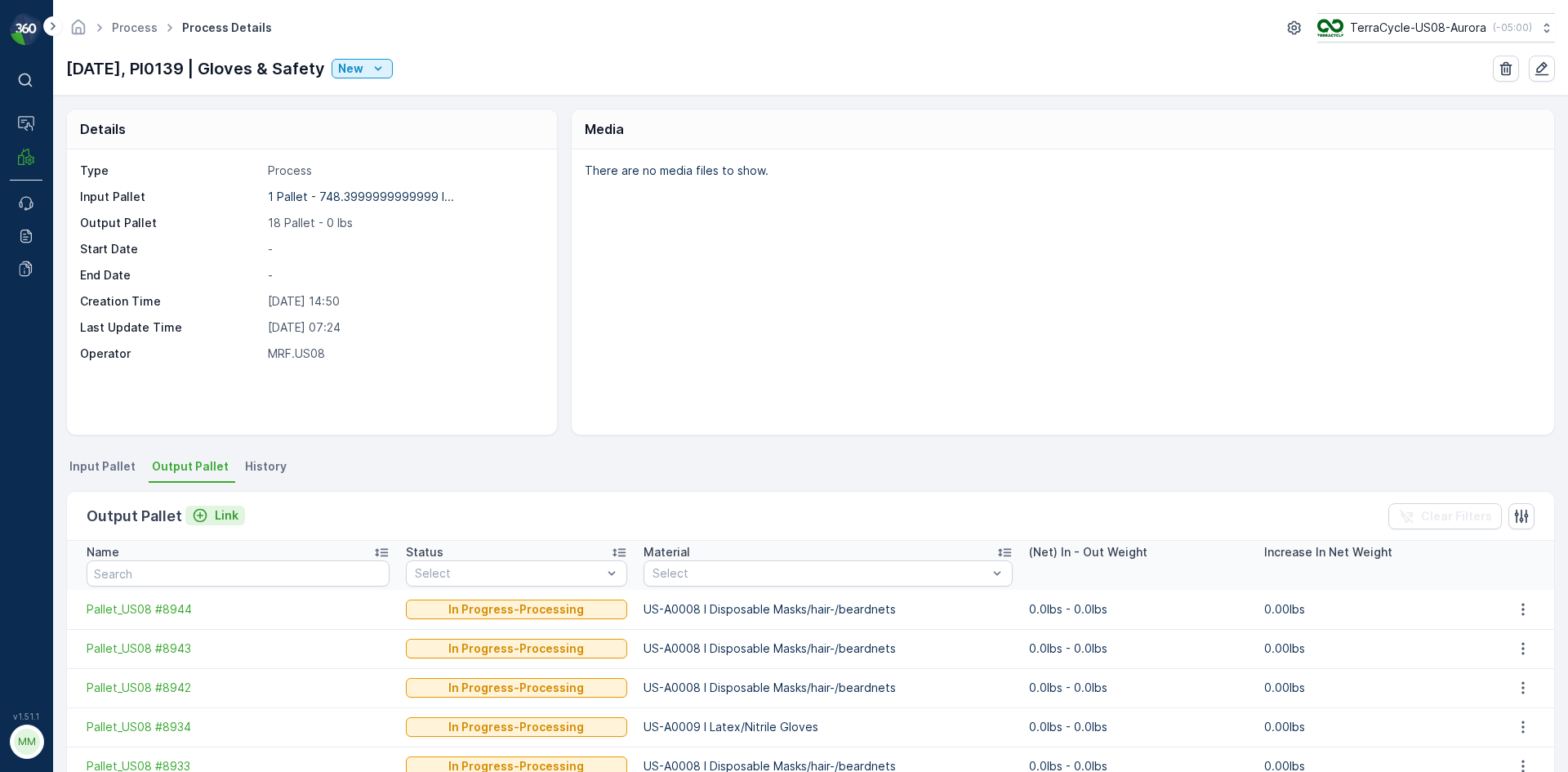
click at [227, 514] on p "Link" at bounding box center [226, 515] width 24 height 16
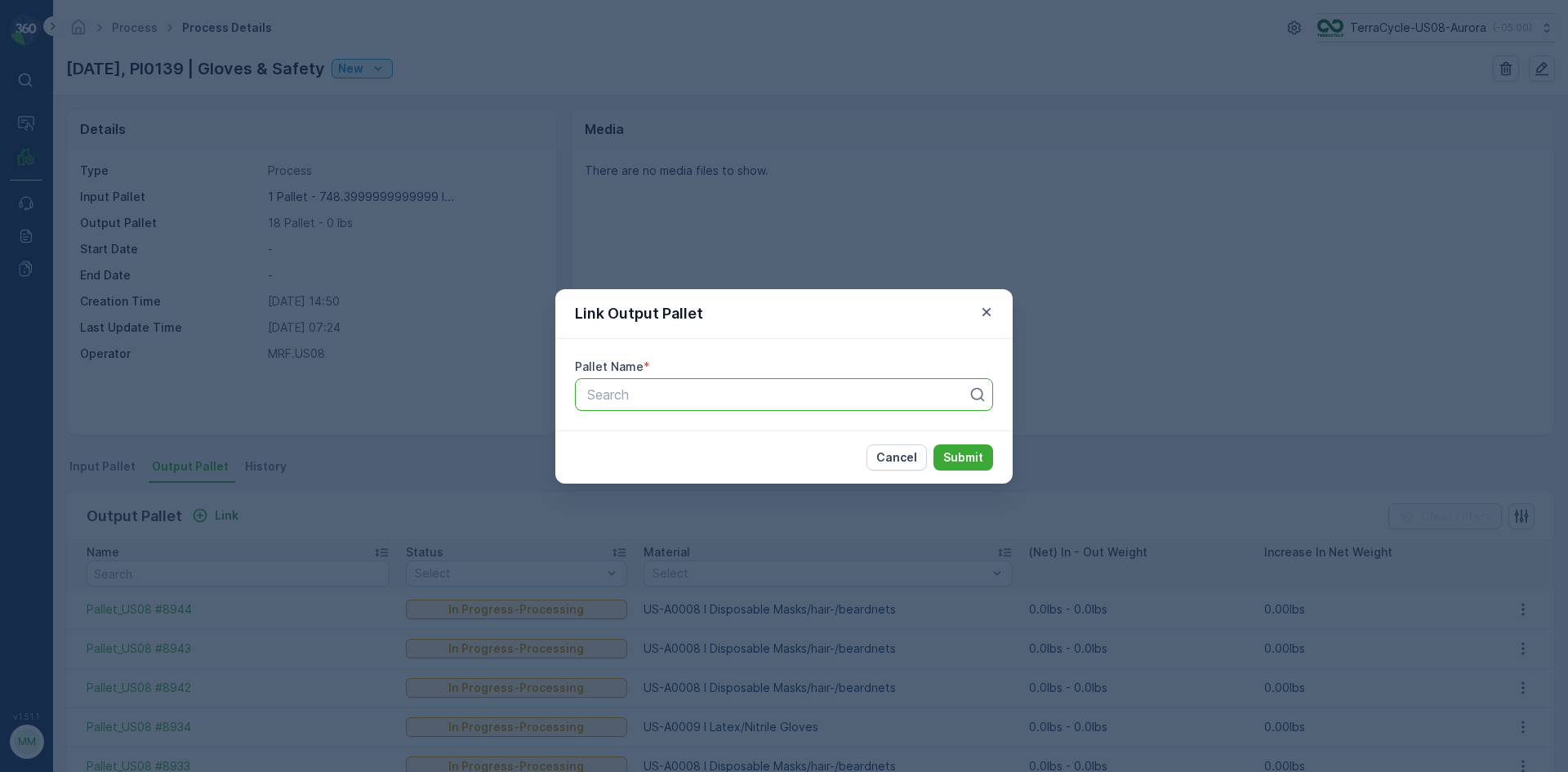
click at [817, 405] on div "Search" at bounding box center [783, 394] width 418 height 33
type input "8942"
click at [691, 467] on span "Pallet_US08 #8942" at bounding box center [643, 462] width 118 height 15
click at [963, 455] on p "Submit" at bounding box center [964, 457] width 40 height 16
type input "8942"
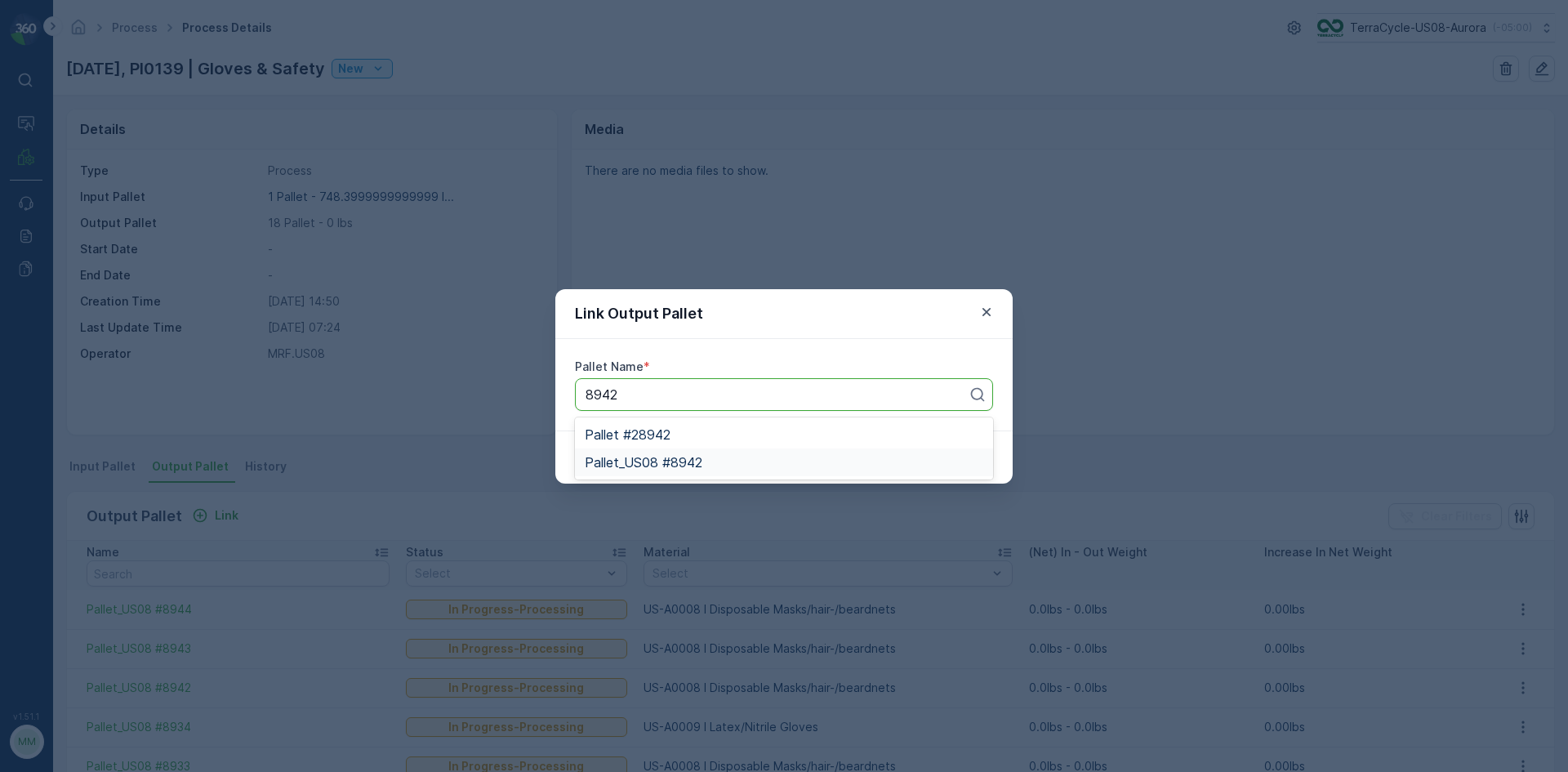
click at [686, 470] on span "Pallet_US08 #8942" at bounding box center [643, 462] width 118 height 15
click at [972, 458] on p "Submit" at bounding box center [964, 457] width 40 height 16
type input "8941"
click at [782, 433] on div "Pallet_US08 #8941" at bounding box center [784, 434] width 399 height 15
click at [960, 453] on p "Submit" at bounding box center [964, 457] width 40 height 16
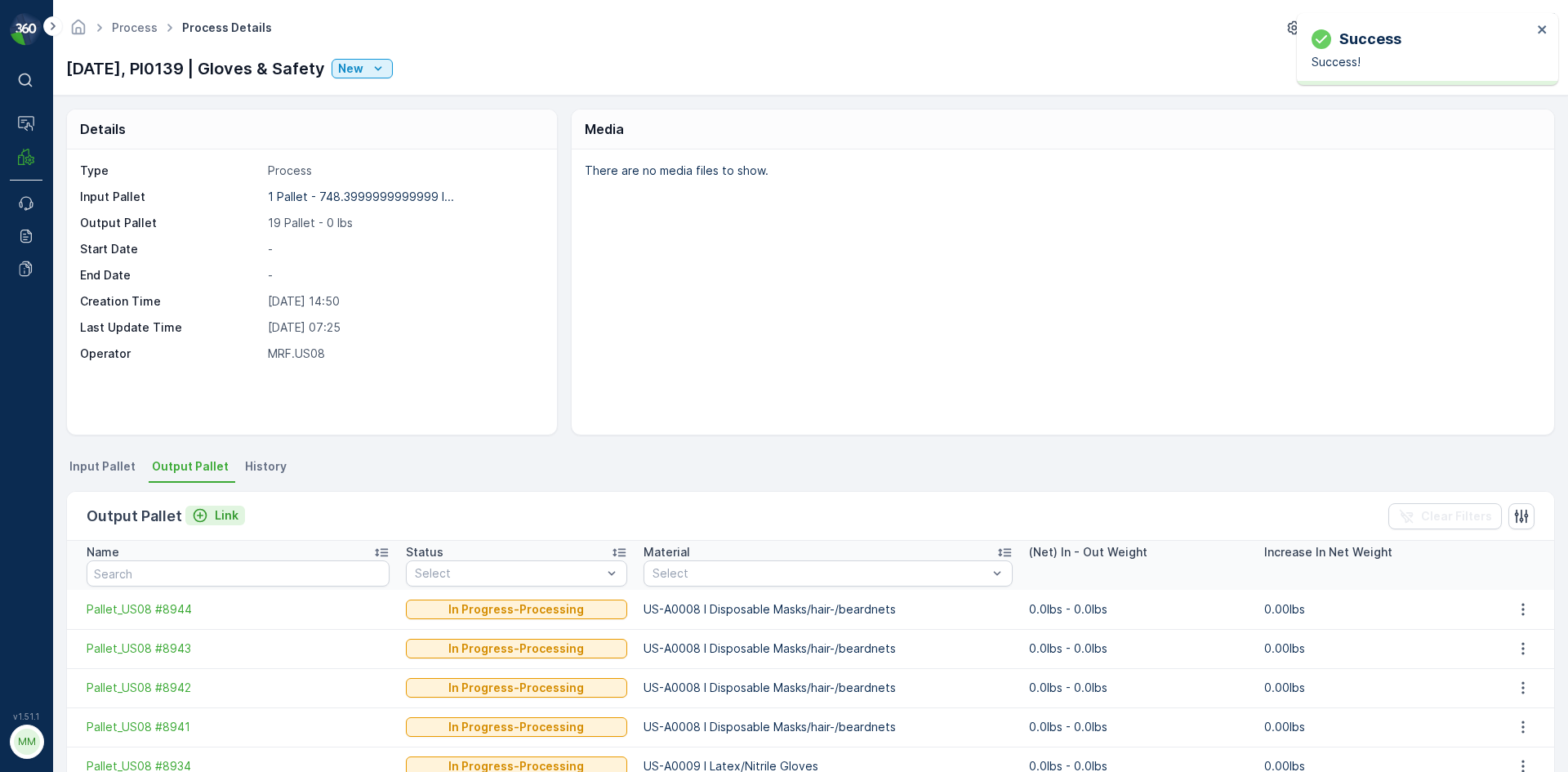
click at [214, 519] on p "Link" at bounding box center [226, 515] width 24 height 16
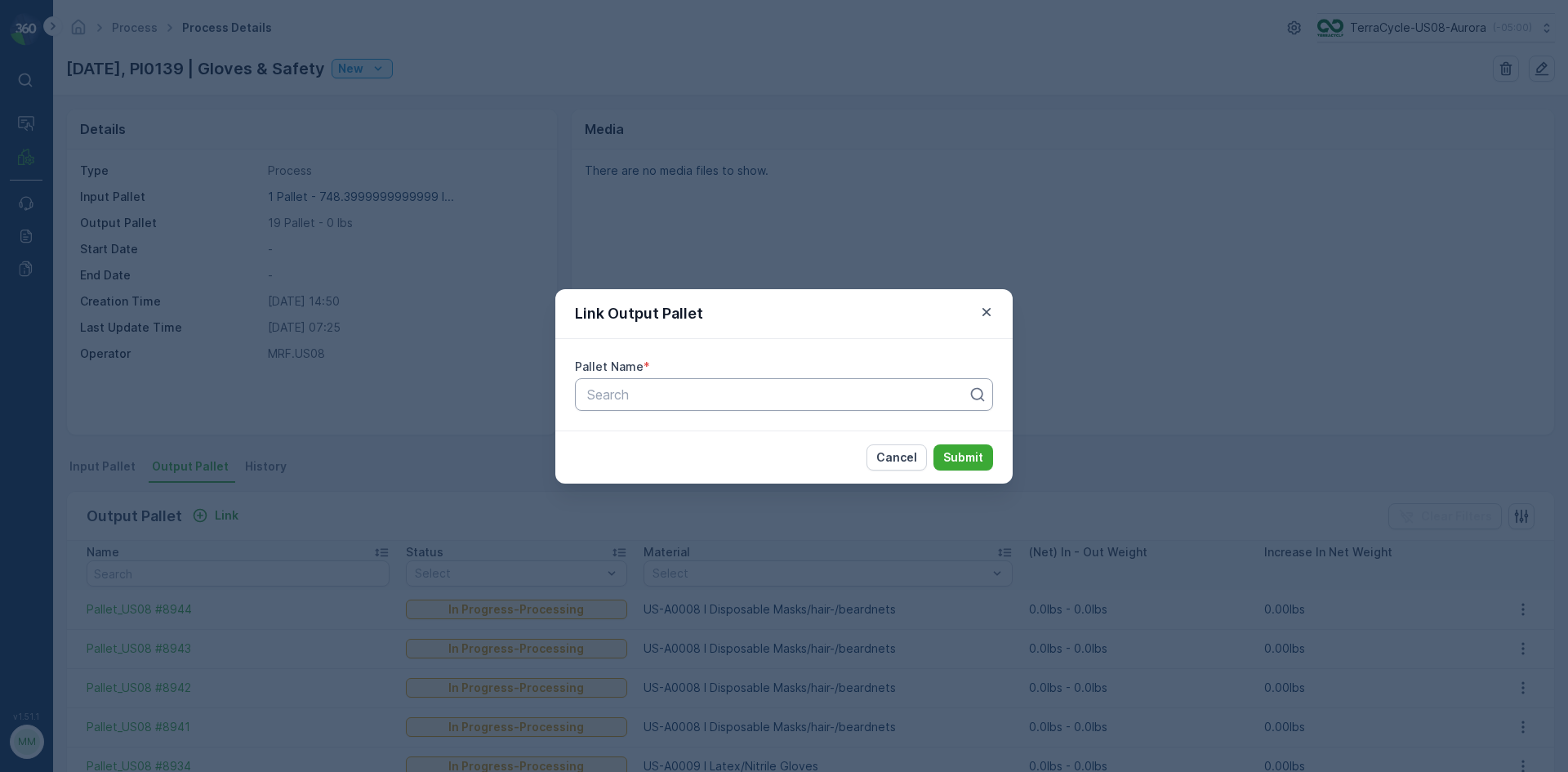
click at [729, 392] on div at bounding box center [777, 394] width 384 height 15
type input "8940"
click at [709, 430] on div "Pallet_US08 #8940" at bounding box center [784, 434] width 399 height 15
click at [958, 465] on p "Submit" at bounding box center [964, 457] width 40 height 16
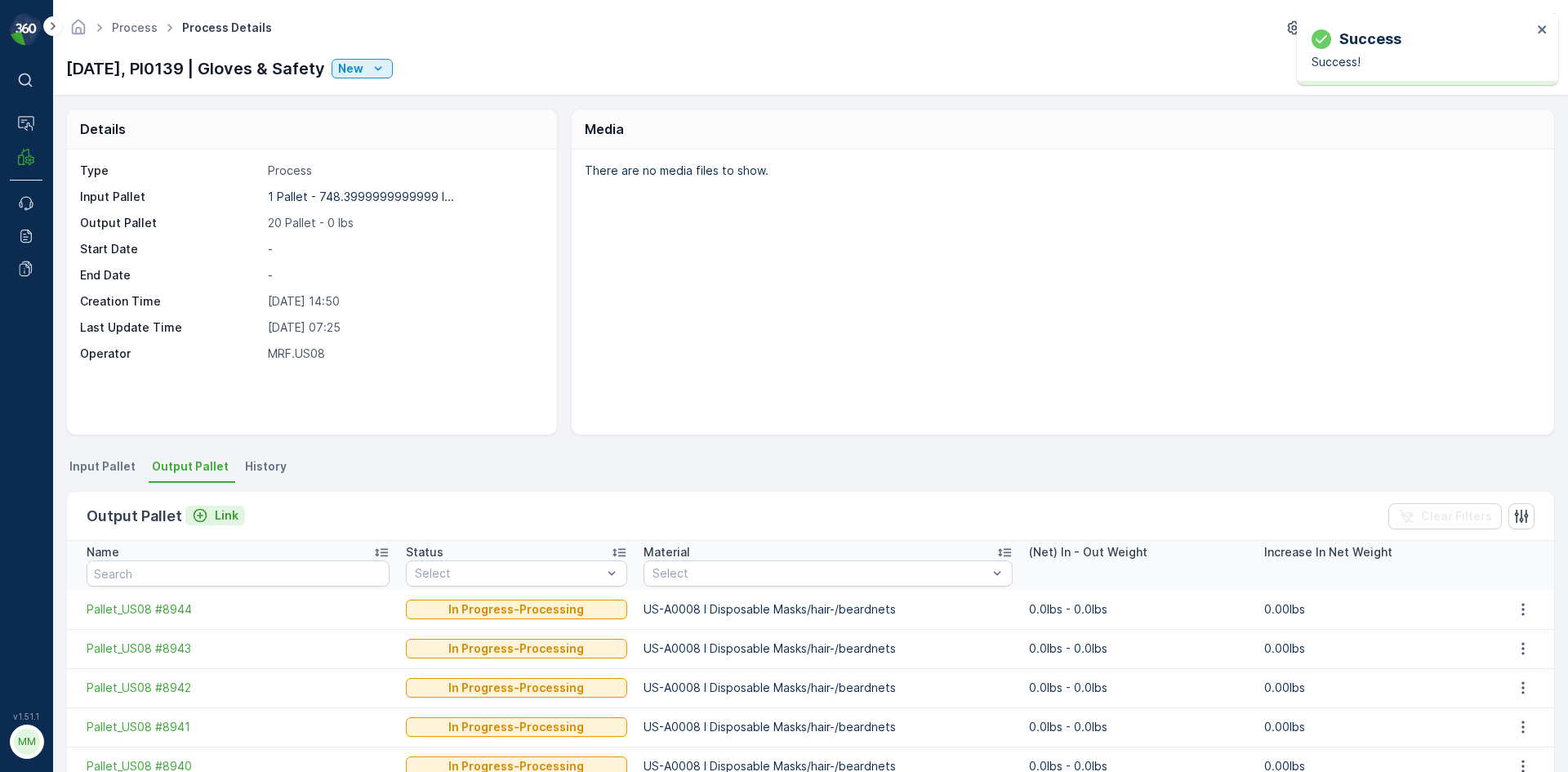
click at [229, 516] on p "Link" at bounding box center [226, 515] width 24 height 16
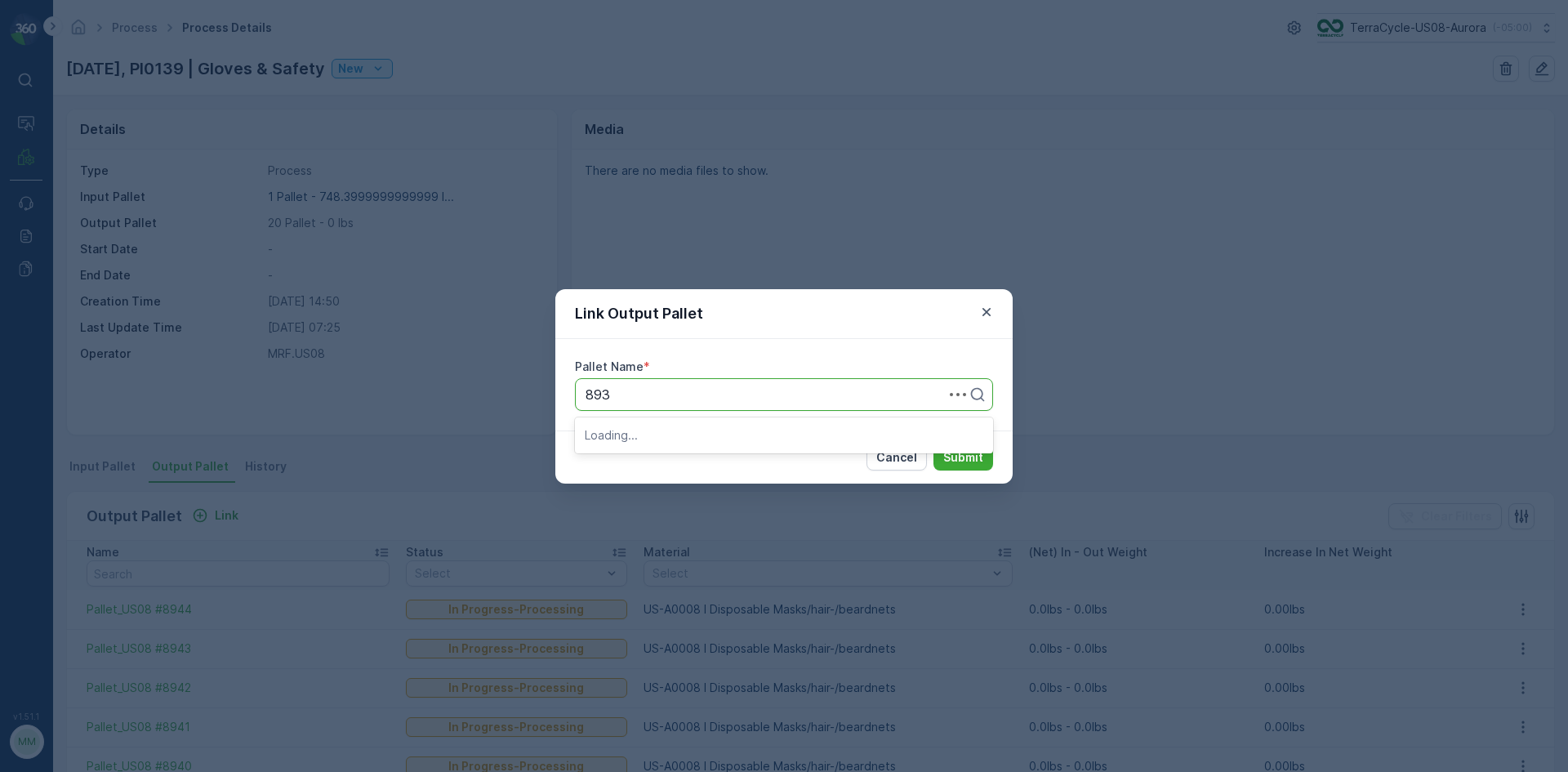
type input "8939"
click at [677, 456] on span "Pallet_US08 #8939" at bounding box center [643, 462] width 119 height 15
click at [963, 459] on p "Submit" at bounding box center [964, 457] width 40 height 16
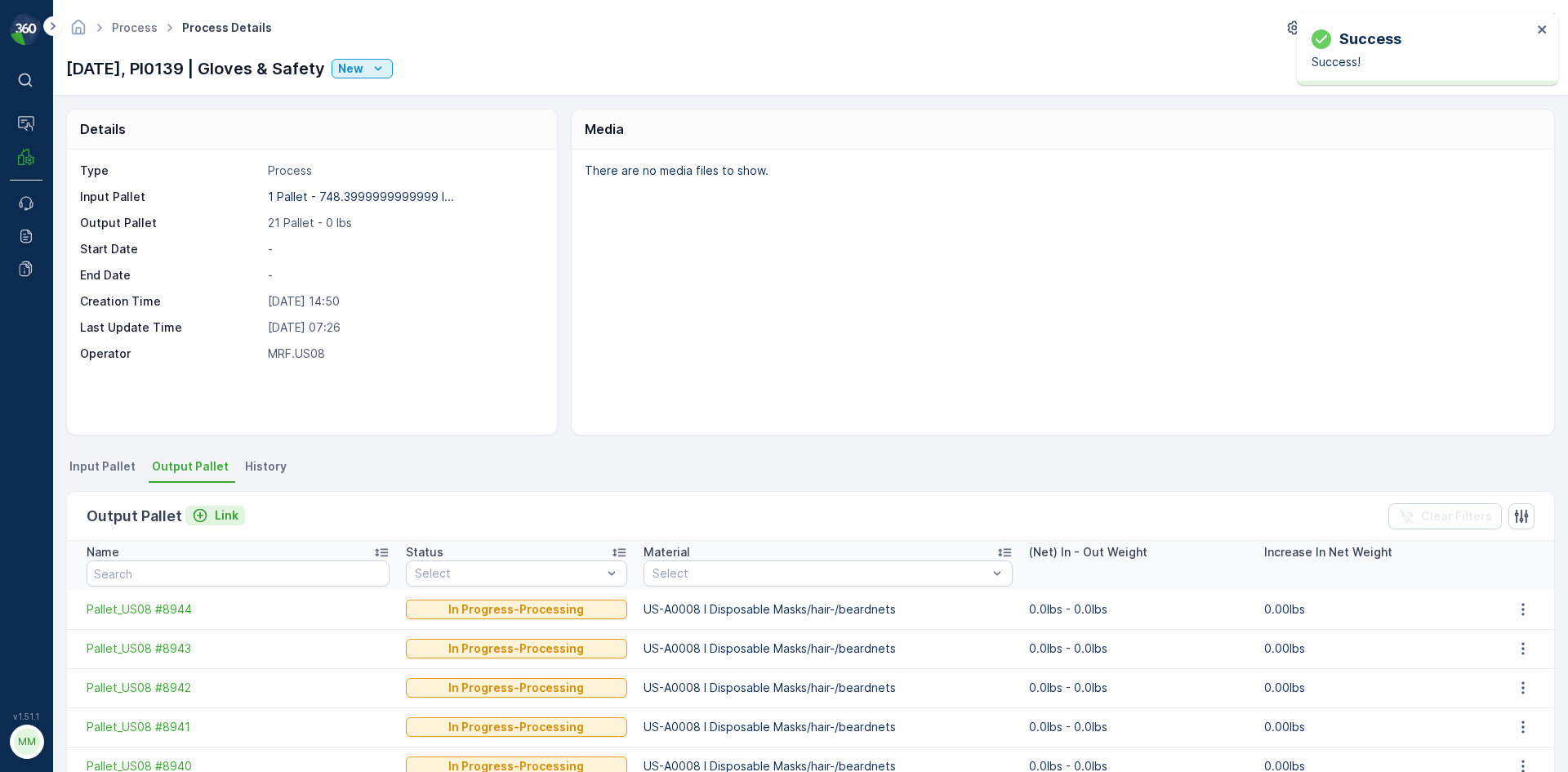
click at [232, 519] on p "Link" at bounding box center [226, 515] width 24 height 16
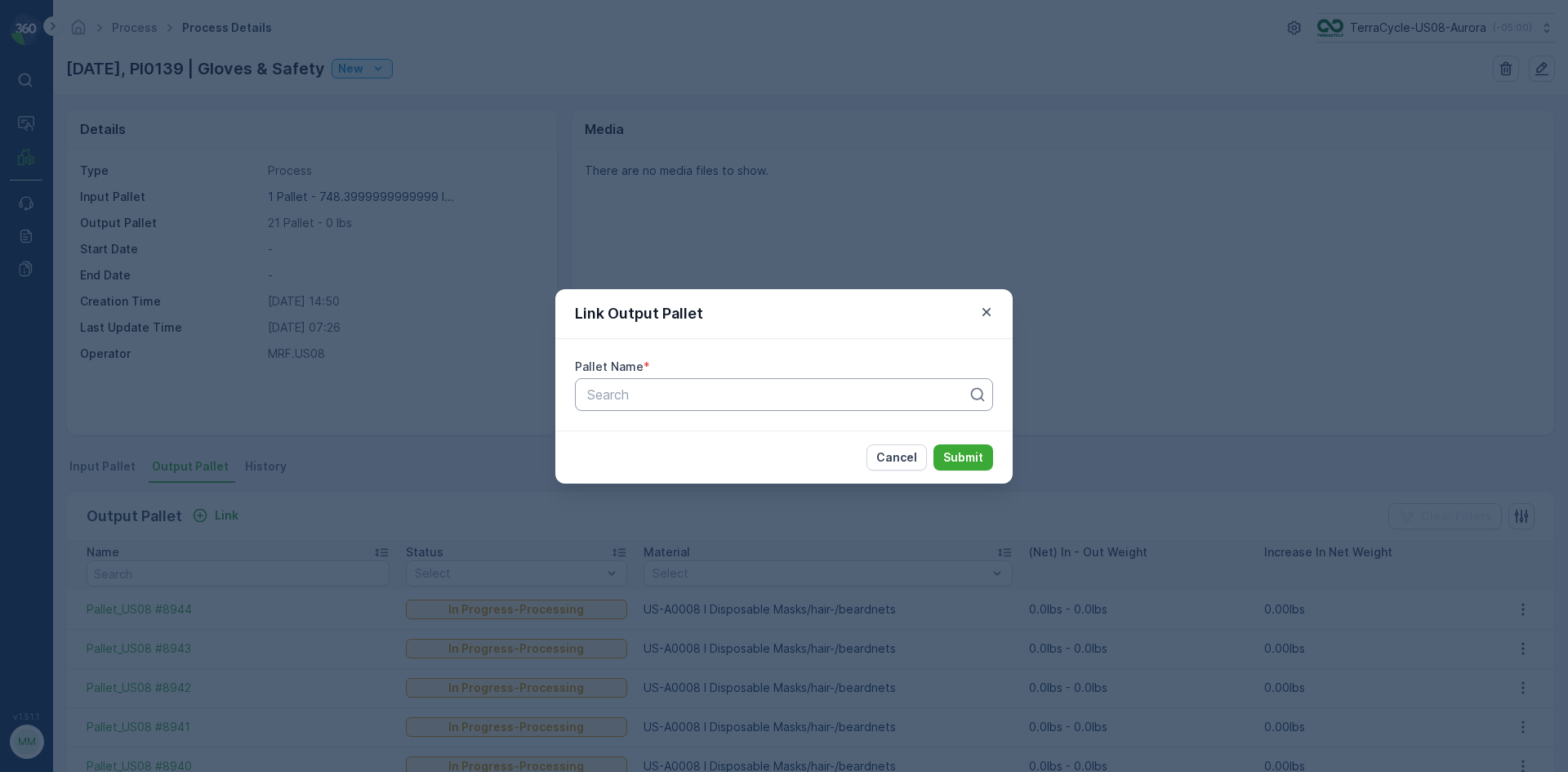
click at [637, 394] on div at bounding box center [777, 394] width 384 height 15
type input "8938"
click at [665, 434] on span "Pallet_US08 #8938" at bounding box center [643, 434] width 119 height 15
click at [955, 457] on p "Submit" at bounding box center [964, 457] width 40 height 16
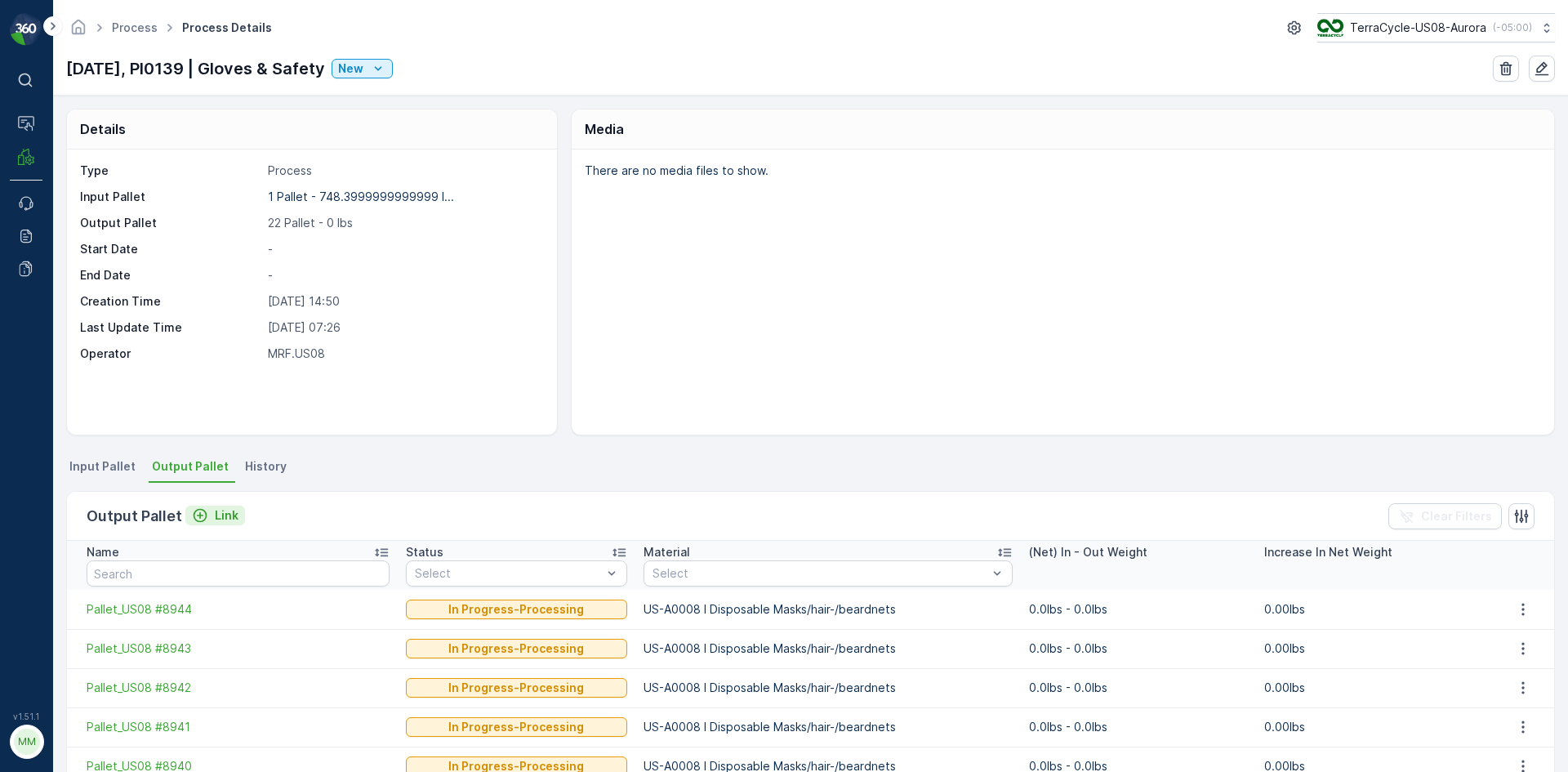
click at [226, 519] on p "Link" at bounding box center [226, 515] width 24 height 16
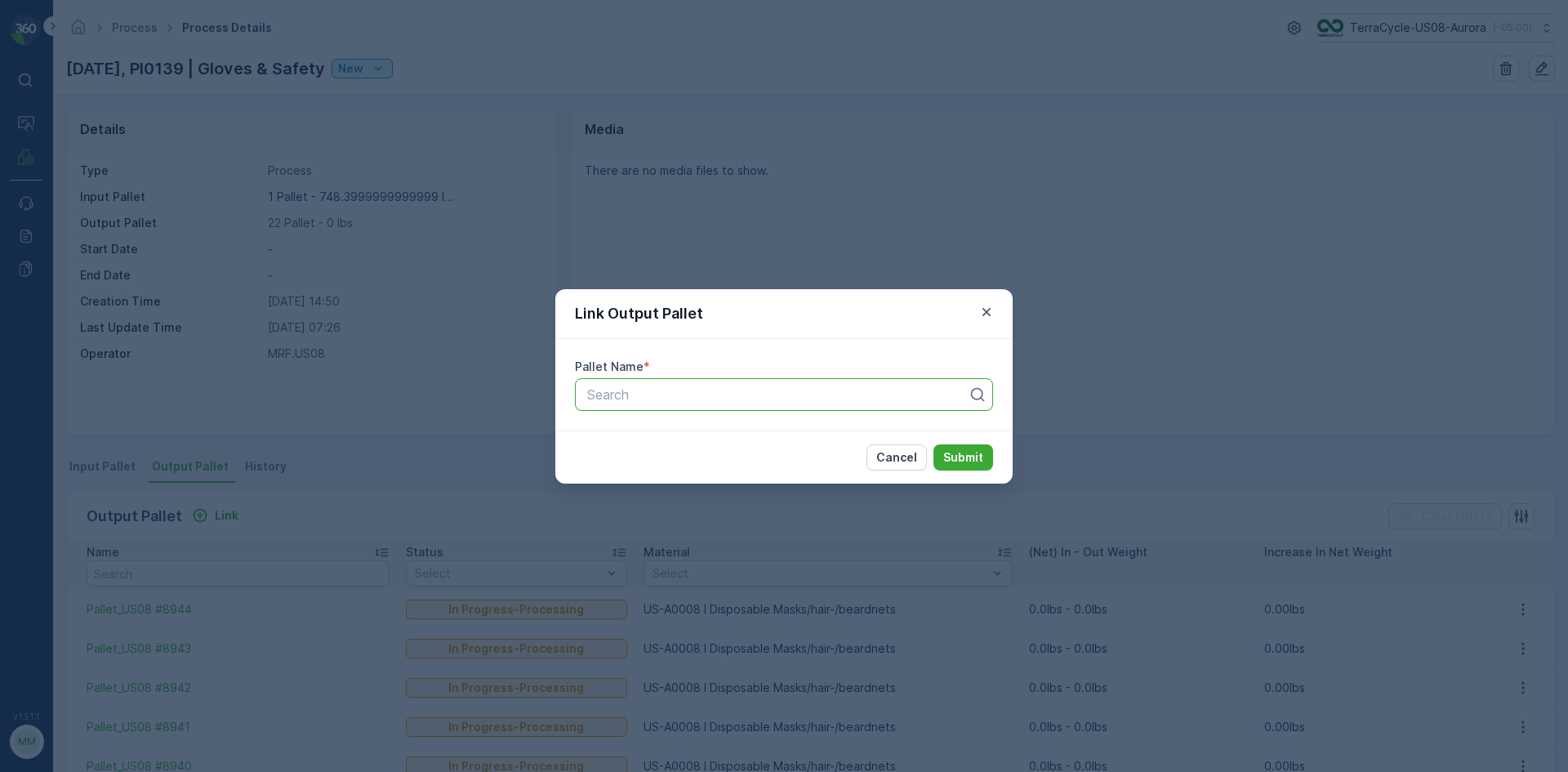
click at [707, 393] on div at bounding box center [777, 394] width 384 height 15
type input "8937"
click at [705, 435] on div "Pallet_US08 #8937" at bounding box center [784, 434] width 399 height 15
click at [947, 458] on p "Submit" at bounding box center [964, 457] width 40 height 16
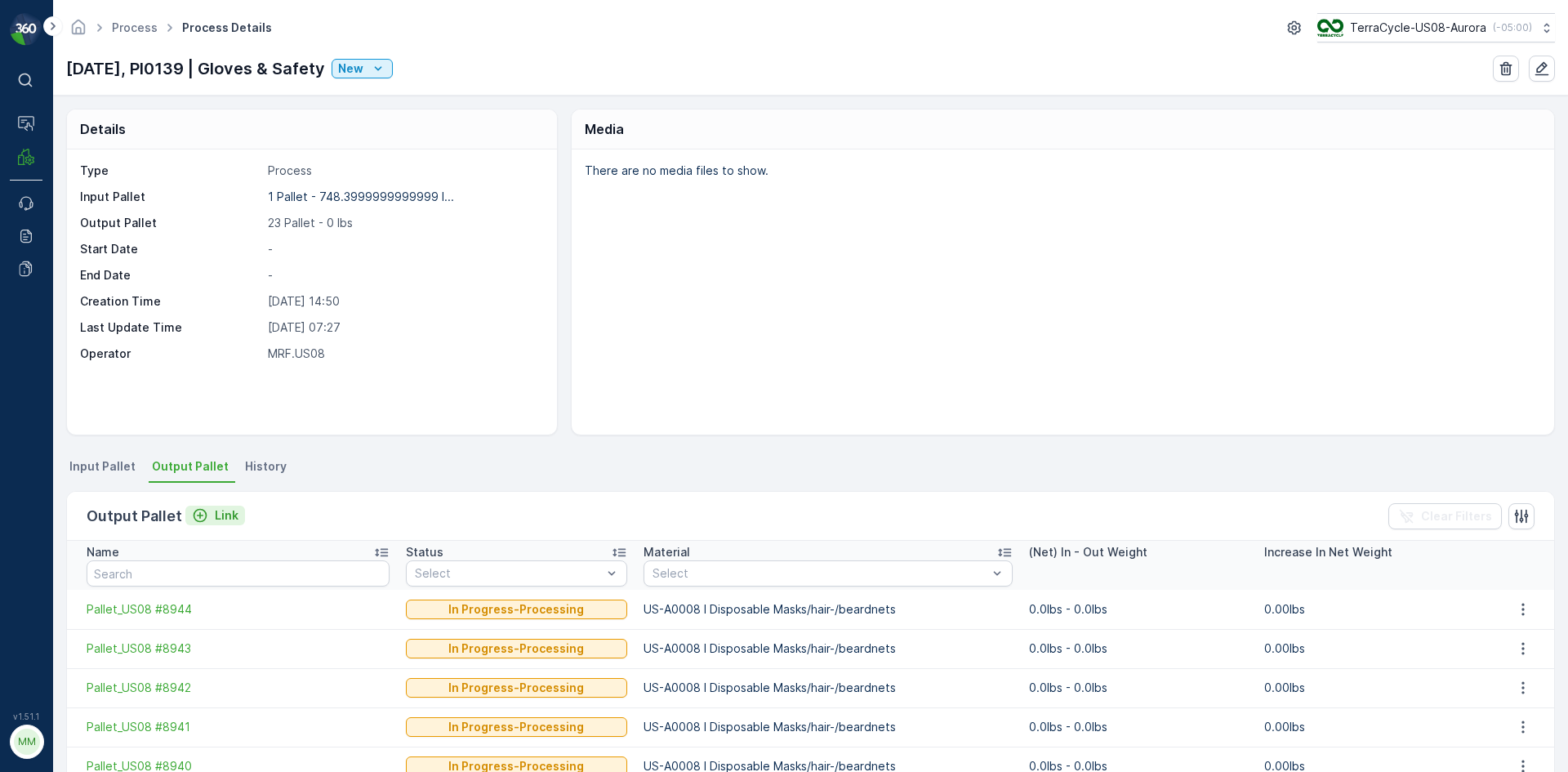
click at [214, 518] on p "Link" at bounding box center [226, 515] width 24 height 16
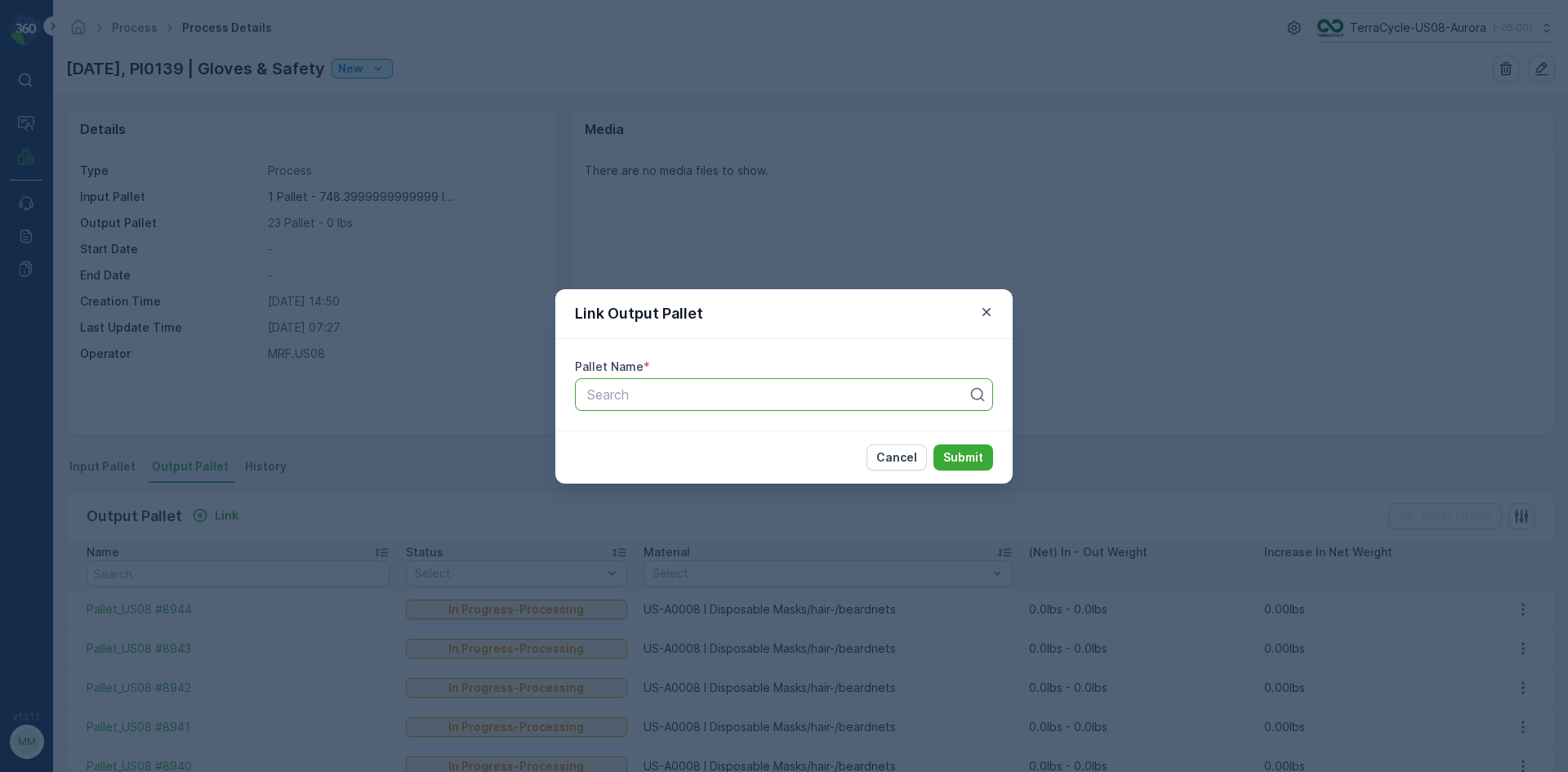
click at [734, 394] on div at bounding box center [777, 394] width 384 height 15
type input "8936"
click at [702, 436] on span "Pallet_US08 #8936" at bounding box center [643, 434] width 119 height 15
click at [967, 459] on p "Submit" at bounding box center [964, 457] width 40 height 16
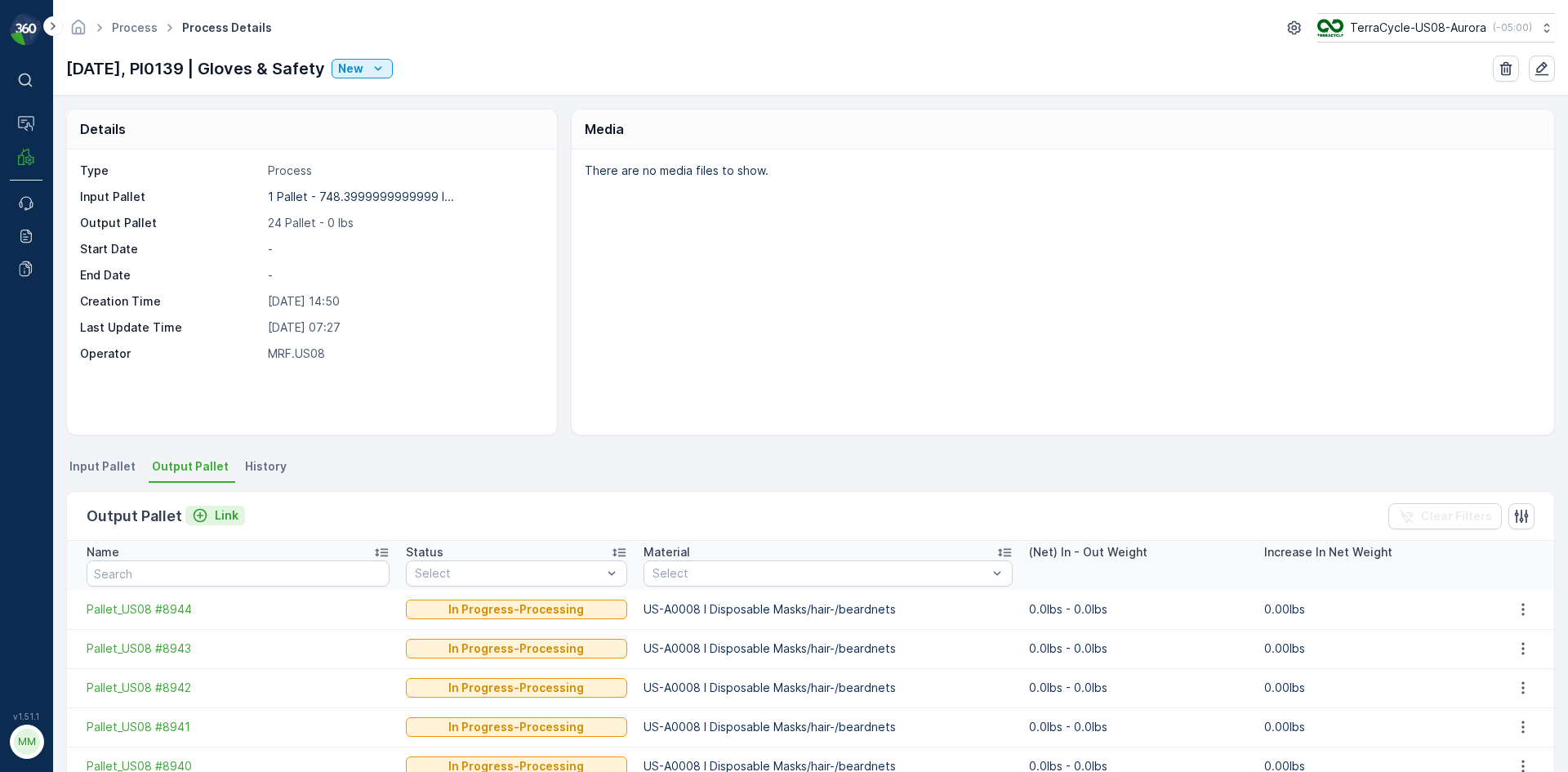
click at [227, 512] on p "Link" at bounding box center [226, 515] width 24 height 16
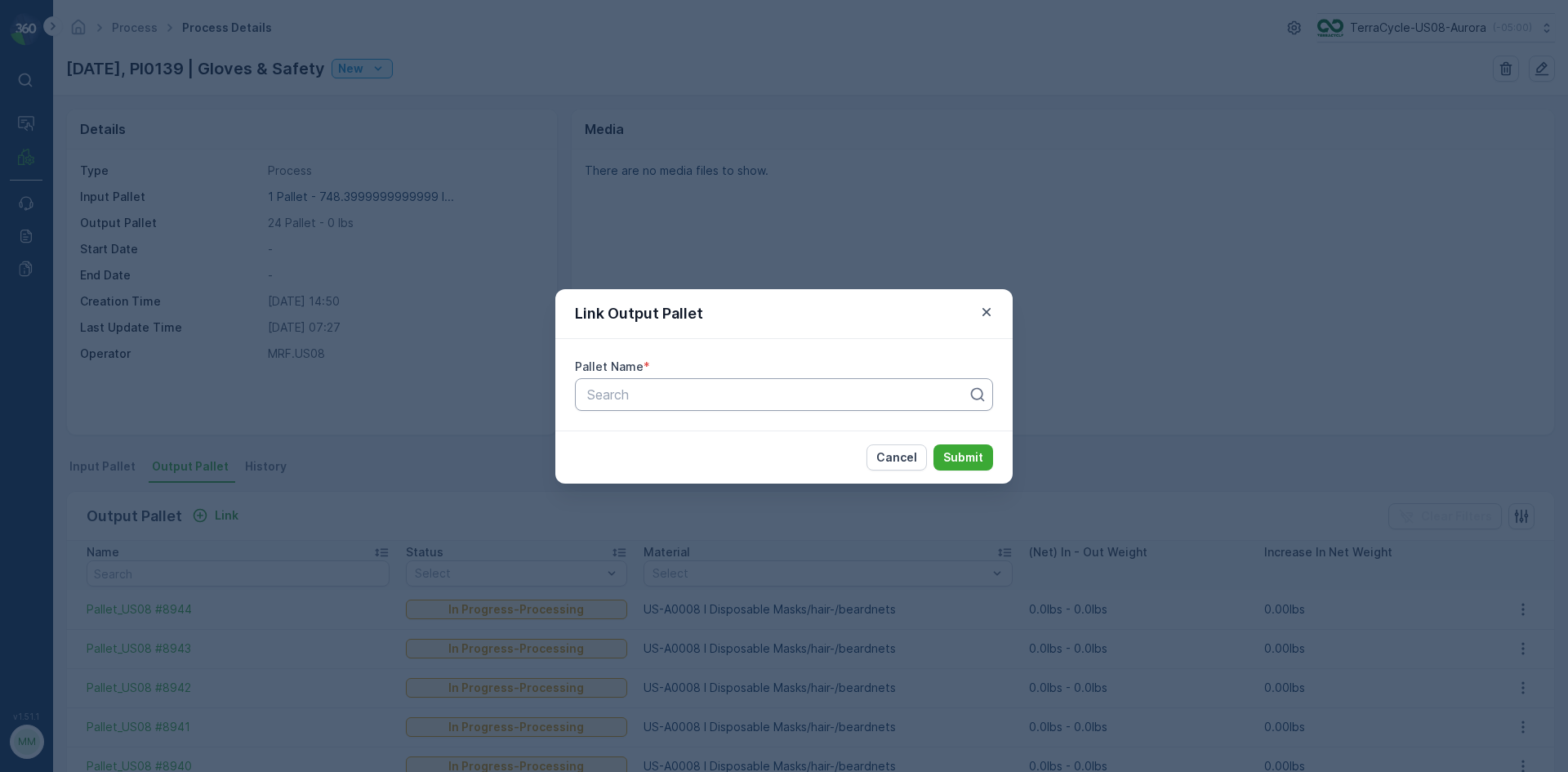
click at [633, 390] on div at bounding box center [777, 394] width 384 height 15
type input "8935"
click at [671, 432] on span "Pallet_US08 #8935" at bounding box center [643, 434] width 119 height 15
click at [948, 461] on p "Submit" at bounding box center [964, 457] width 40 height 16
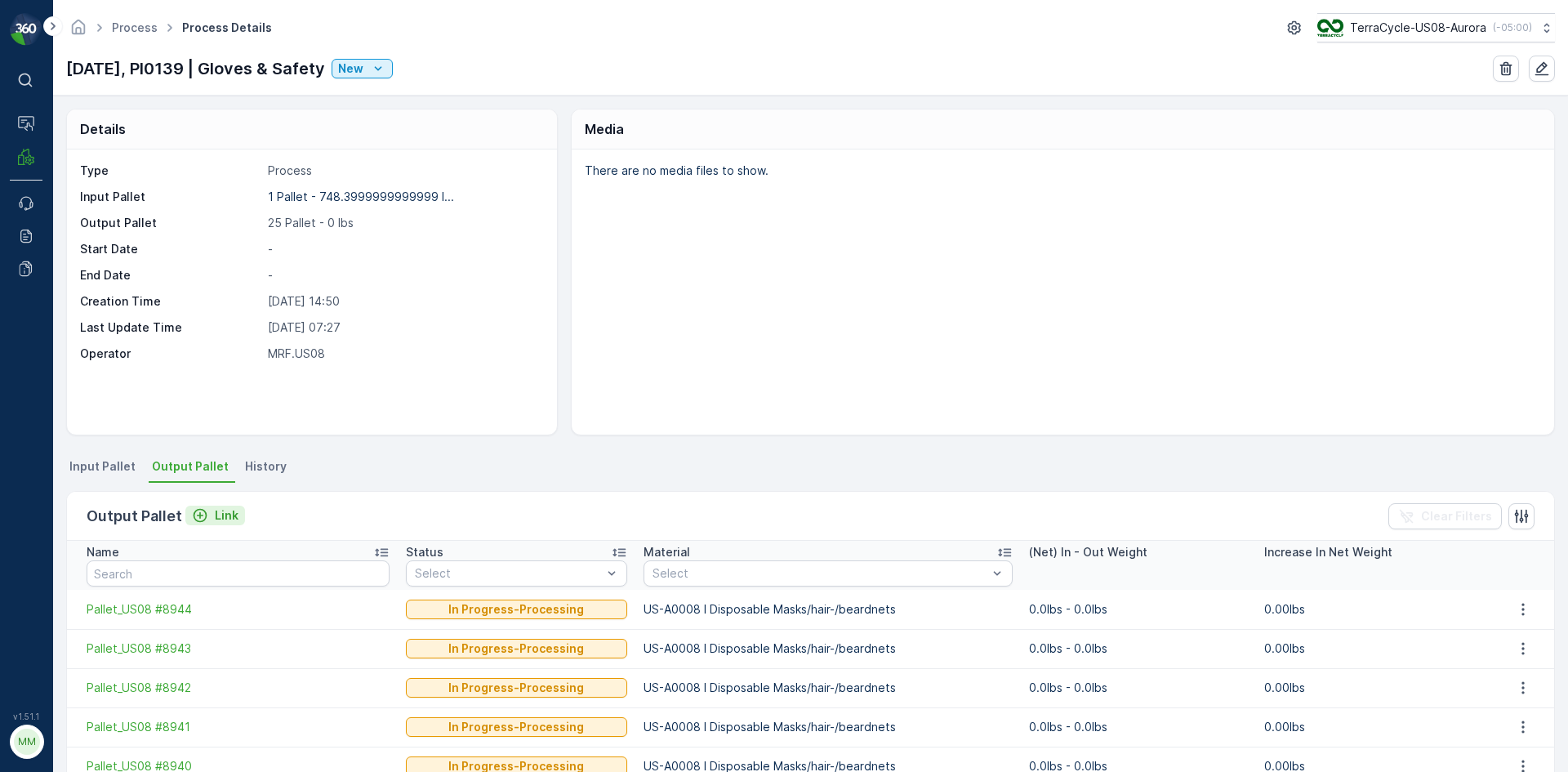
click at [233, 516] on p "Link" at bounding box center [226, 515] width 24 height 16
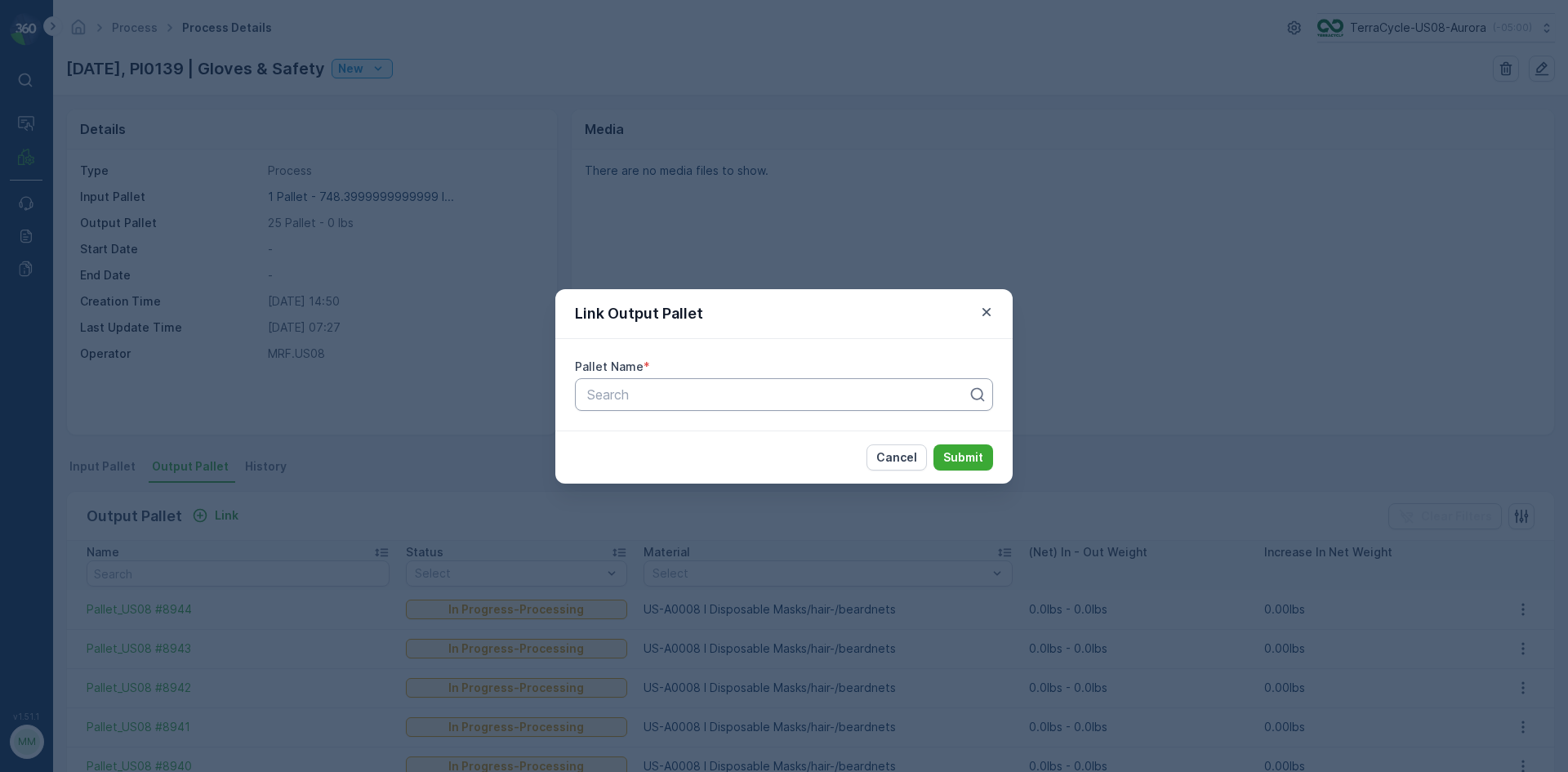
click at [624, 388] on div at bounding box center [777, 394] width 384 height 15
type input "8954"
click at [657, 433] on span "Pallet_US08 #8954" at bounding box center [643, 434] width 119 height 15
click at [955, 461] on p "Submit" at bounding box center [964, 457] width 40 height 16
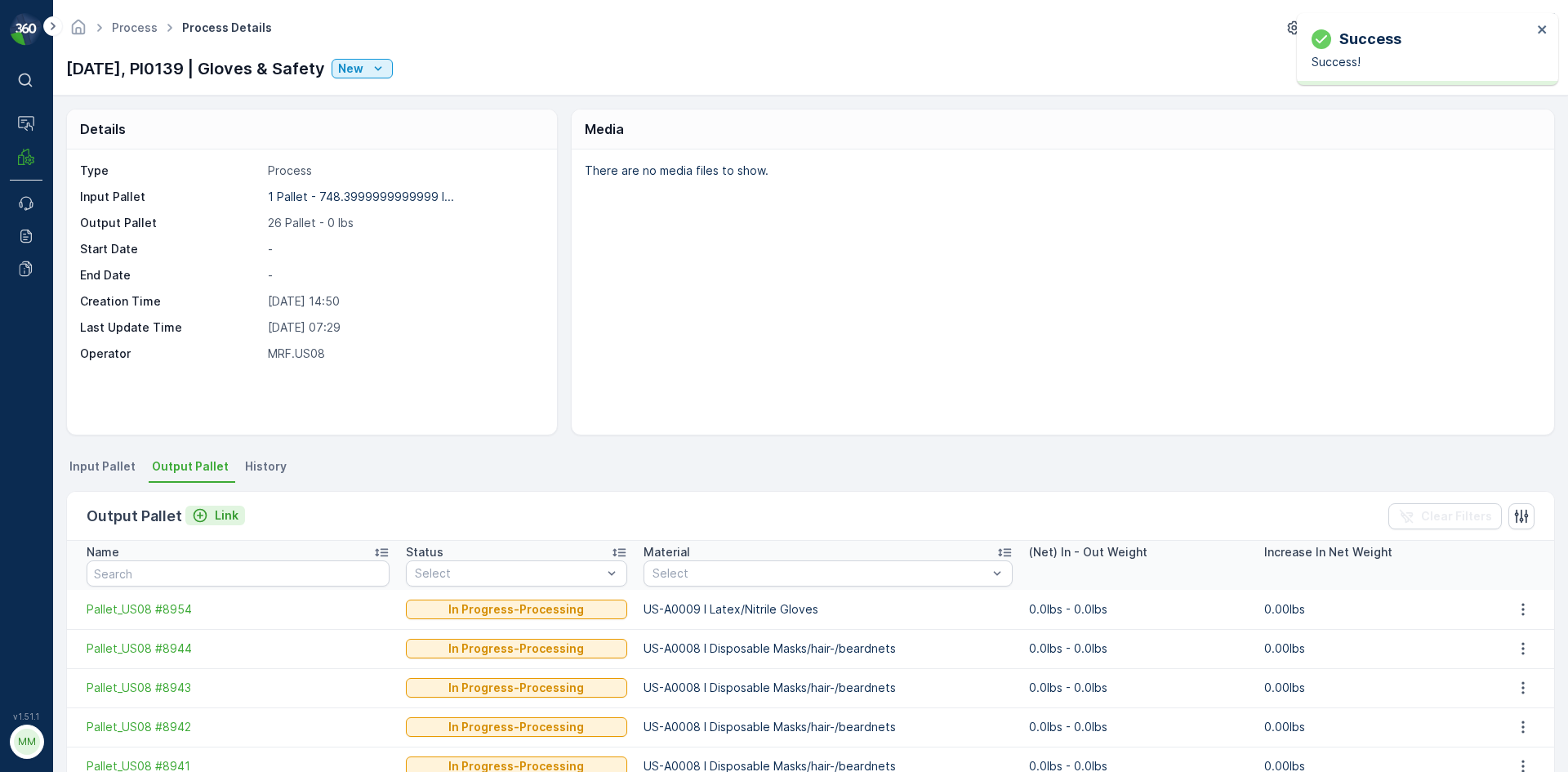
click at [222, 516] on p "Link" at bounding box center [226, 515] width 24 height 16
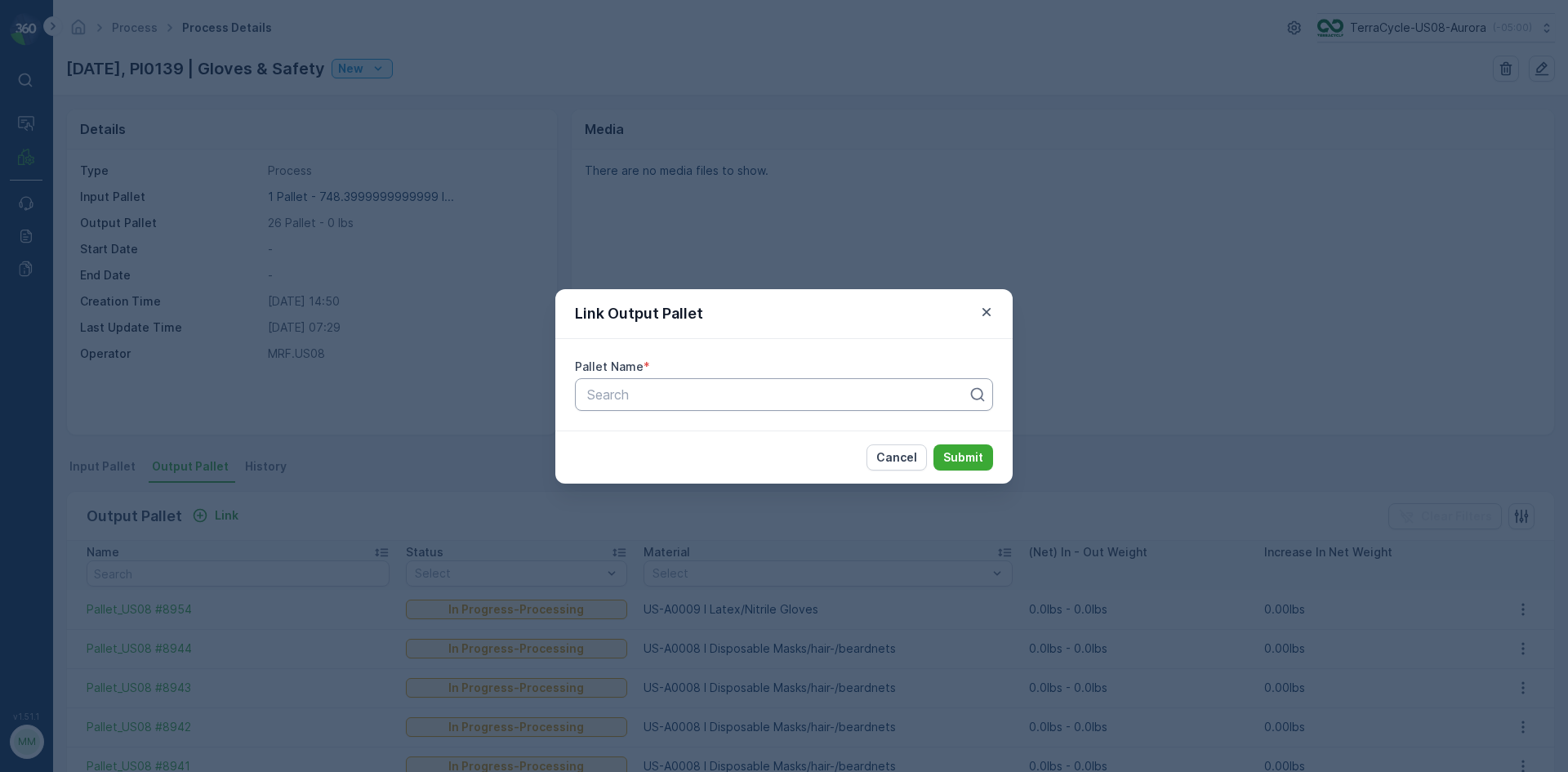
click at [624, 400] on div at bounding box center [777, 394] width 384 height 15
type input "8953"
click at [638, 432] on span "Pallet_US08 #8953" at bounding box center [643, 434] width 119 height 15
click at [971, 465] on p "Submit" at bounding box center [964, 457] width 40 height 16
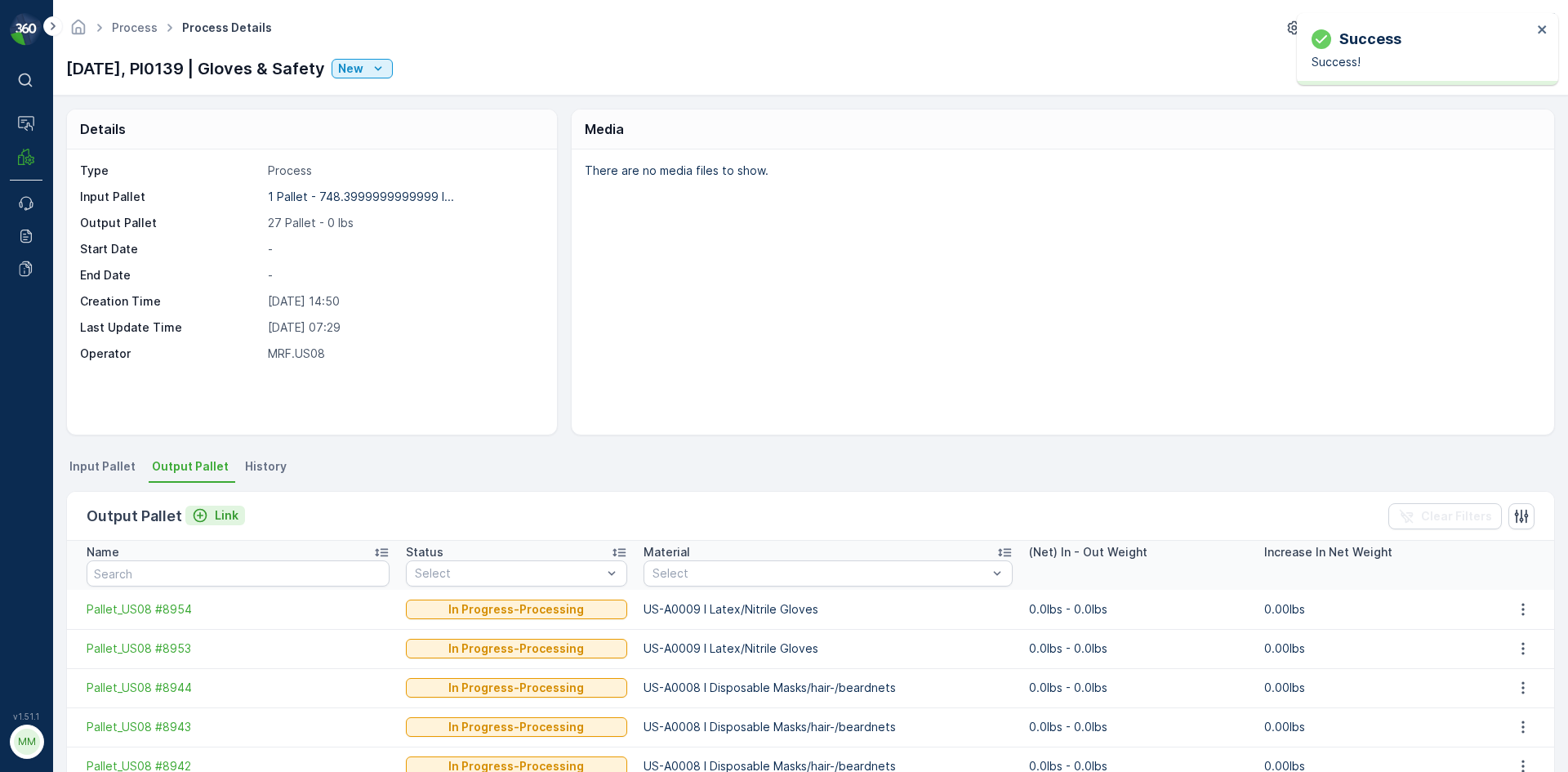
click at [225, 520] on p "Link" at bounding box center [226, 515] width 24 height 16
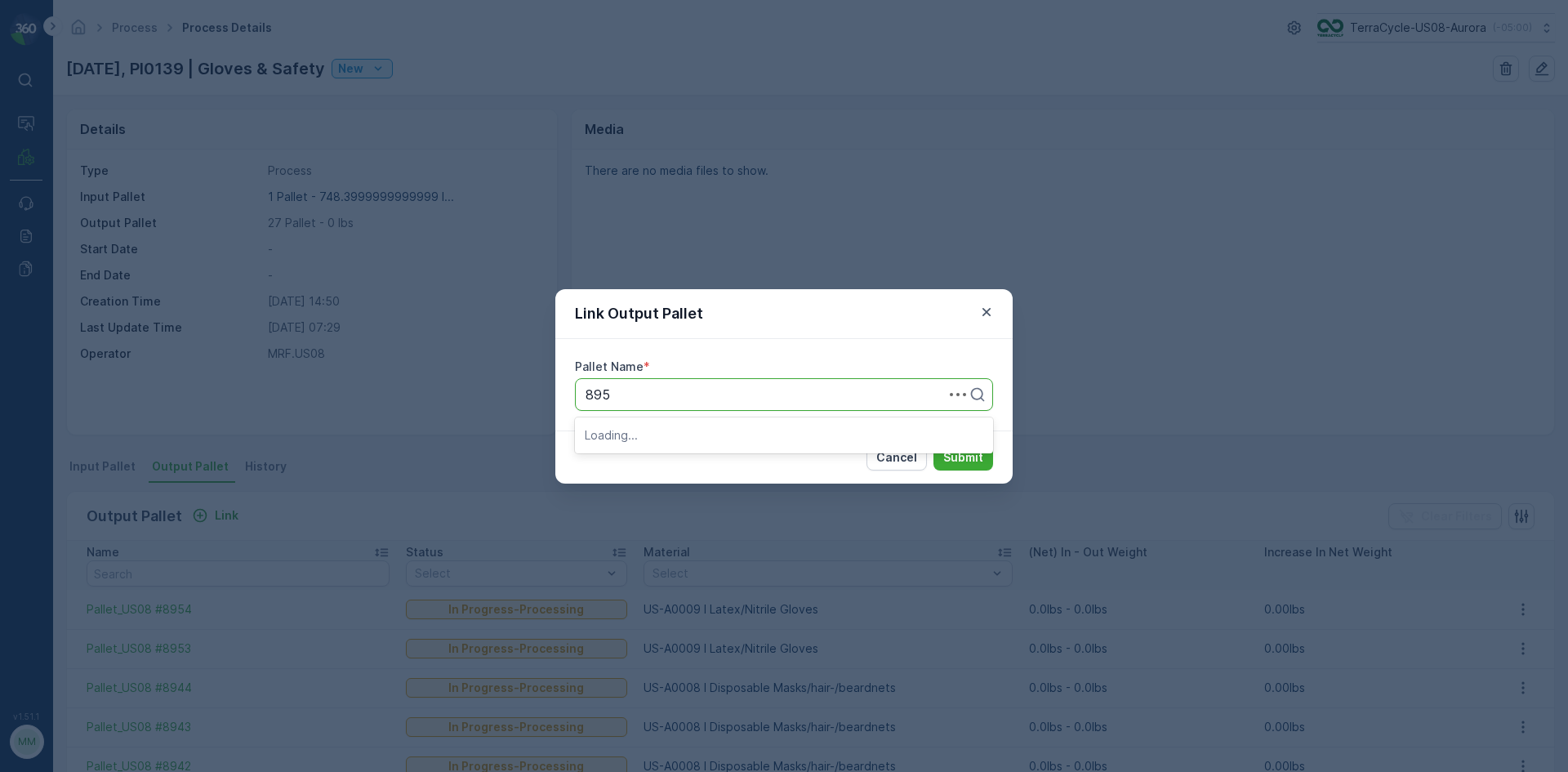
type input "8952"
click at [697, 459] on span "Pallet_US08 #8952" at bounding box center [643, 462] width 118 height 15
click at [965, 449] on p "Submit" at bounding box center [964, 457] width 40 height 16
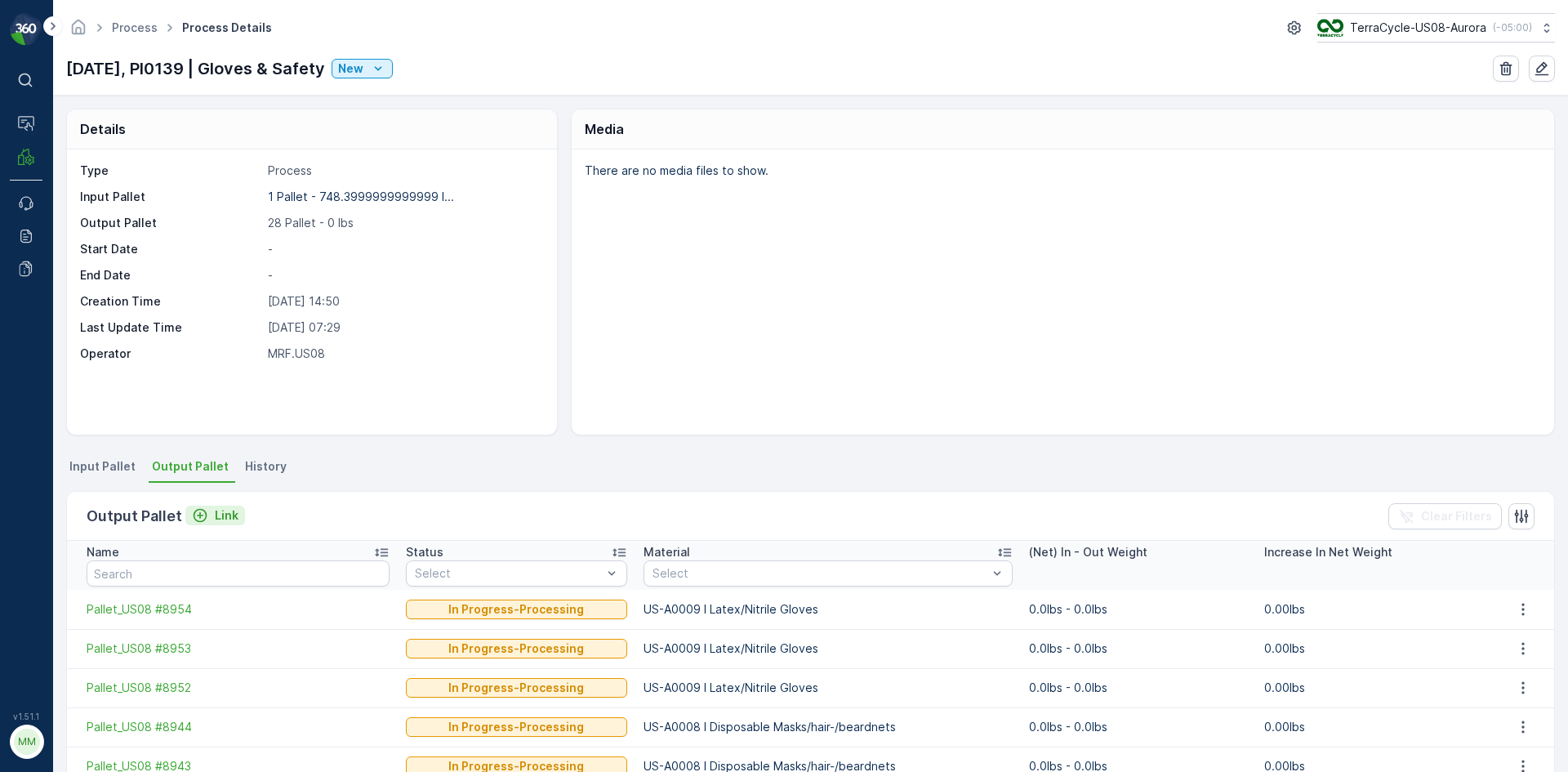
click at [225, 518] on p "Link" at bounding box center [226, 515] width 24 height 16
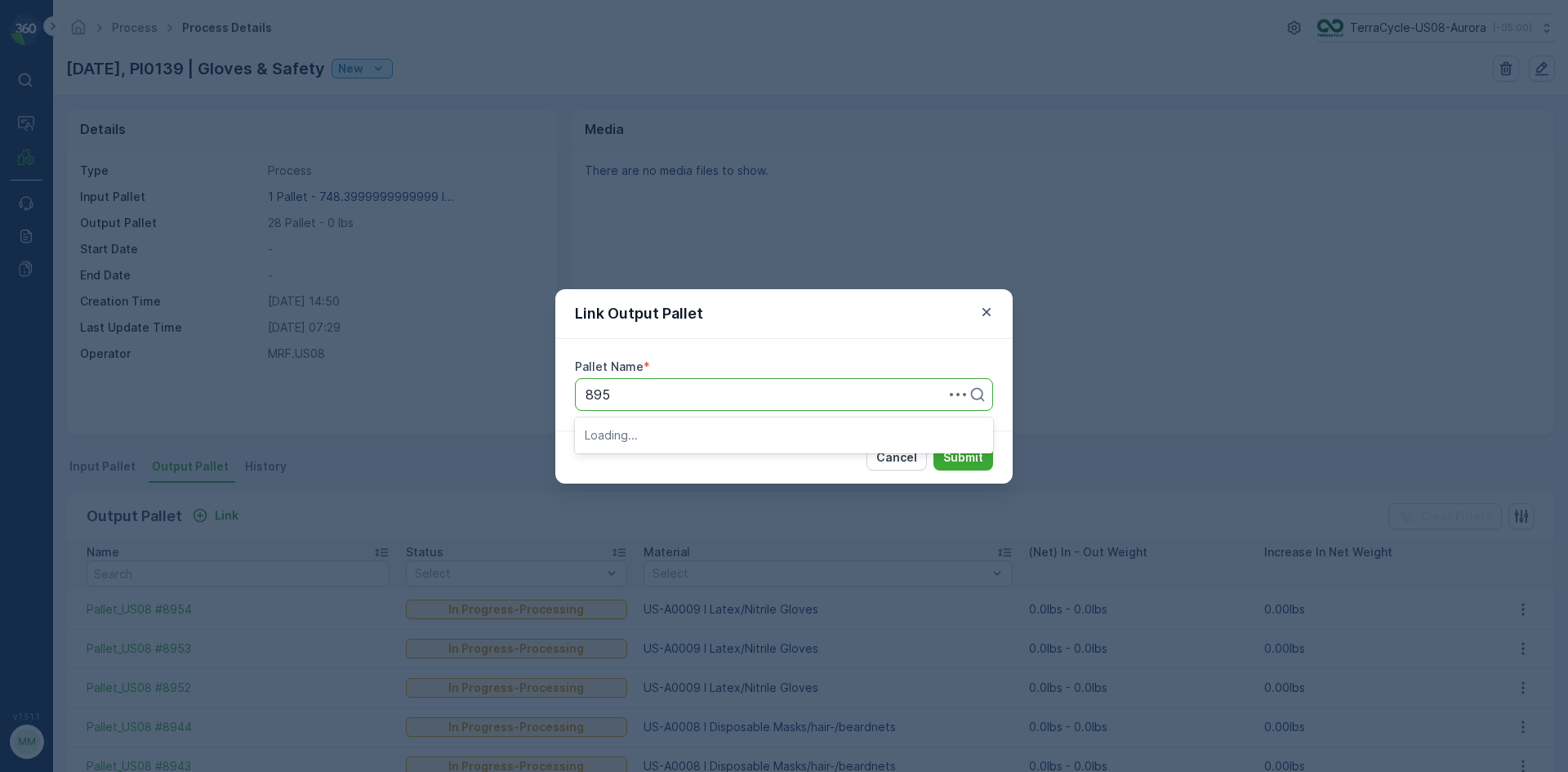
type input "8951"
click at [683, 459] on span "Pallet_US08 #8951" at bounding box center [642, 462] width 116 height 15
click at [976, 463] on p "Submit" at bounding box center [964, 457] width 40 height 16
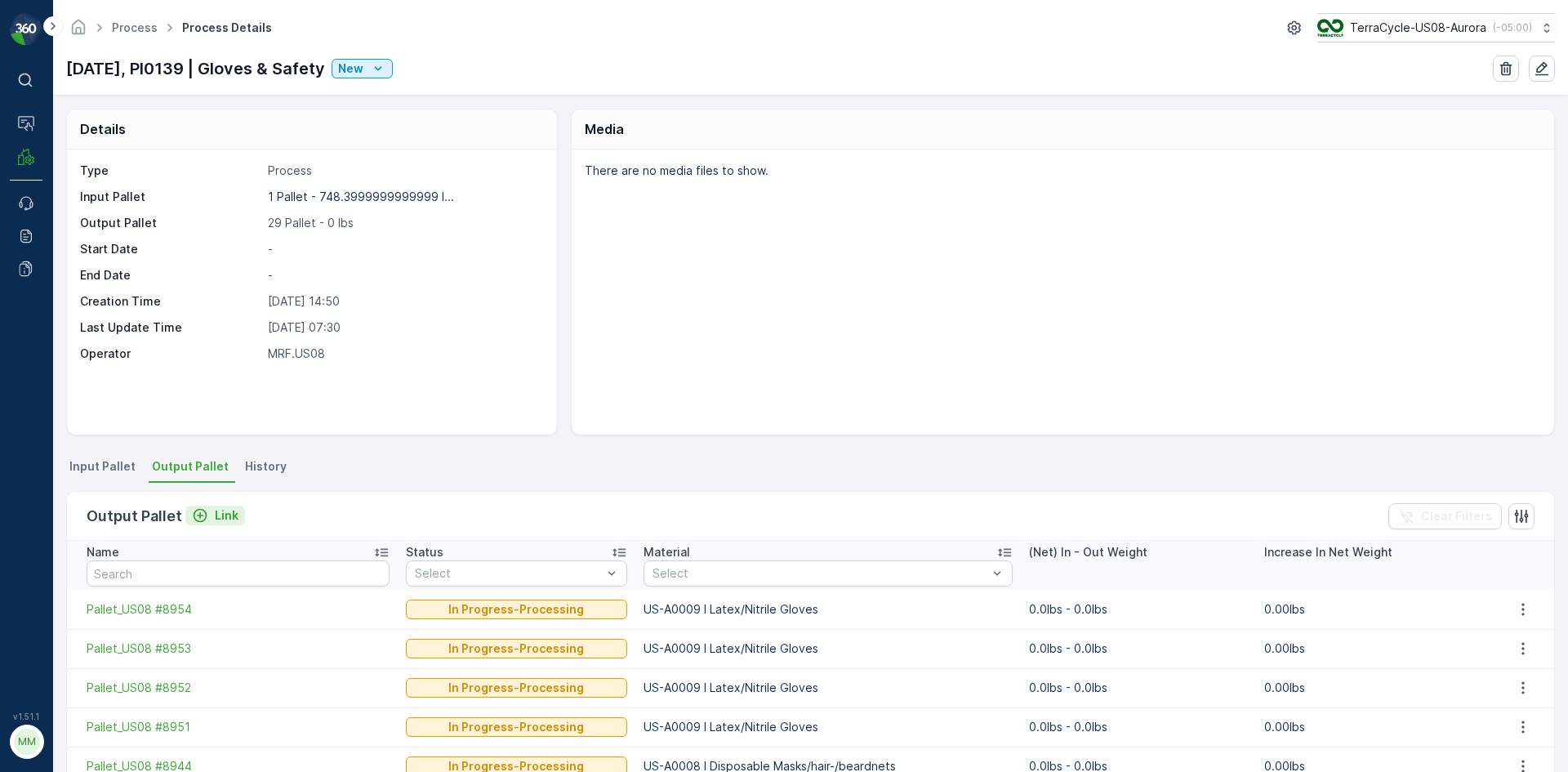
click at [225, 517] on p "Link" at bounding box center [226, 515] width 24 height 16
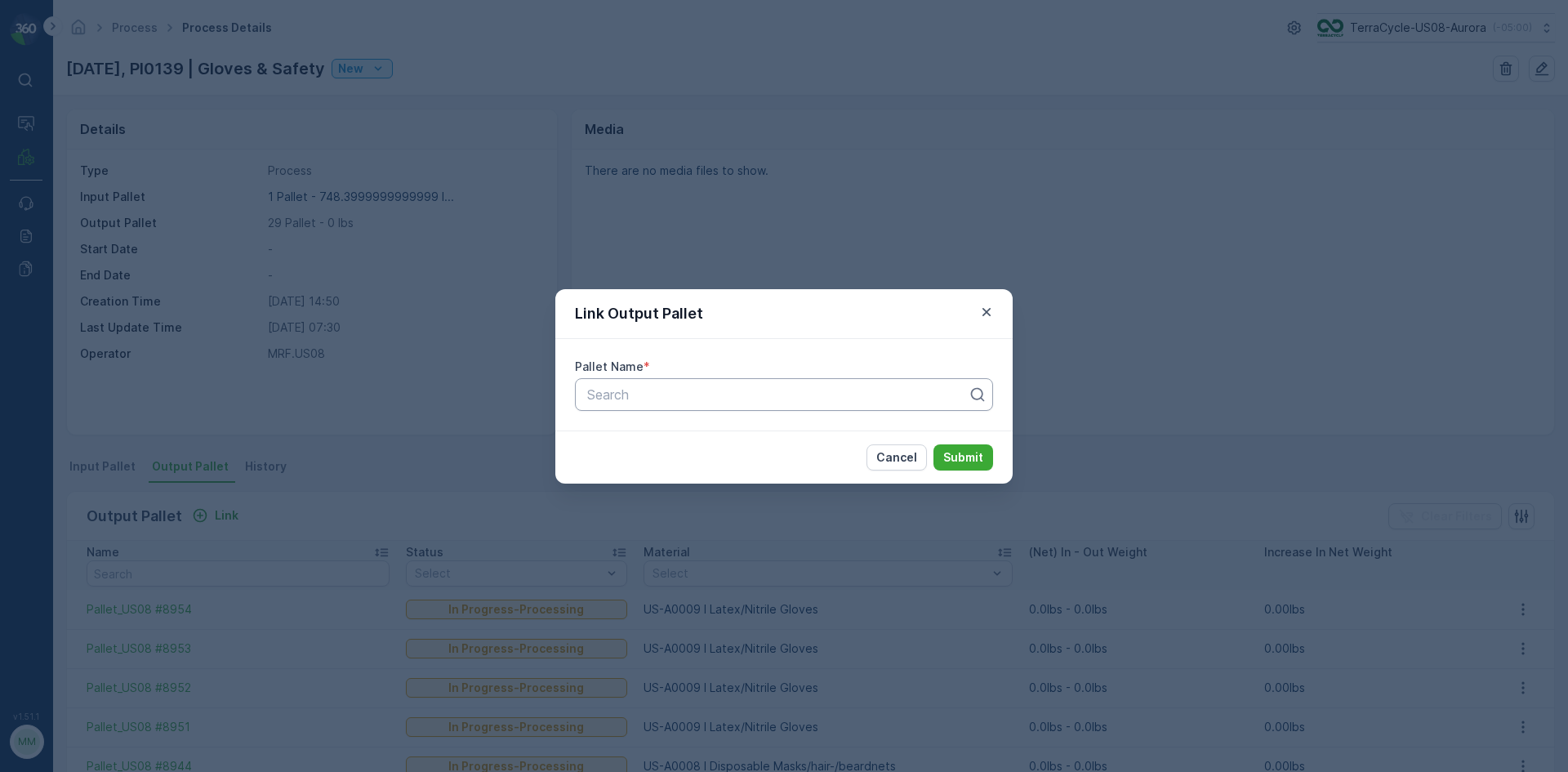
click at [737, 399] on div at bounding box center [777, 394] width 384 height 15
type input "8950"
click at [705, 431] on div "Pallet_US08 #8950" at bounding box center [784, 434] width 399 height 15
click at [949, 455] on p "Submit" at bounding box center [964, 457] width 40 height 16
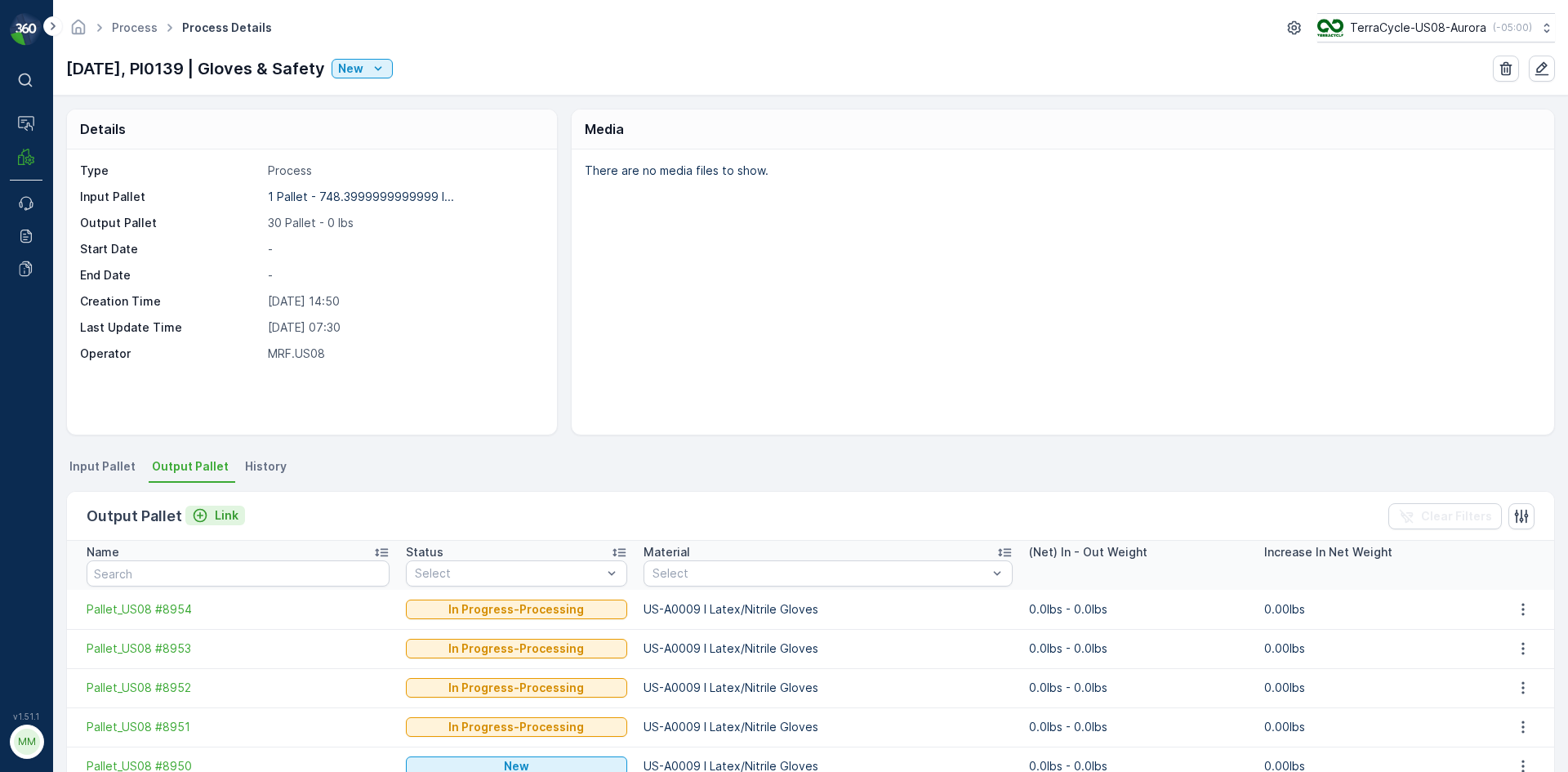
click at [222, 519] on p "Link" at bounding box center [226, 515] width 24 height 16
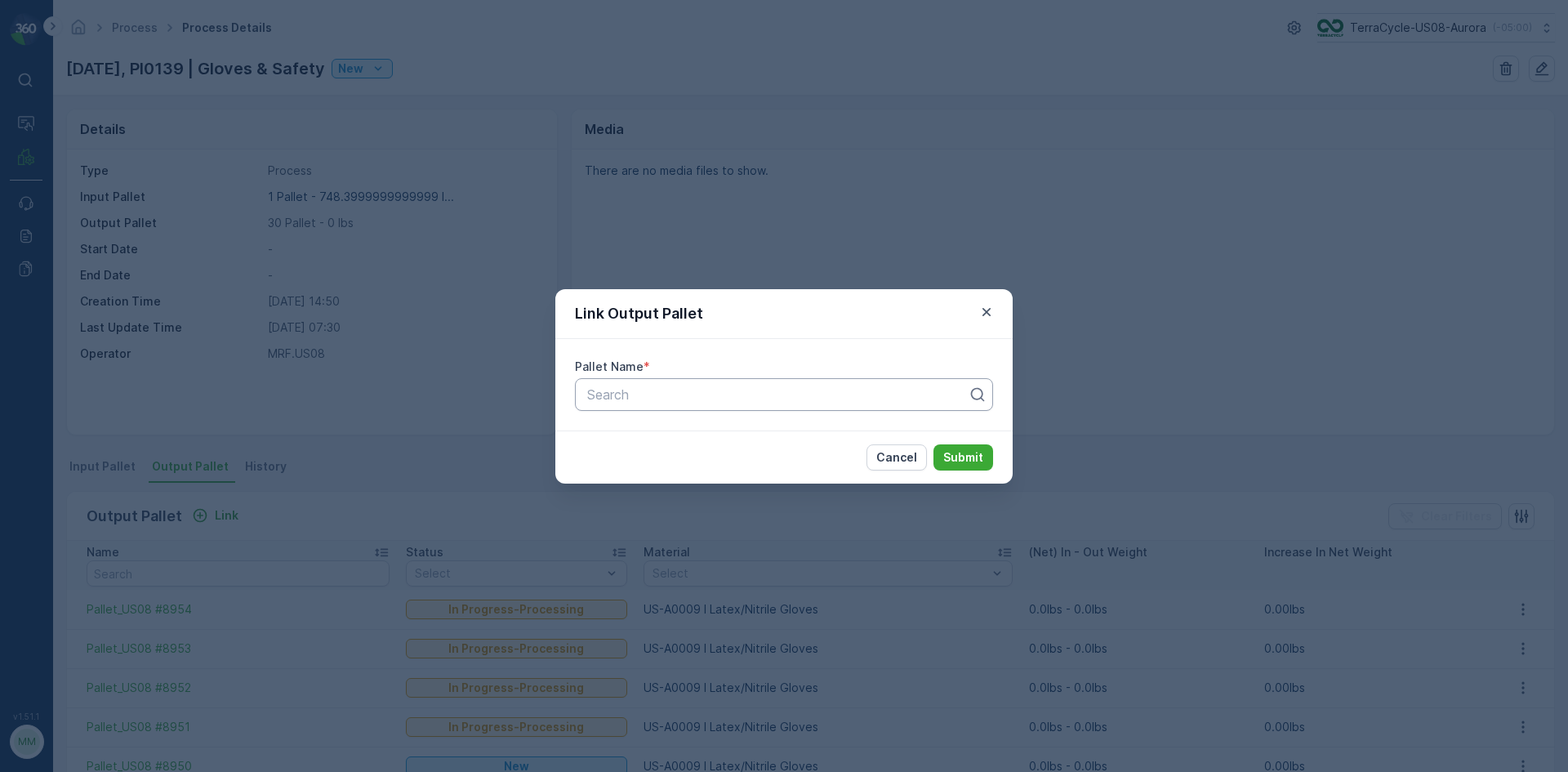
click at [668, 389] on div at bounding box center [777, 394] width 384 height 15
type input "8955"
click at [656, 427] on span "Pallet_US08 #8955" at bounding box center [643, 434] width 119 height 15
click at [950, 460] on p "Submit" at bounding box center [964, 457] width 40 height 16
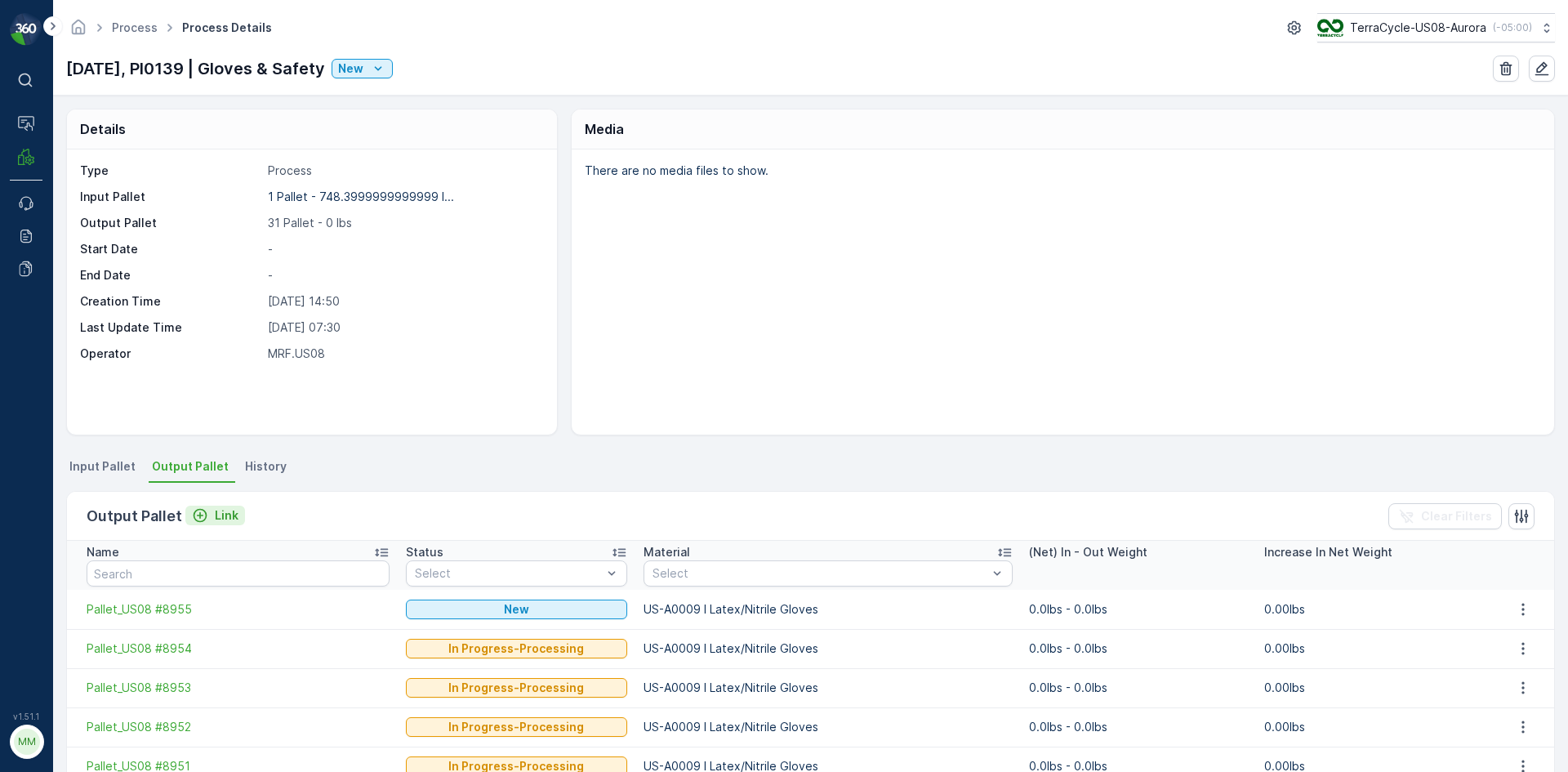
click at [220, 519] on p "Link" at bounding box center [226, 515] width 24 height 16
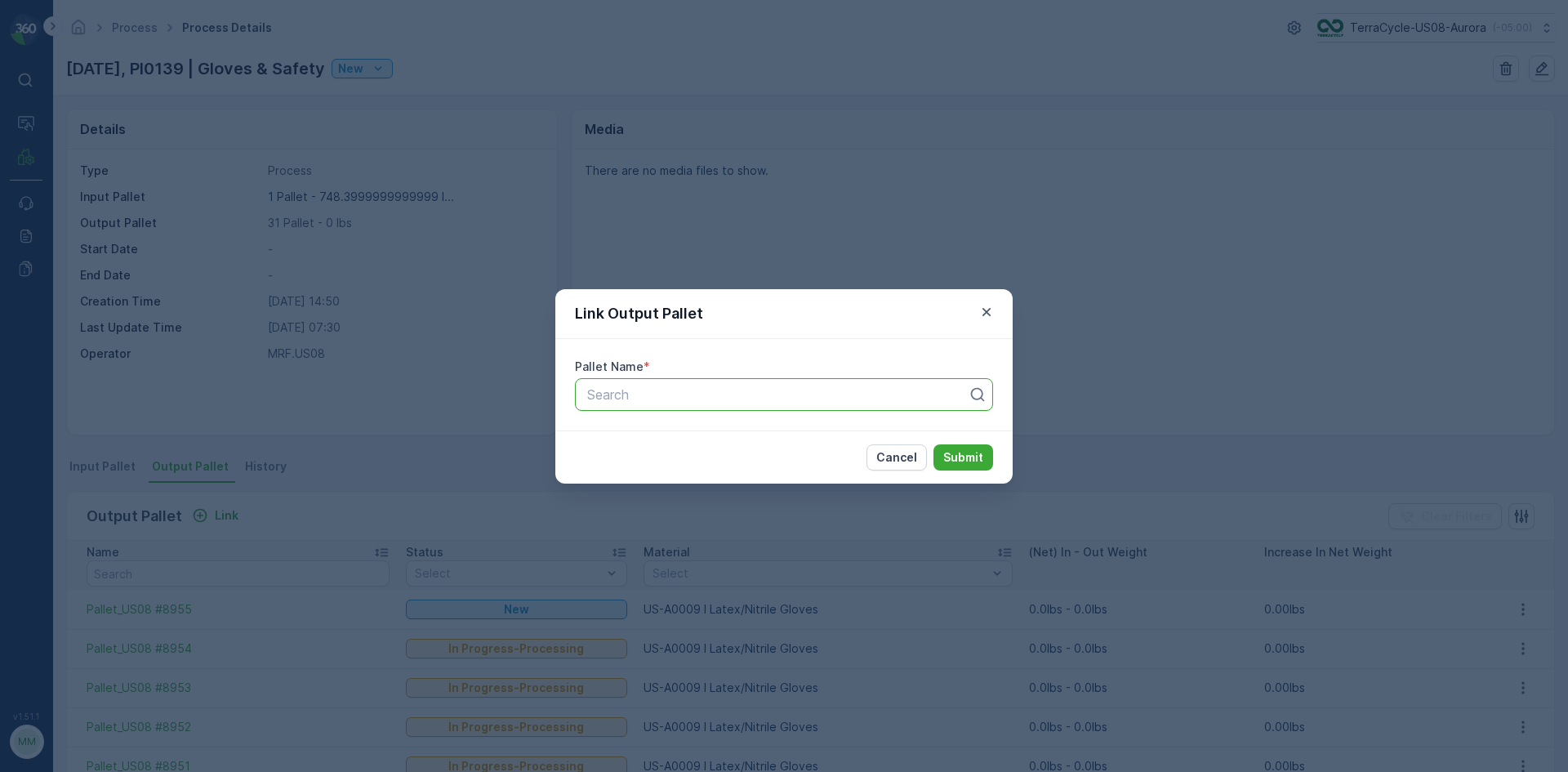
click at [709, 394] on div at bounding box center [777, 394] width 384 height 15
type input "8956"
click at [809, 438] on div "Pallet_US08 #8956" at bounding box center [784, 434] width 399 height 15
click at [954, 462] on p "Submit" at bounding box center [964, 457] width 40 height 16
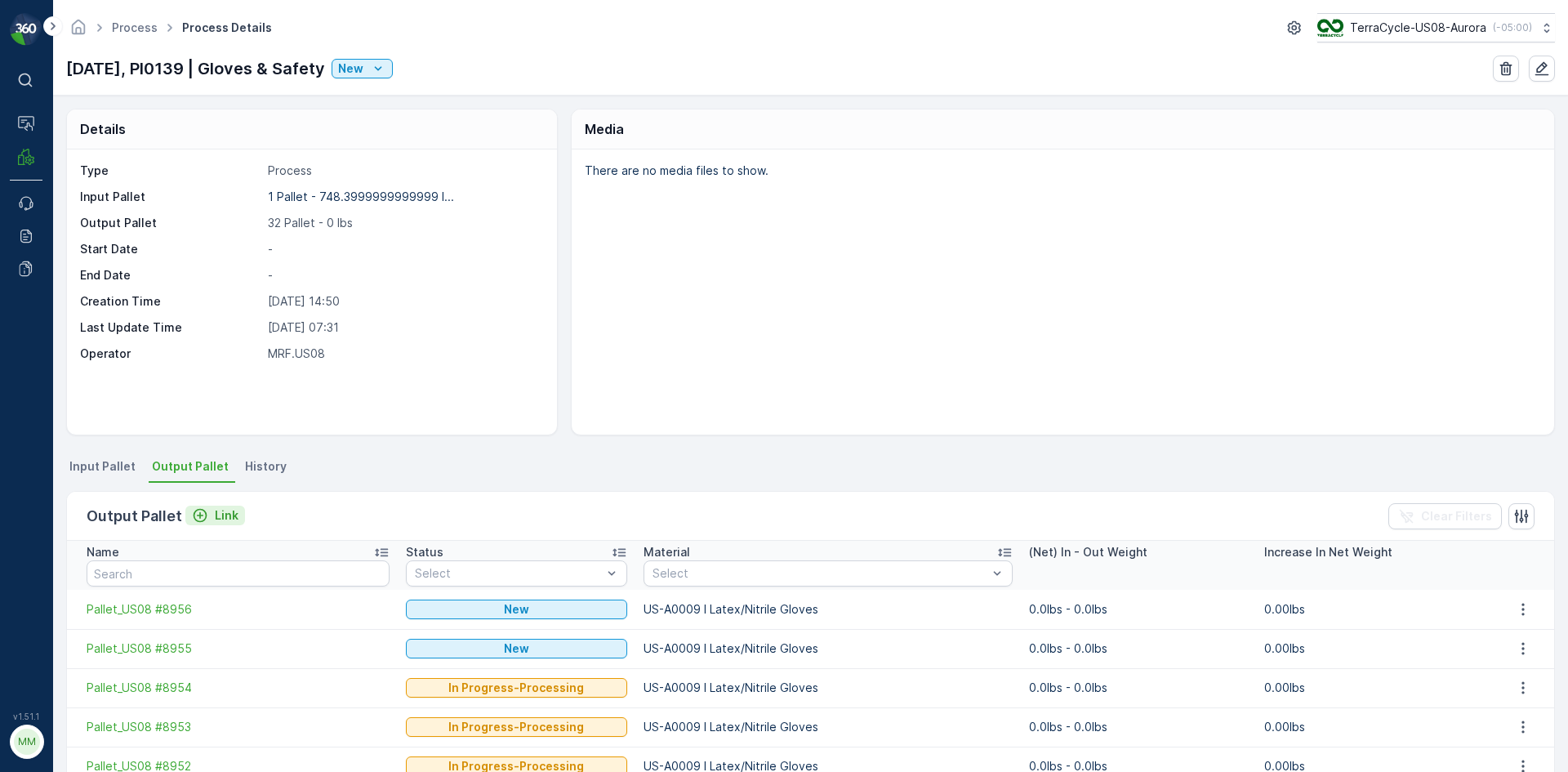
click at [218, 513] on p "Link" at bounding box center [226, 515] width 24 height 16
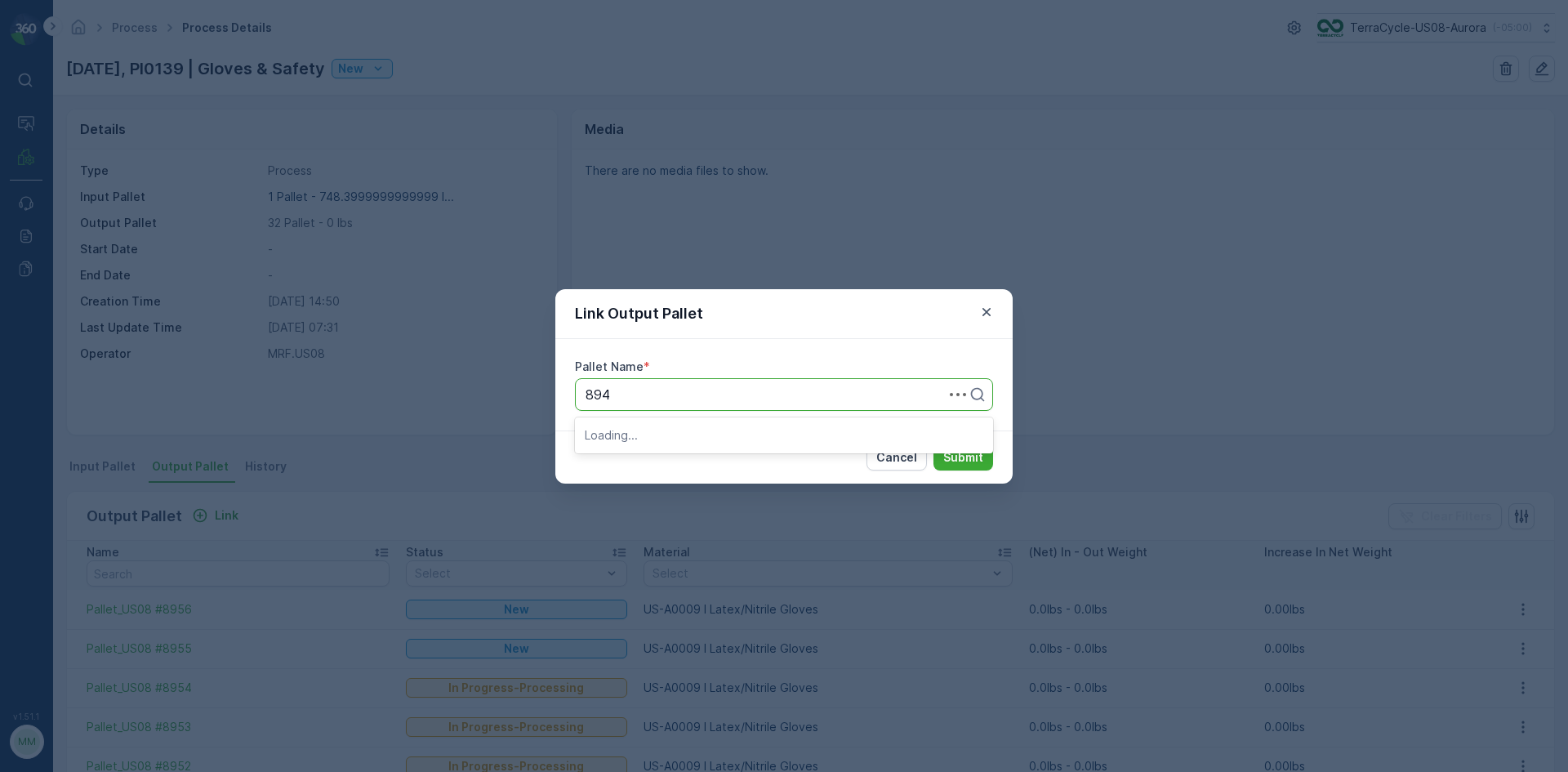
type input "8949"
click at [731, 439] on div "Pallet_US08 #8949" at bounding box center [784, 434] width 399 height 15
click at [957, 458] on p "Submit" at bounding box center [964, 457] width 40 height 16
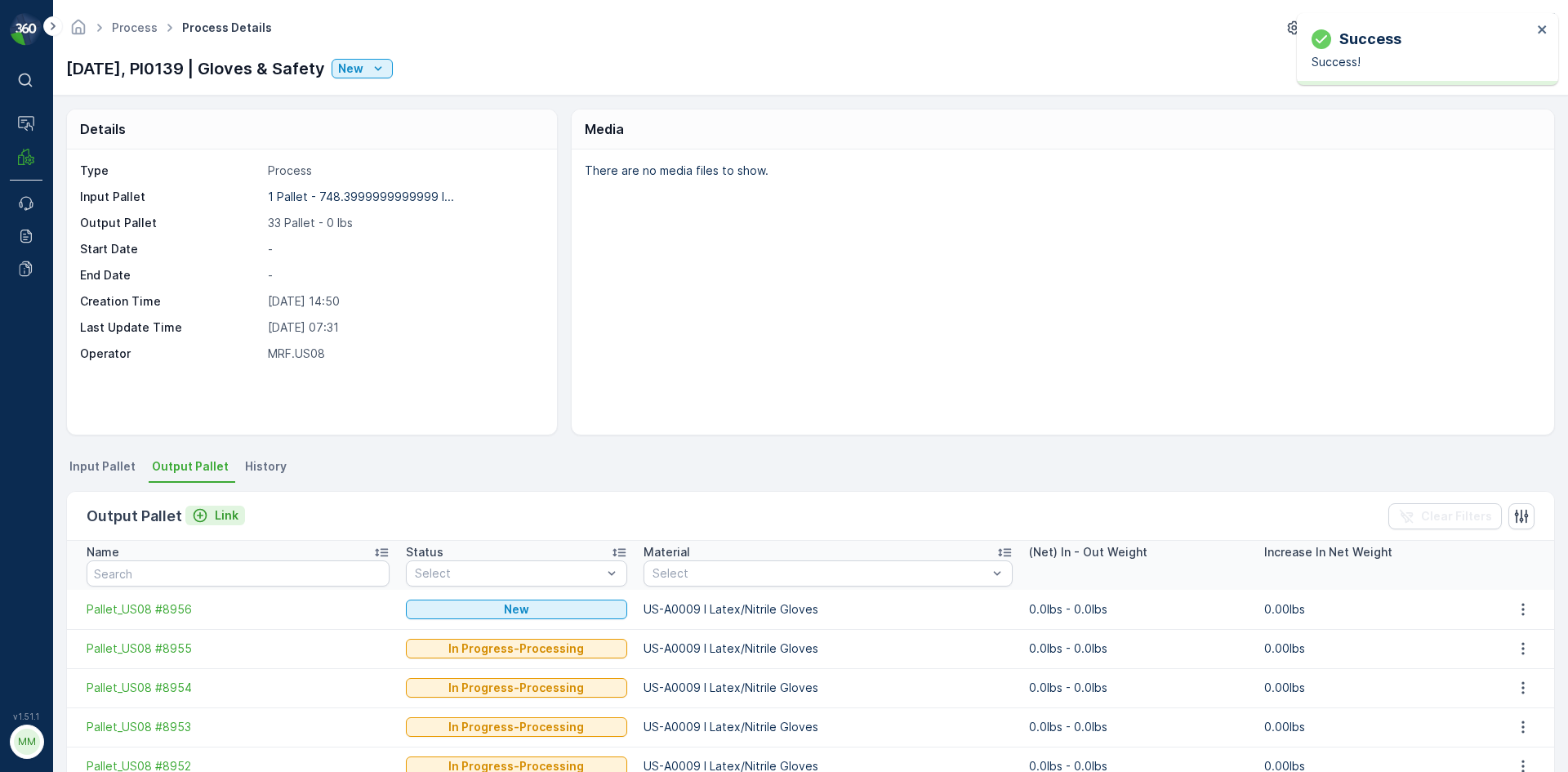
click at [227, 515] on p "Link" at bounding box center [226, 515] width 24 height 16
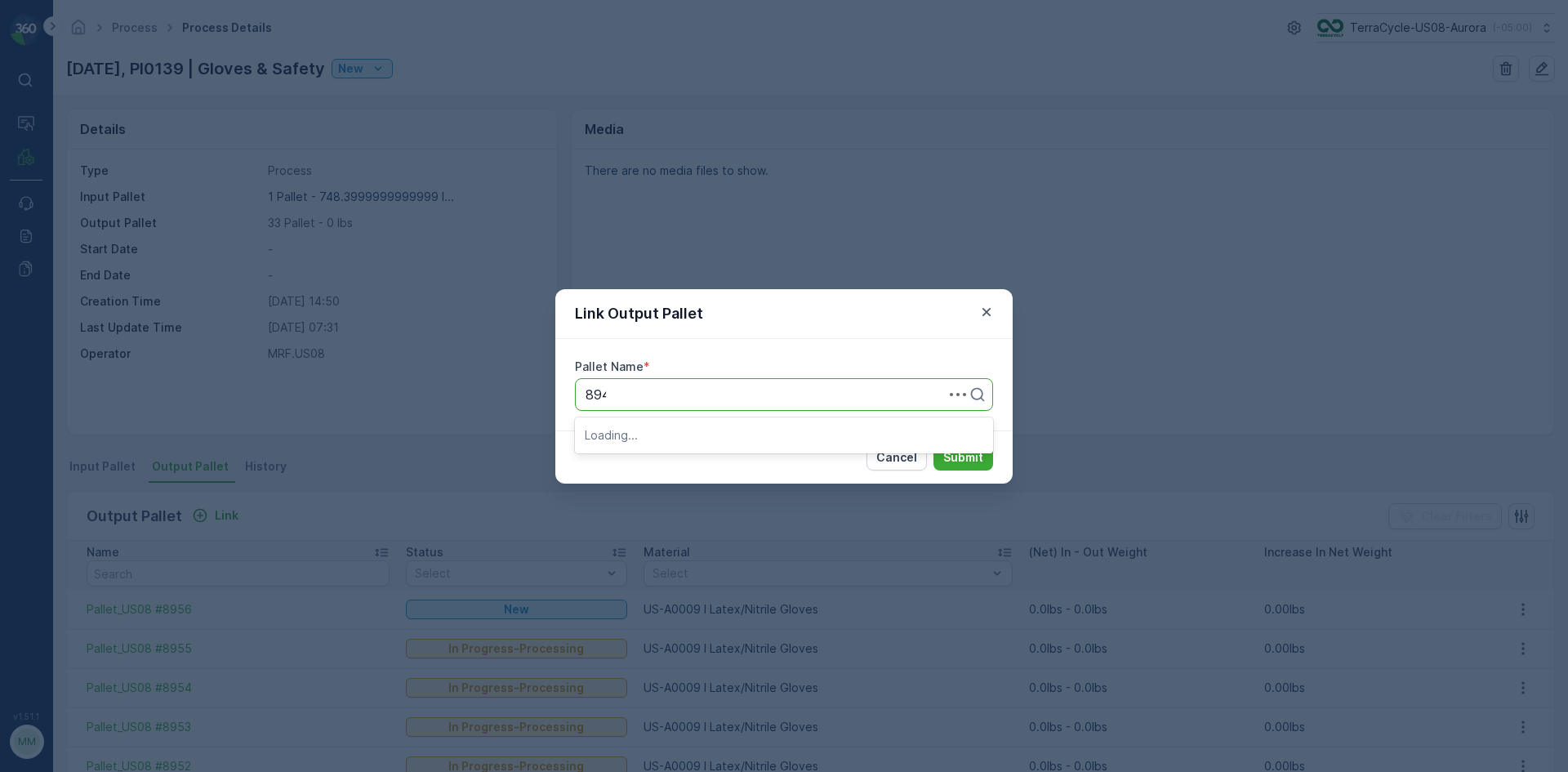
type input "8948"
click at [702, 436] on span "Pallet_US08 #8948" at bounding box center [643, 434] width 119 height 15
click at [972, 458] on p "Submit" at bounding box center [964, 457] width 40 height 16
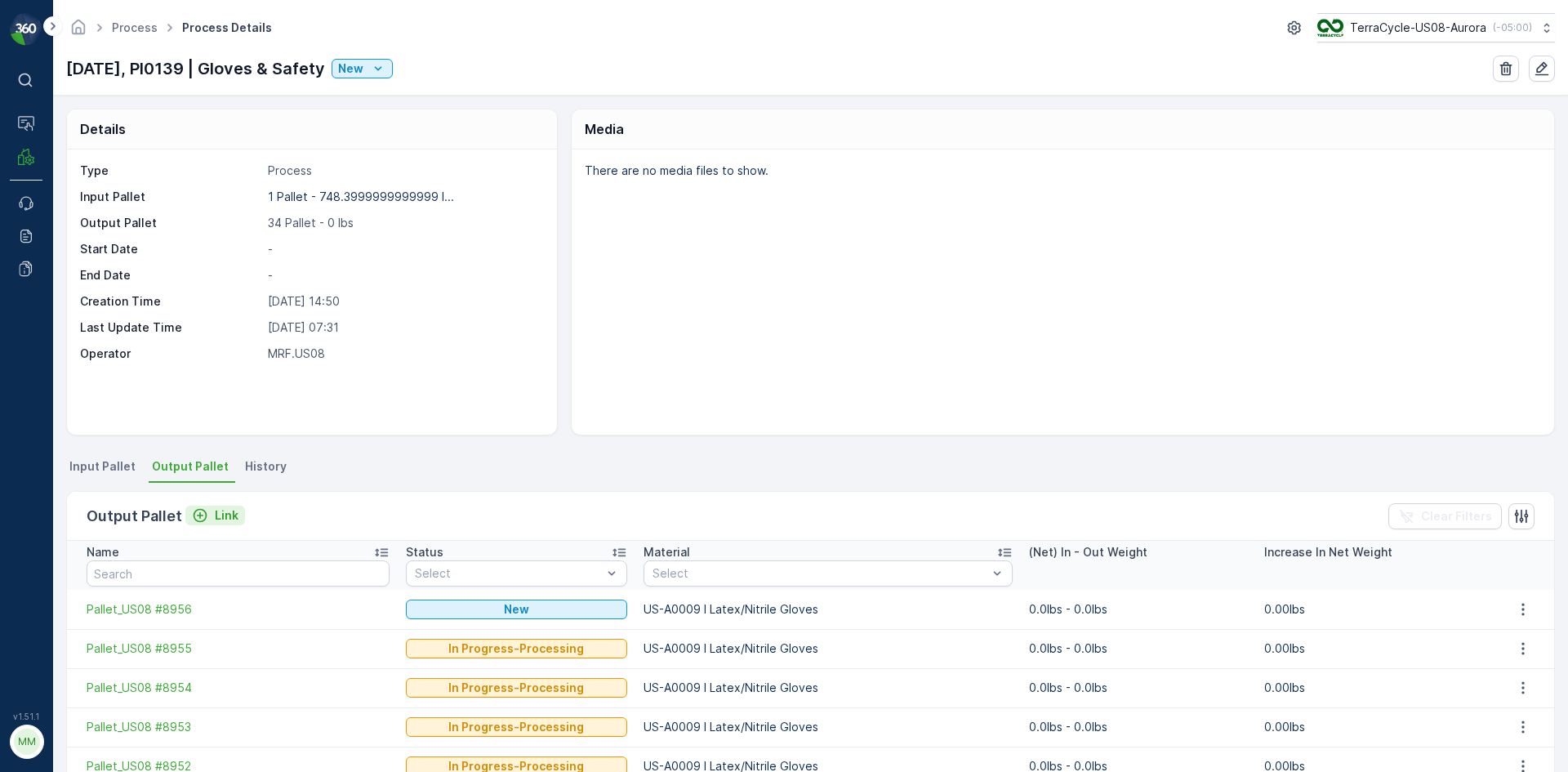
click at [228, 521] on p "Link" at bounding box center [226, 515] width 24 height 16
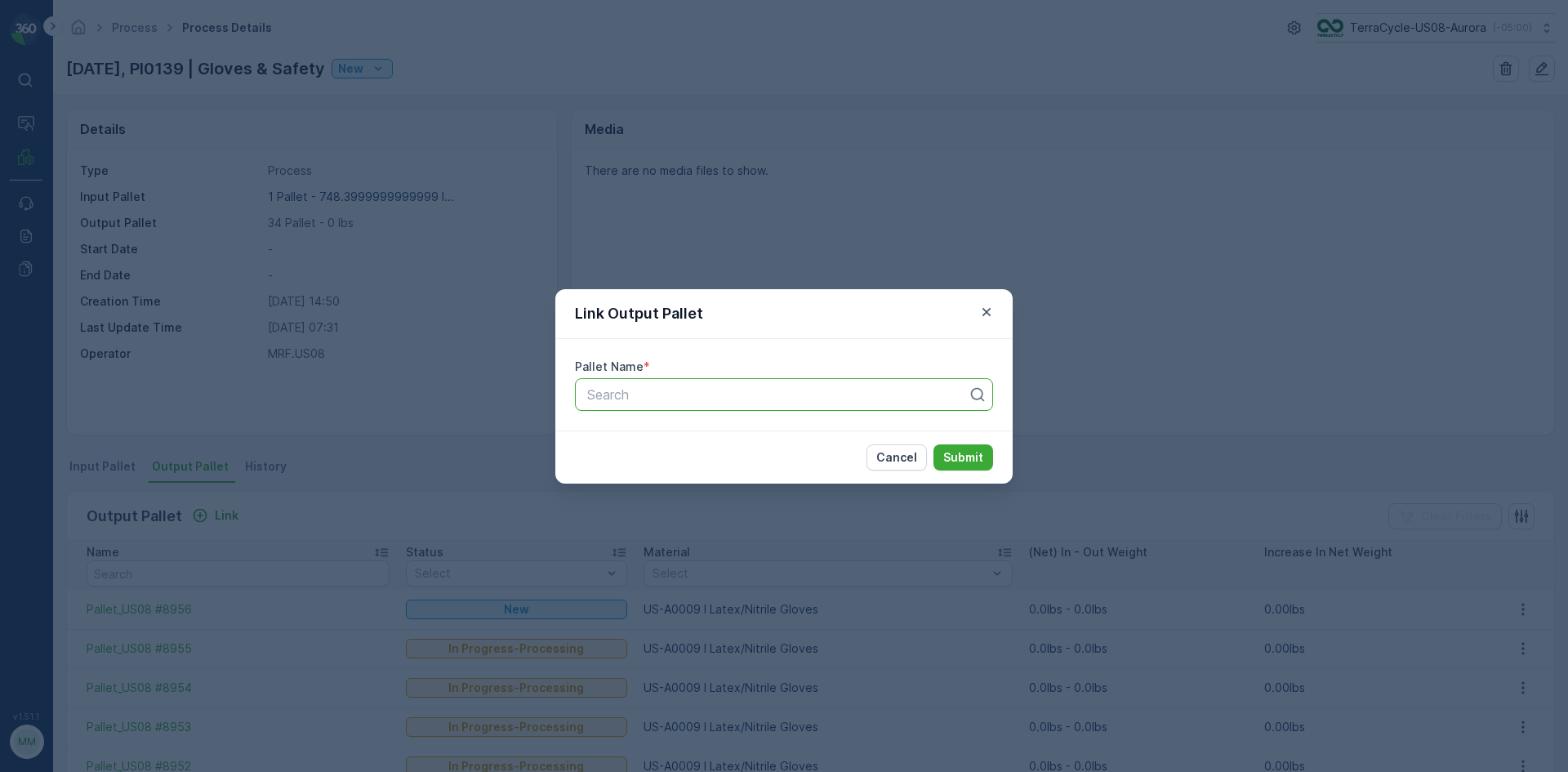
click at [737, 400] on div at bounding box center [777, 394] width 384 height 15
type input "8947"
click at [656, 444] on div "Pallet_US08 #8947" at bounding box center [783, 435] width 418 height 28
click at [949, 455] on p "Submit" at bounding box center [964, 457] width 40 height 16
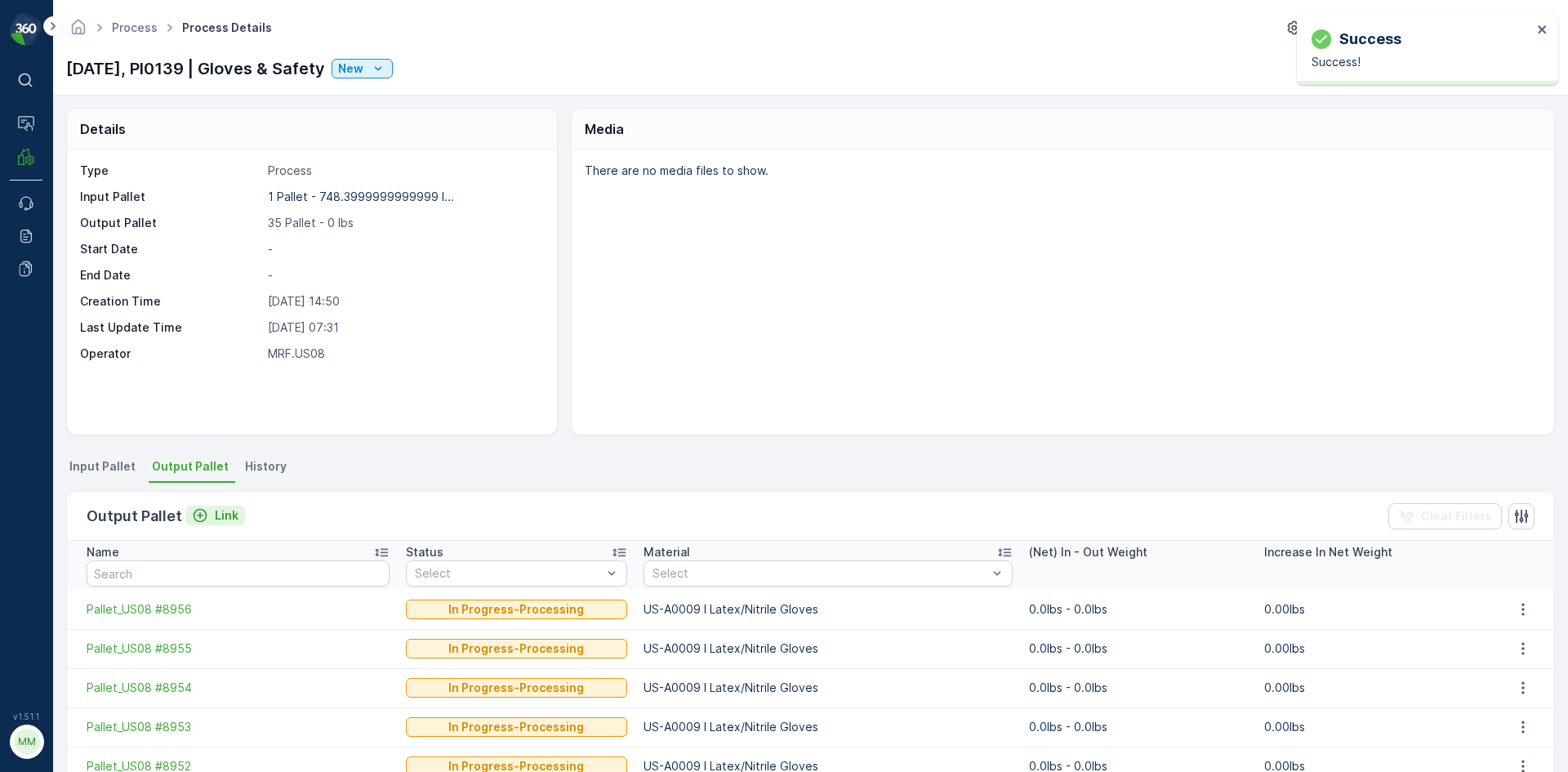
click at [214, 513] on p "Link" at bounding box center [226, 515] width 24 height 16
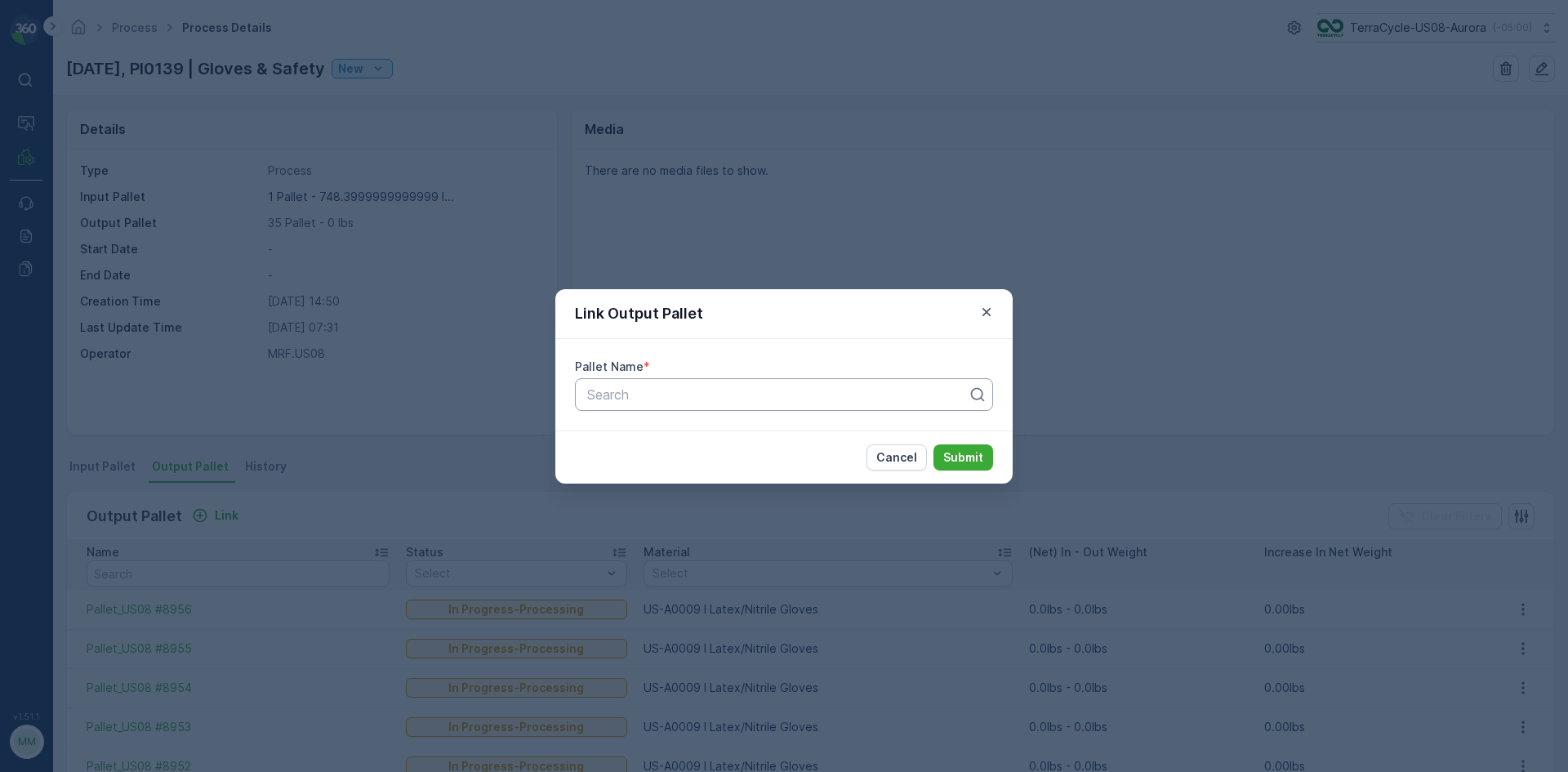
click at [729, 399] on div at bounding box center [777, 394] width 384 height 15
type input "8945"
click at [676, 463] on span "Pallet_US08 #8945" at bounding box center [643, 462] width 119 height 15
click at [949, 457] on p "Submit" at bounding box center [964, 457] width 40 height 16
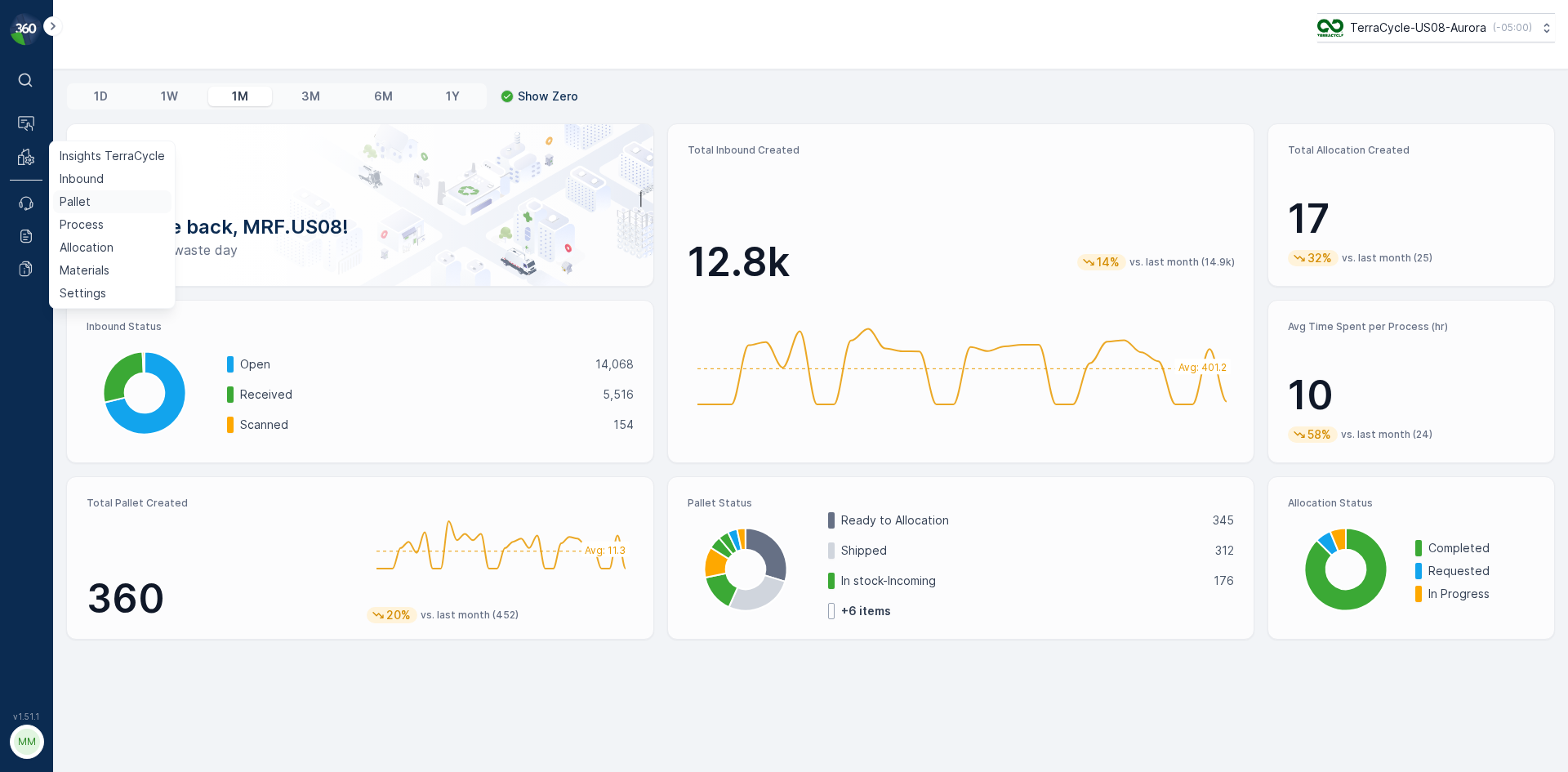
click at [87, 196] on p "Pallet" at bounding box center [75, 201] width 31 height 16
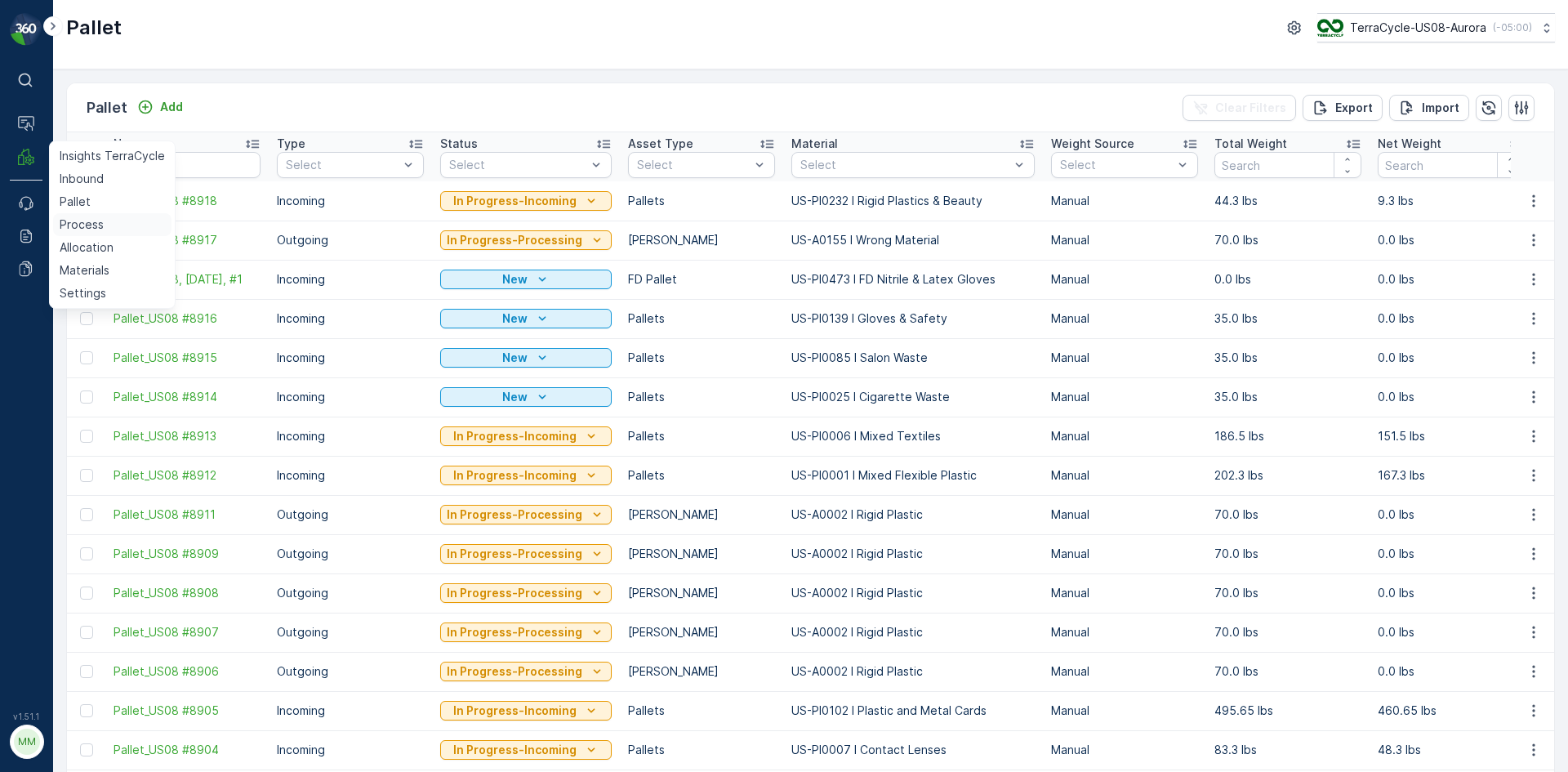
click at [84, 222] on p "Process" at bounding box center [82, 224] width 44 height 16
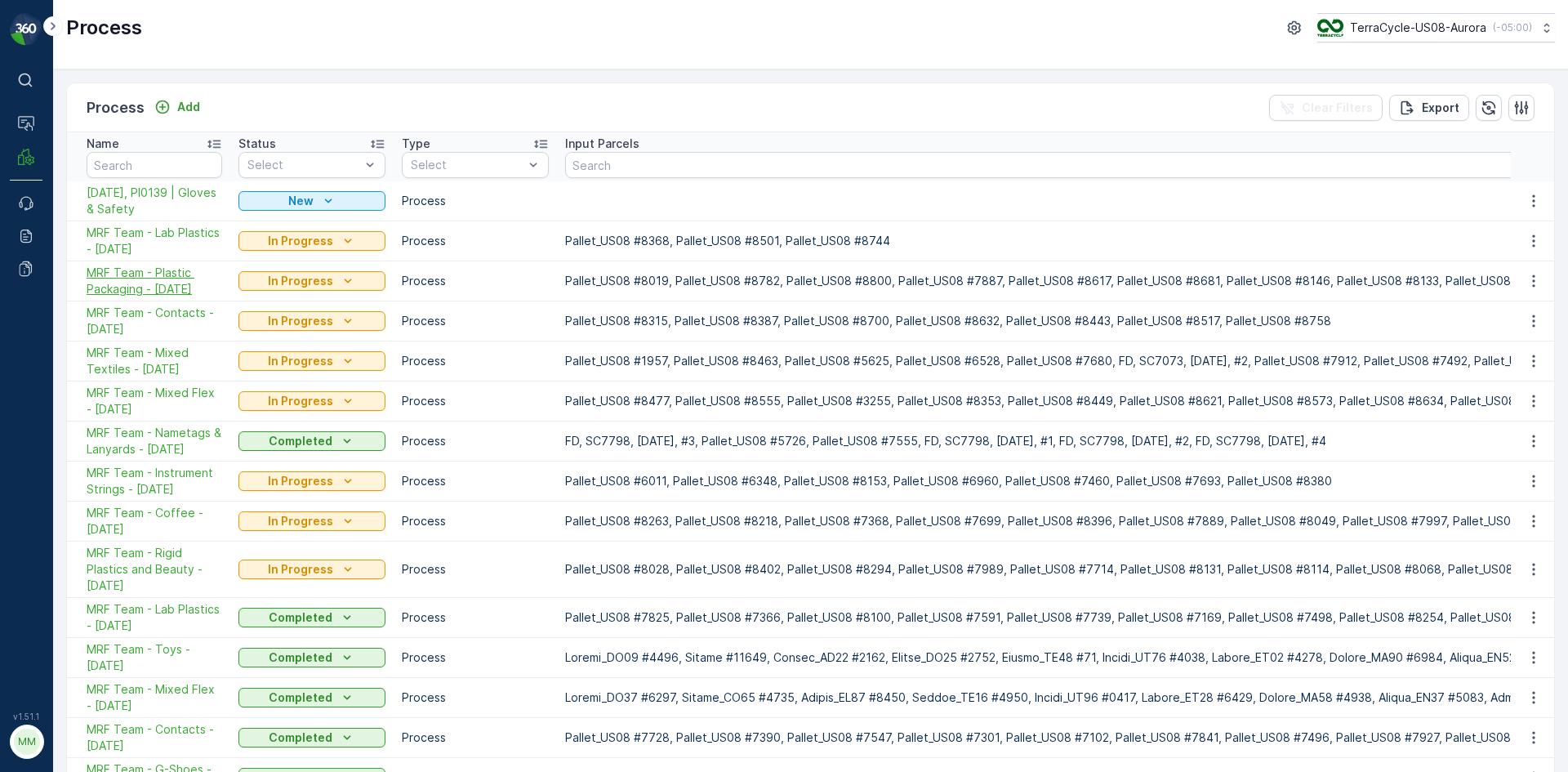
click at [173, 281] on span "MRF Team - Plastic Packaging - 09/25/2025" at bounding box center [155, 280] width 136 height 33
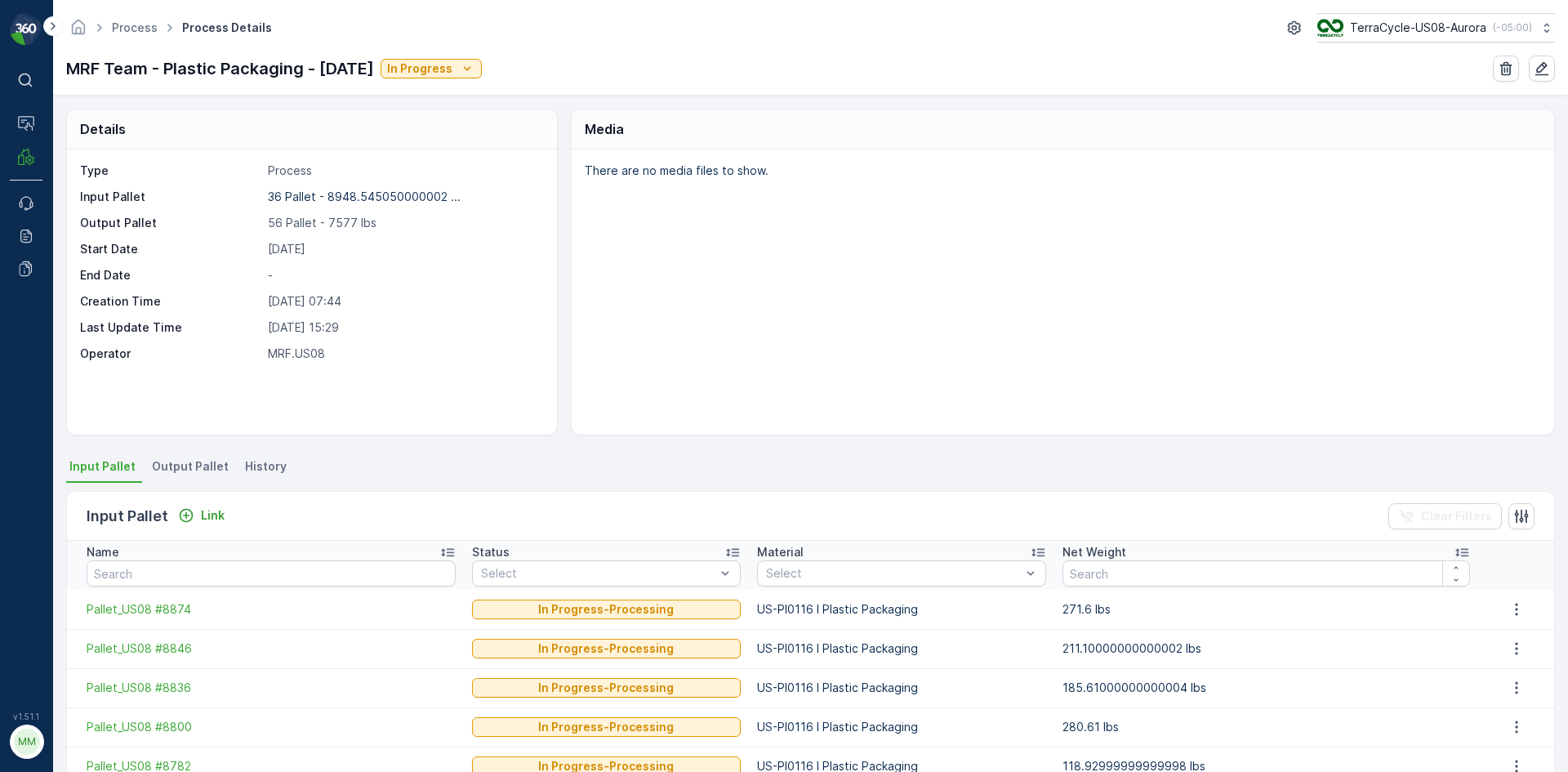
click at [188, 457] on li "Output Pallet" at bounding box center [192, 469] width 87 height 28
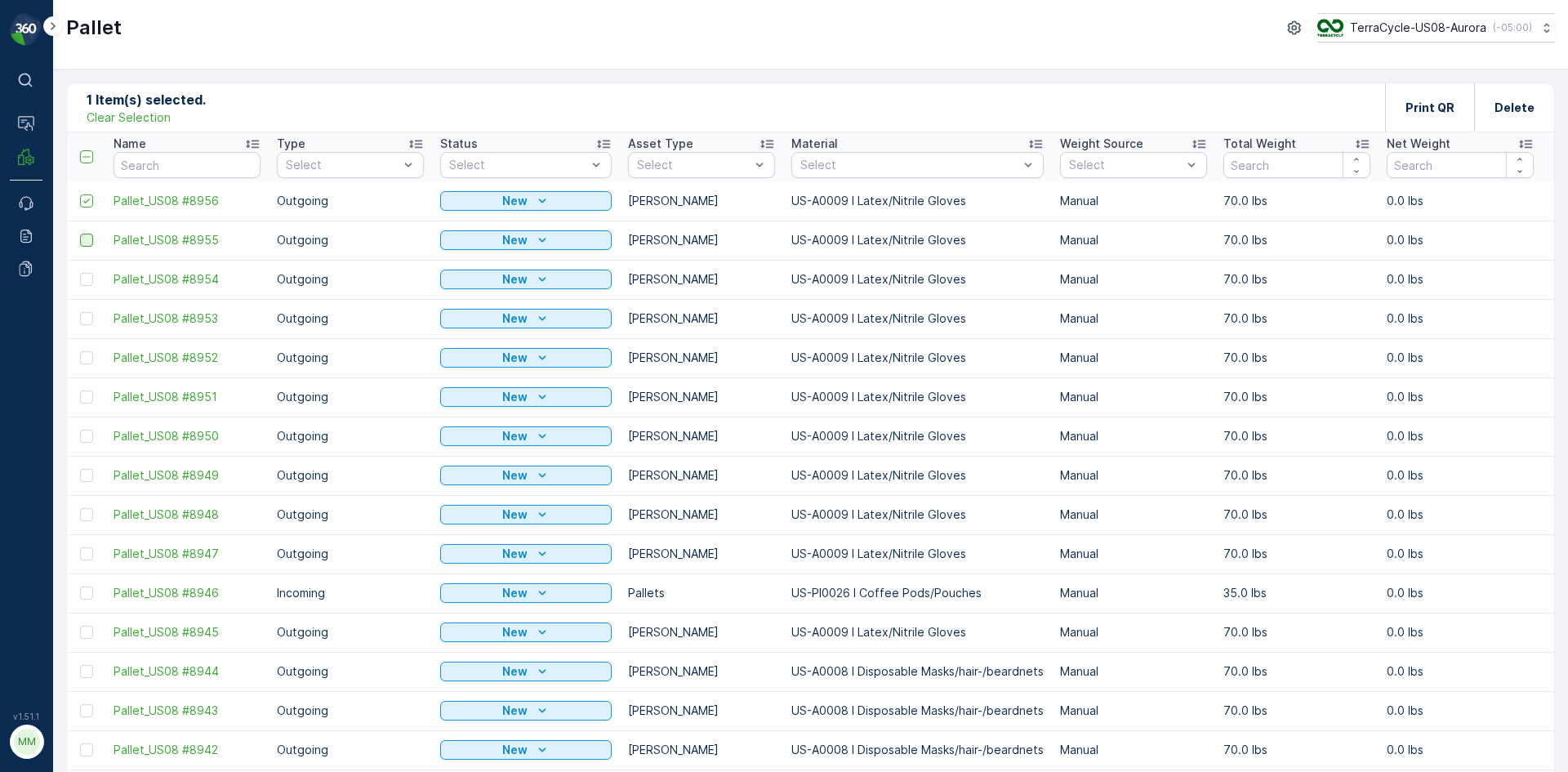
click at [86, 240] on div at bounding box center [86, 239] width 13 height 13
click at [80, 233] on input "checkbox" at bounding box center [80, 233] width 0 height 0
drag, startPoint x: 92, startPoint y: 285, endPoint x: 93, endPoint y: 308, distance: 23.0
click at [92, 285] on div at bounding box center [86, 278] width 13 height 13
click at [80, 272] on input "checkbox" at bounding box center [80, 272] width 0 height 0
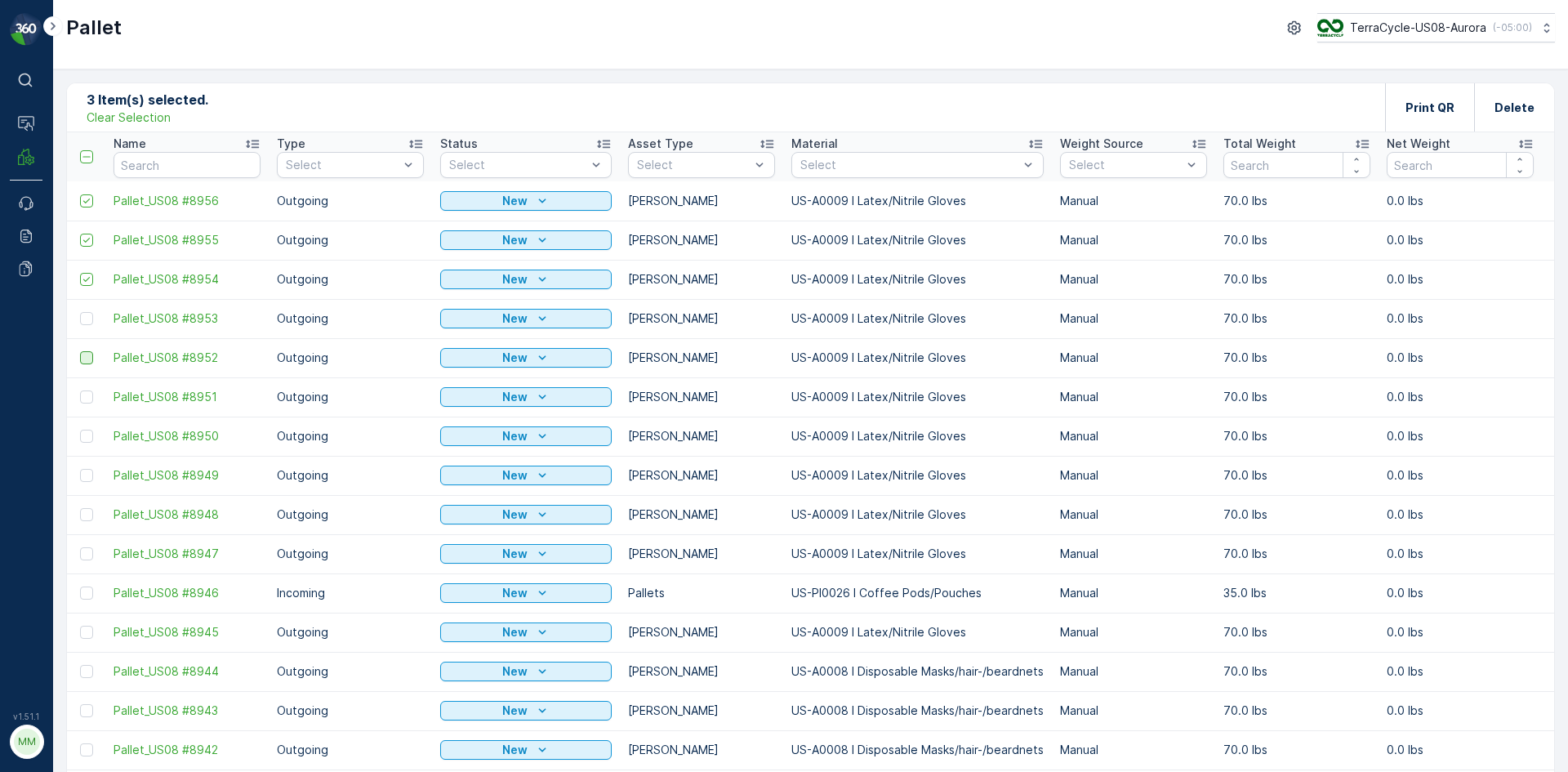
drag, startPoint x: 88, startPoint y: 317, endPoint x: 85, endPoint y: 357, distance: 40.1
click at [87, 317] on div at bounding box center [86, 318] width 13 height 13
click at [80, 312] on input "checkbox" at bounding box center [80, 312] width 0 height 0
click at [86, 361] on div at bounding box center [86, 357] width 13 height 13
click at [80, 351] on input "checkbox" at bounding box center [80, 351] width 0 height 0
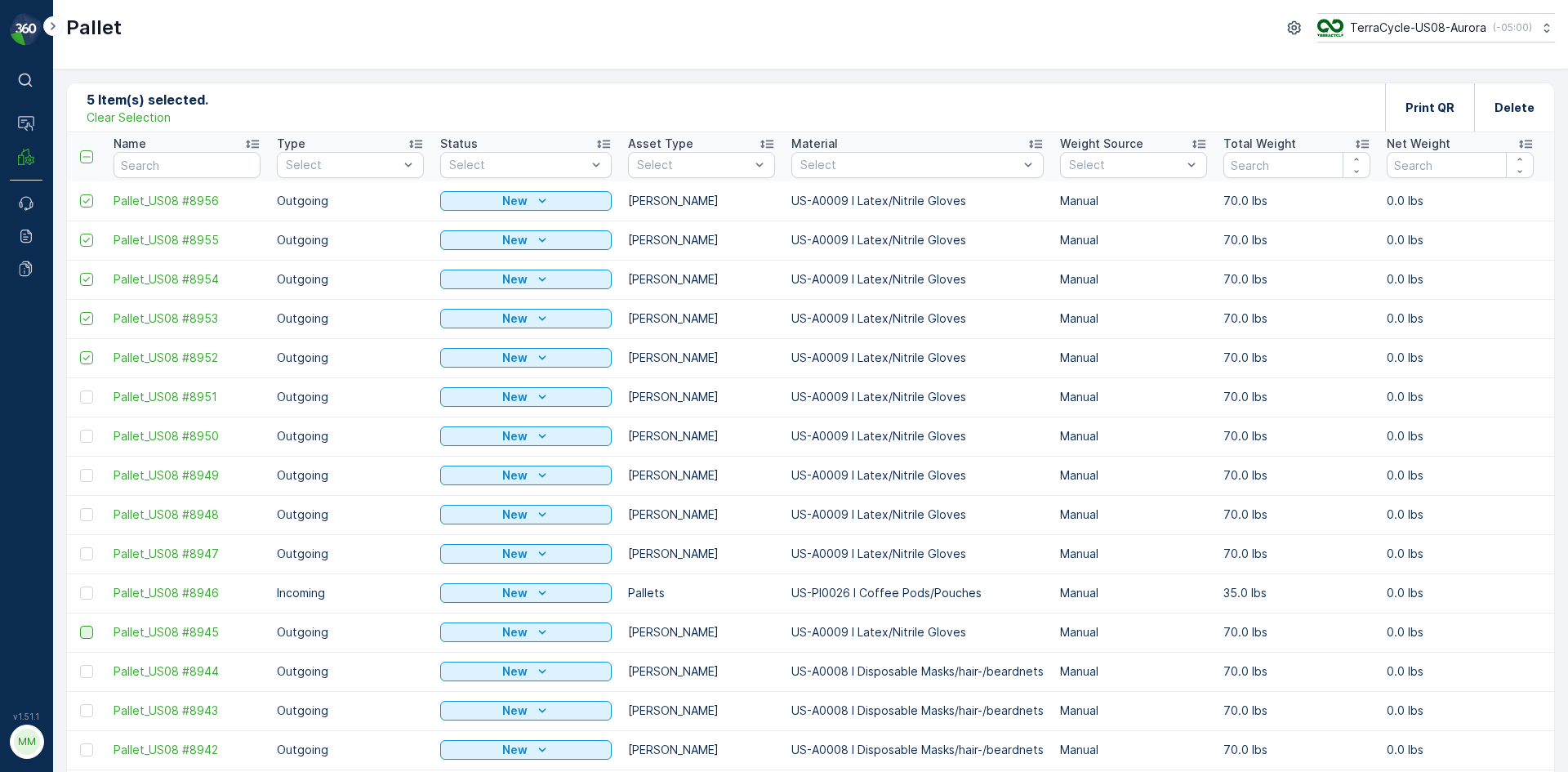
click at [85, 633] on div at bounding box center [86, 631] width 13 height 13
click at [80, 625] on input "checkbox" at bounding box center [80, 625] width 0 height 0
click at [87, 596] on div at bounding box center [86, 592] width 13 height 13
click at [80, 586] on input "checkbox" at bounding box center [80, 586] width 0 height 0
click at [89, 557] on div at bounding box center [86, 554] width 13 height 13
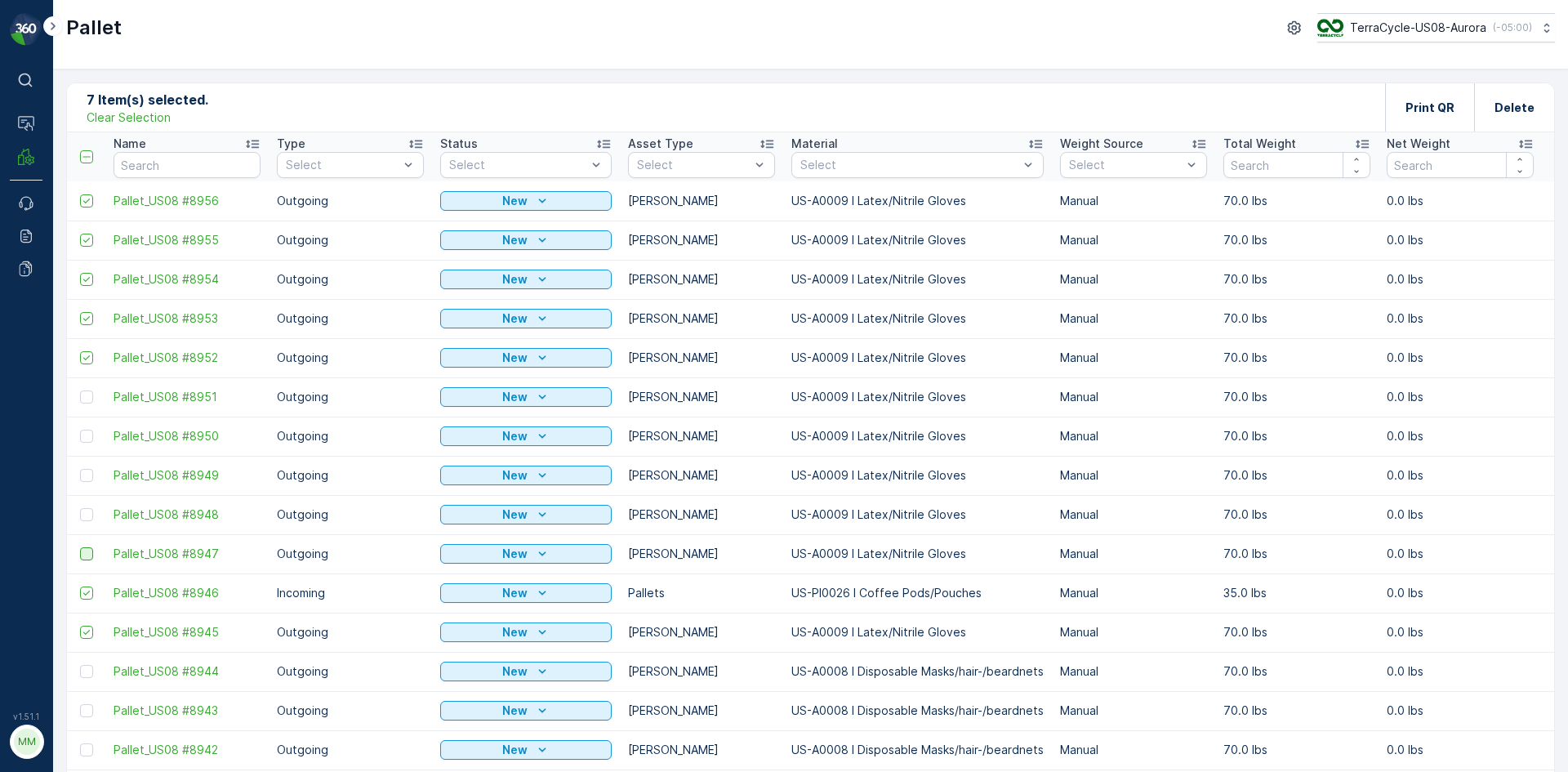
click at [80, 548] on input "checkbox" at bounding box center [80, 548] width 0 height 0
click at [86, 517] on div at bounding box center [86, 514] width 13 height 13
click at [80, 508] on input "checkbox" at bounding box center [80, 508] width 0 height 0
click at [88, 472] on div at bounding box center [86, 475] width 13 height 13
click at [80, 469] on input "checkbox" at bounding box center [80, 469] width 0 height 0
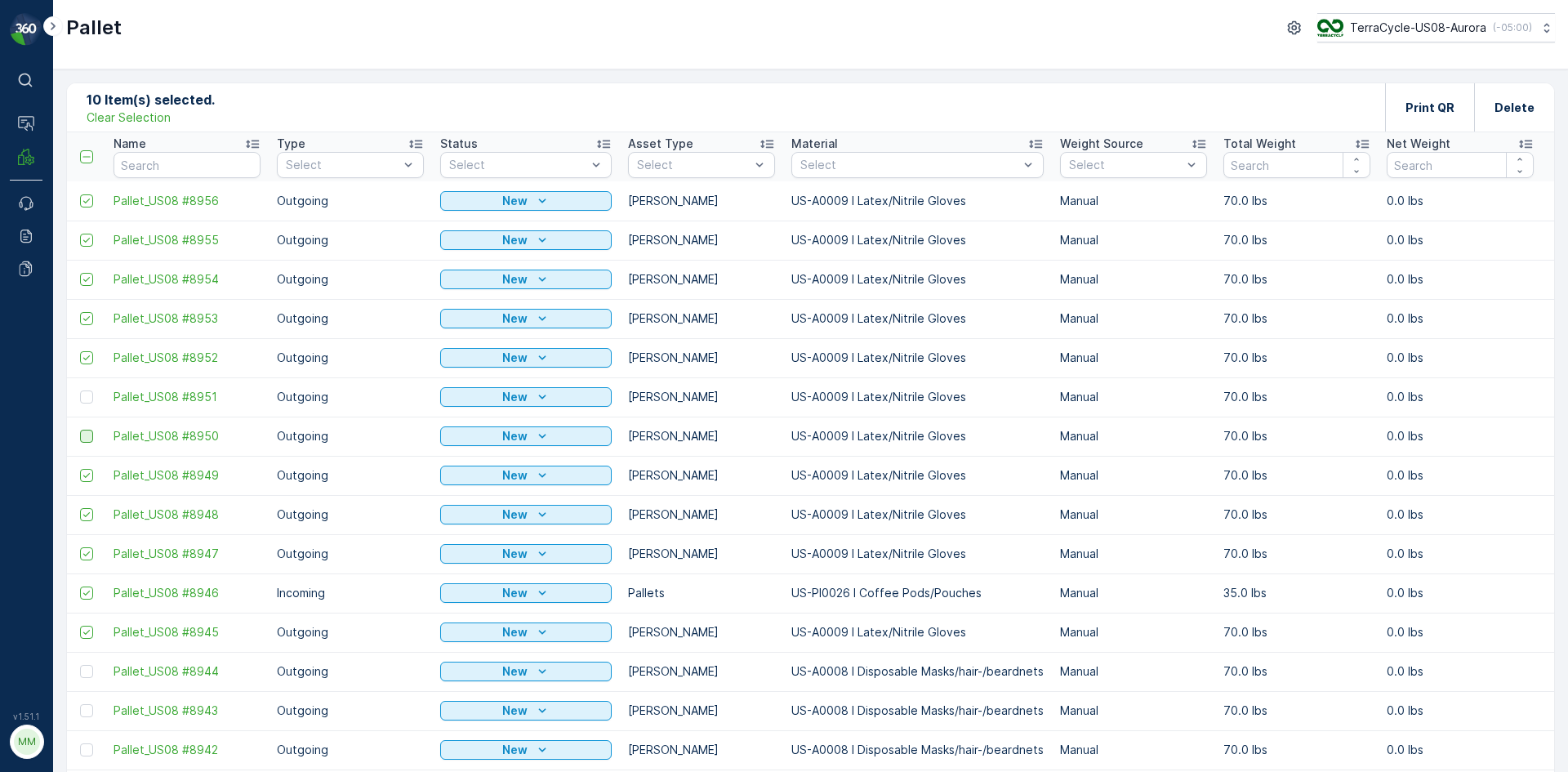
click at [89, 437] on div at bounding box center [86, 436] width 13 height 13
click at [80, 430] on input "checkbox" at bounding box center [80, 430] width 0 height 0
click at [90, 438] on div at bounding box center [86, 436] width 13 height 13
click at [80, 430] on input "checkbox" at bounding box center [80, 430] width 0 height 0
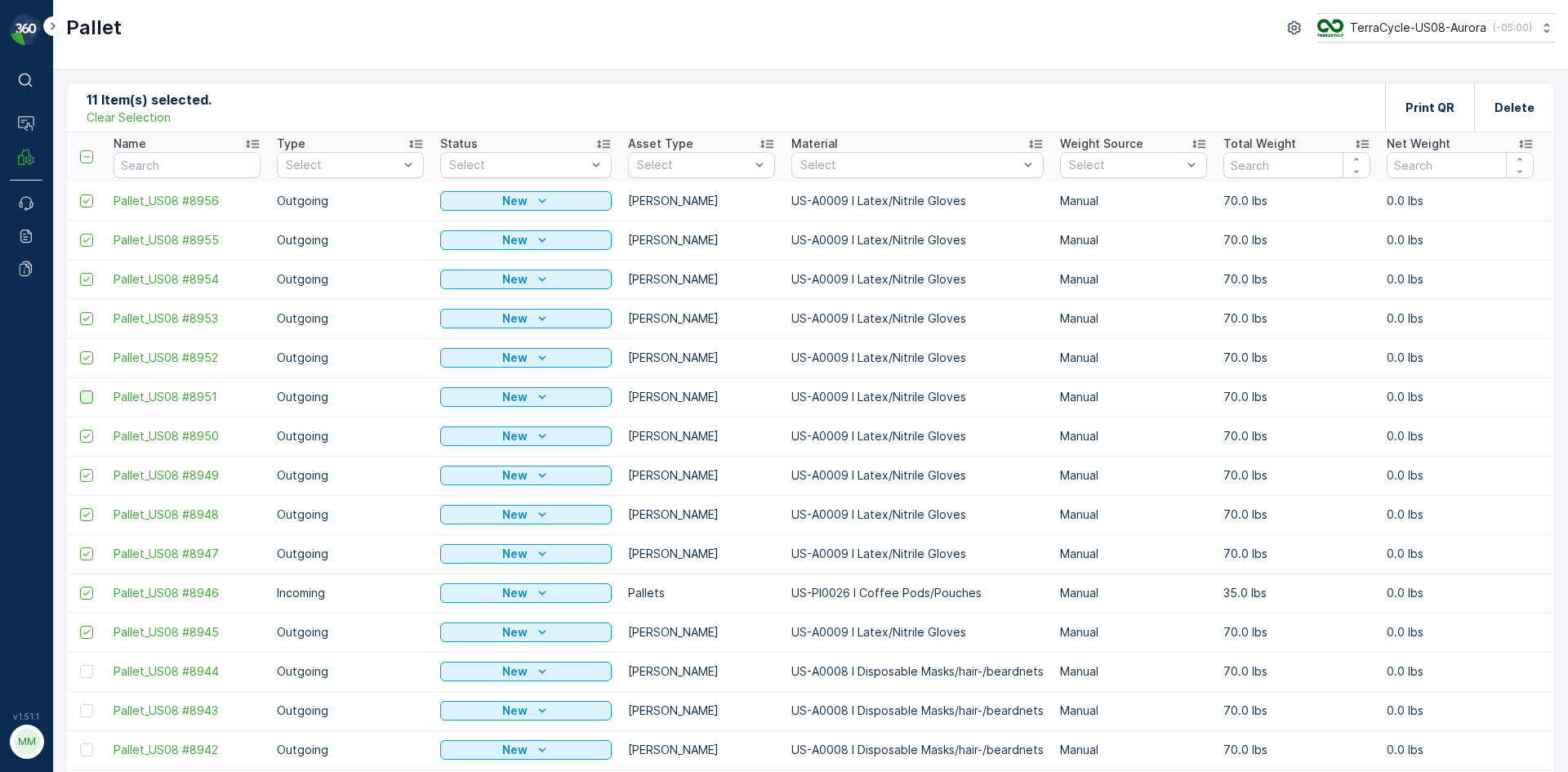
click at [86, 399] on div at bounding box center [86, 396] width 13 height 13
click at [80, 390] on input "checkbox" at bounding box center [80, 390] width 0 height 0
click at [86, 592] on icon at bounding box center [86, 592] width 11 height 11
click at [80, 586] on input "checkbox" at bounding box center [80, 586] width 0 height 0
click at [1418, 106] on p "Print QR" at bounding box center [1429, 108] width 49 height 16
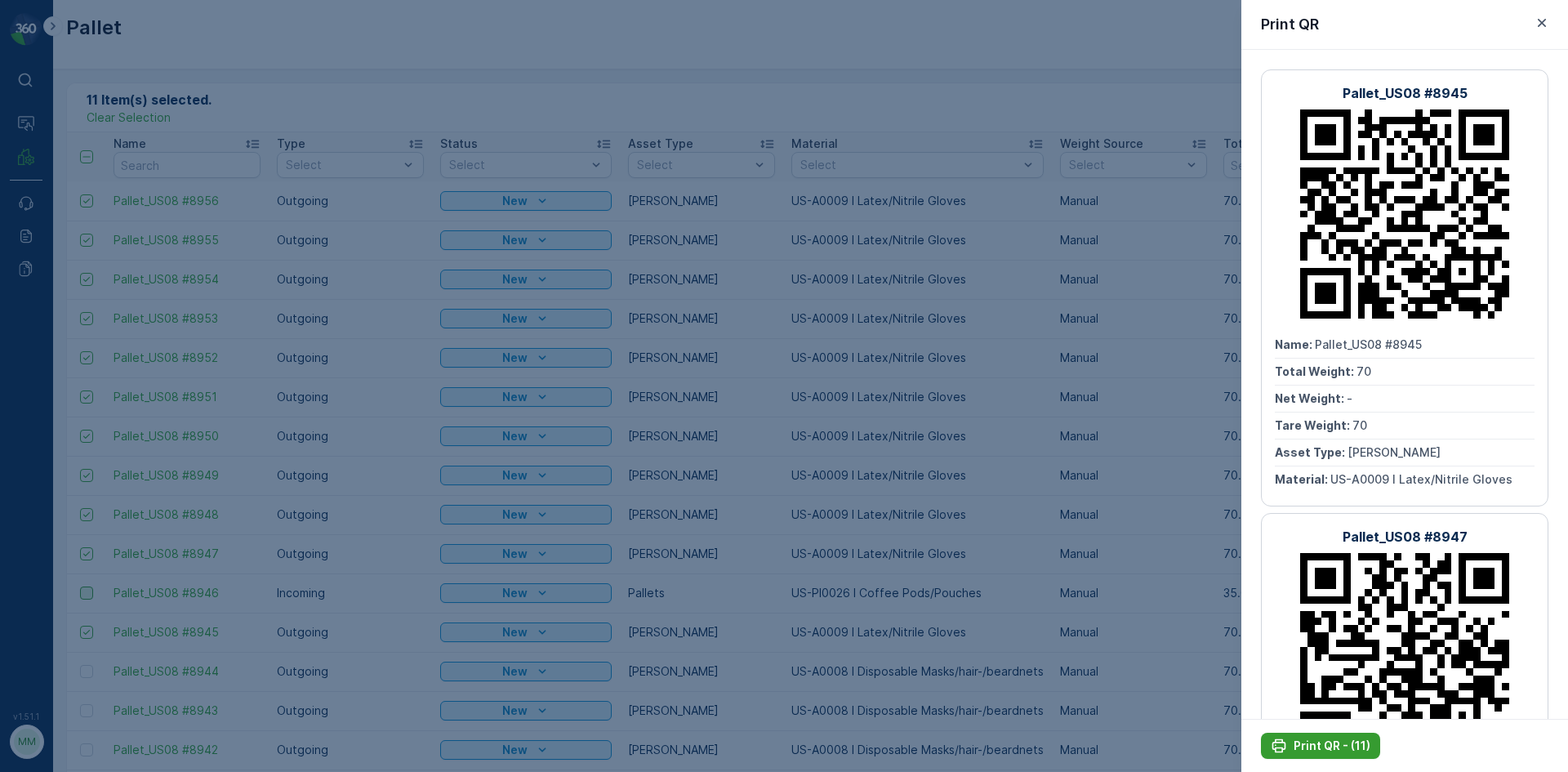
click at [1320, 746] on p "Print QR - (11)" at bounding box center [1332, 745] width 77 height 16
